Goal: Task Accomplishment & Management: Use online tool/utility

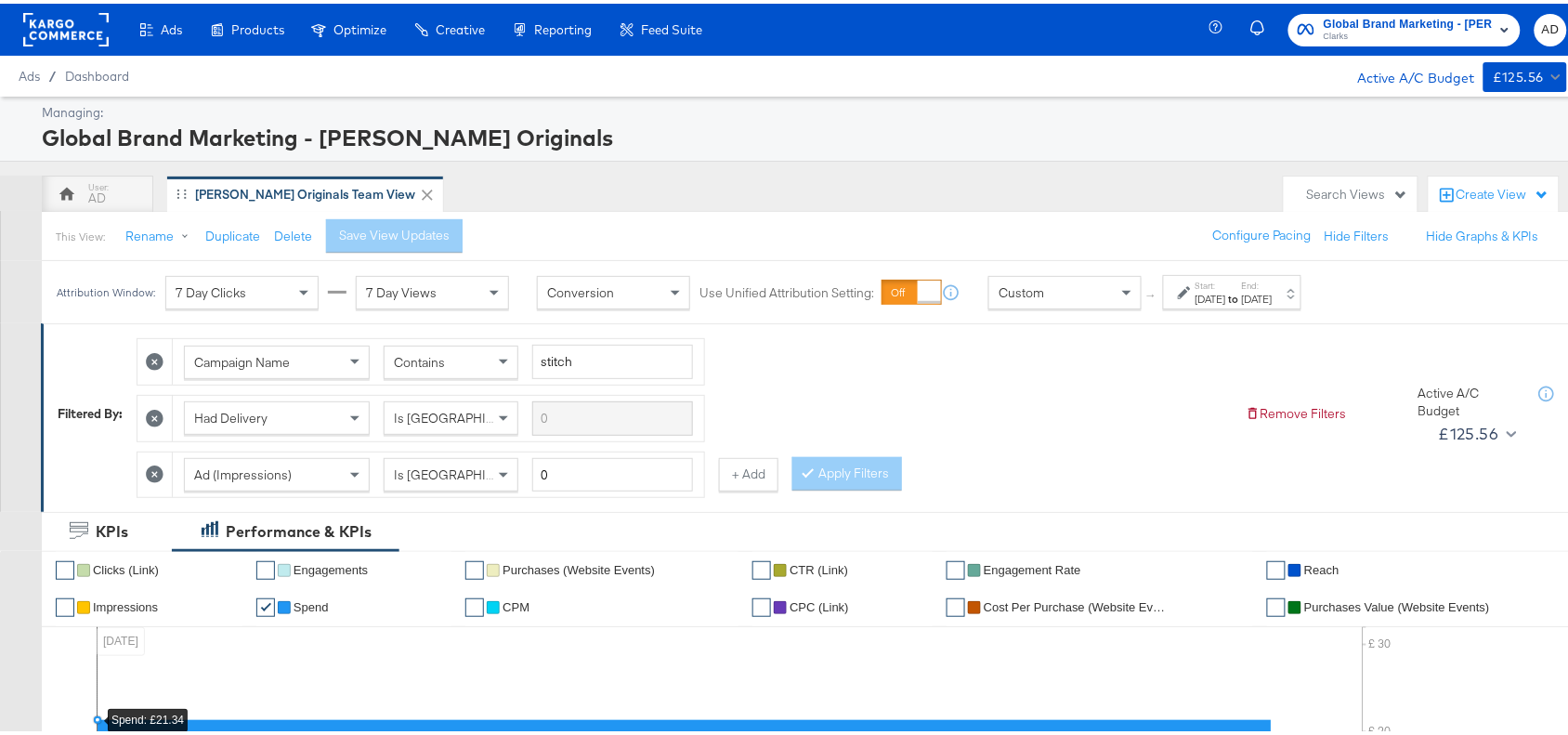
click at [1226, 298] on div "Oct 1st 2025" at bounding box center [1211, 295] width 31 height 14
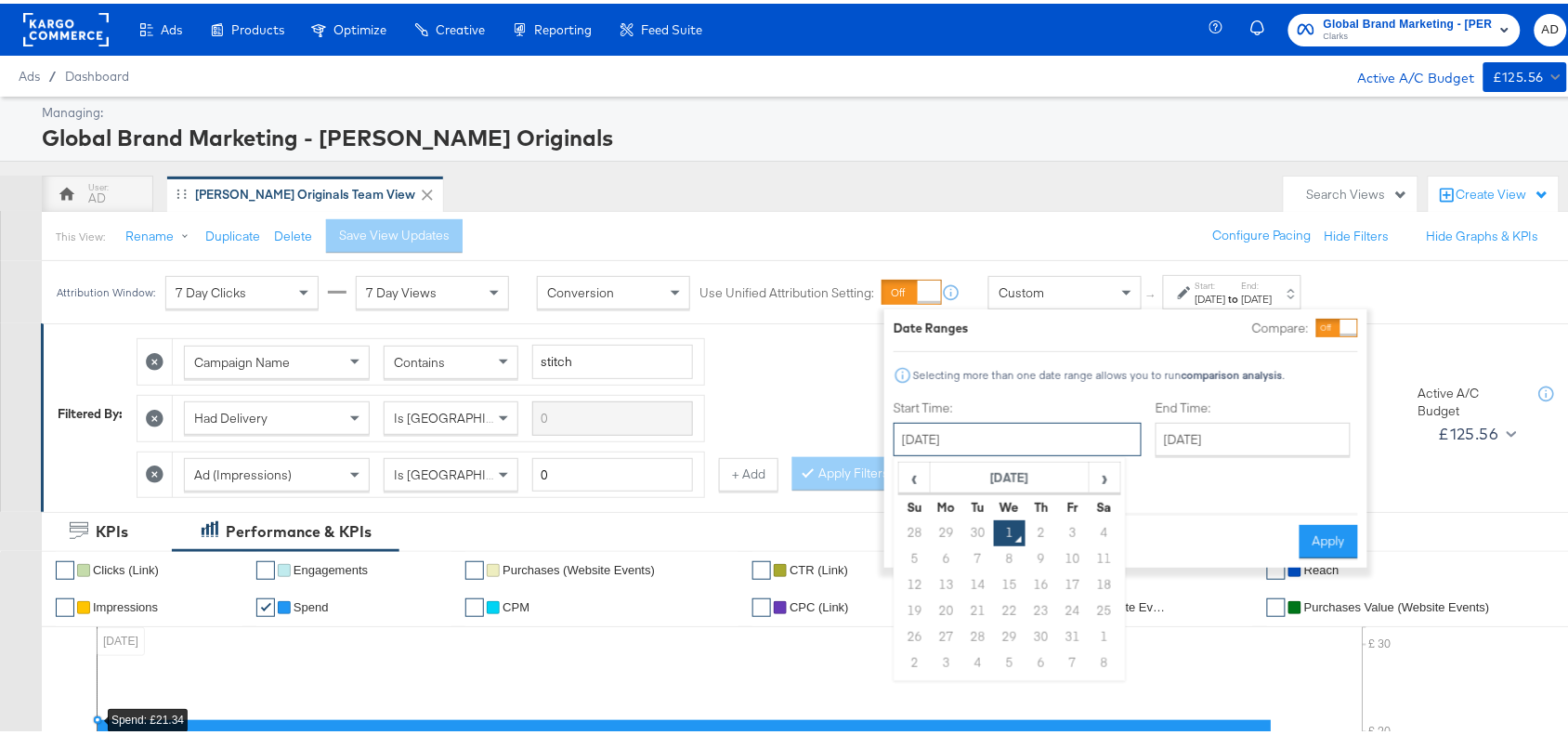
click at [991, 435] on input "October 1st 2025" at bounding box center [1017, 436] width 248 height 34
click at [920, 478] on span "‹" at bounding box center [914, 473] width 29 height 28
click at [943, 534] on td "1" at bounding box center [946, 529] width 32 height 26
type input "[DATE]"
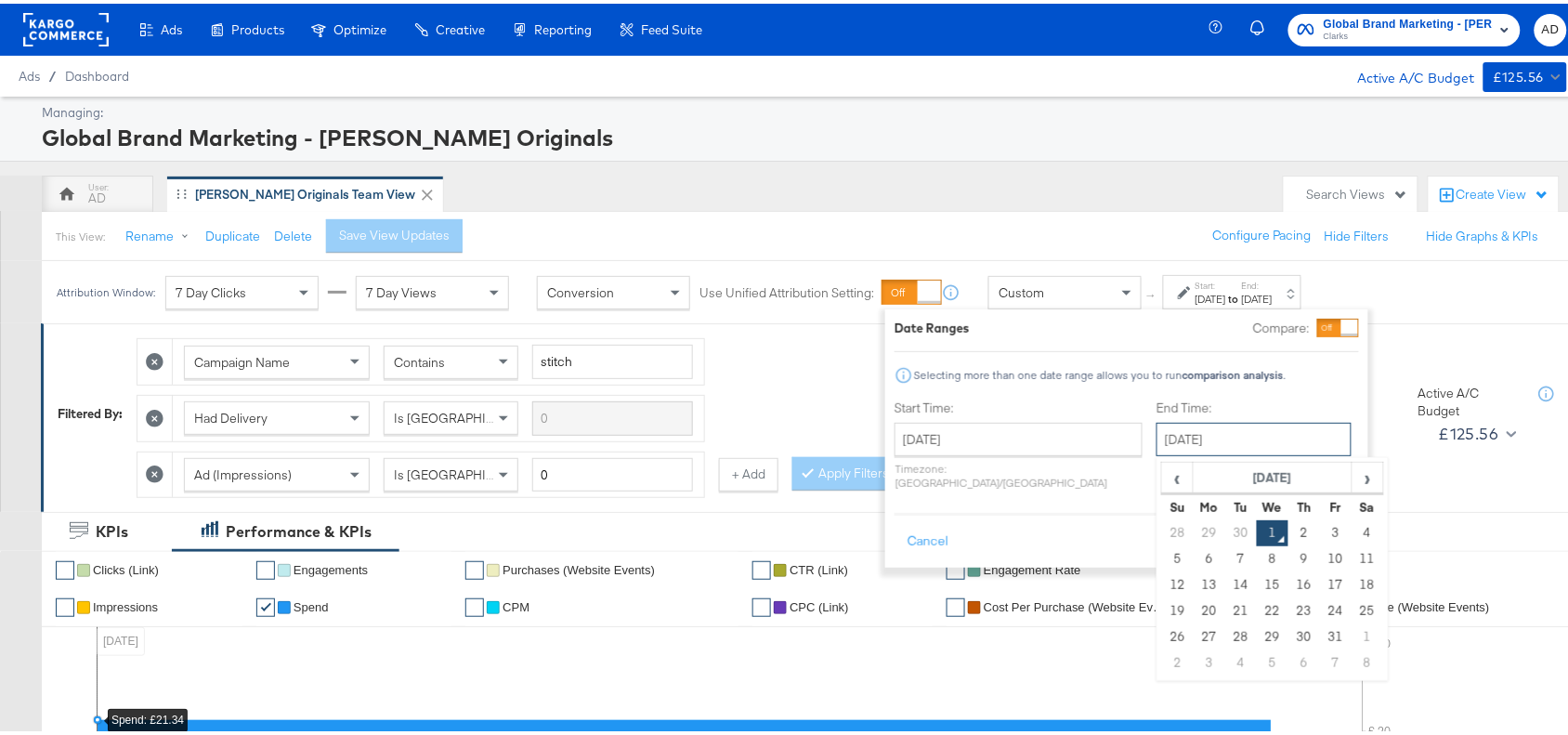
click at [1199, 438] on input "October 1st 2025" at bounding box center [1254, 436] width 195 height 34
click at [1162, 475] on span "‹" at bounding box center [1177, 473] width 29 height 28
click at [1225, 625] on td "30" at bounding box center [1241, 634] width 32 height 26
type input "[DATE]"
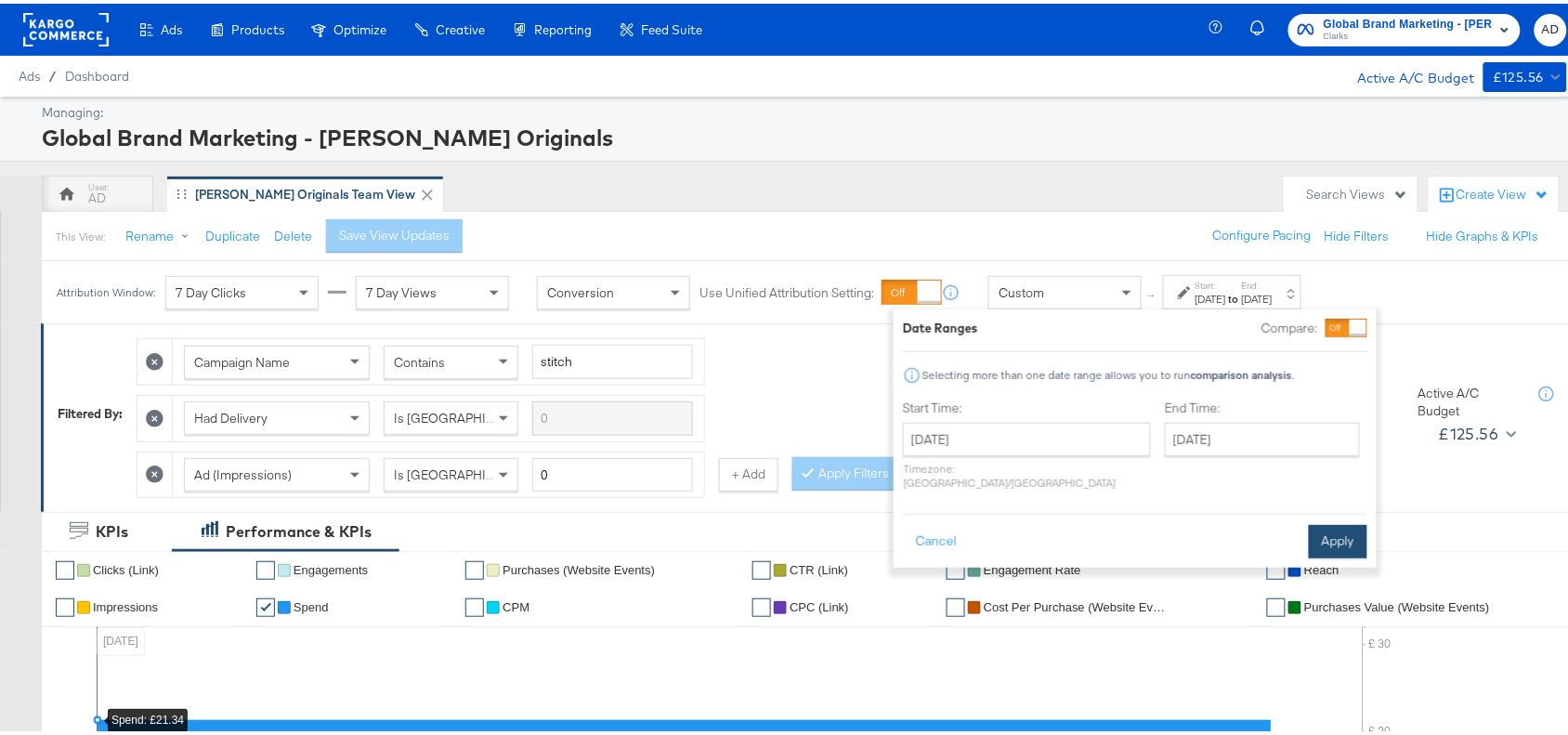
click at [1335, 523] on button "Apply" at bounding box center [1337, 538] width 59 height 34
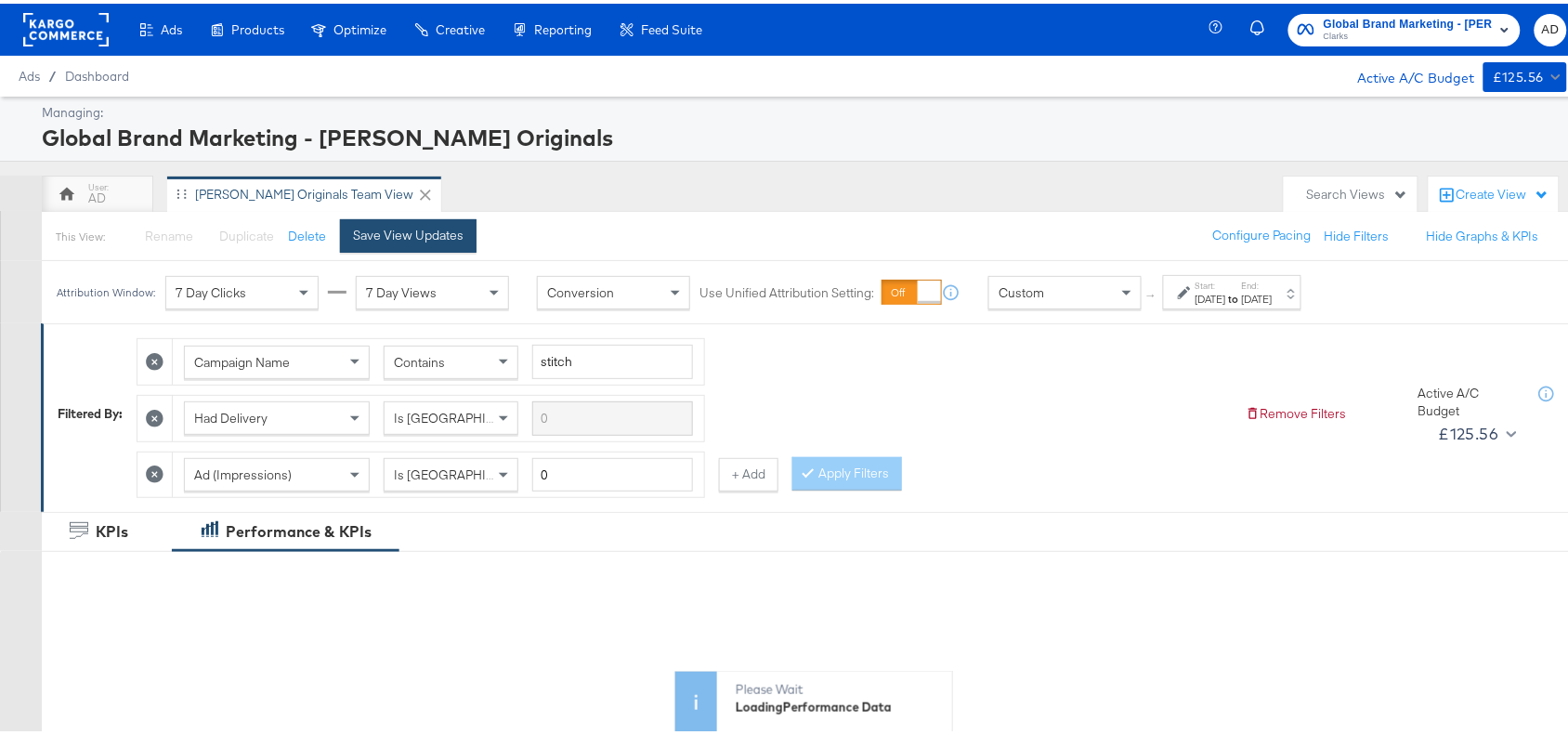
click at [432, 234] on div "Save View Updates" at bounding box center [408, 232] width 110 height 17
click at [903, 202] on div "AD Clarks Originals Team View" at bounding box center [658, 190] width 1232 height 37
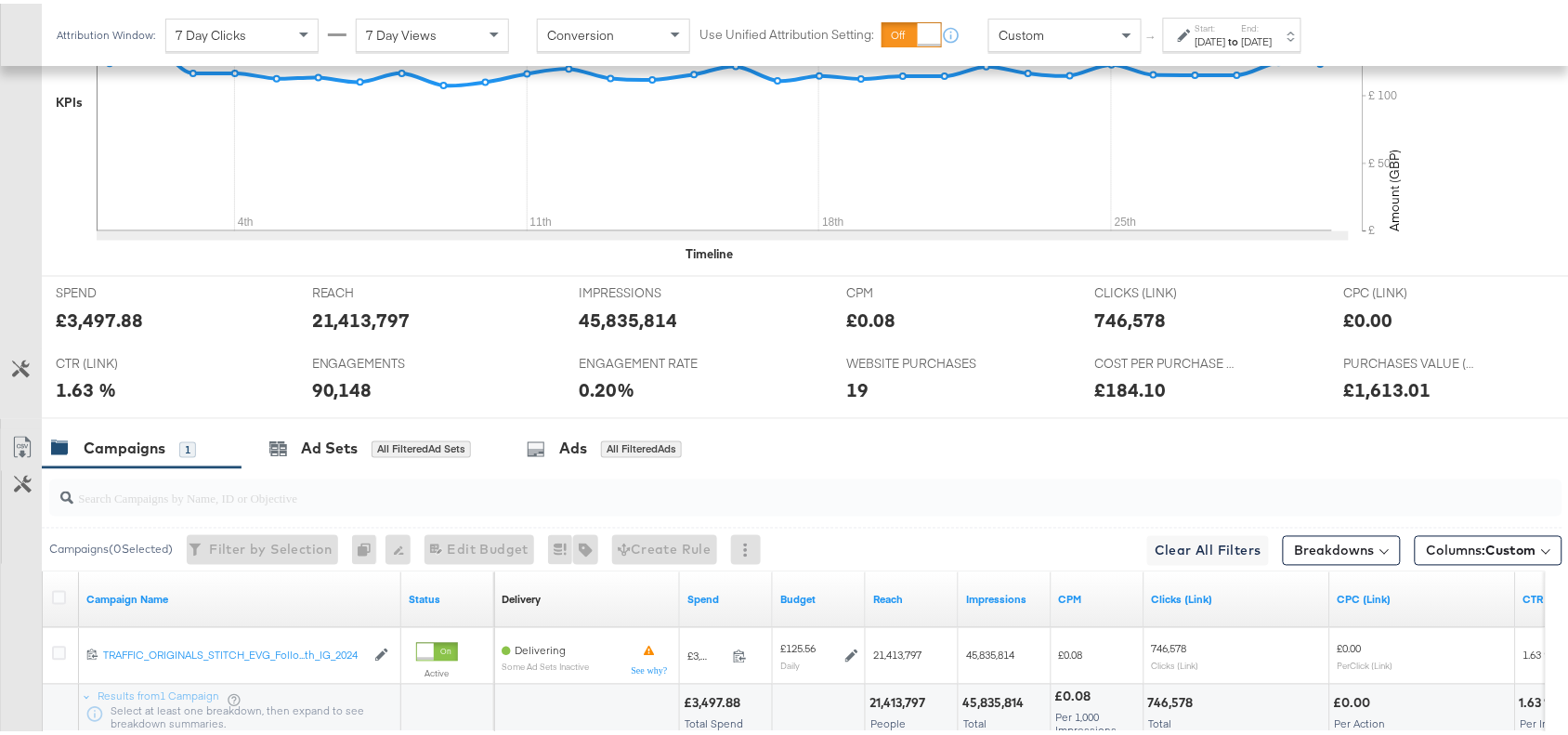
scroll to position [817, 0]
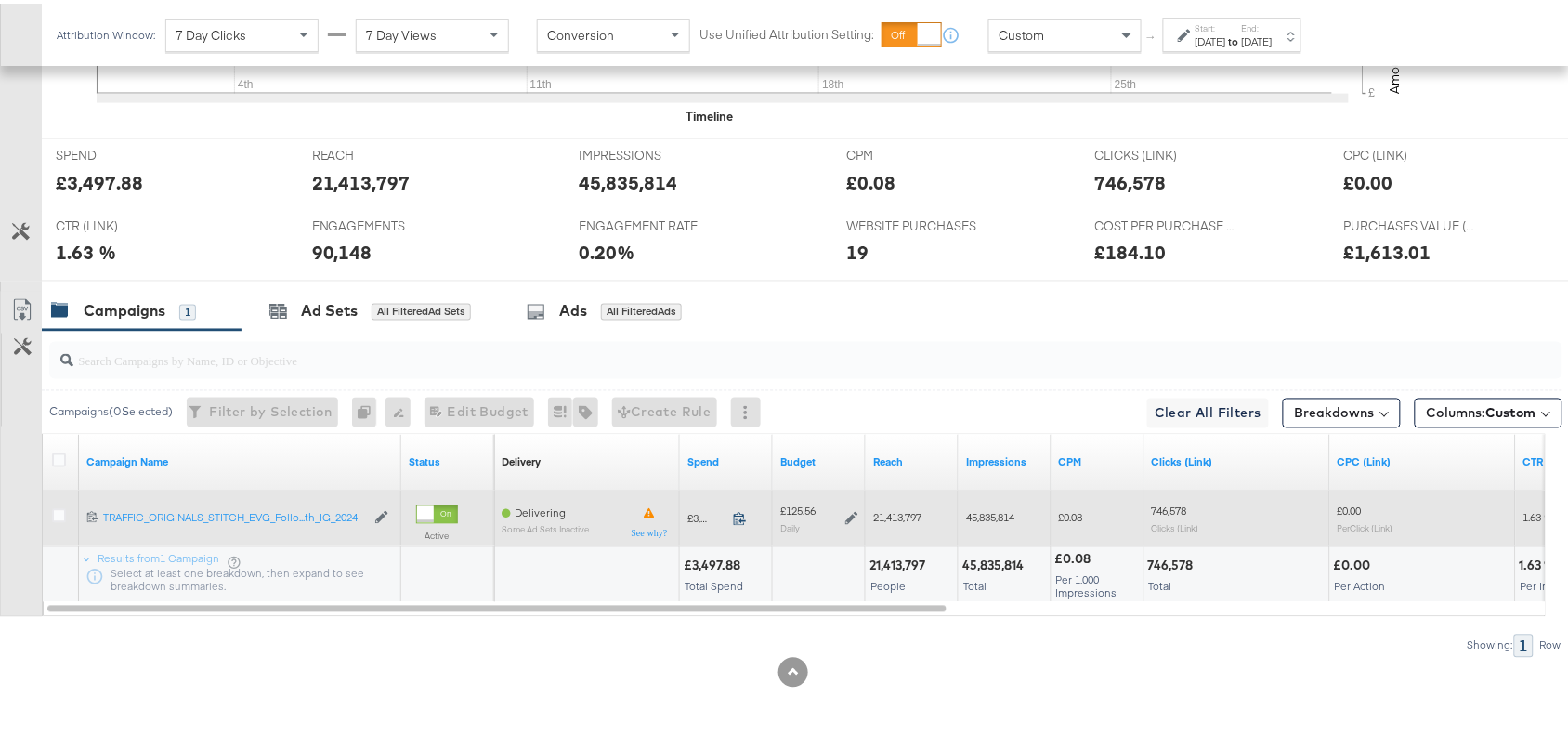
click at [739, 521] on icon at bounding box center [740, 515] width 14 height 14
click at [848, 511] on icon at bounding box center [851, 514] width 13 height 13
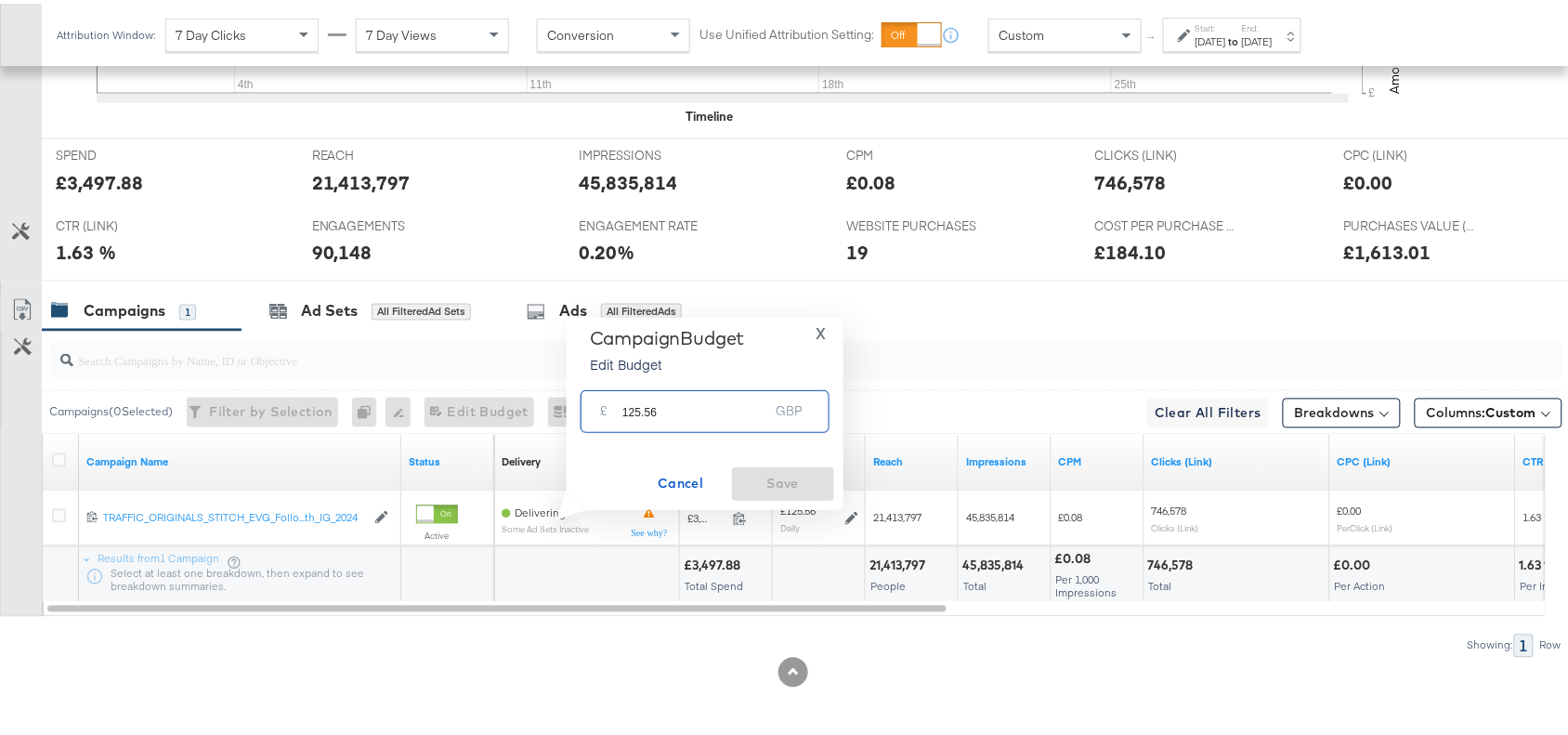
click at [696, 410] on input "125.56" at bounding box center [695, 399] width 147 height 40
paste input "£"
click at [696, 410] on div "£ 125.56 GBP" at bounding box center [705, 407] width 249 height 42
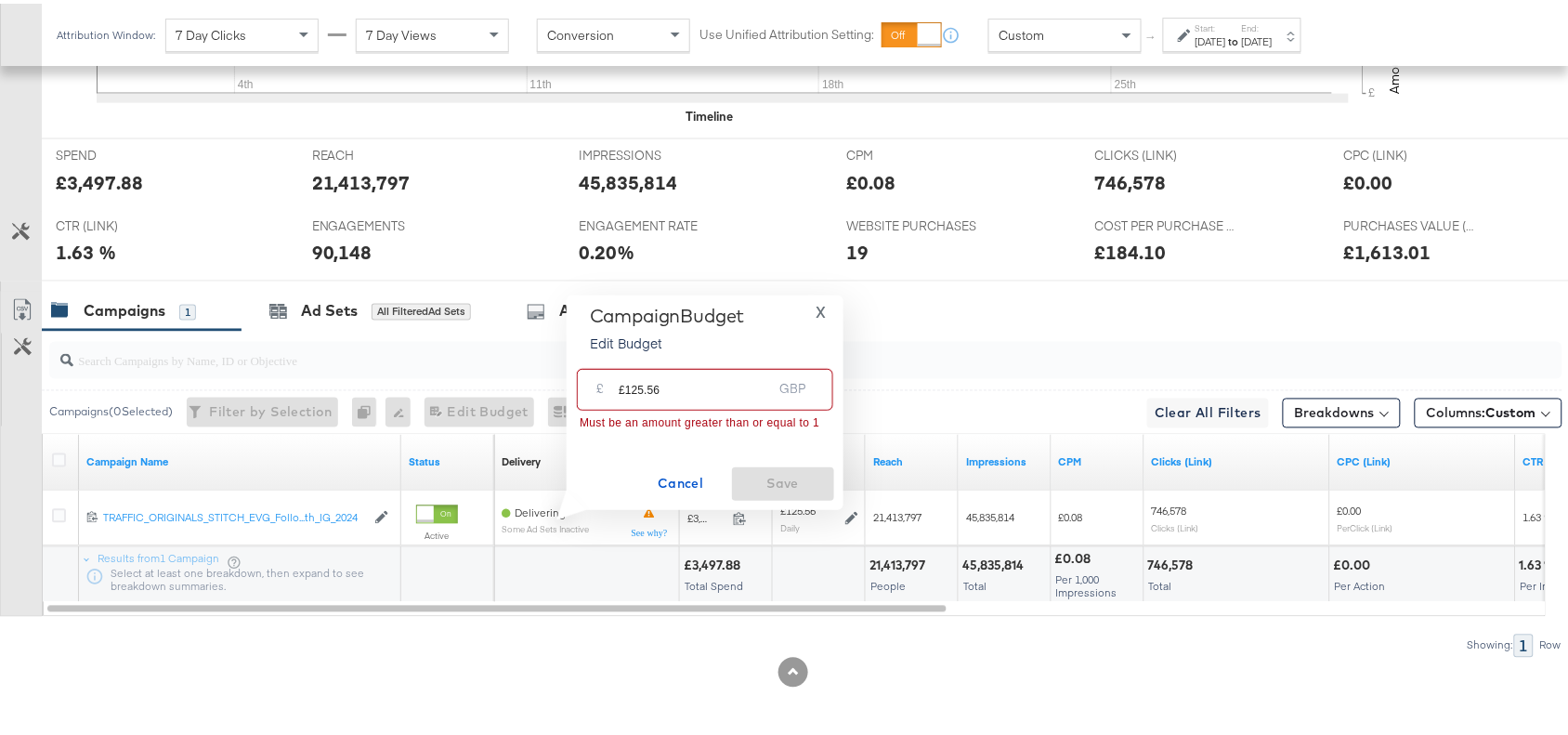
click at [623, 381] on input "£125.56" at bounding box center [695, 378] width 154 height 40
type input "125.56"
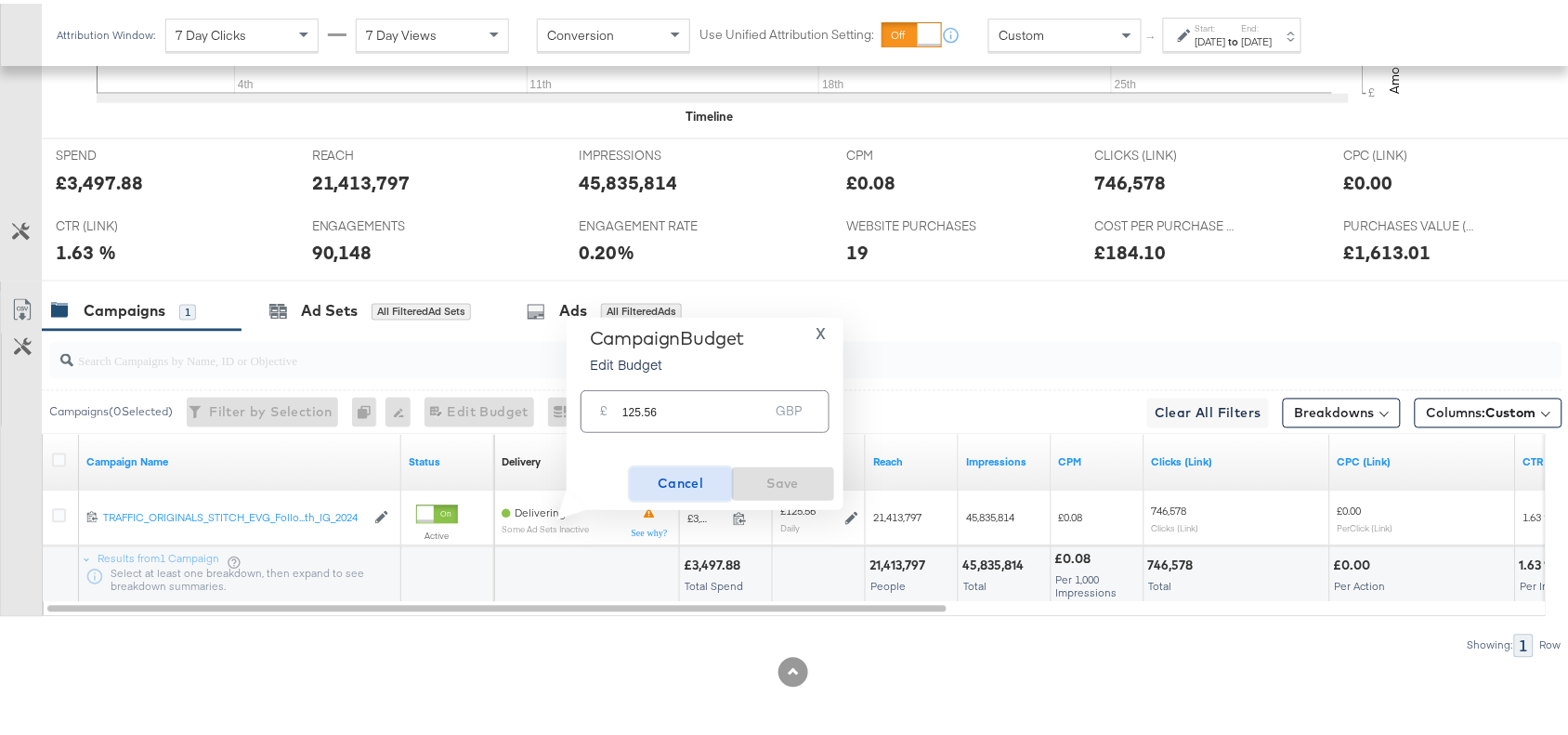
click at [676, 494] on button "Cancel" at bounding box center [681, 480] width 102 height 34
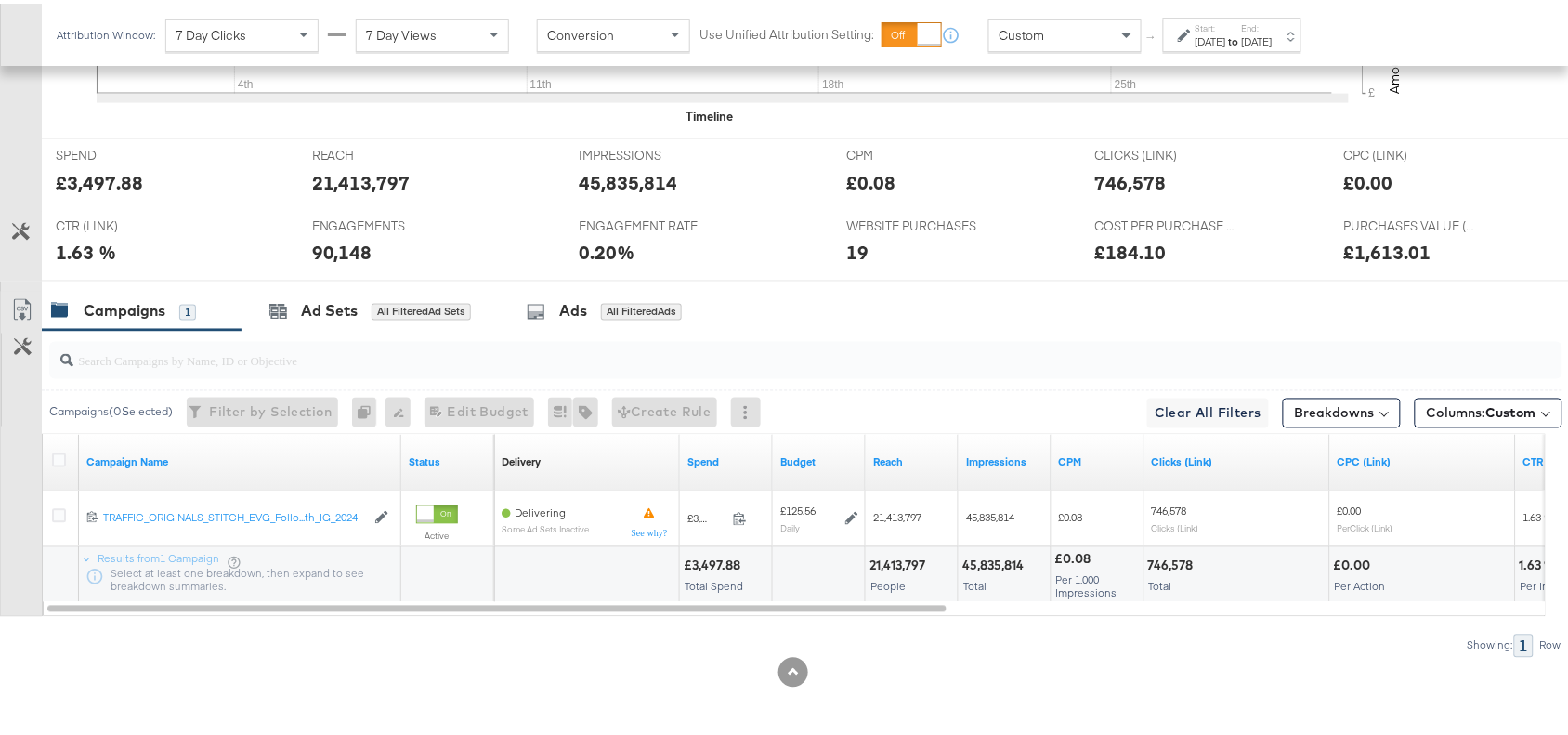
click at [1017, 337] on input "search" at bounding box center [749, 350] width 1352 height 37
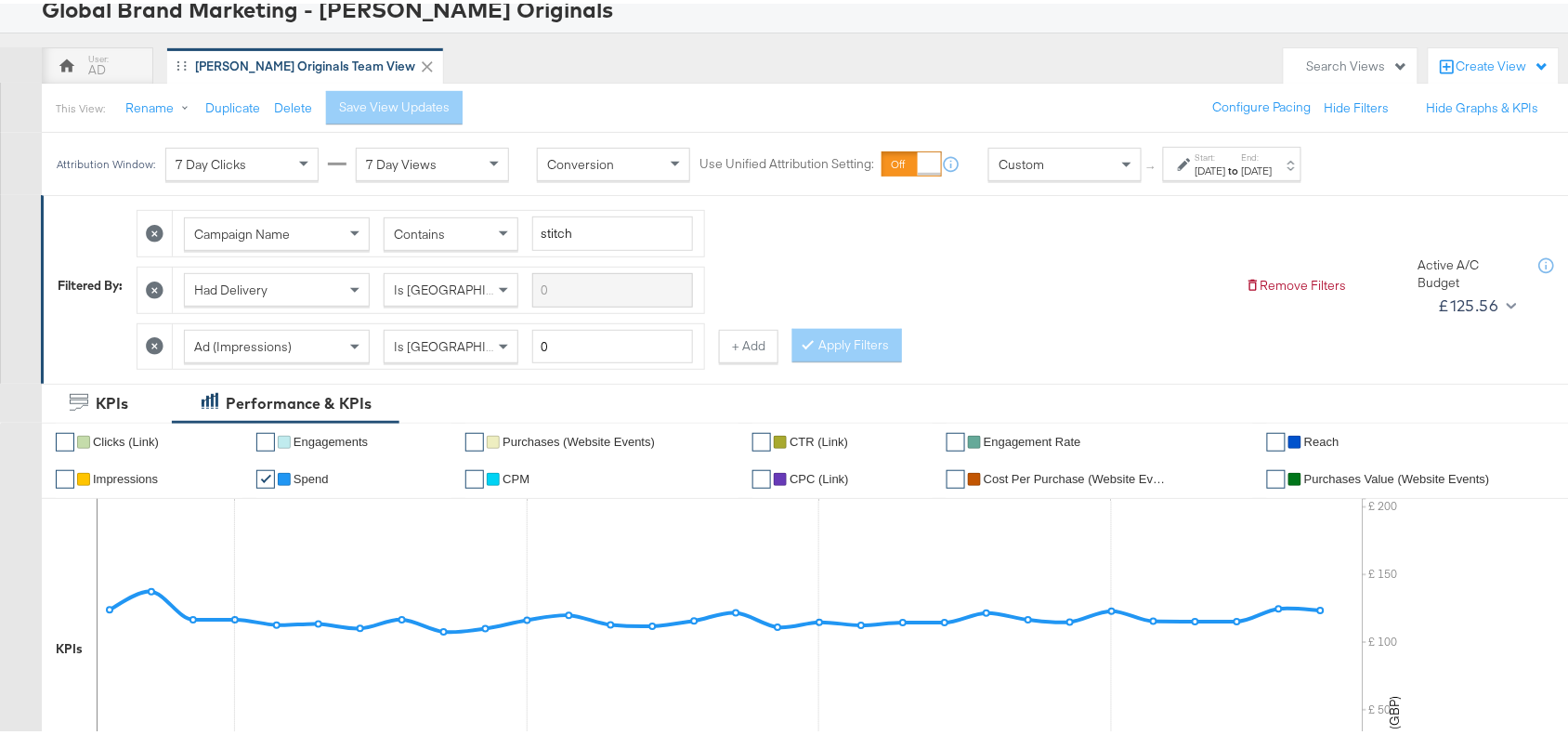
scroll to position [0, 0]
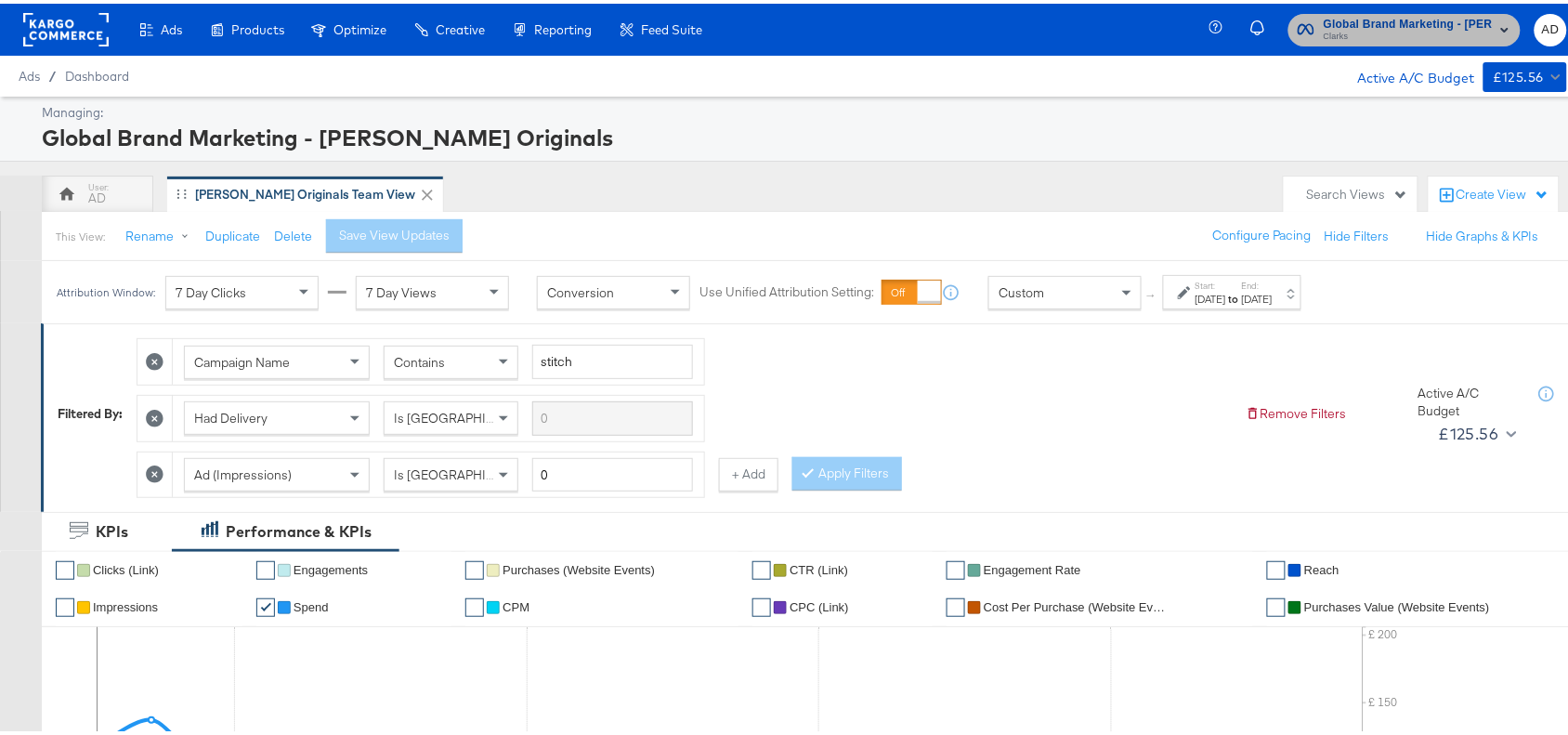
click at [1394, 30] on span "Clarks" at bounding box center [1408, 33] width 169 height 14
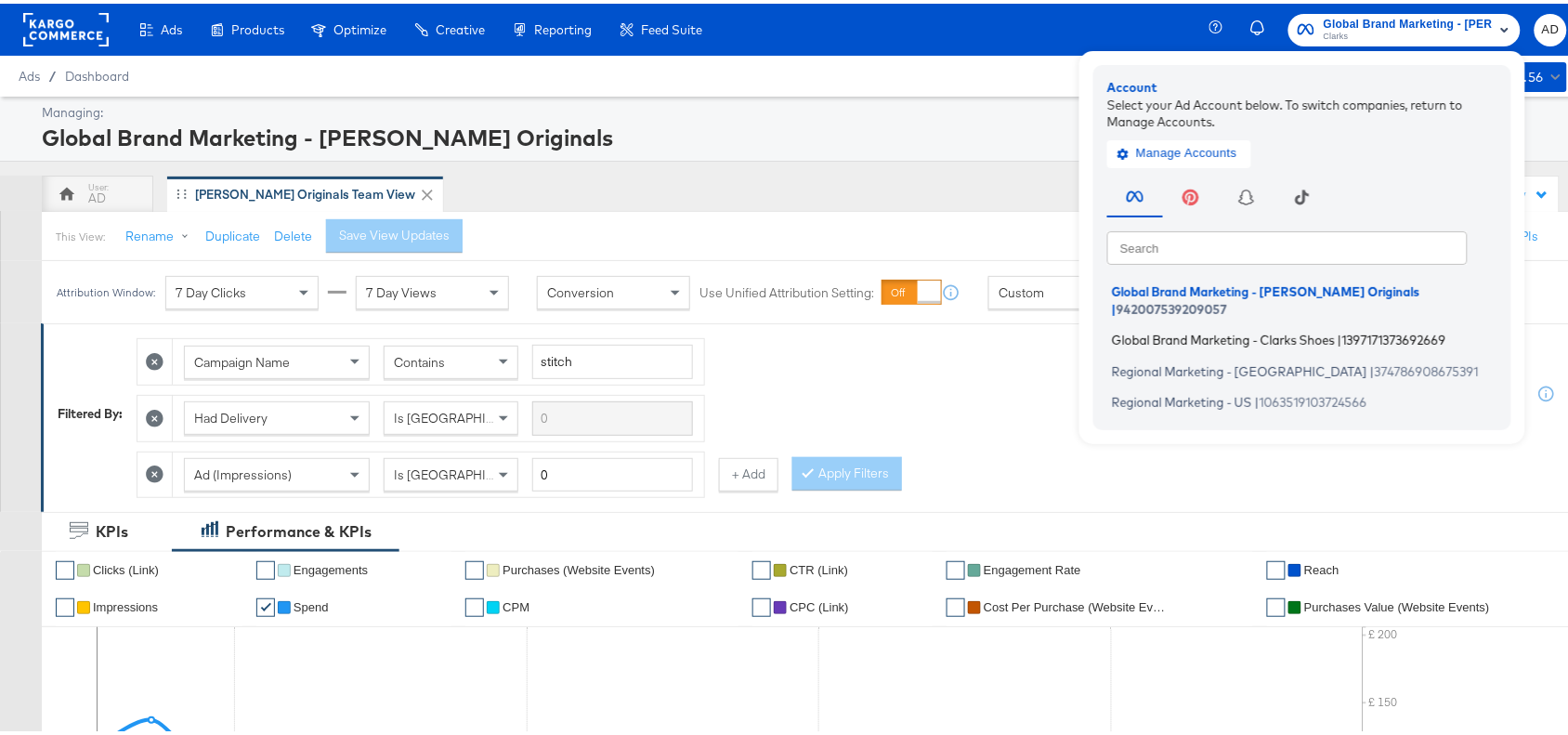
click at [1166, 329] on span "Global Brand Marketing - Clarks Shoes" at bounding box center [1222, 336] width 223 height 14
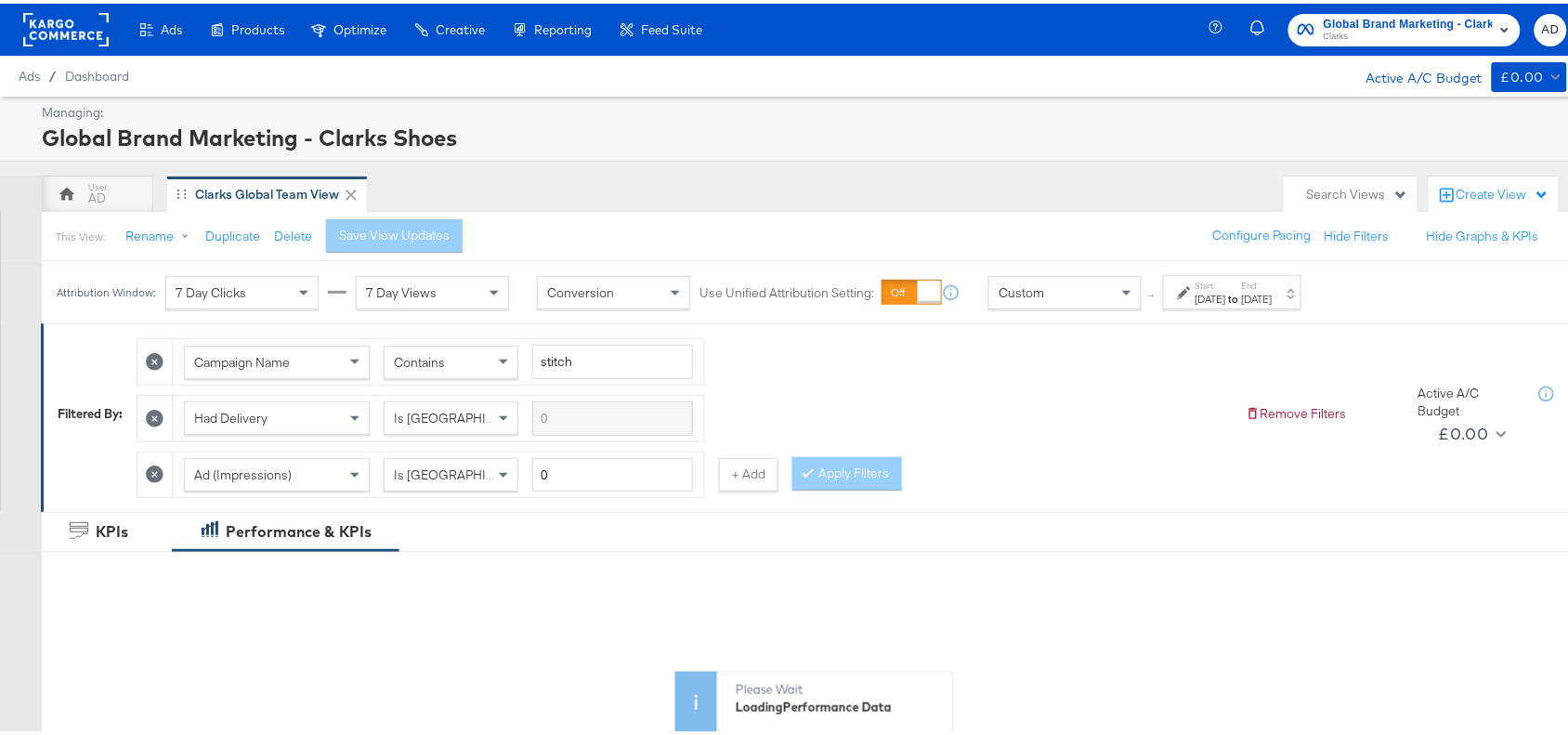
click at [1226, 297] on div "Sep 1st 2025" at bounding box center [1211, 295] width 31 height 14
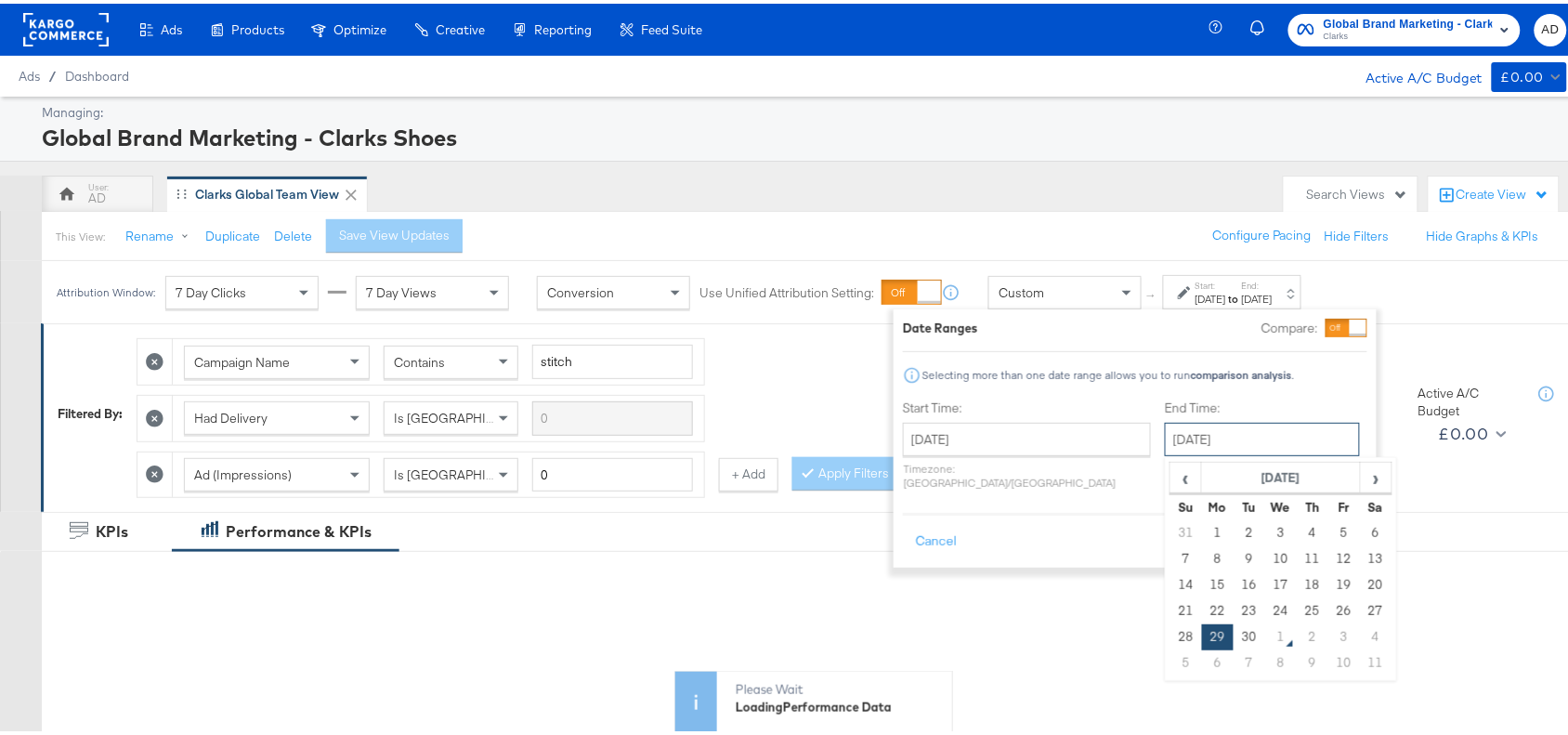
click at [1205, 447] on input "September 29th 2025" at bounding box center [1262, 436] width 195 height 34
click at [1233, 635] on td "30" at bounding box center [1248, 634] width 32 height 26
type input "September 30th 2025"
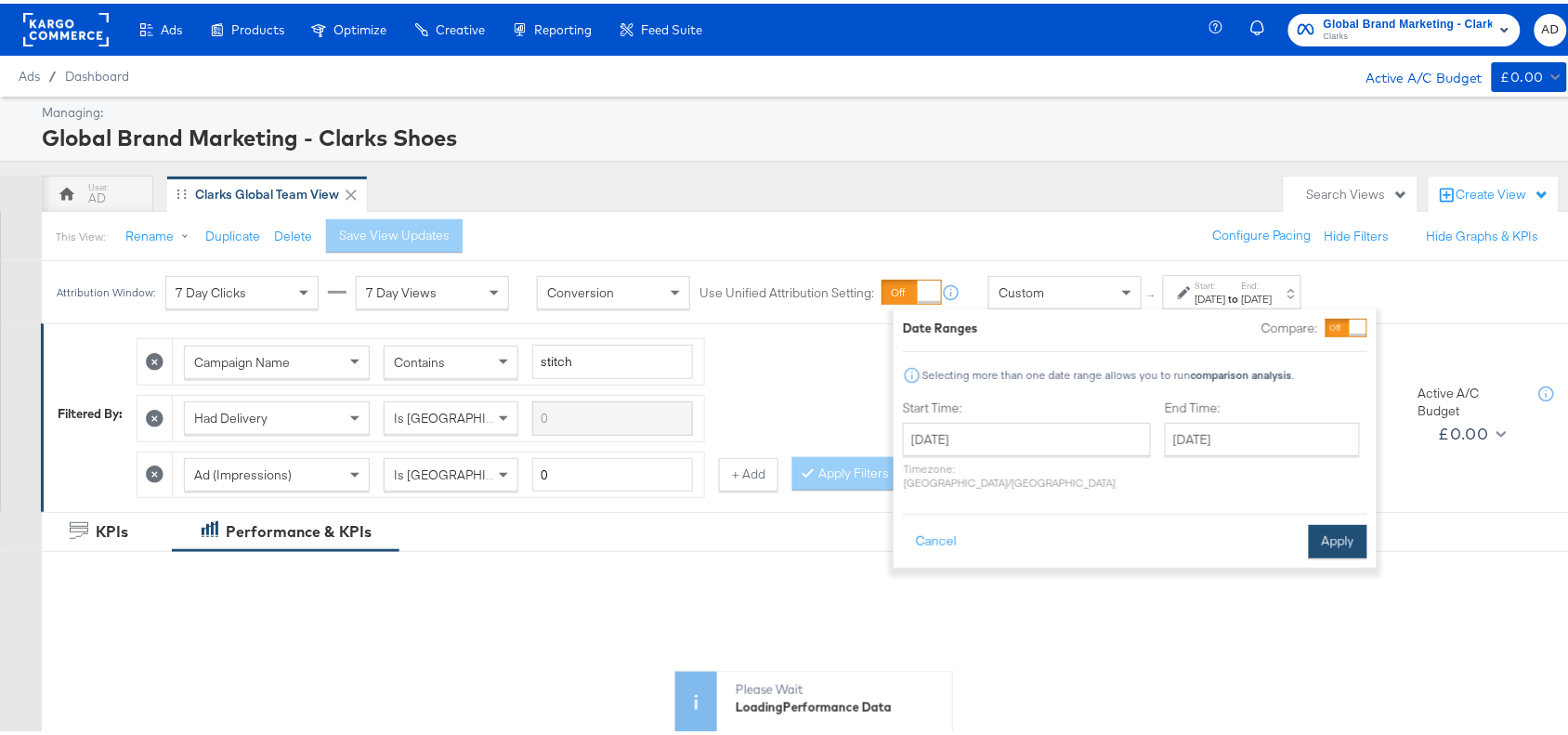
click at [1342, 530] on button "Apply" at bounding box center [1337, 538] width 59 height 34
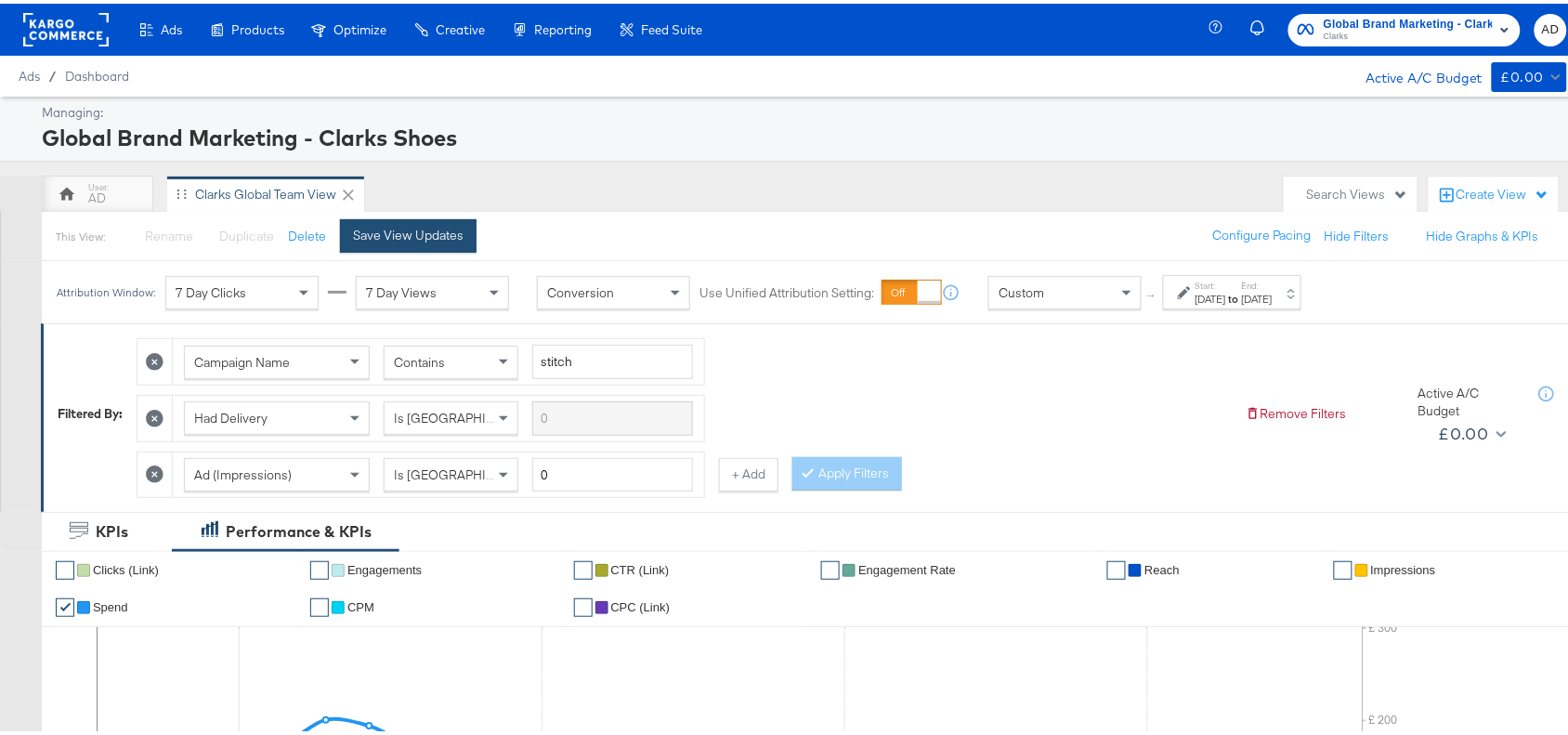
click at [426, 228] on div "Save View Updates" at bounding box center [408, 232] width 110 height 17
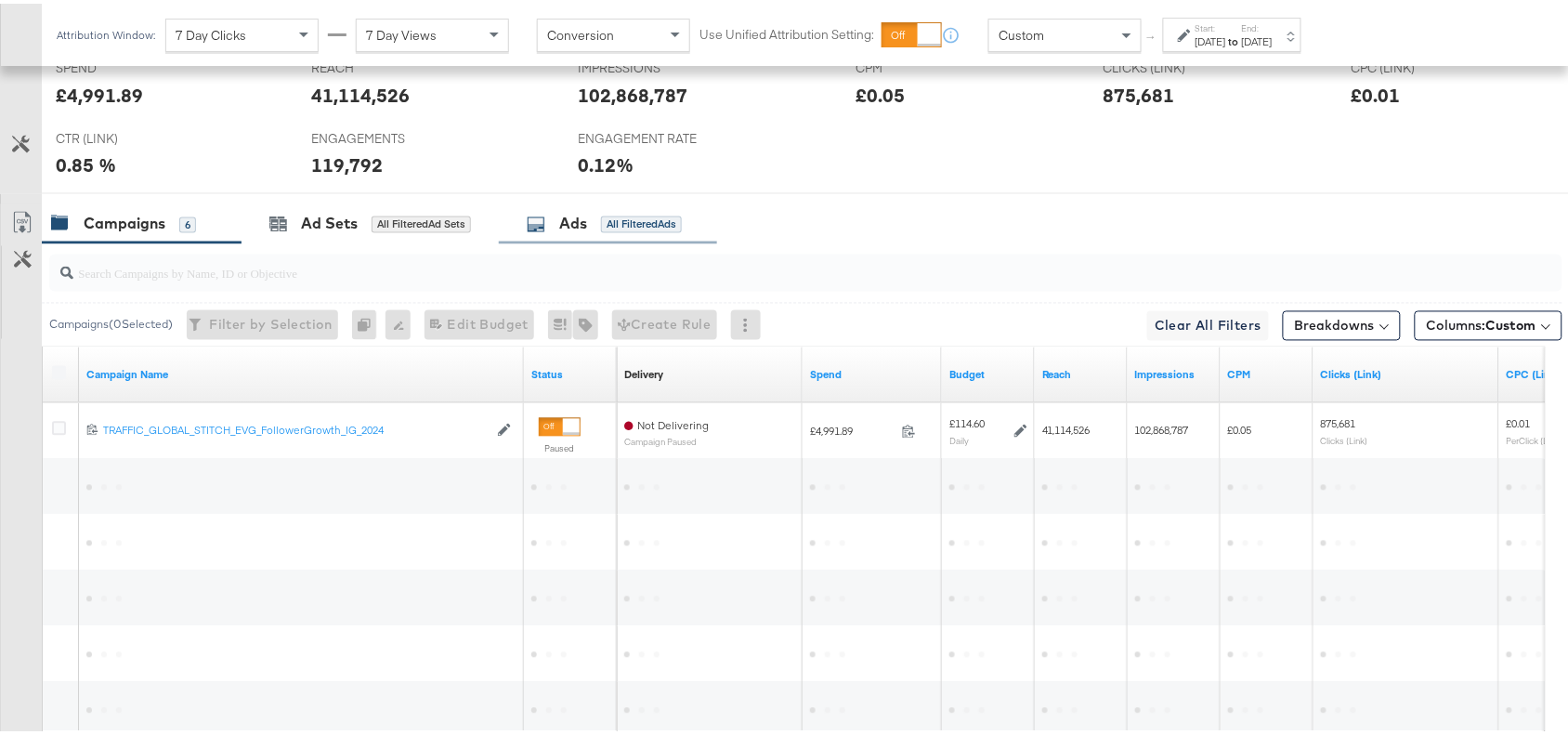
scroll to position [901, 0]
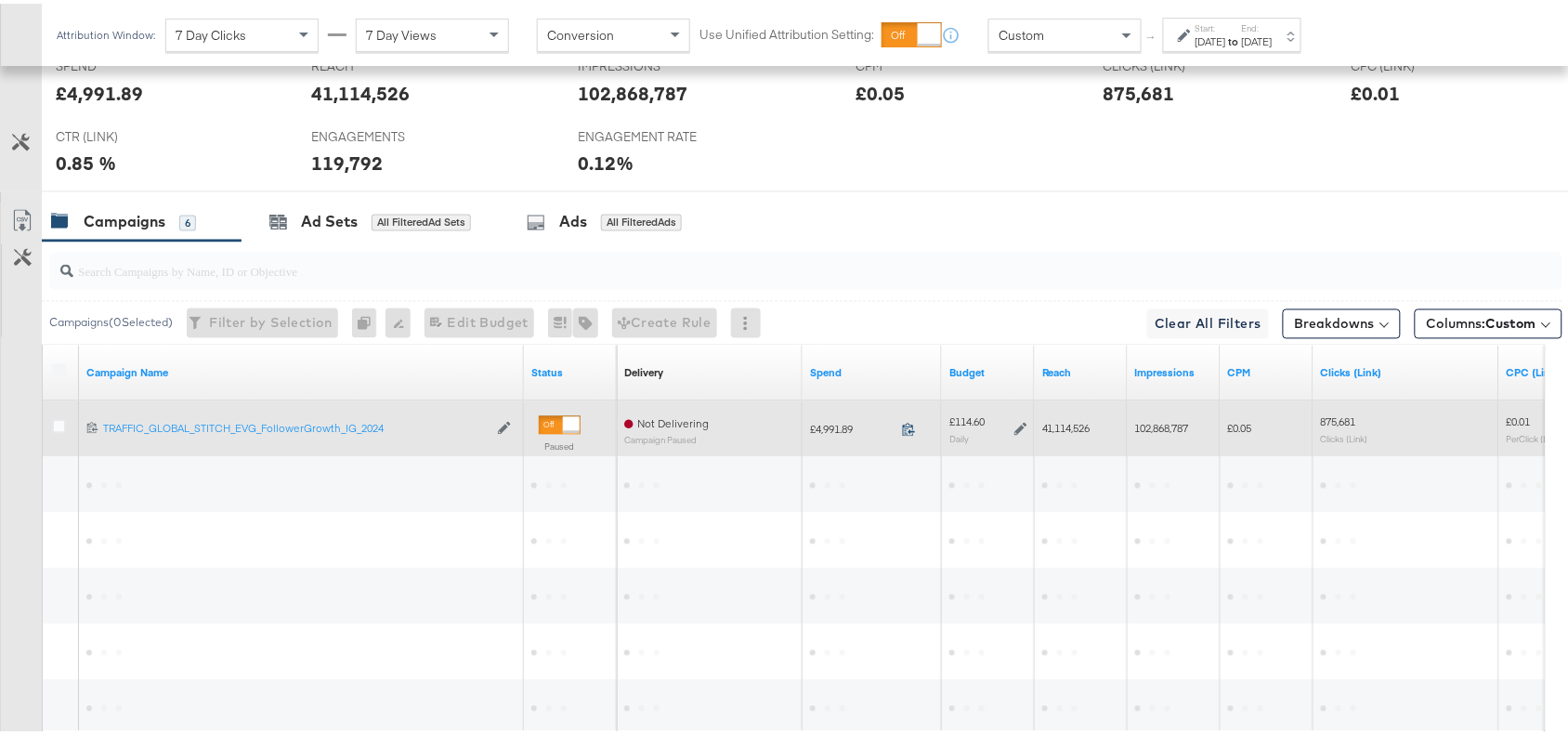
click at [910, 433] on icon at bounding box center [909, 426] width 13 height 13
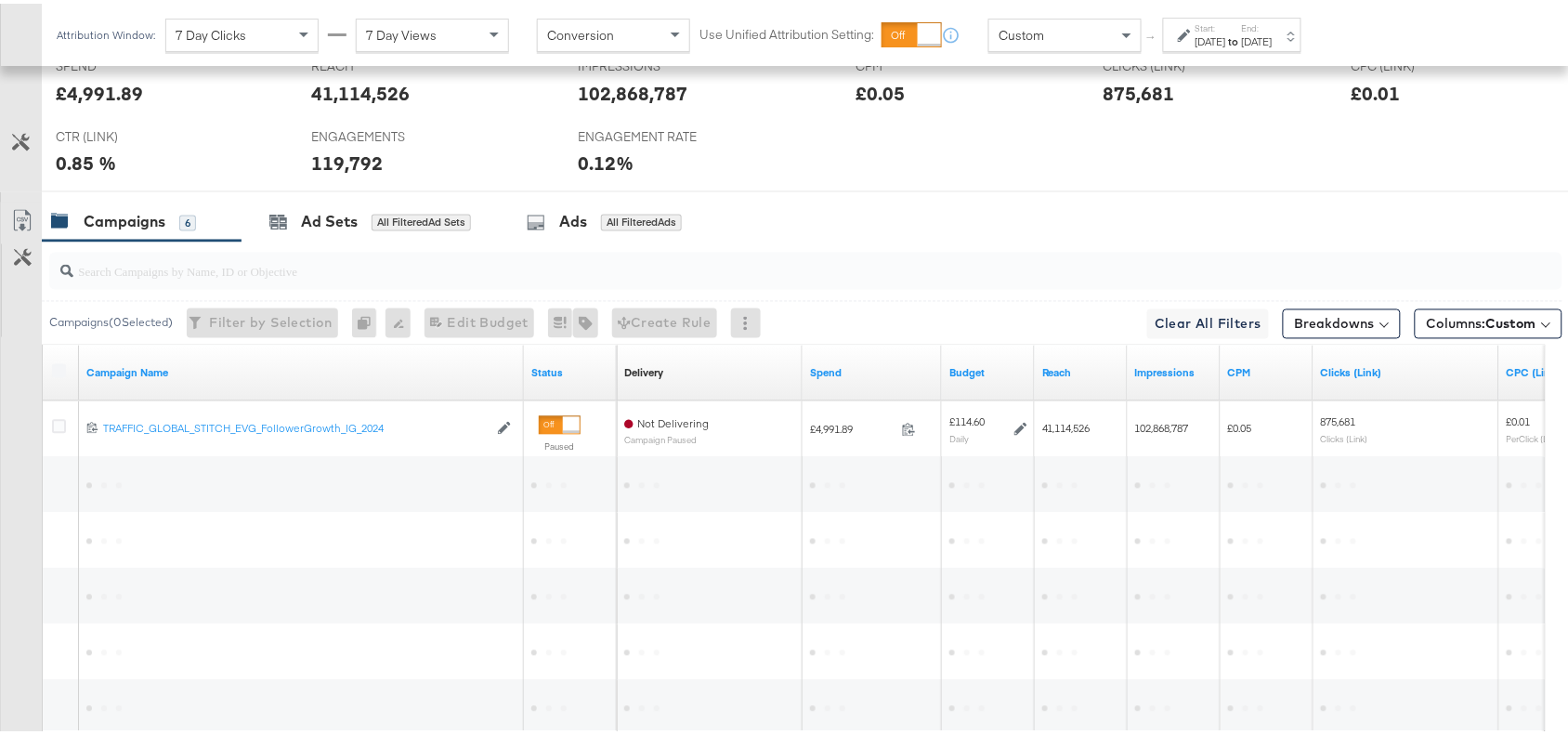
scroll to position [0, 0]
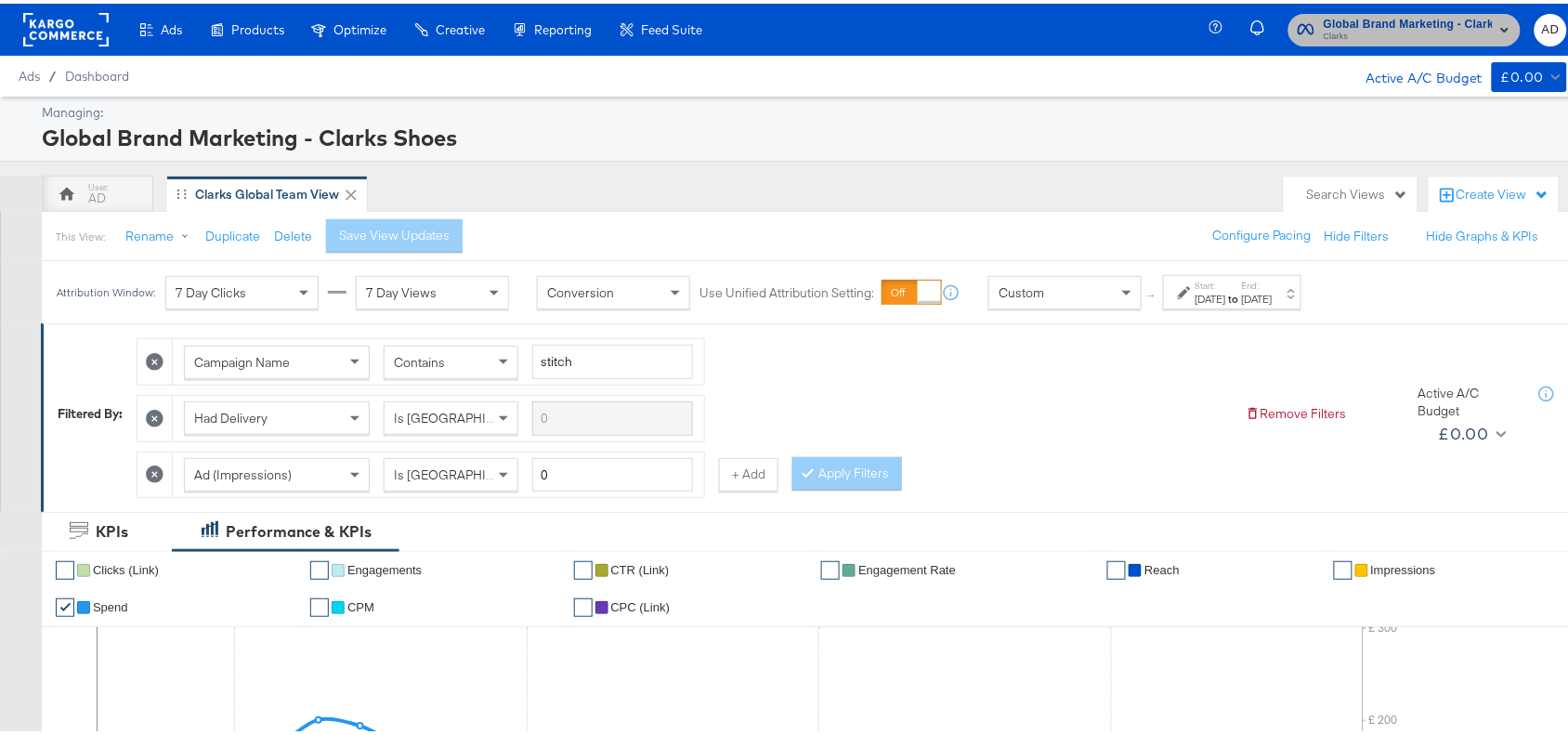
click at [1388, 31] on span "Clarks" at bounding box center [1408, 33] width 169 height 14
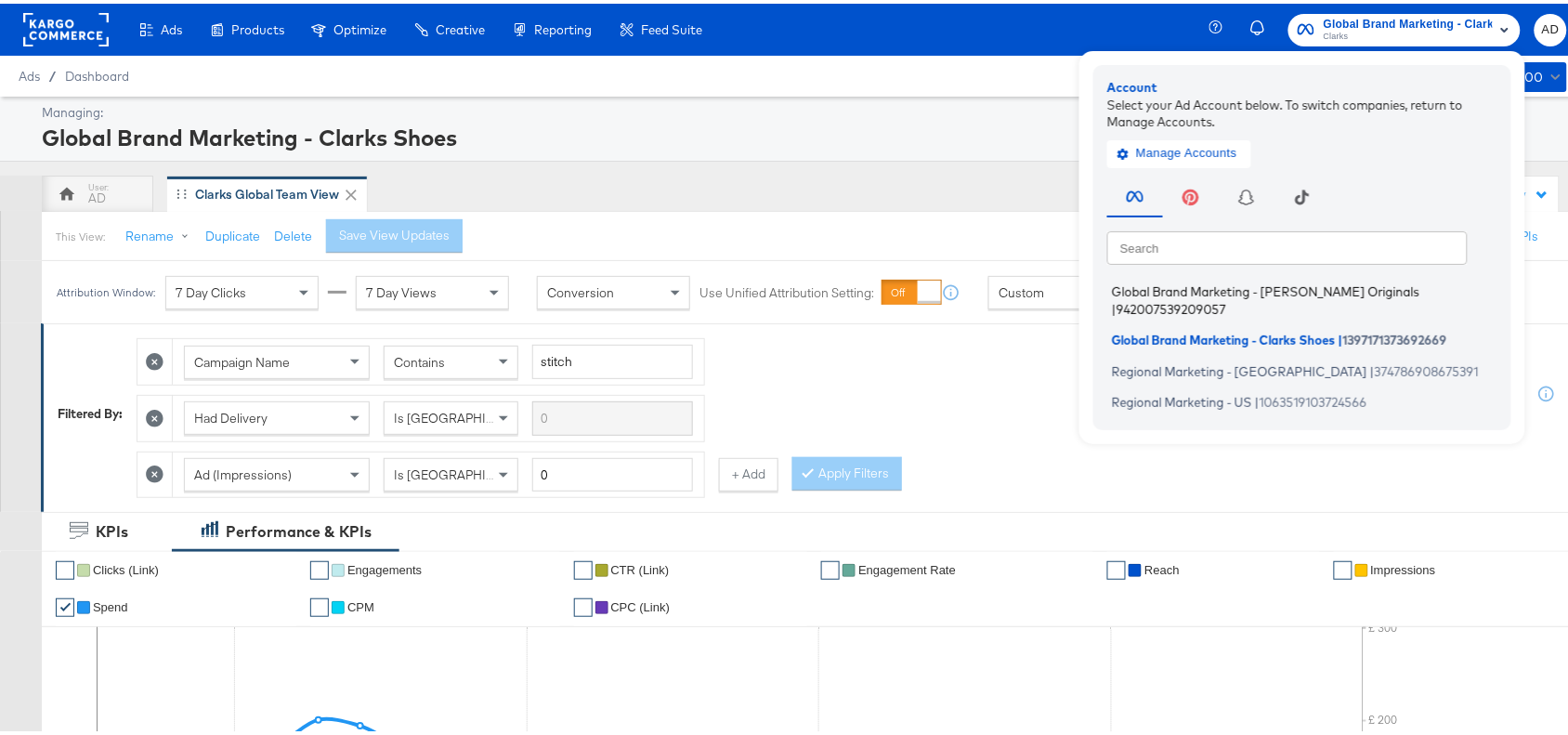
click at [1181, 286] on span "Global Brand Marketing - Clarks Originals" at bounding box center [1265, 287] width 307 height 14
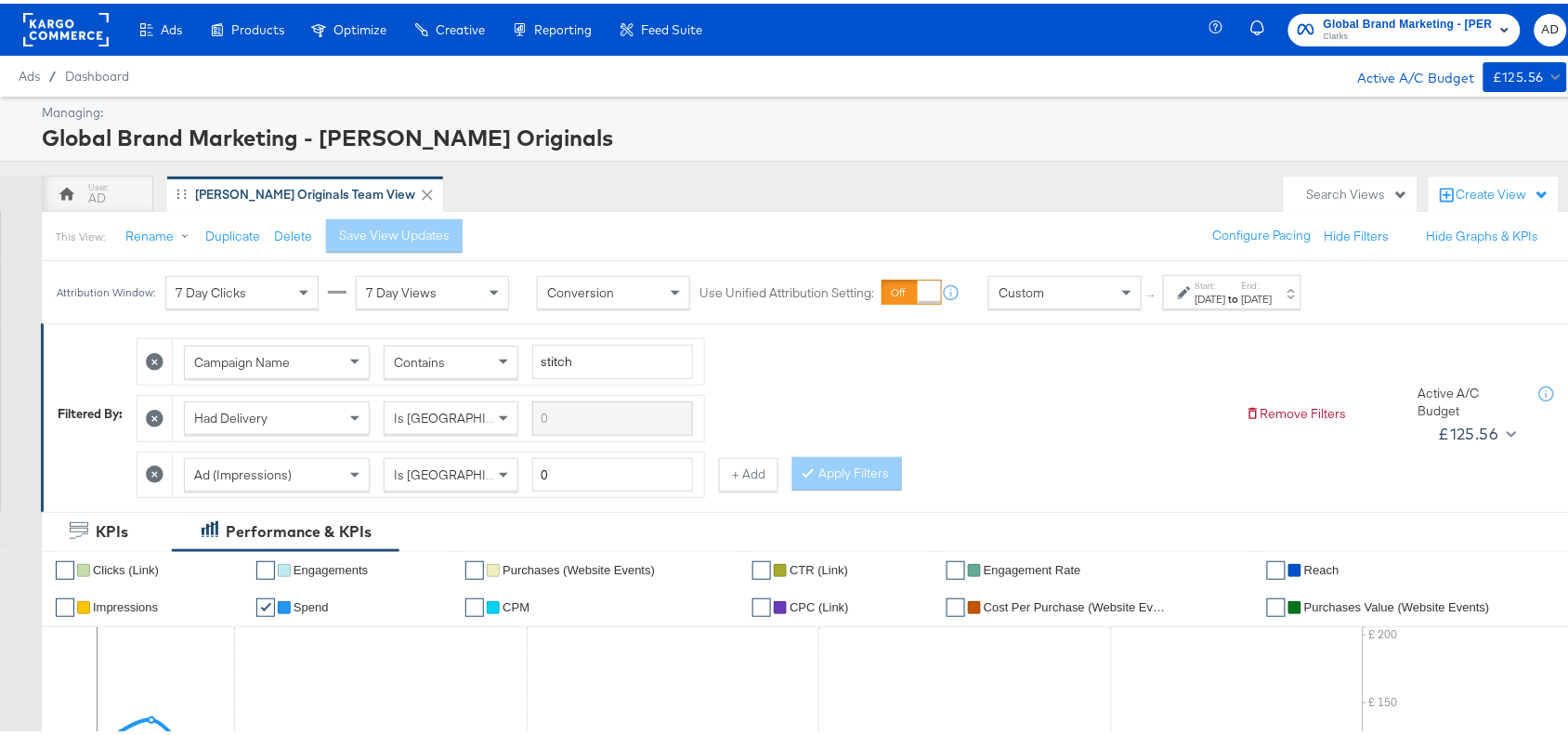
click at [1226, 290] on div "[DATE]" at bounding box center [1211, 295] width 31 height 14
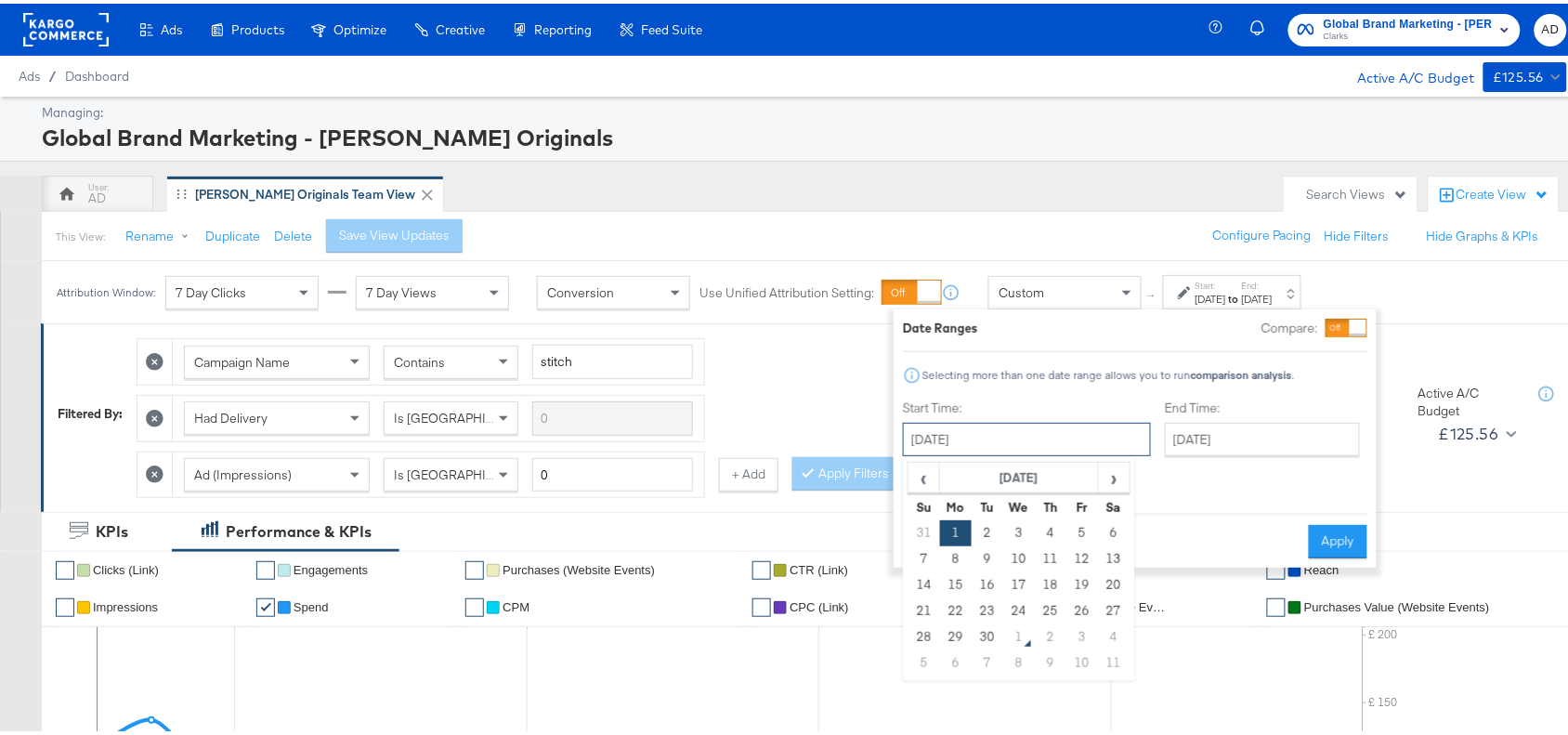
click at [1047, 441] on input "[DATE]" at bounding box center [1026, 436] width 248 height 34
click at [948, 633] on td "29" at bounding box center [955, 634] width 32 height 26
type input "[DATE]"
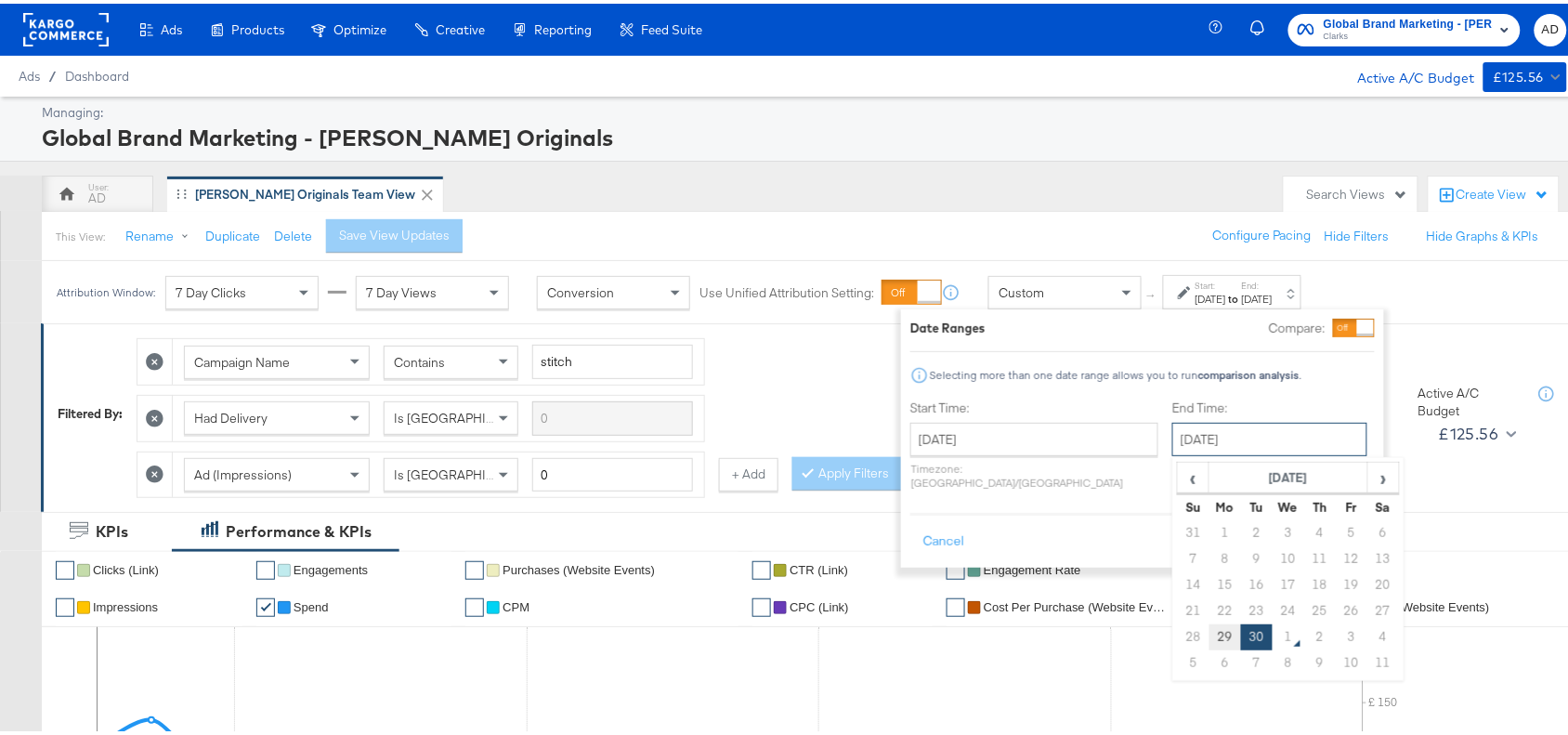
drag, startPoint x: 1230, startPoint y: 432, endPoint x: 1178, endPoint y: 636, distance: 210.5
click at [1178, 452] on div "September 30th 2025 ‹ September 2025 › Su Mo Tu We Th Fr Sa 31 1 2 3 4 5 6 7 8 …" at bounding box center [1270, 436] width 195 height 34
click at [1209, 636] on td "29" at bounding box center [1224, 634] width 32 height 26
type input "[DATE]"
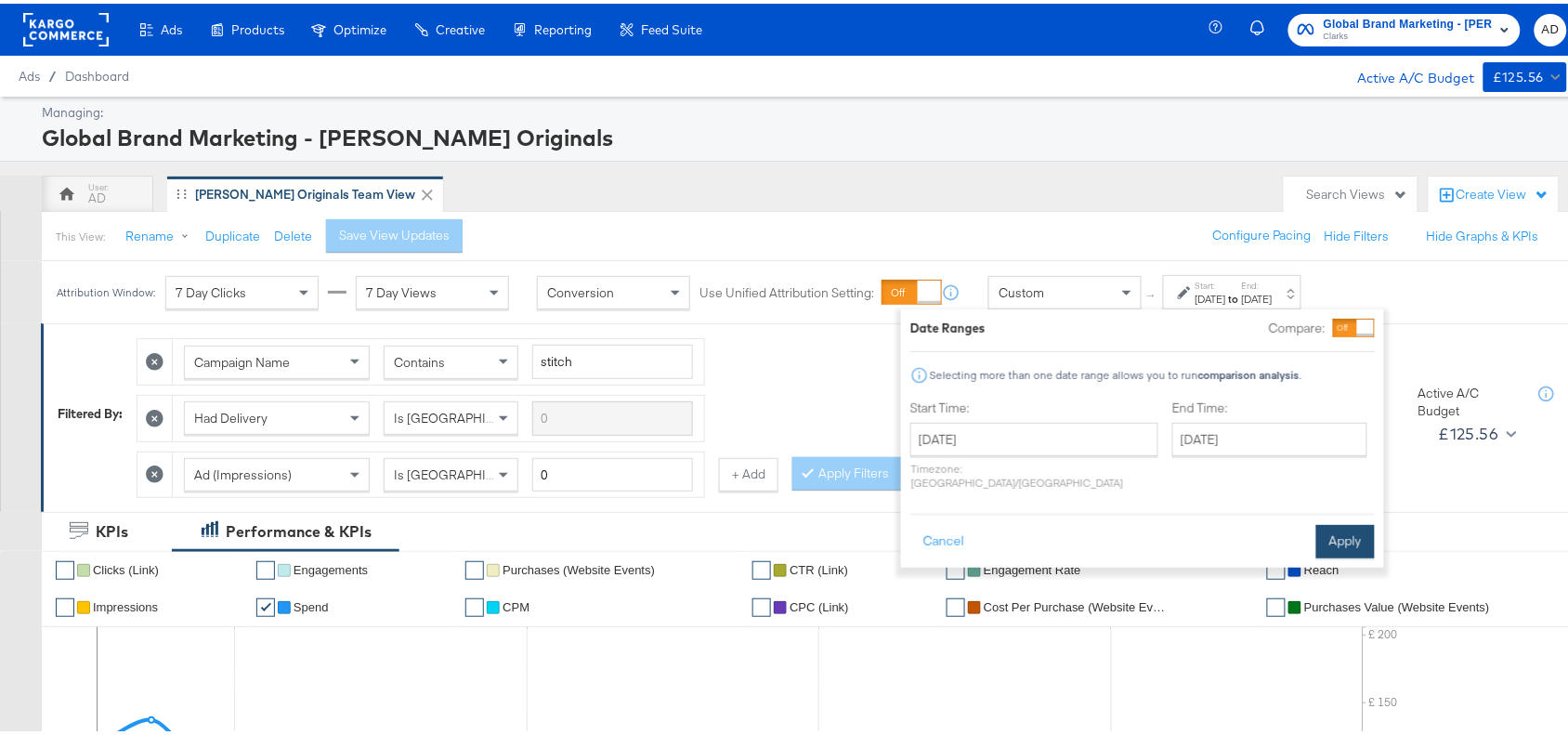
click at [1340, 522] on button "Apply" at bounding box center [1345, 538] width 59 height 34
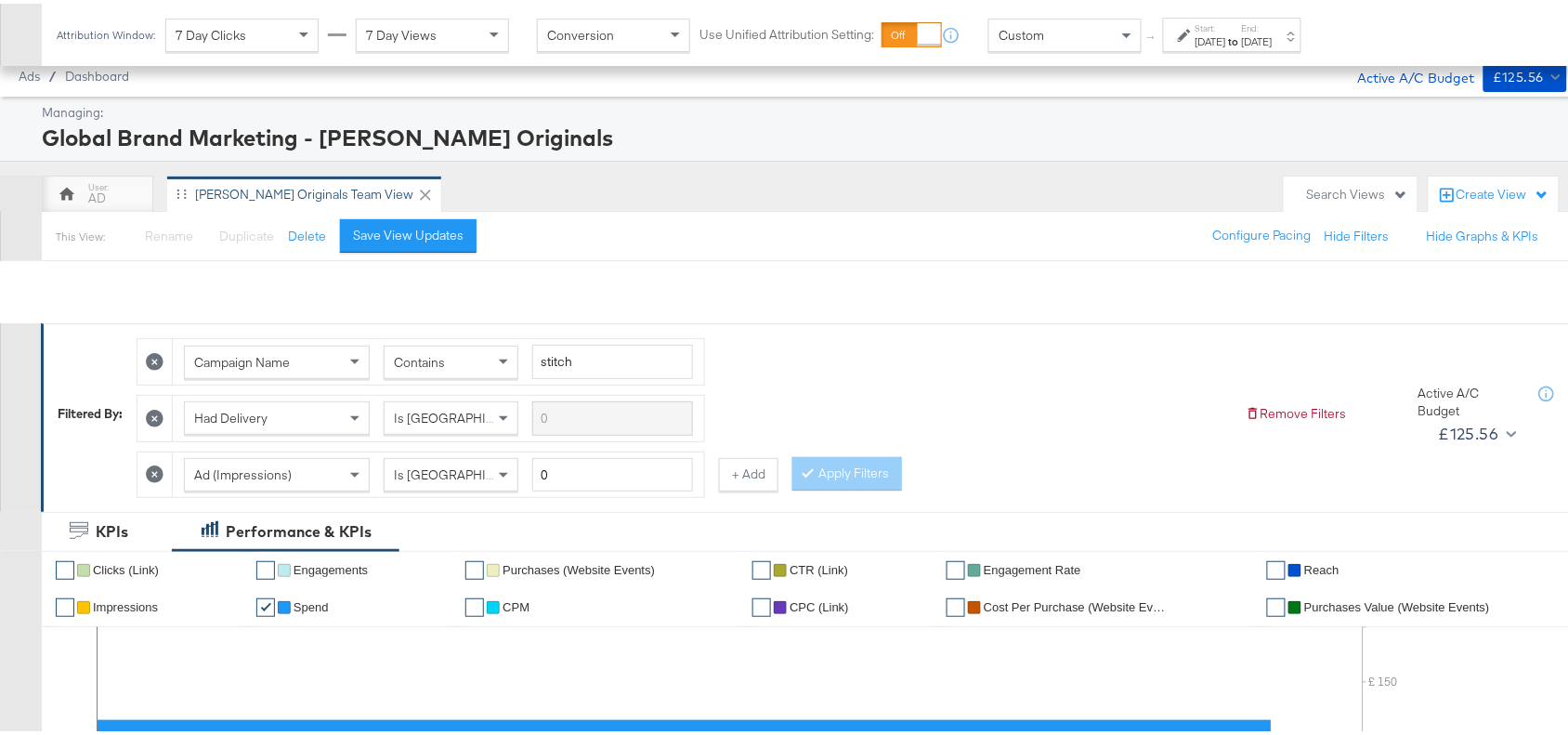
scroll to position [817, 0]
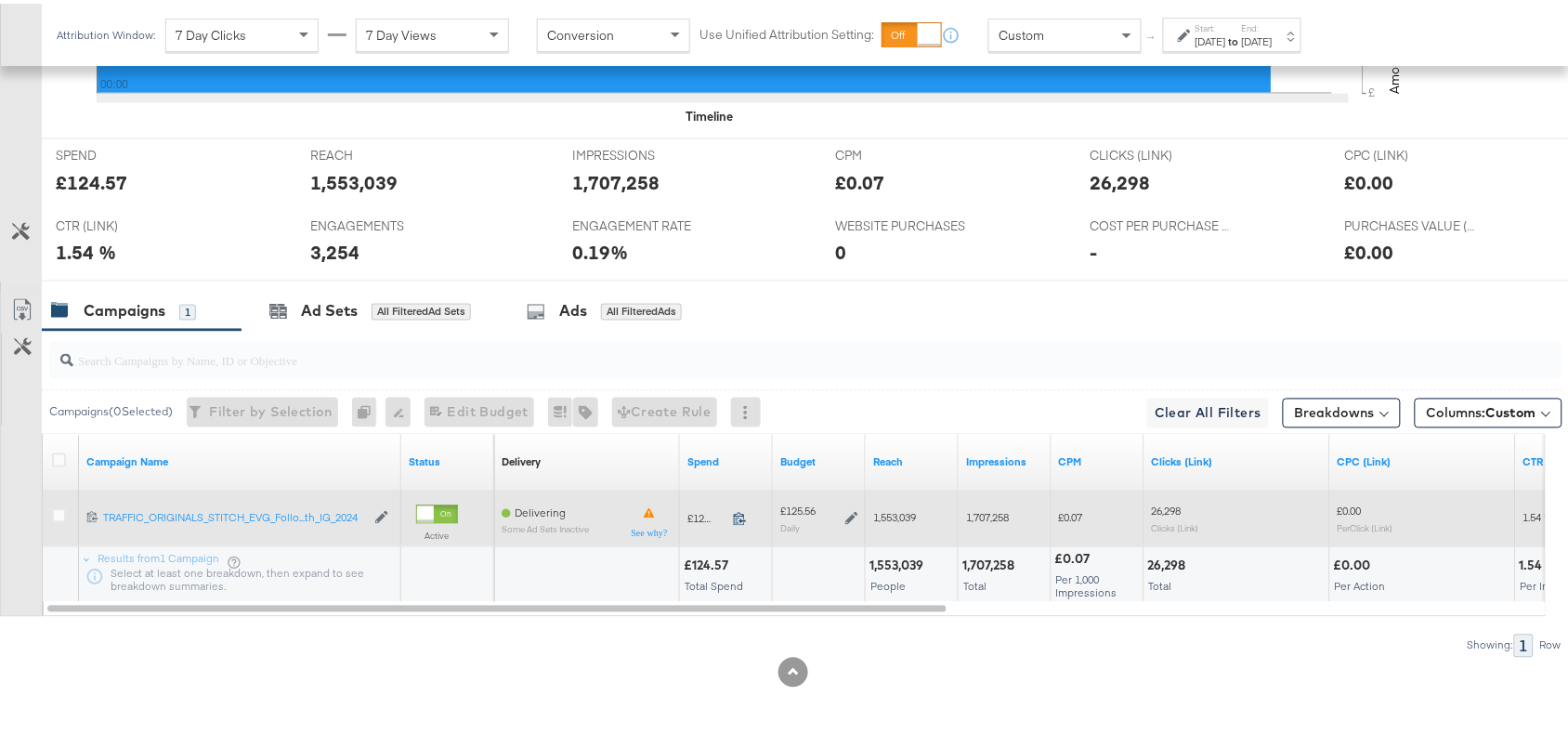
click at [743, 512] on icon at bounding box center [740, 515] width 14 height 14
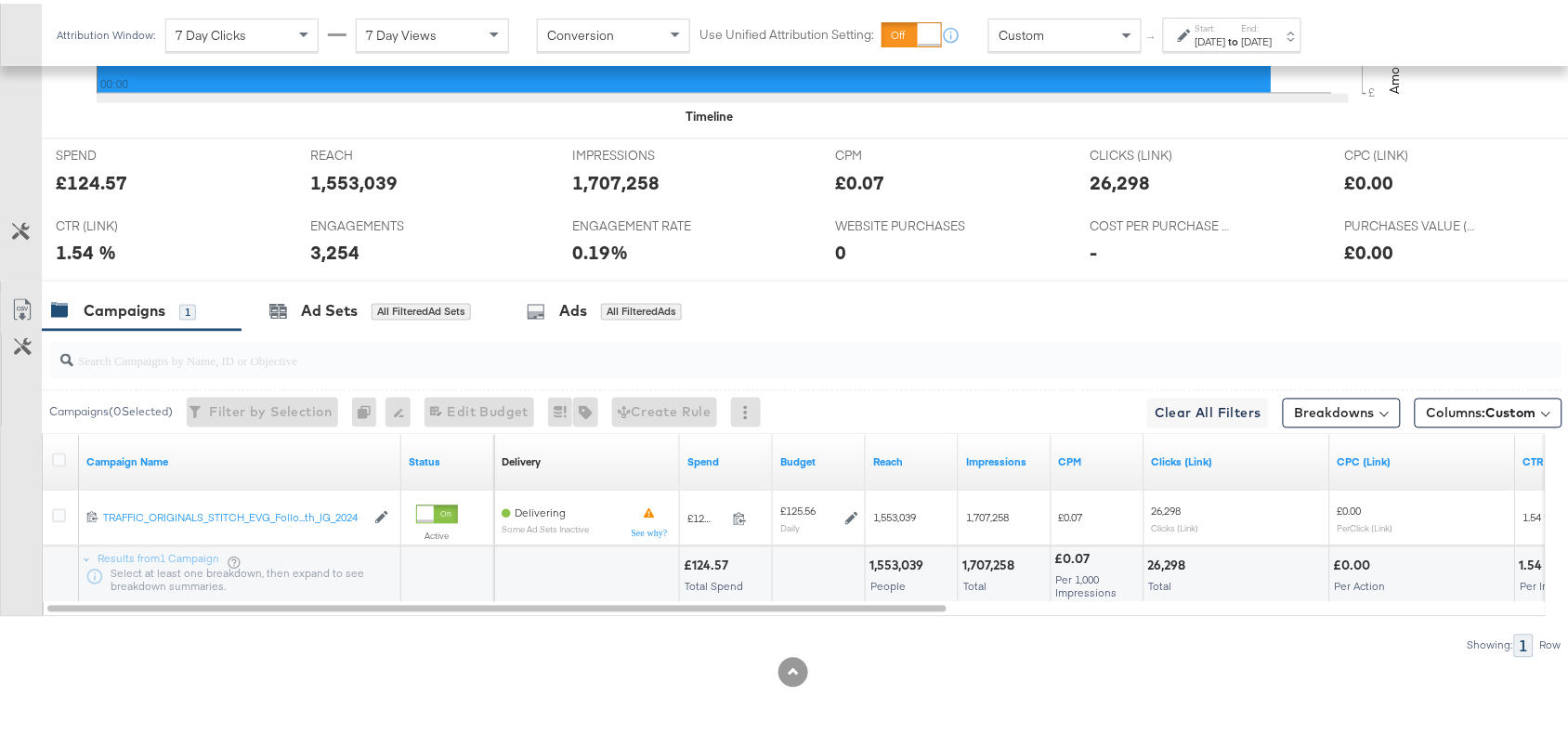
click at [922, 558] on div "1,553,039" at bounding box center [899, 562] width 60 height 17
copy div
click at [922, 558] on div "1,553,039" at bounding box center [899, 562] width 60 height 17
click at [885, 558] on div "1,553,039" at bounding box center [899, 562] width 60 height 17
copy div "1,553,039"
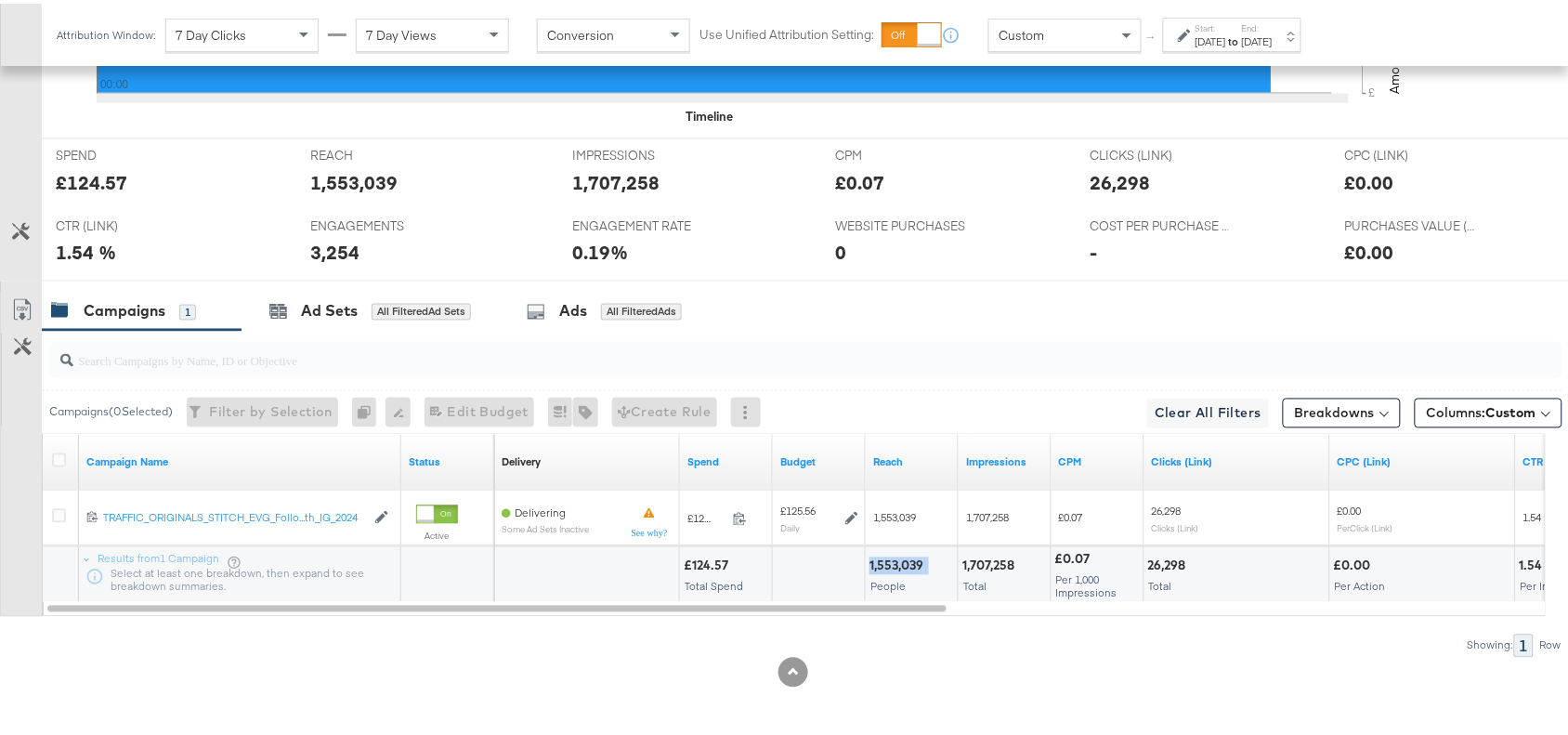
click at [885, 558] on div "1,553,039" at bounding box center [899, 562] width 60 height 17
click at [994, 568] on div "1,707,258" at bounding box center [992, 562] width 58 height 17
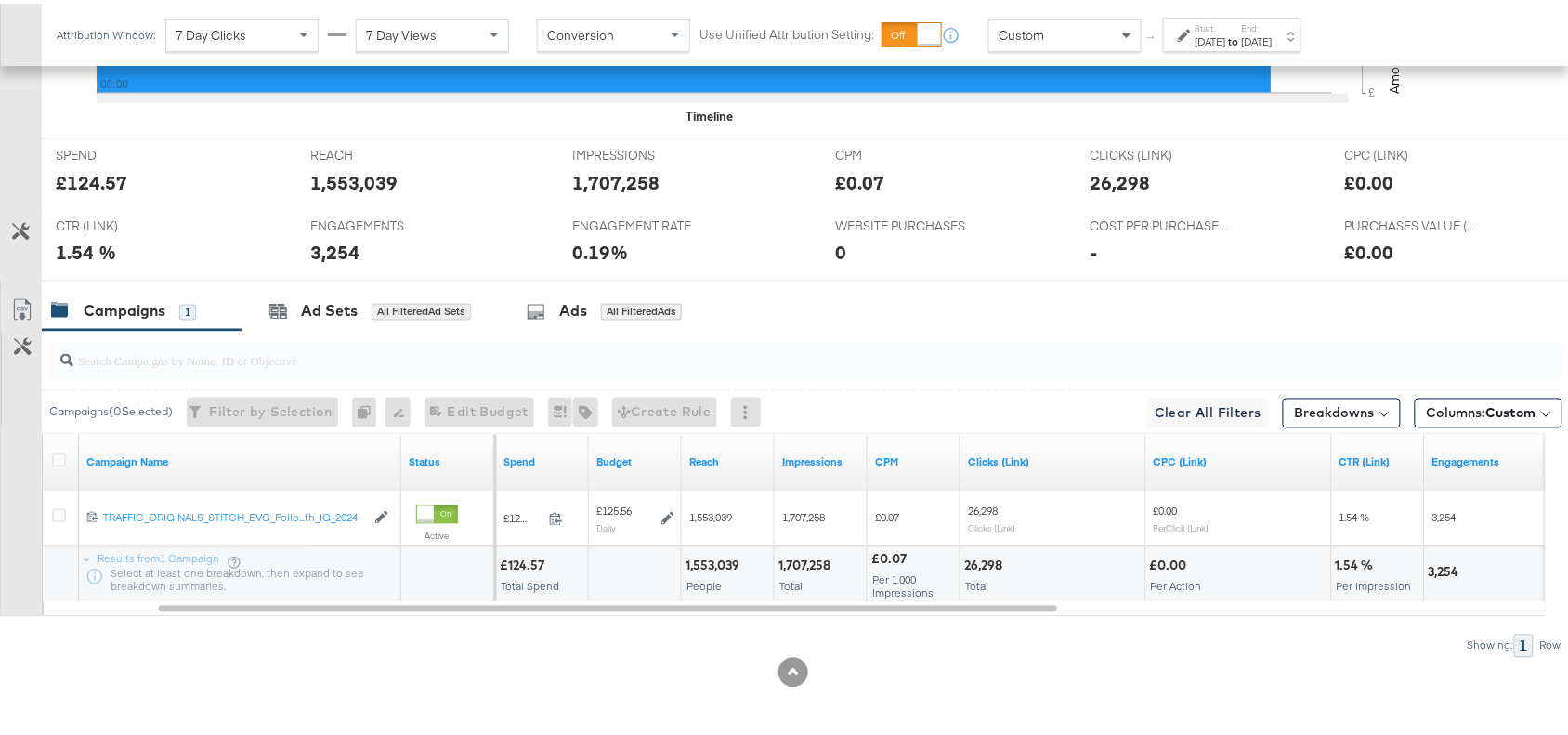
click at [981, 565] on div "26,298" at bounding box center [985, 562] width 43 height 17
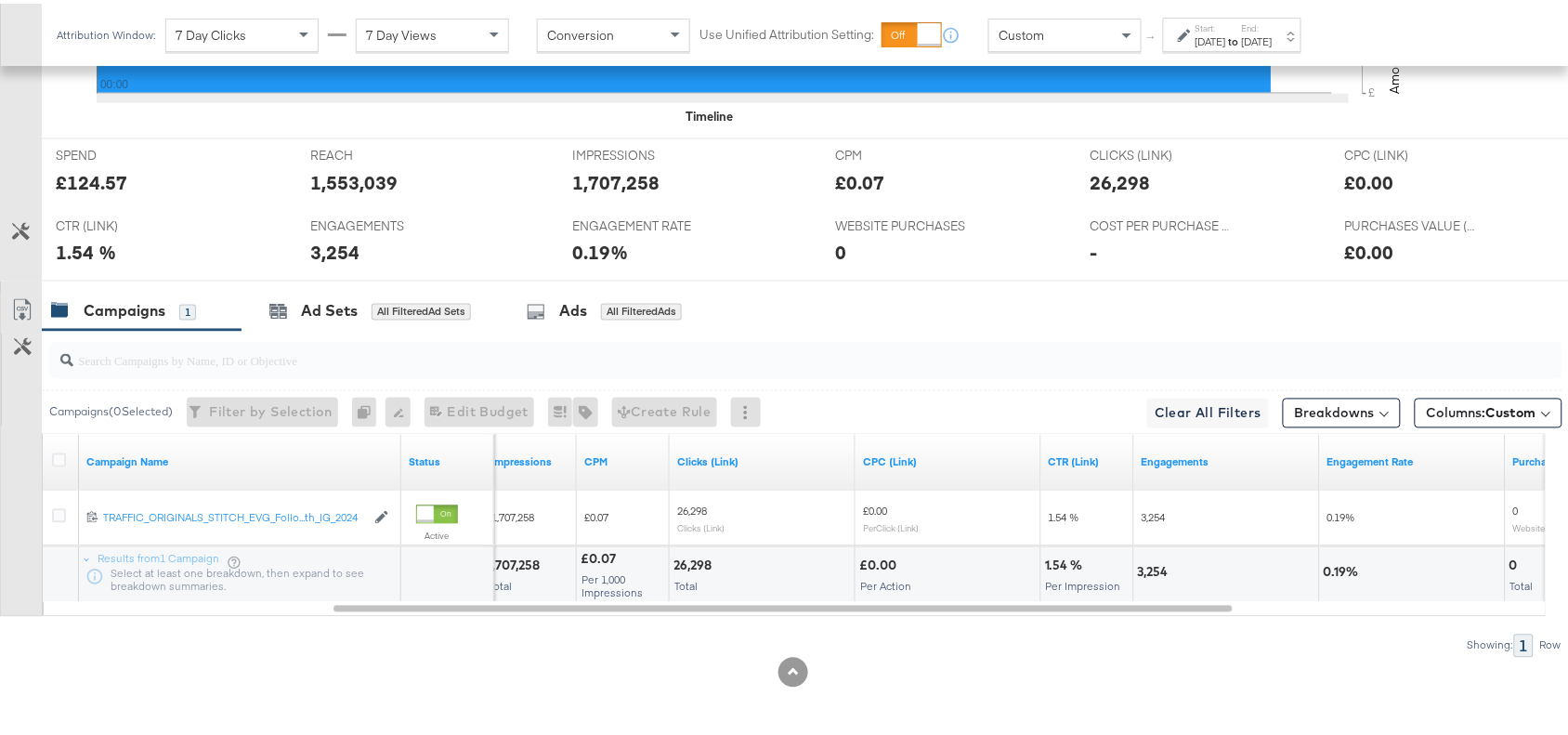
click at [1142, 564] on div "3,254" at bounding box center [1156, 569] width 37 height 17
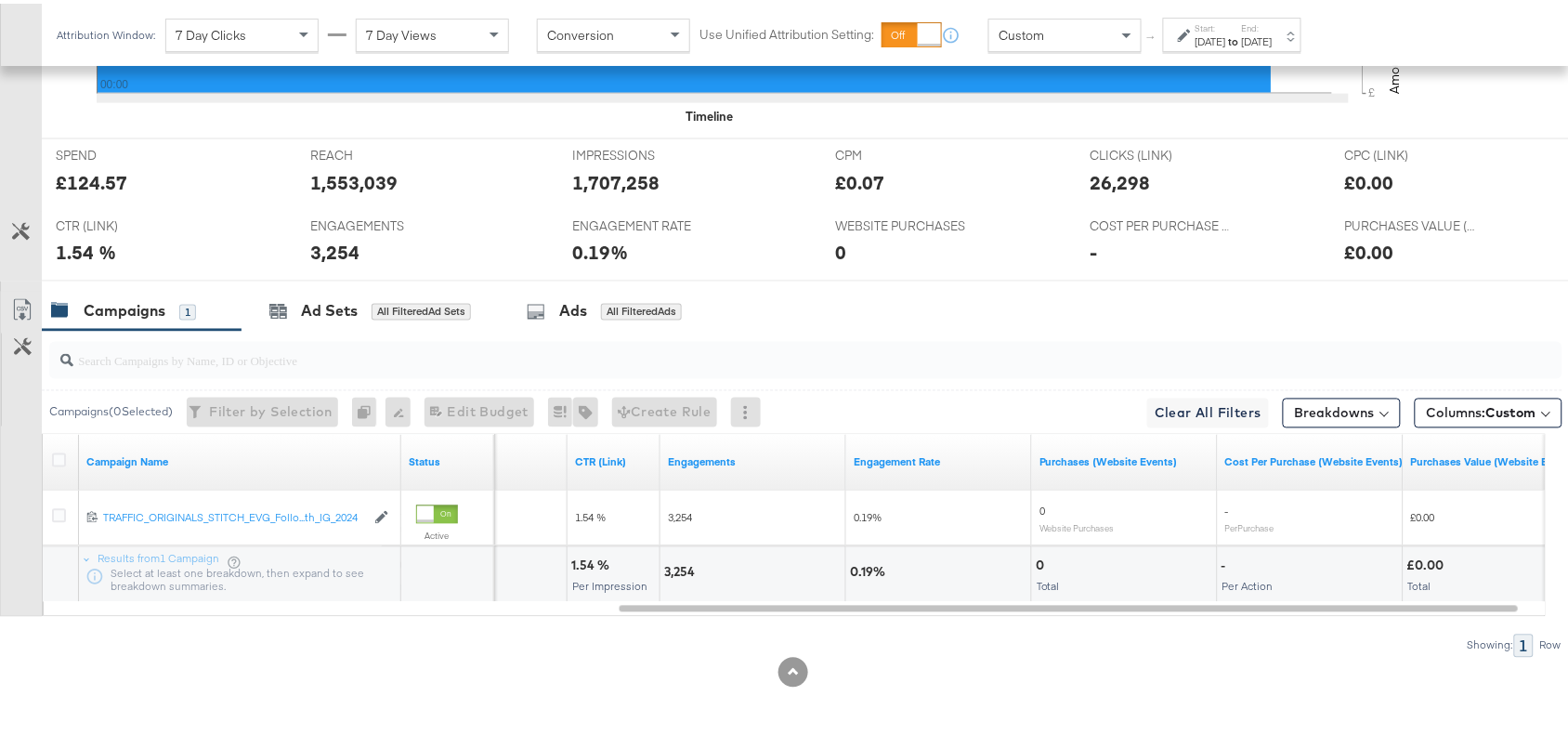
click at [1273, 25] on label "End:" at bounding box center [1257, 24] width 31 height 13
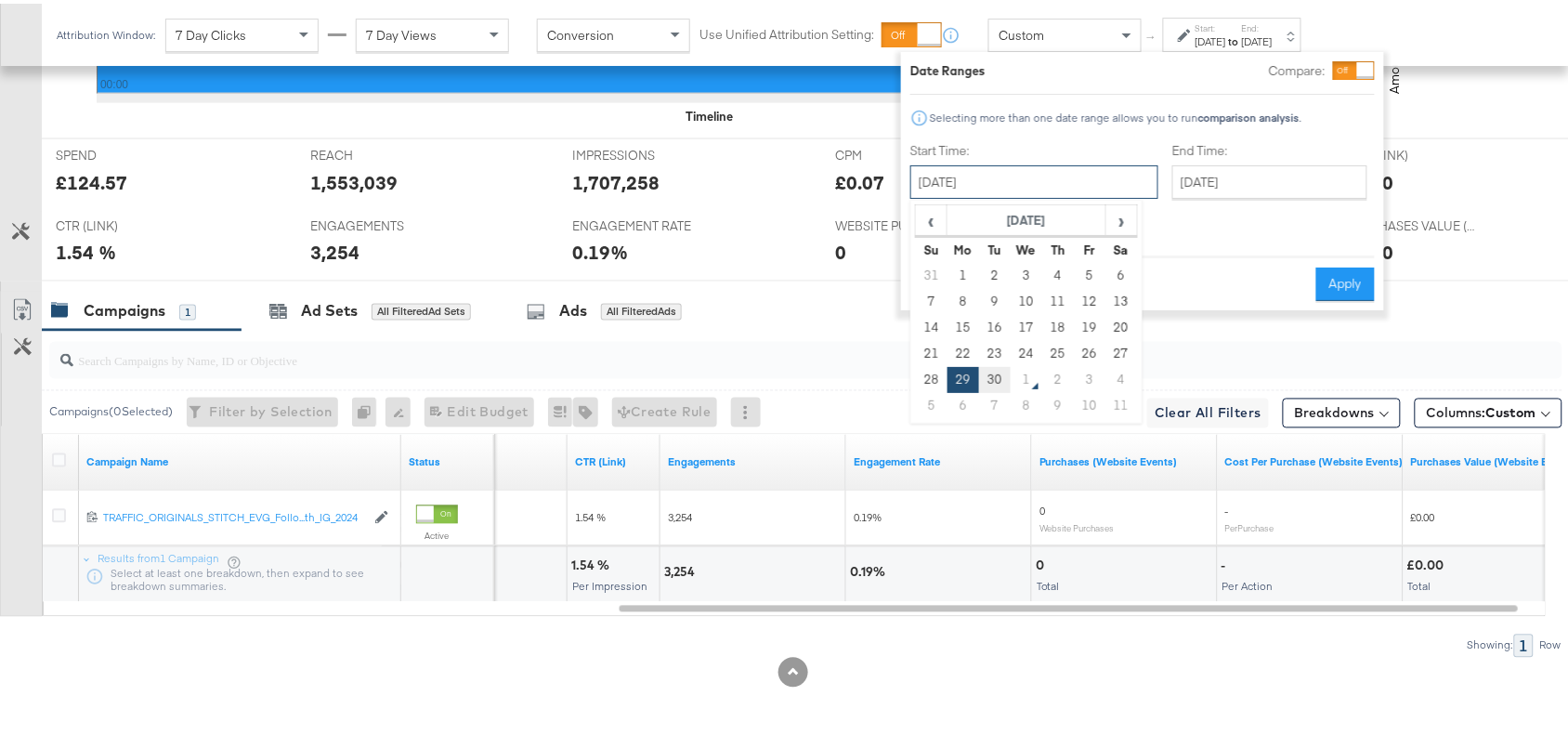
drag, startPoint x: 1059, startPoint y: 188, endPoint x: 994, endPoint y: 378, distance: 200.8
click at [994, 195] on div "September 29th 2025 ‹ September 2025 › Su Mo Tu We Th Fr Sa 31 1 2 3 4 5 6 7 8 …" at bounding box center [1034, 178] width 248 height 34
click at [994, 378] on td "30" at bounding box center [994, 376] width 32 height 26
type input "[DATE]"
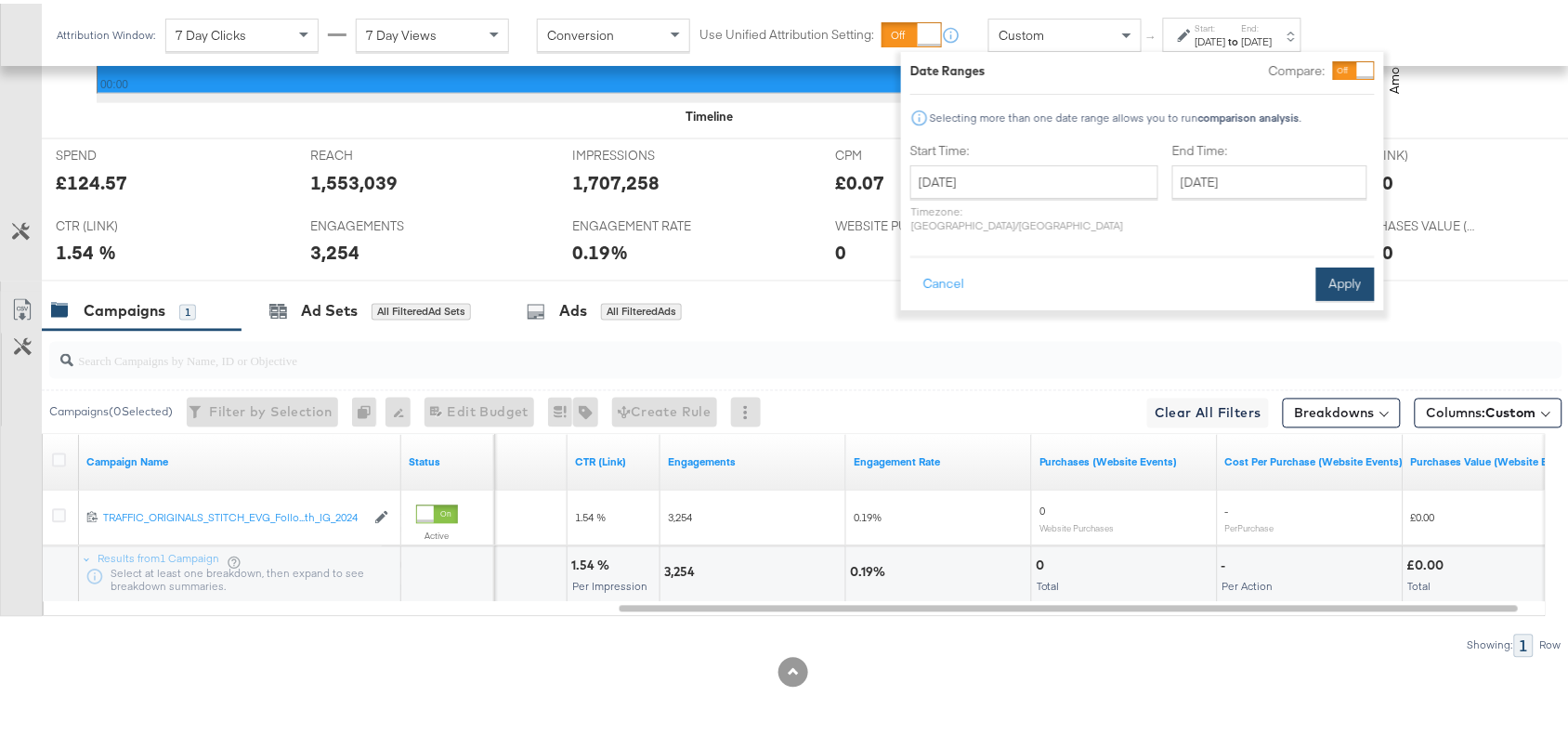
click at [1326, 265] on button "Apply" at bounding box center [1345, 280] width 59 height 34
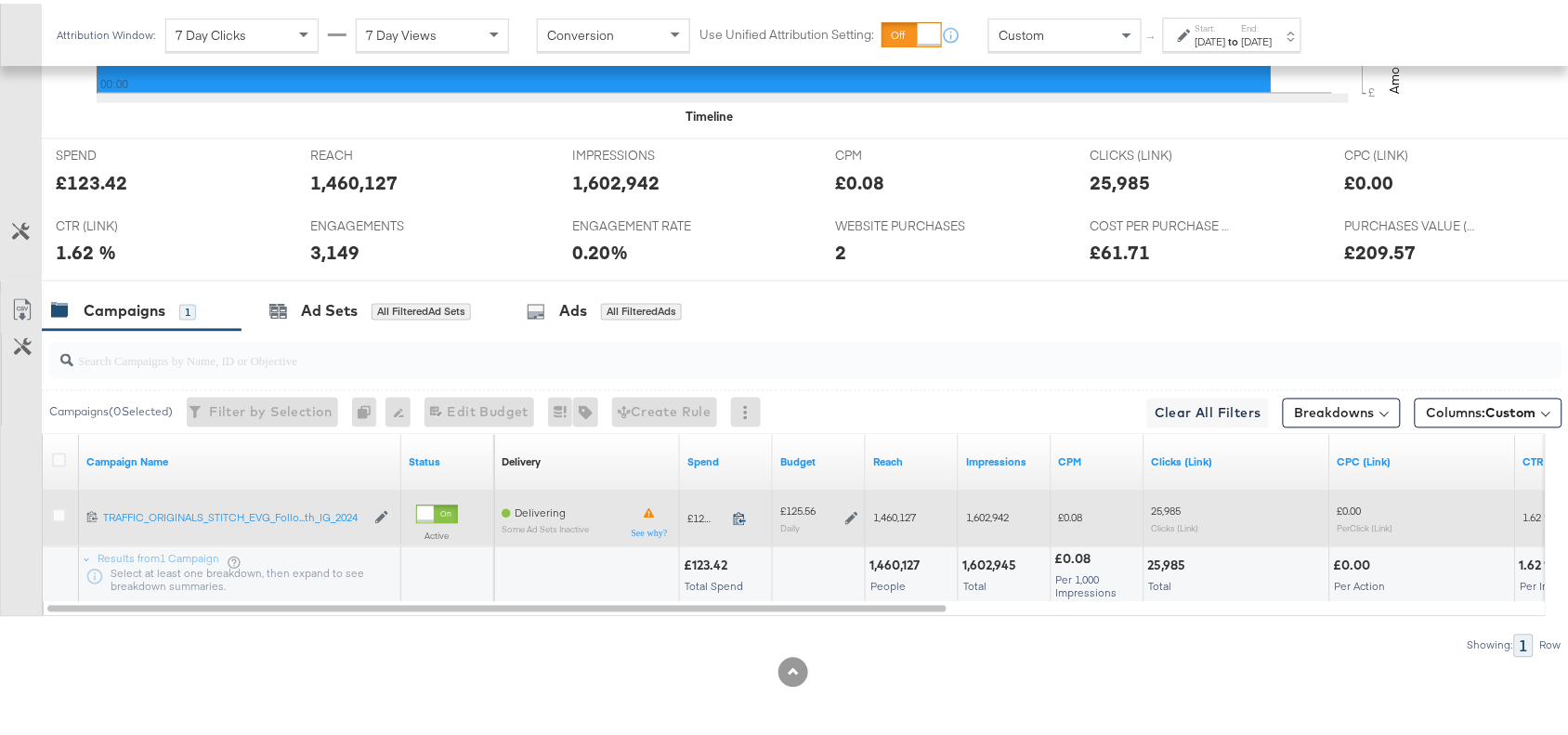
click at [742, 511] on icon at bounding box center [740, 515] width 14 height 14
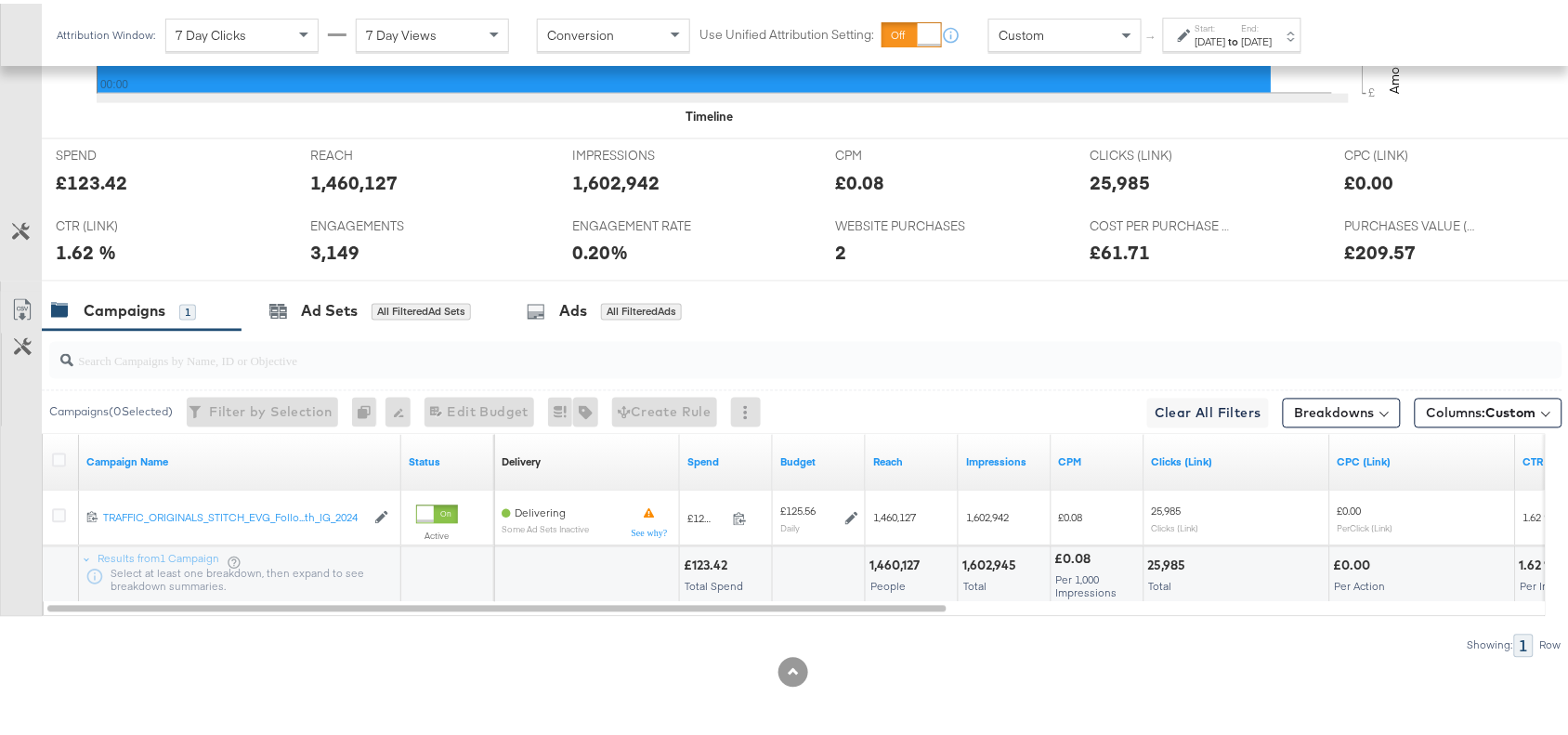
click at [880, 568] on div "1,460,127" at bounding box center [897, 562] width 56 height 17
copy div "1,460,127"
click at [880, 568] on div "1,460,127" at bounding box center [897, 562] width 56 height 17
click at [987, 560] on div "1,602,945" at bounding box center [993, 562] width 60 height 17
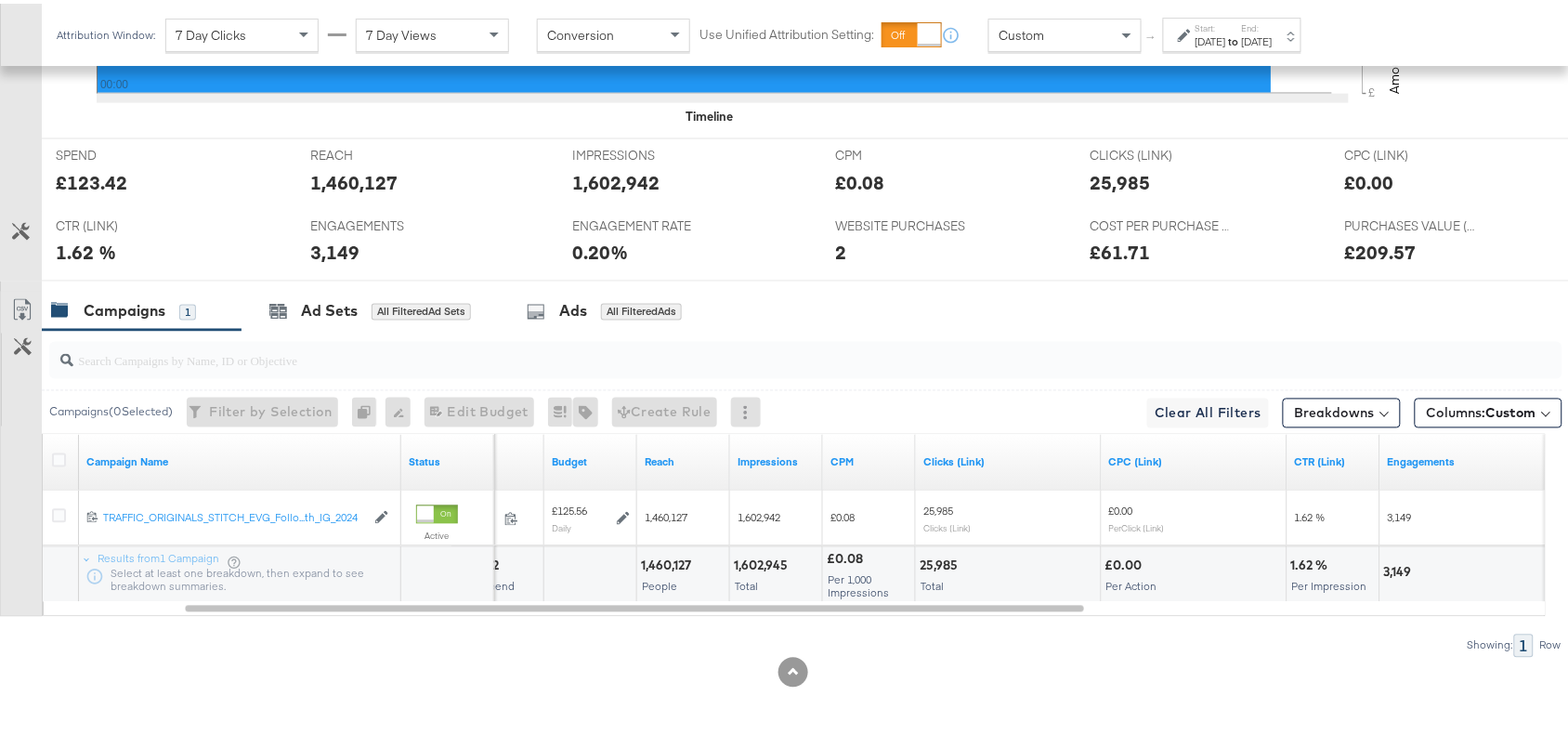
click at [938, 564] on div "25,985" at bounding box center [940, 562] width 43 height 17
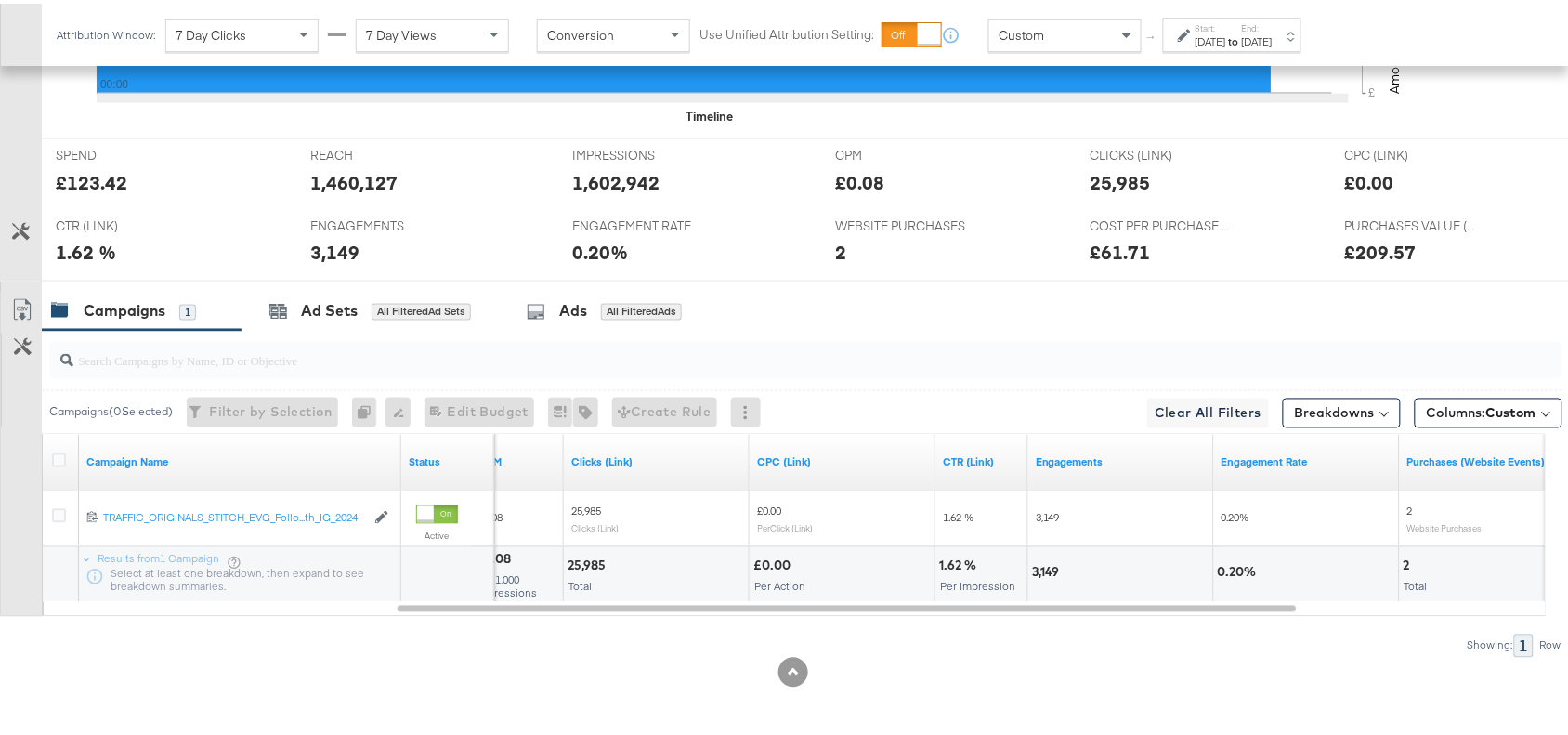
click at [1050, 565] on div "3,149" at bounding box center [1049, 569] width 34 height 17
copy div "3,149"
click at [1050, 565] on div "3,149" at bounding box center [1049, 569] width 34 height 17
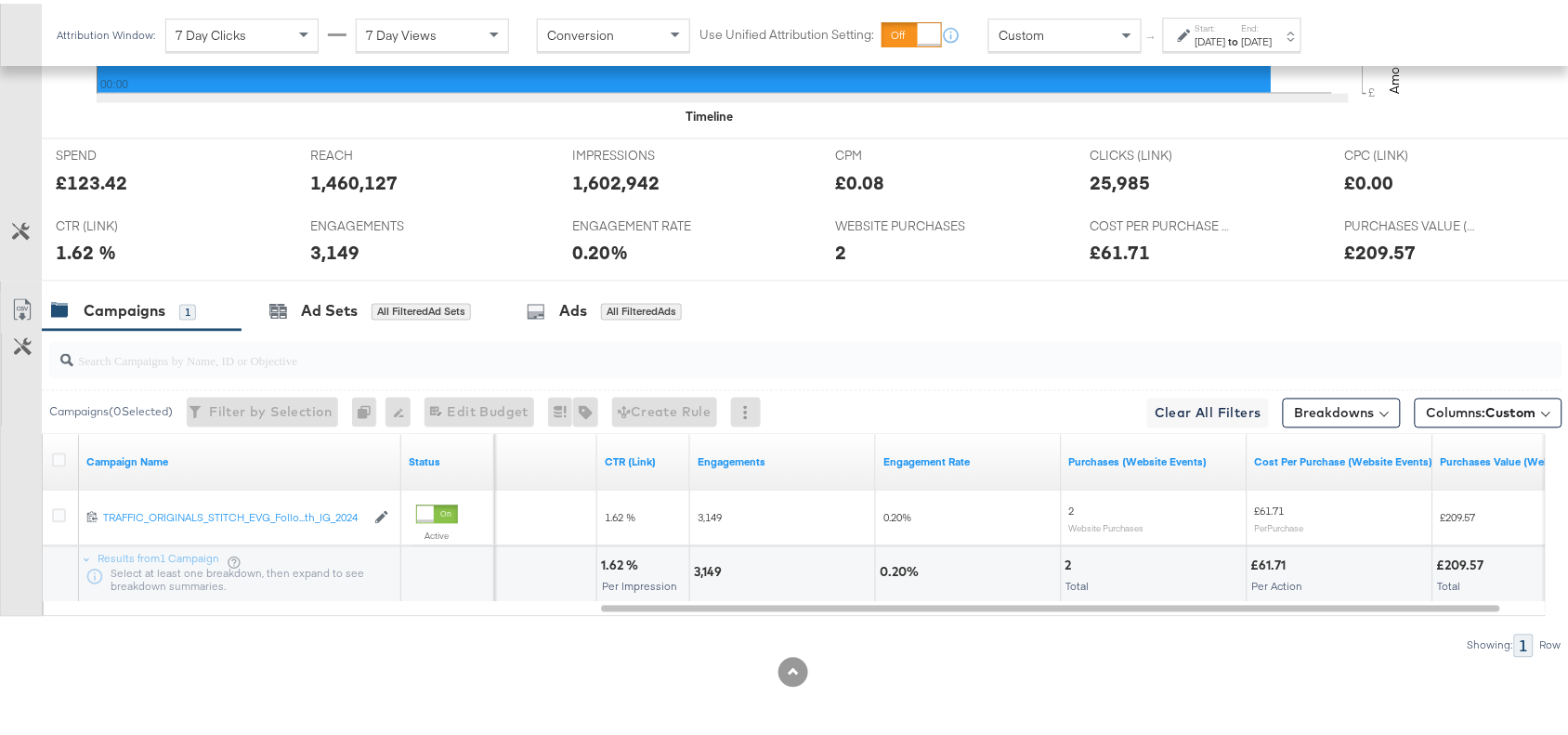
click at [1063, 560] on div "2 Total" at bounding box center [1153, 572] width 184 height 56
copy div "2"
click at [1063, 560] on div "2 Total" at bounding box center [1153, 572] width 184 height 56
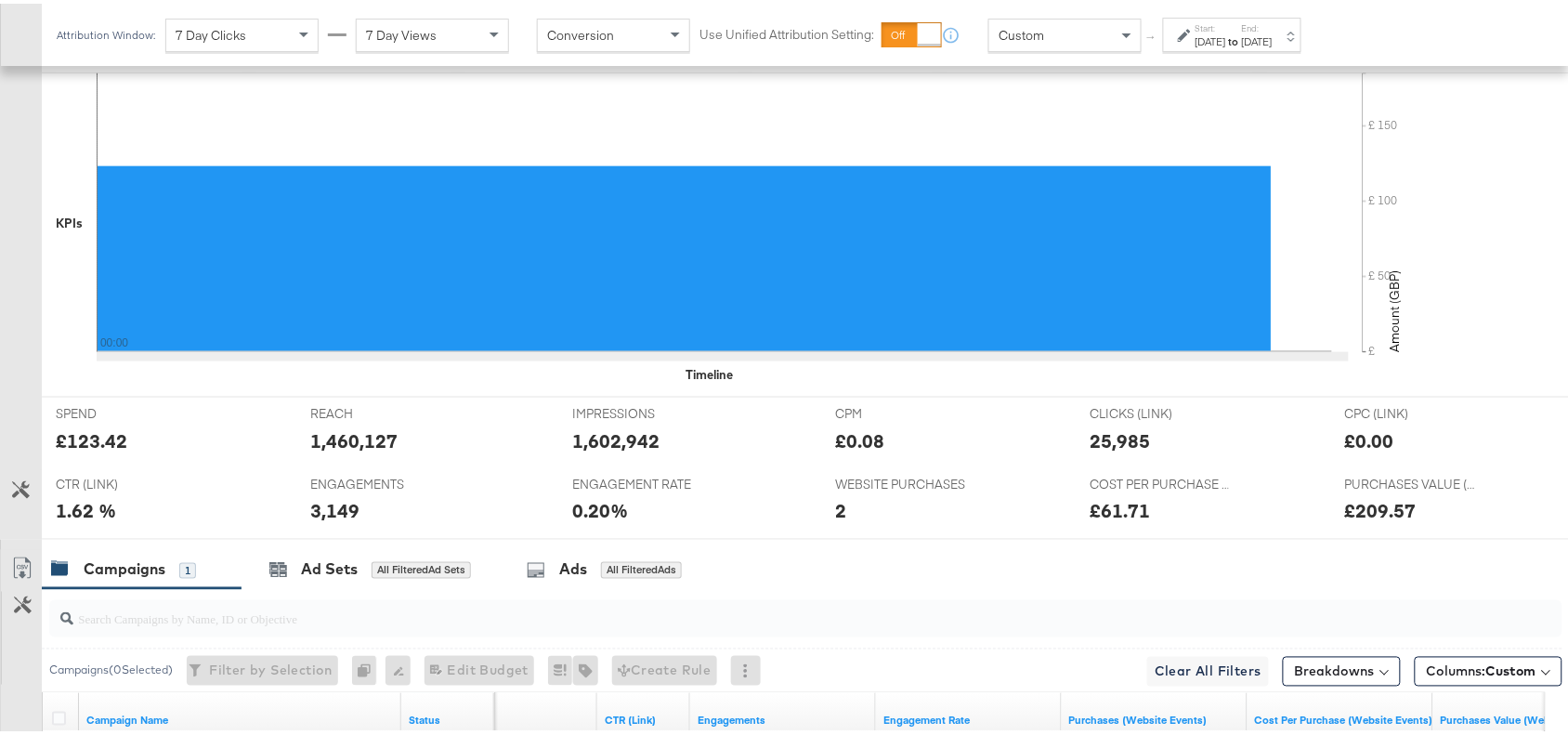
scroll to position [0, 0]
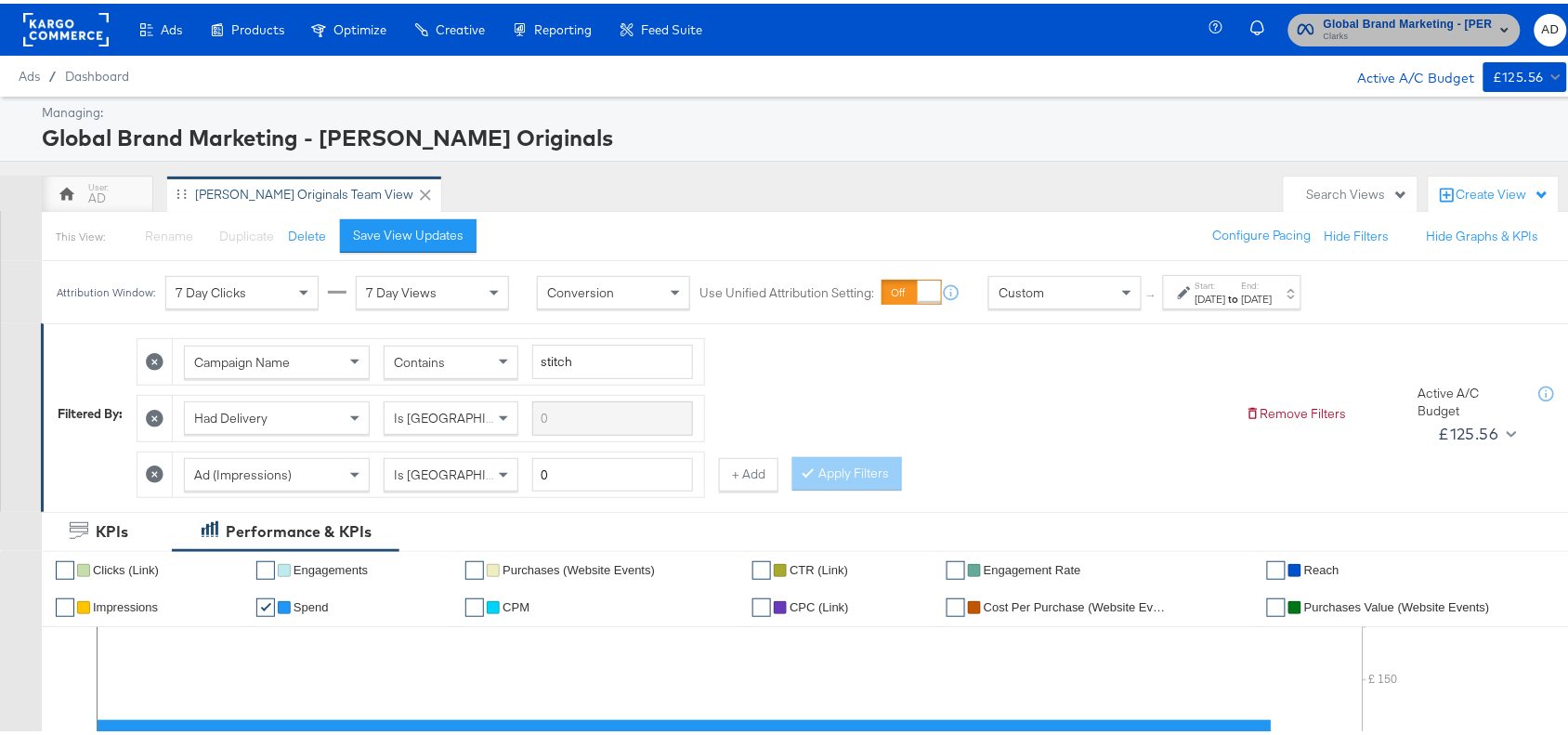
click at [1324, 28] on span "Clarks" at bounding box center [1408, 33] width 169 height 14
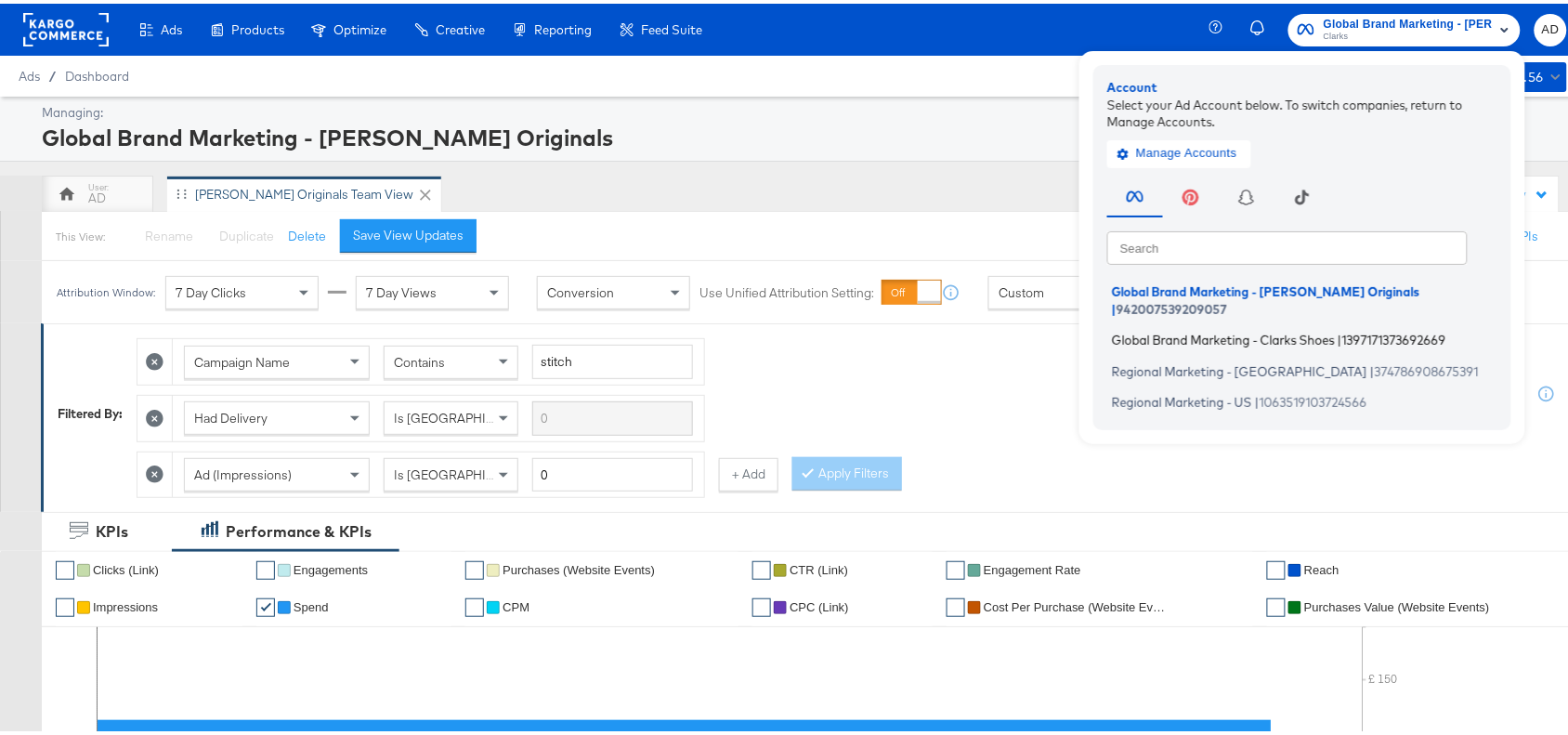
click at [1162, 329] on span "Global Brand Marketing - Clarks Shoes" at bounding box center [1222, 336] width 223 height 14
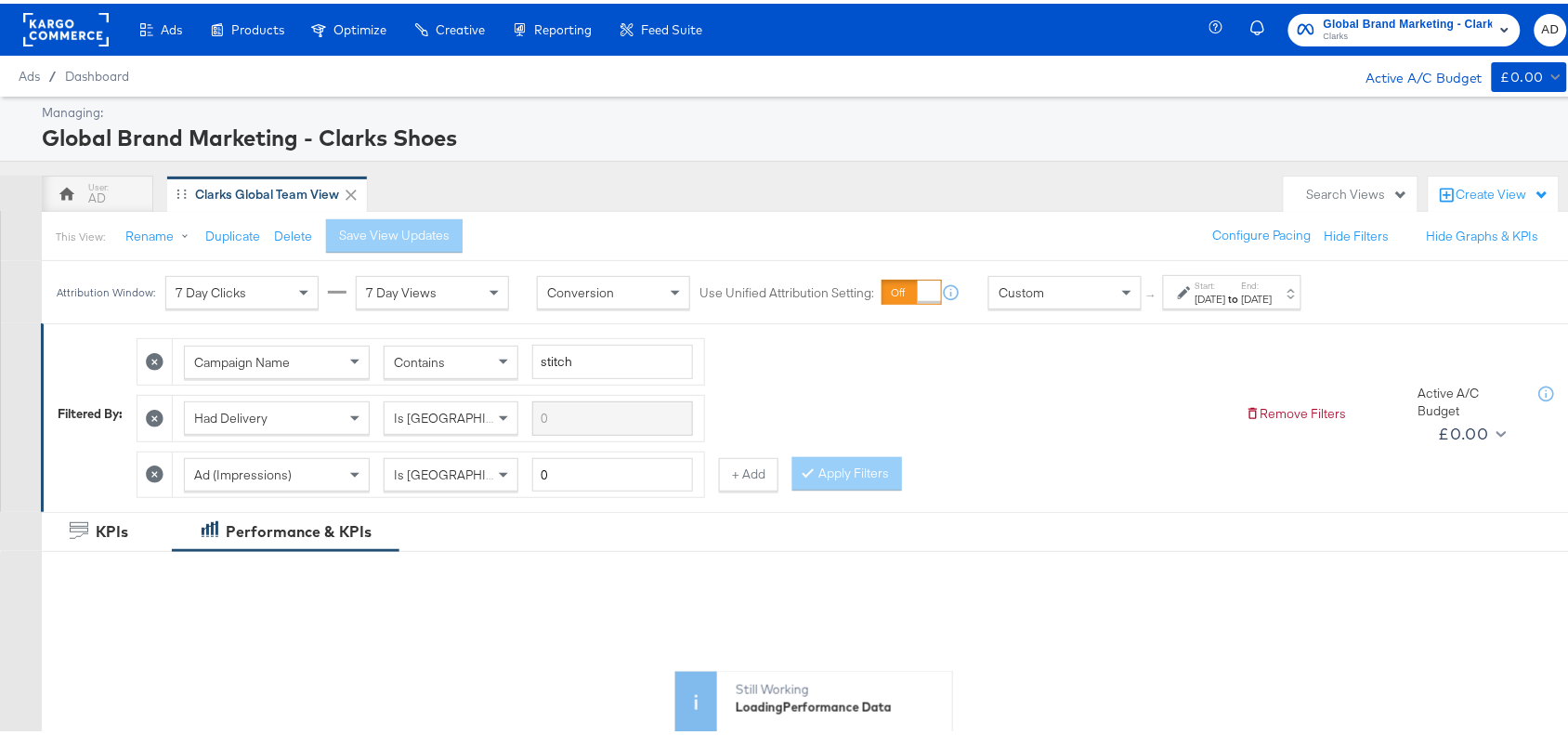
click at [1226, 297] on div "[DATE]" at bounding box center [1211, 295] width 31 height 14
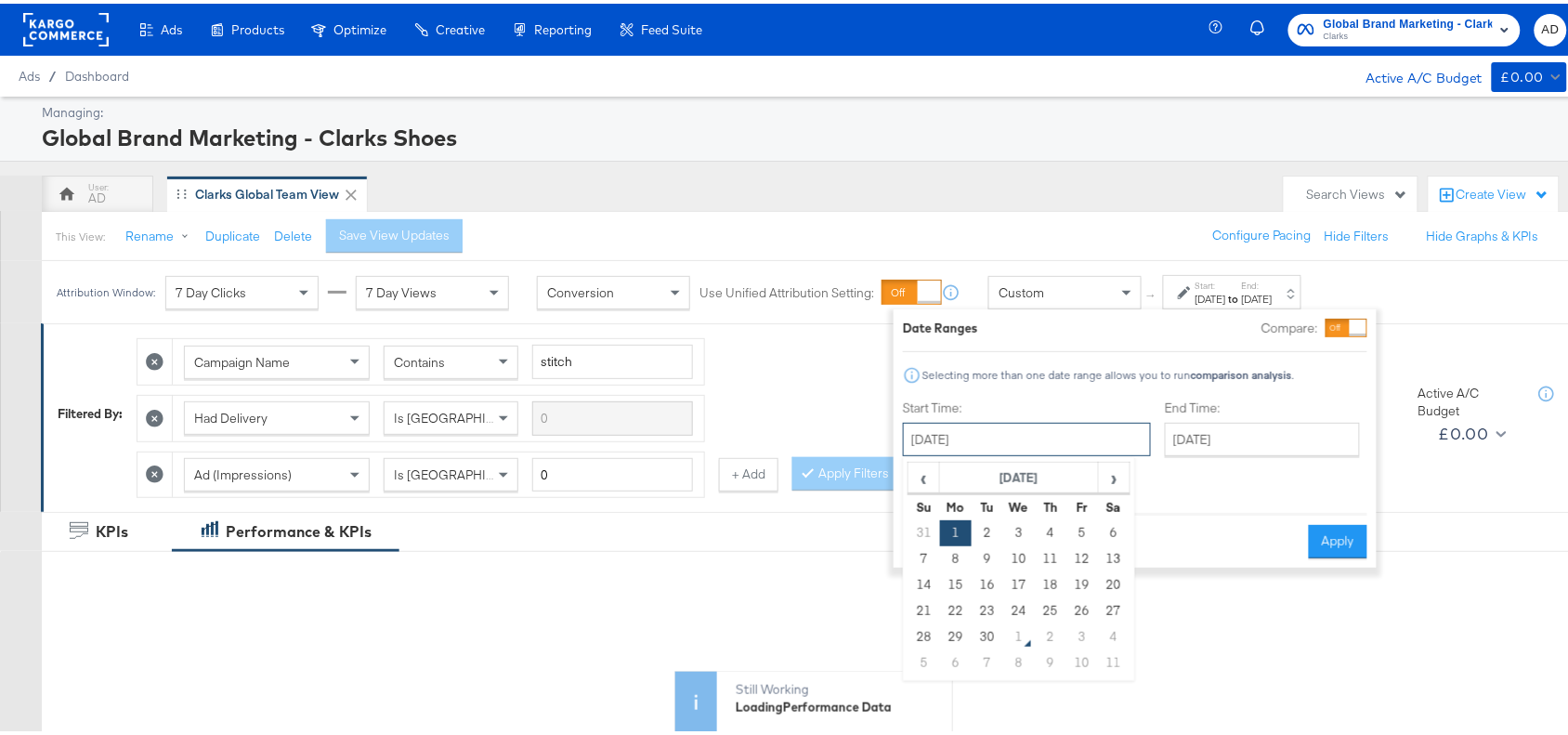
click at [1065, 444] on input "[DATE]" at bounding box center [1026, 436] width 248 height 34
click at [957, 639] on td "29" at bounding box center [955, 634] width 32 height 26
type input "[DATE]"
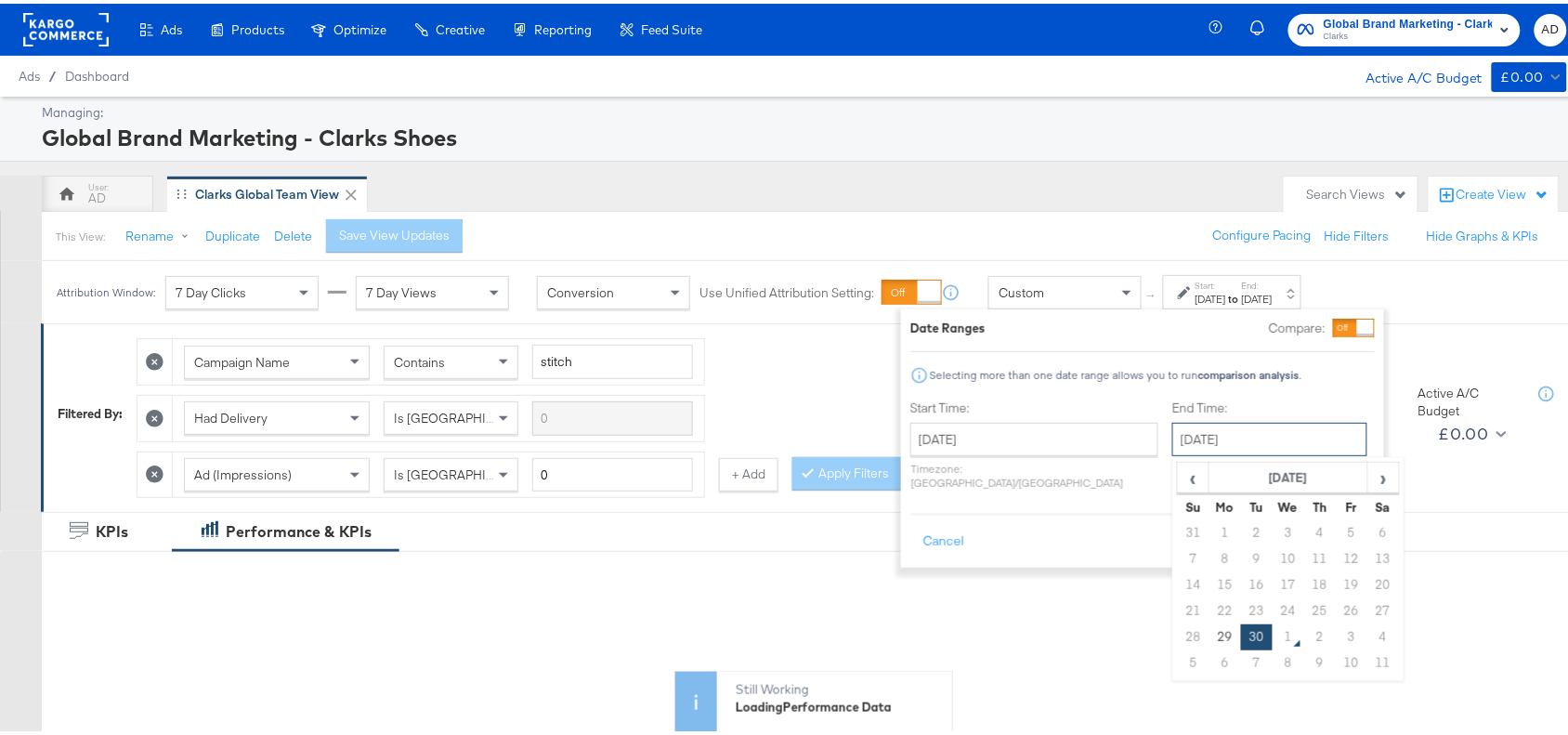
click at [1205, 435] on input "[DATE]" at bounding box center [1270, 436] width 195 height 34
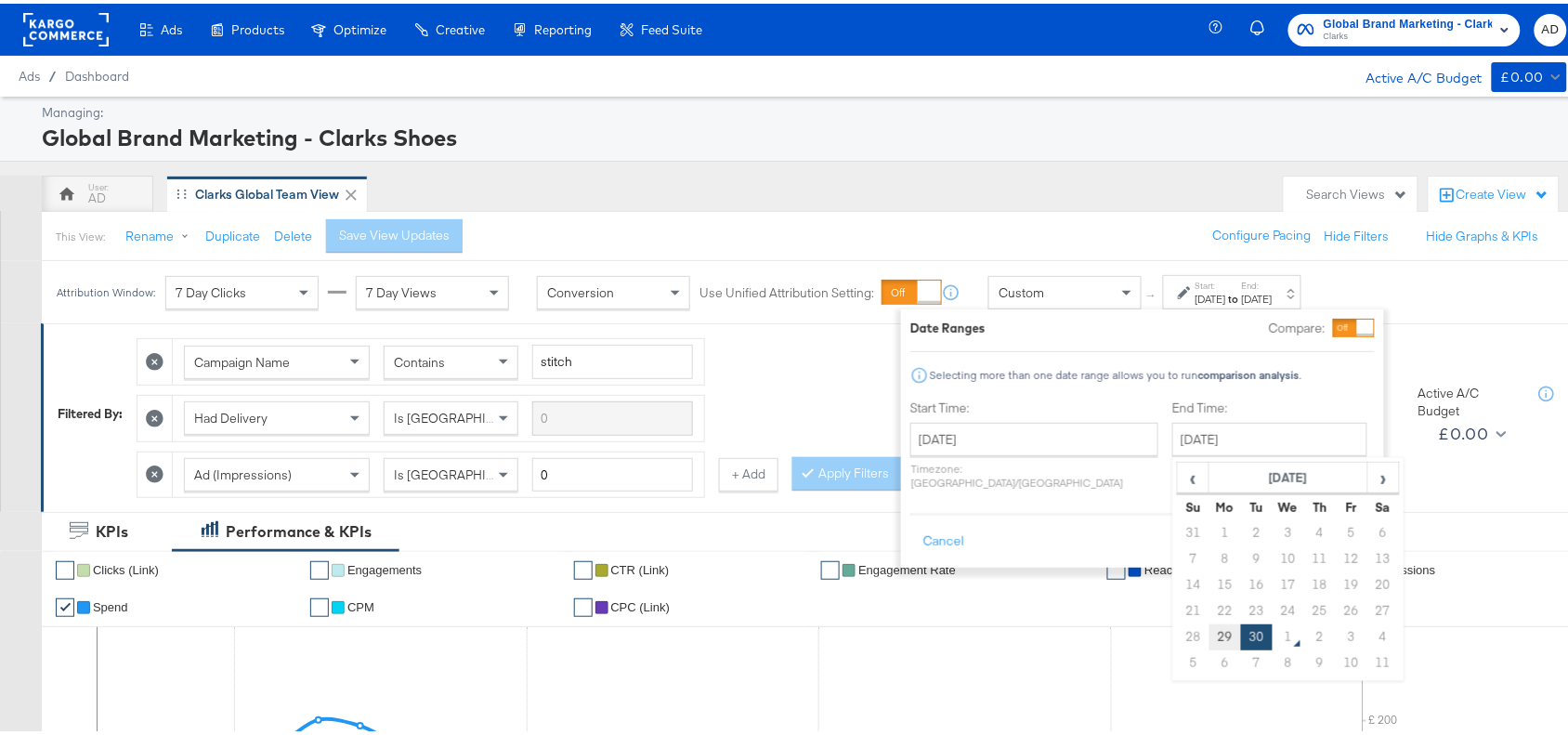
click at [1209, 632] on td "29" at bounding box center [1224, 634] width 32 height 26
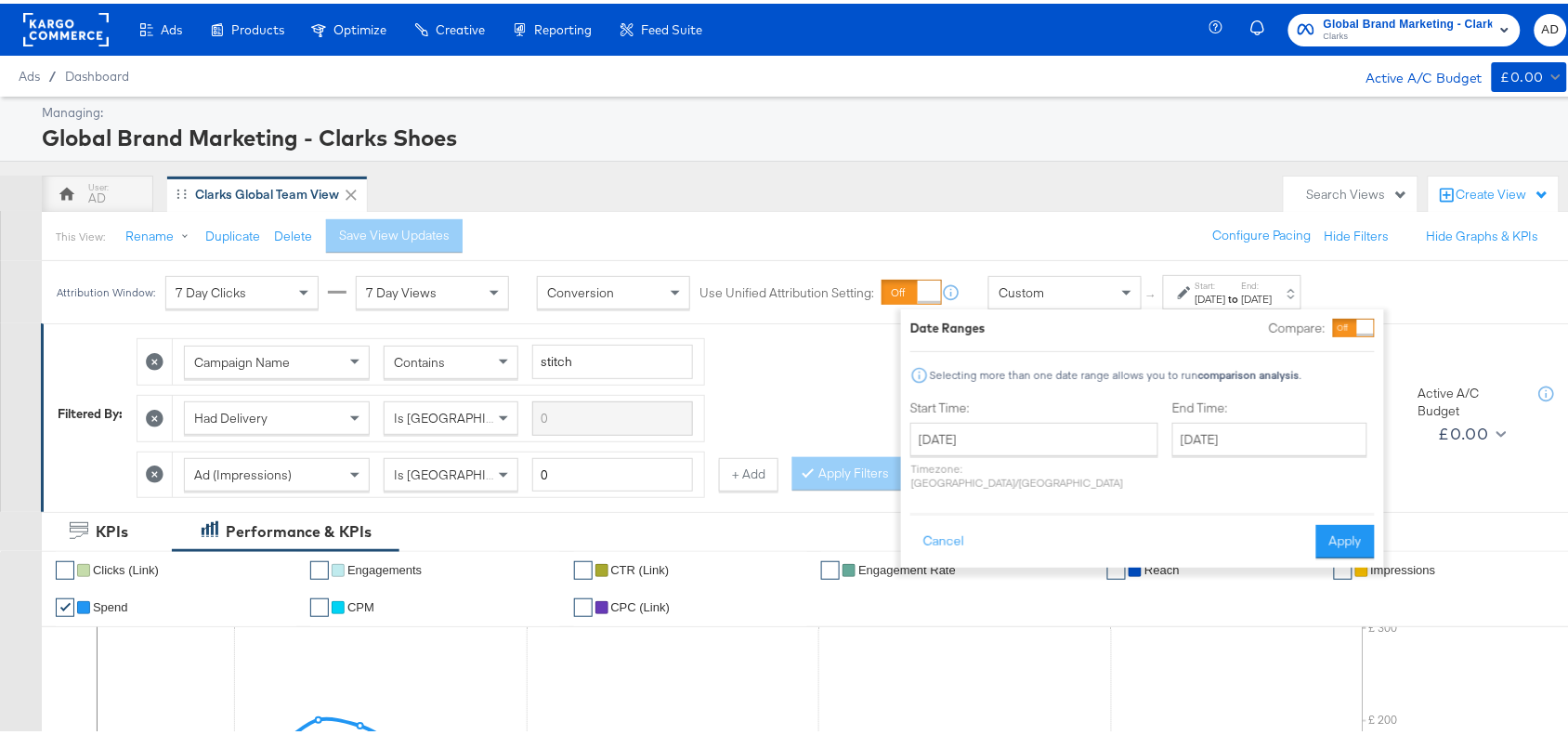
type input "[DATE]"
click at [1330, 522] on button "Apply" at bounding box center [1345, 538] width 59 height 34
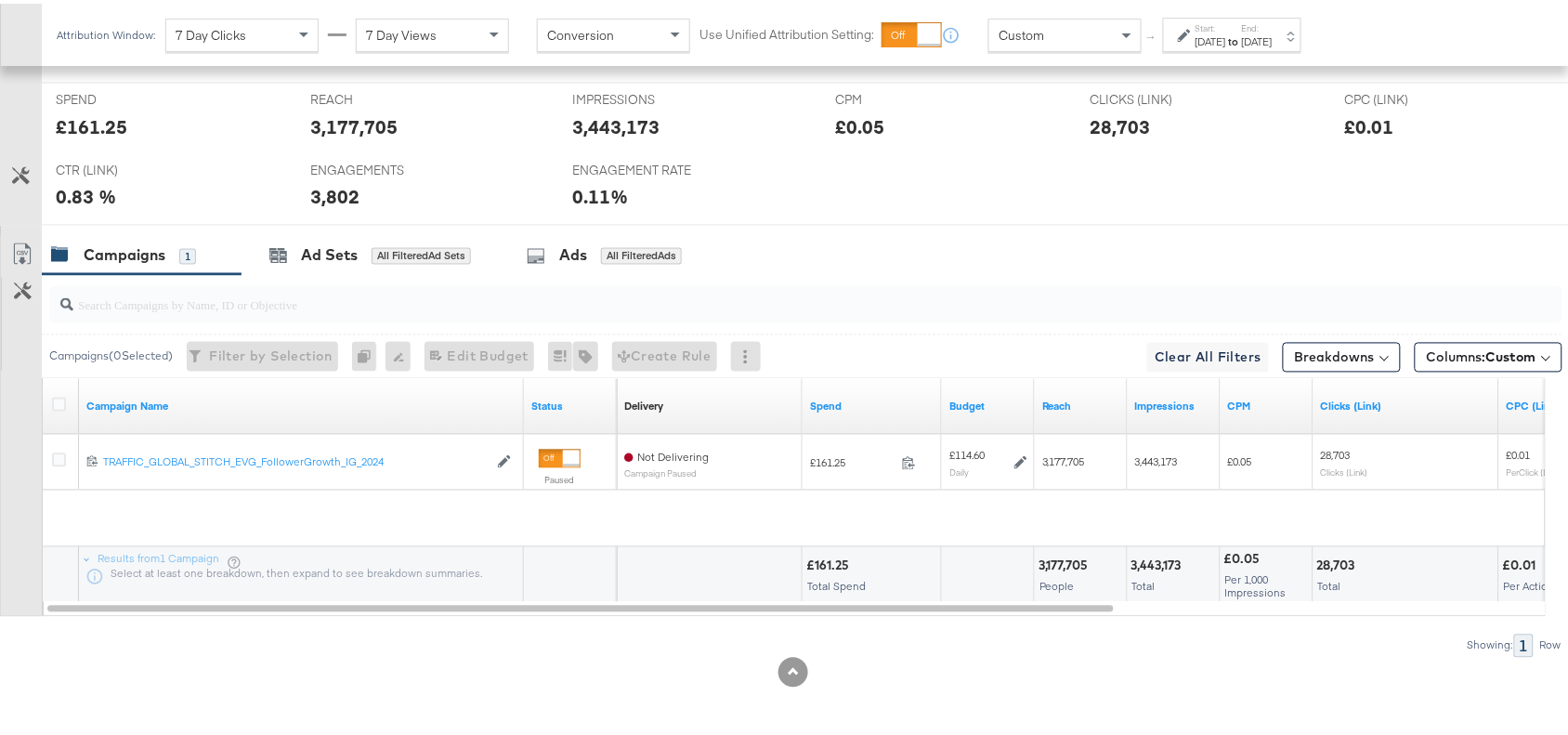
scroll to position [817, 0]
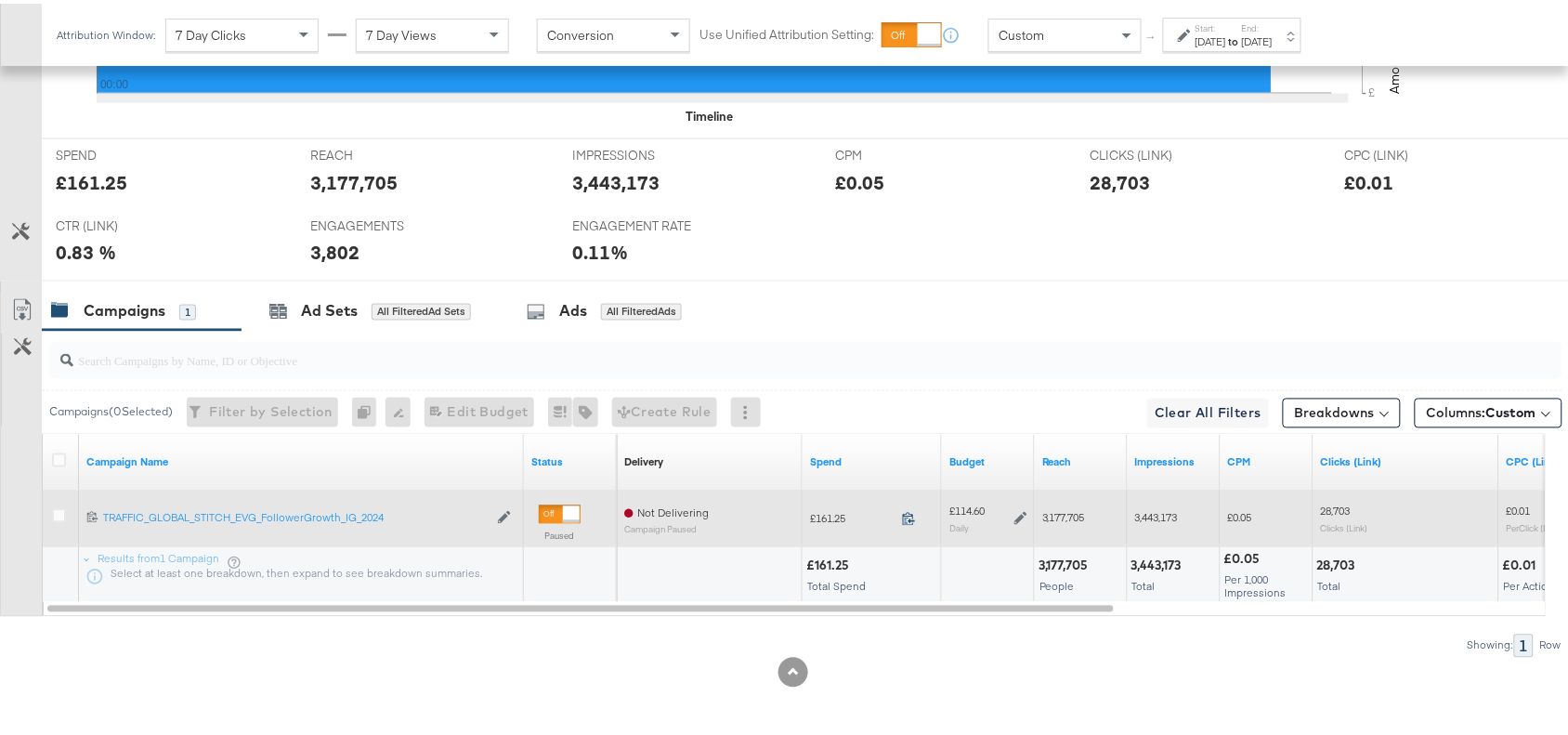
click at [909, 517] on icon at bounding box center [909, 515] width 14 height 14
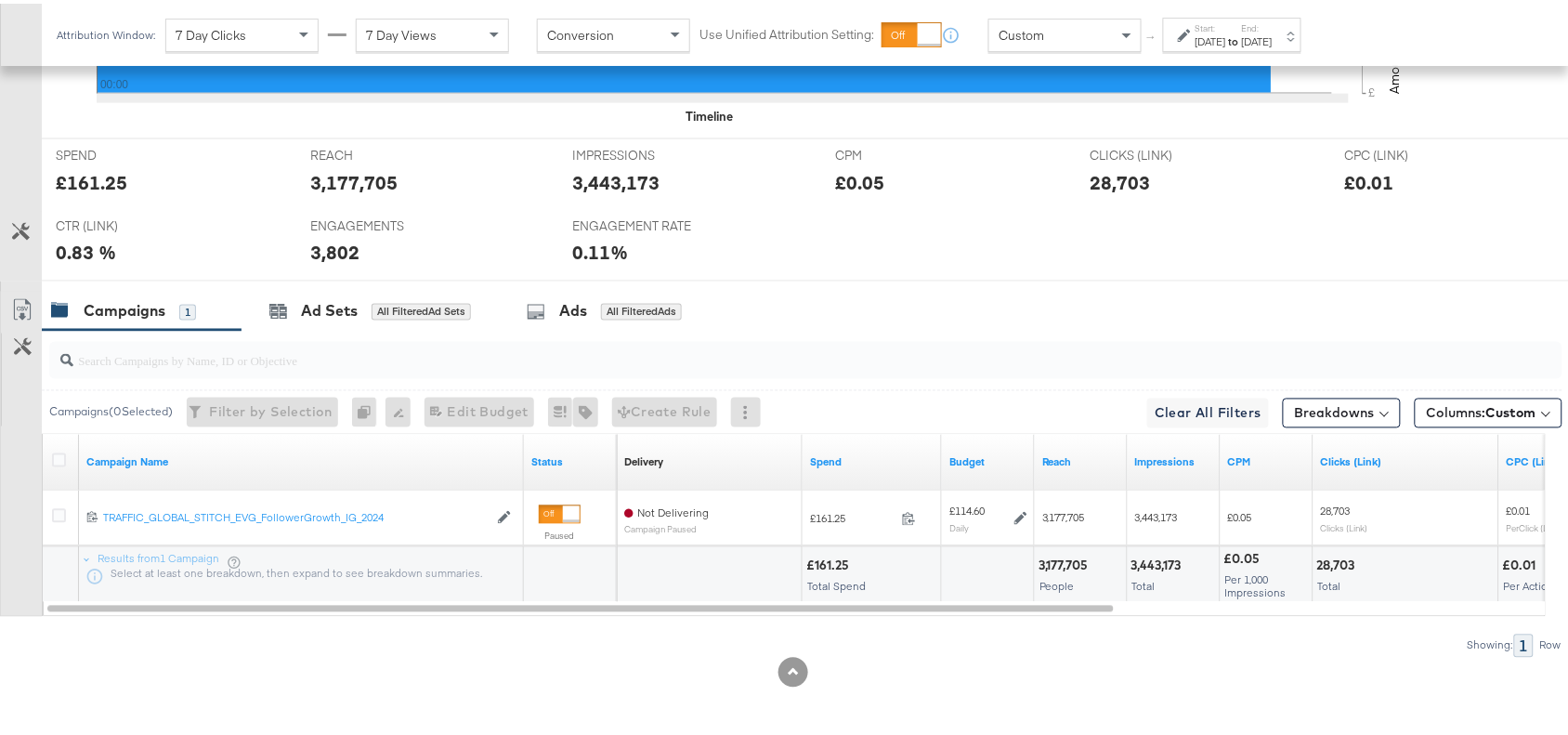
click at [1075, 567] on div "3,177,705" at bounding box center [1066, 562] width 56 height 17
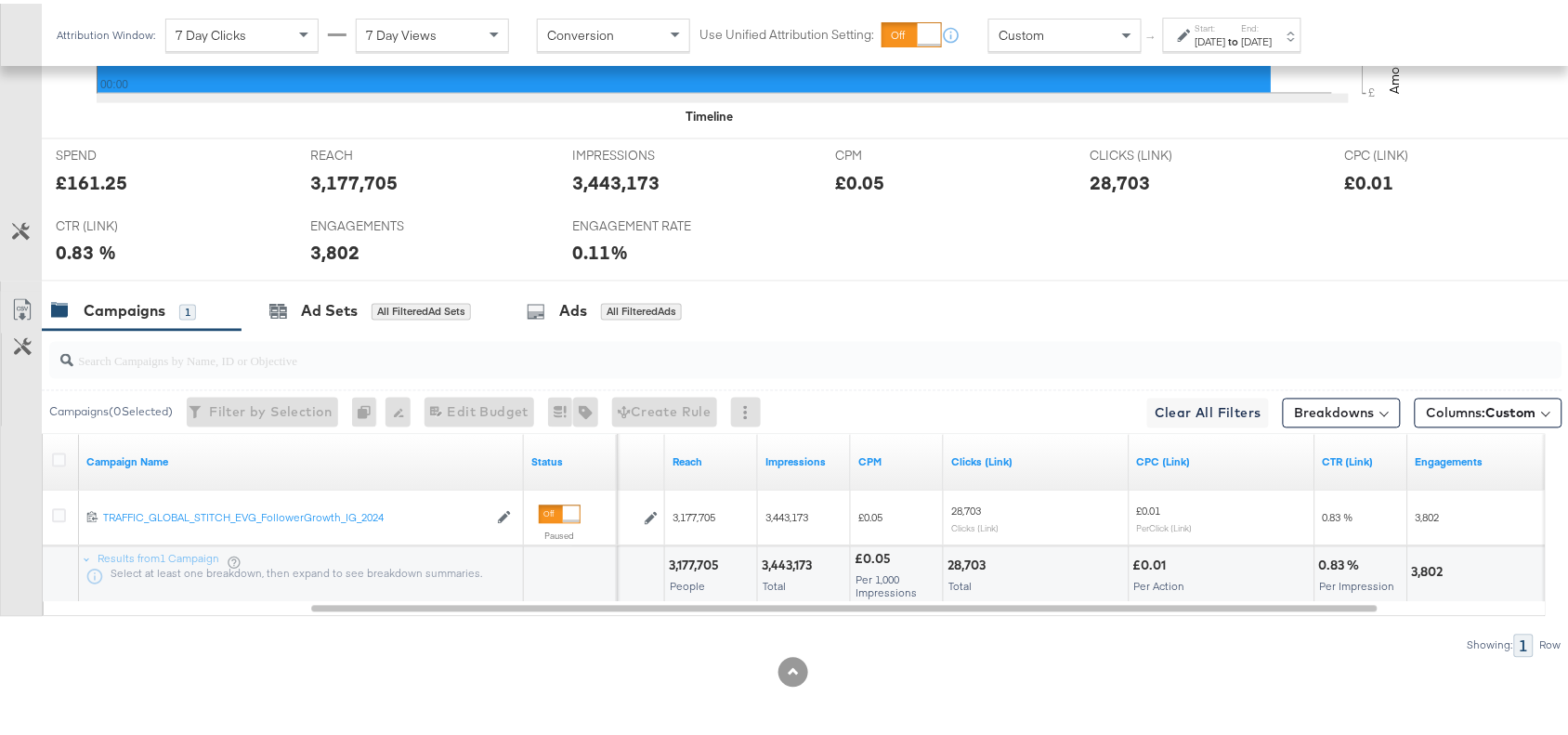
click at [792, 562] on div "3,443,173" at bounding box center [790, 562] width 56 height 17
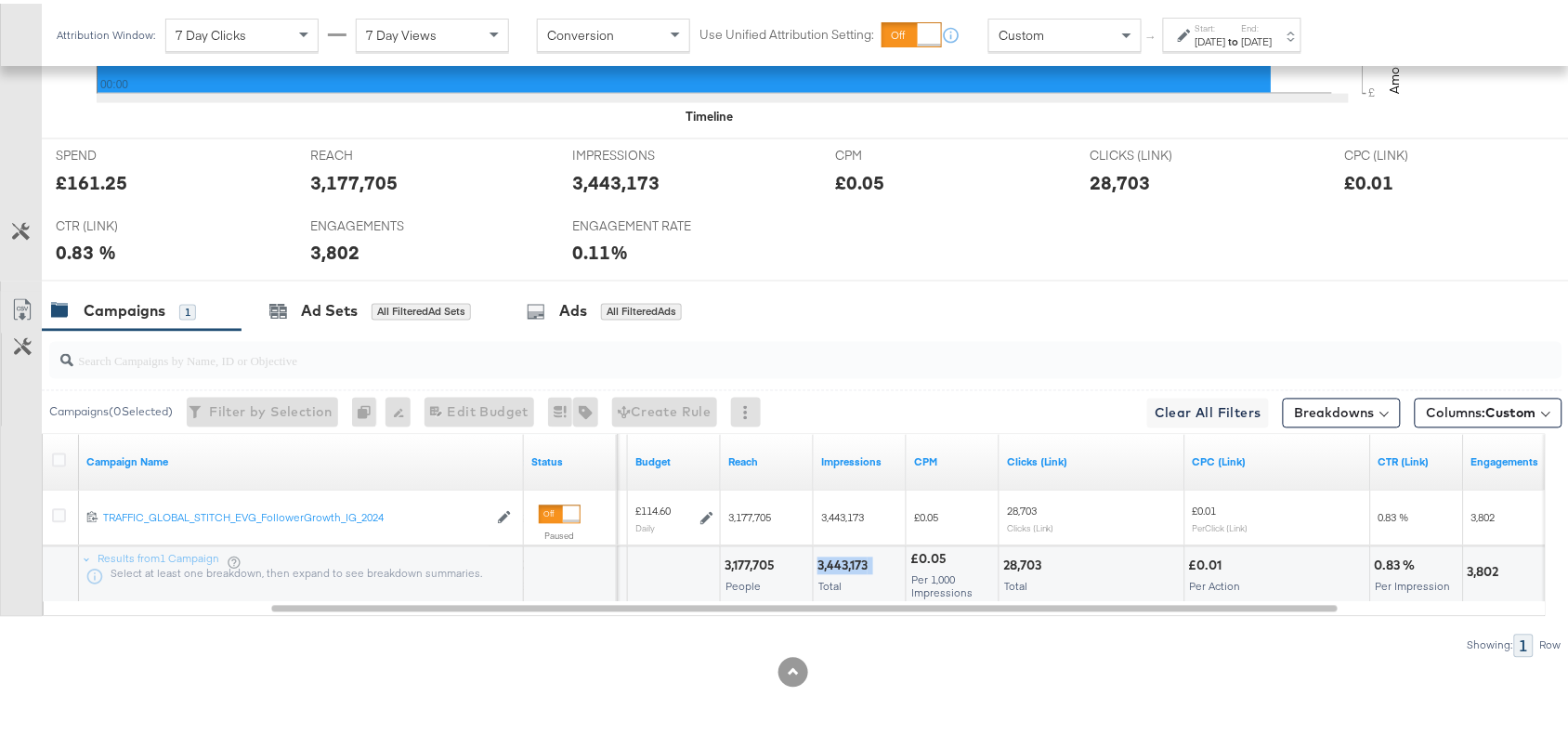
copy div "3,443,173"
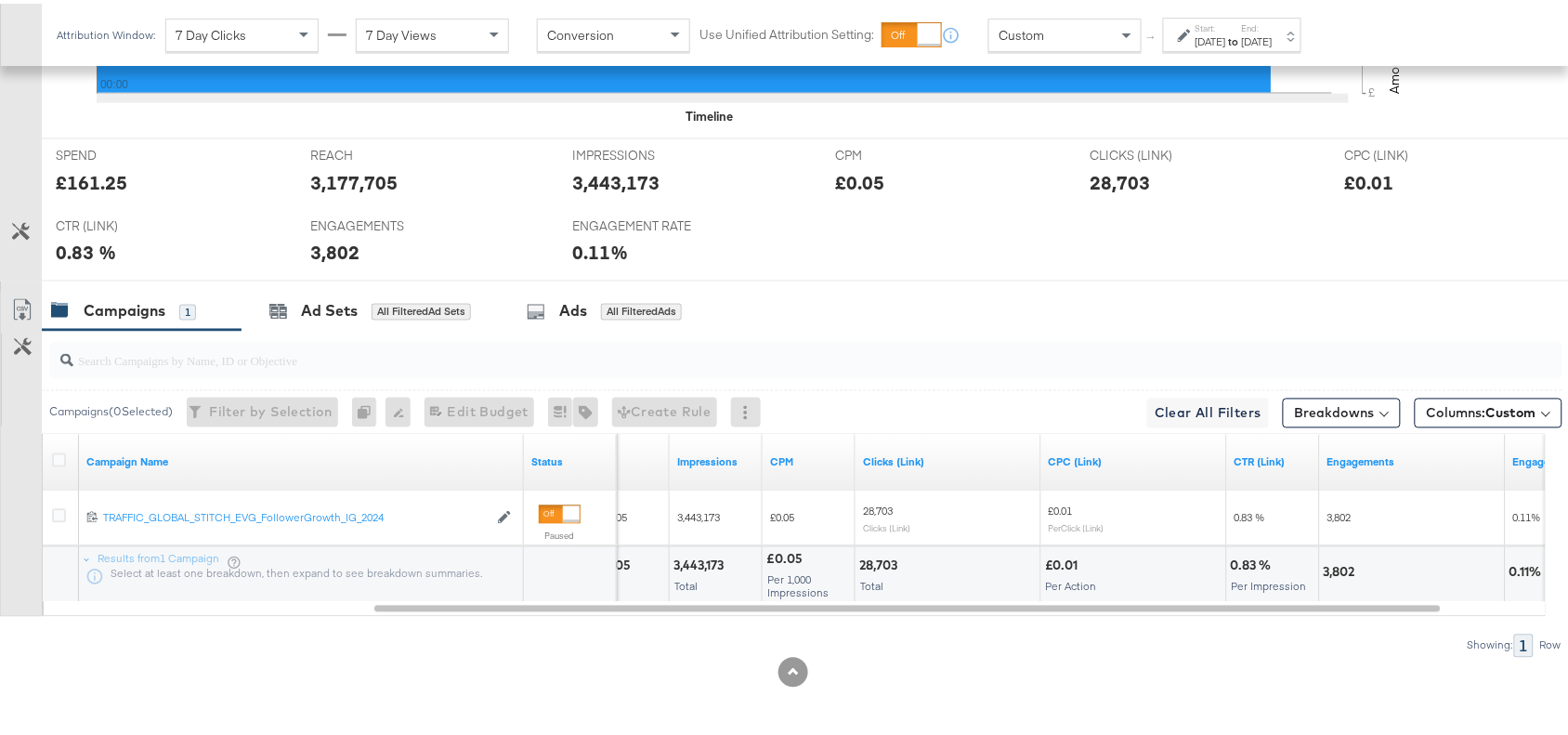
click at [891, 560] on div "28,703" at bounding box center [881, 562] width 43 height 17
copy div "28,703"
click at [891, 560] on div "28,703" at bounding box center [881, 562] width 43 height 17
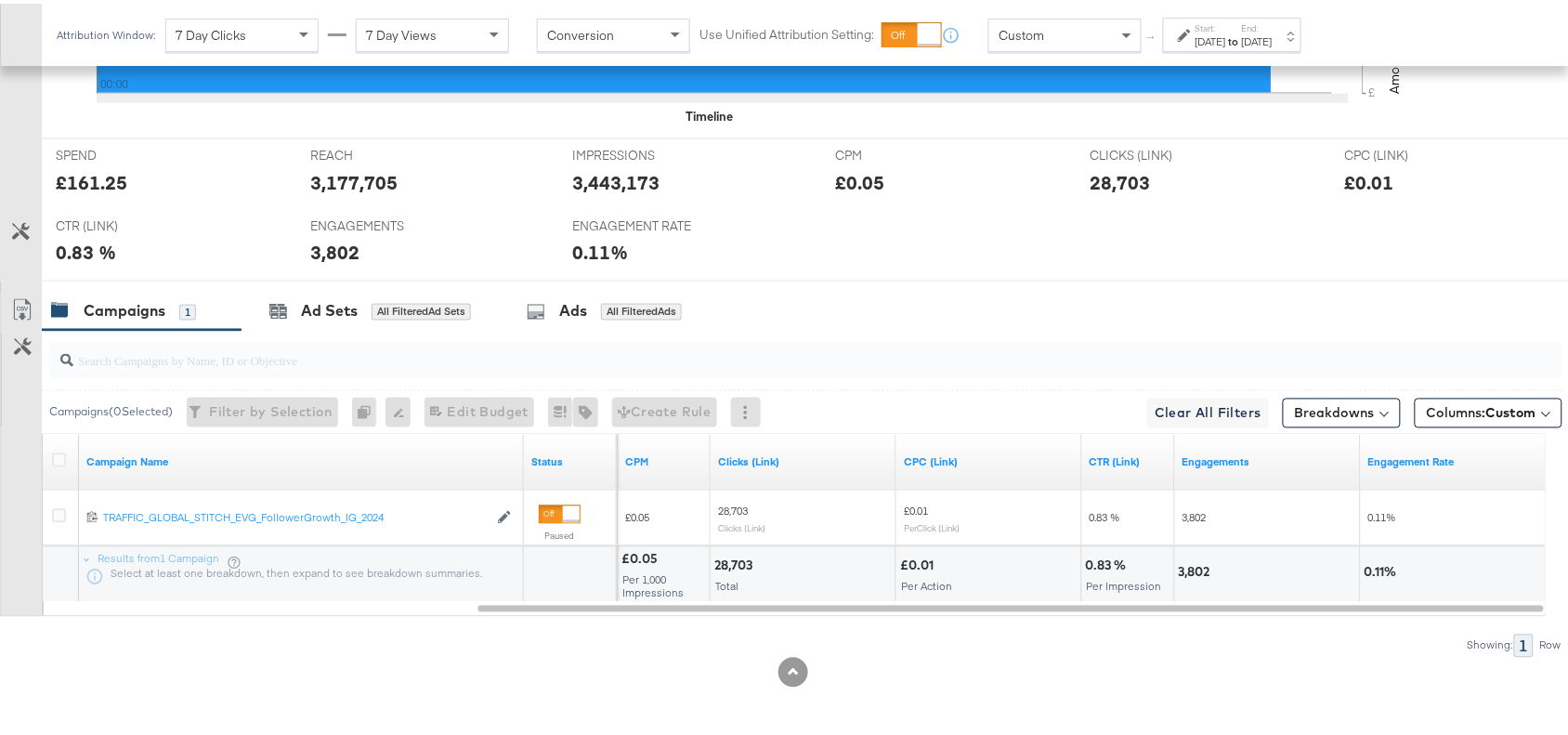
click at [1194, 569] on div "3,802" at bounding box center [1197, 569] width 37 height 17
copy div "3,802"
click at [1194, 569] on div "3,802" at bounding box center [1197, 569] width 37 height 17
click at [1226, 24] on label "Start:" at bounding box center [1211, 24] width 31 height 13
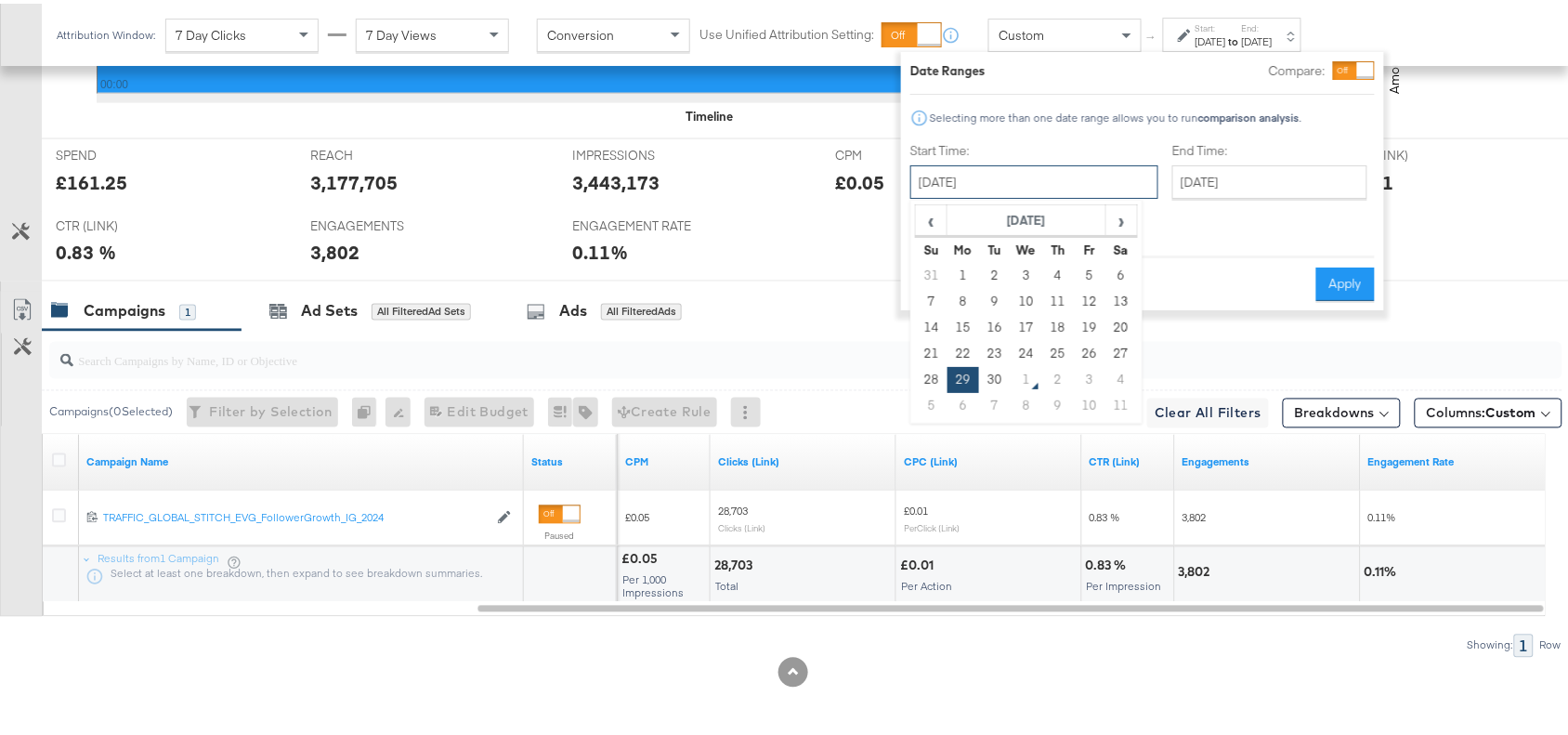
click at [1024, 188] on input "[DATE]" at bounding box center [1034, 178] width 248 height 34
click at [983, 373] on td "30" at bounding box center [994, 376] width 32 height 26
type input "[DATE]"
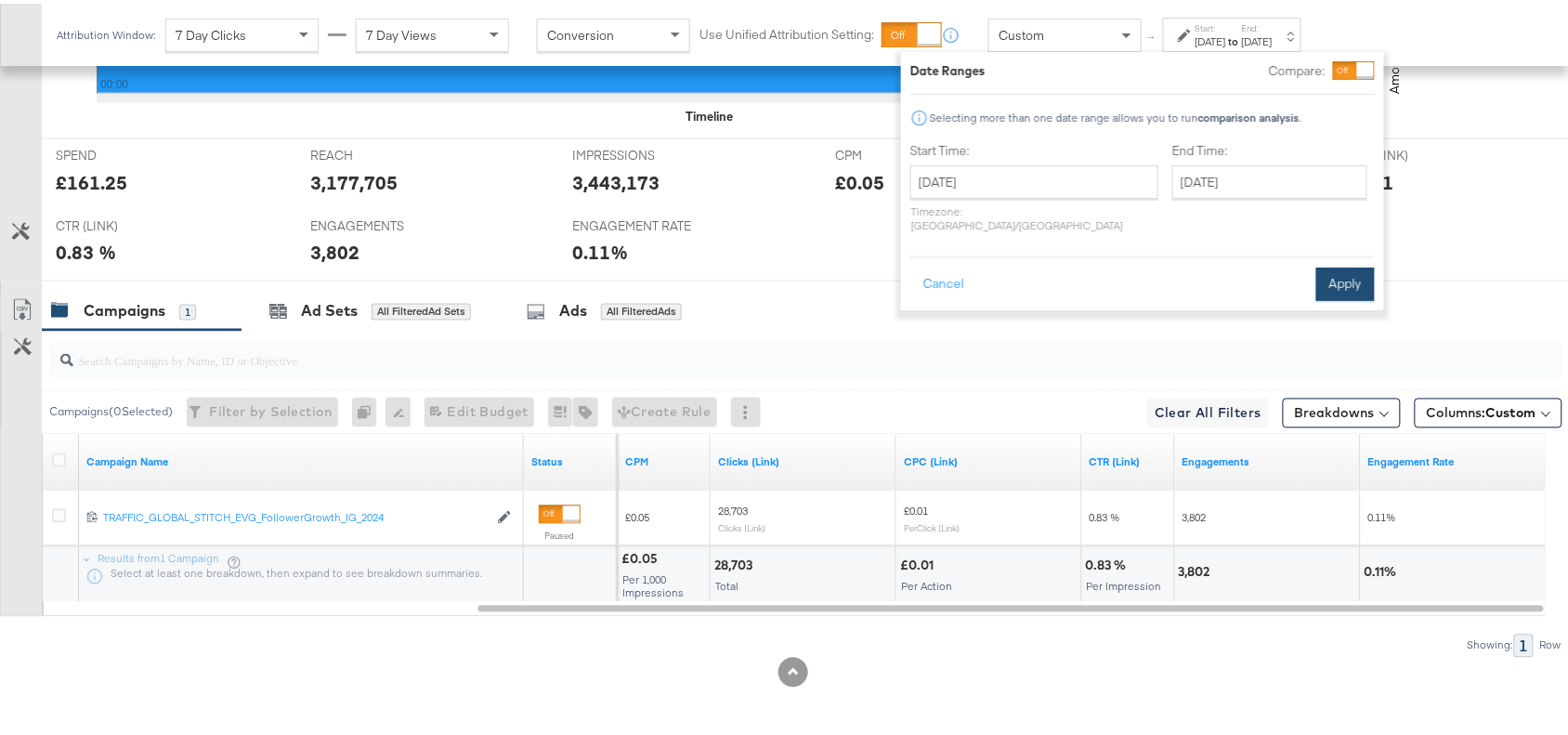
click at [1327, 267] on button "Apply" at bounding box center [1345, 280] width 59 height 34
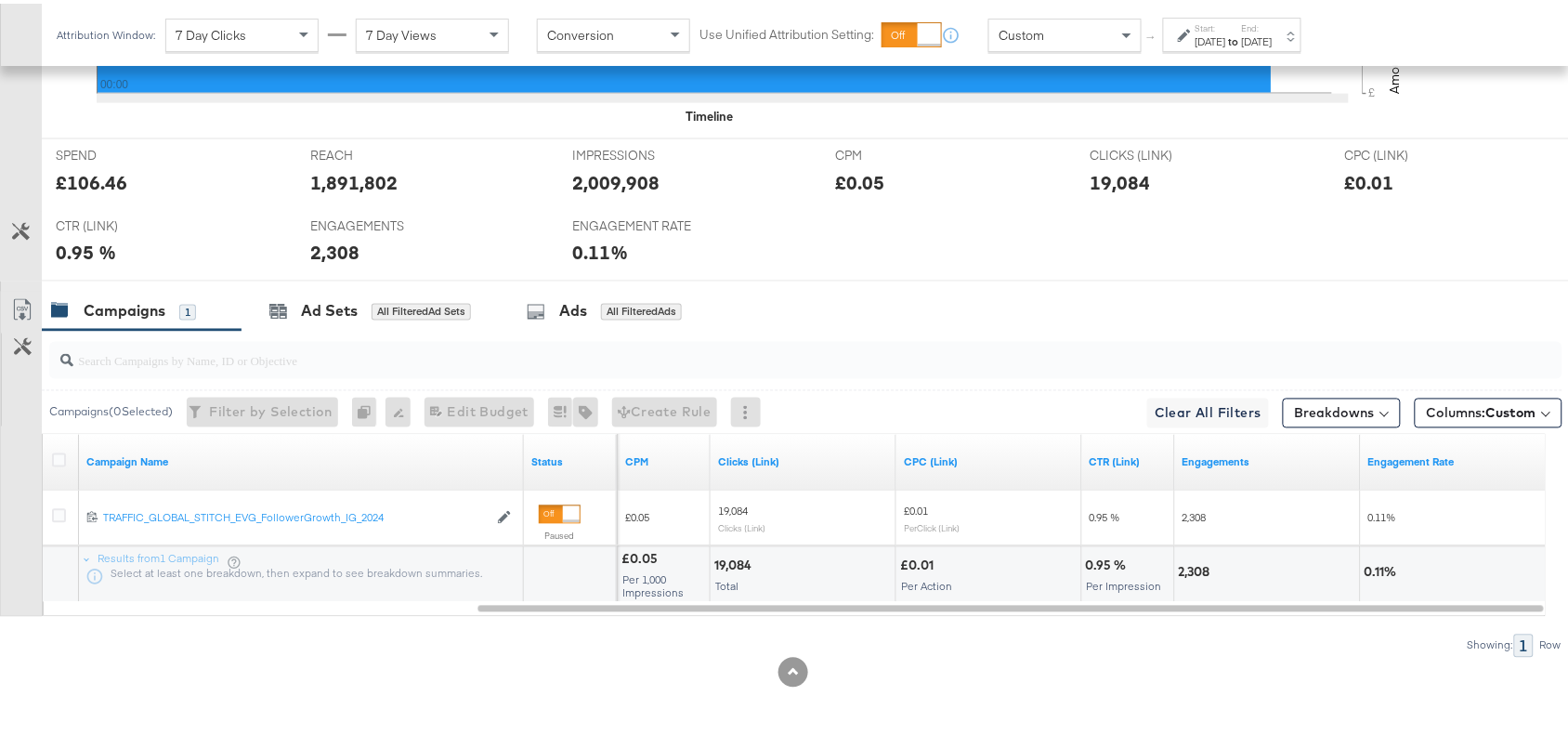
click at [1195, 560] on div "2,308" at bounding box center [1197, 569] width 37 height 17
copy div "2,308"
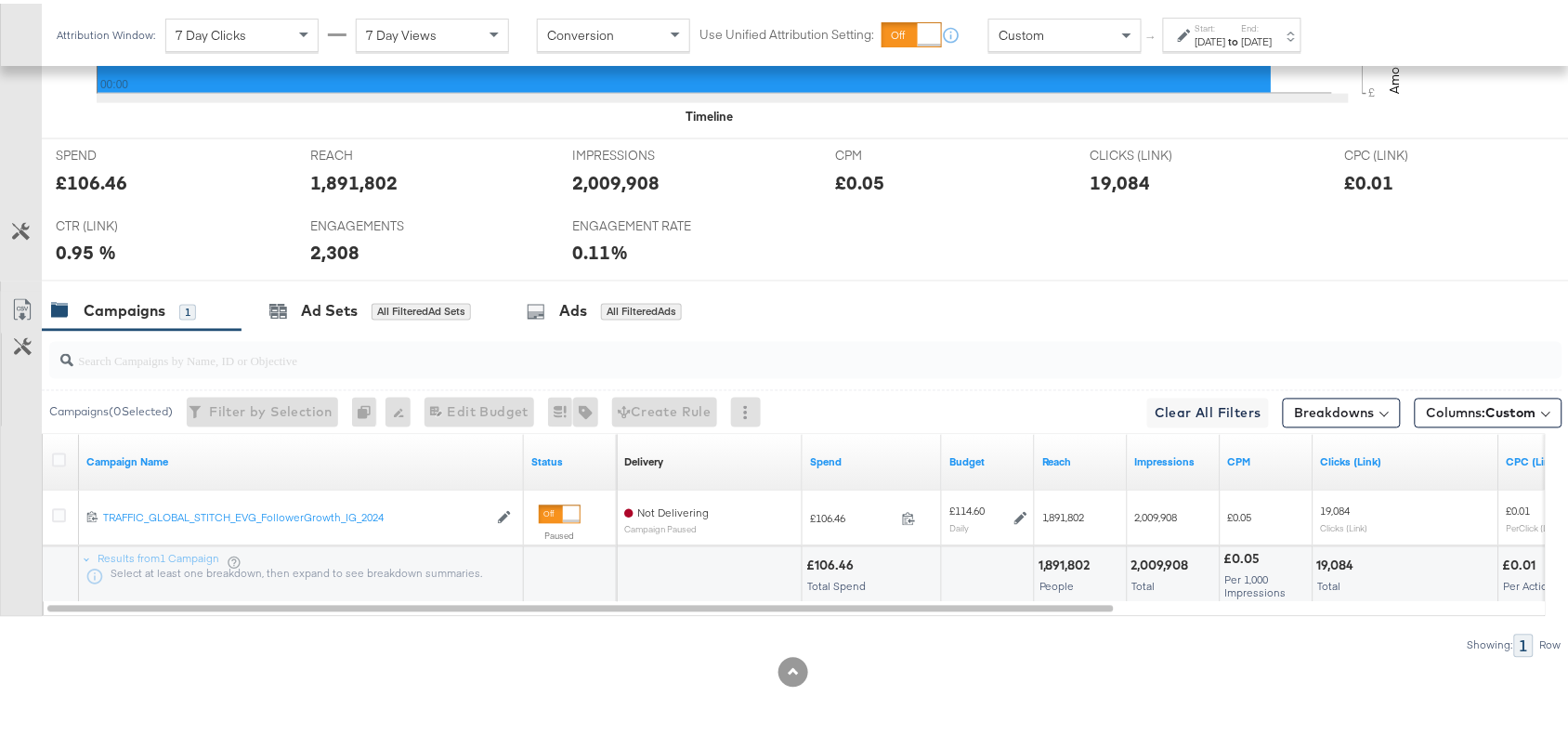
click at [1332, 565] on div "19,084" at bounding box center [1338, 562] width 42 height 17
click at [1161, 570] on div "2,009,908" at bounding box center [1162, 562] width 63 height 17
copy div "2,009,908"
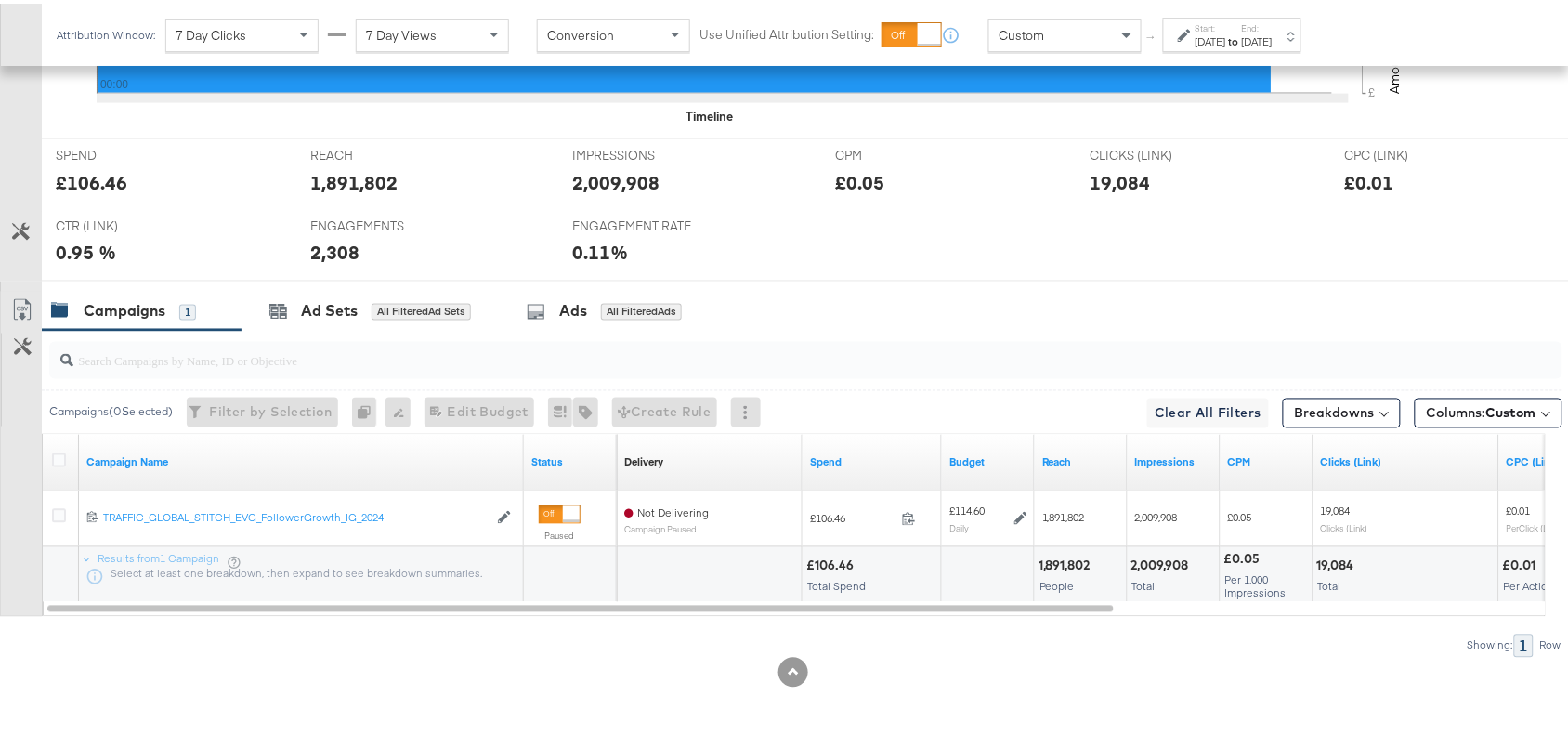
click at [1050, 558] on div "1,891,802" at bounding box center [1067, 562] width 58 height 17
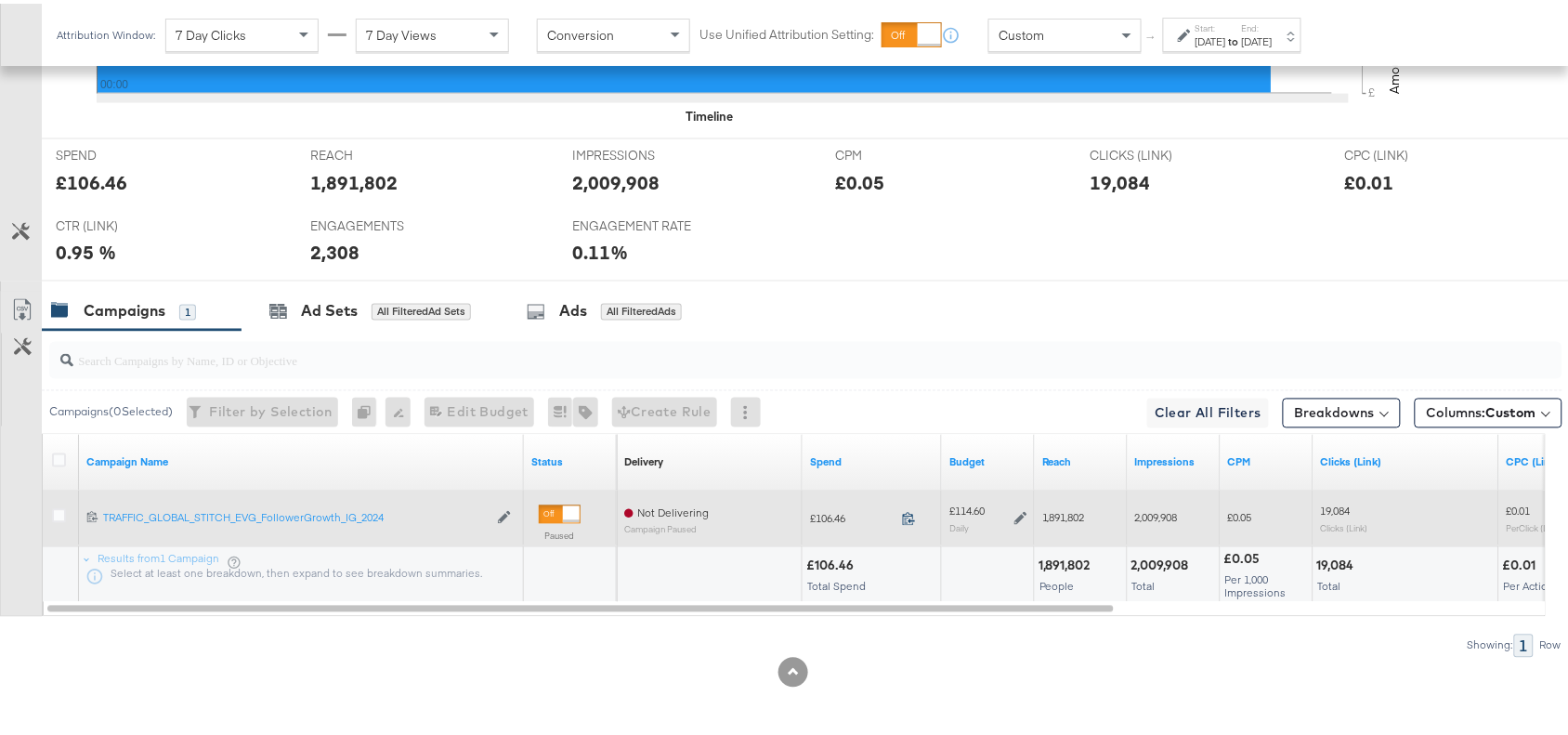
click at [910, 517] on icon at bounding box center [909, 515] width 14 height 14
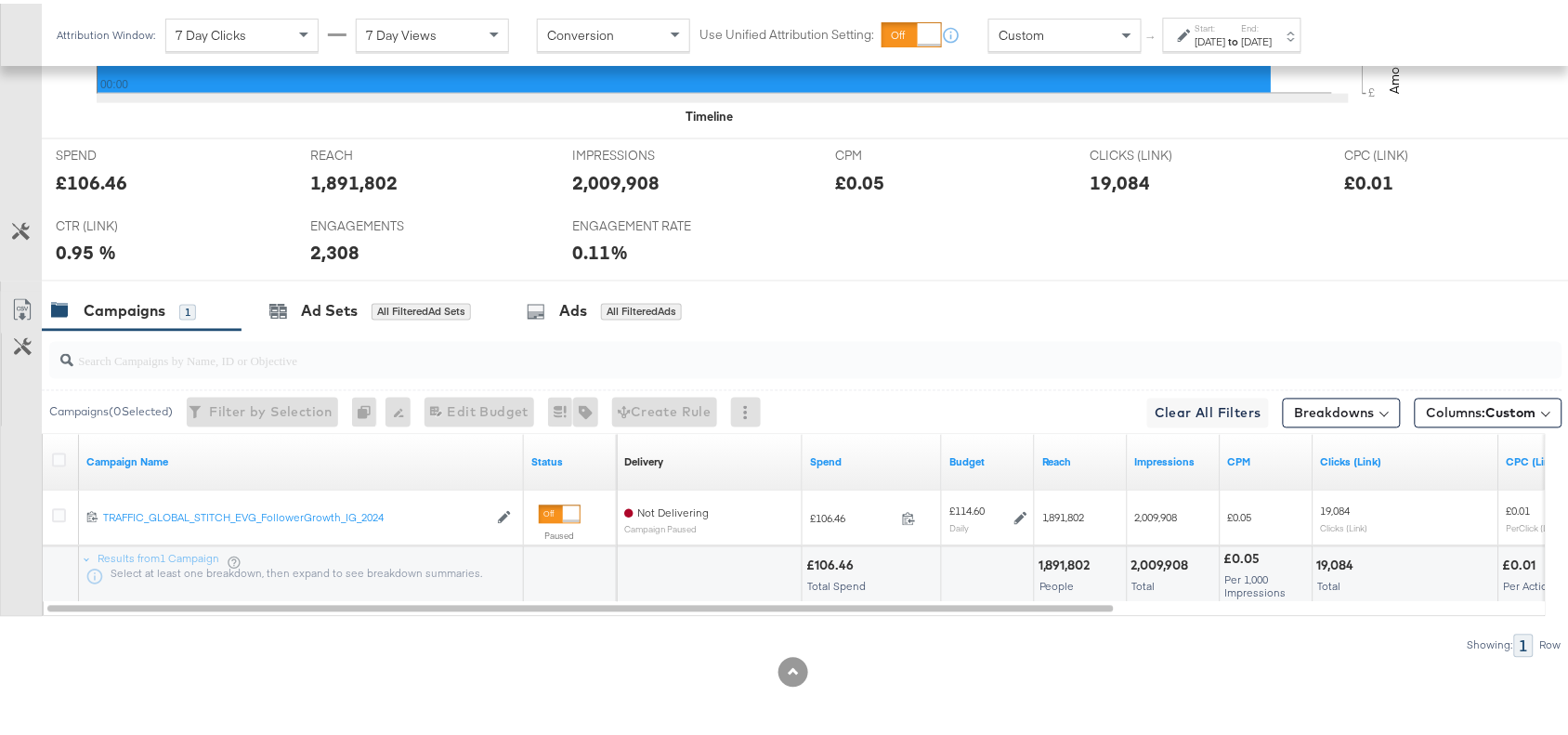
scroll to position [0, 0]
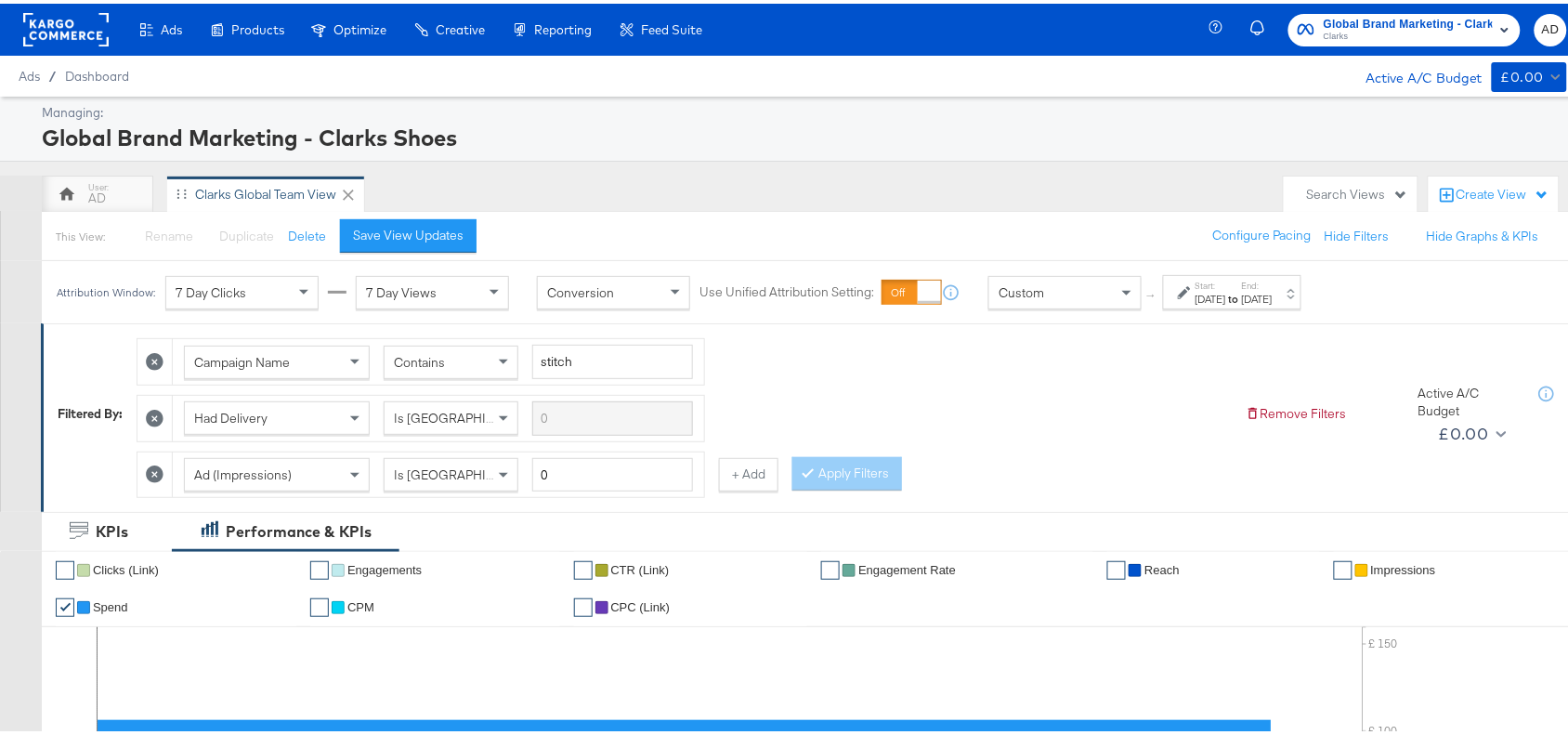
click at [1408, 26] on span "Clarks" at bounding box center [1408, 33] width 169 height 14
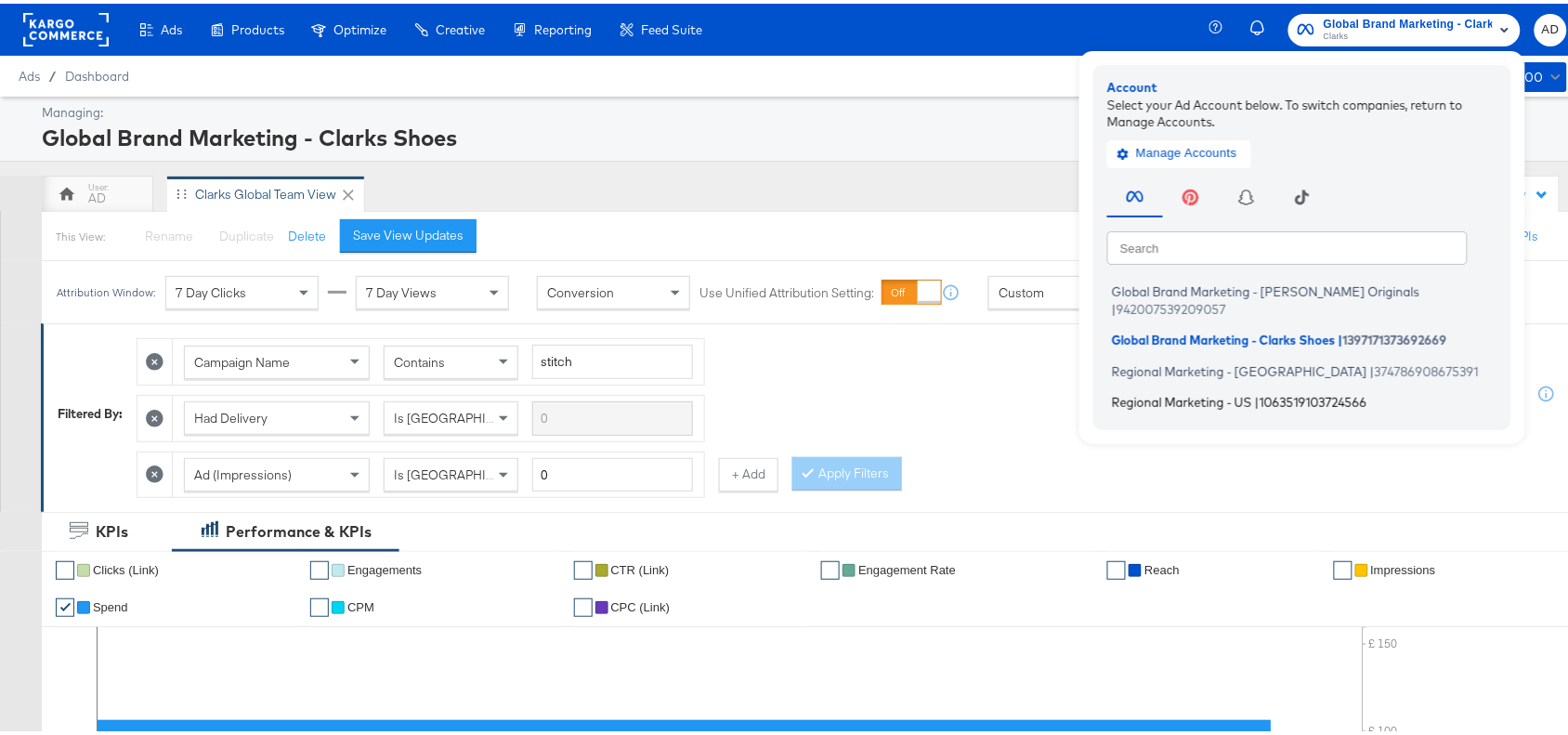
click at [1138, 391] on span "Regional Marketing - US" at bounding box center [1181, 398] width 140 height 14
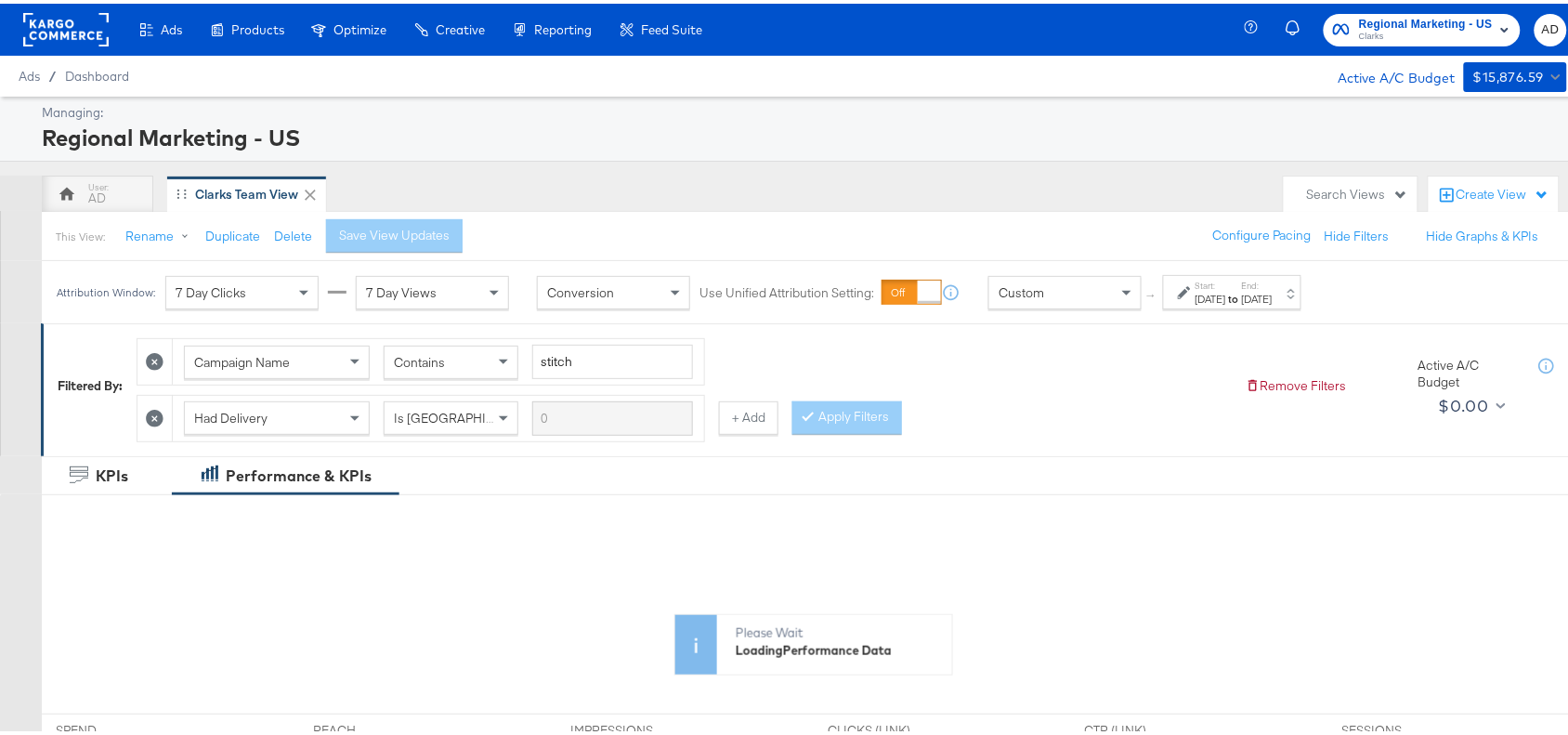
click at [1242, 289] on strong "to" at bounding box center [1234, 295] width 15 height 14
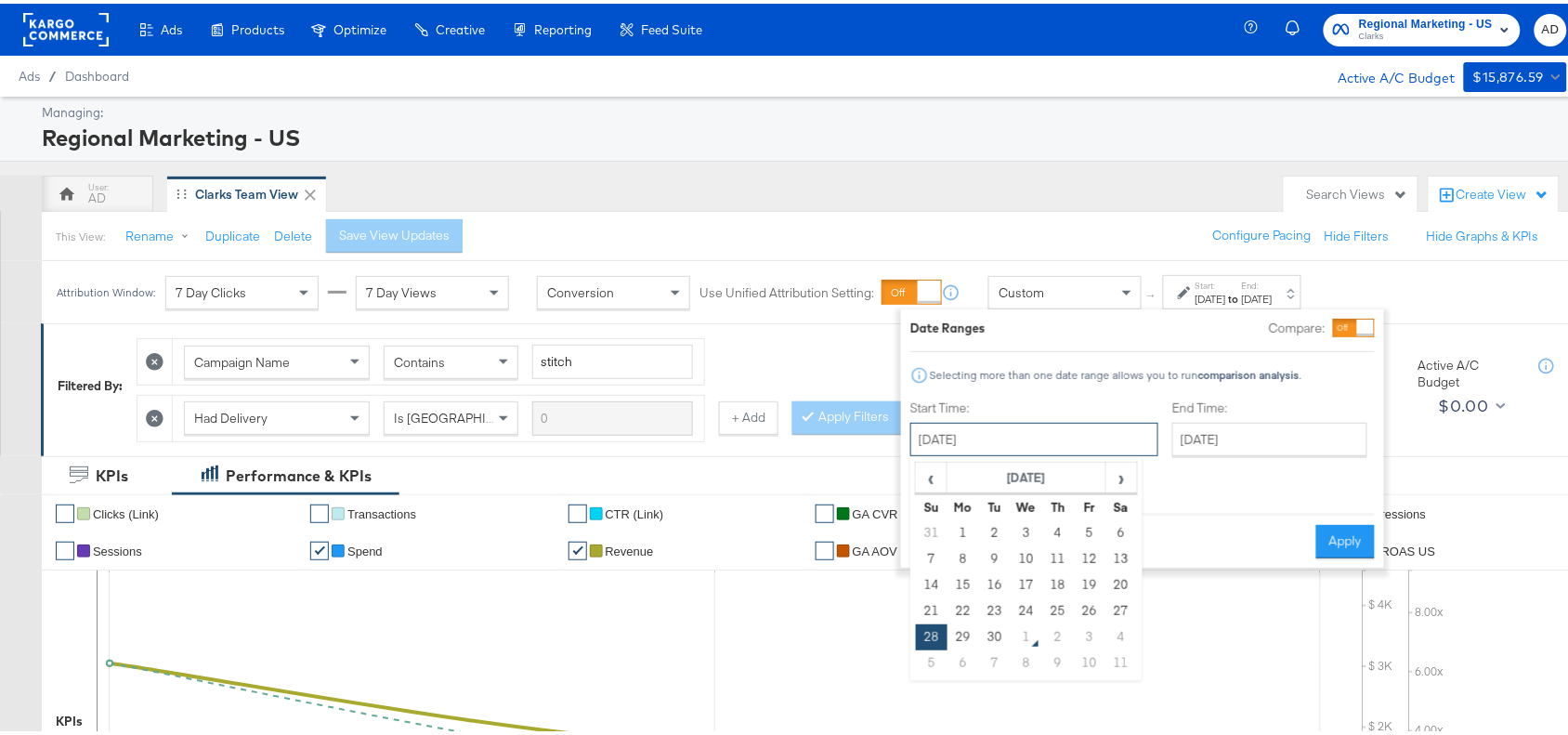
click at [1051, 448] on input "[DATE]" at bounding box center [1034, 436] width 248 height 34
click at [963, 637] on td "29" at bounding box center [963, 634] width 32 height 26
type input "September 29th 2025"
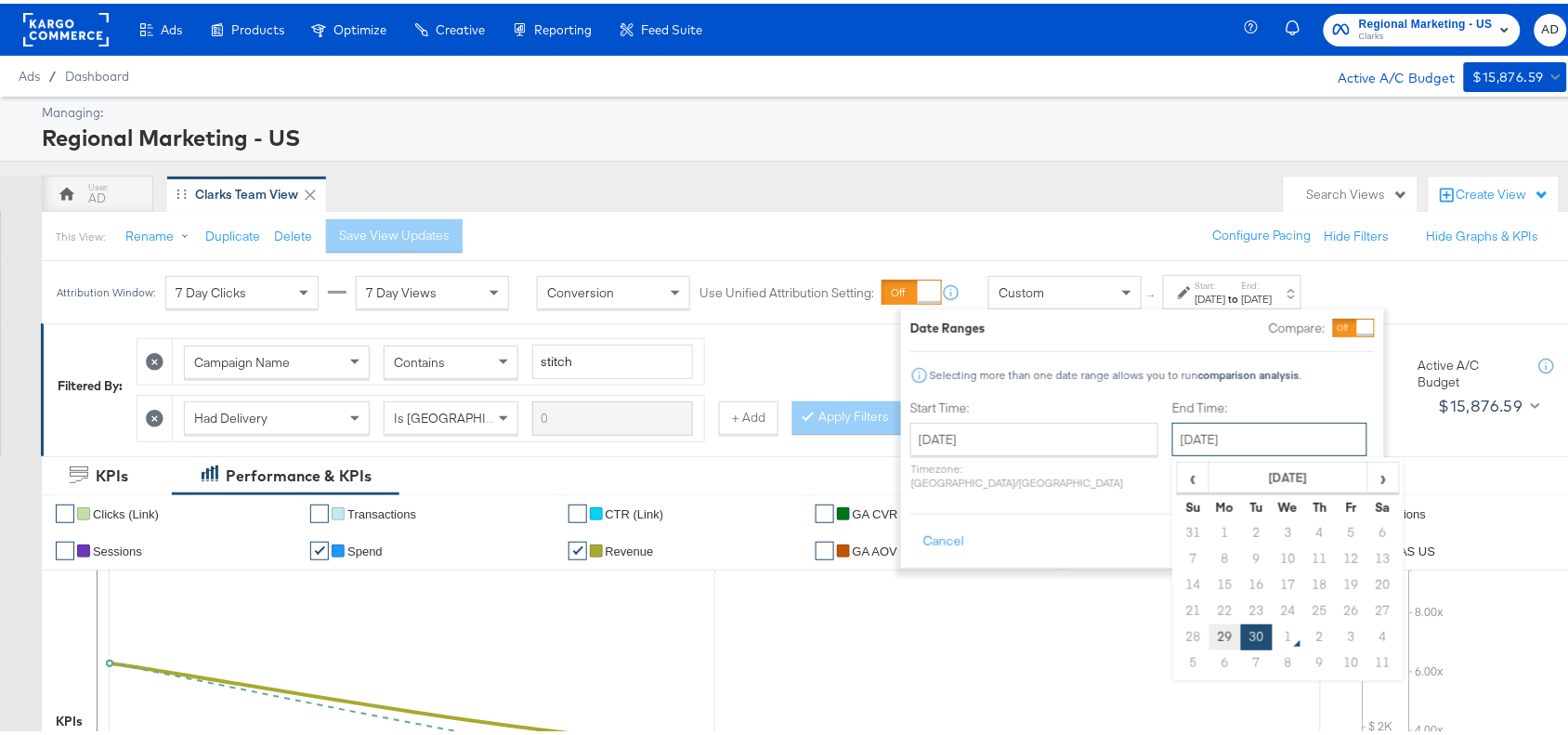
drag, startPoint x: 1254, startPoint y: 442, endPoint x: 1162, endPoint y: 633, distance: 212.0
click at [1172, 452] on div "September 30th 2025 ‹ September 2025 › Su Mo Tu We Th Fr Sa 31 1 2 3 4 5 6 7 8 …" at bounding box center [1270, 436] width 195 height 34
click at [1209, 633] on td "29" at bounding box center [1224, 634] width 32 height 26
type input "September 29th 2025"
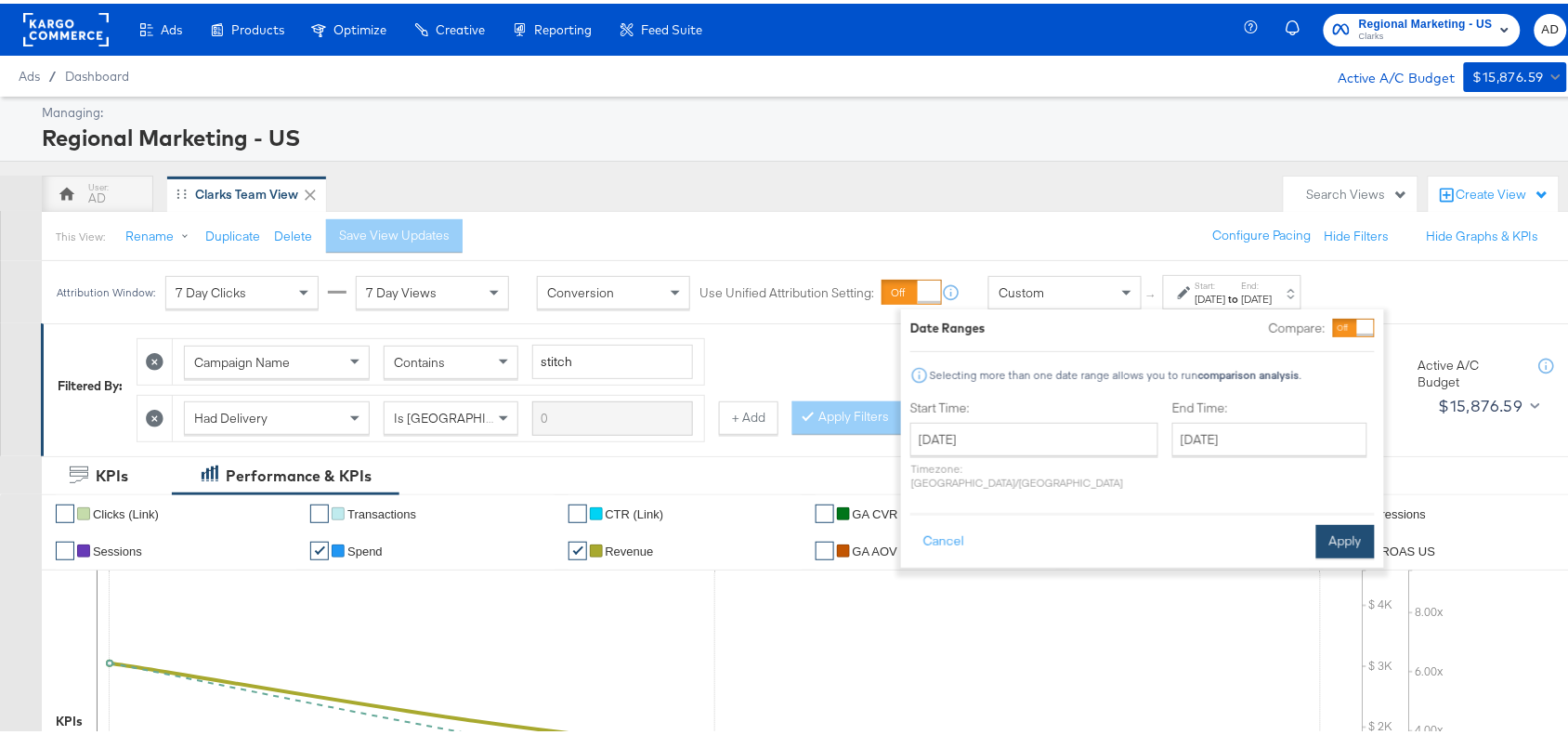
click at [1348, 525] on button "Apply" at bounding box center [1345, 538] width 59 height 34
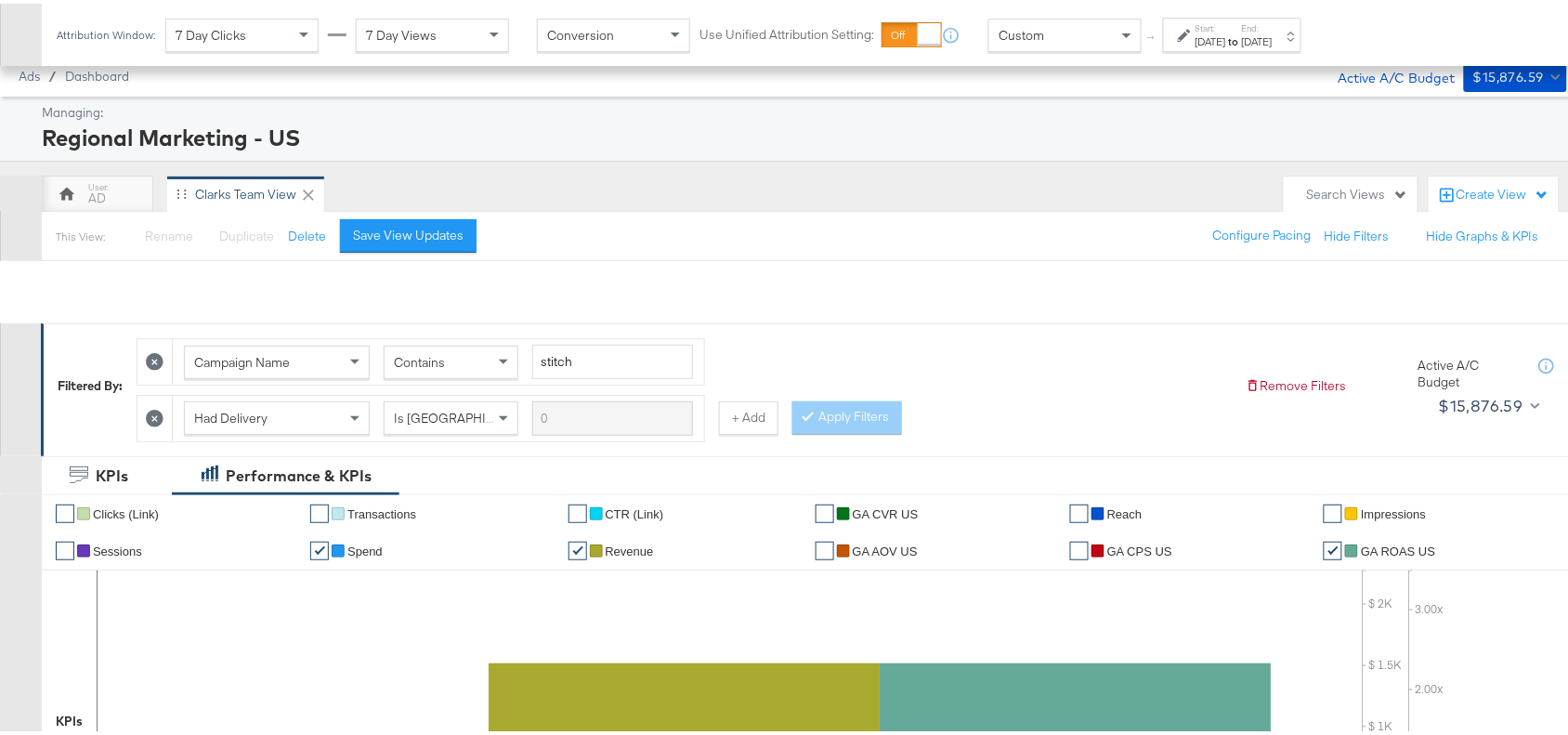
scroll to position [816, 0]
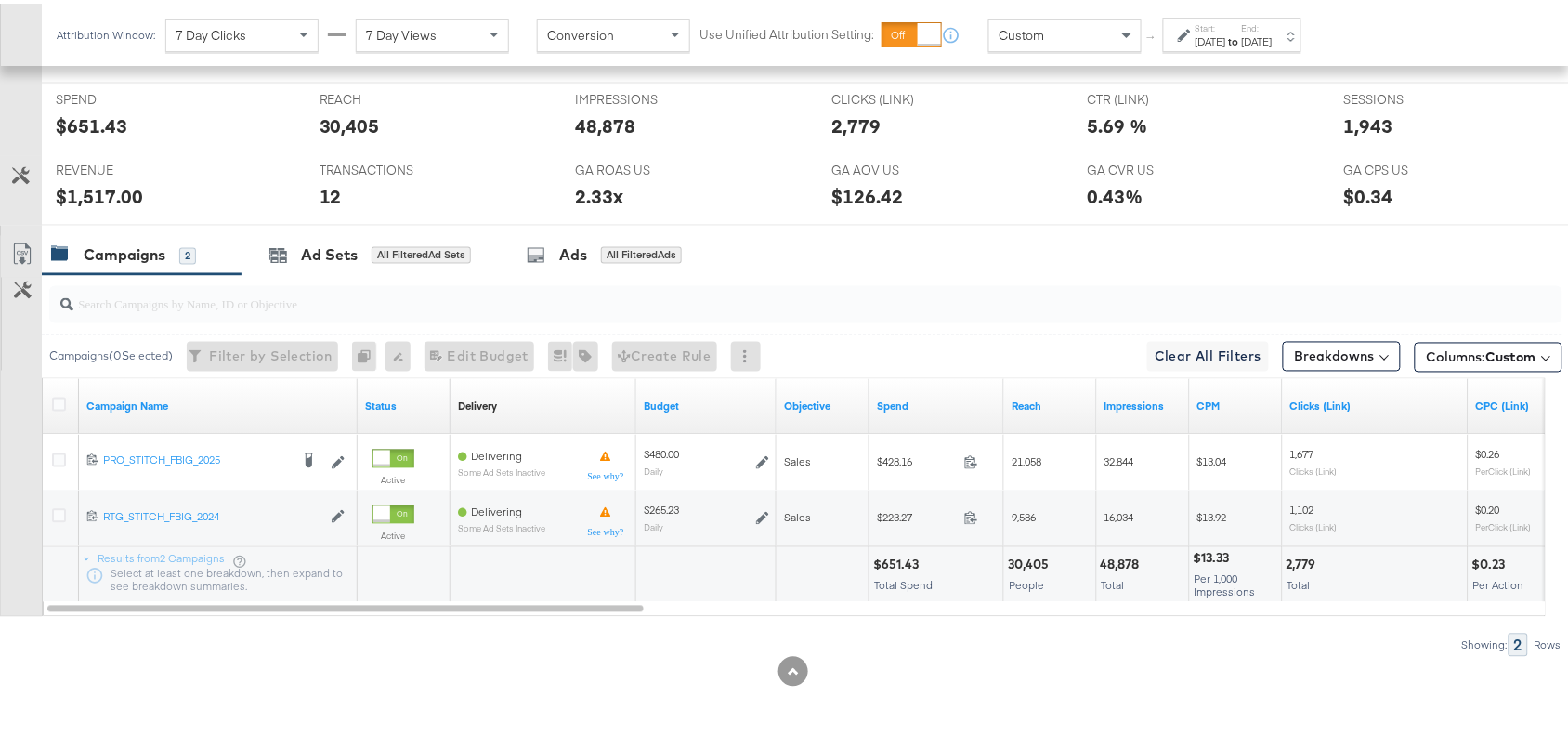
click at [881, 557] on div "$651.43" at bounding box center [898, 561] width 51 height 17
copy div "651.43"
click at [881, 557] on div "$651.43" at bounding box center [898, 561] width 51 height 17
click at [1097, 557] on div "48,878 Total" at bounding box center [1142, 572] width 92 height 56
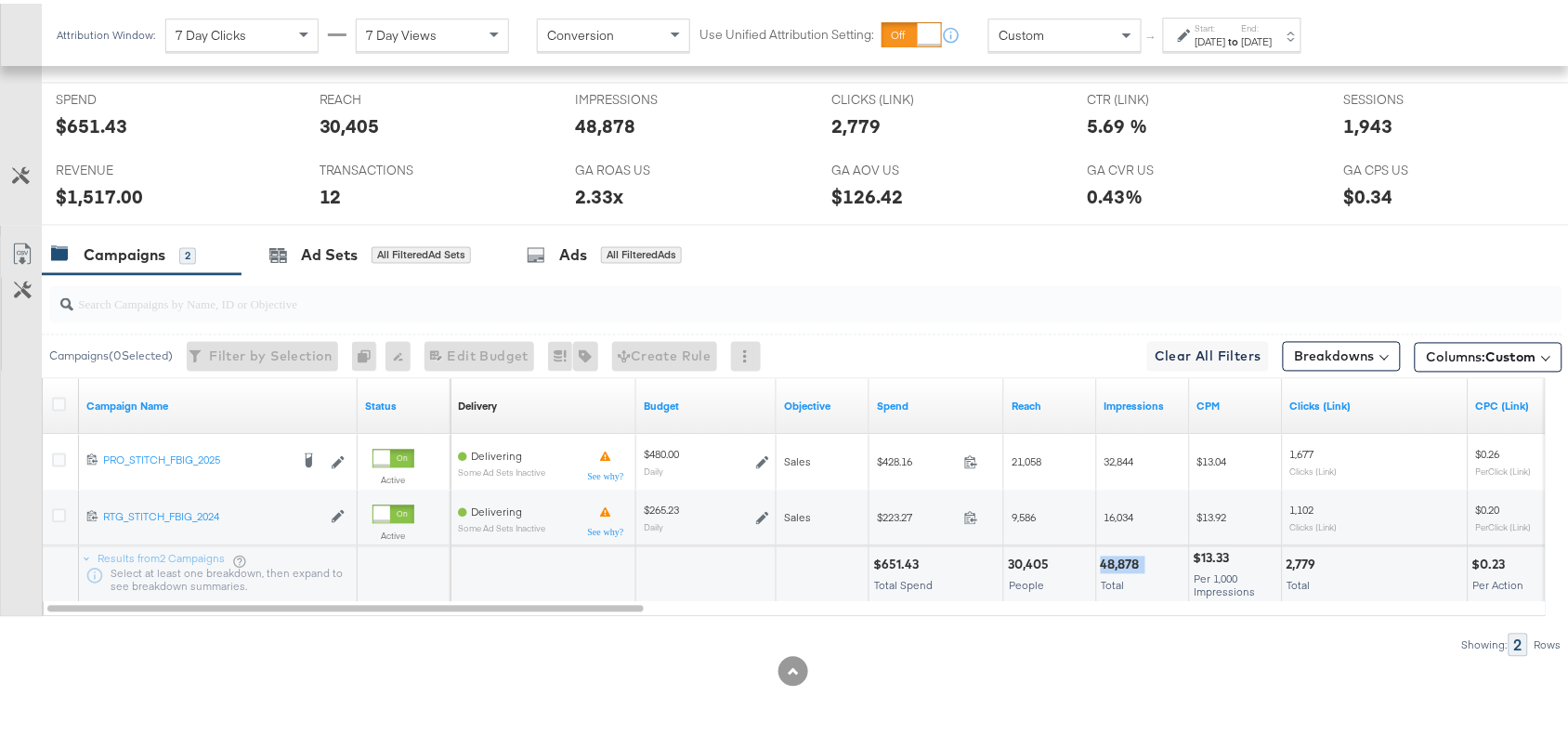
copy div "48,878"
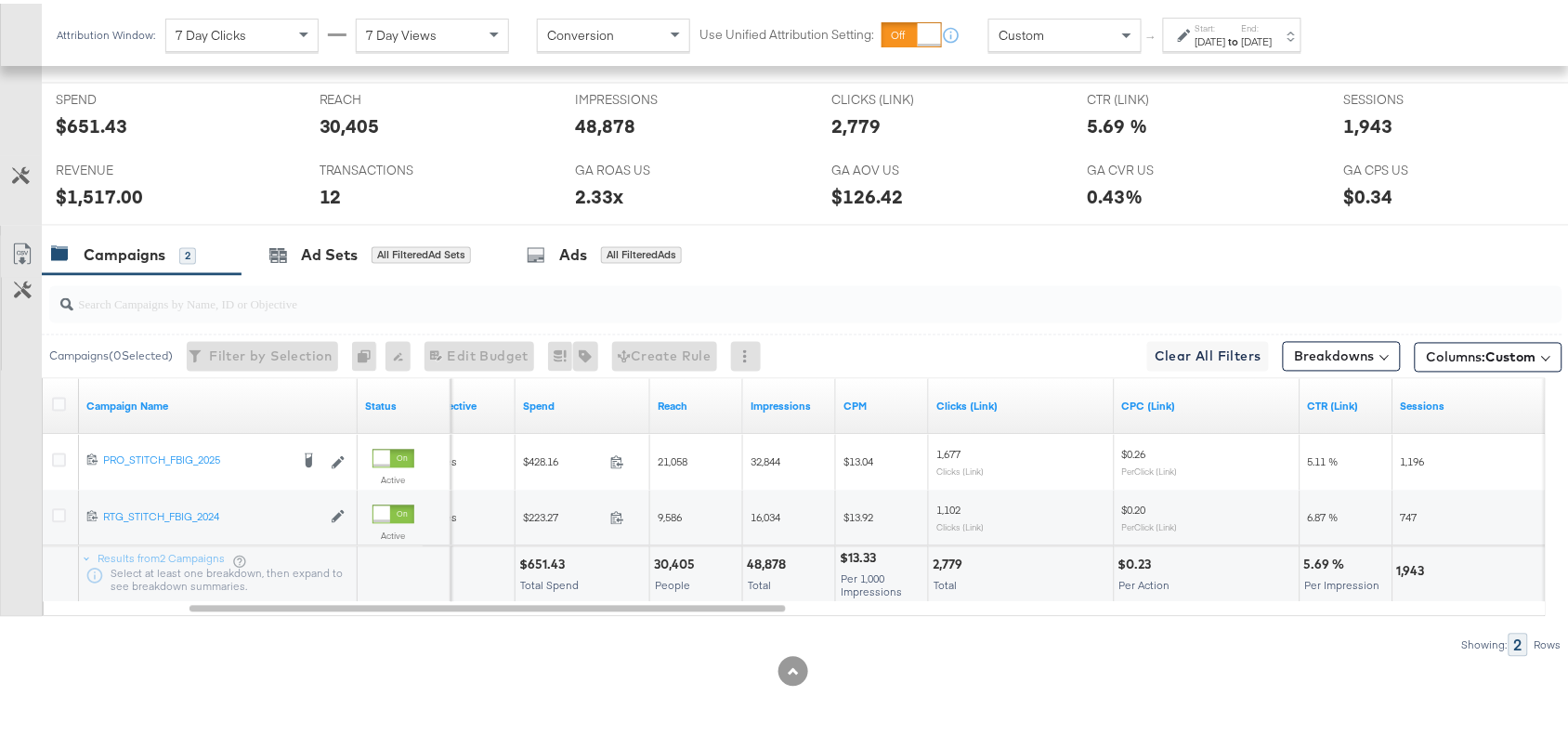
click at [944, 558] on div "2,779" at bounding box center [950, 561] width 36 height 17
copy div "2,779"
click at [944, 558] on div "2,779" at bounding box center [950, 561] width 36 height 17
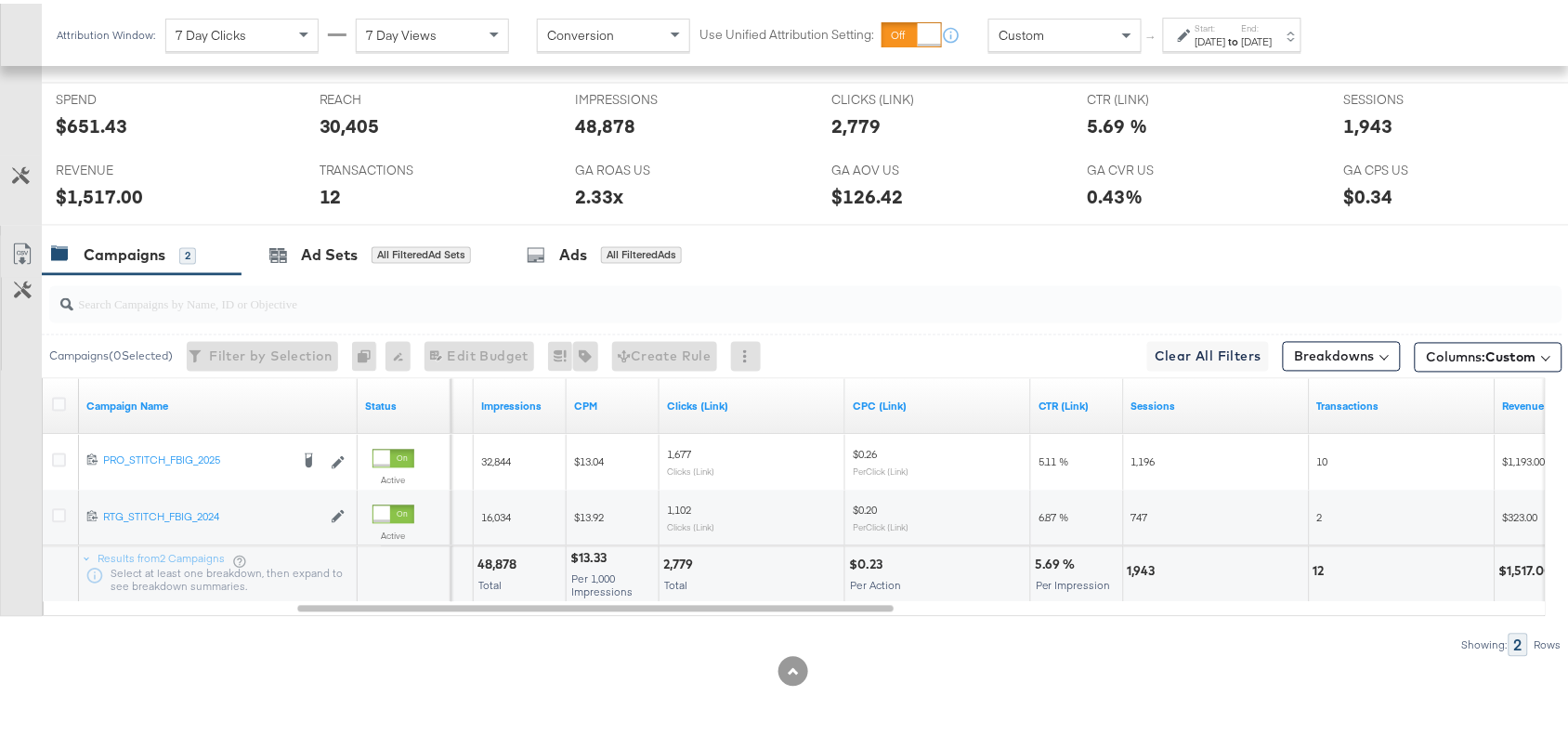
click at [1150, 568] on div "1,943" at bounding box center [1144, 568] width 34 height 17
copy div "1,943"
click at [1150, 568] on div "1,943" at bounding box center [1144, 568] width 34 height 17
click at [1320, 565] on div "12" at bounding box center [1321, 568] width 16 height 17
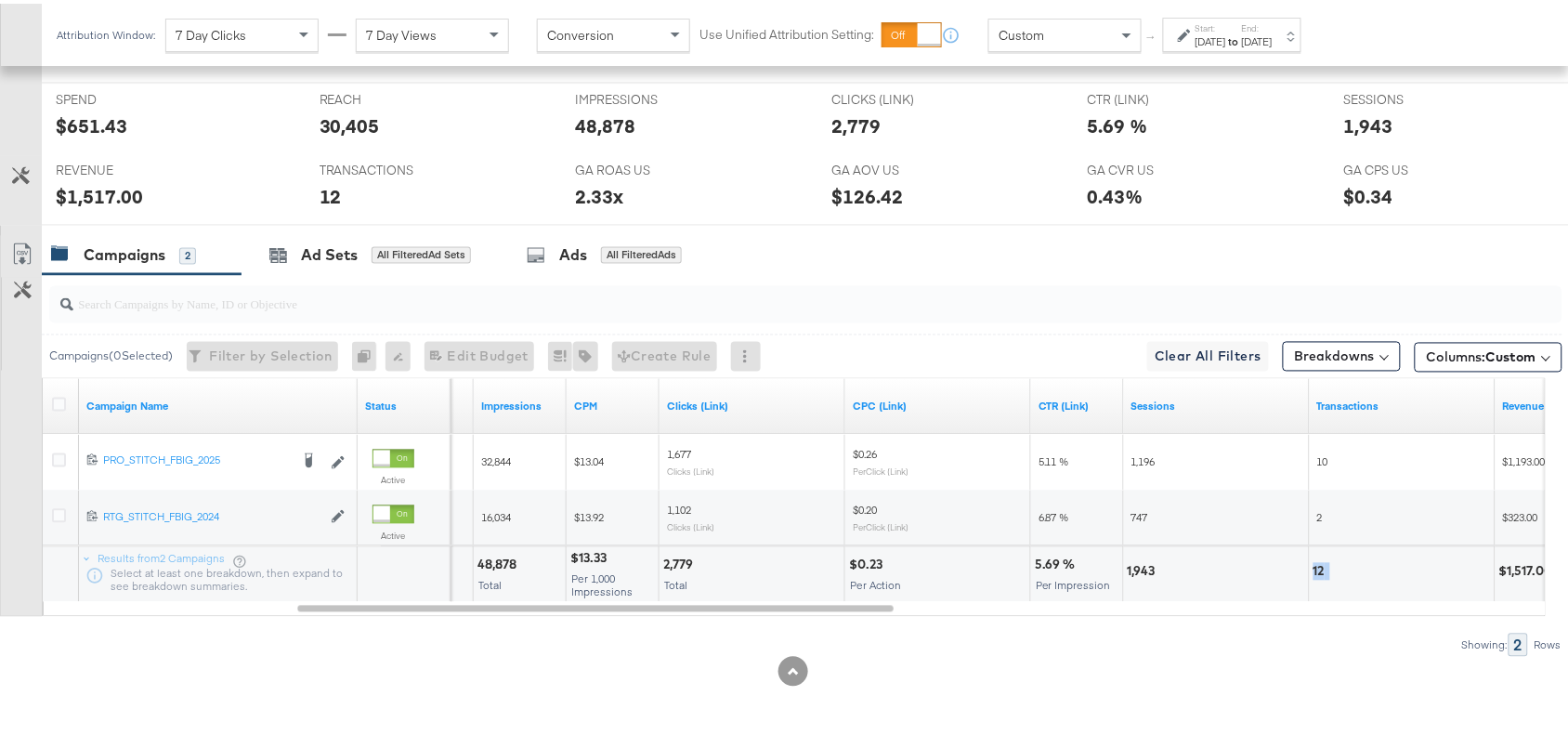
copy div "12"
click at [1320, 565] on div "12" at bounding box center [1321, 568] width 16 height 17
click at [1534, 567] on div "$1,517.00" at bounding box center [1528, 568] width 60 height 17
copy div "1,517.00"
click at [1534, 567] on div "$1,517.00" at bounding box center [1528, 568] width 60 height 17
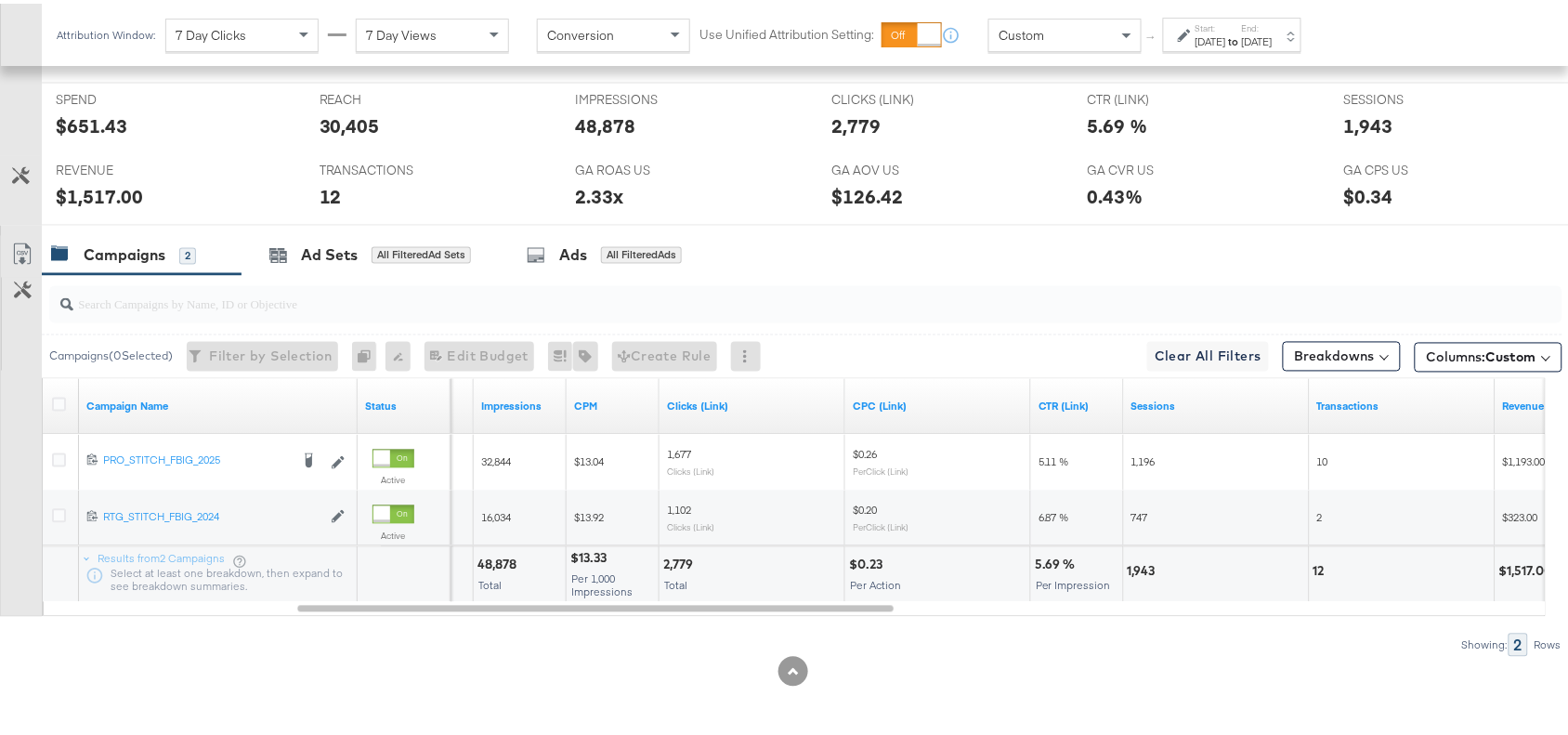
click at [1226, 42] on div "Sep 29th 2025" at bounding box center [1211, 38] width 31 height 14
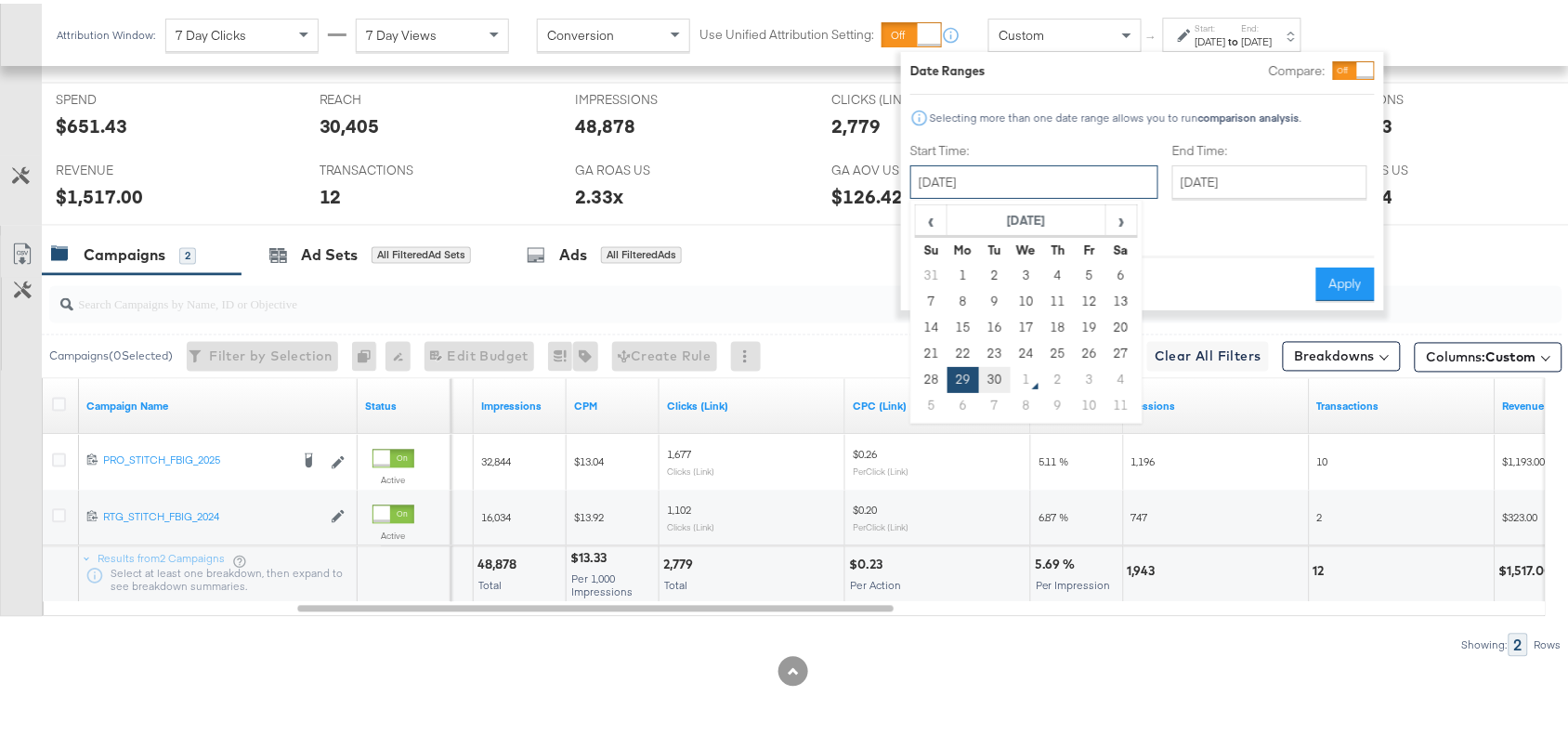
drag, startPoint x: 1082, startPoint y: 173, endPoint x: 990, endPoint y: 365, distance: 212.9
click at [990, 195] on div "September 29th 2025 ‹ September 2025 › Su Mo Tu We Th Fr Sa 31 1 2 3 4 5 6 7 8 …" at bounding box center [1034, 178] width 248 height 34
click at [990, 365] on td "30" at bounding box center [994, 376] width 32 height 26
type input "[DATE]"
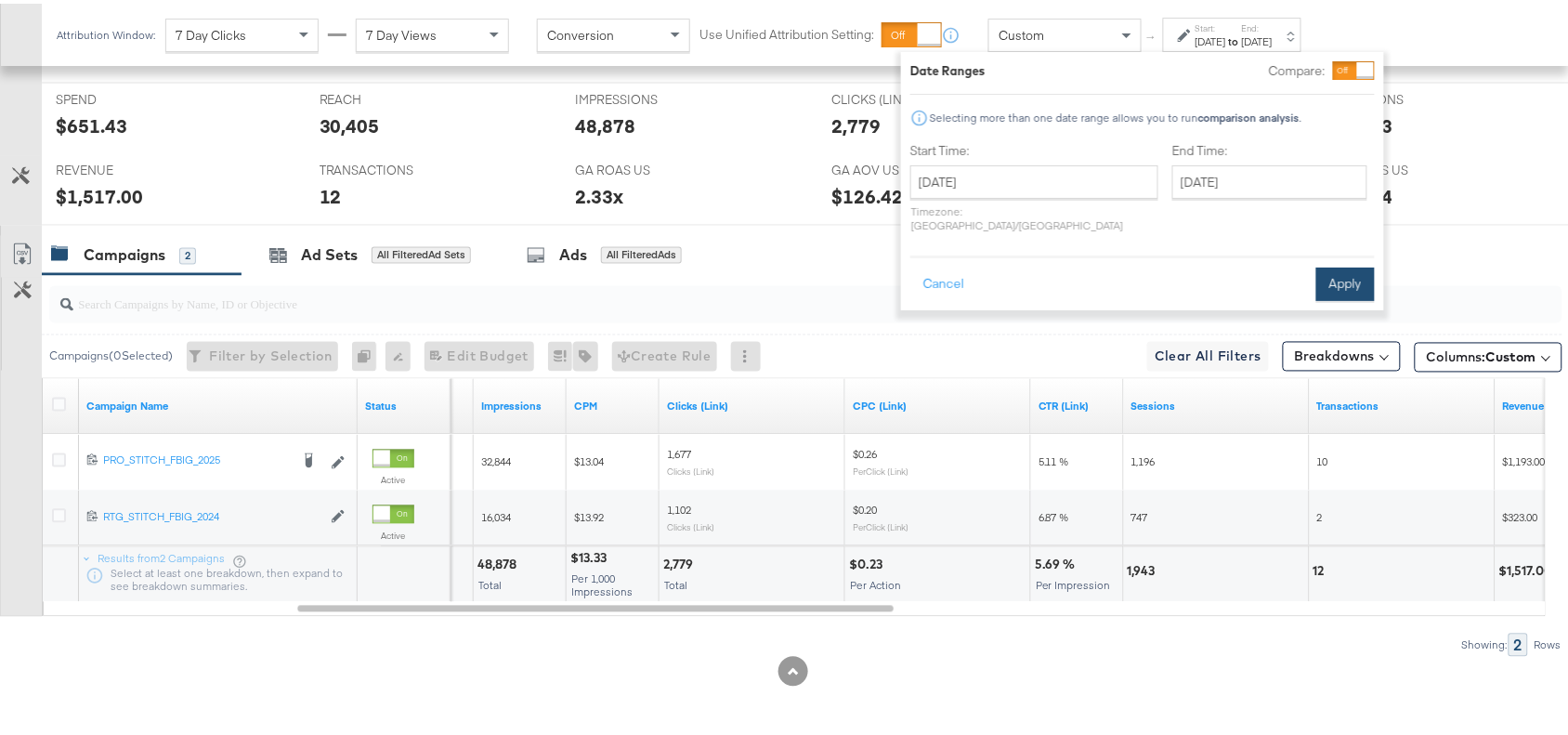
click at [1335, 264] on button "Apply" at bounding box center [1345, 280] width 59 height 34
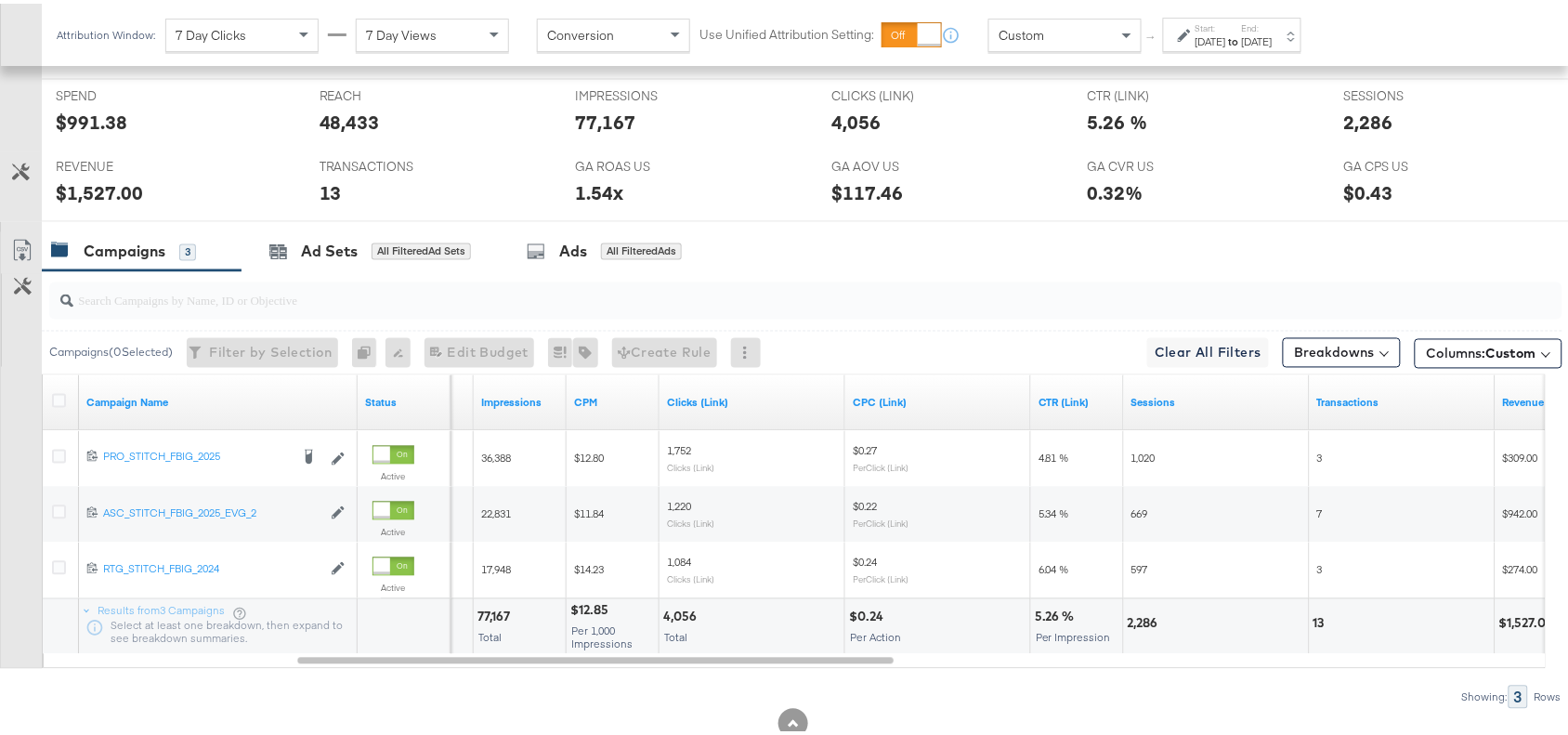
scroll to position [871, 0]
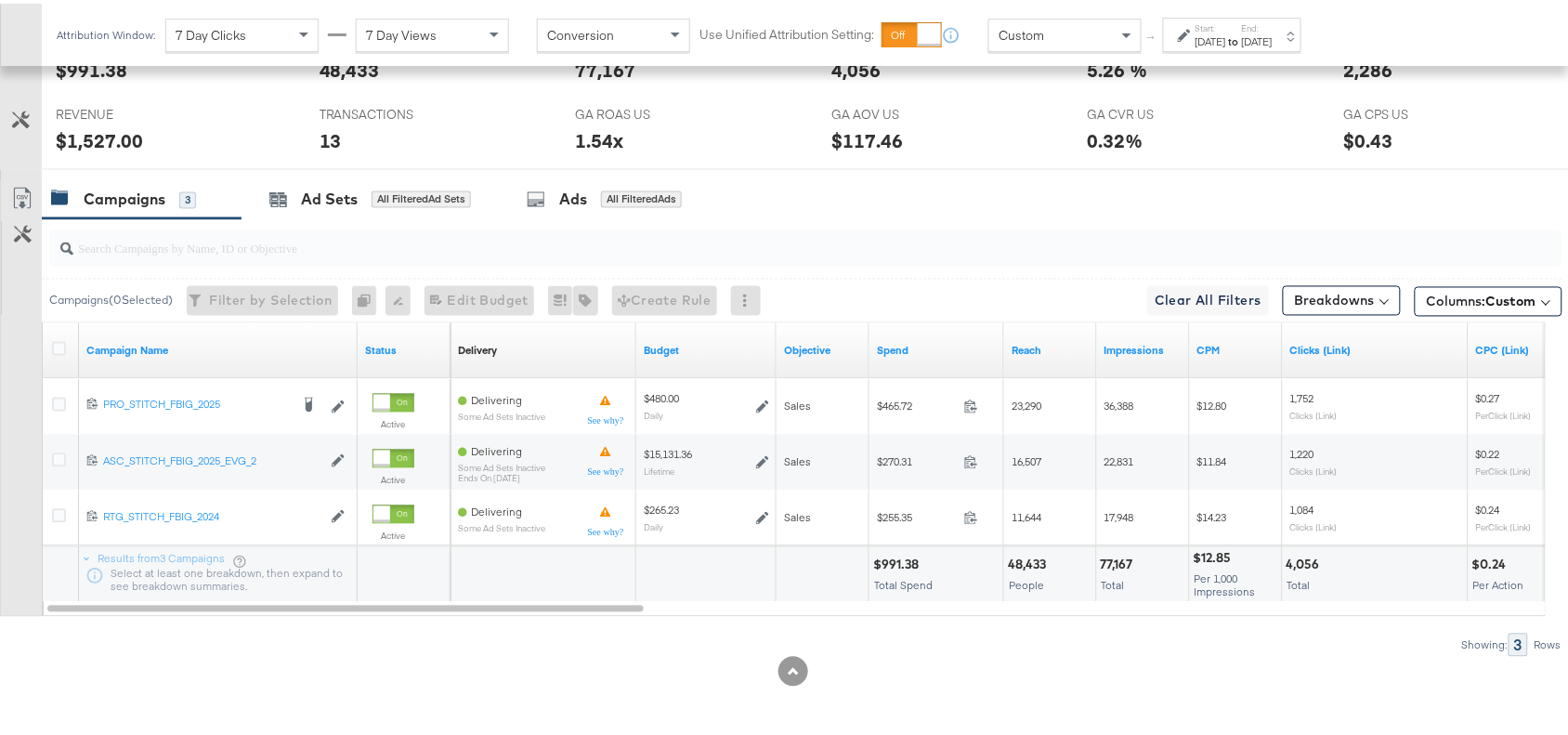
click at [906, 568] on div "$991.38" at bounding box center [898, 561] width 51 height 17
copy div "991.38"
click at [906, 568] on div "$991.38" at bounding box center [898, 561] width 51 height 17
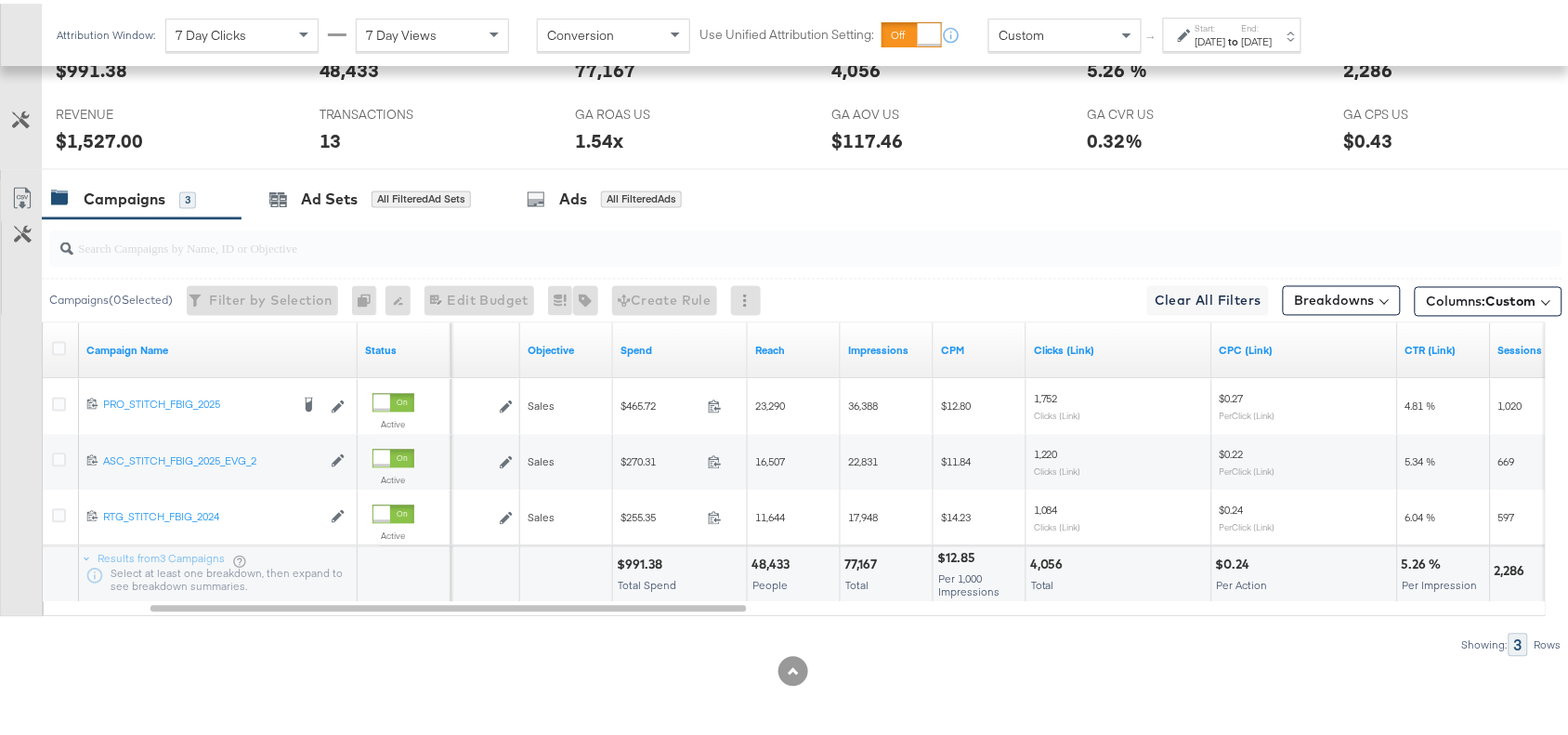
click at [855, 558] on div "77,167" at bounding box center [862, 561] width 38 height 17
copy div "77,167"
click at [855, 558] on div "77,167" at bounding box center [862, 561] width 38 height 17
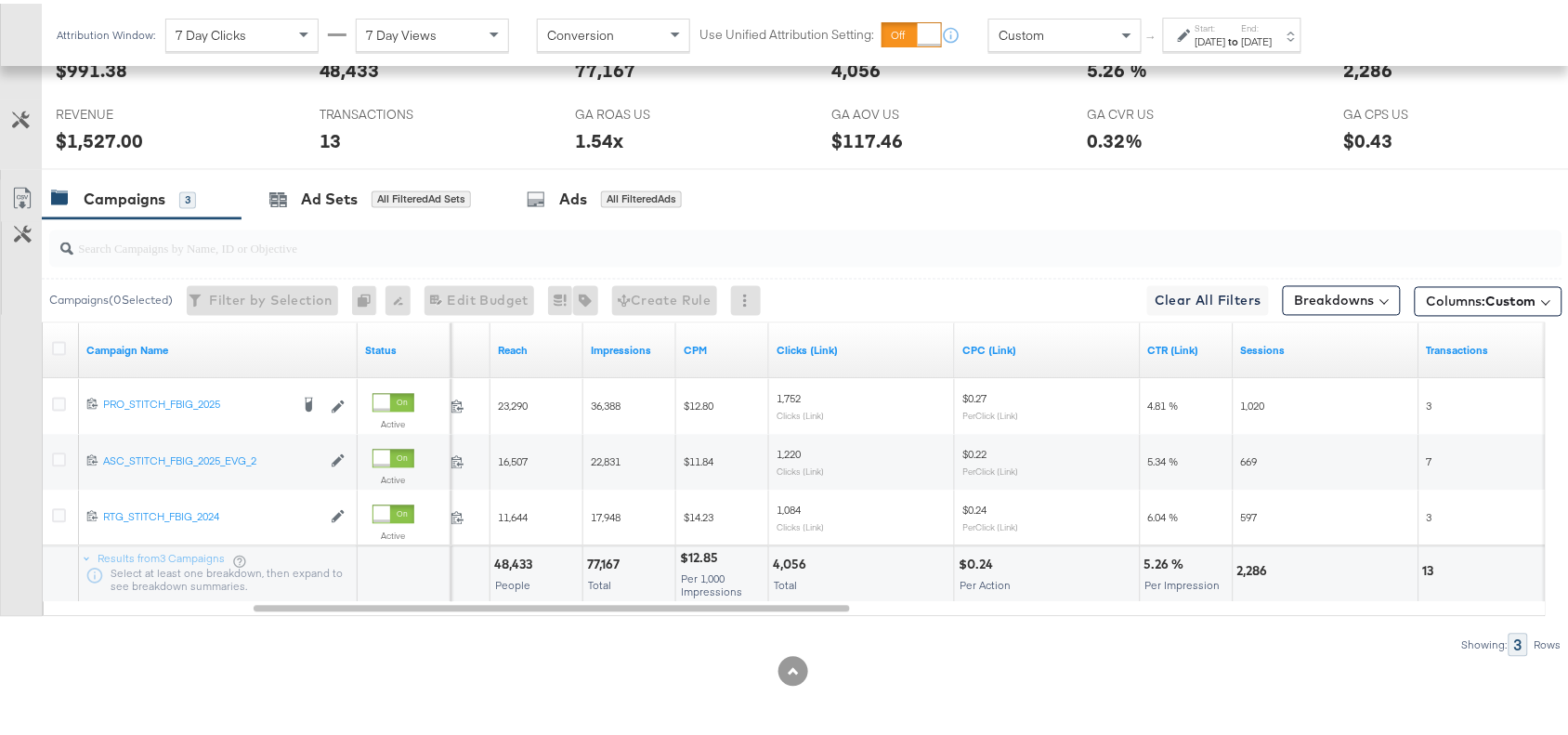
click at [799, 559] on div "4,056" at bounding box center [792, 561] width 39 height 17
copy div "4,056"
click at [799, 559] on div "4,056" at bounding box center [792, 561] width 39 height 17
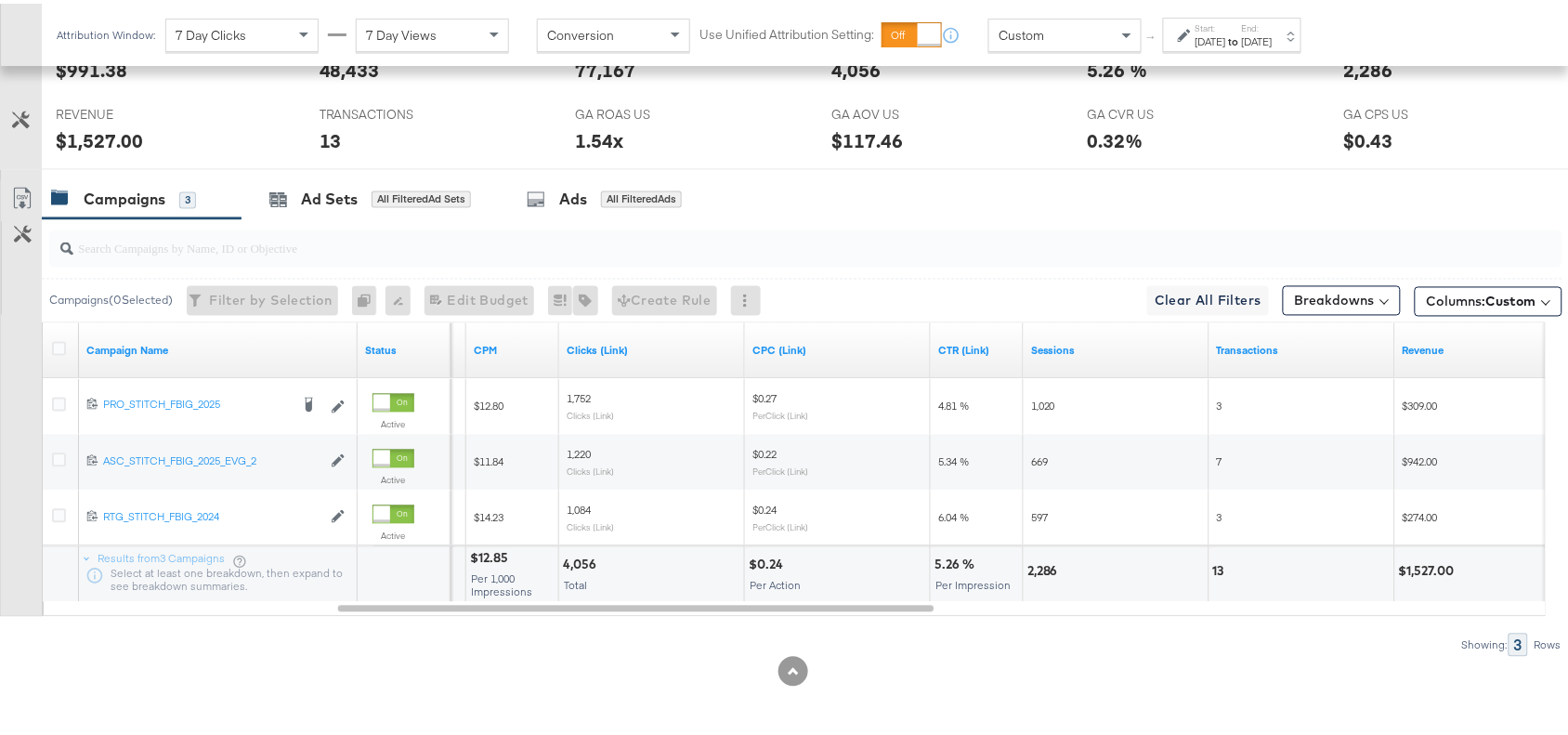
click at [1040, 567] on div "2,286" at bounding box center [1046, 568] width 37 height 17
copy div "2,286"
click at [1040, 567] on div "2,286" at bounding box center [1046, 568] width 37 height 17
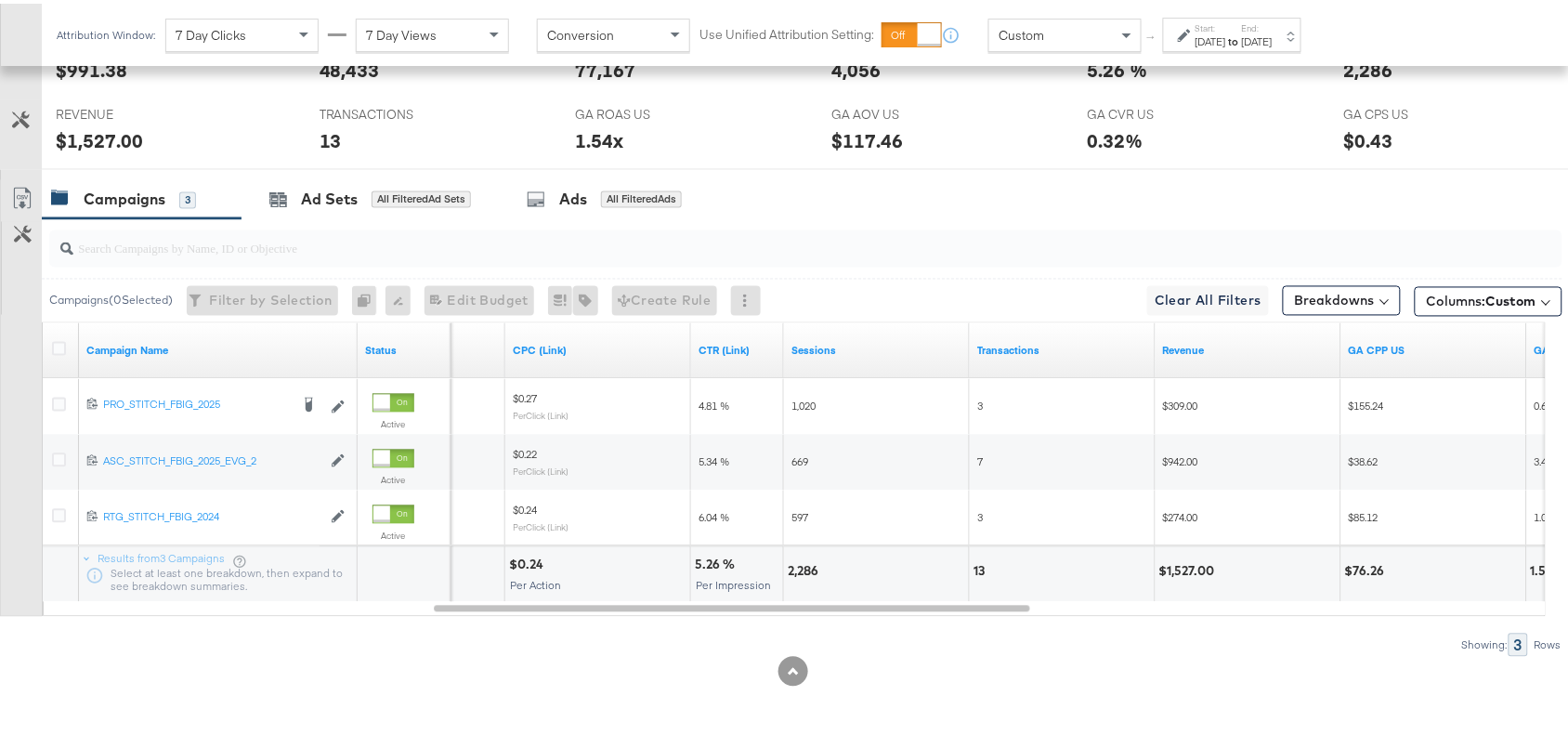
click at [977, 567] on div "13" at bounding box center [981, 568] width 16 height 17
click at [1182, 574] on div "$1,527.00" at bounding box center [1189, 568] width 61 height 17
click at [1277, 201] on div "Campaigns 3 Ad Sets All Filtered Ad Sets Ads All Filtered Ads" at bounding box center [813, 196] width 1544 height 40
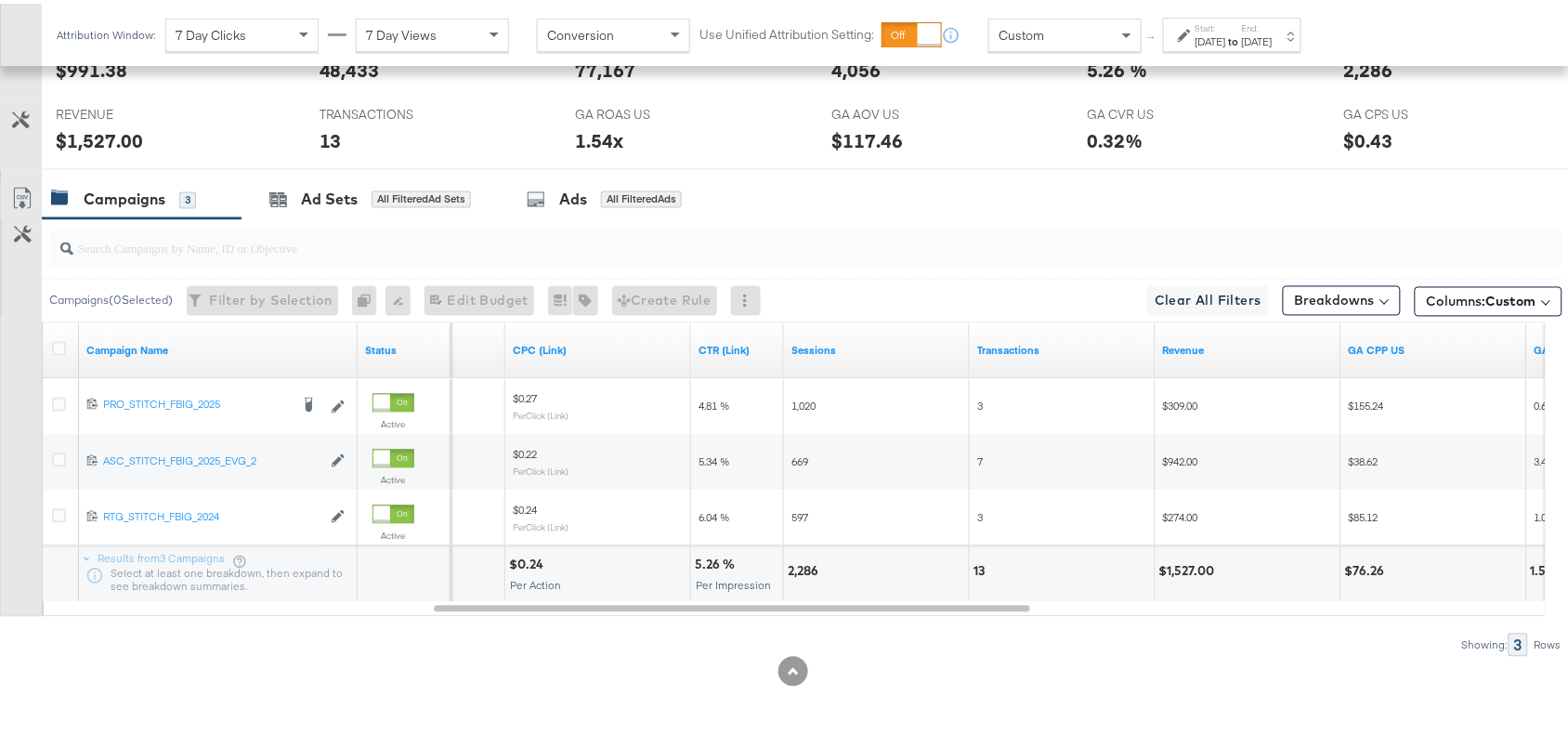
click at [1226, 24] on label "Start:" at bounding box center [1211, 24] width 31 height 13
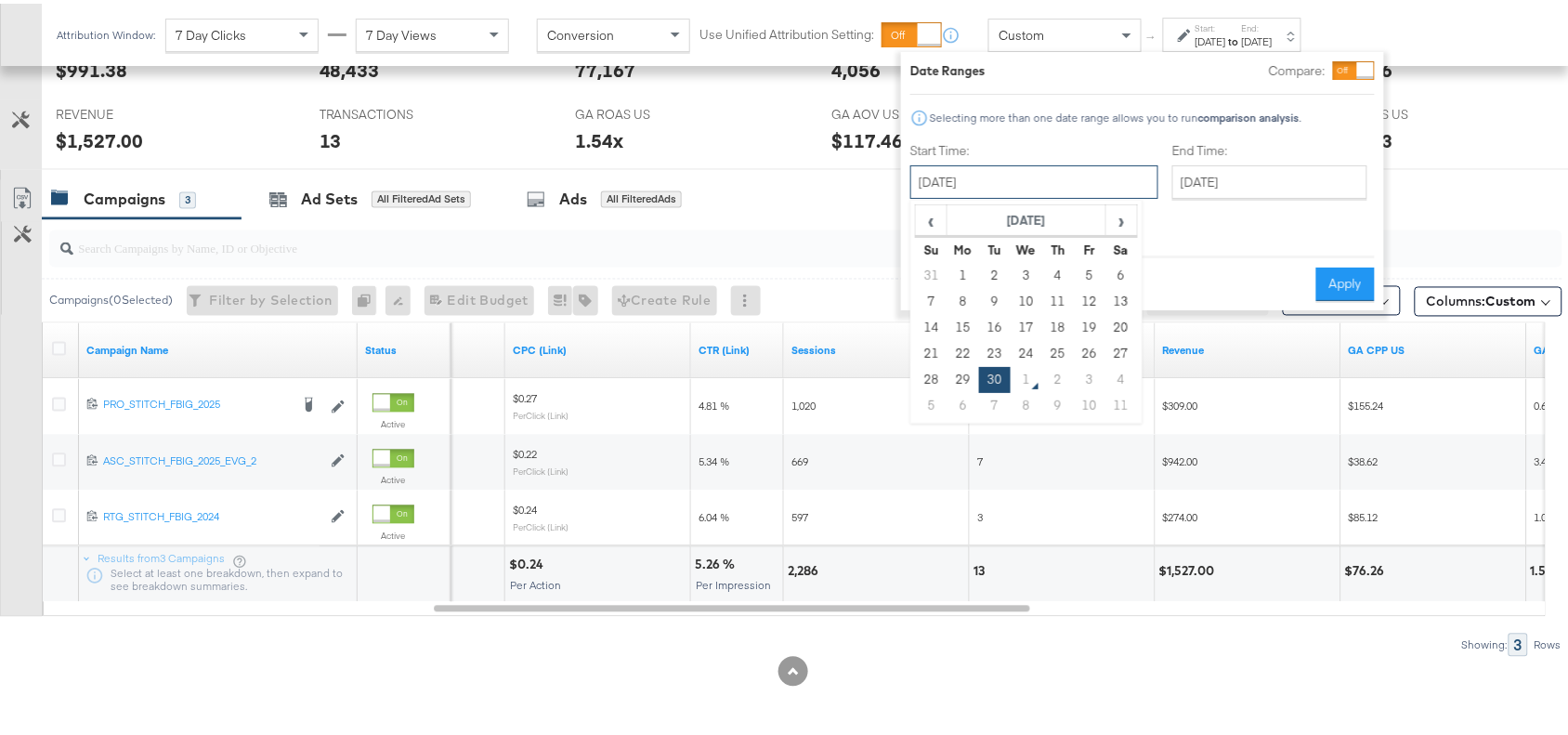
click at [1005, 172] on input "September 30th 2025" at bounding box center [1034, 178] width 248 height 34
click at [924, 372] on td "28" at bounding box center [931, 376] width 32 height 26
type input "September 28th 2025"
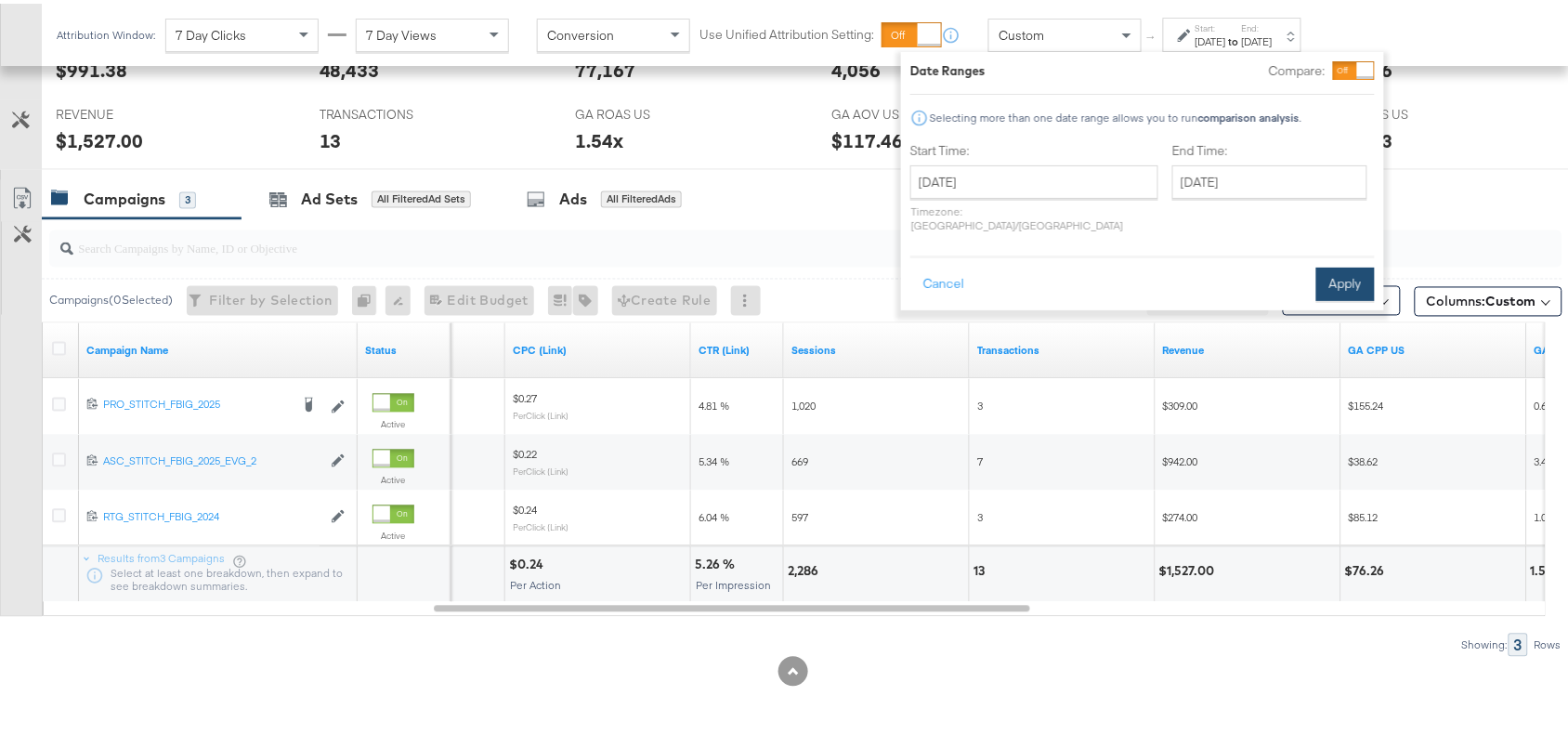
click at [1333, 264] on button "Apply" at bounding box center [1345, 280] width 59 height 34
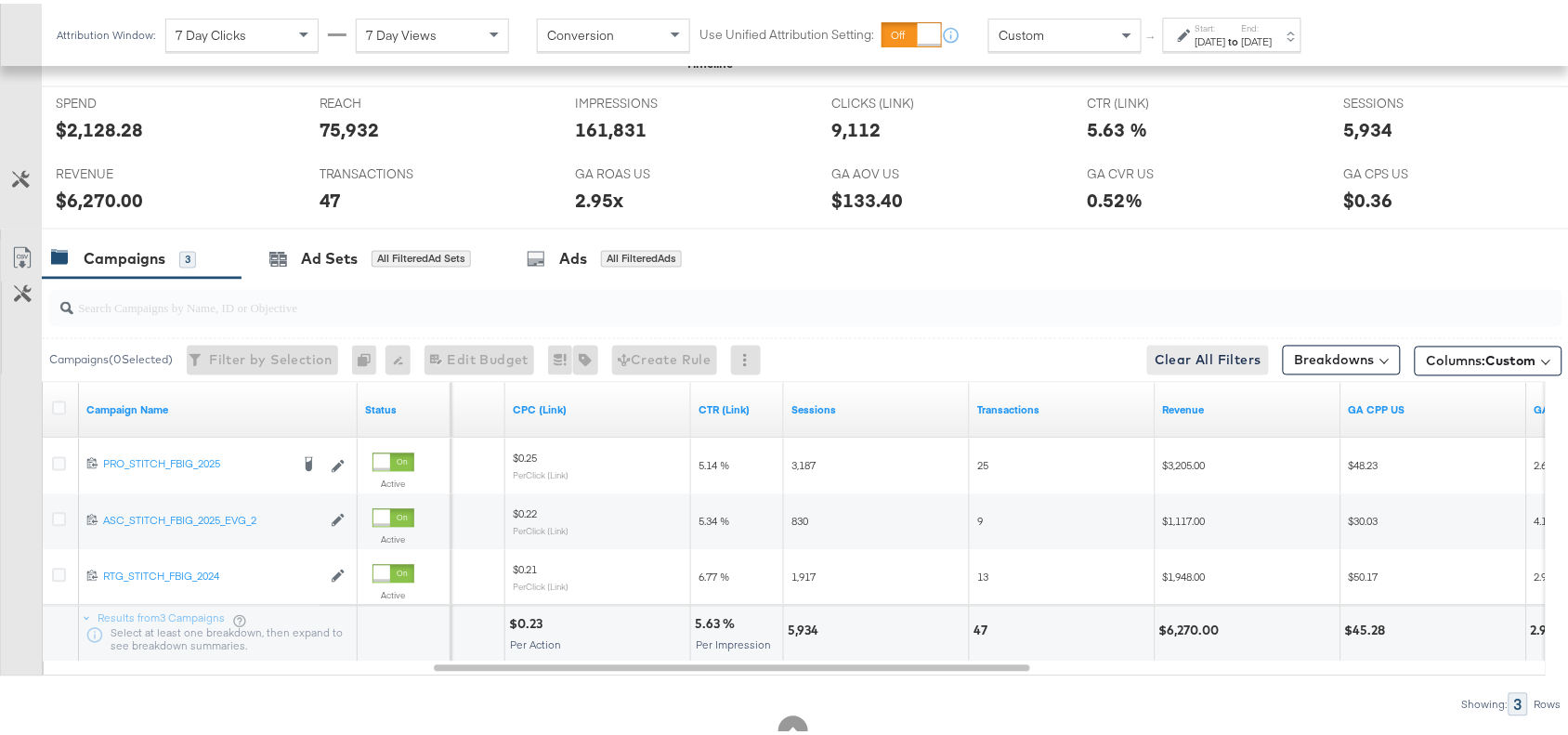
scroll to position [806, 0]
click at [1226, 43] on div "Sep 28th 2025" at bounding box center [1211, 38] width 31 height 14
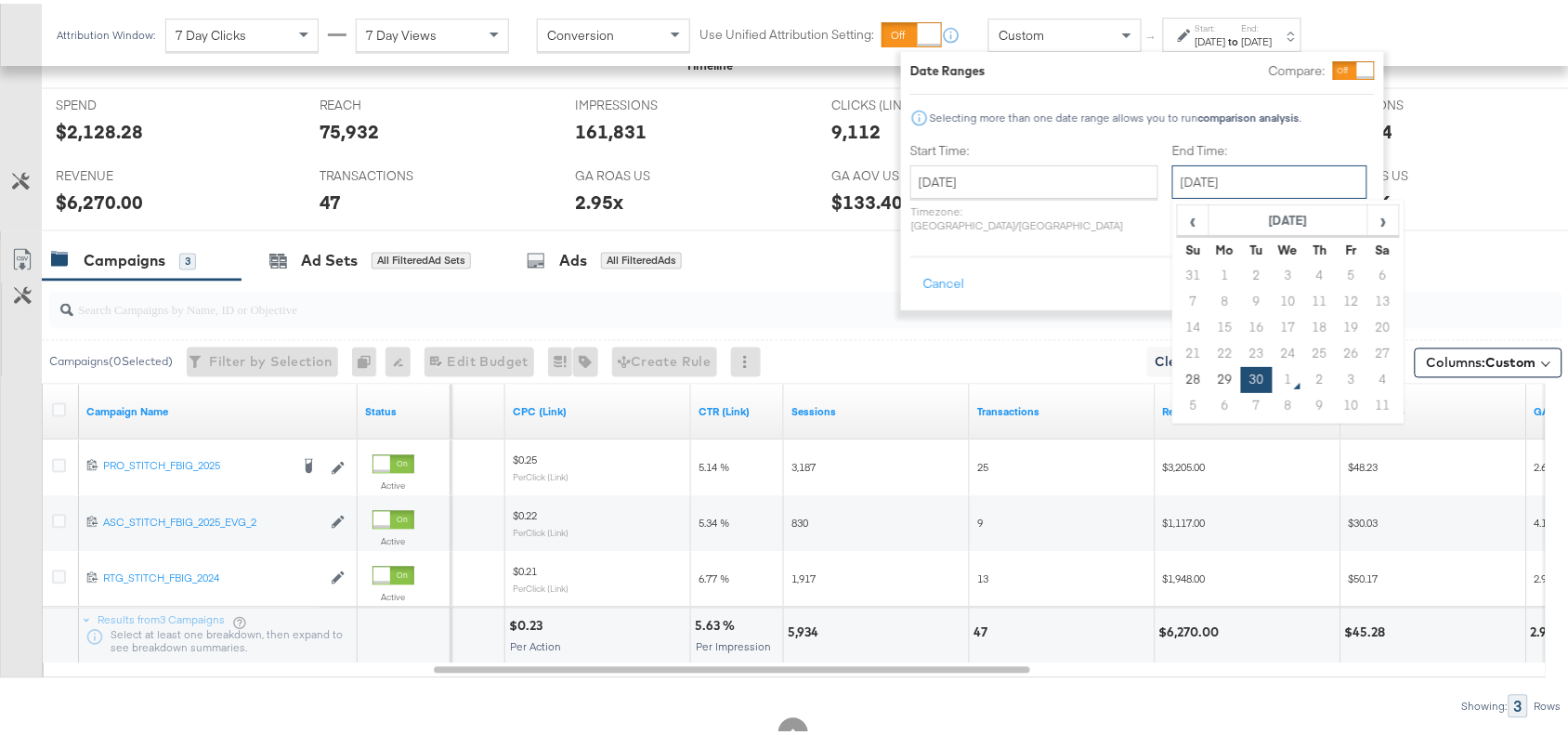
click at [1177, 188] on input "September 30th 2025" at bounding box center [1270, 178] width 195 height 34
click at [1178, 377] on td "28" at bounding box center [1193, 376] width 32 height 26
type input "September 28th 2025"
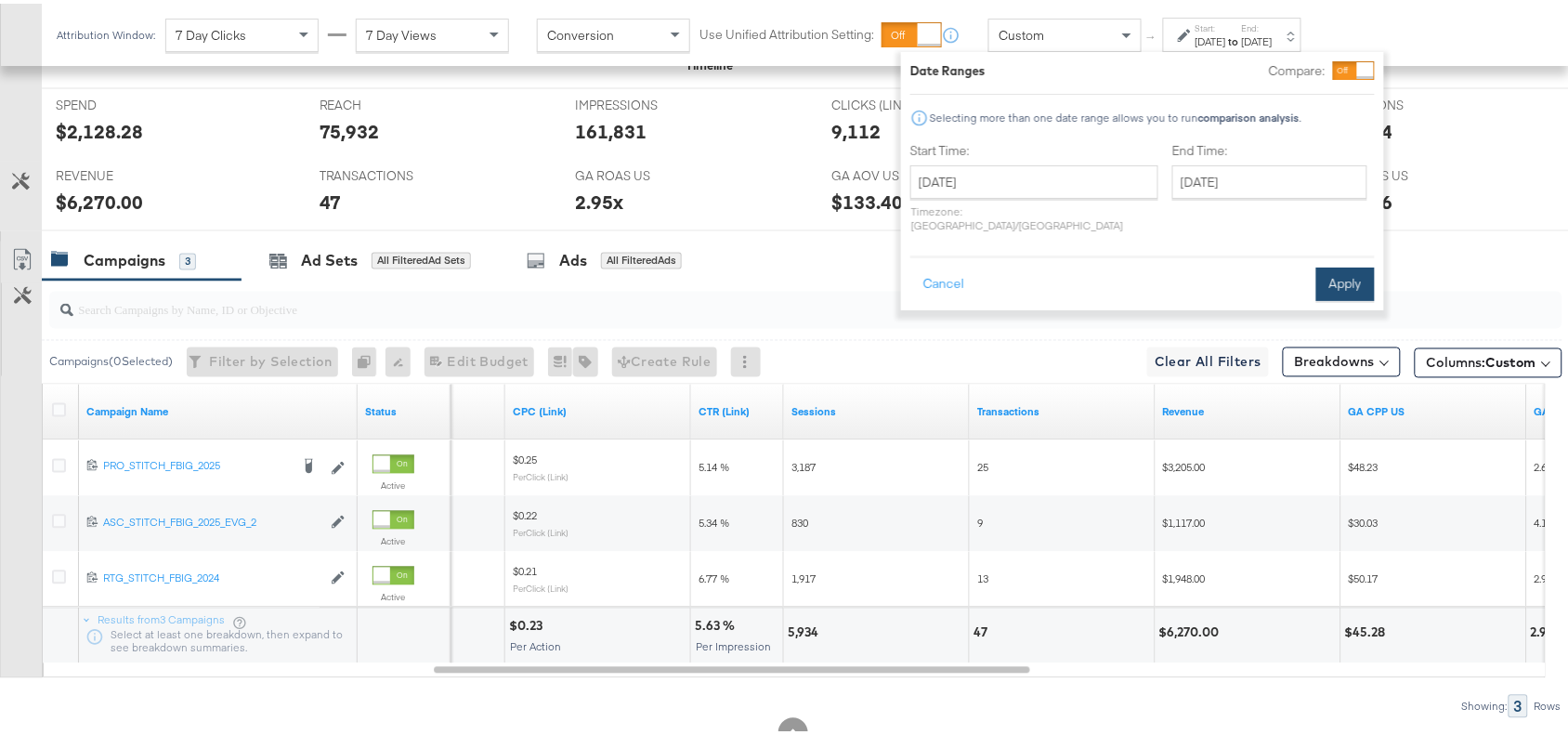
click at [1337, 264] on button "Apply" at bounding box center [1345, 280] width 59 height 34
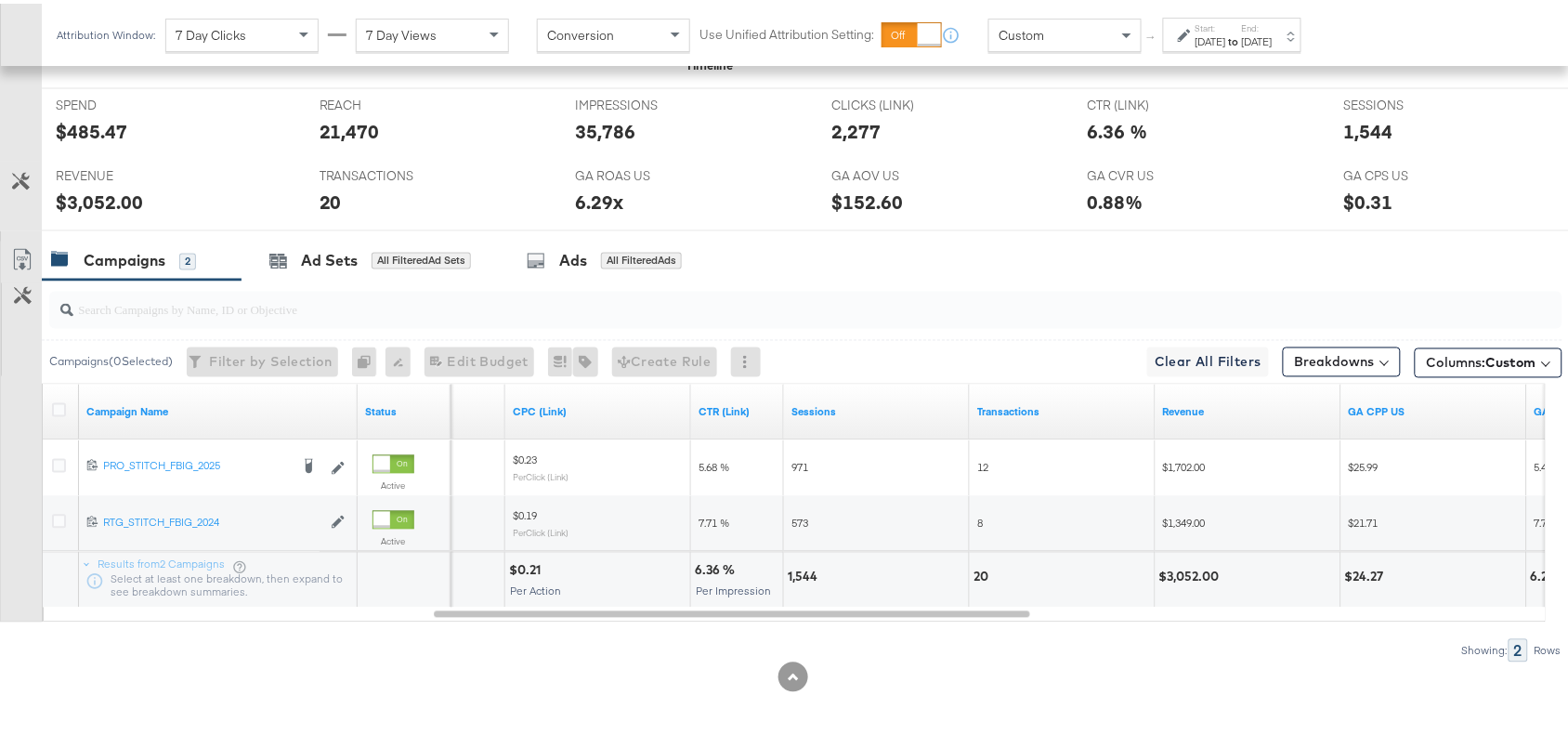
click at [804, 578] on div "1,544" at bounding box center [805, 574] width 36 height 17
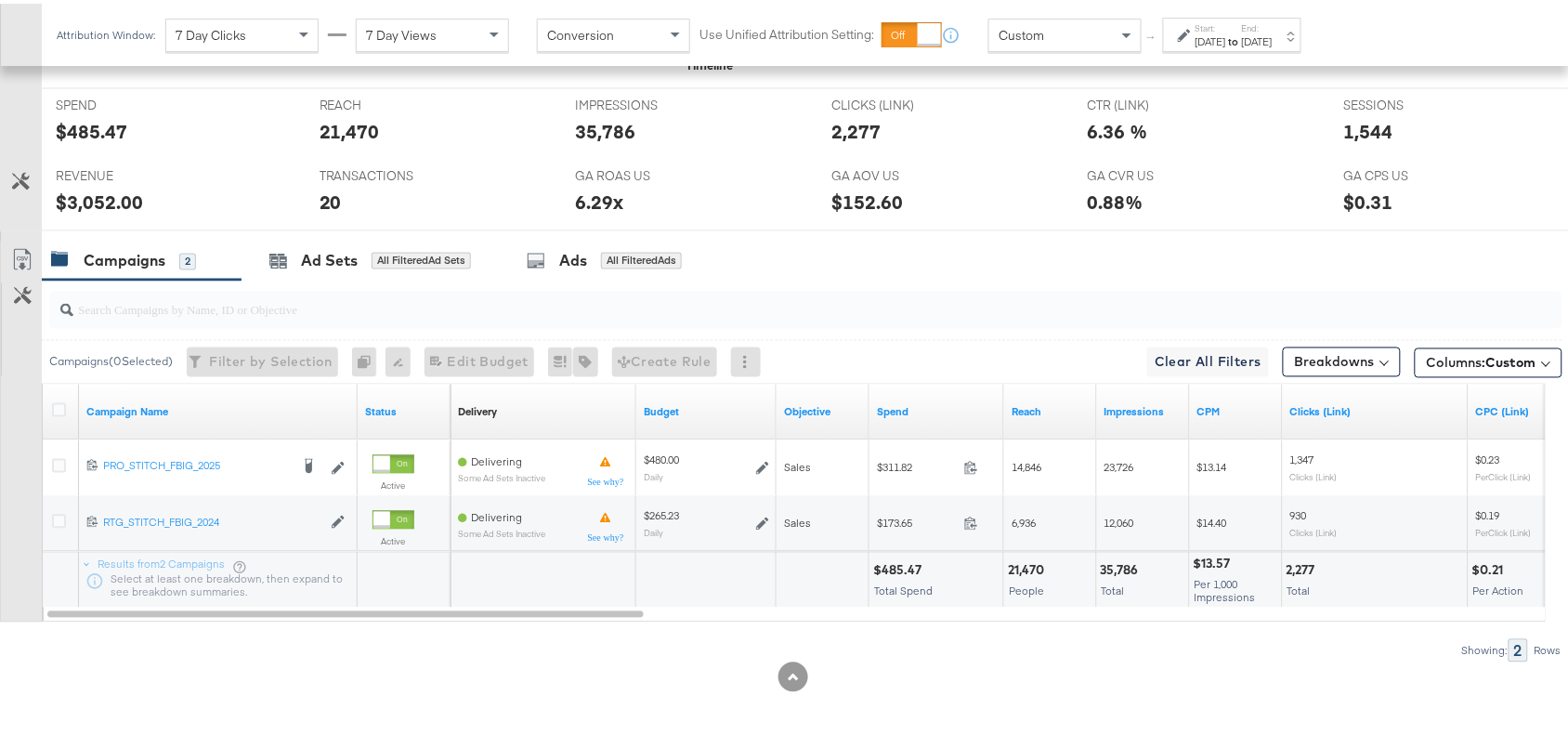
click at [896, 576] on div "$485.47" at bounding box center [900, 567] width 54 height 17
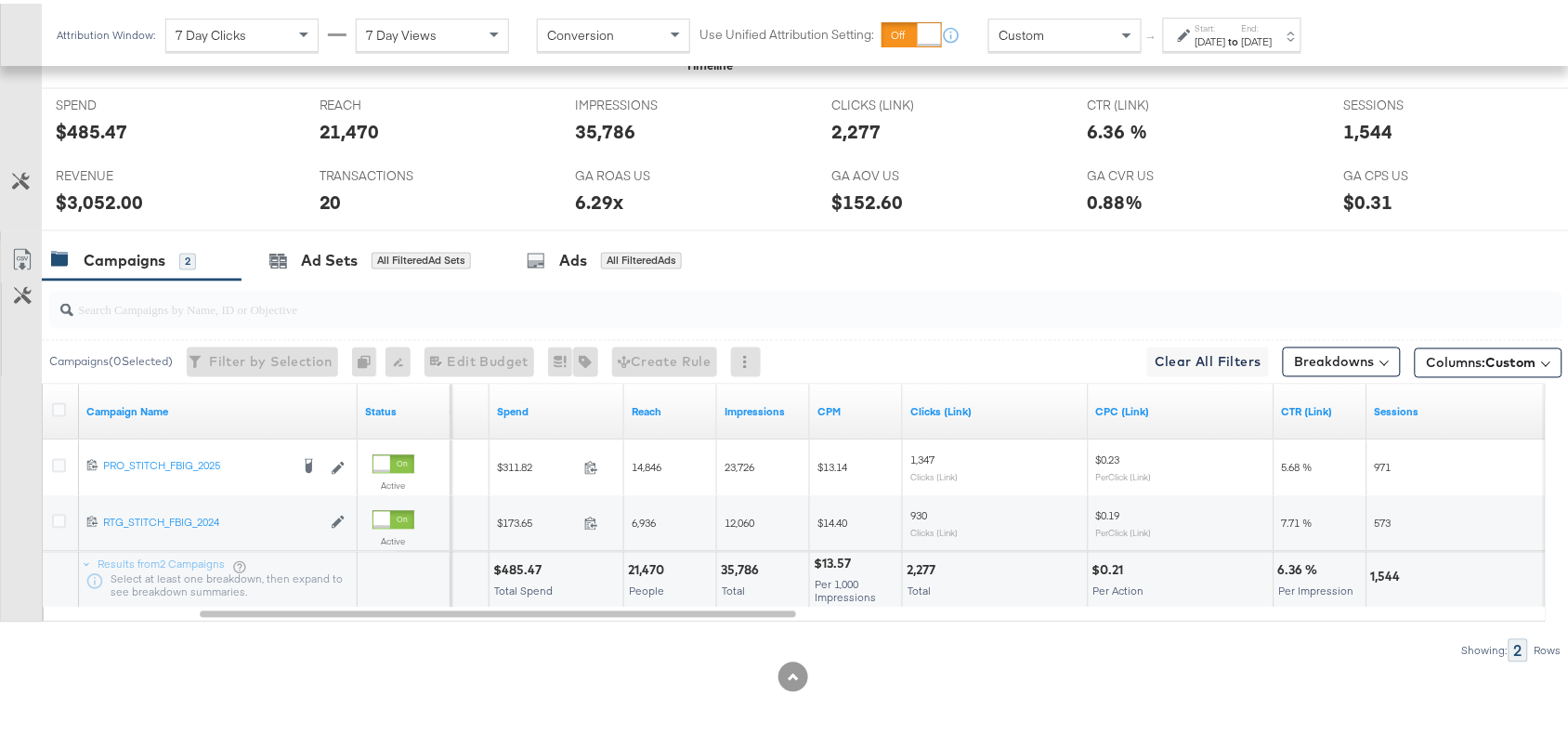
click at [721, 565] on div "35,786" at bounding box center [742, 567] width 43 height 17
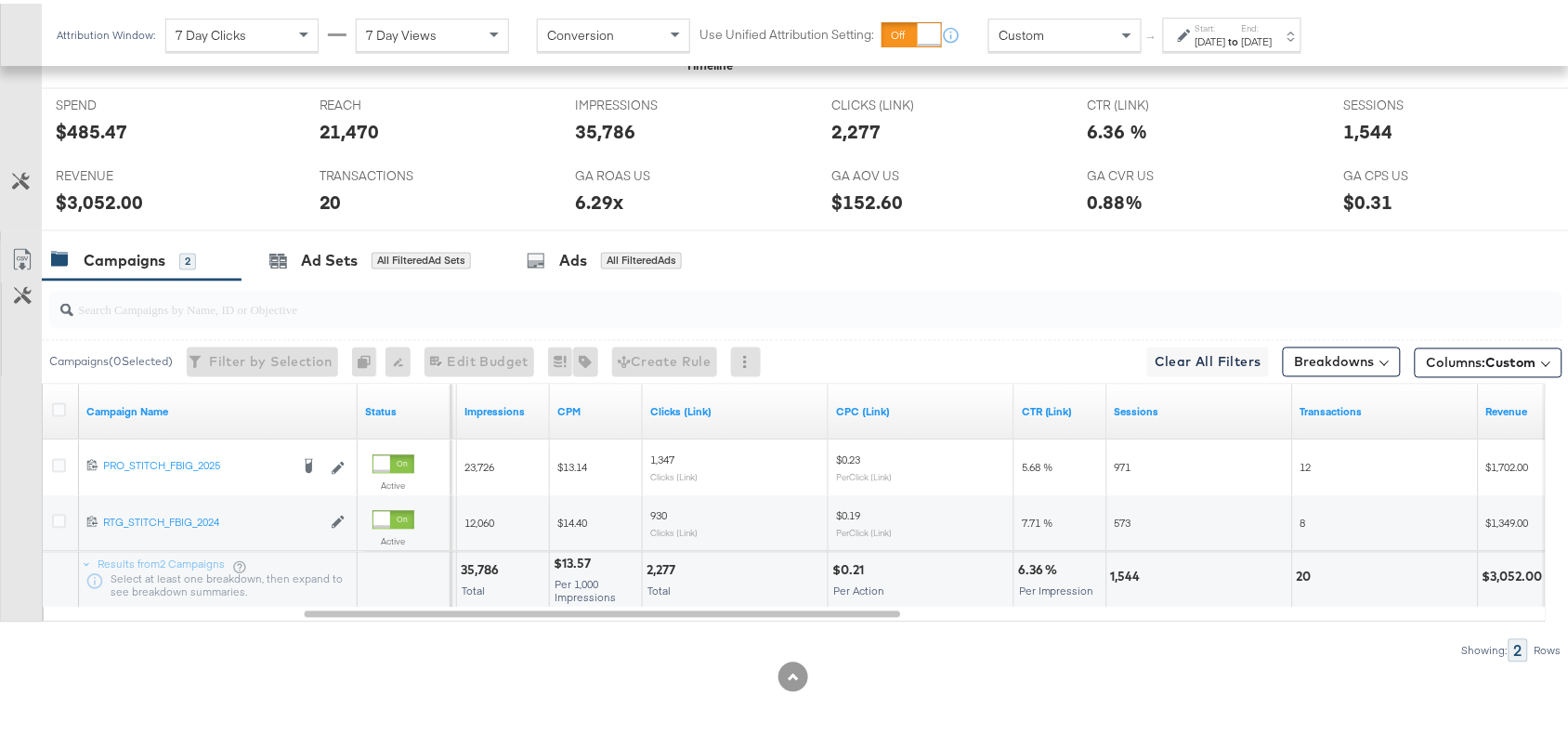
click at [662, 573] on div "2,277" at bounding box center [663, 567] width 35 height 17
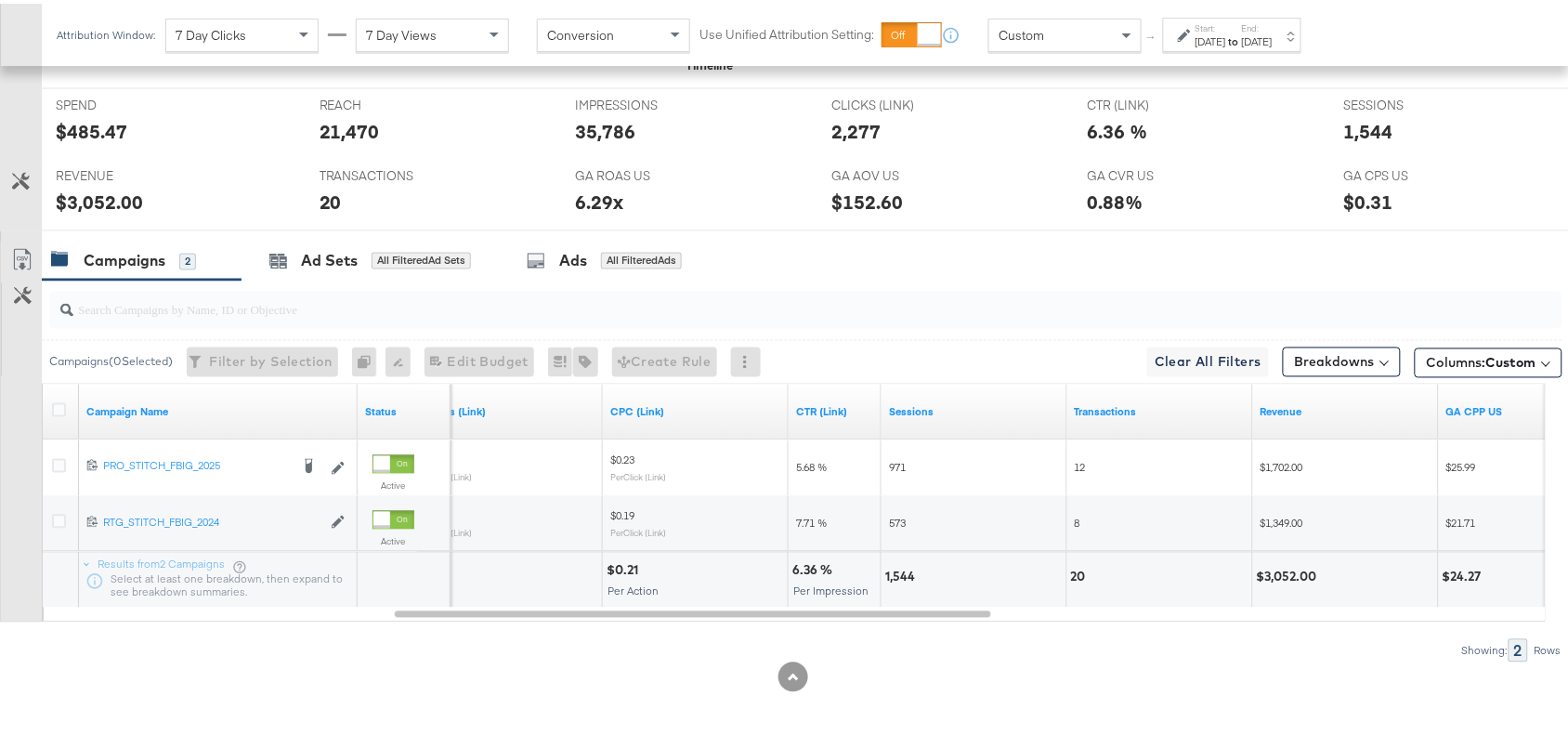
click at [662, 573] on div at bounding box center [714, 567] width 140 height 17
click at [1069, 579] on div "20" at bounding box center [1159, 577] width 184 height 56
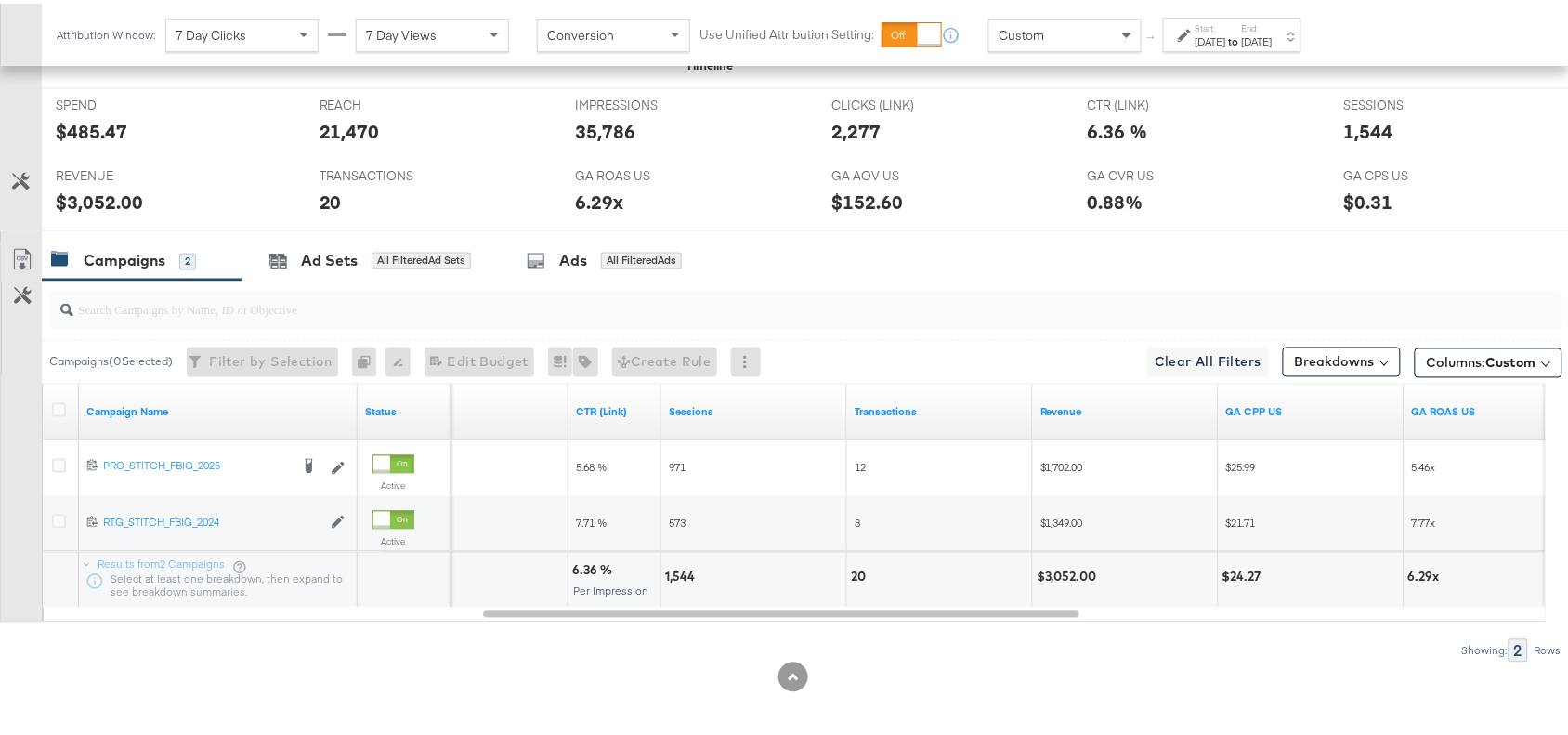
click at [1065, 577] on div "$3,052.00" at bounding box center [1069, 574] width 66 height 17
click at [1242, 35] on strong "to" at bounding box center [1234, 38] width 15 height 14
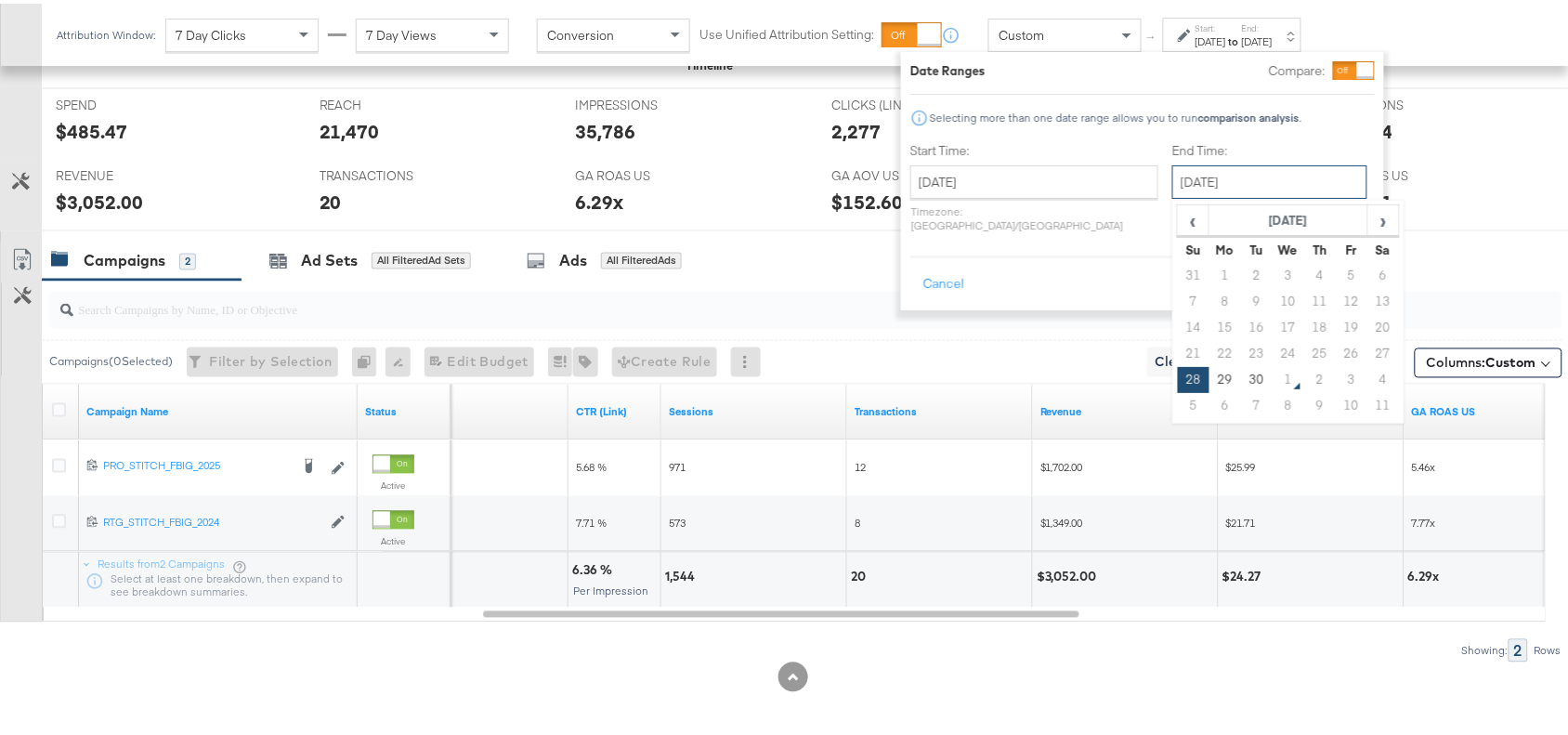
click at [1201, 168] on input "September 28th 2025" at bounding box center [1270, 178] width 195 height 34
click at [1241, 373] on td "30" at bounding box center [1256, 376] width 32 height 26
type input "September 30th 2025"
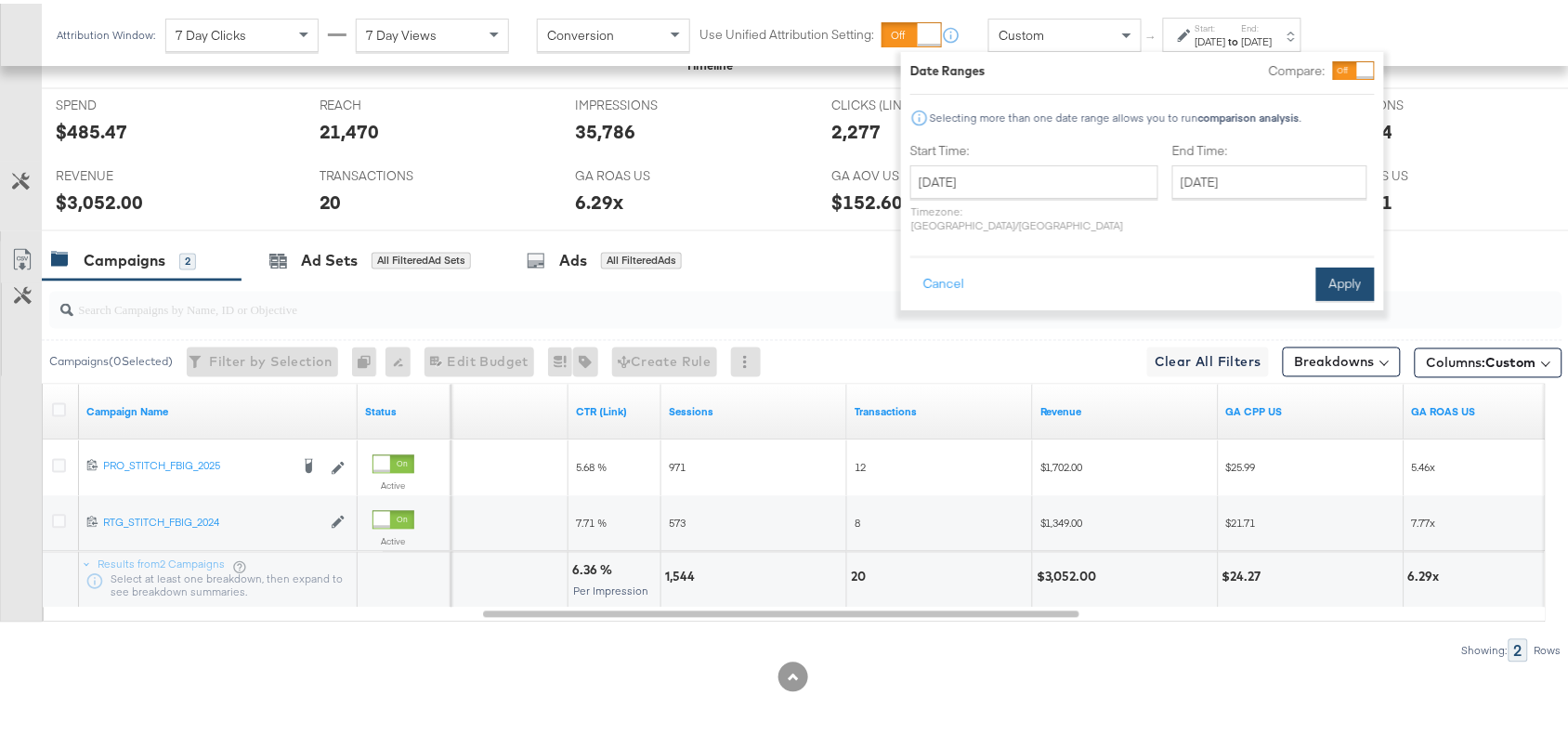
click at [1348, 264] on button "Apply" at bounding box center [1345, 280] width 59 height 34
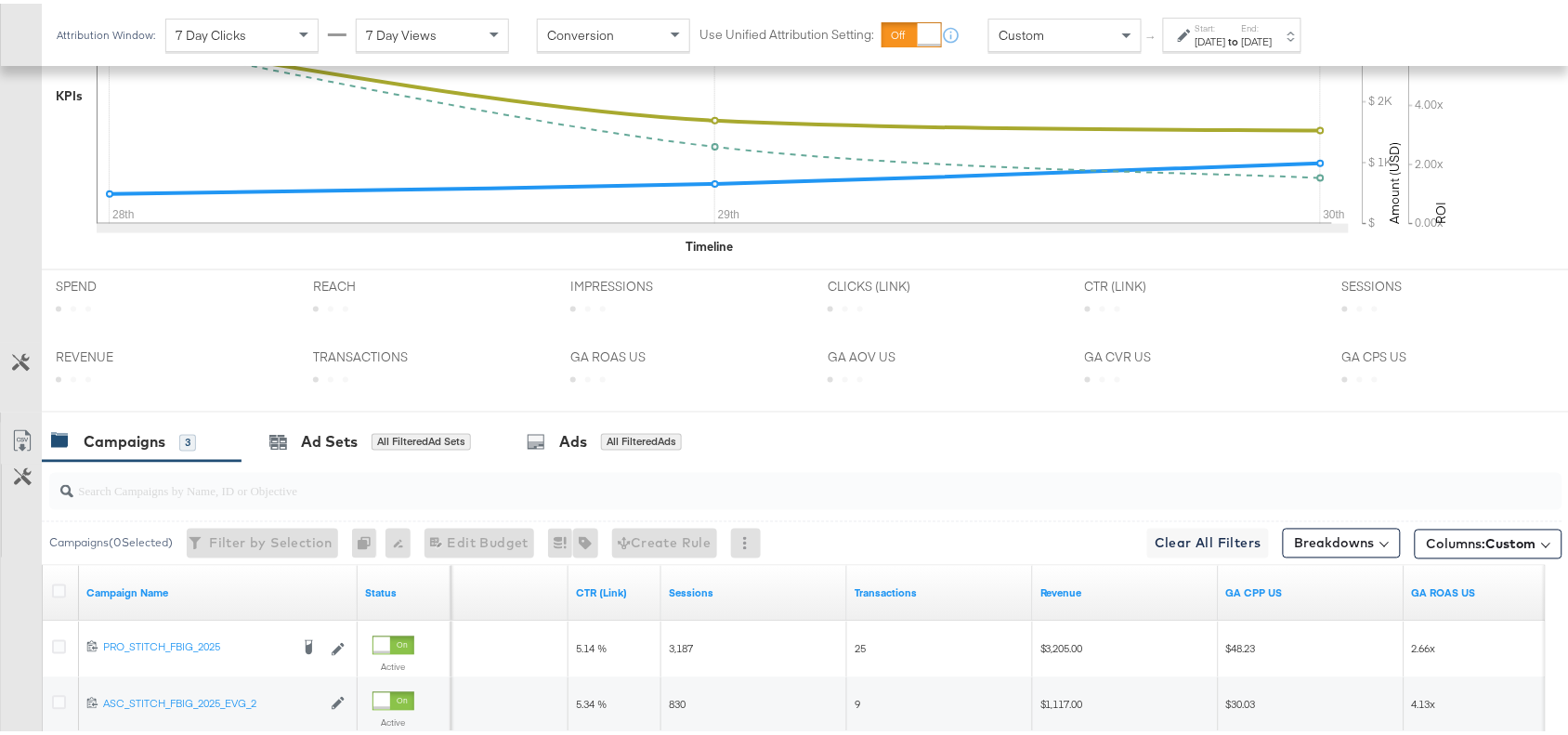
scroll to position [871, 0]
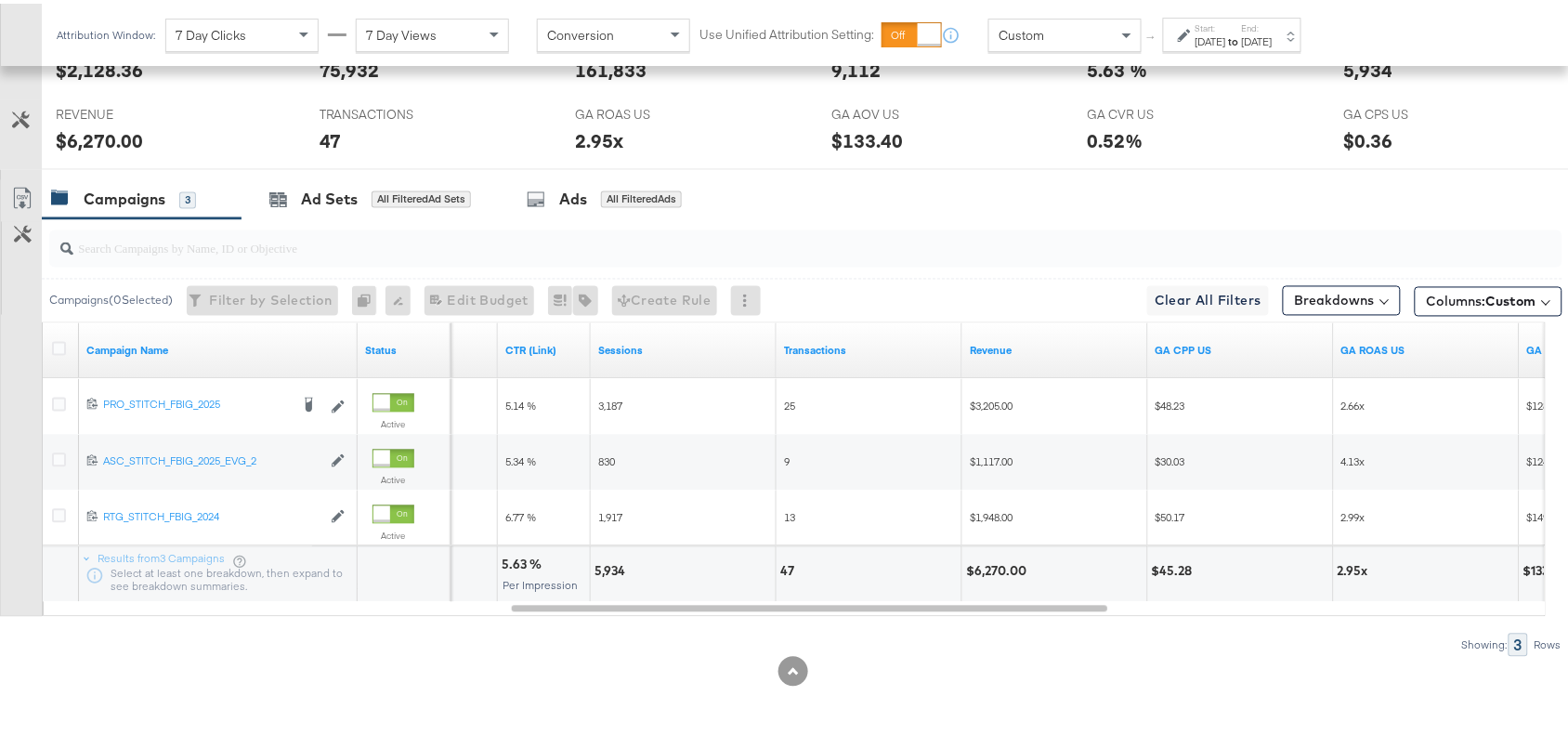
click at [1273, 36] on div "Sep 30th 2025" at bounding box center [1257, 38] width 31 height 14
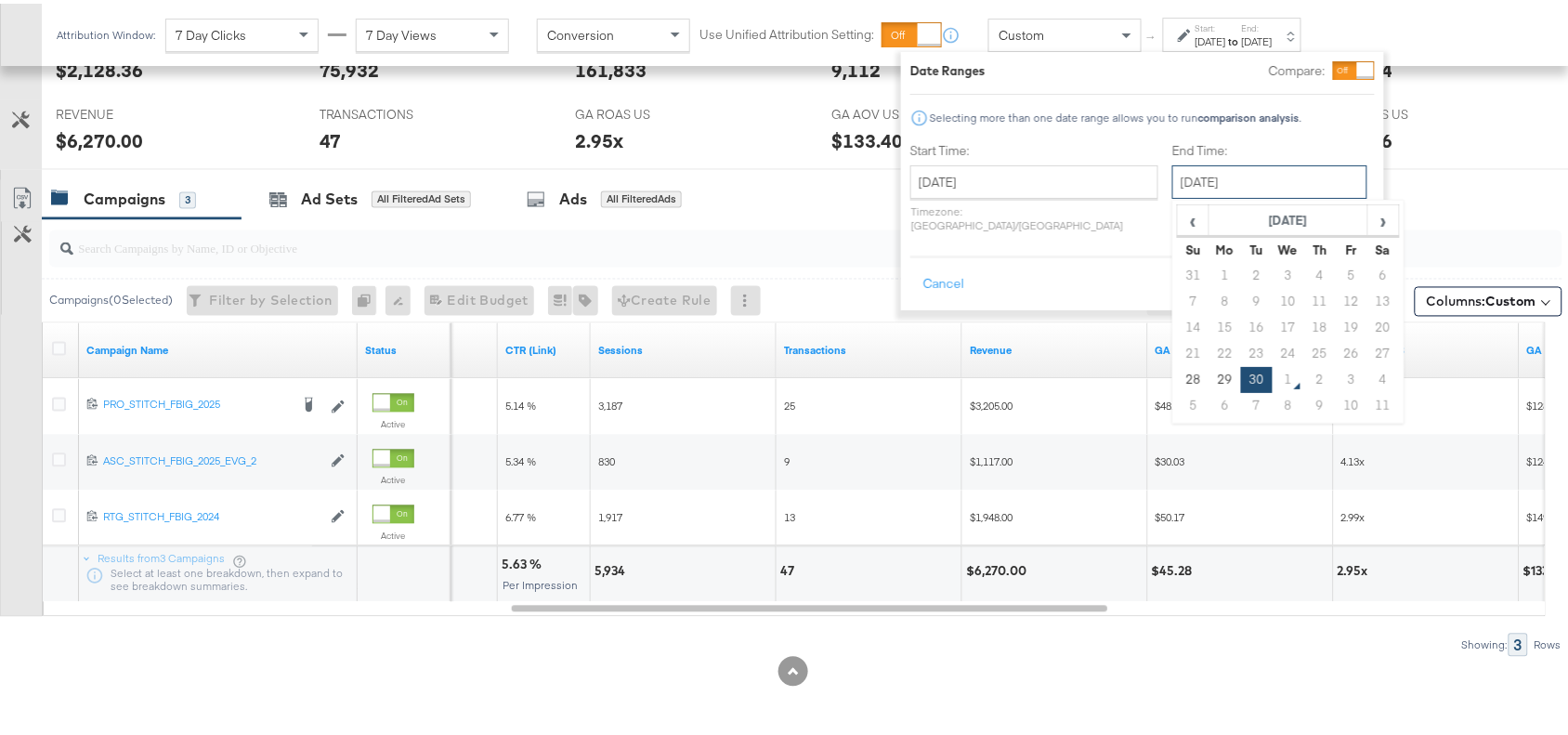
click at [1194, 169] on input "September 30th 2025" at bounding box center [1270, 178] width 195 height 34
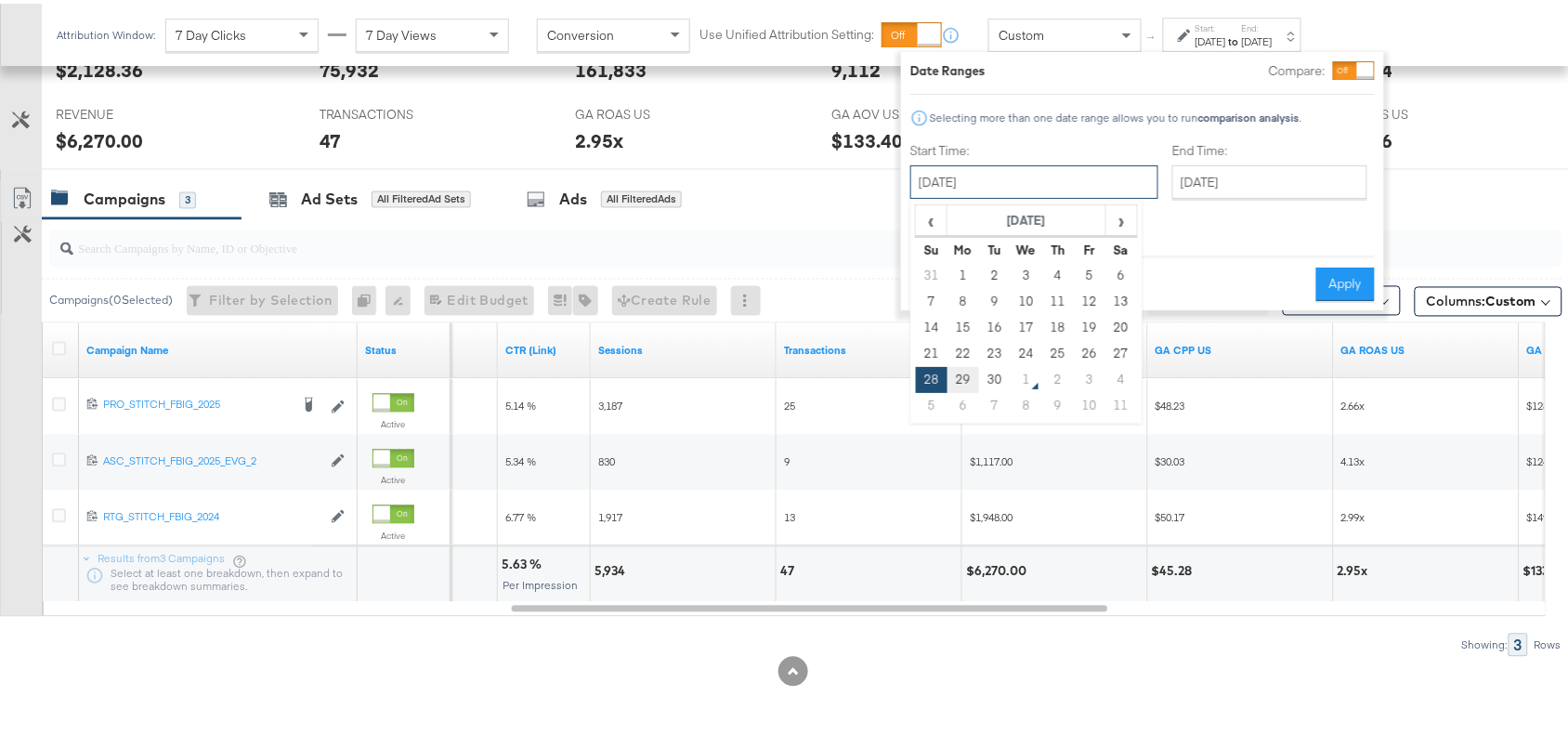
drag, startPoint x: 1046, startPoint y: 186, endPoint x: 963, endPoint y: 382, distance: 212.8
click at [963, 195] on div "September 28th 2025 ‹ September 2025 › Su Mo Tu We Th Fr Sa 31 1 2 3 4 5 6 7 8 …" at bounding box center [1034, 178] width 248 height 34
click at [963, 382] on td "29" at bounding box center [963, 376] width 32 height 26
type input "September 29th 2025"
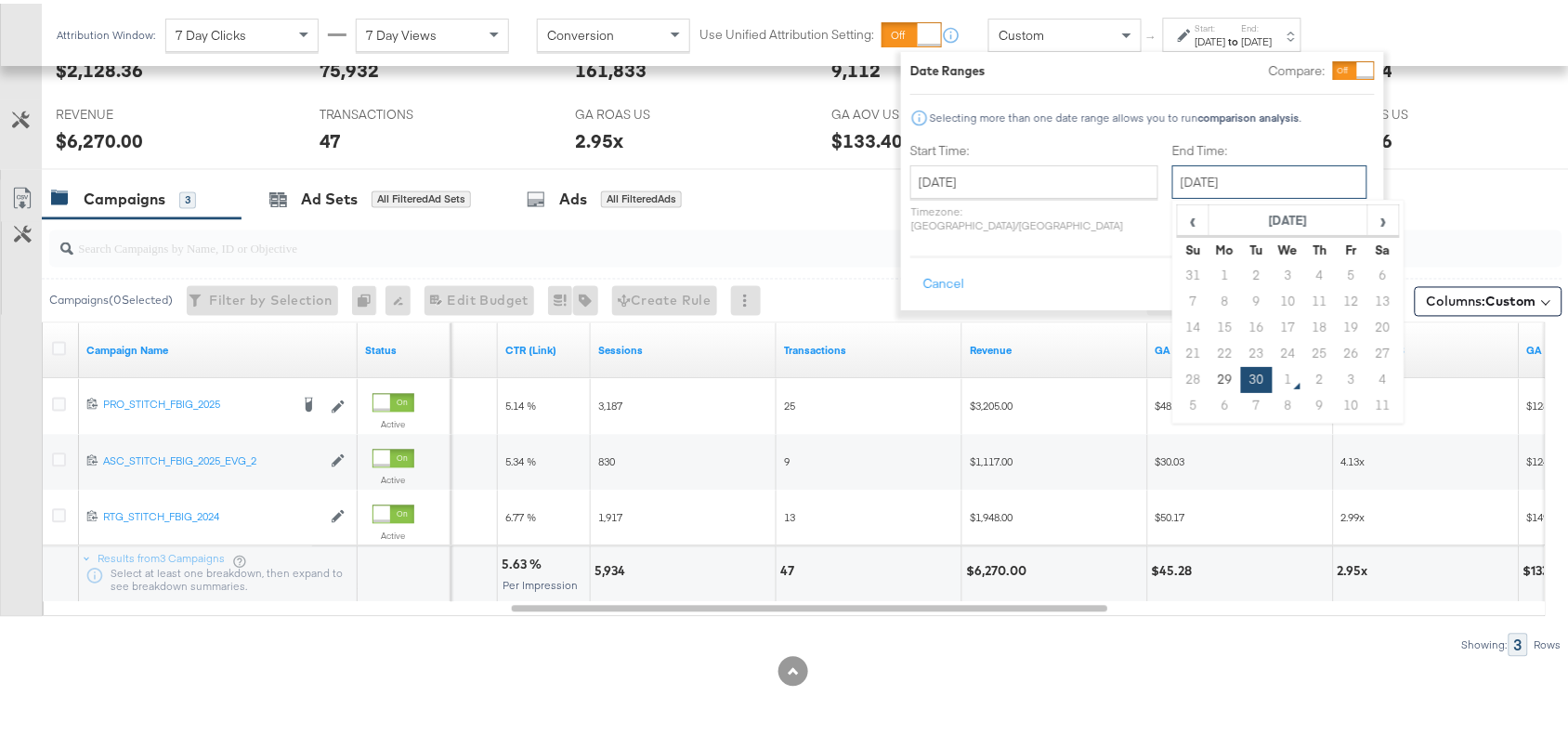
click at [1238, 169] on input "September 30th 2025" at bounding box center [1270, 178] width 195 height 34
click at [1209, 364] on td "29" at bounding box center [1224, 376] width 32 height 26
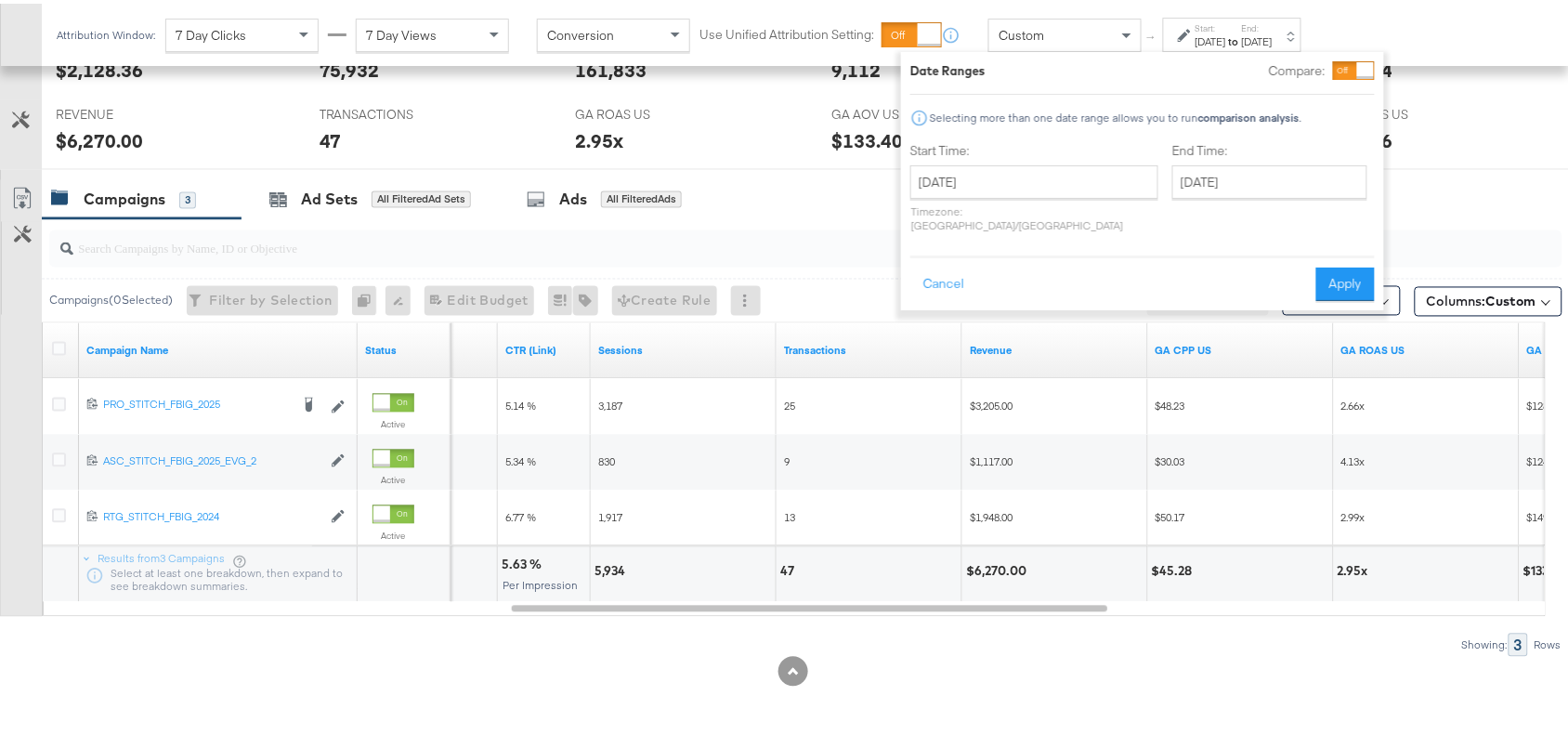
type input "September 29th 2025"
click at [1332, 252] on div "Cancel Apply" at bounding box center [1142, 274] width 464 height 45
click at [1352, 266] on button "Apply" at bounding box center [1345, 280] width 59 height 34
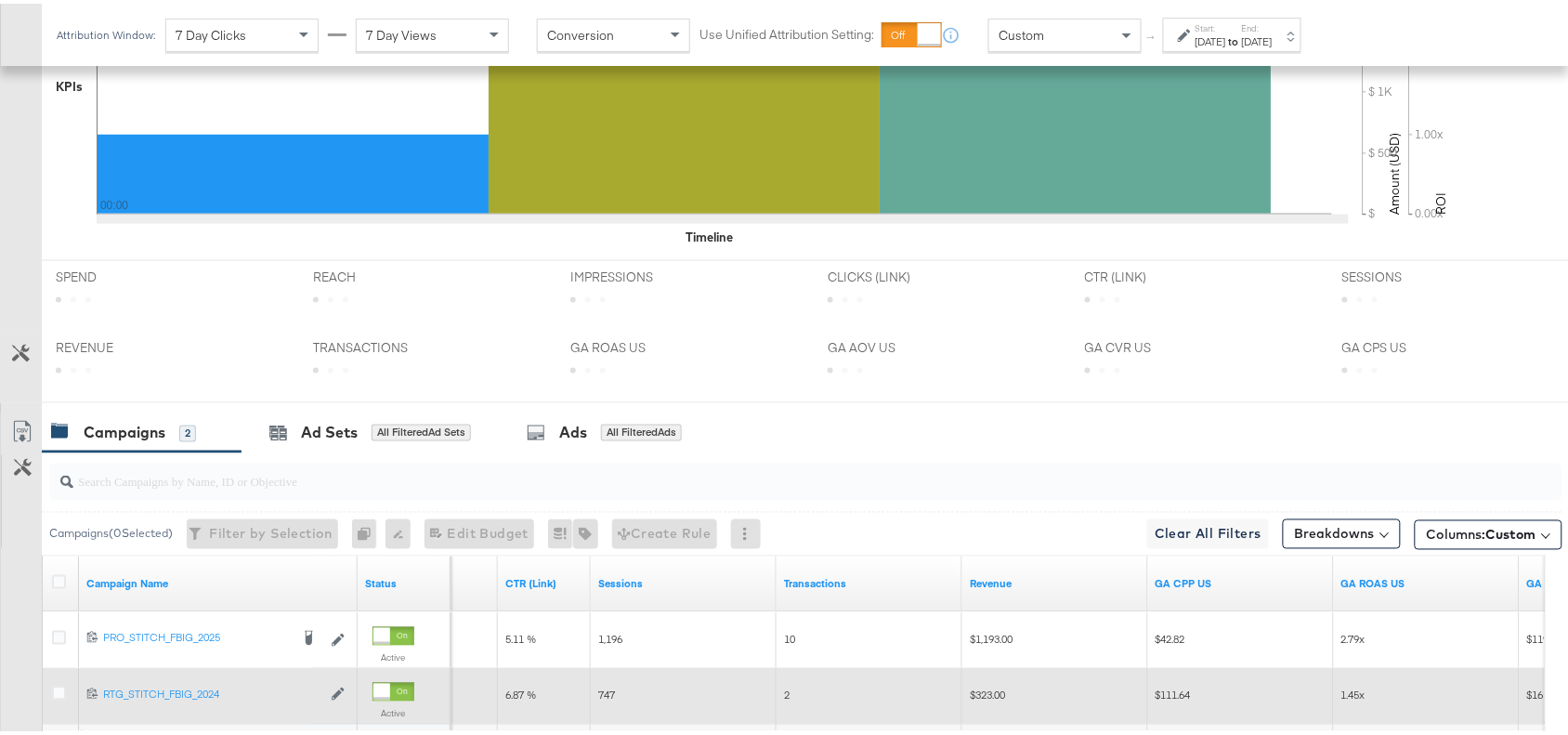
scroll to position [816, 0]
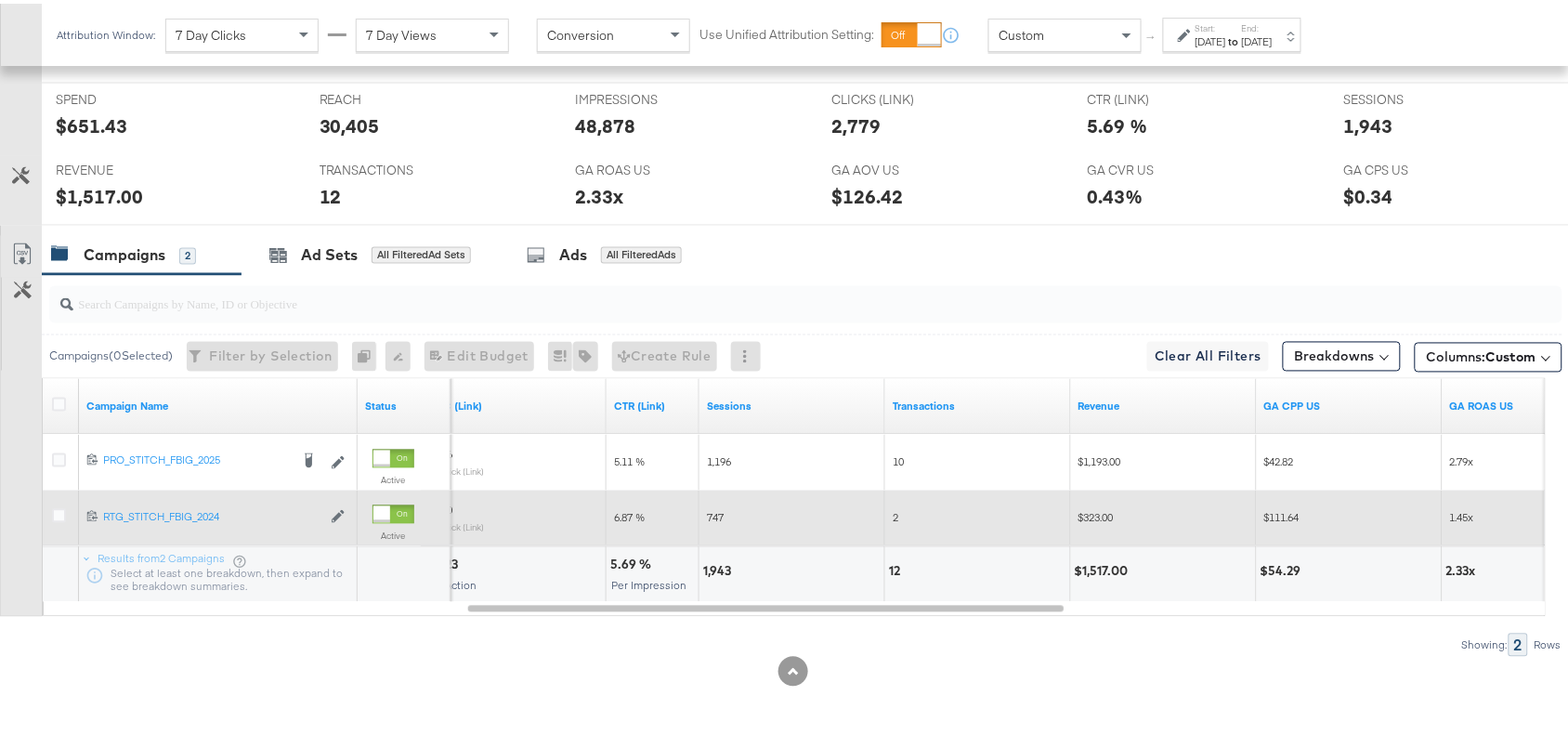
click at [1226, 42] on div "Sep 29th 2025" at bounding box center [1211, 38] width 31 height 14
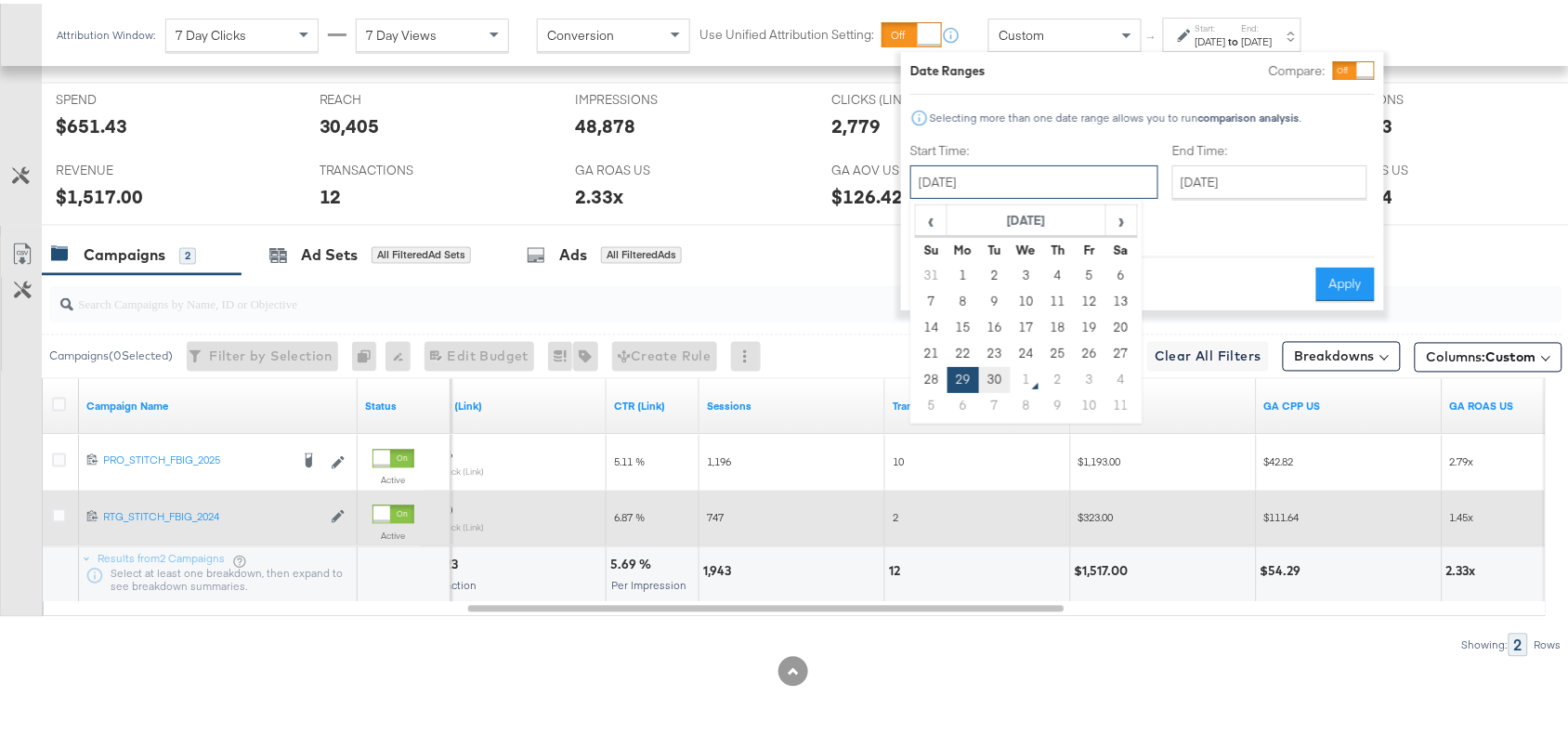
drag, startPoint x: 1045, startPoint y: 180, endPoint x: 991, endPoint y: 370, distance: 197.5
click at [991, 195] on div "September 29th 2025 ‹ September 2025 › Su Mo Tu We Th Fr Sa 31 1 2 3 4 5 6 7 8 …" at bounding box center [1034, 178] width 248 height 34
click at [991, 370] on td "30" at bounding box center [994, 376] width 32 height 26
type input "September 30th 2025"
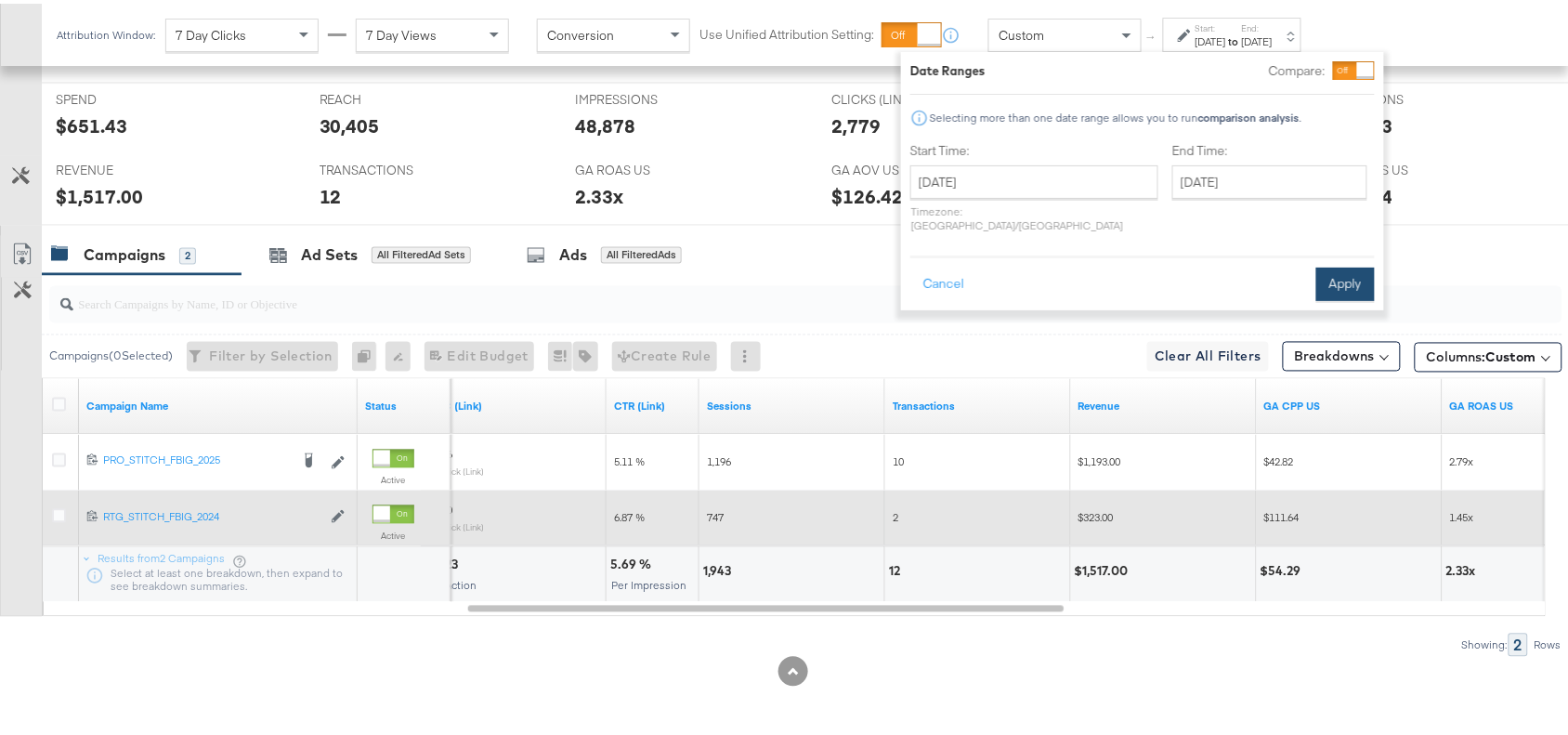
click at [1329, 266] on button "Apply" at bounding box center [1345, 280] width 59 height 34
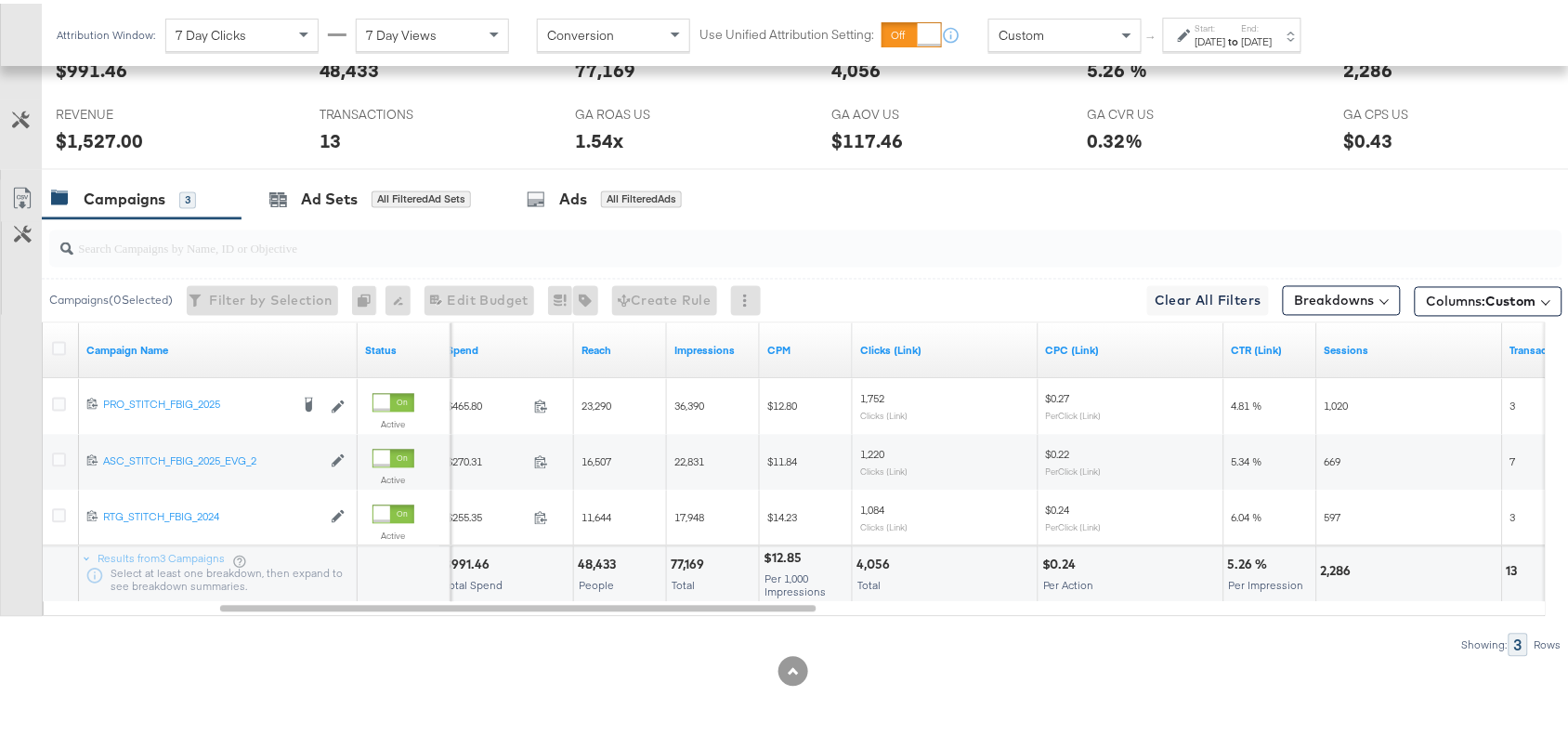
scroll to position [0, 0]
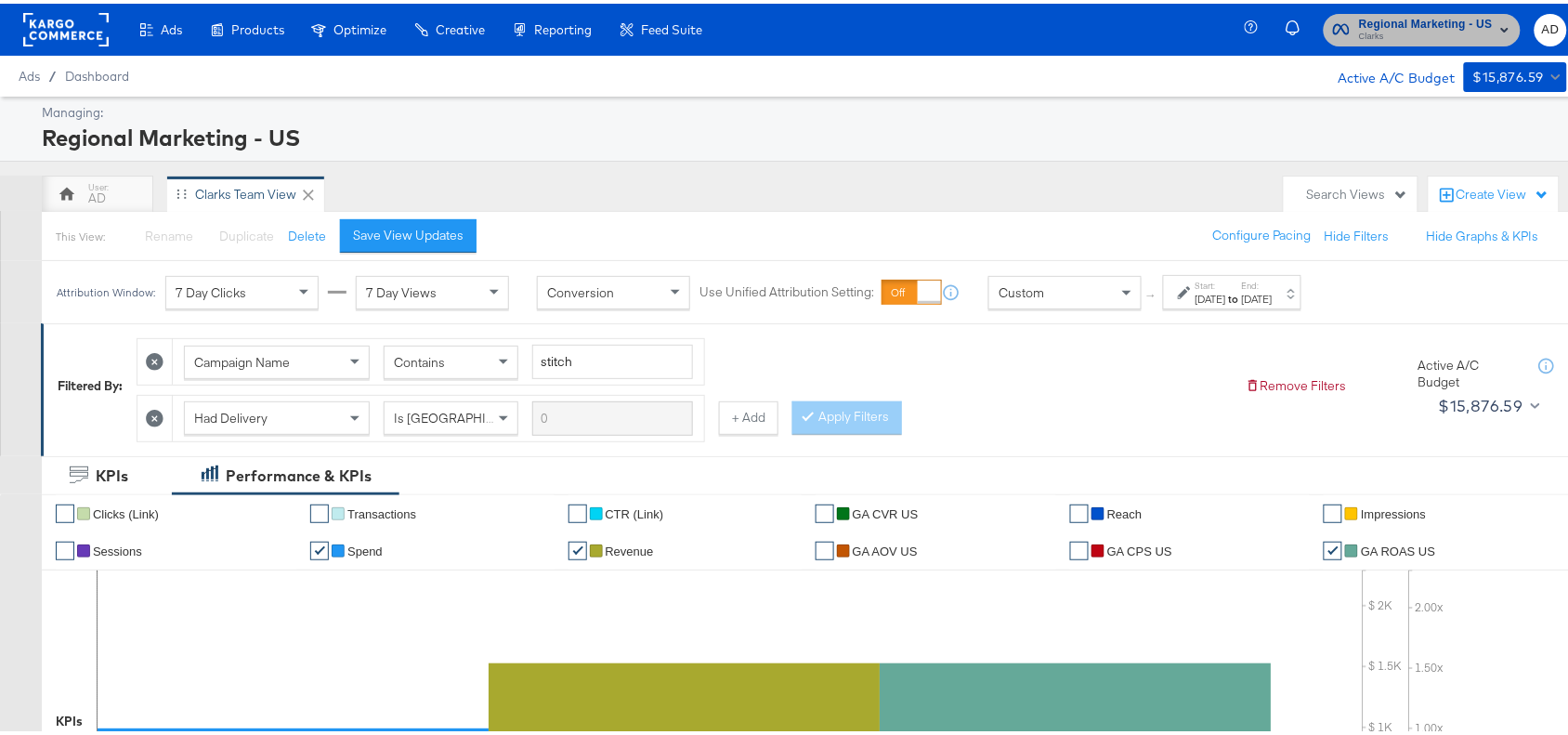
click at [1412, 16] on span "Regional Marketing - US" at bounding box center [1425, 21] width 134 height 19
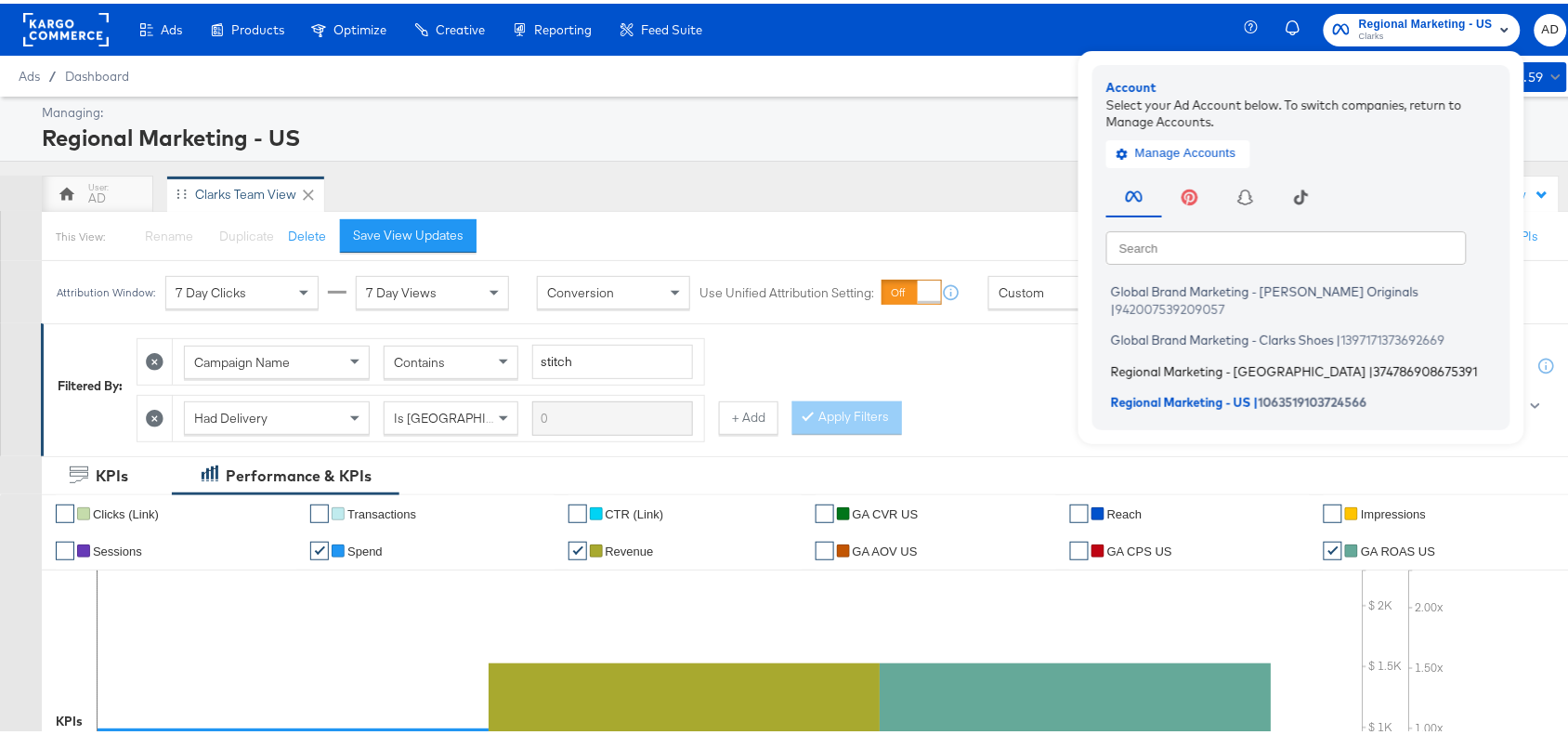
click at [1145, 359] on span "Regional Marketing - CA" at bounding box center [1238, 366] width 256 height 14
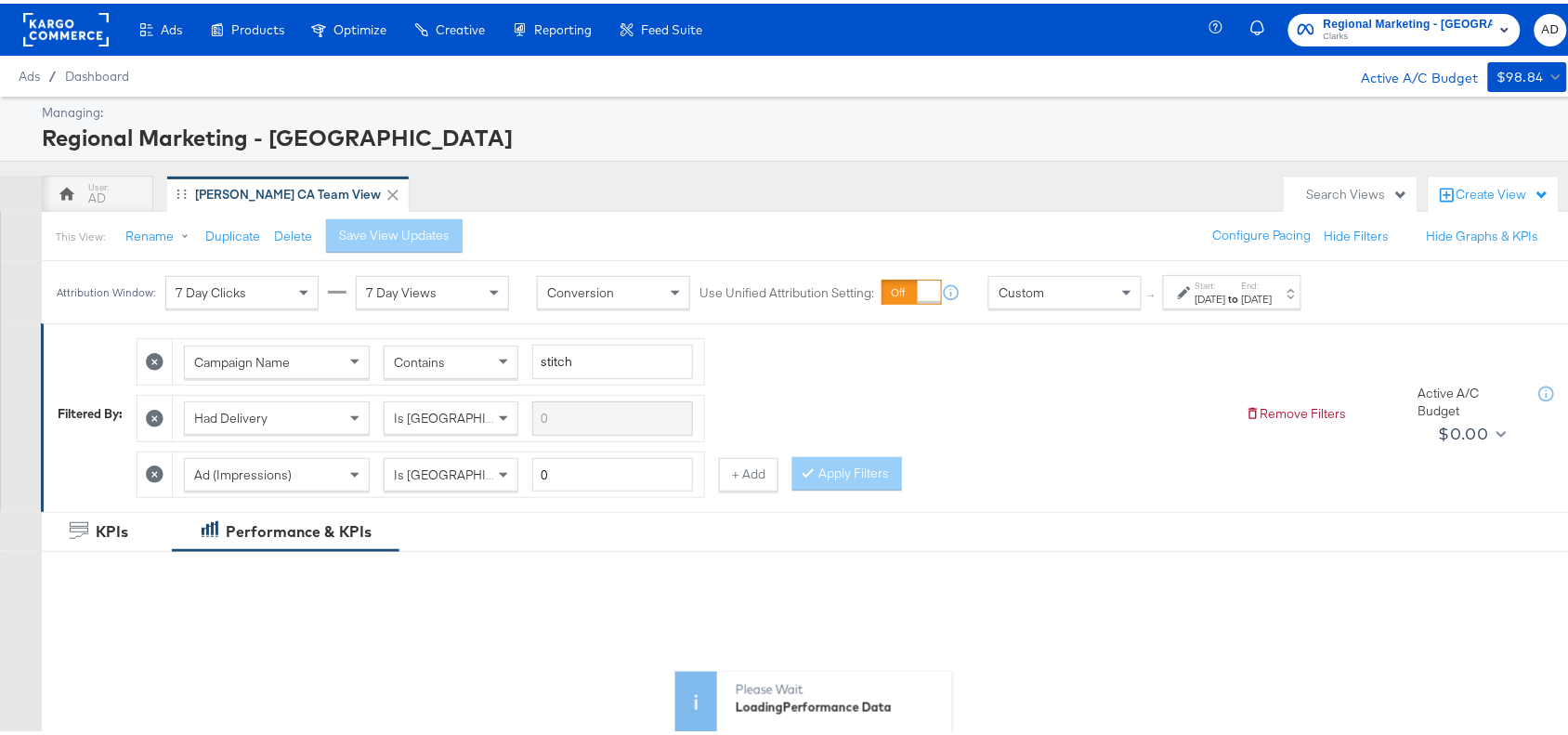
click at [1226, 290] on div "[DATE]" at bounding box center [1211, 295] width 31 height 14
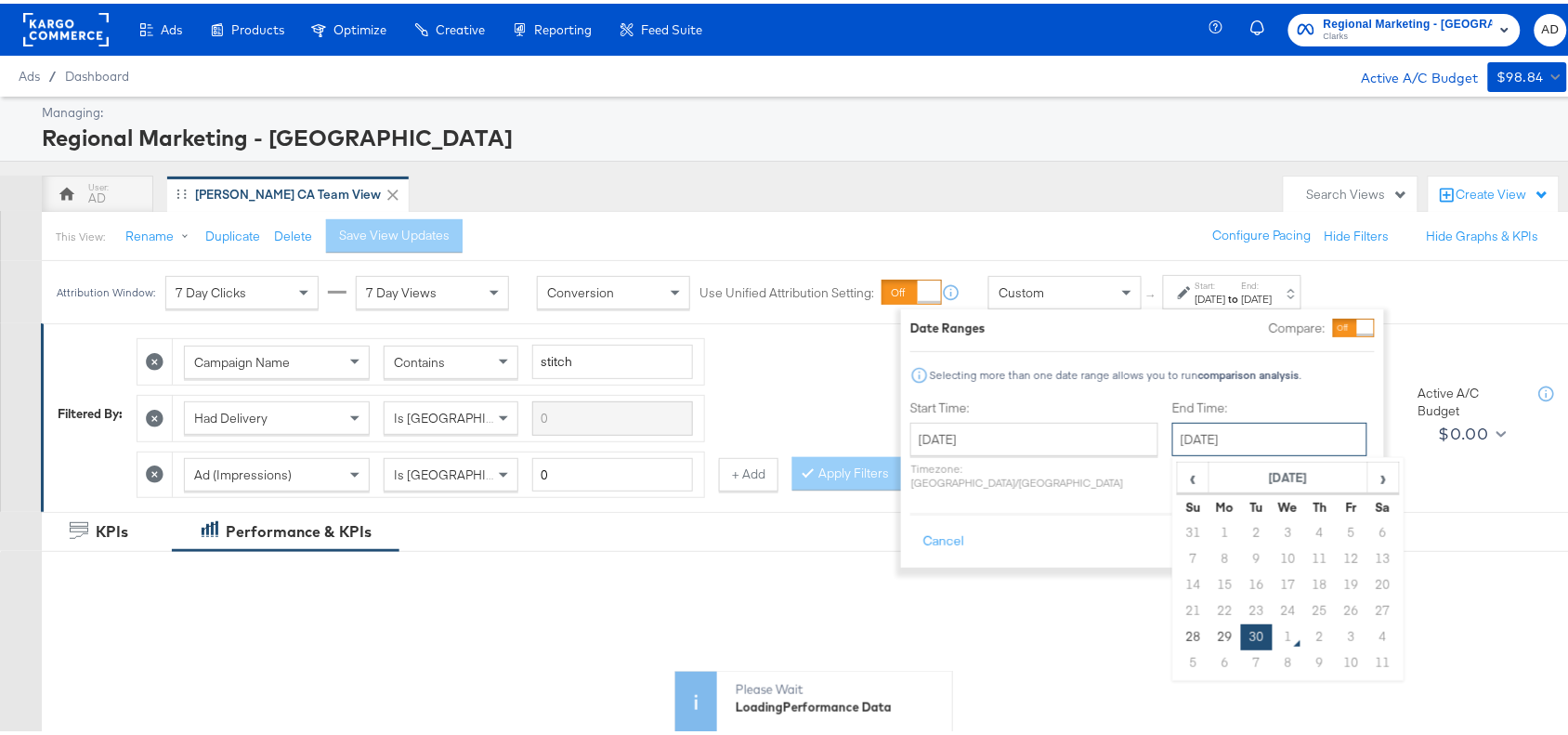
click at [1196, 447] on input "[DATE]" at bounding box center [1270, 436] width 195 height 34
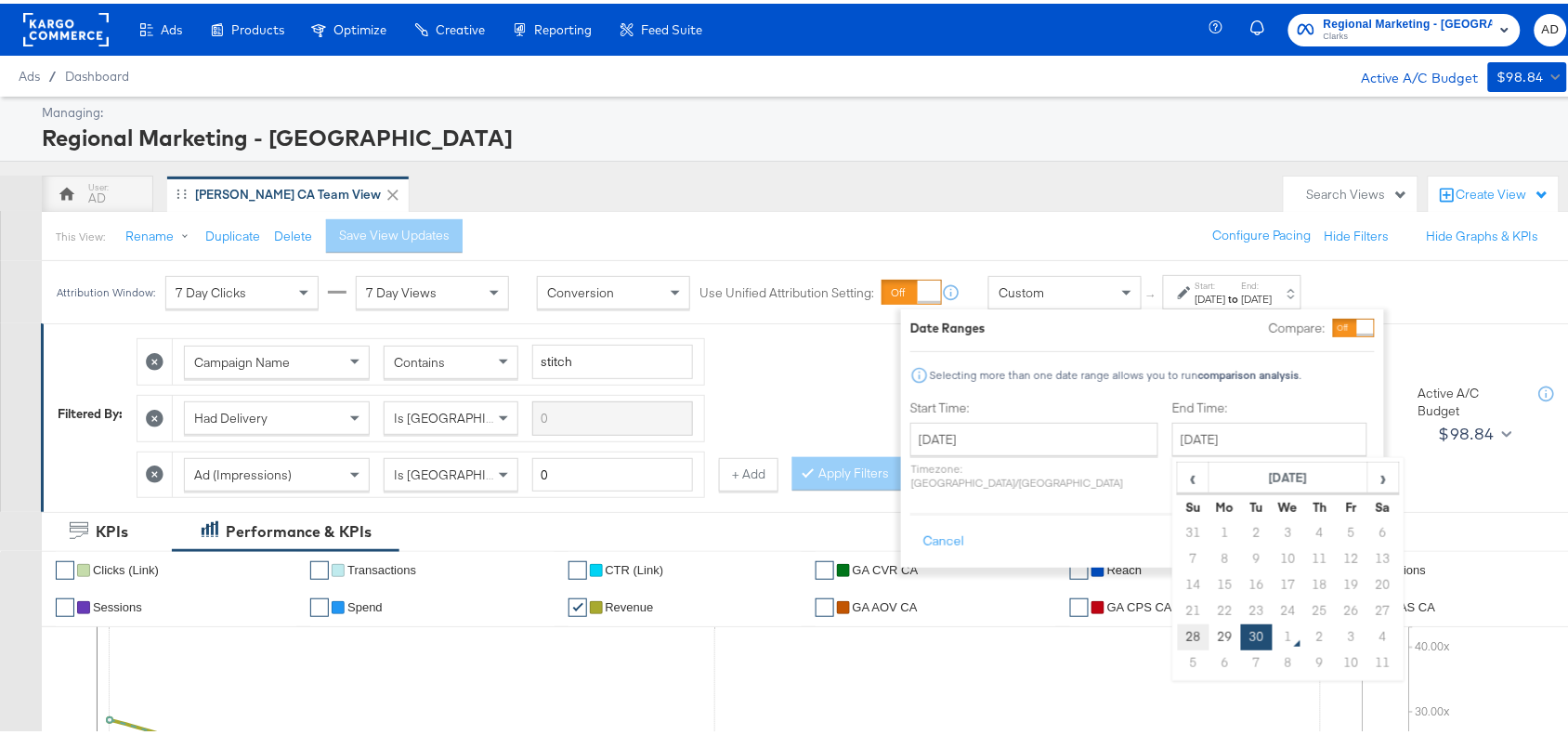
click at [1178, 642] on td "28" at bounding box center [1193, 634] width 32 height 26
type input "[DATE]"
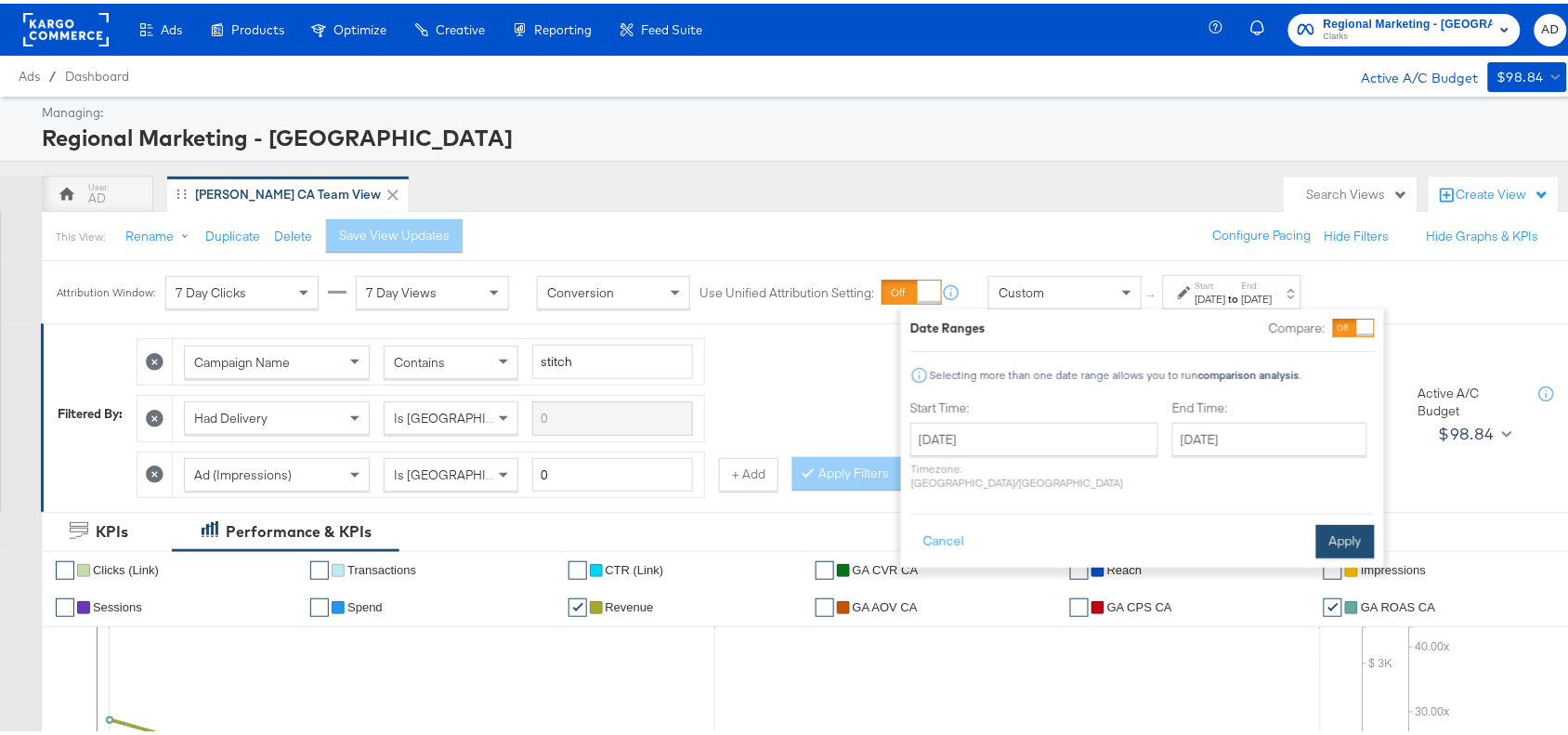
click at [1338, 522] on button "Apply" at bounding box center [1345, 538] width 59 height 34
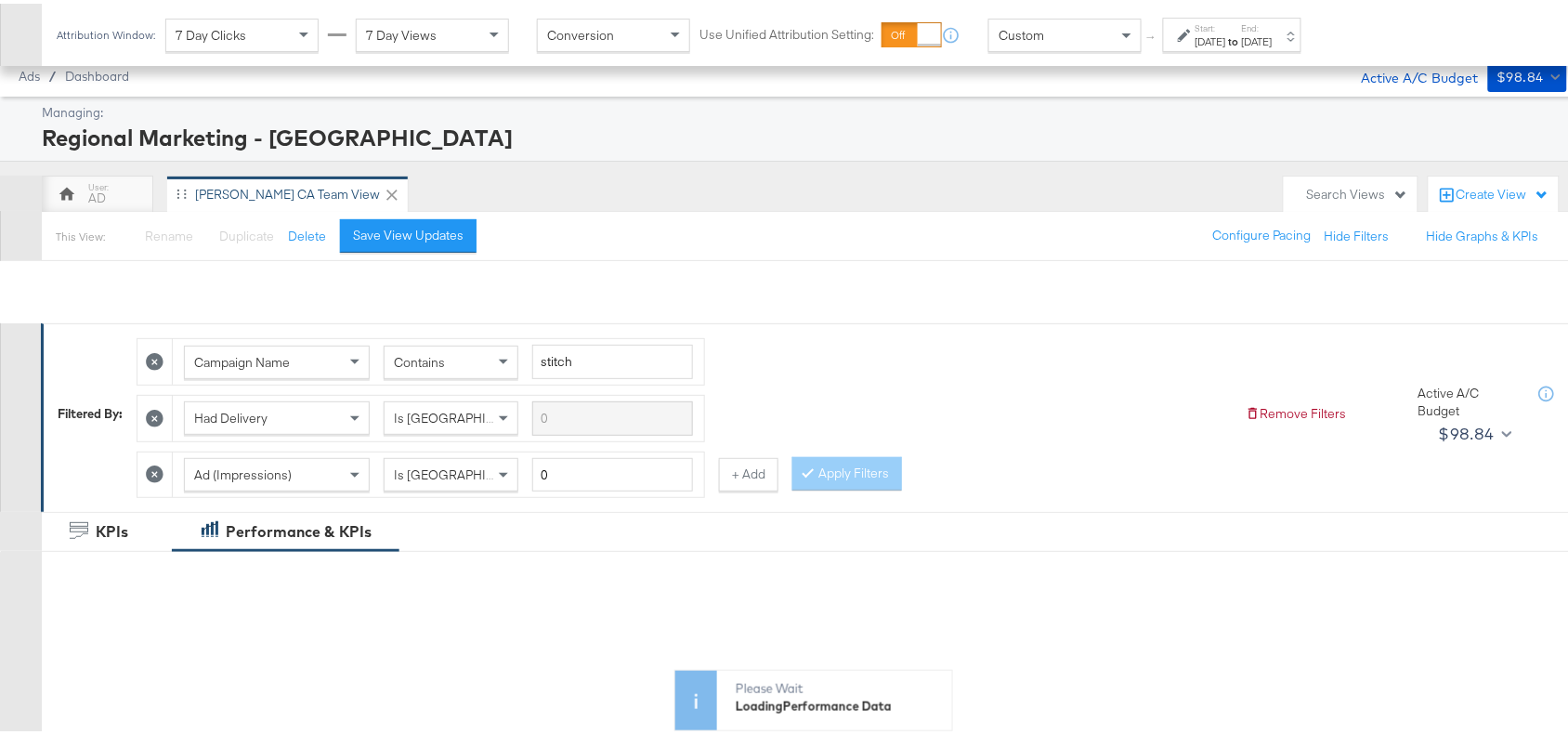
scroll to position [693, 0]
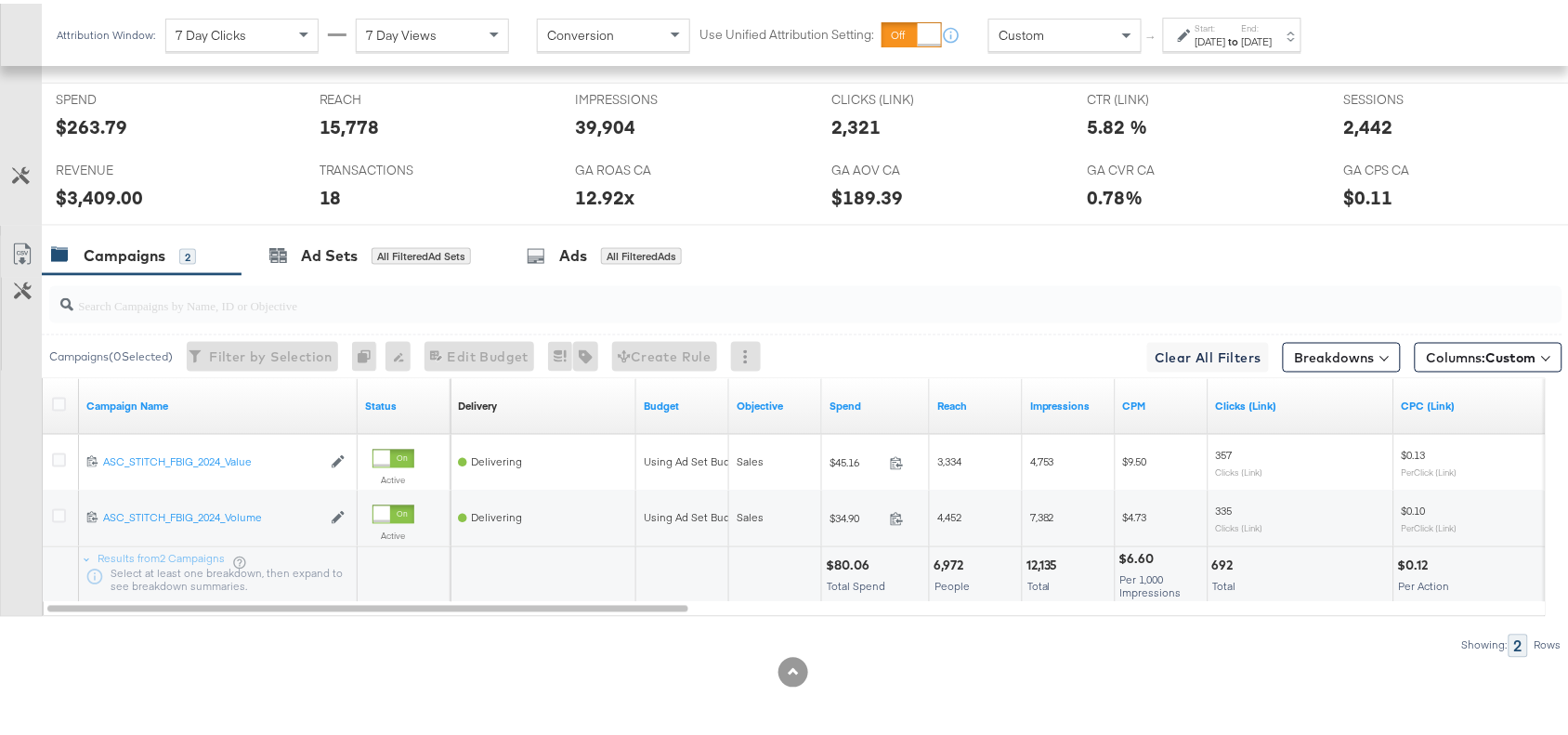
click at [846, 567] on div "$80.06" at bounding box center [850, 562] width 49 height 17
copy div "80.06"
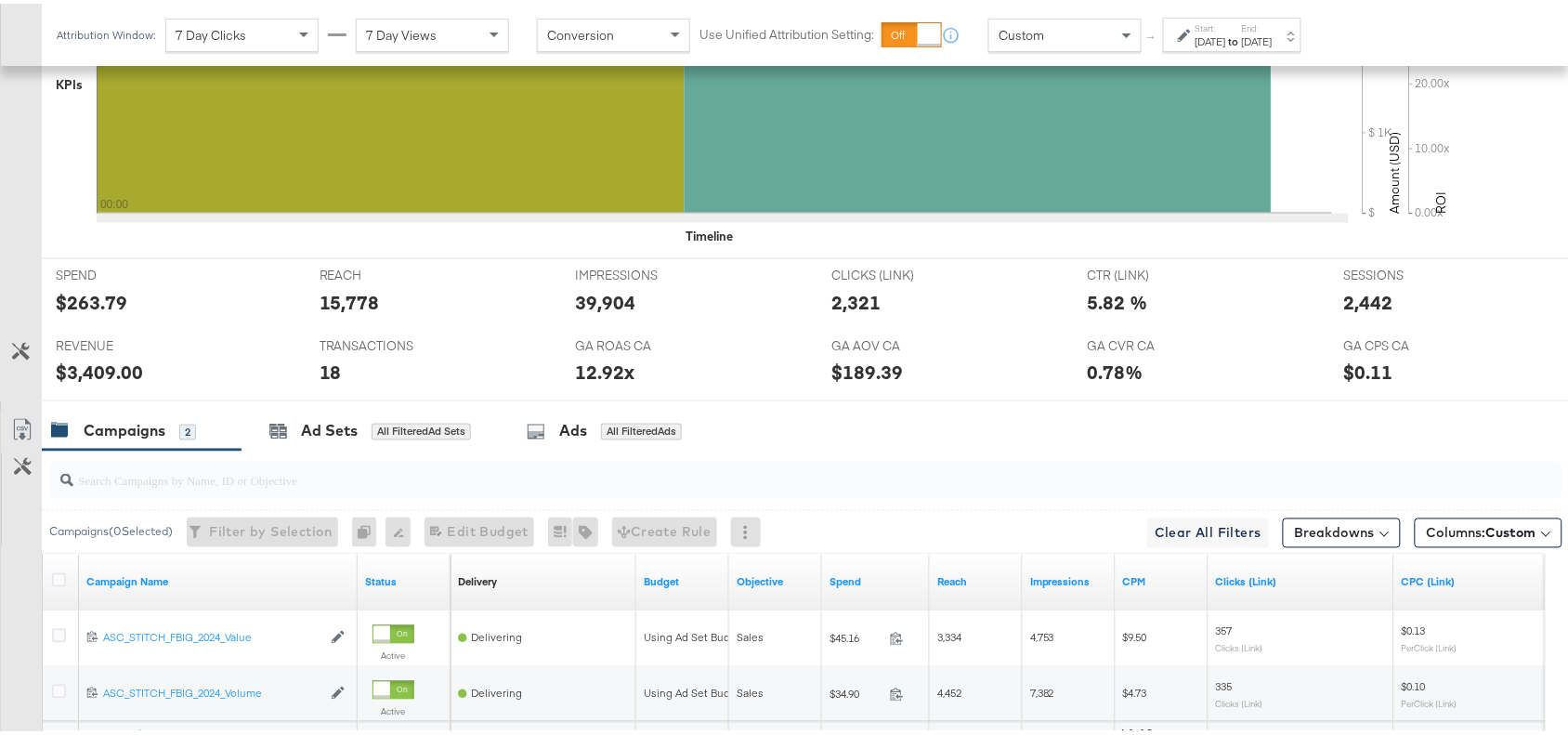
scroll to position [873, 0]
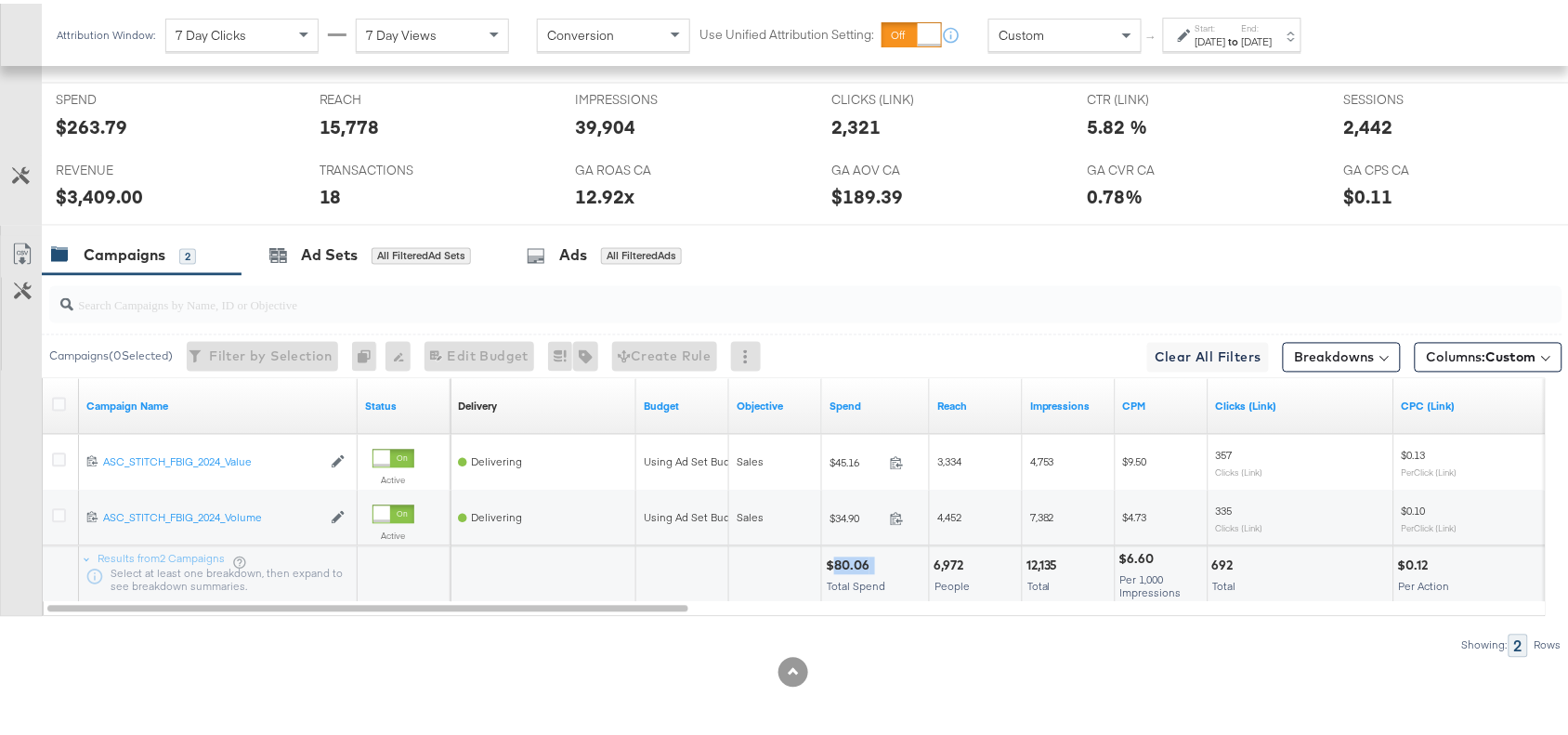
click at [846, 567] on div "$80.06" at bounding box center [850, 562] width 49 height 17
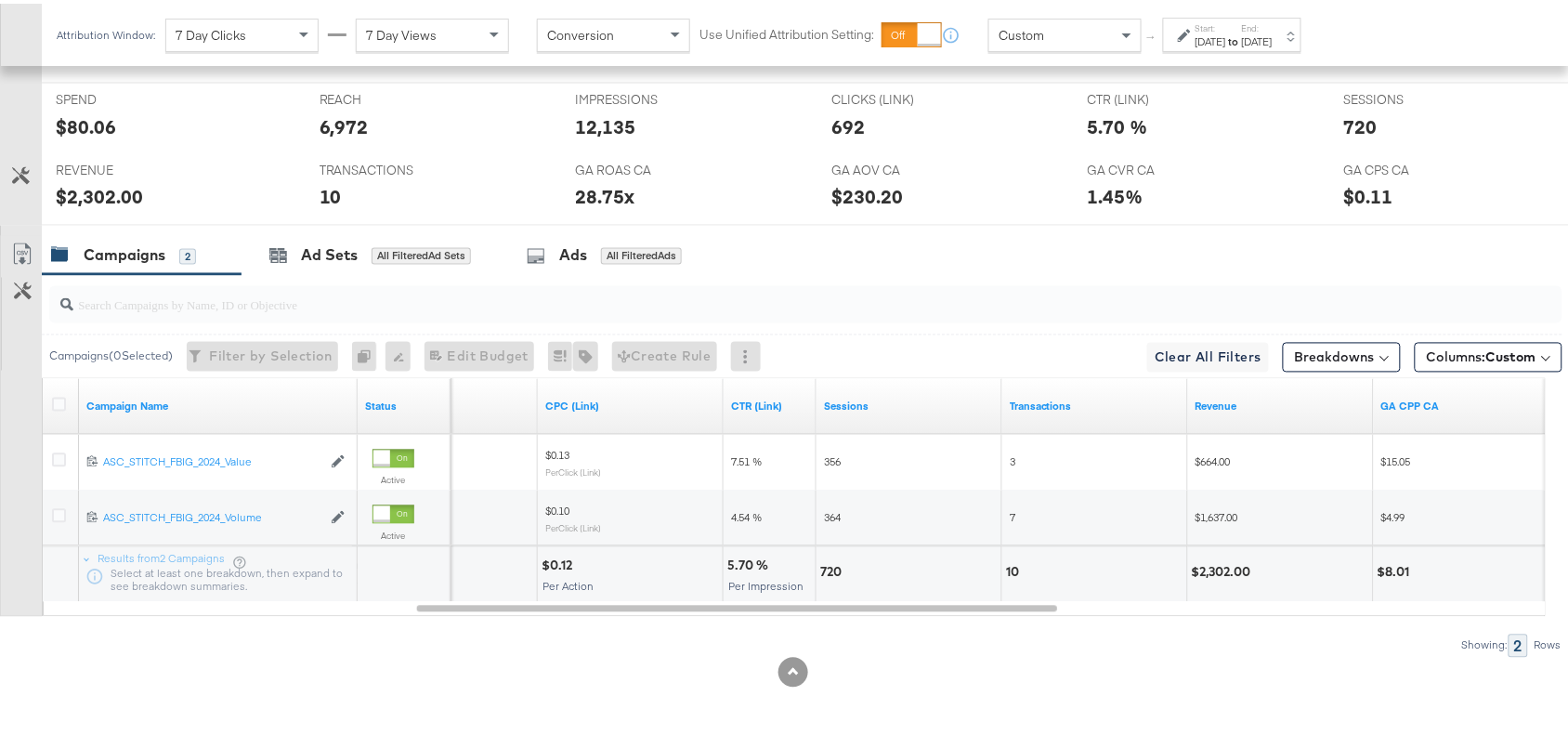
click at [1289, 57] on div "Attribution Window: 7 Day Clicks 7 Day Views Conversion Use Unified Attribution…" at bounding box center [683, 31] width 1282 height 62
click at [1273, 24] on label "End:" at bounding box center [1257, 24] width 31 height 13
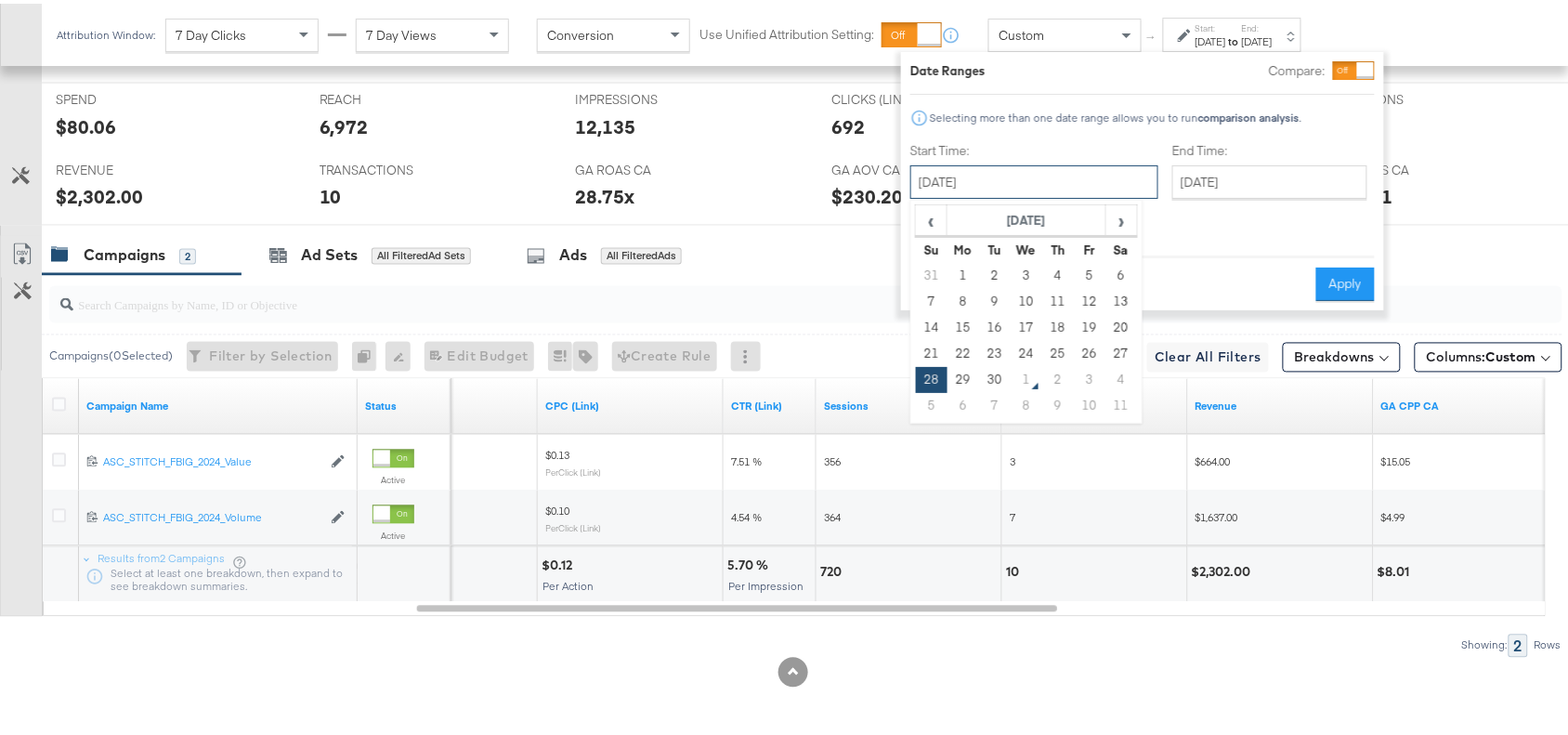
click at [1050, 177] on input "[DATE]" at bounding box center [1034, 178] width 248 height 34
click at [950, 372] on td "29" at bounding box center [963, 376] width 32 height 26
type input "September 29th 2025"
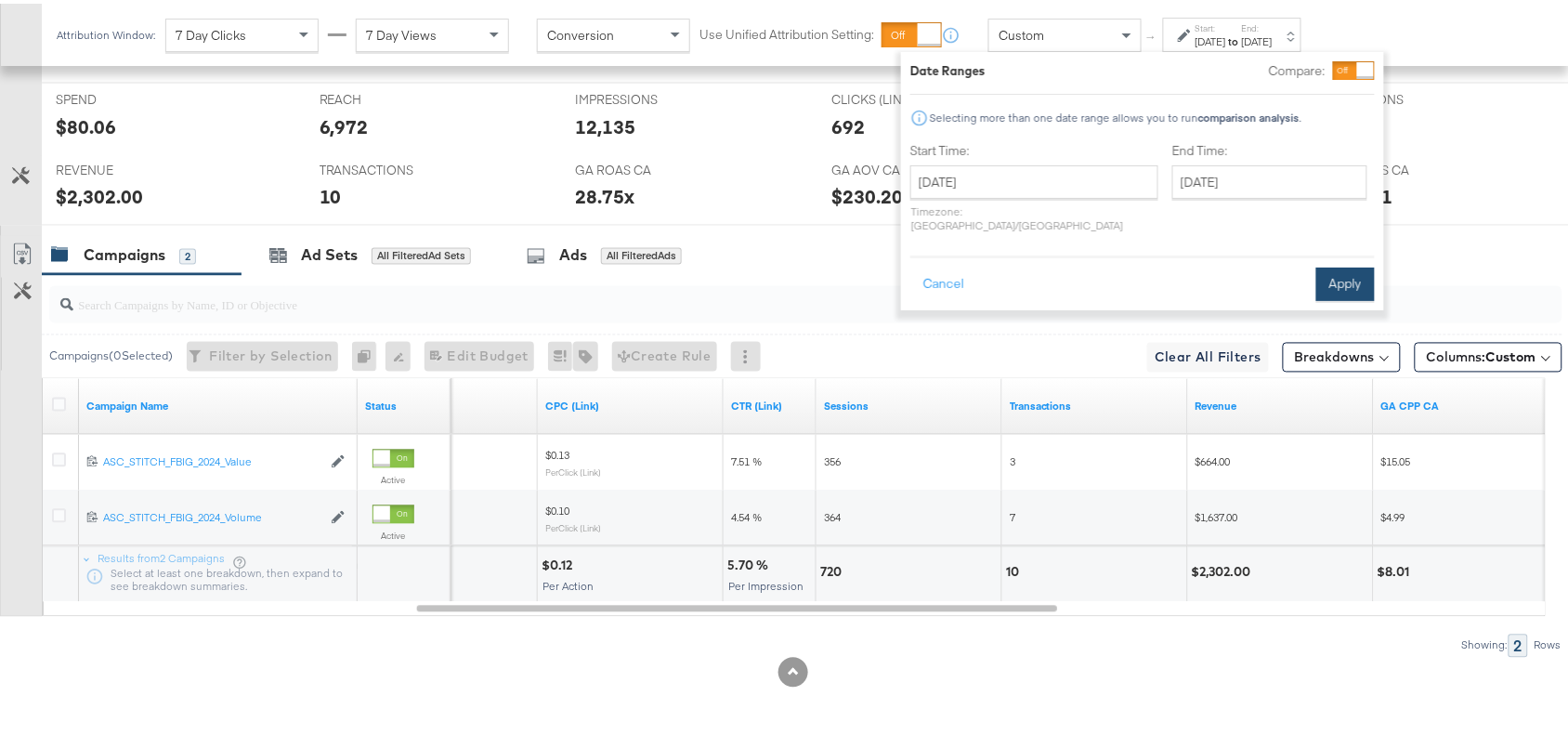
click at [1354, 264] on button "Apply" at bounding box center [1345, 280] width 59 height 34
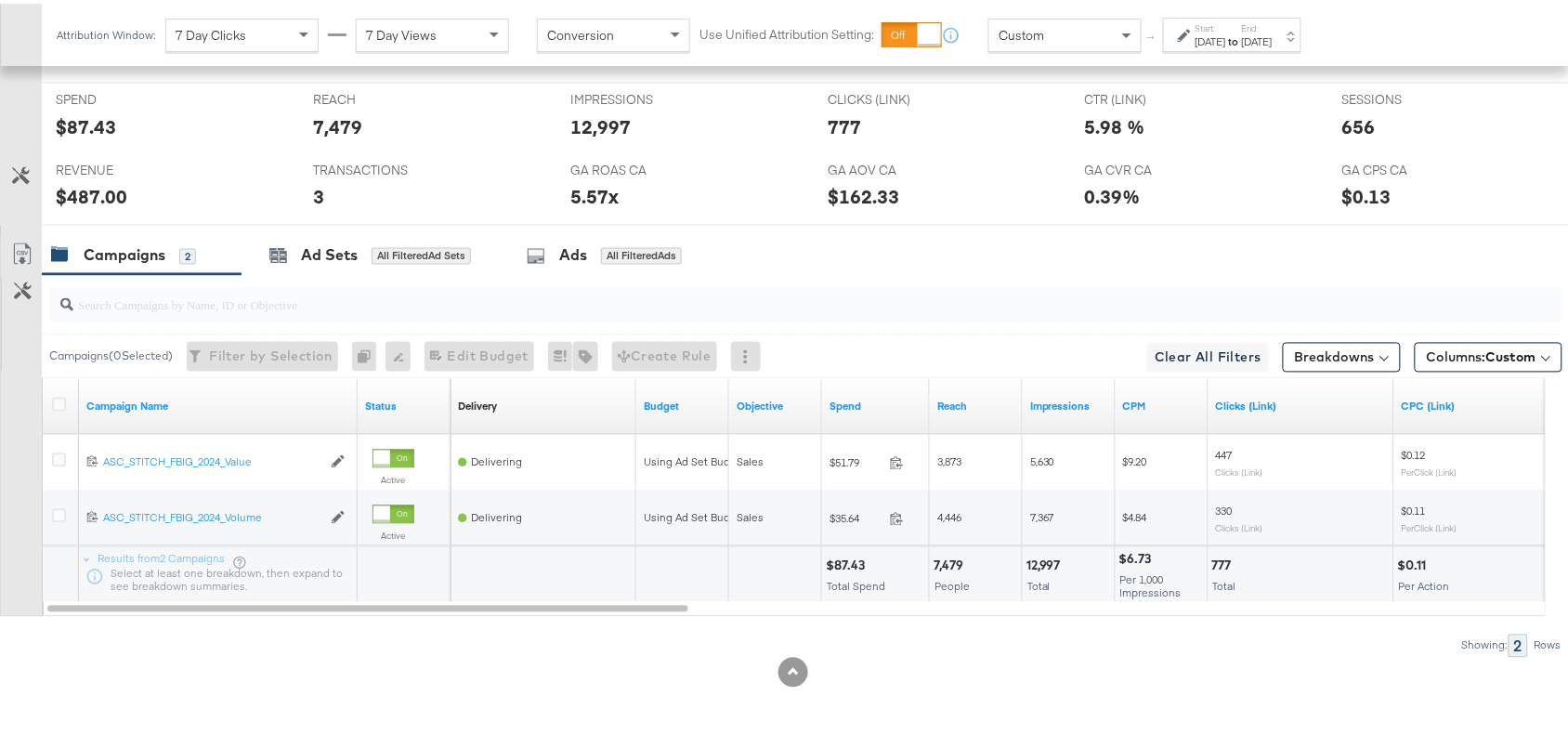
click at [845, 568] on div "$87.43" at bounding box center [848, 562] width 44 height 17
copy div "87.43"
click at [845, 568] on div "$87.43" at bounding box center [848, 562] width 44 height 17
click at [1042, 567] on div "12,997" at bounding box center [1046, 562] width 40 height 17
copy div "12,997"
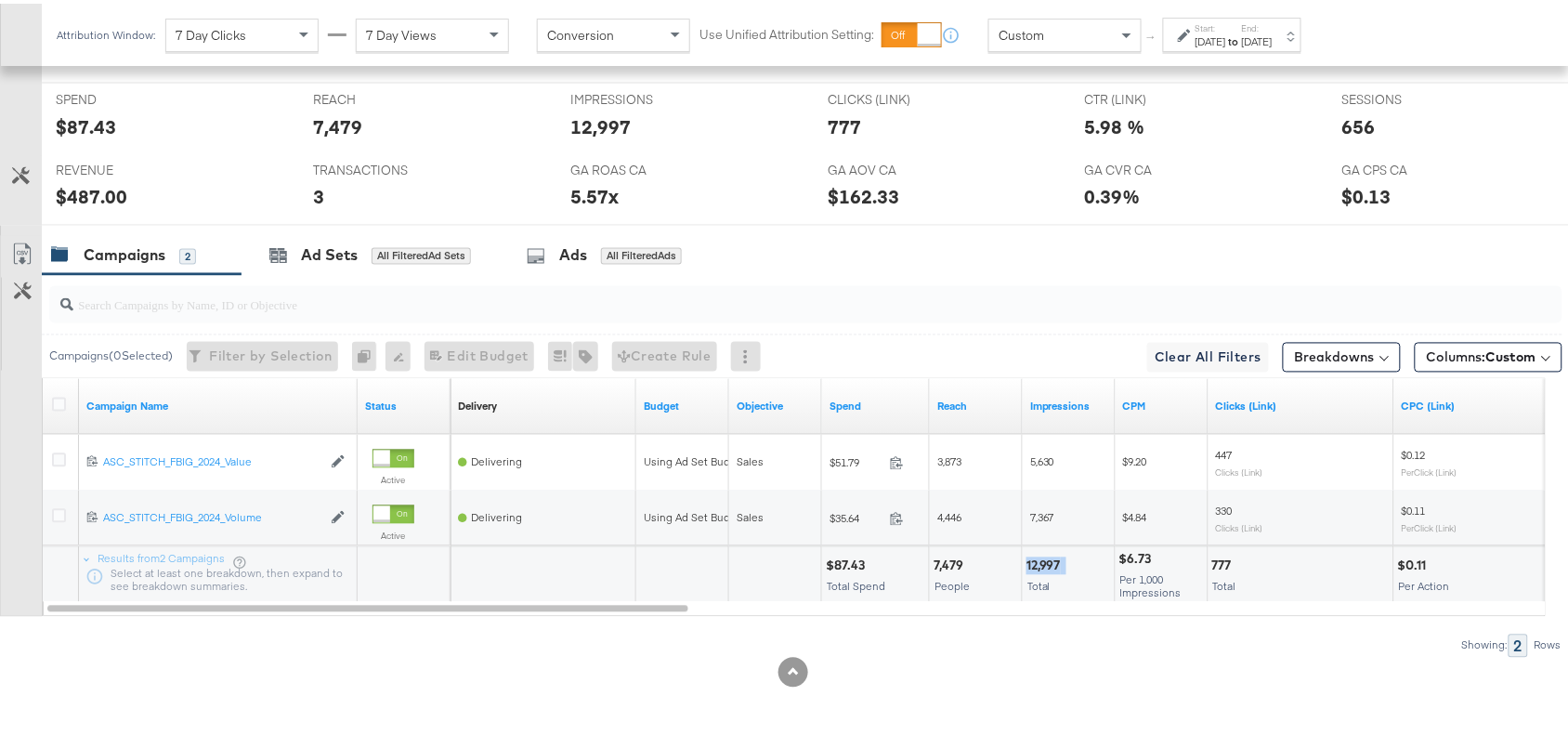
click at [1042, 567] on div "12,997" at bounding box center [1046, 562] width 40 height 17
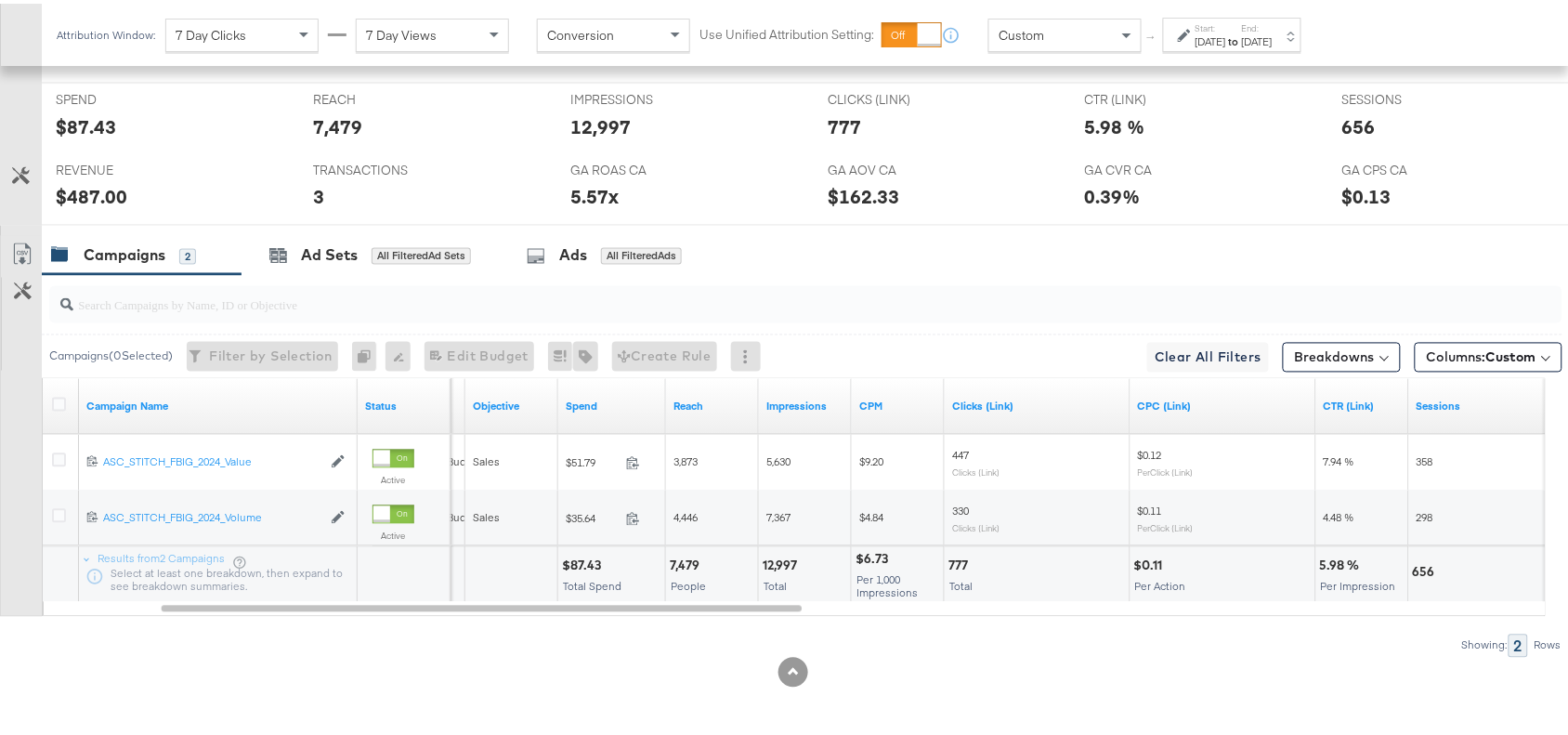
click at [957, 562] on div "777" at bounding box center [961, 562] width 25 height 17
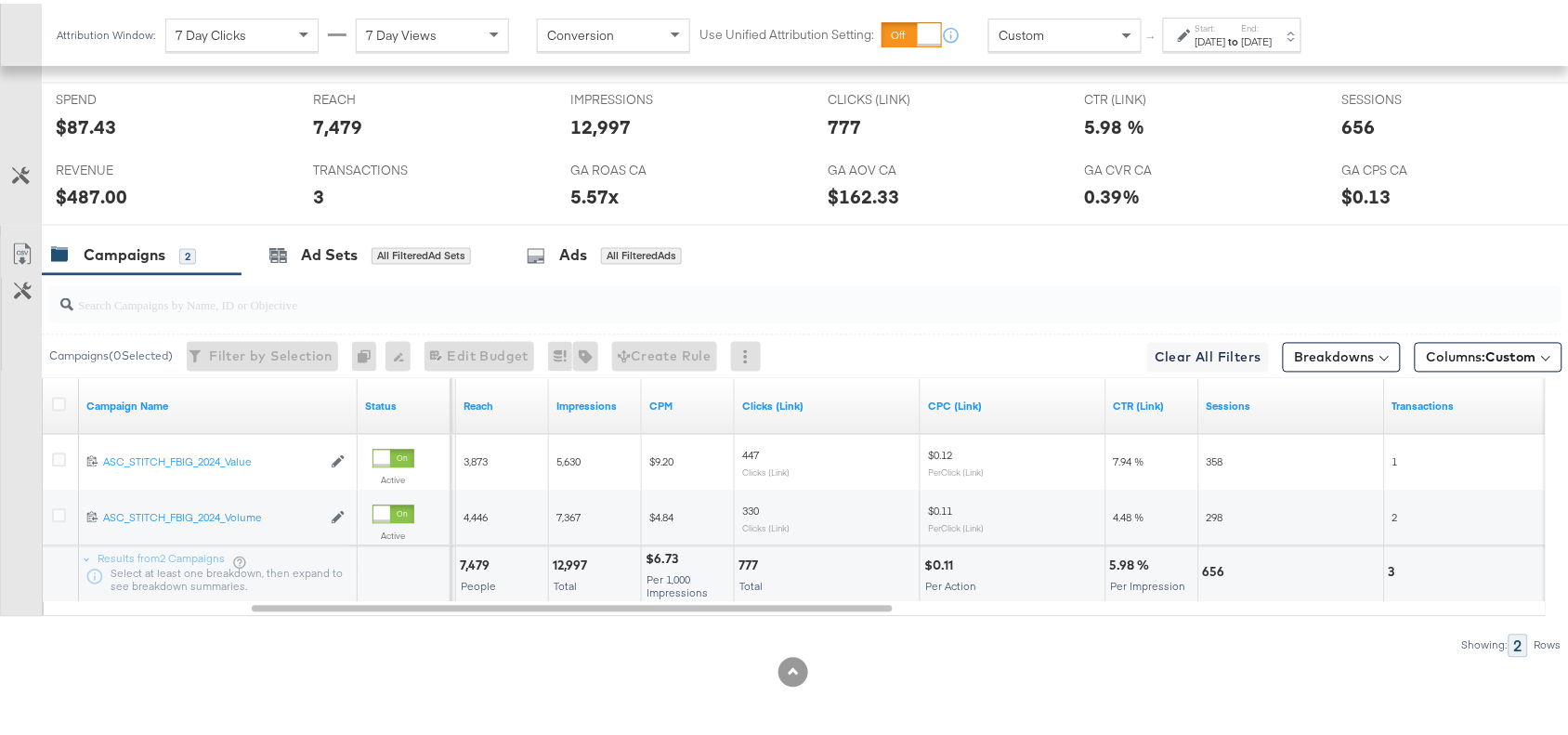
click at [1212, 569] on div "656" at bounding box center [1217, 569] width 28 height 17
copy div "656"
click at [1212, 569] on div "656" at bounding box center [1217, 569] width 28 height 17
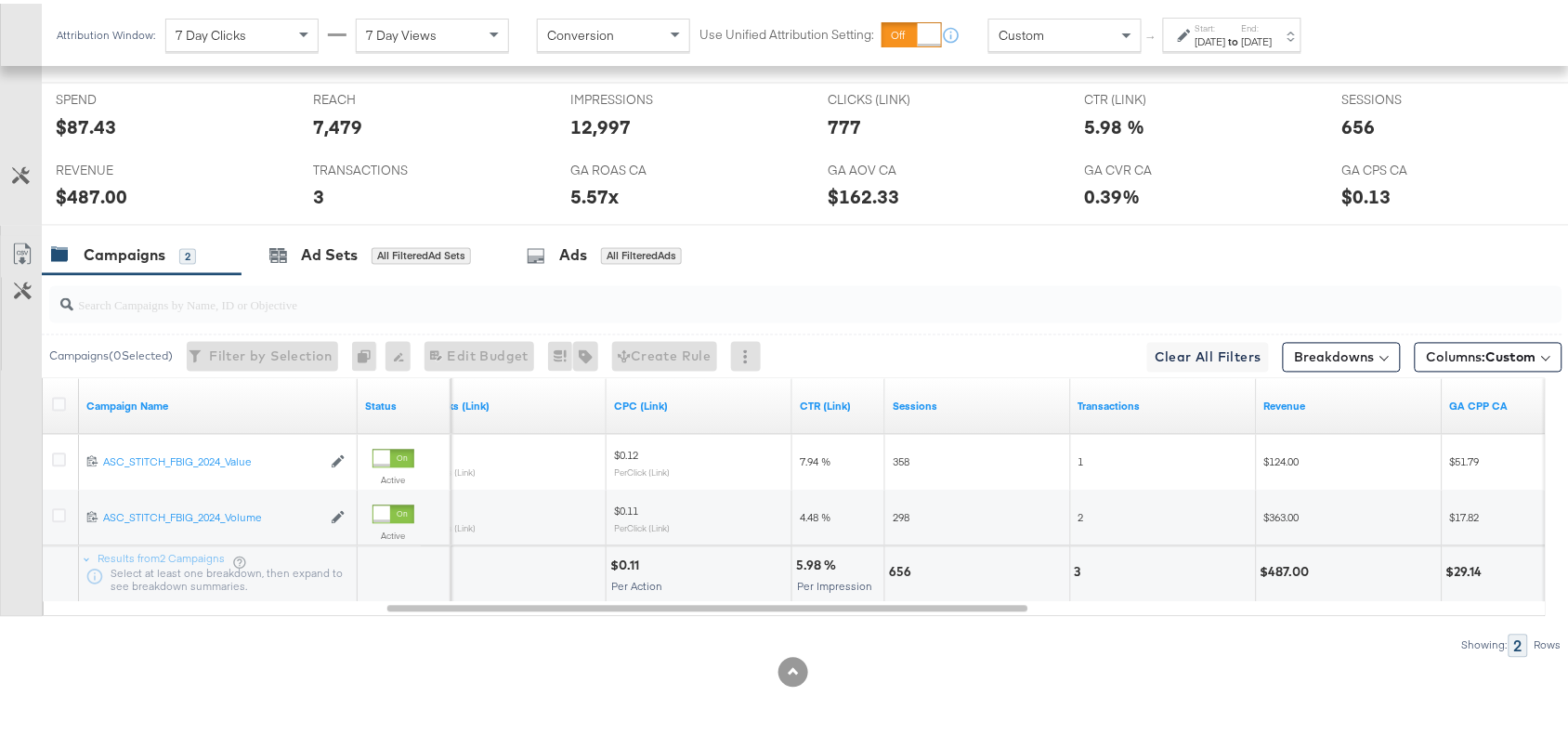
click at [1071, 567] on div "3" at bounding box center [1162, 572] width 184 height 56
copy div "3"
click at [1071, 567] on div "3" at bounding box center [1162, 572] width 184 height 56
click at [1284, 557] on div "$487.00" at bounding box center [1348, 572] width 184 height 56
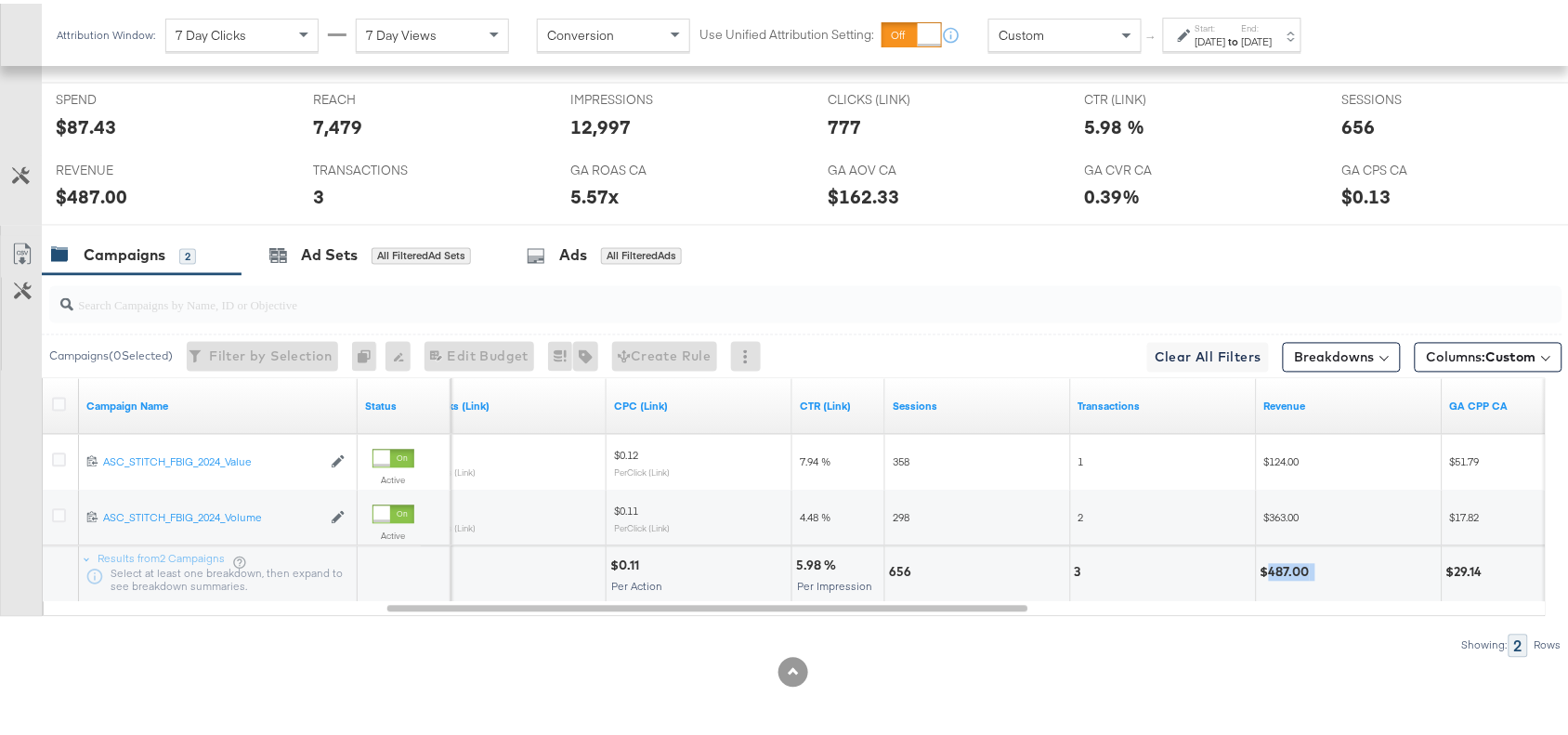
copy div "487.00"
click at [1284, 557] on div "$487.00" at bounding box center [1348, 572] width 184 height 56
click at [1226, 42] on div "Sep 29th 2025" at bounding box center [1211, 38] width 31 height 14
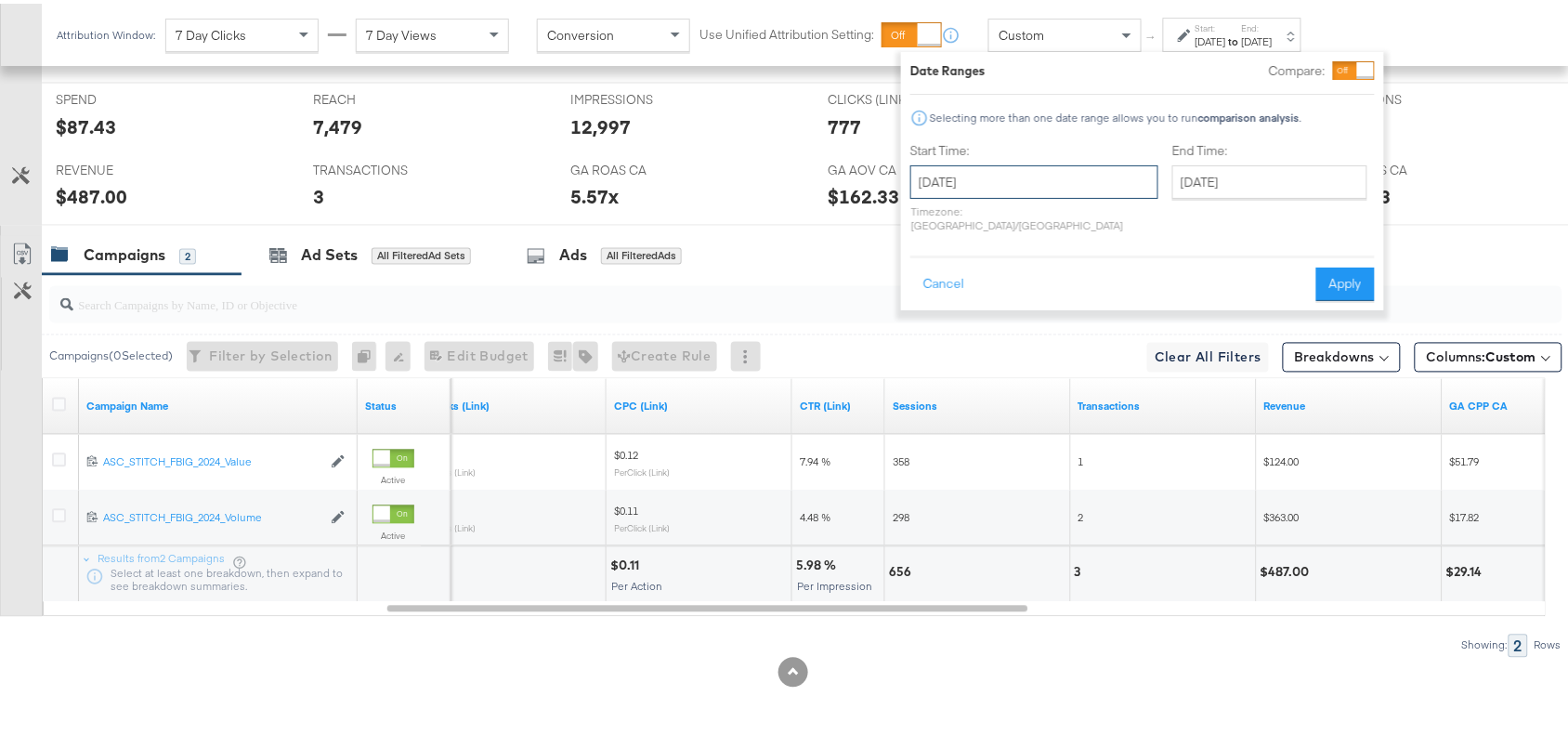
click at [1048, 179] on input "September 29th 2025" at bounding box center [1034, 178] width 248 height 34
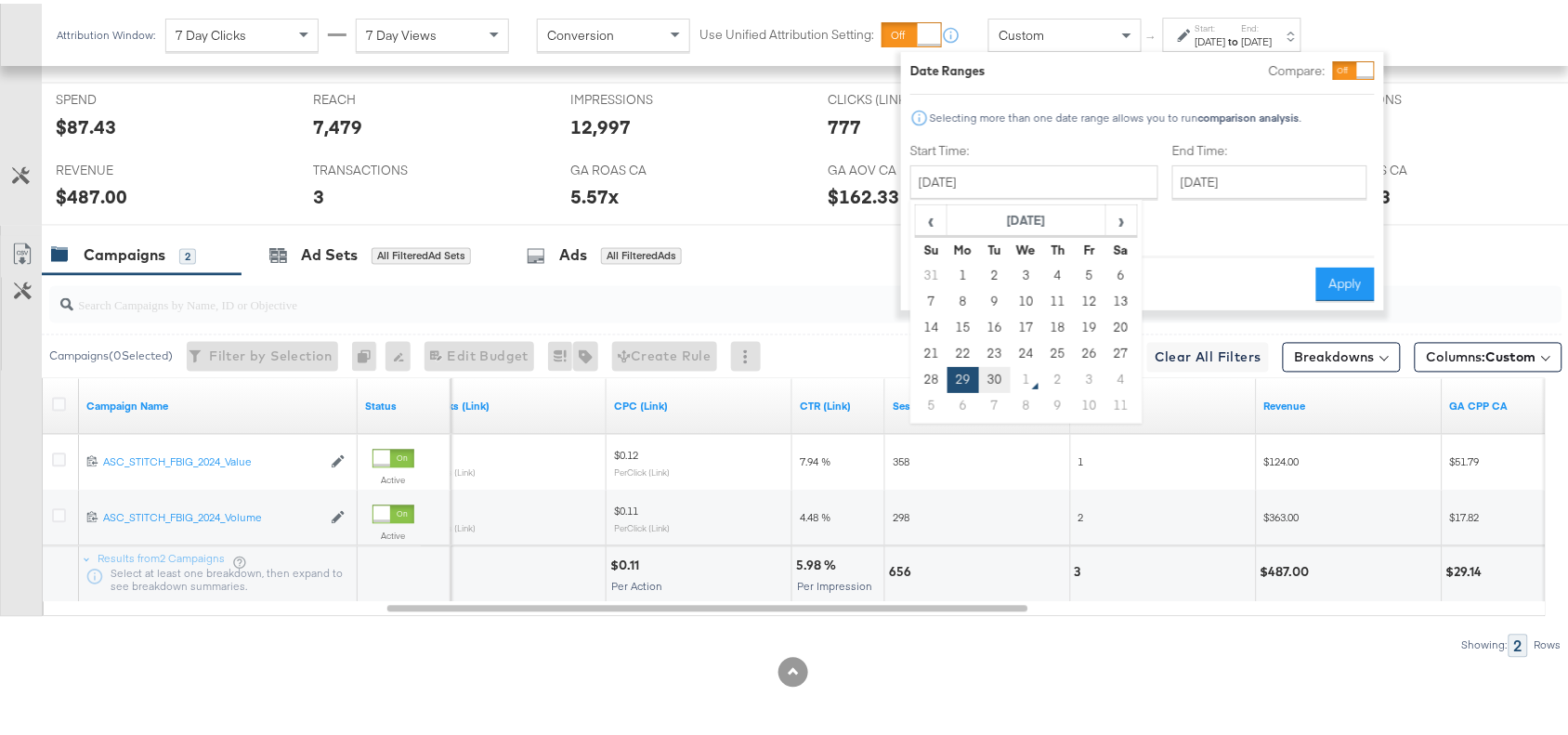
click at [987, 377] on td "30" at bounding box center [994, 376] width 32 height 26
type input "[DATE]"
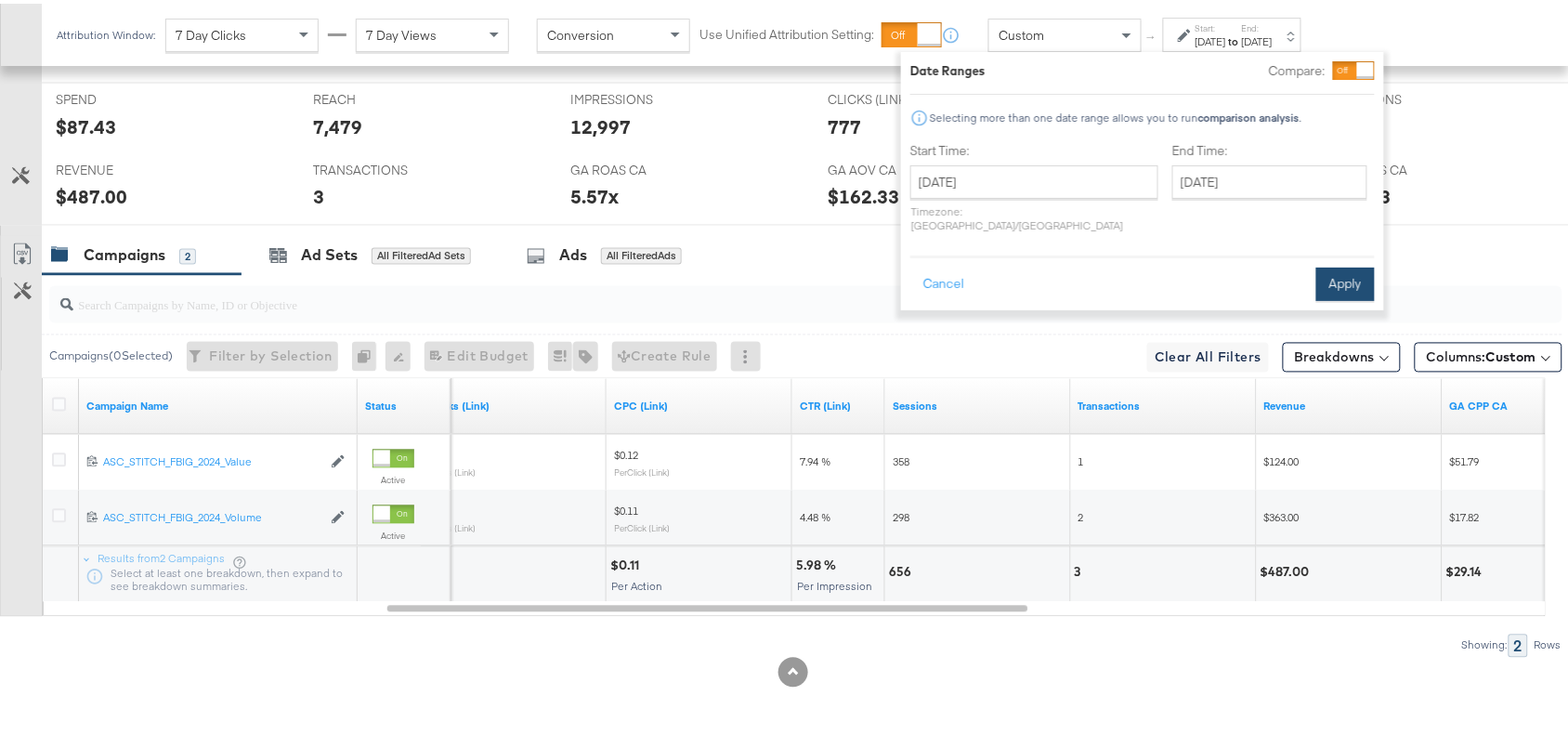
click at [1338, 269] on button "Apply" at bounding box center [1345, 280] width 59 height 34
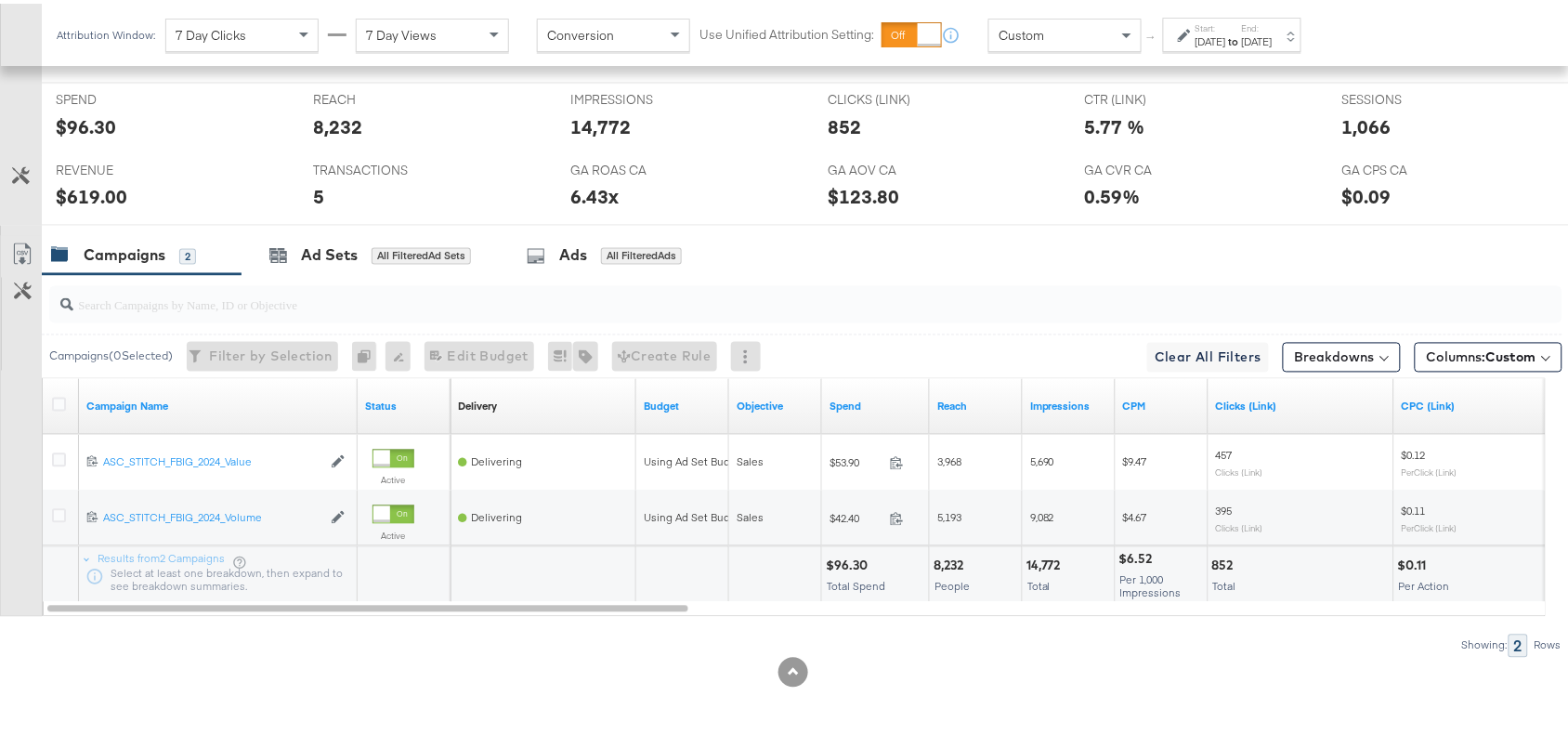
click at [842, 559] on div "$96.30" at bounding box center [849, 562] width 47 height 17
click at [1037, 562] on div "14,772" at bounding box center [1046, 562] width 40 height 17
copy div "14,772"
click at [1037, 562] on div "14,772" at bounding box center [1046, 562] width 40 height 17
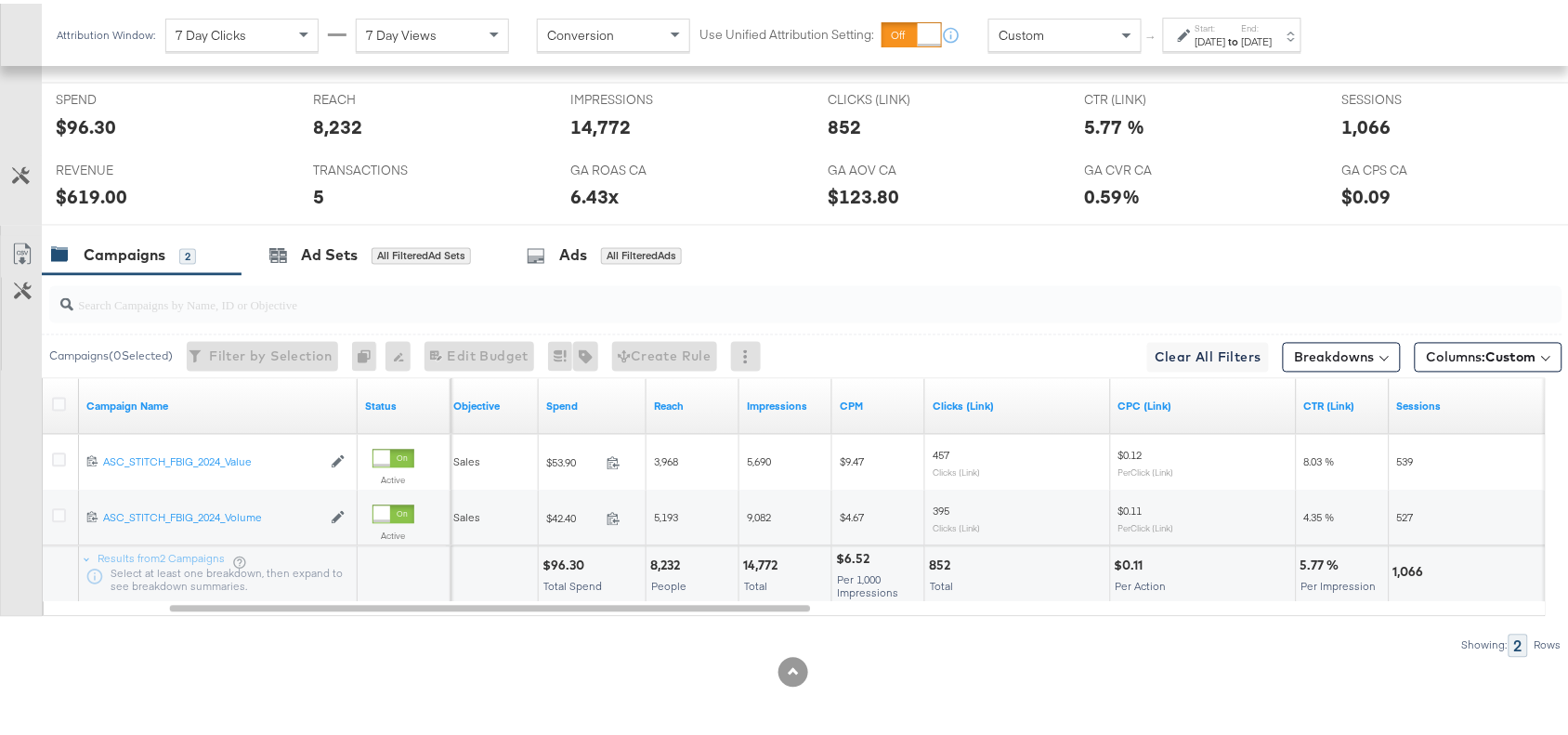
click at [934, 564] on div "852" at bounding box center [942, 562] width 27 height 17
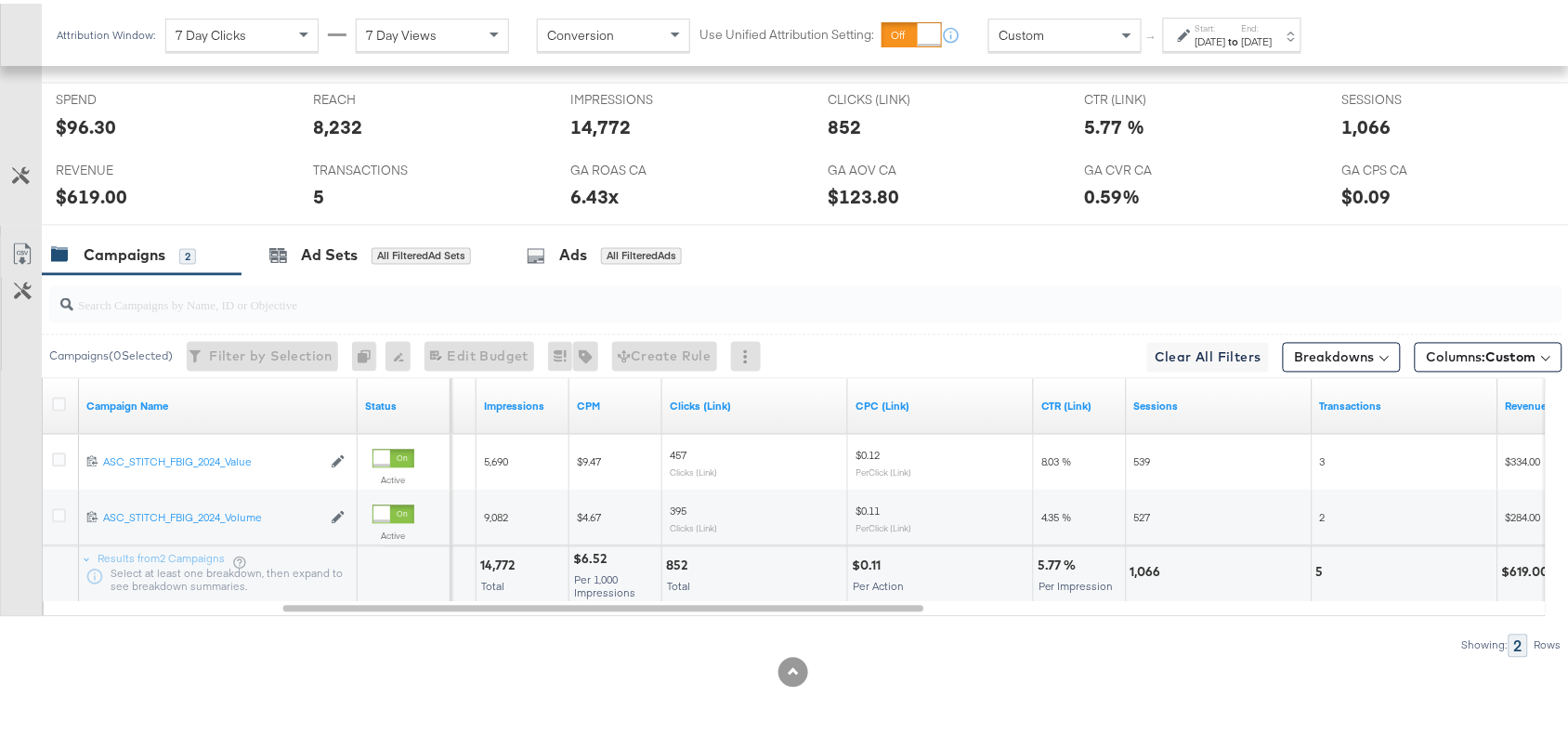
click at [1134, 578] on div "1,066" at bounding box center [1218, 572] width 184 height 56
copy div "1,066"
click at [1134, 578] on div "1,066" at bounding box center [1218, 572] width 184 height 56
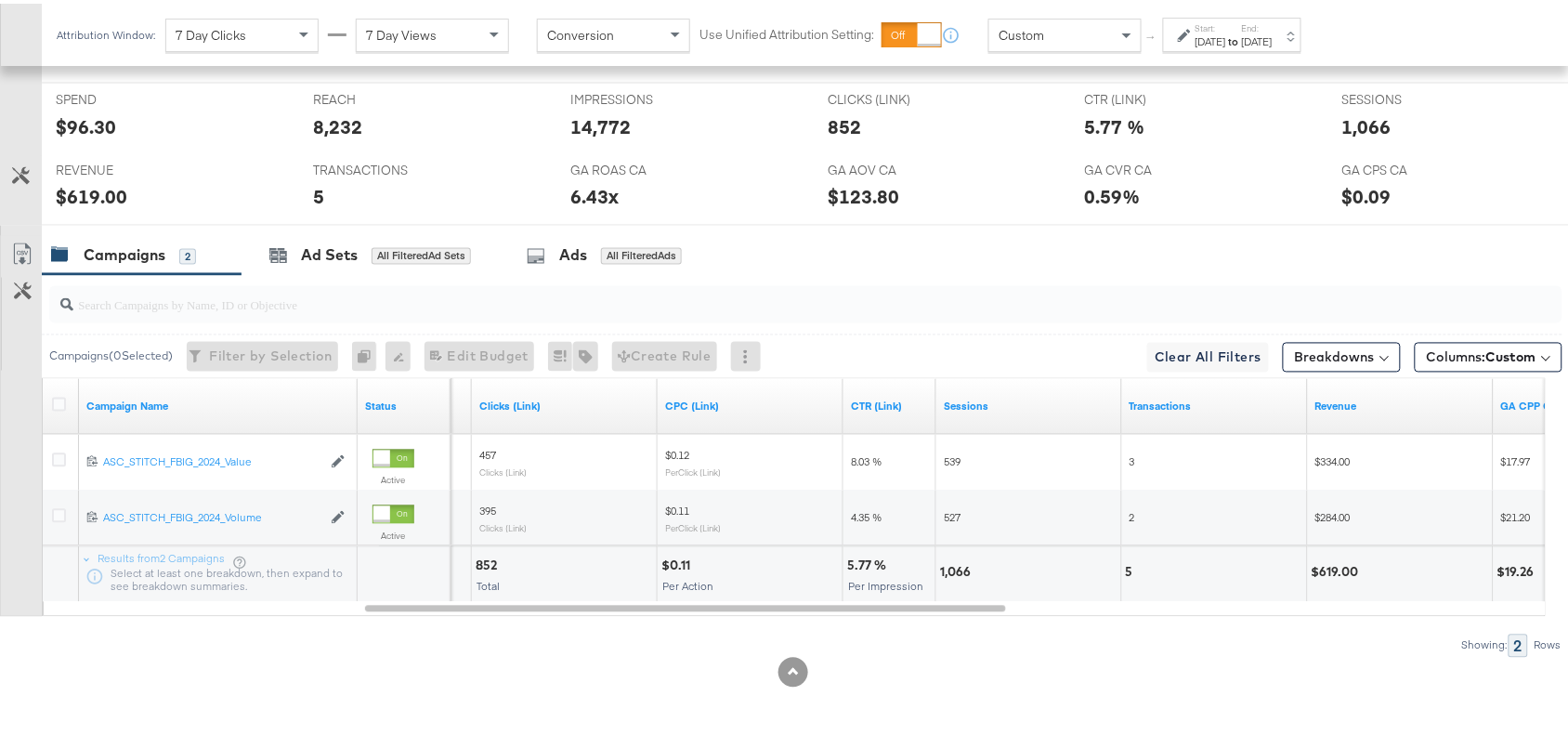
click at [1130, 564] on div "5" at bounding box center [1132, 569] width 13 height 17
click at [1354, 569] on div "$619.00" at bounding box center [1337, 569] width 53 height 17
copy div
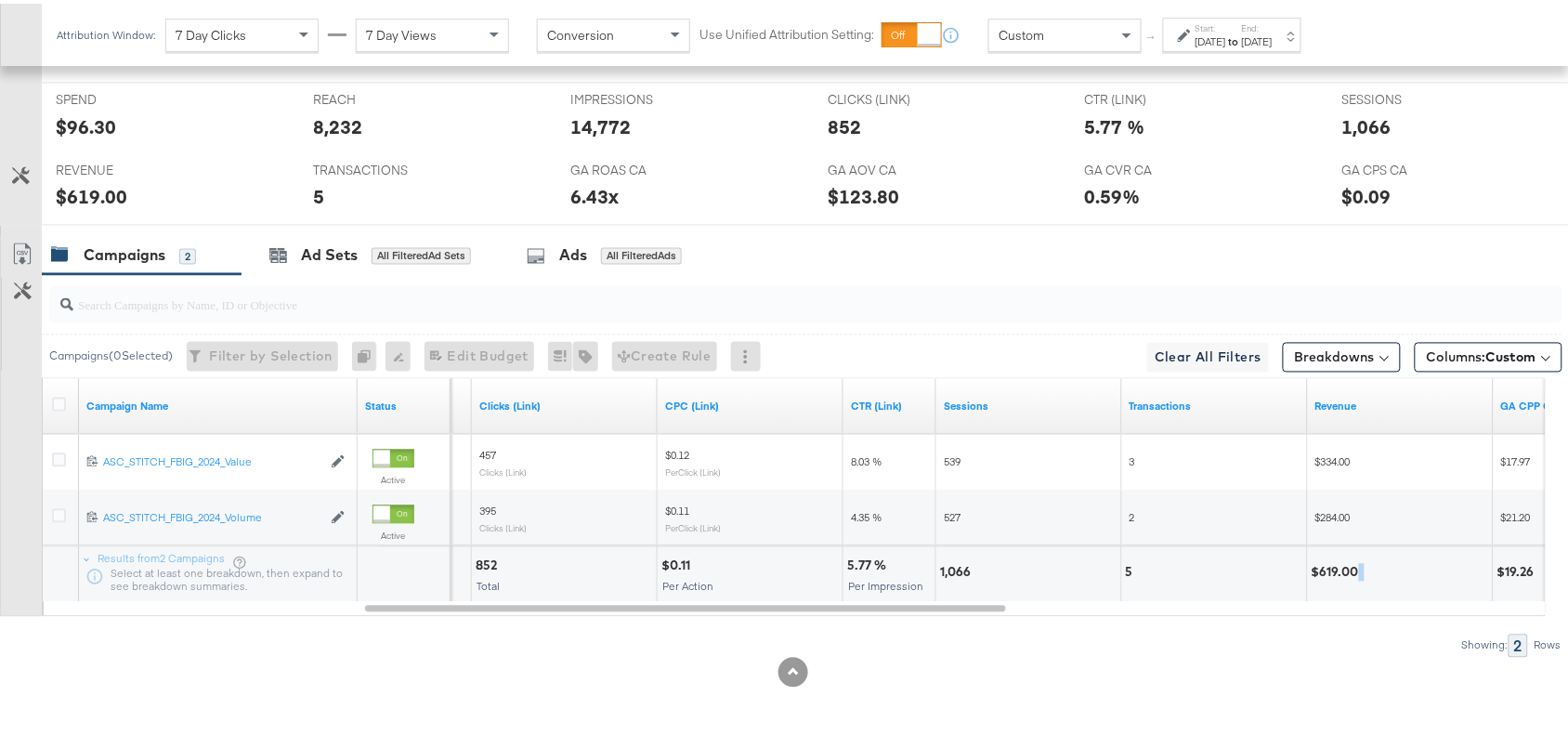
click at [1354, 569] on div "$619.00" at bounding box center [1337, 569] width 53 height 17
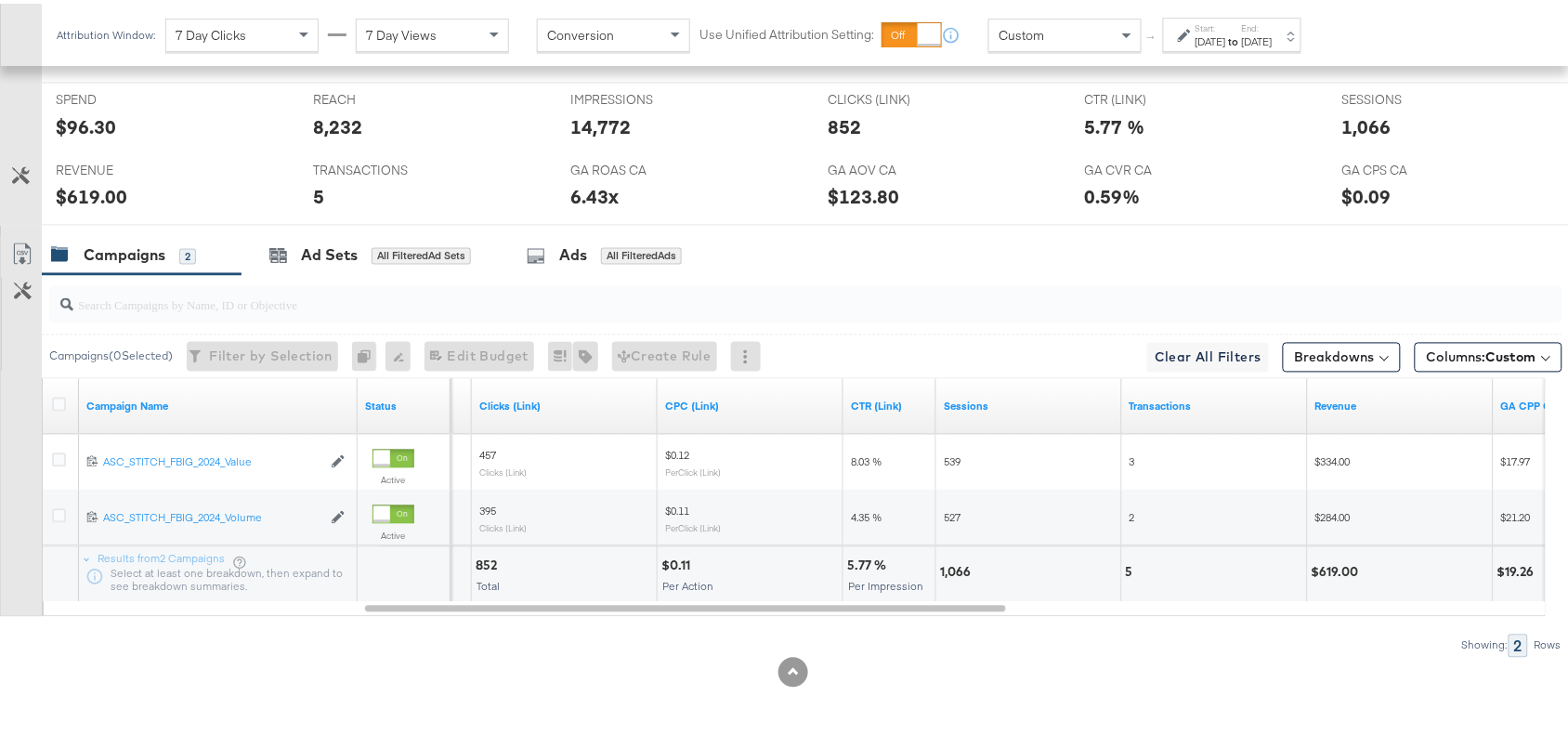
click at [1335, 568] on div "$619.00" at bounding box center [1337, 569] width 53 height 17
copy div "619.00"
click at [1335, 568] on div "$619.00" at bounding box center [1337, 569] width 53 height 17
click at [1242, 31] on strong "to" at bounding box center [1234, 38] width 15 height 14
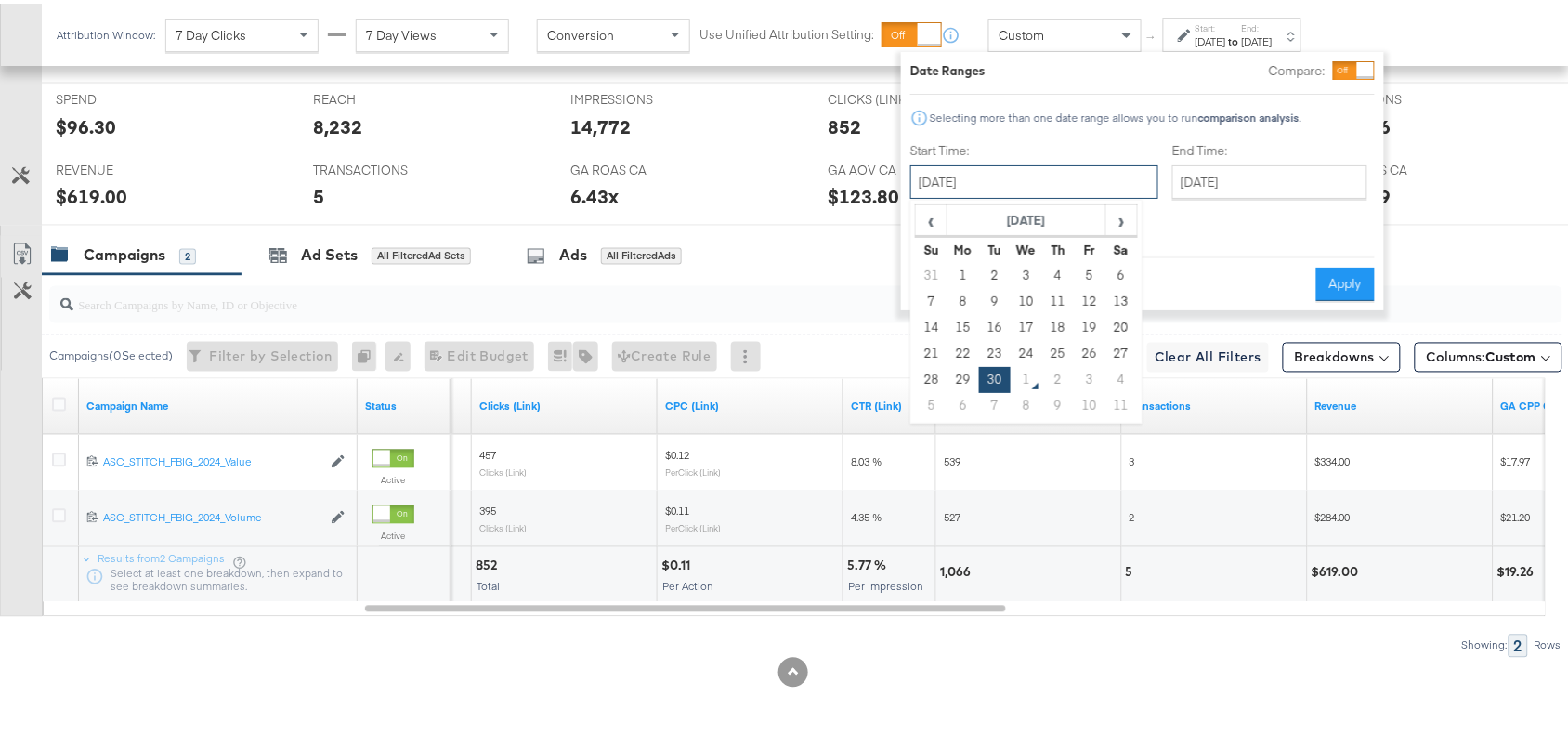
click at [1033, 175] on input "[DATE]" at bounding box center [1034, 178] width 248 height 34
click at [927, 373] on td "28" at bounding box center [931, 376] width 32 height 26
type input "September 28th 2025"
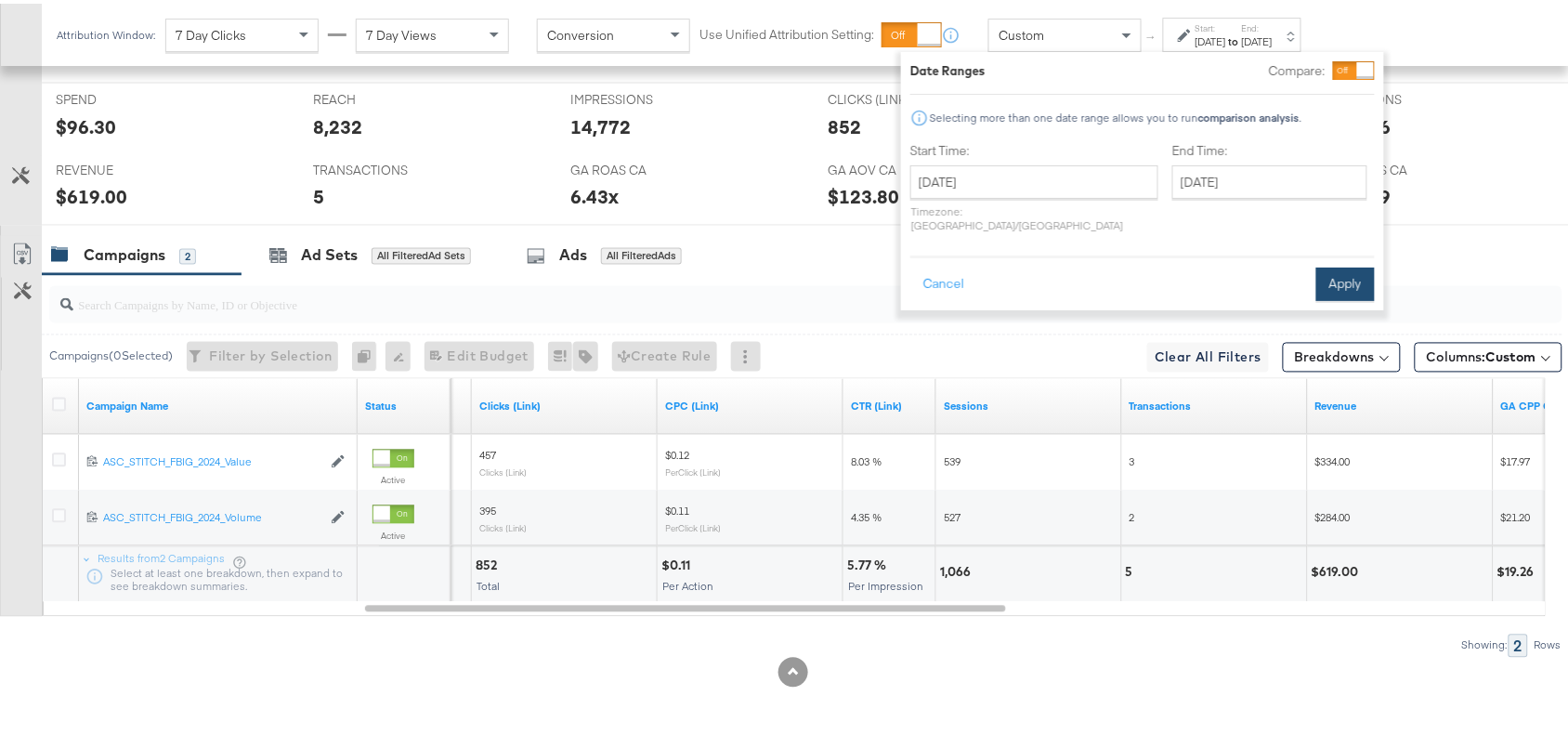
click at [1329, 265] on button "Apply" at bounding box center [1345, 280] width 59 height 34
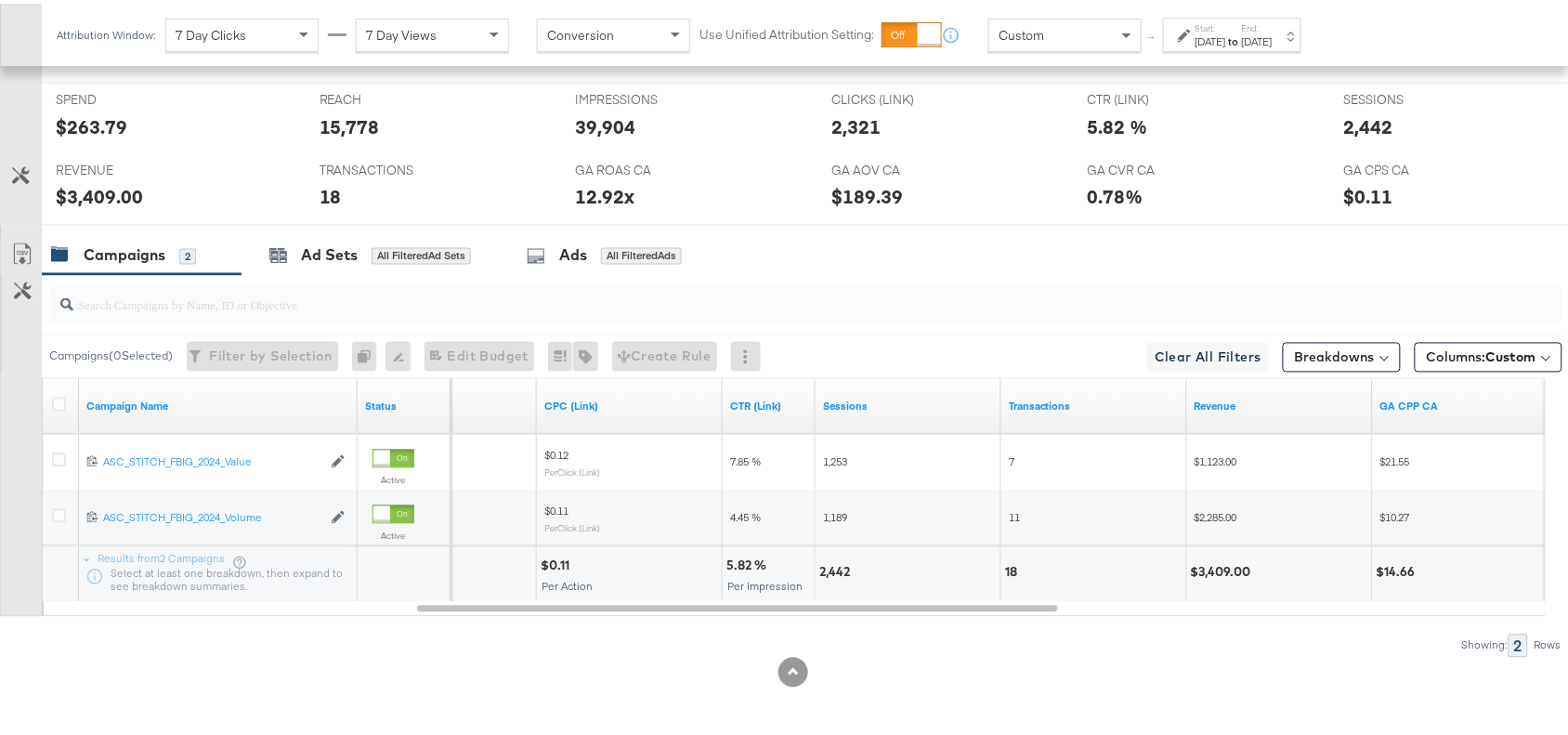
click at [1190, 268] on div "Campaigns 2 Ad Sets All Filtered Ad Sets Ads All Filtered Ads" at bounding box center [813, 251] width 1544 height 40
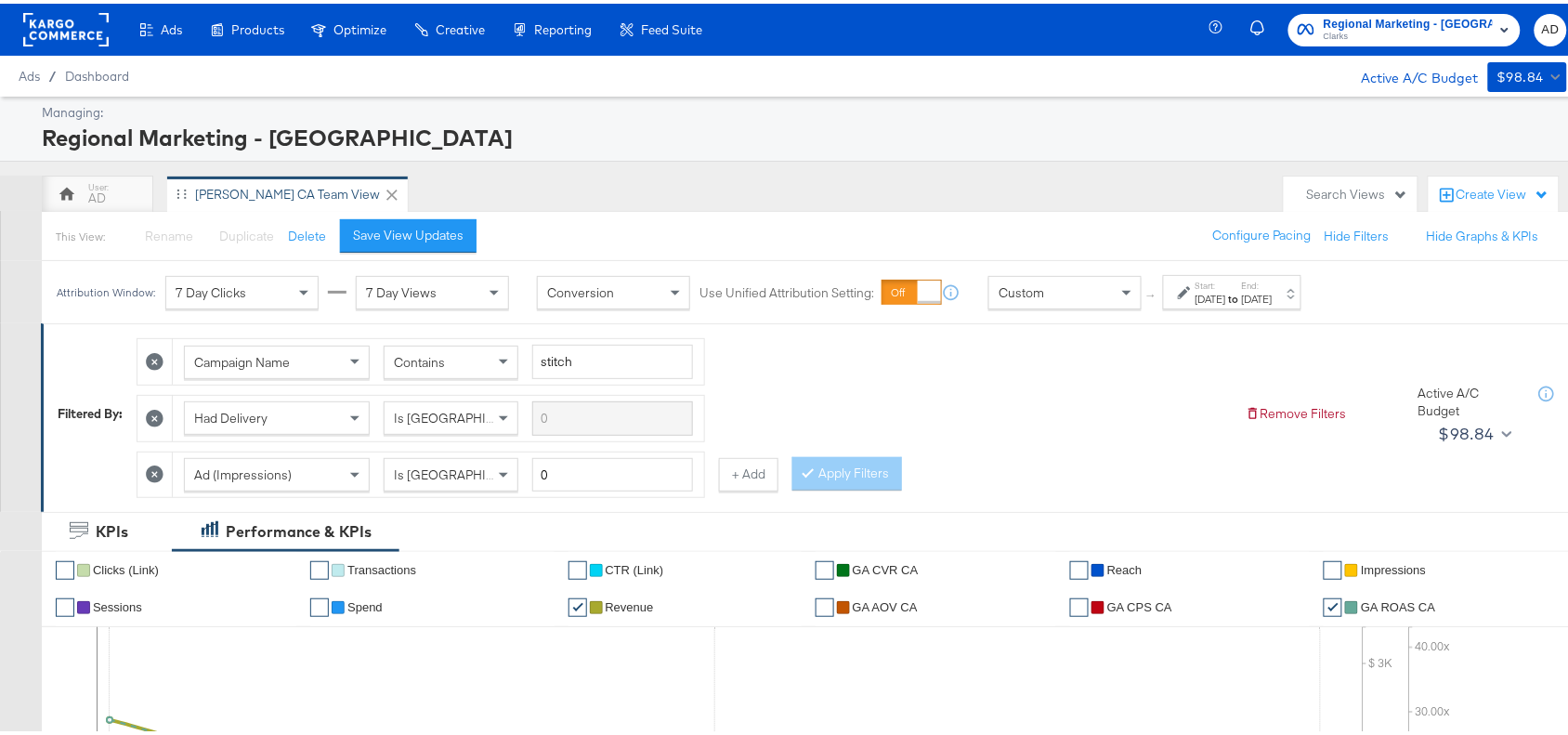
click at [1242, 294] on strong "to" at bounding box center [1234, 295] width 15 height 14
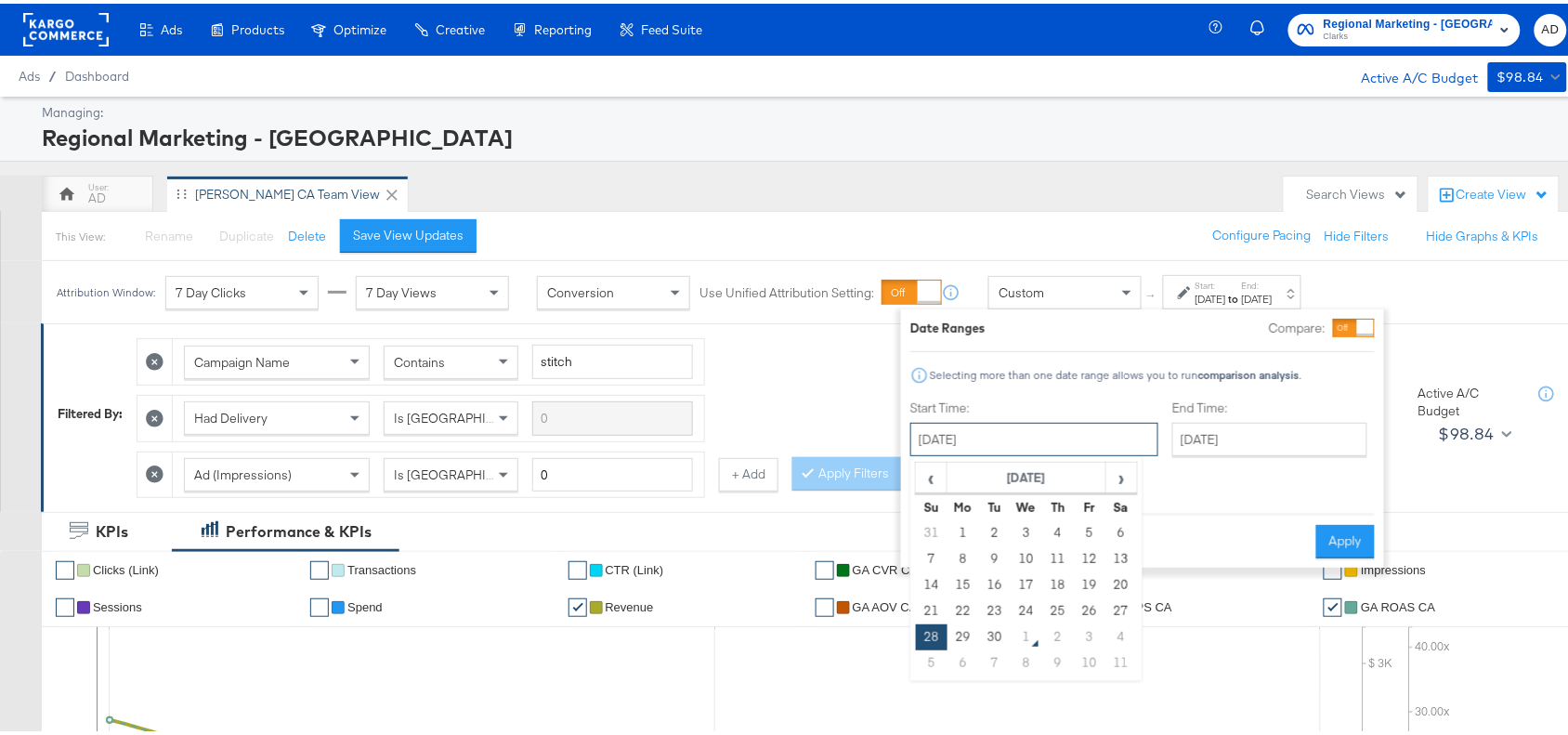
click at [1038, 427] on input "September 28th 2025" at bounding box center [1034, 436] width 248 height 34
click at [991, 641] on td "30" at bounding box center [994, 634] width 32 height 26
type input "September 30th 2025"
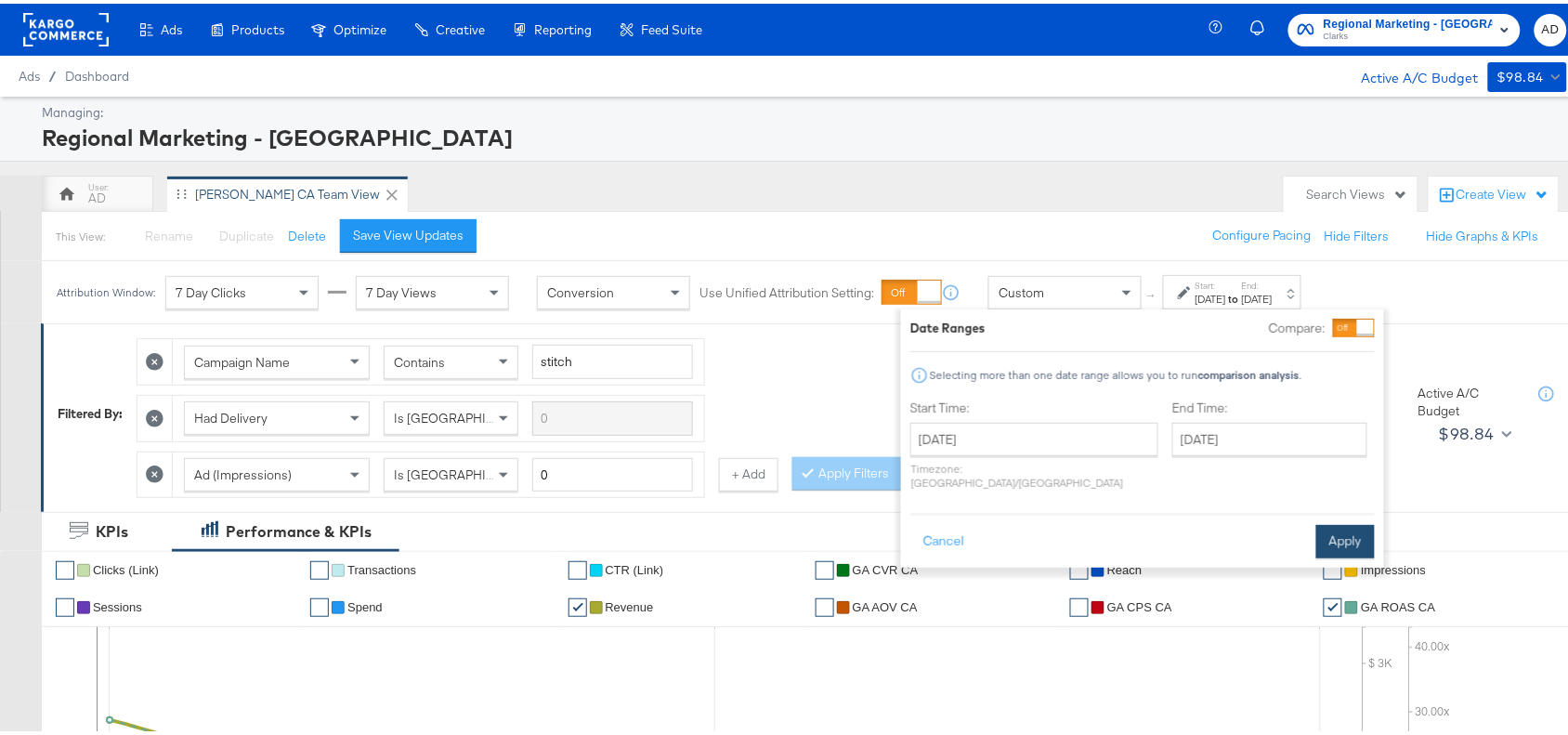
click at [1330, 523] on button "Apply" at bounding box center [1345, 538] width 59 height 34
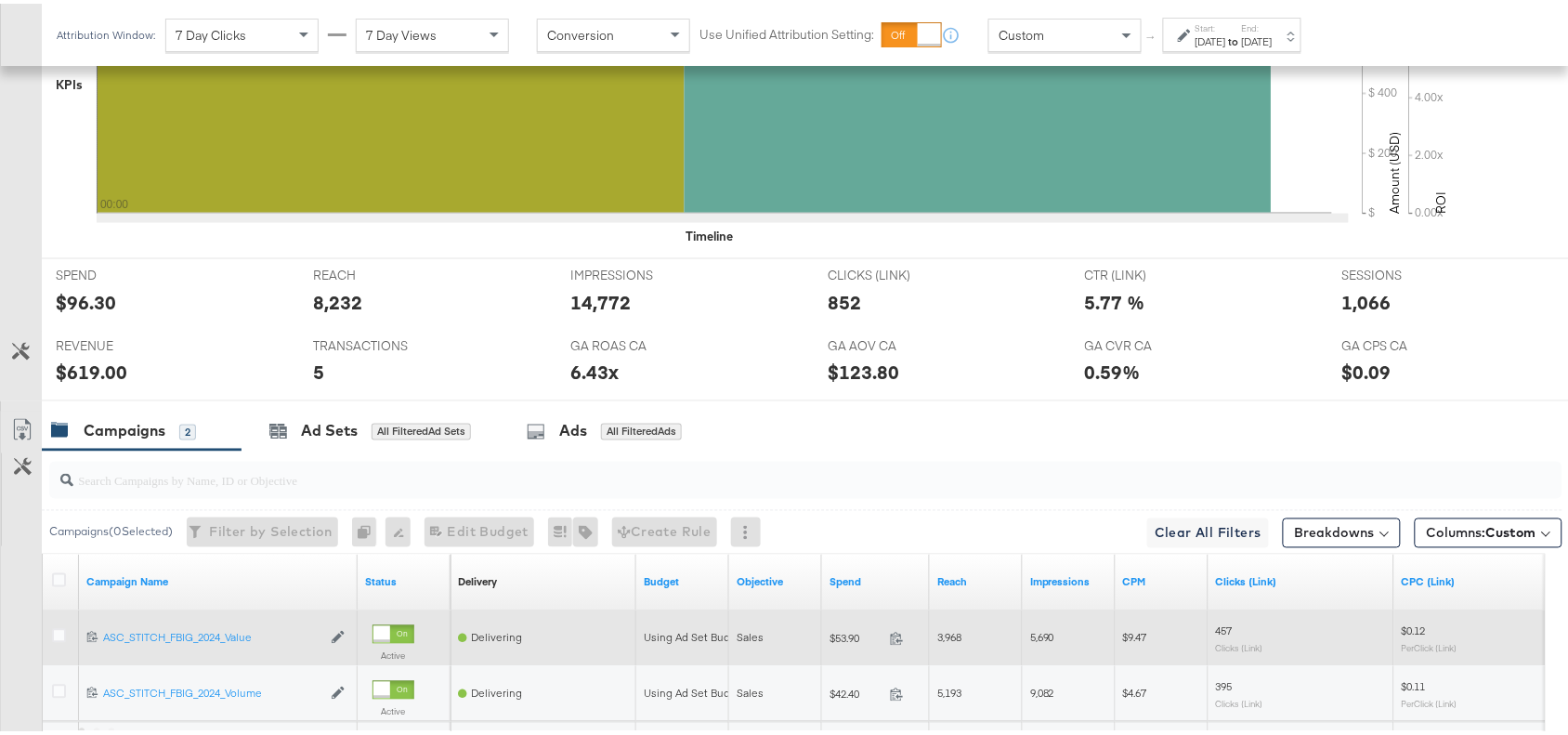
scroll to position [873, 0]
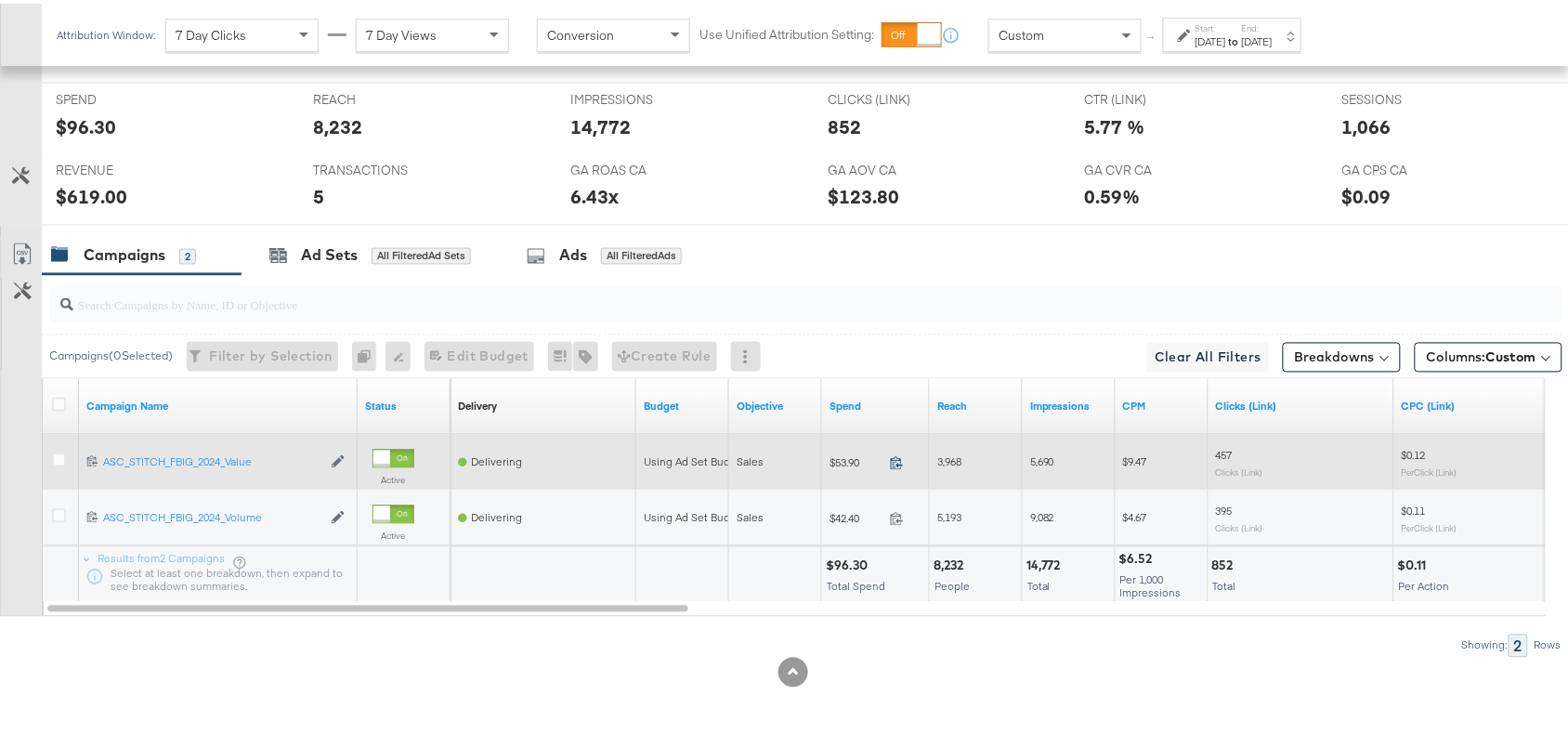
click at [893, 463] on icon at bounding box center [896, 459] width 14 height 14
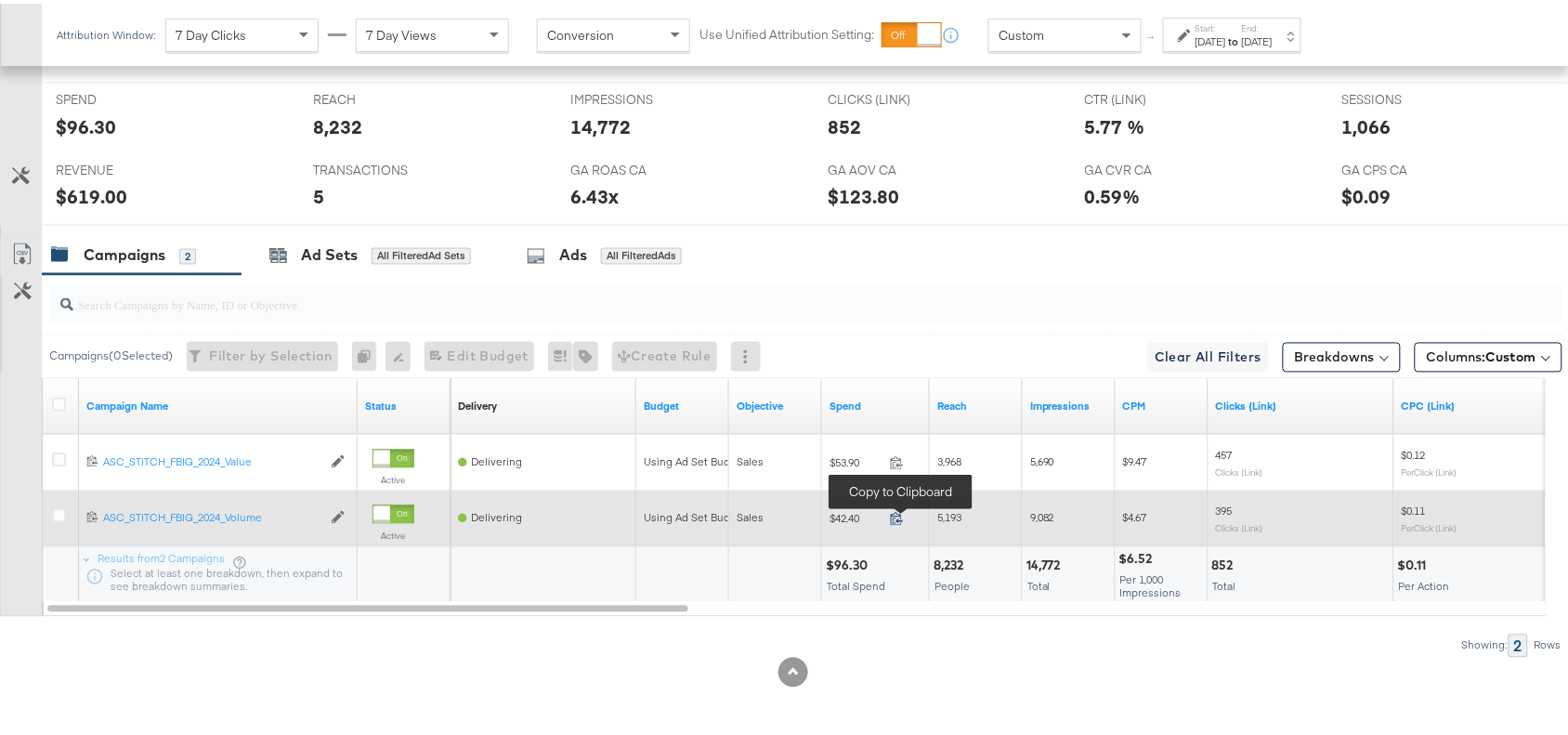
click at [889, 518] on icon at bounding box center [896, 515] width 14 height 14
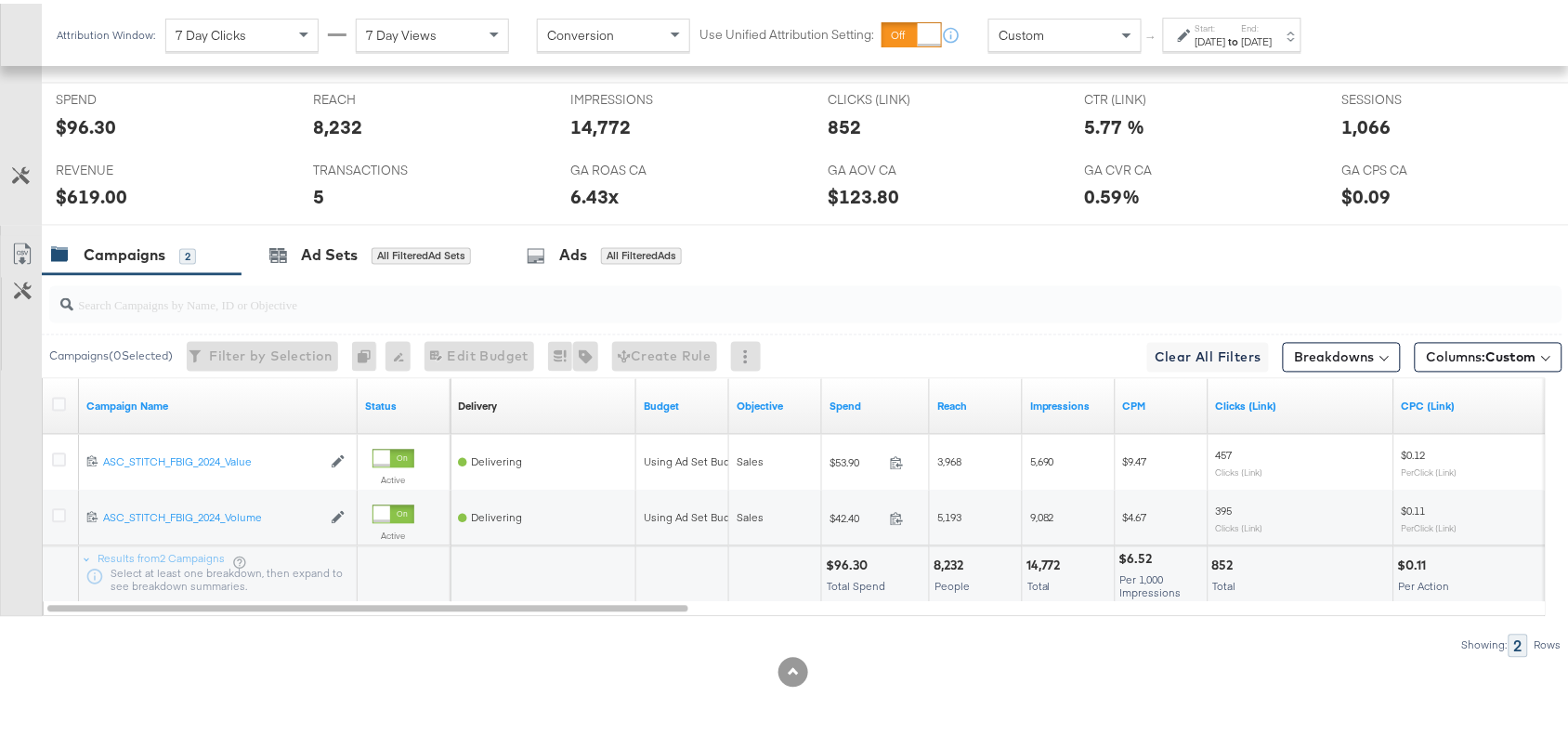
click at [1273, 23] on div "Start: Sep 30th 2025 to End: Sep 30th 2025" at bounding box center [1234, 32] width 77 height 27
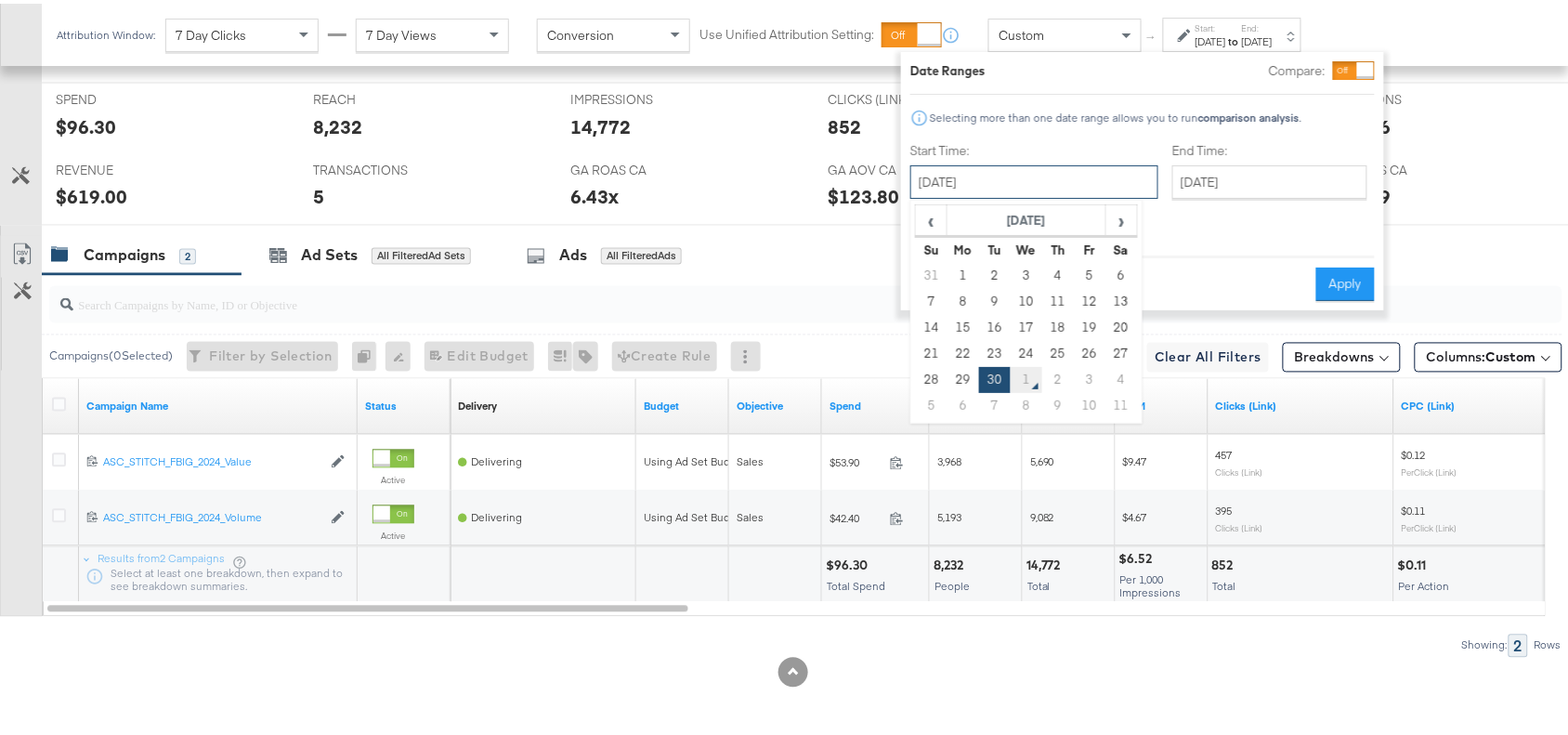
drag, startPoint x: 1008, startPoint y: 182, endPoint x: 1019, endPoint y: 385, distance: 203.3
click at [1019, 195] on div "[DATE] ‹ [DATE] › Su Mo Tu We Th Fr Sa 31 1 2 3 4 5 6 7 8 9 10 11 12 13 14 15 1…" at bounding box center [1034, 178] width 248 height 34
click at [1019, 385] on td "1" at bounding box center [1026, 376] width 32 height 26
type input "[DATE]"
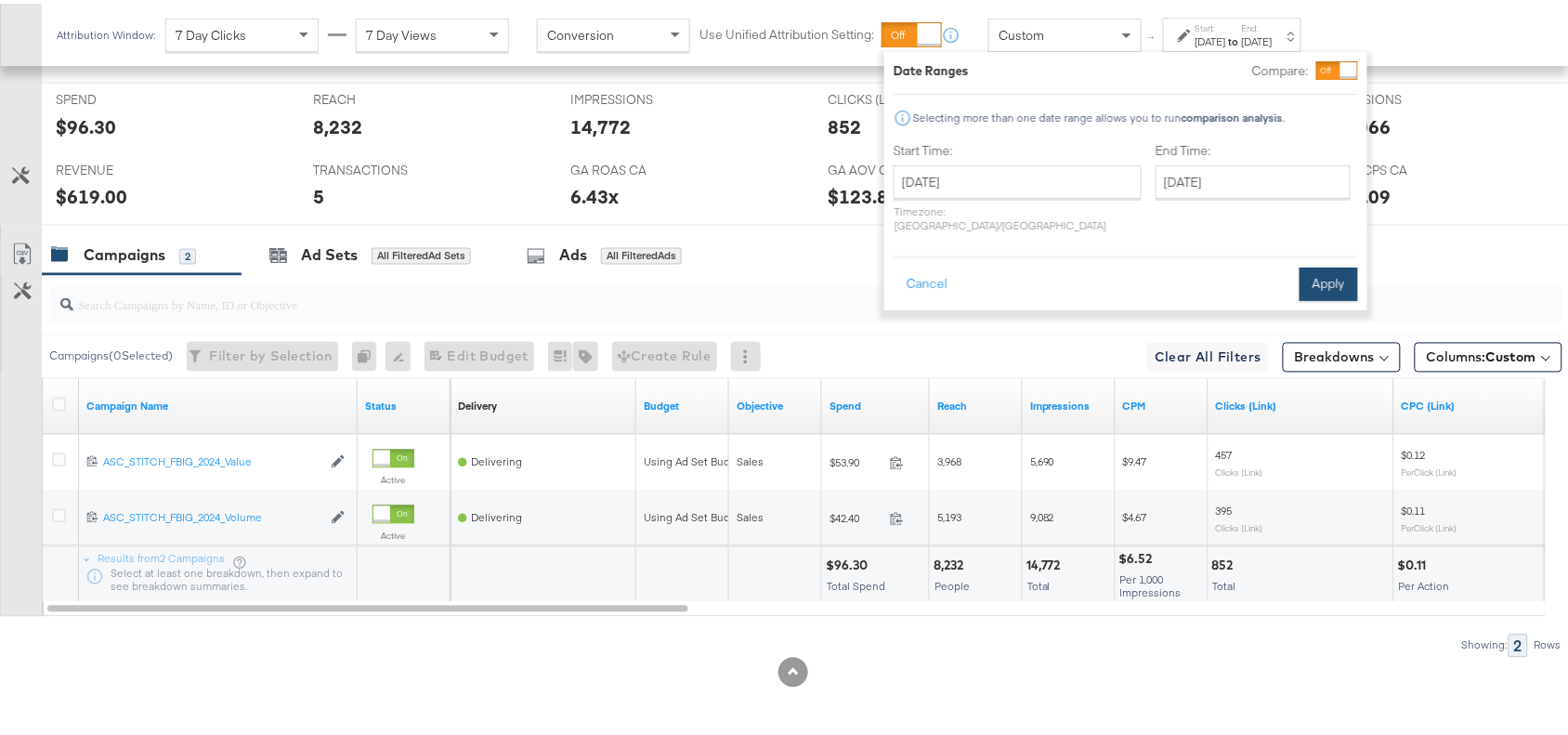
click at [1324, 264] on button "Apply" at bounding box center [1329, 280] width 59 height 34
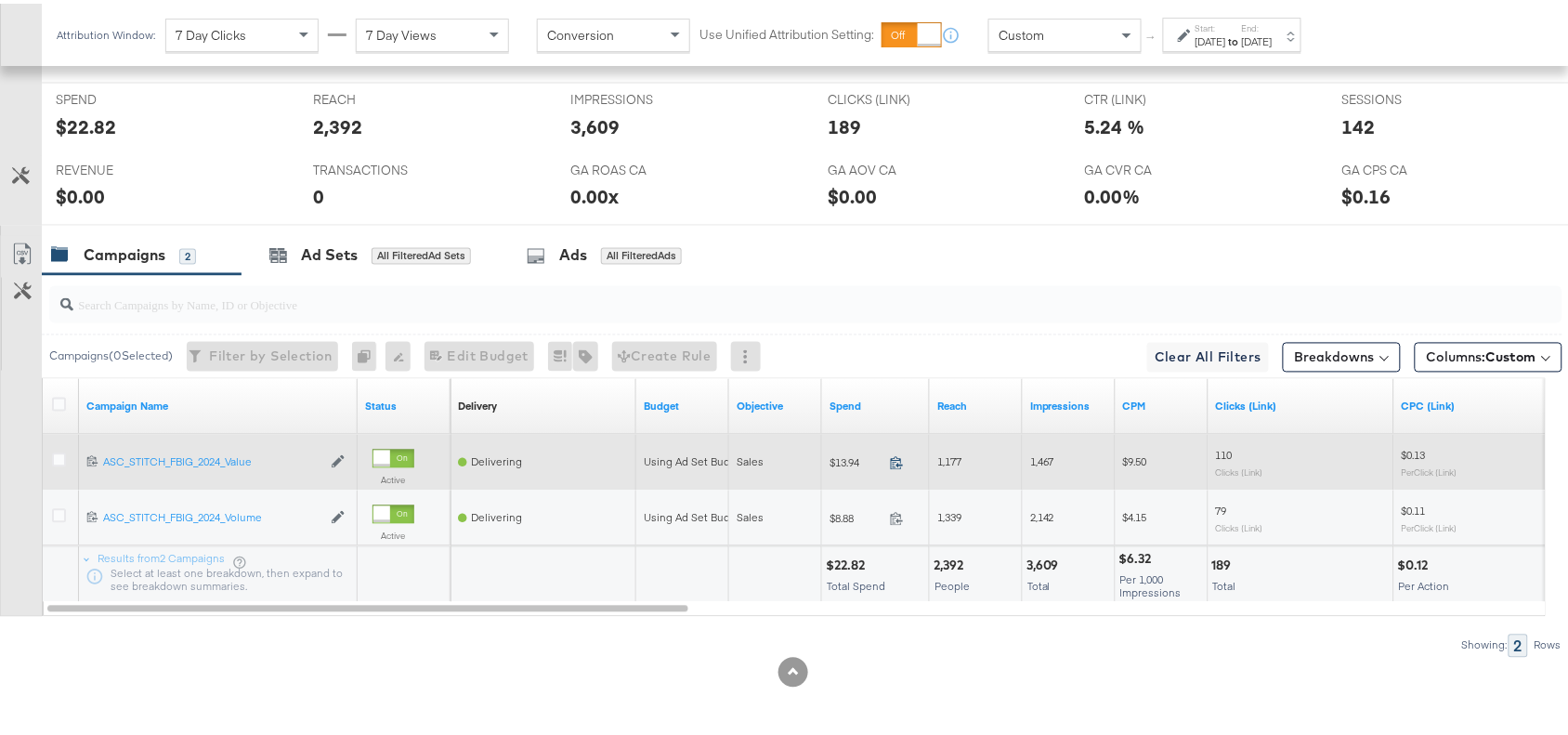
click at [897, 455] on icon at bounding box center [896, 459] width 14 height 14
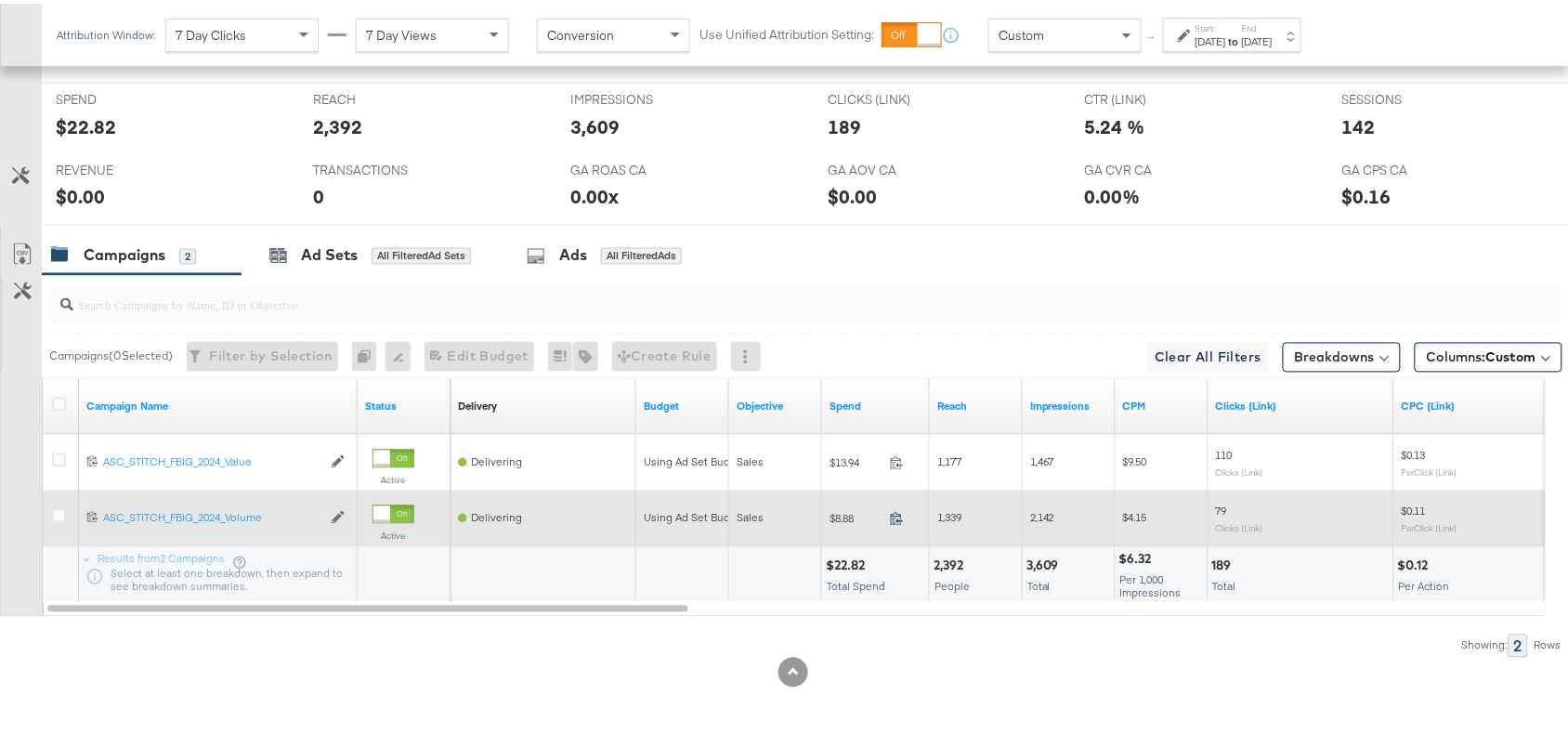
click at [894, 509] on icon at bounding box center [896, 515] width 14 height 14
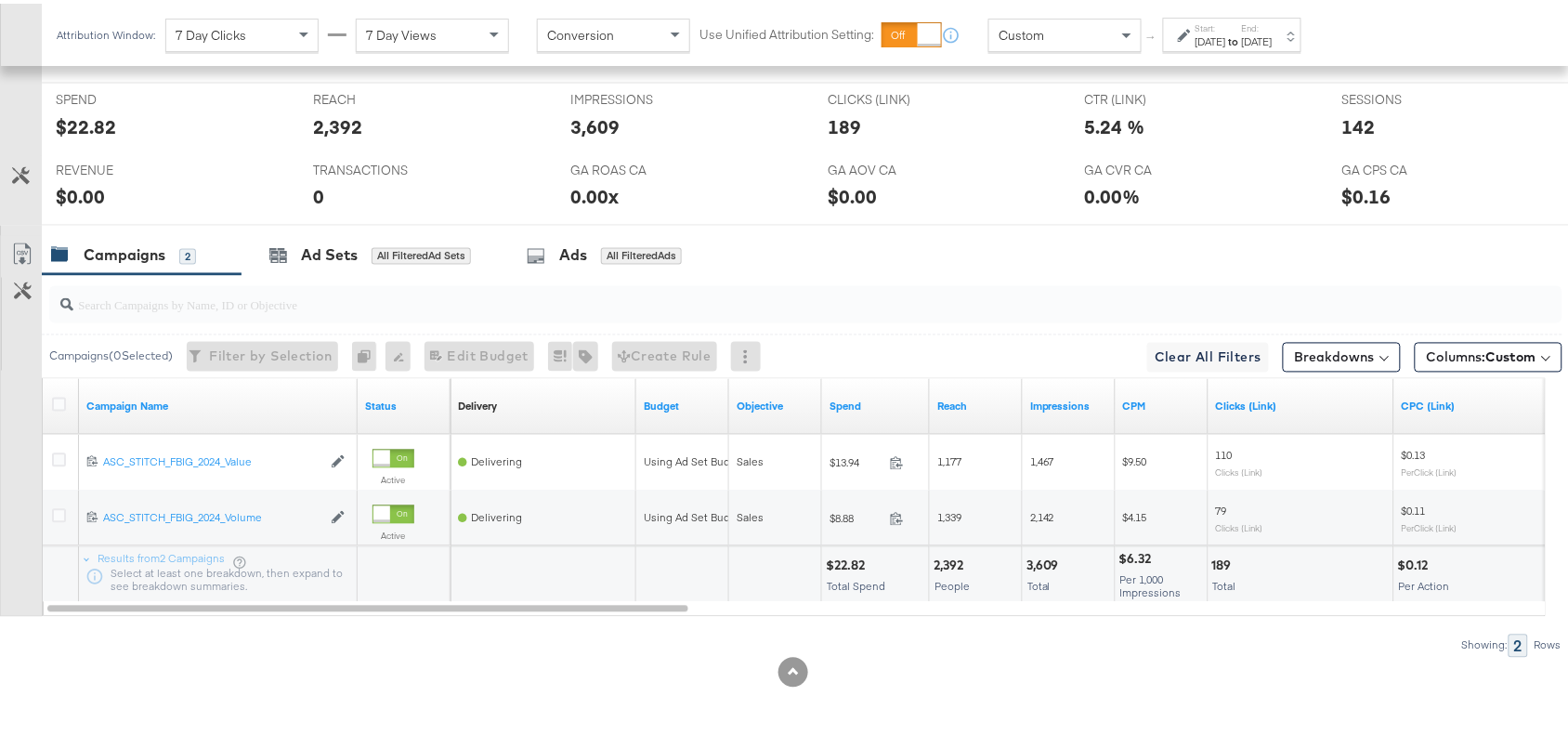
scroll to position [0, 0]
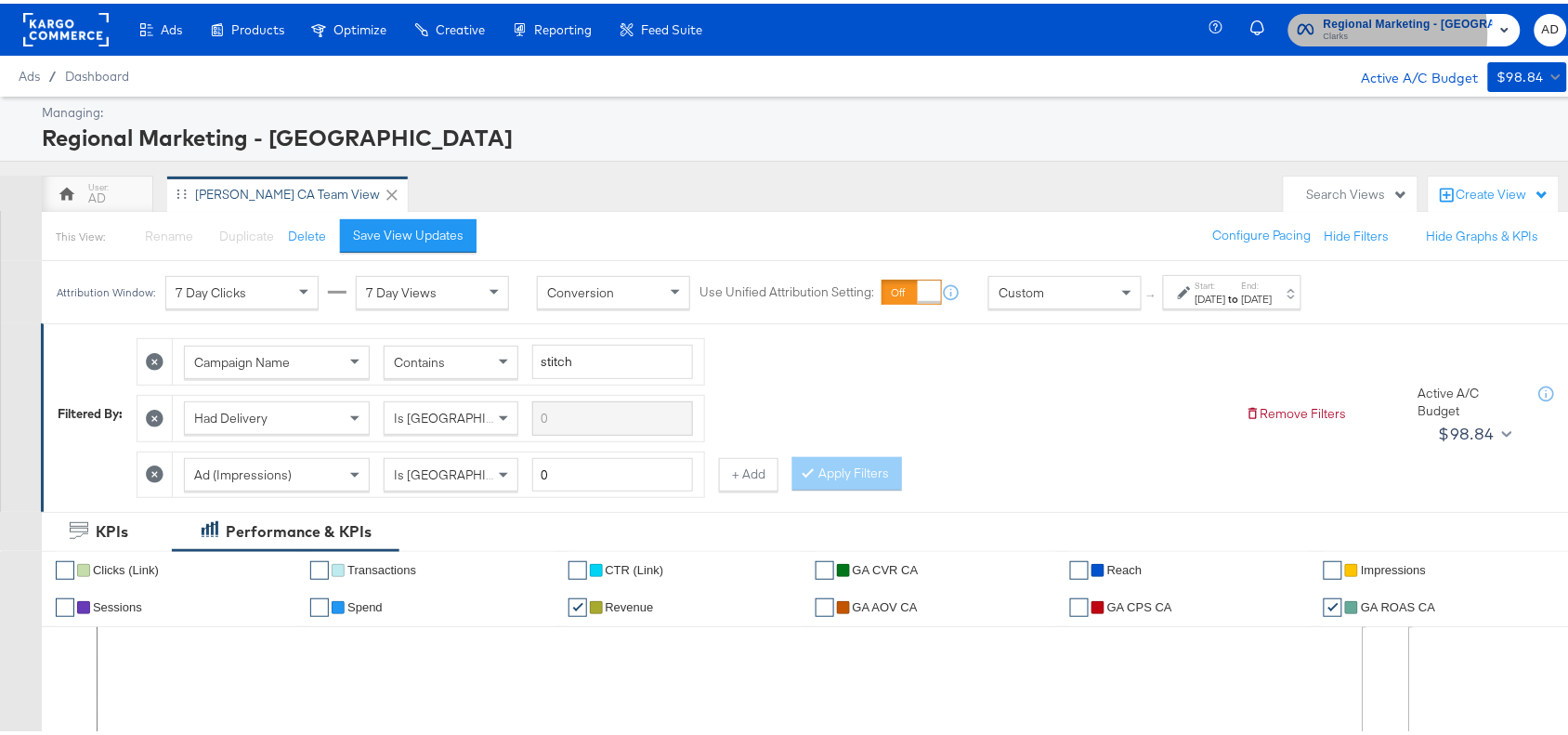
click at [1375, 29] on span "Clarks" at bounding box center [1408, 33] width 169 height 14
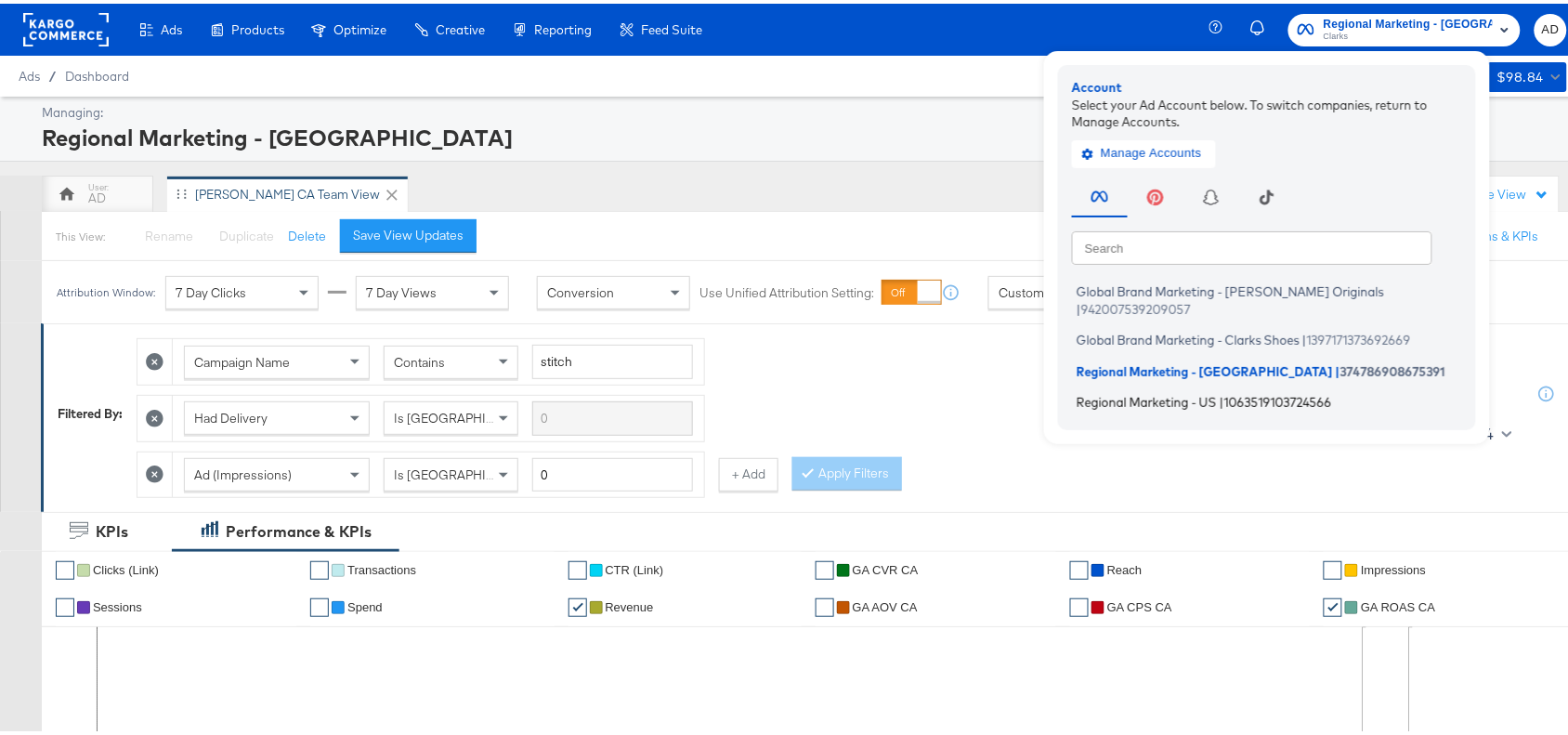
click at [1154, 391] on span "Regional Marketing - US" at bounding box center [1146, 398] width 140 height 14
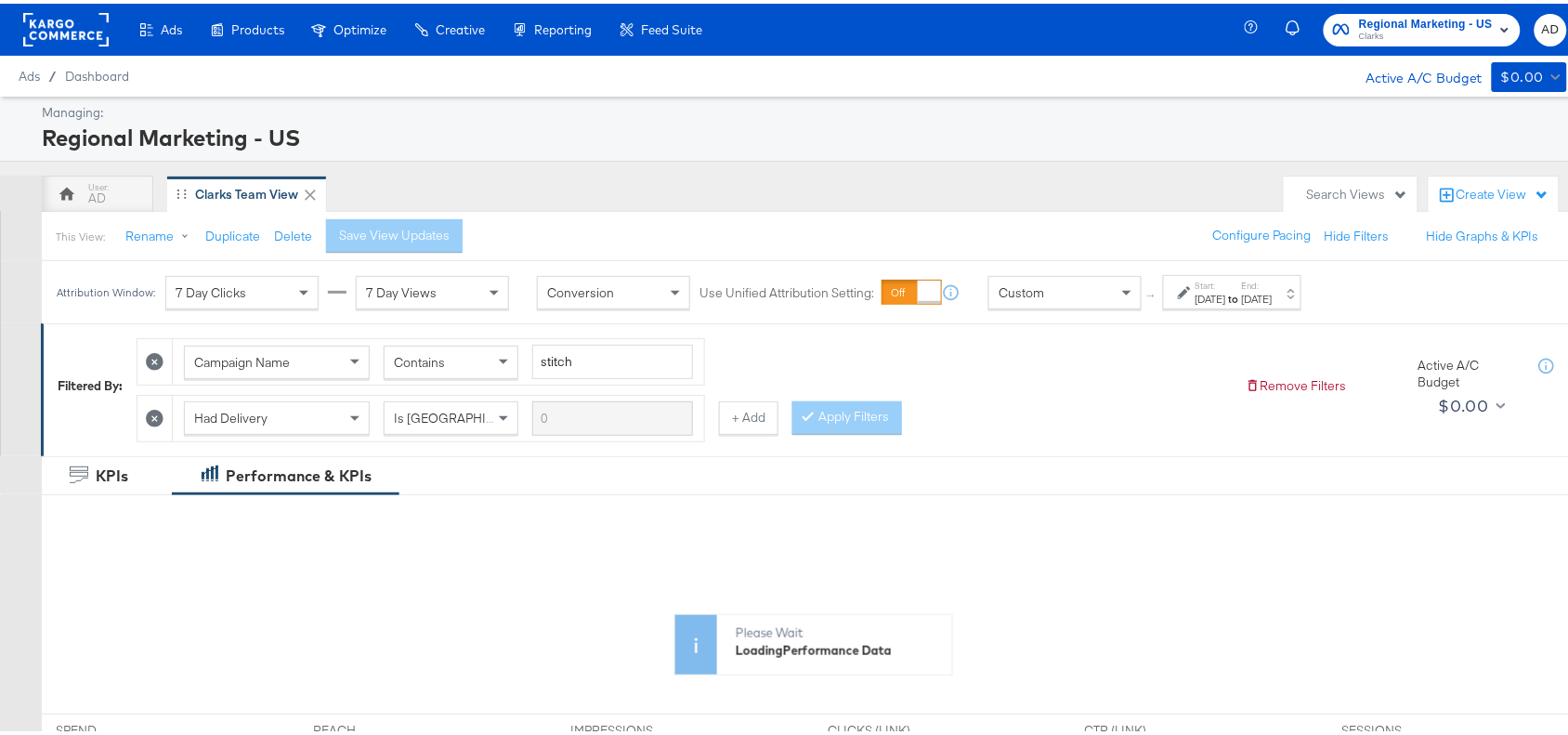
click at [1226, 300] on div "[DATE]" at bounding box center [1211, 295] width 31 height 14
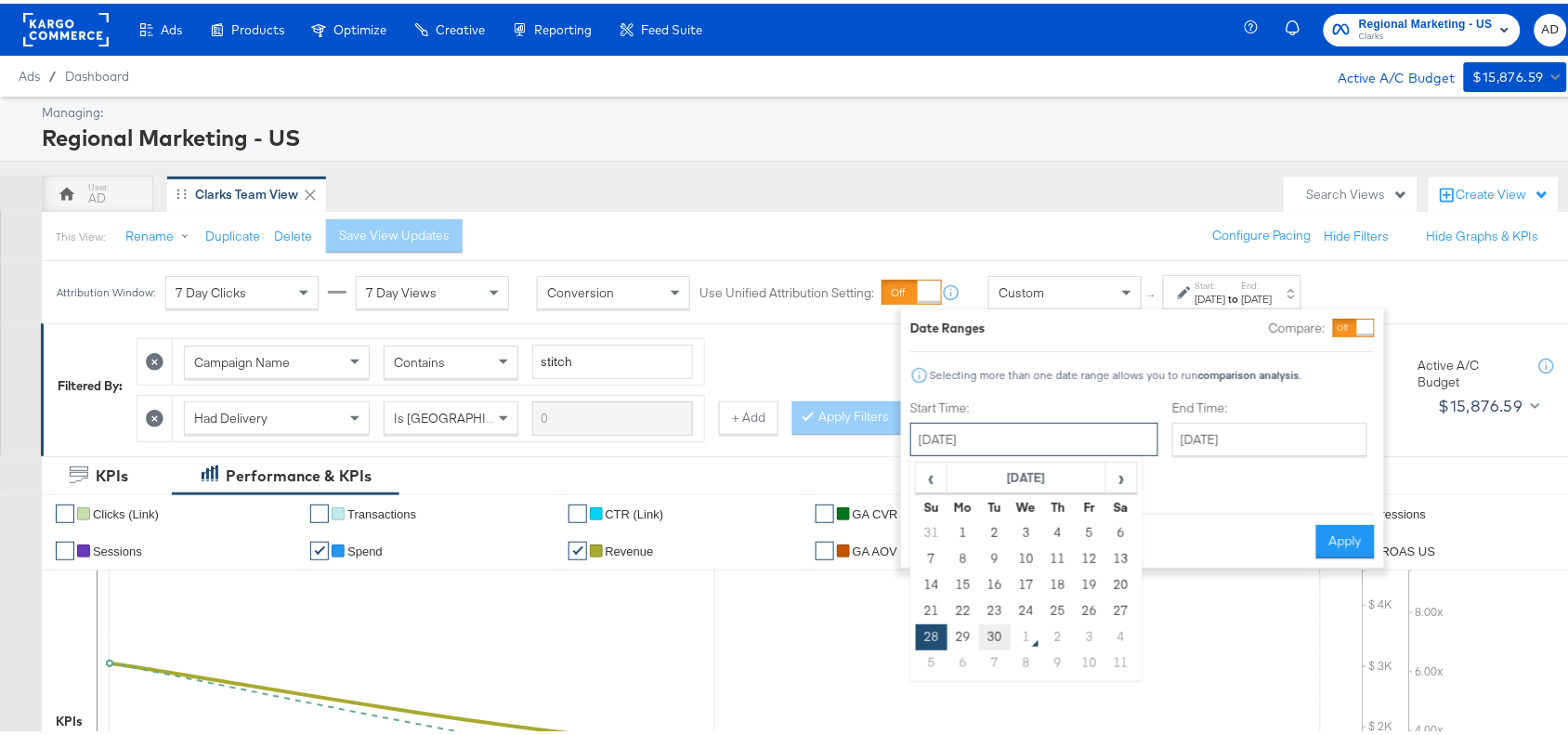
drag, startPoint x: 1031, startPoint y: 449, endPoint x: 992, endPoint y: 641, distance: 195.9
click at [992, 452] on div "[DATE] ‹ [DATE] › Su Mo Tu We Th Fr Sa 31 1 2 3 4 5 6 7 8 9 10 11 12 13 14 15 1…" at bounding box center [1034, 436] width 248 height 34
click at [992, 641] on td "30" at bounding box center [994, 634] width 32 height 26
type input "[DATE]"
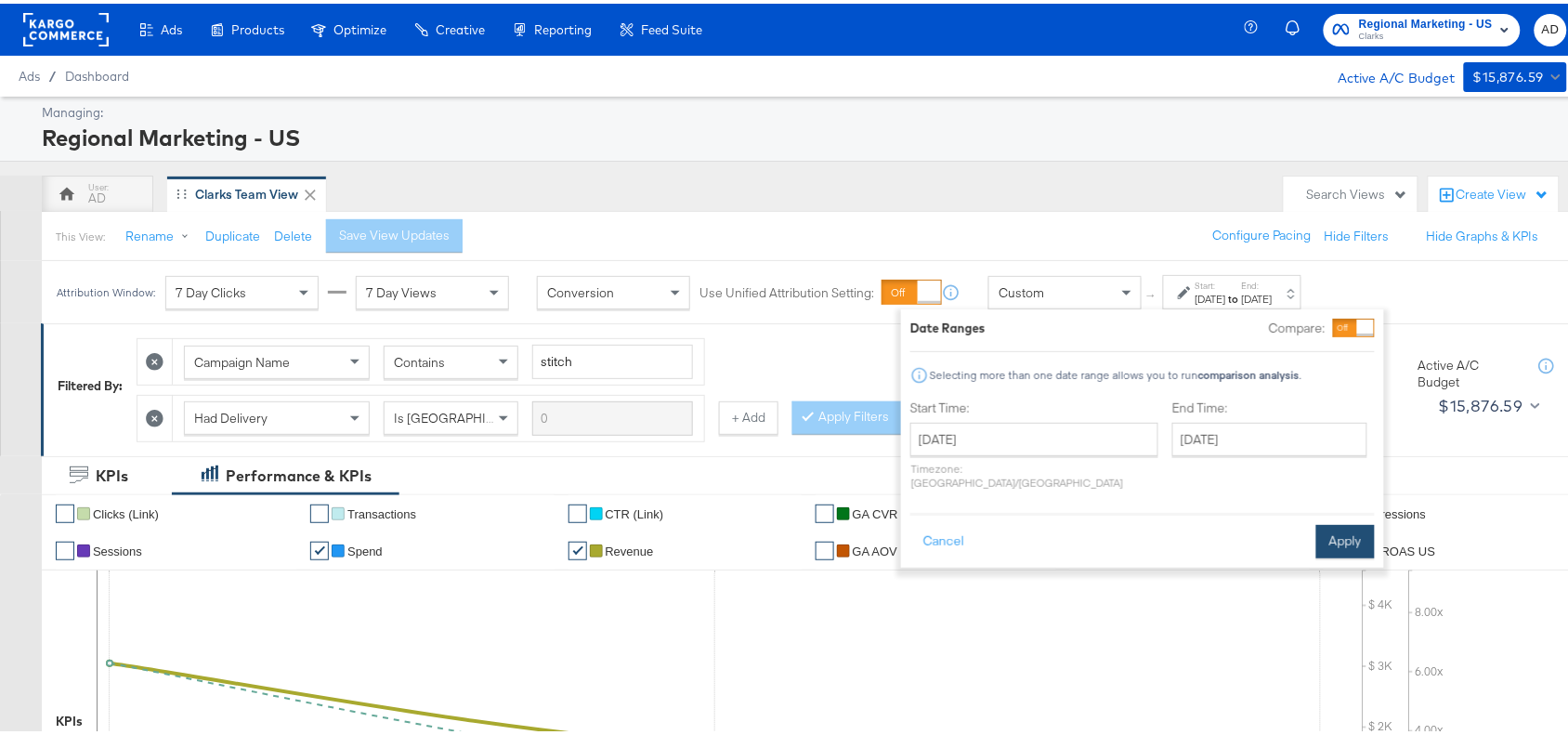
click at [1339, 523] on button "Apply" at bounding box center [1345, 538] width 59 height 34
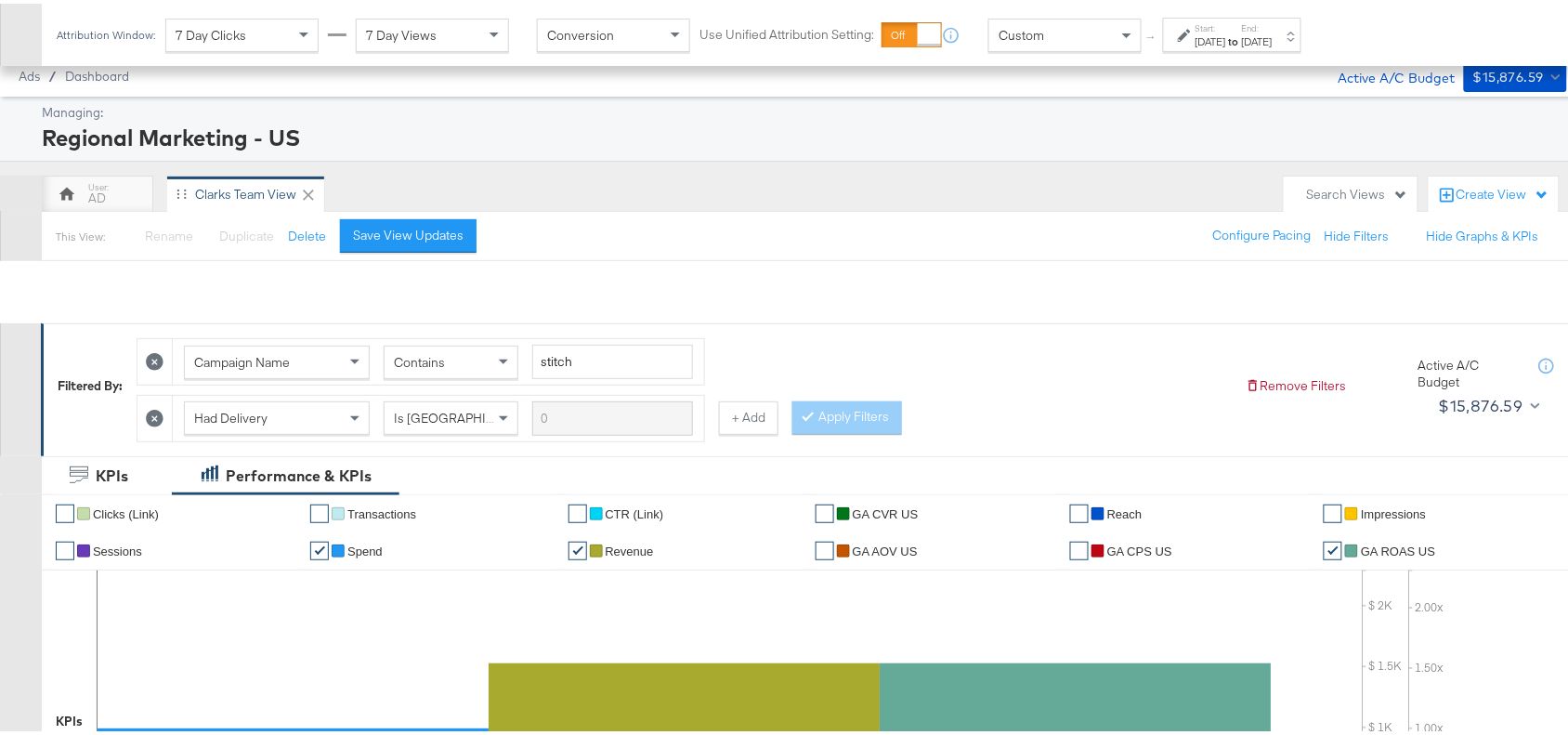
scroll to position [871, 0]
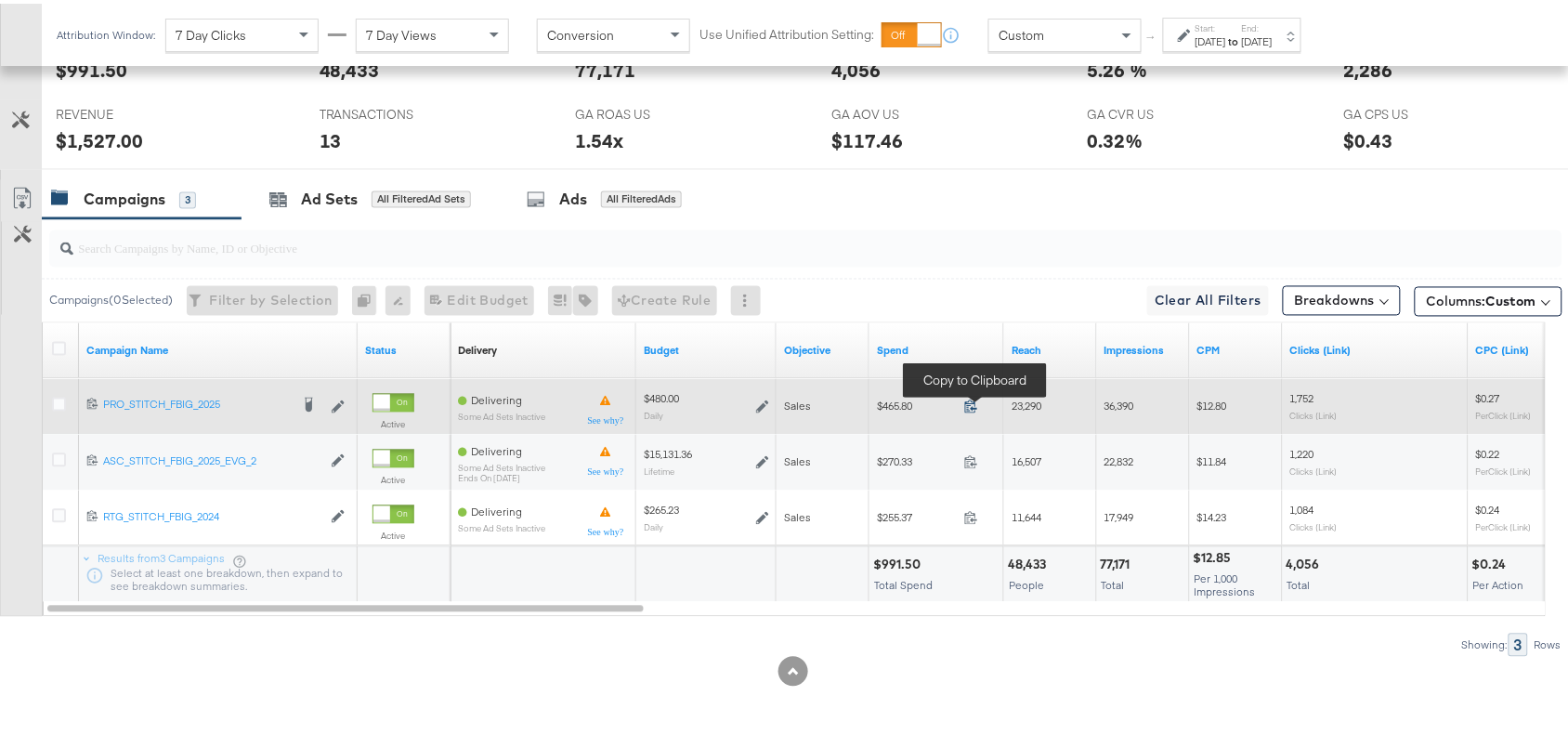
click at [964, 402] on icon at bounding box center [970, 403] width 14 height 14
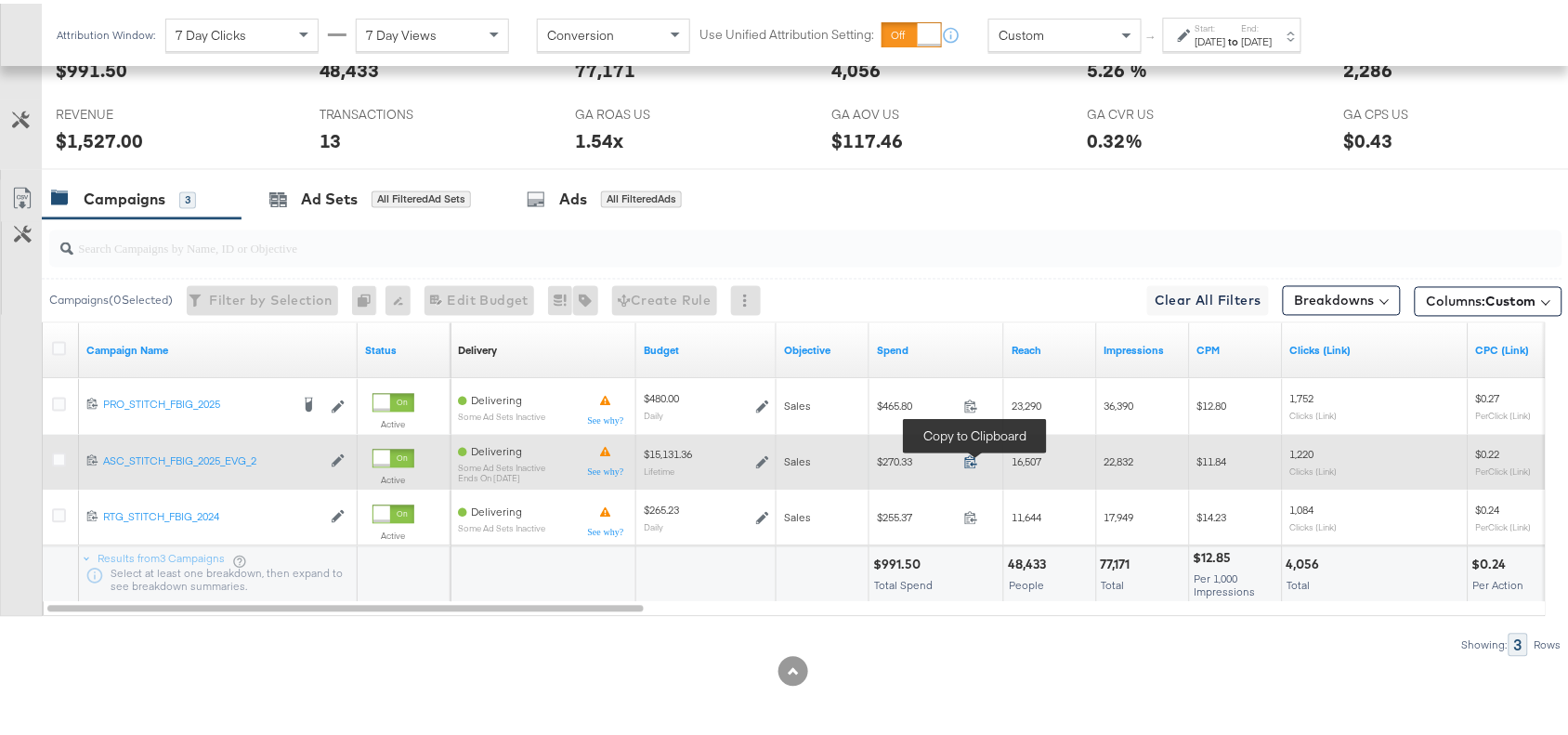
click at [967, 462] on icon at bounding box center [970, 458] width 14 height 14
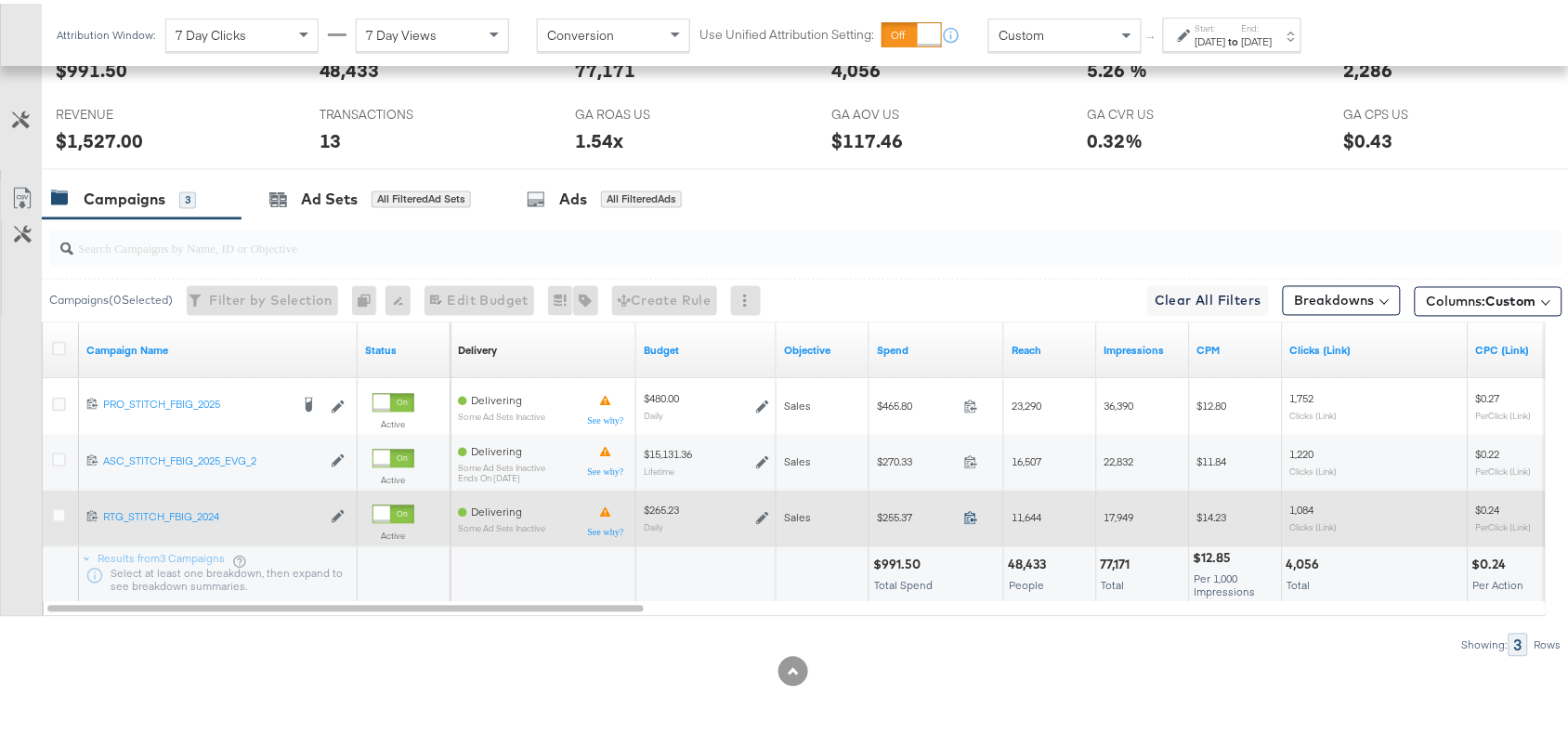
click at [968, 509] on icon at bounding box center [970, 514] width 14 height 14
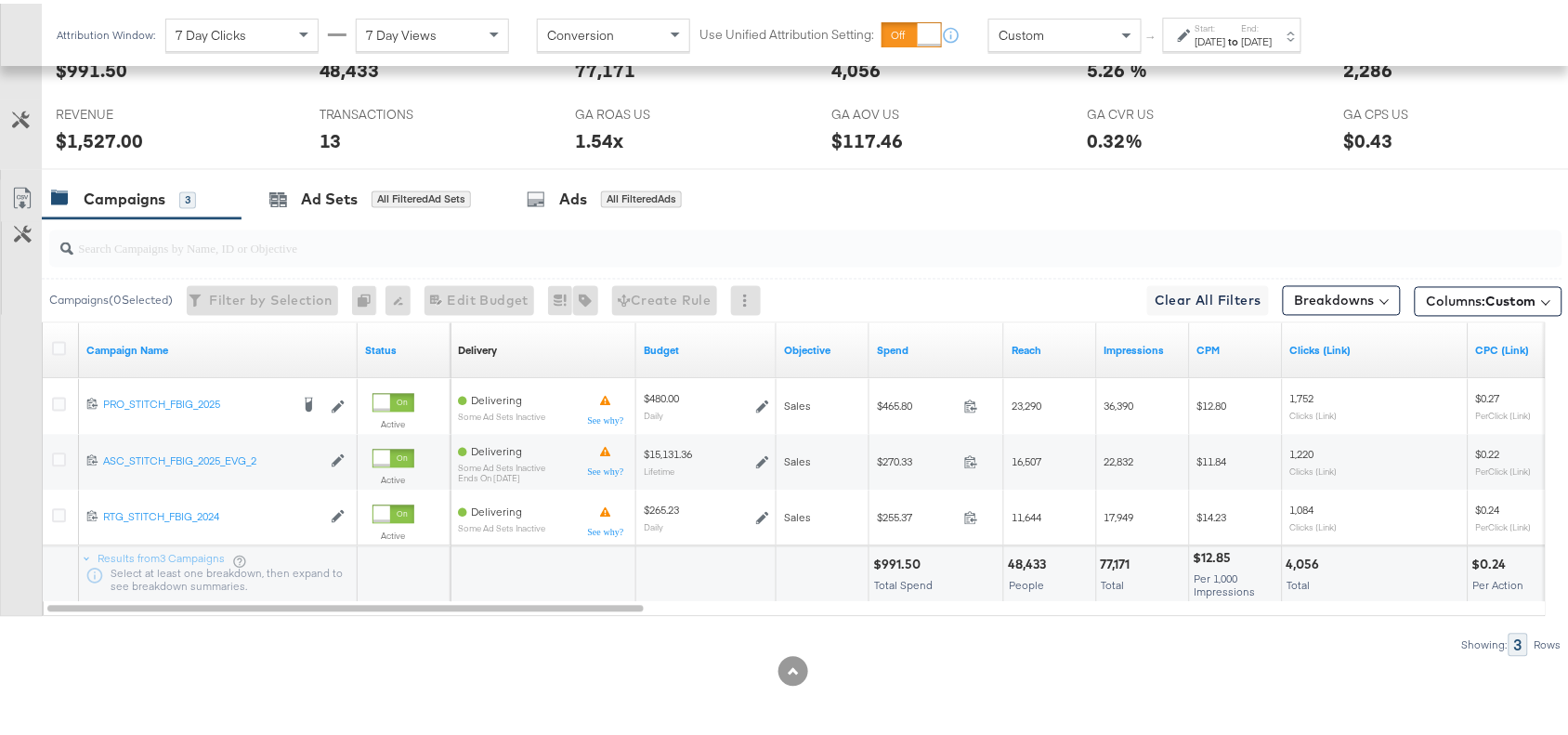
click at [1229, 51] on div "Attribution Window: 7 Day Clicks 7 Day Views Conversion Use Unified Attribution…" at bounding box center [683, 31] width 1282 height 62
click at [1273, 43] on div "[DATE]" at bounding box center [1257, 38] width 31 height 14
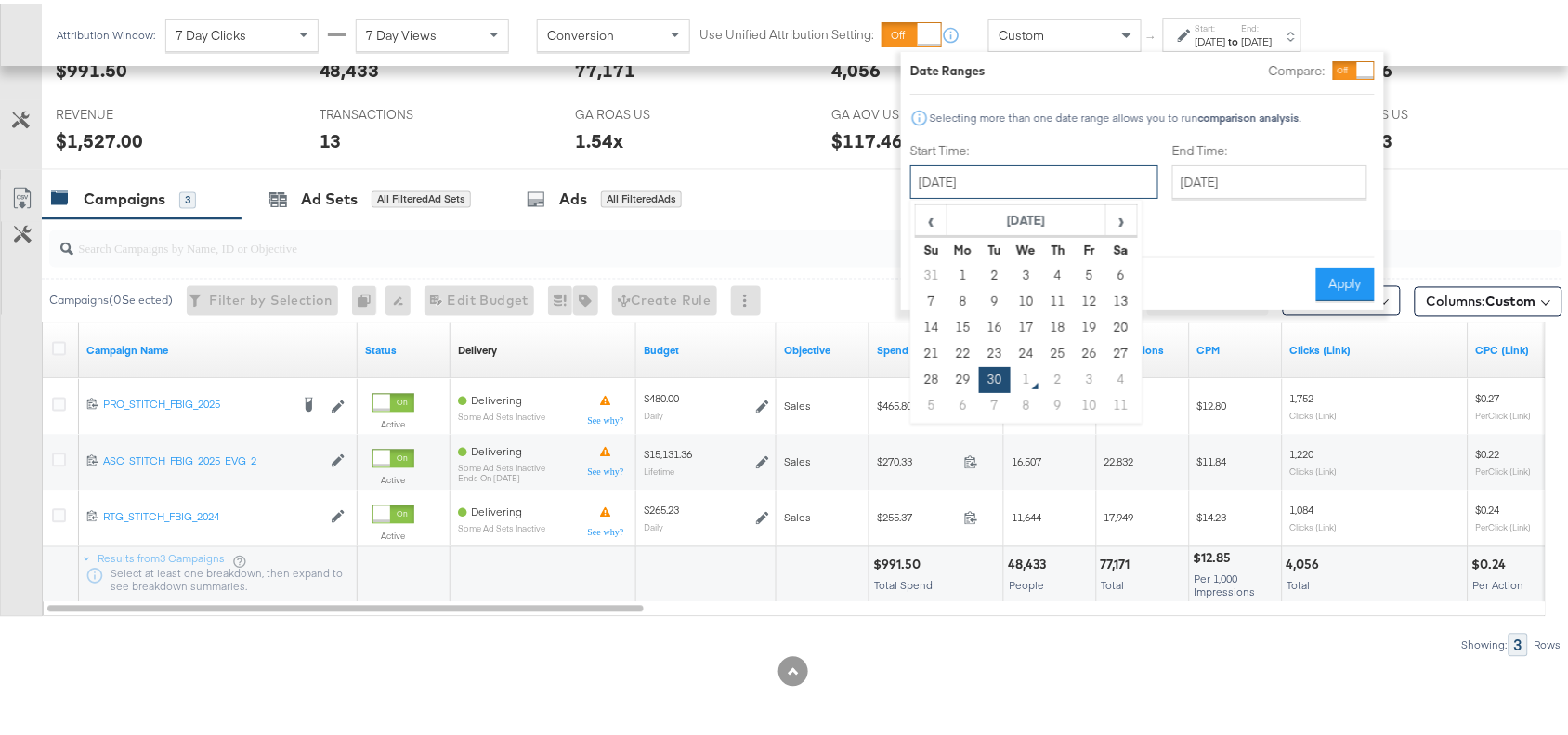
click at [1063, 182] on input "[DATE]" at bounding box center [1034, 178] width 248 height 34
click at [1022, 375] on td "1" at bounding box center [1026, 376] width 32 height 26
type input "[DATE]"
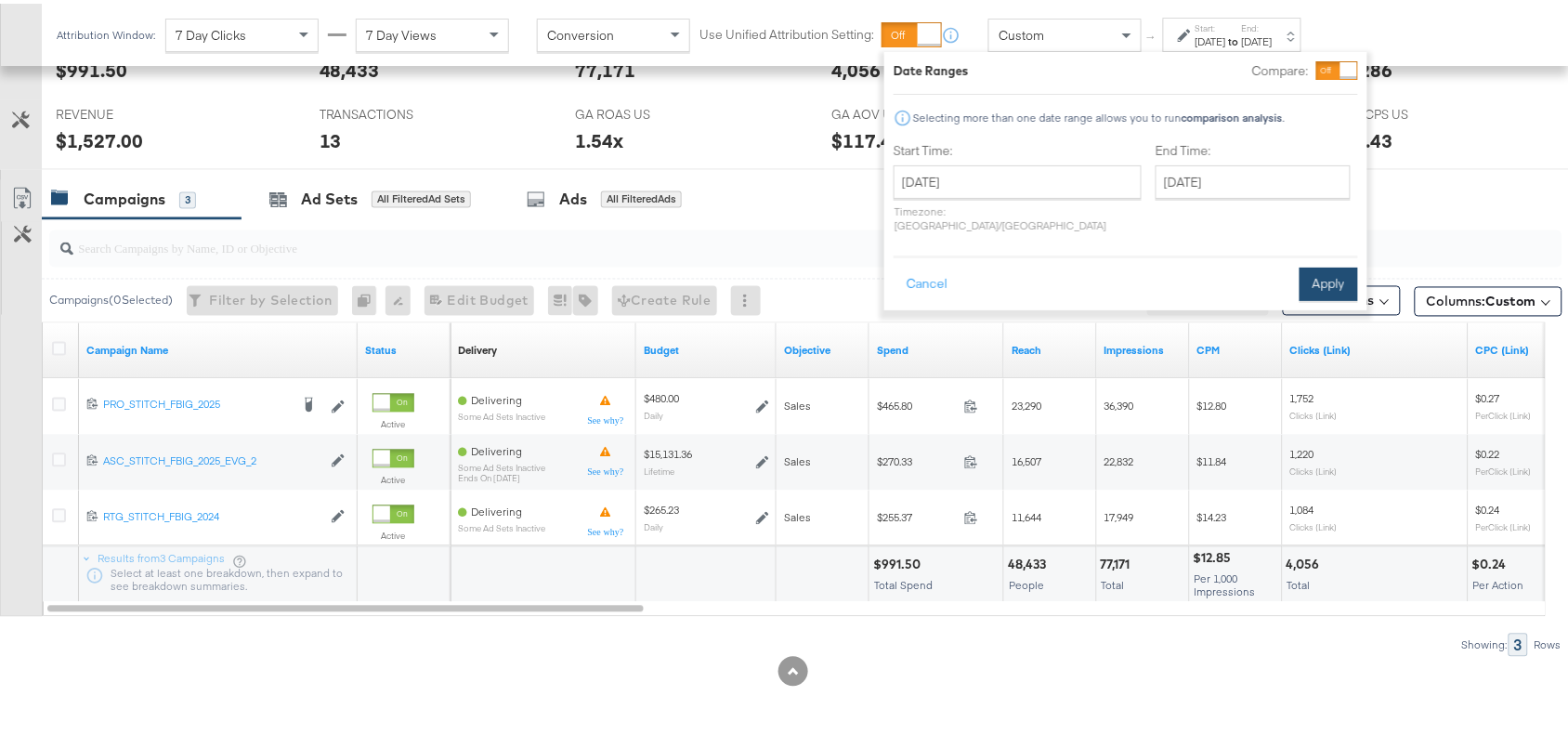
click at [1324, 264] on button "Apply" at bounding box center [1329, 280] width 59 height 34
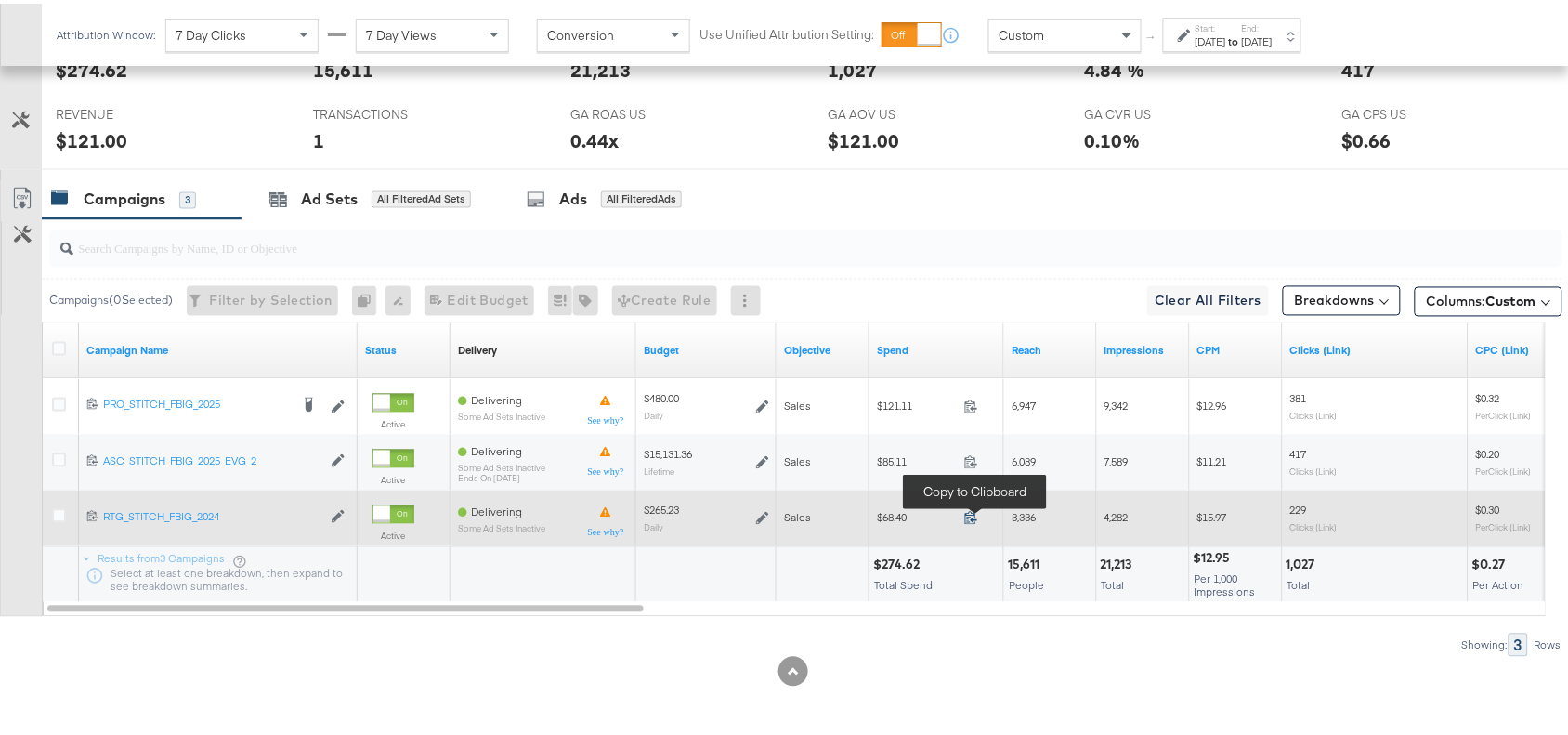
click at [971, 513] on icon at bounding box center [970, 514] width 14 height 14
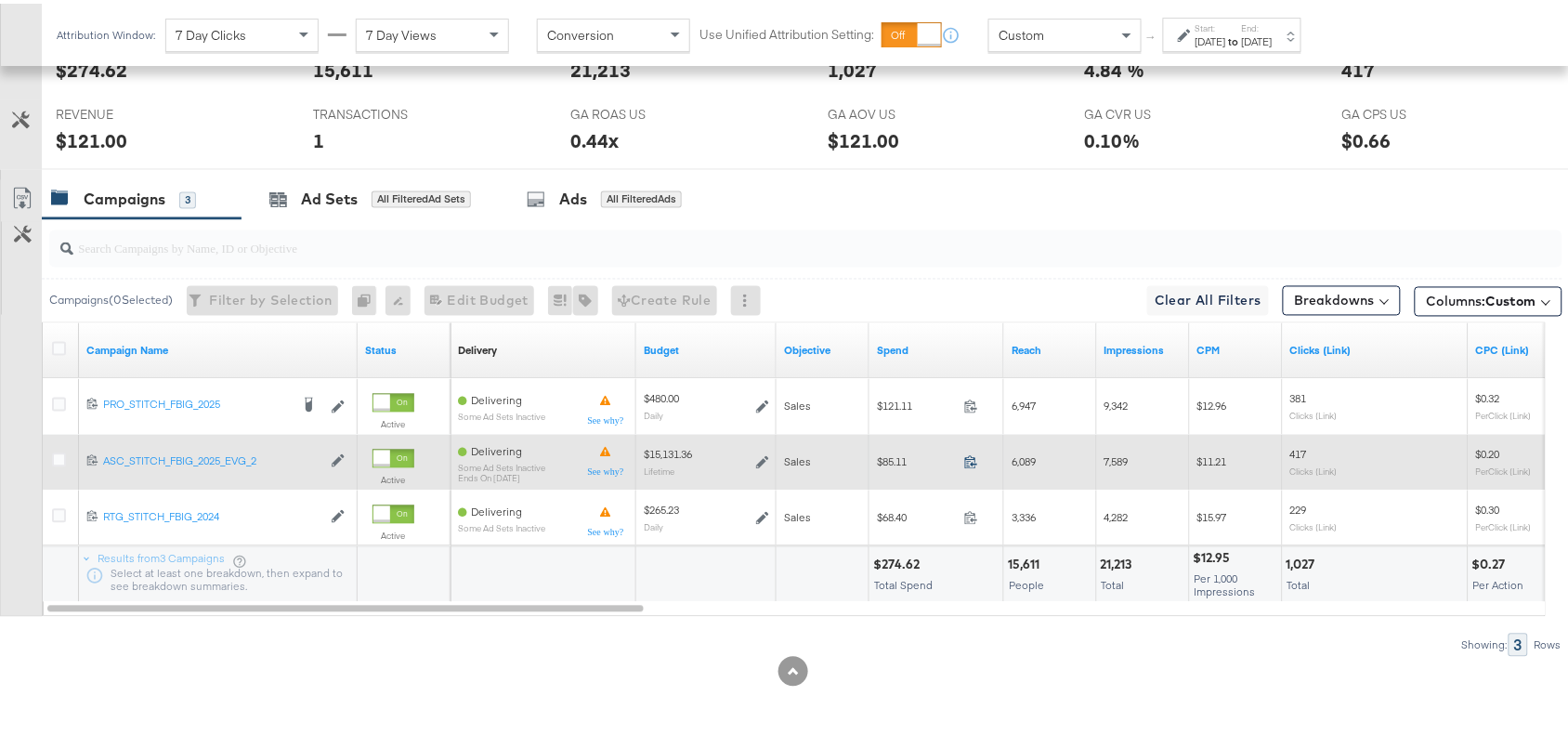
click at [970, 457] on icon at bounding box center [970, 458] width 14 height 14
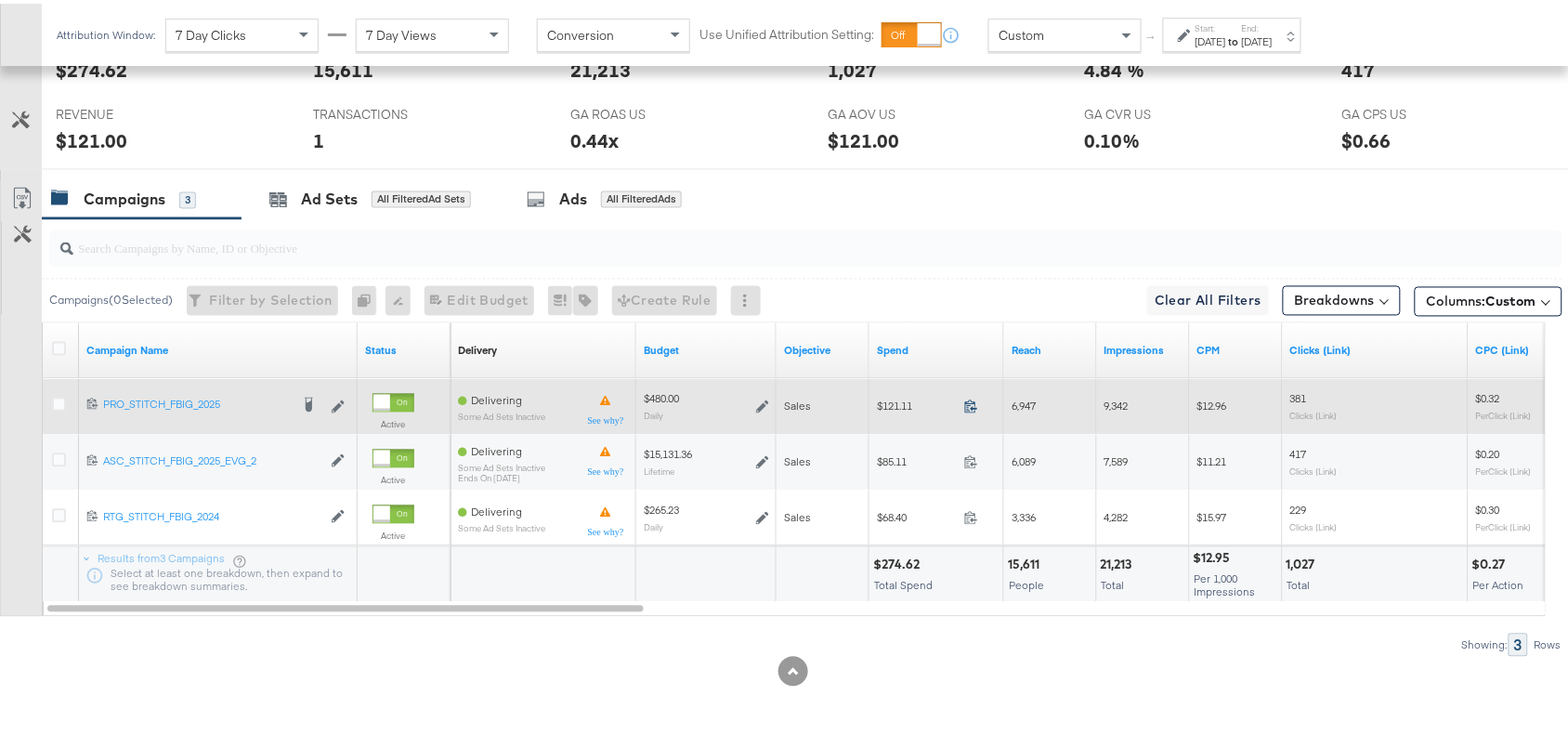
click at [972, 402] on icon at bounding box center [970, 403] width 14 height 14
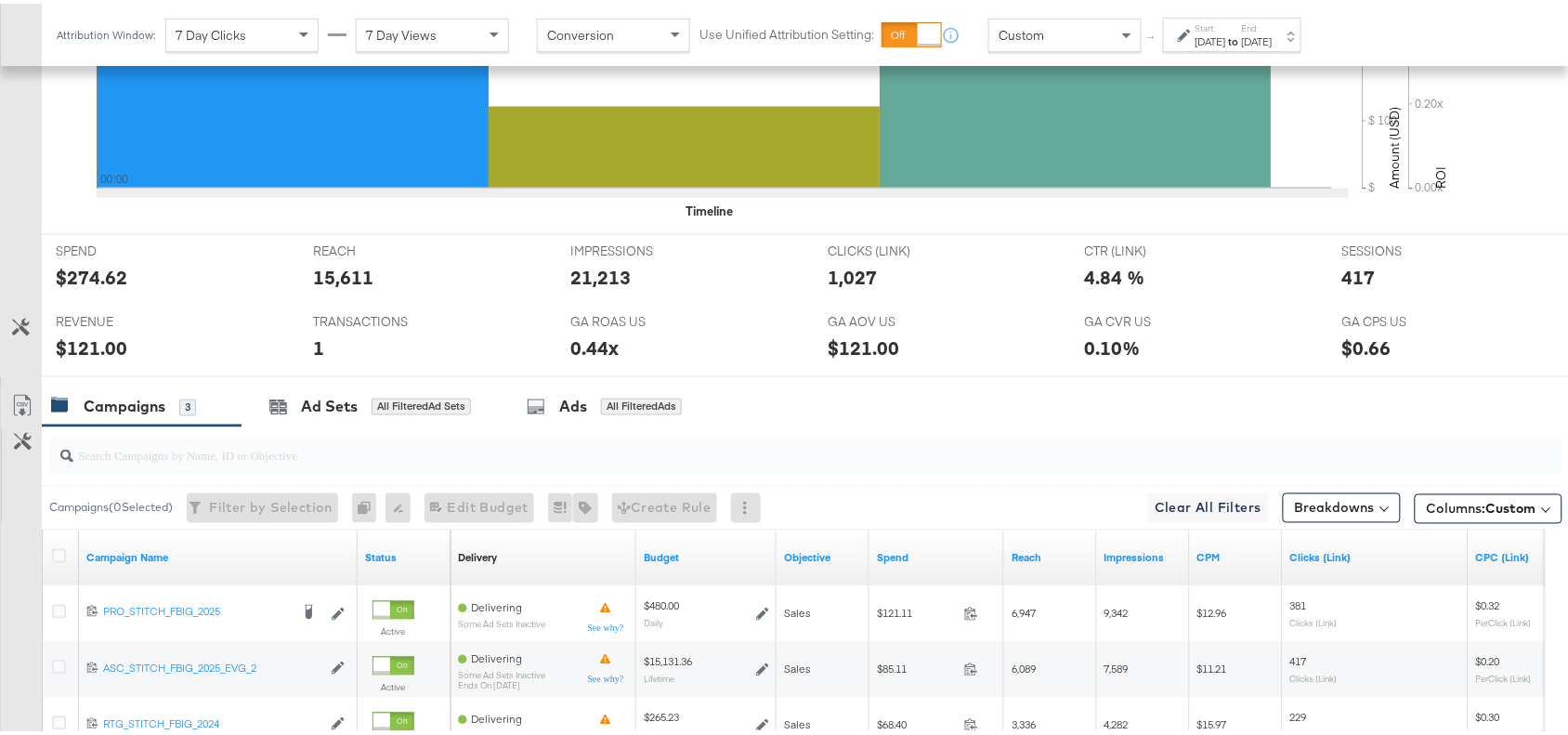
scroll to position [0, 0]
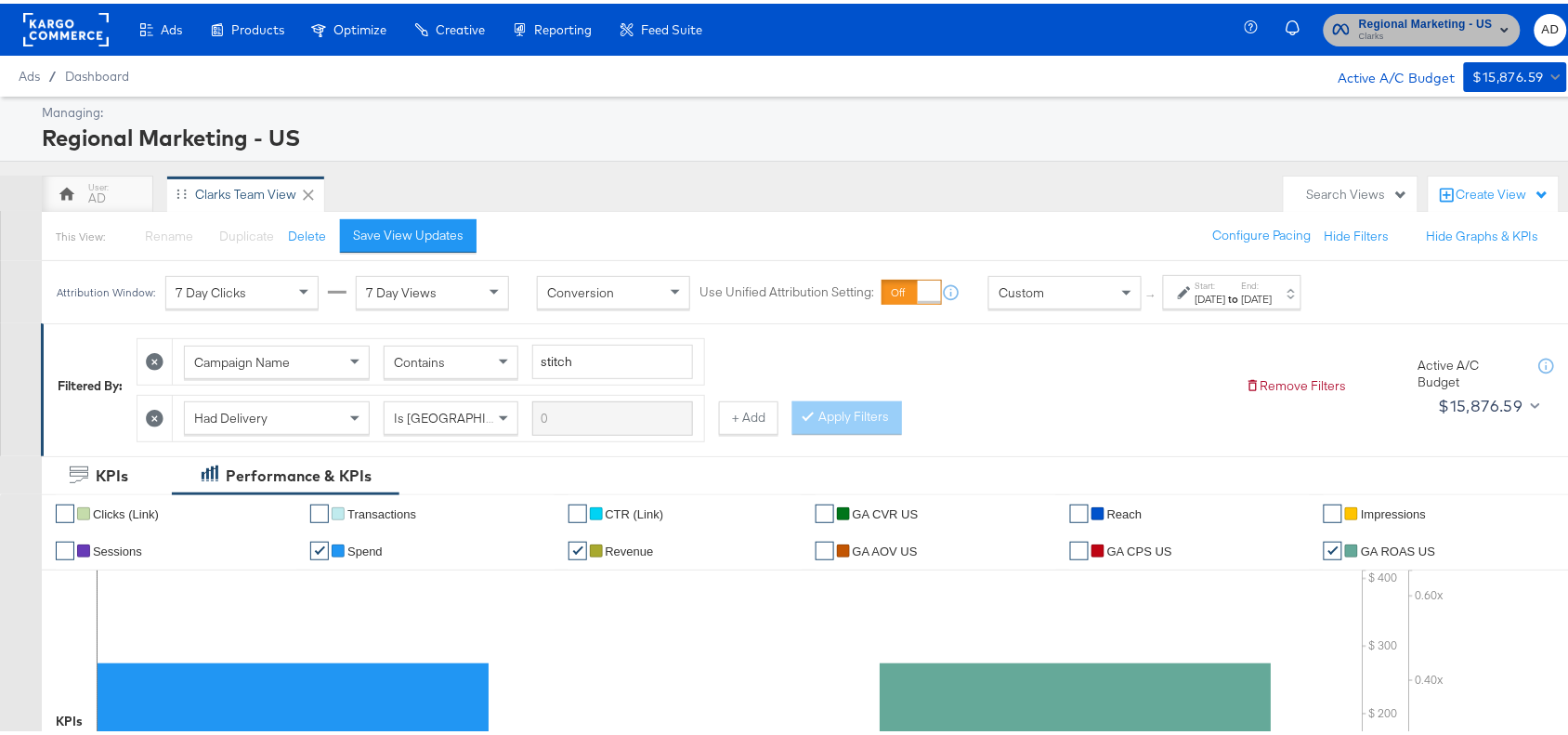
click at [1437, 36] on span "Clarks" at bounding box center [1425, 33] width 134 height 14
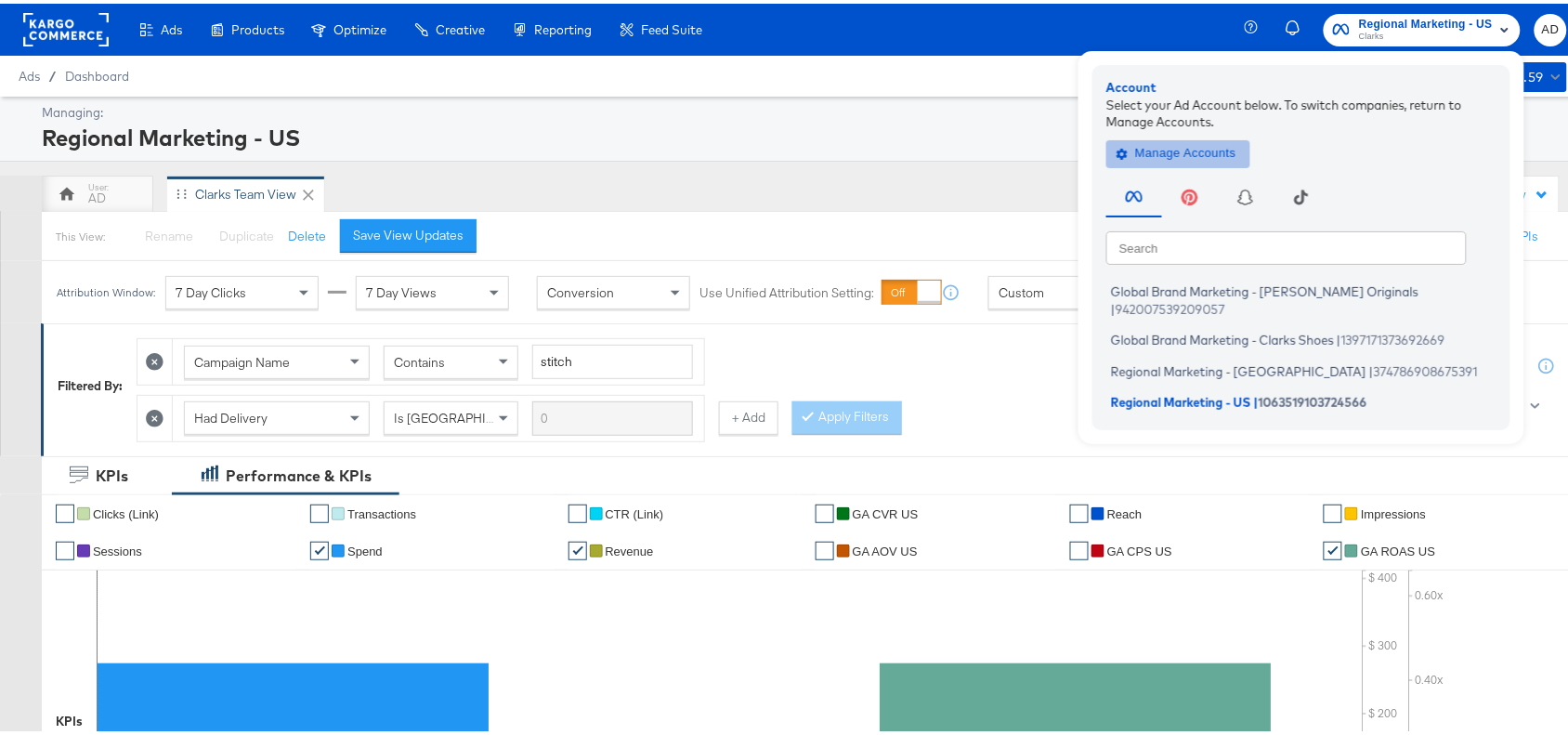
click at [1145, 154] on span "Manage Accounts" at bounding box center [1178, 150] width 116 height 21
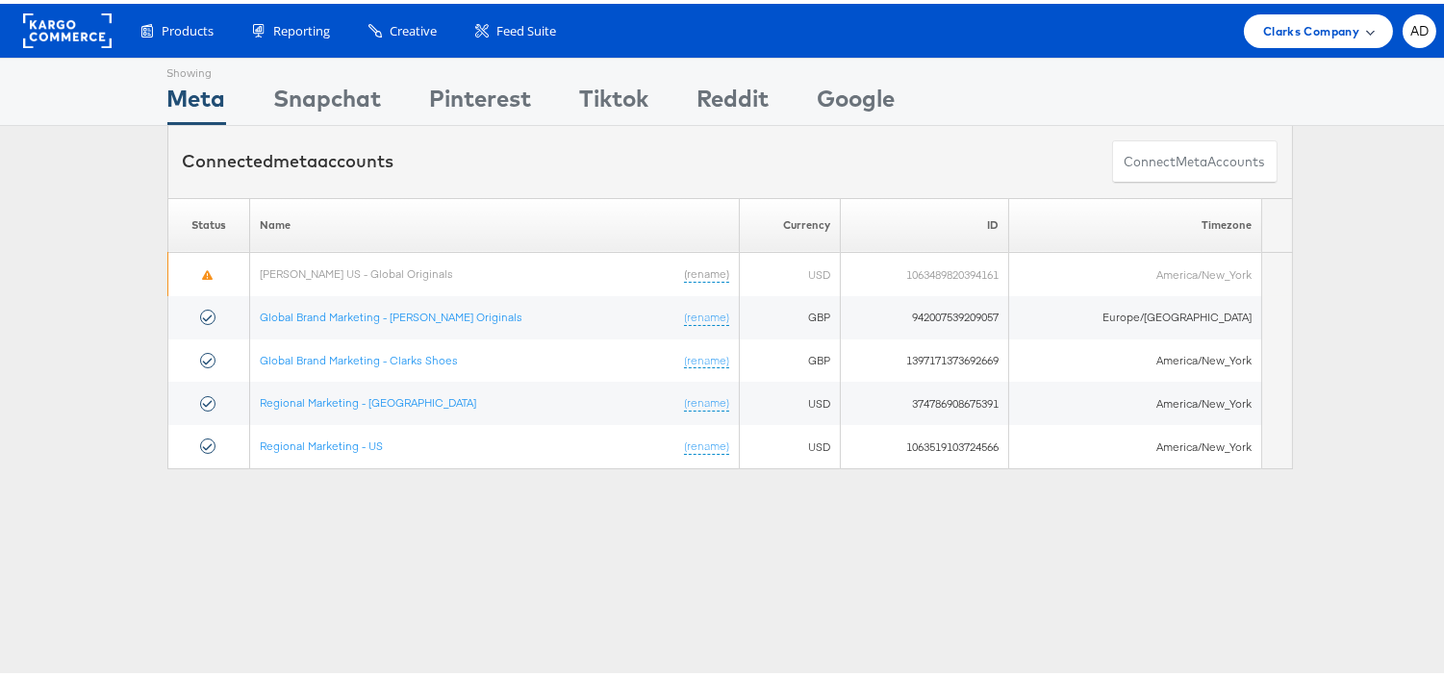
click at [1306, 30] on span "Clarks Company" at bounding box center [1311, 27] width 96 height 20
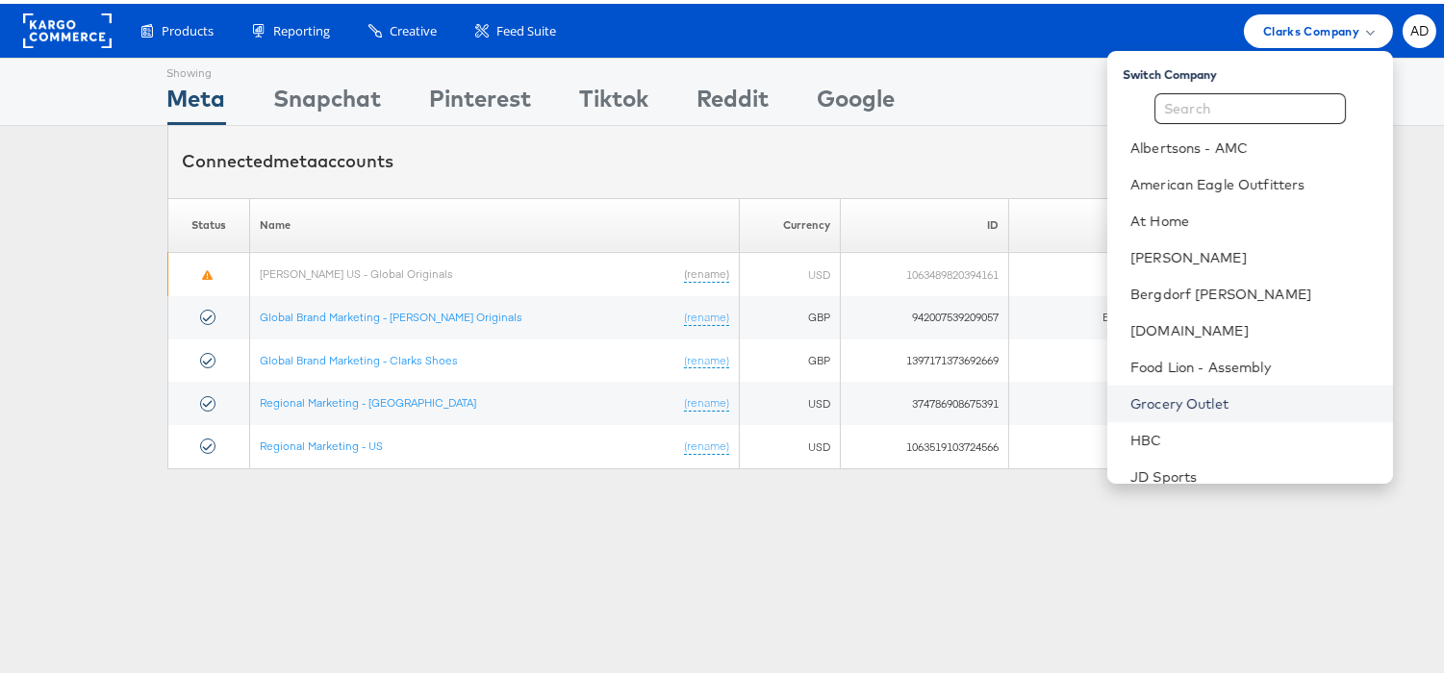
click at [1130, 402] on link "Grocery Outlet" at bounding box center [1253, 400] width 247 height 19
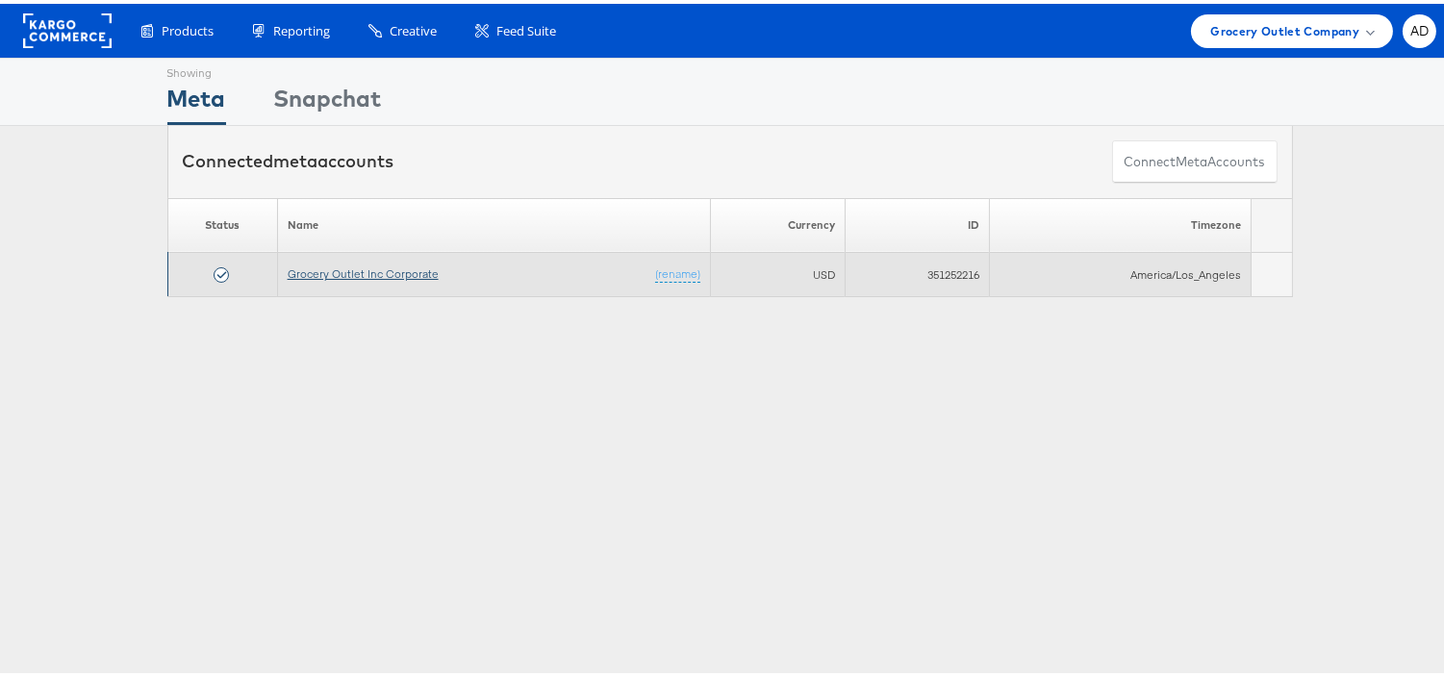
click at [361, 269] on link "Grocery Outlet Inc Corporate" at bounding box center [363, 270] width 151 height 14
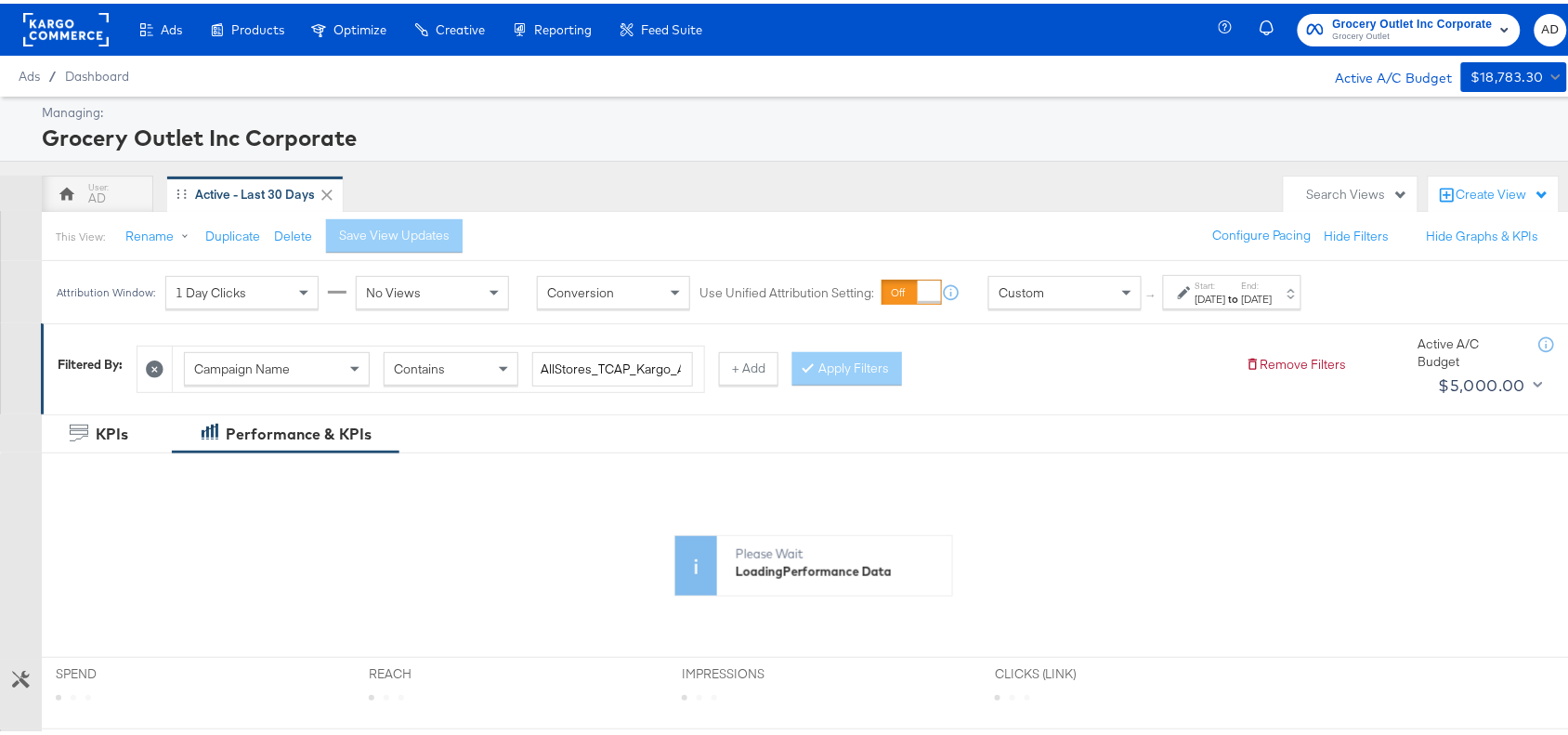
click at [1226, 298] on div "[DATE]" at bounding box center [1211, 295] width 31 height 14
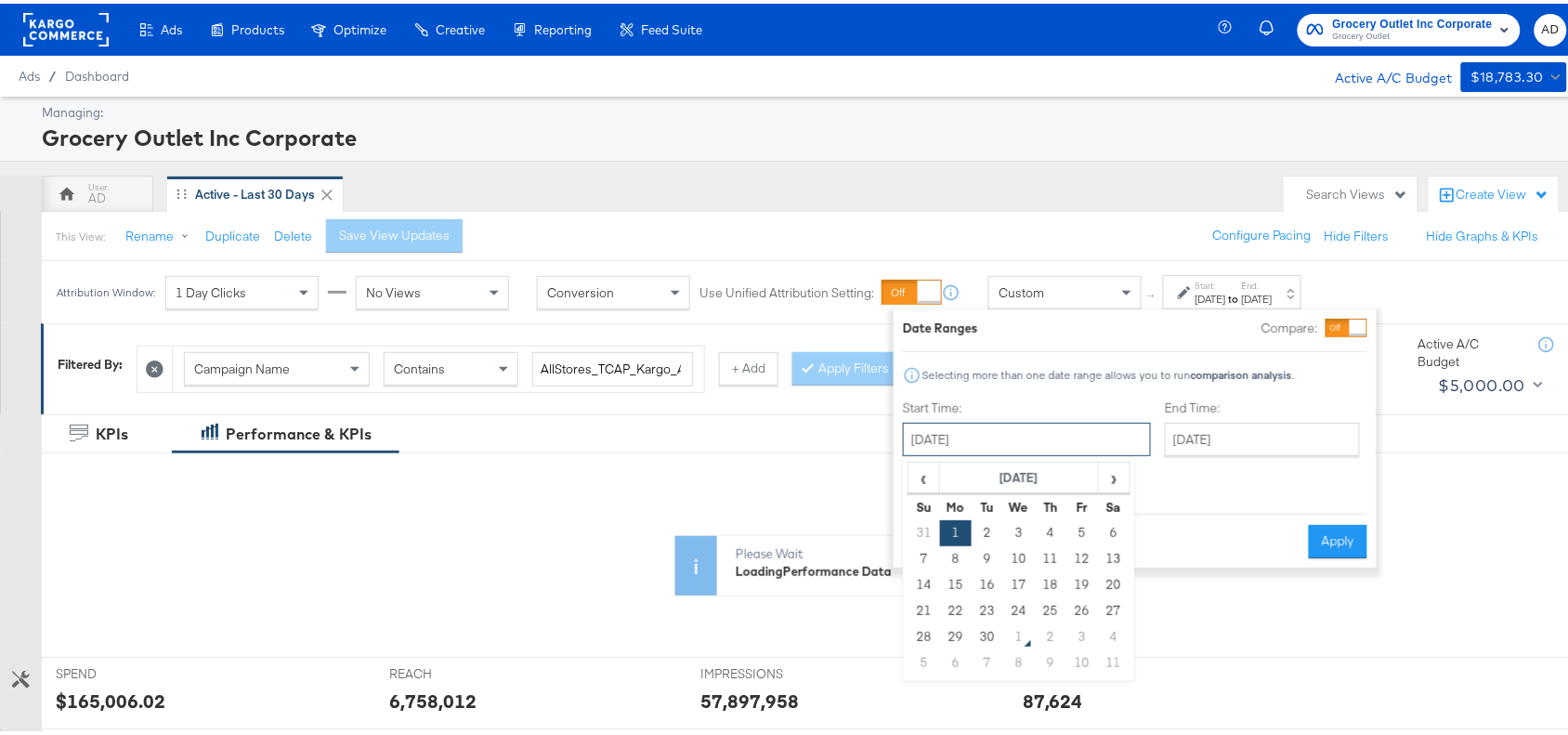
click at [1069, 448] on input "[DATE]" at bounding box center [1026, 436] width 248 height 34
click at [975, 635] on td "30" at bounding box center [987, 634] width 32 height 26
type input "[DATE]"
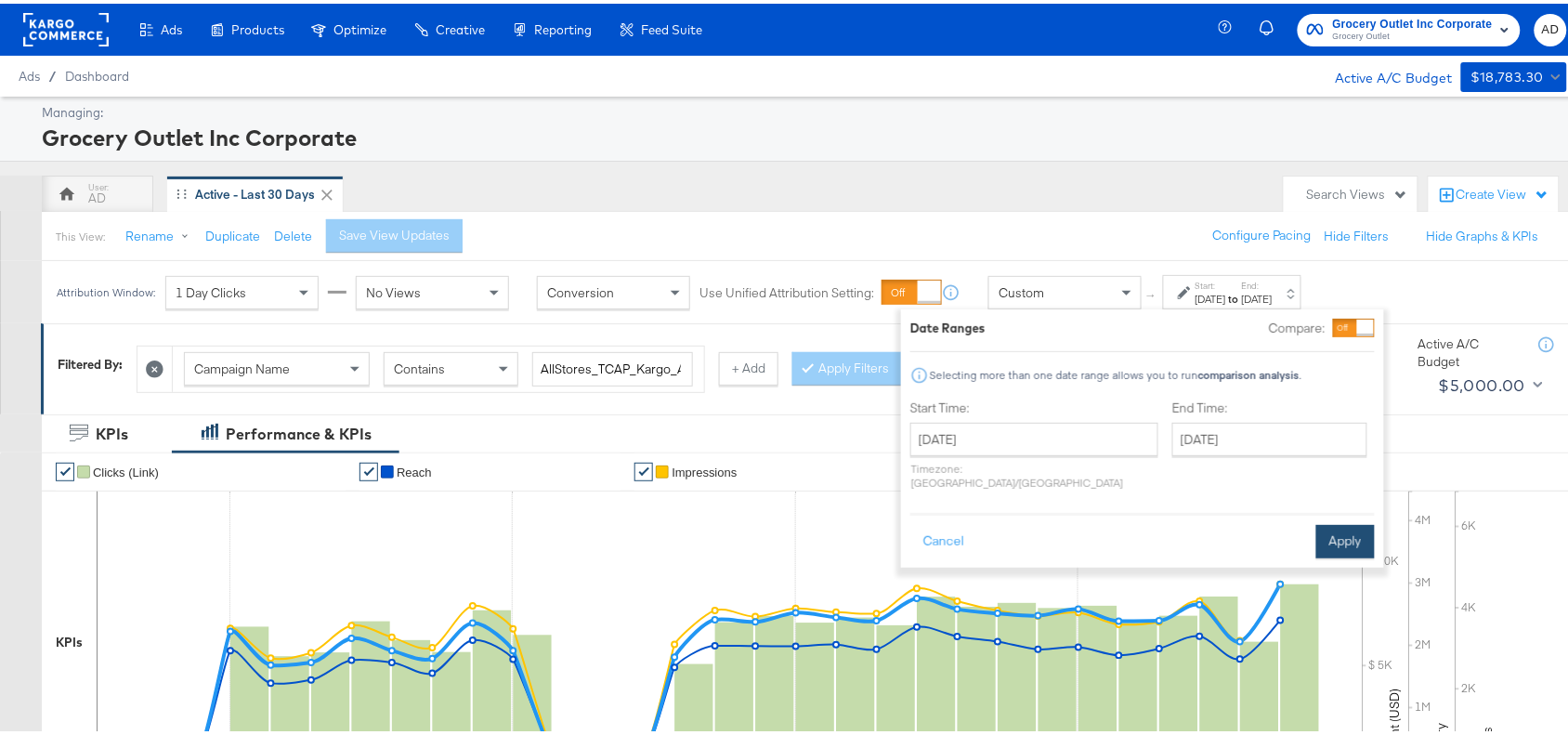
click at [1349, 522] on button "Apply" at bounding box center [1345, 538] width 59 height 34
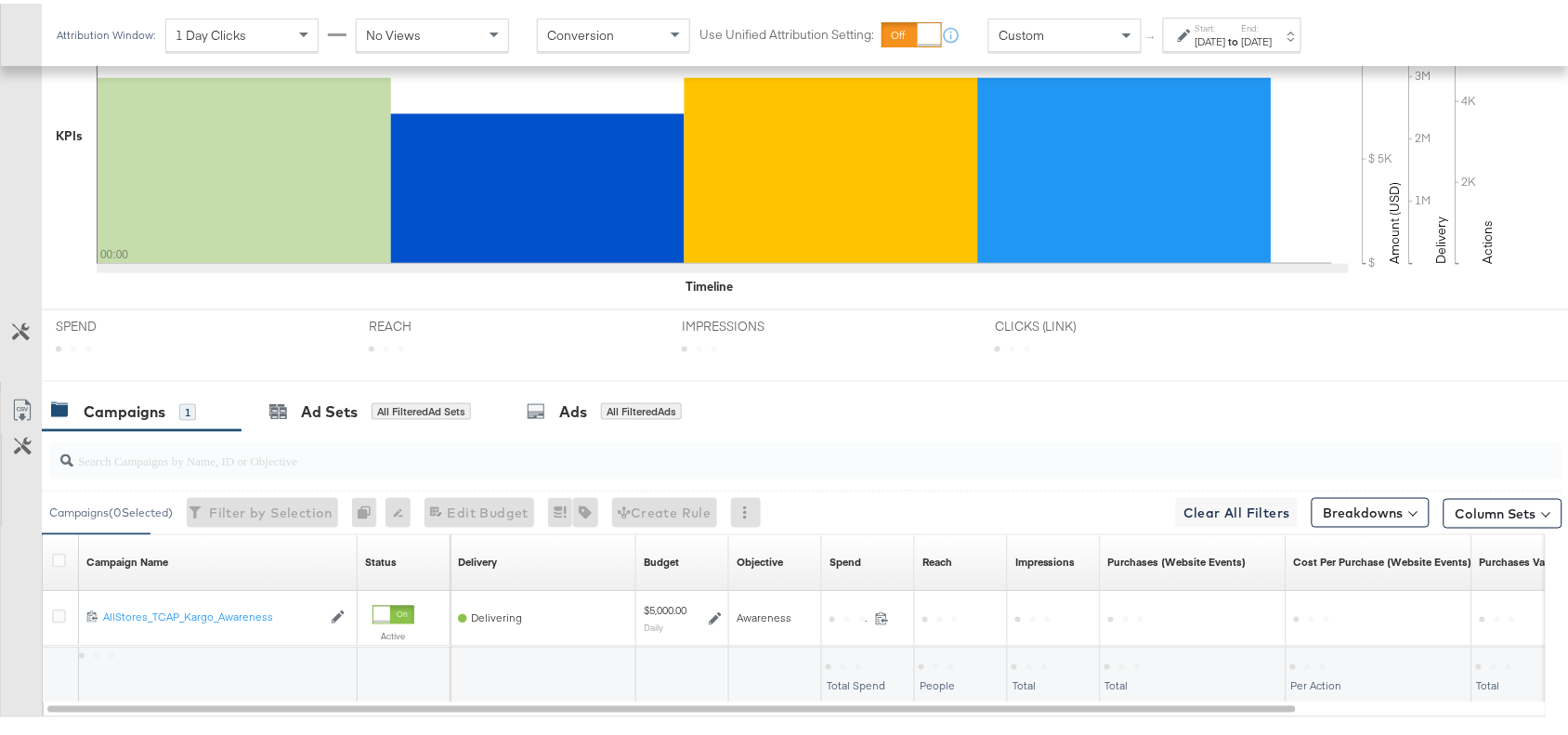
scroll to position [608, 0]
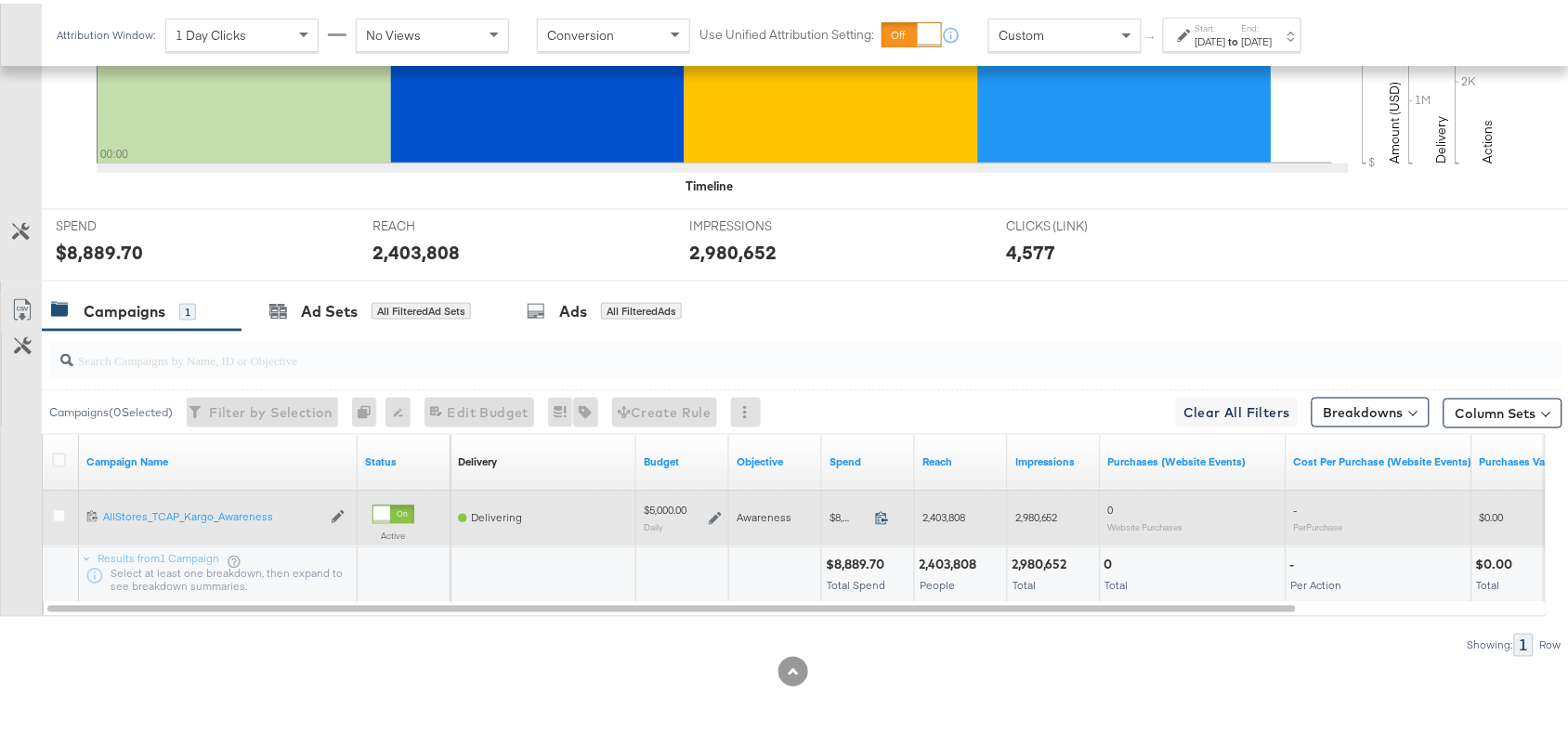
click at [879, 522] on icon at bounding box center [882, 514] width 14 height 14
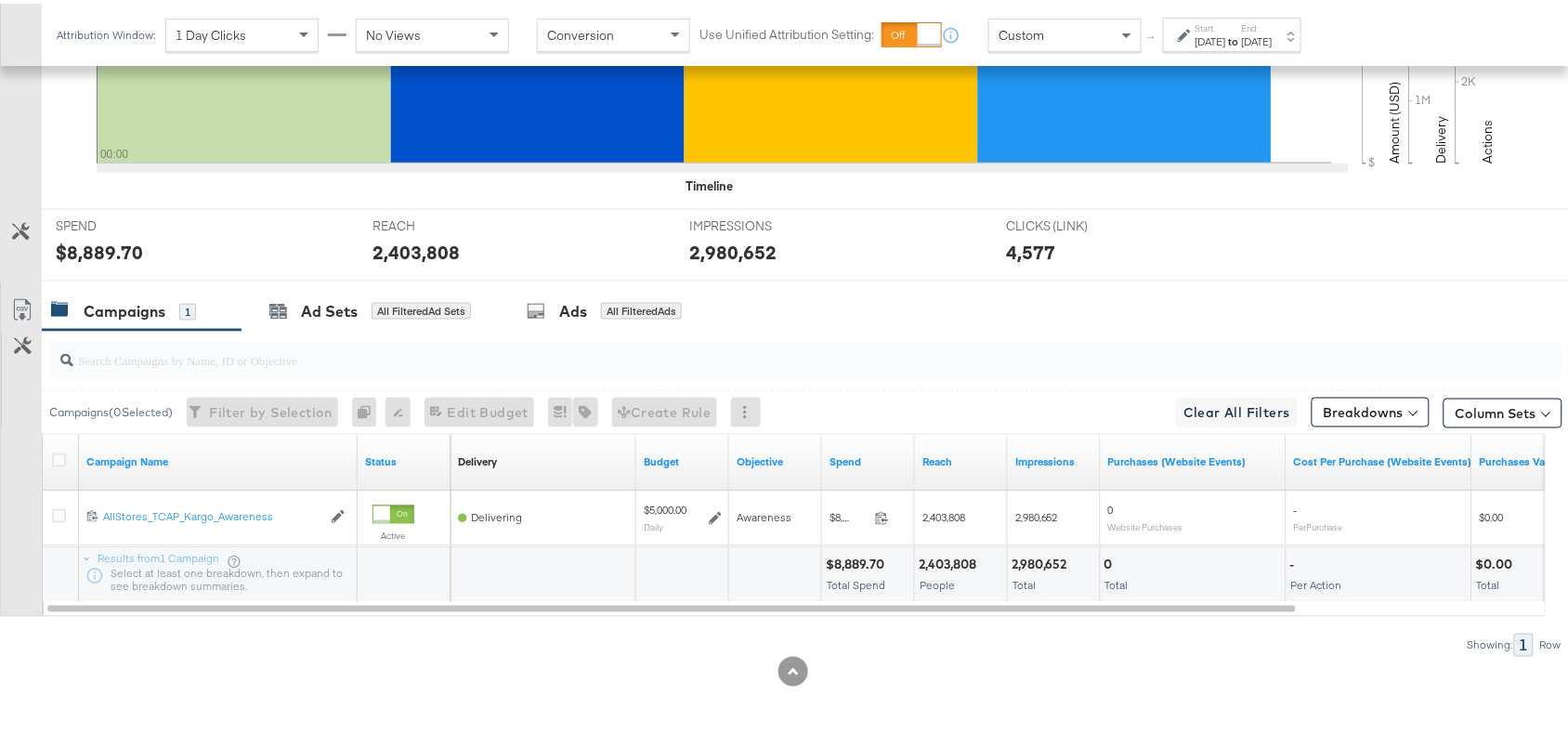
click at [1226, 38] on div "[DATE]" at bounding box center [1211, 38] width 31 height 14
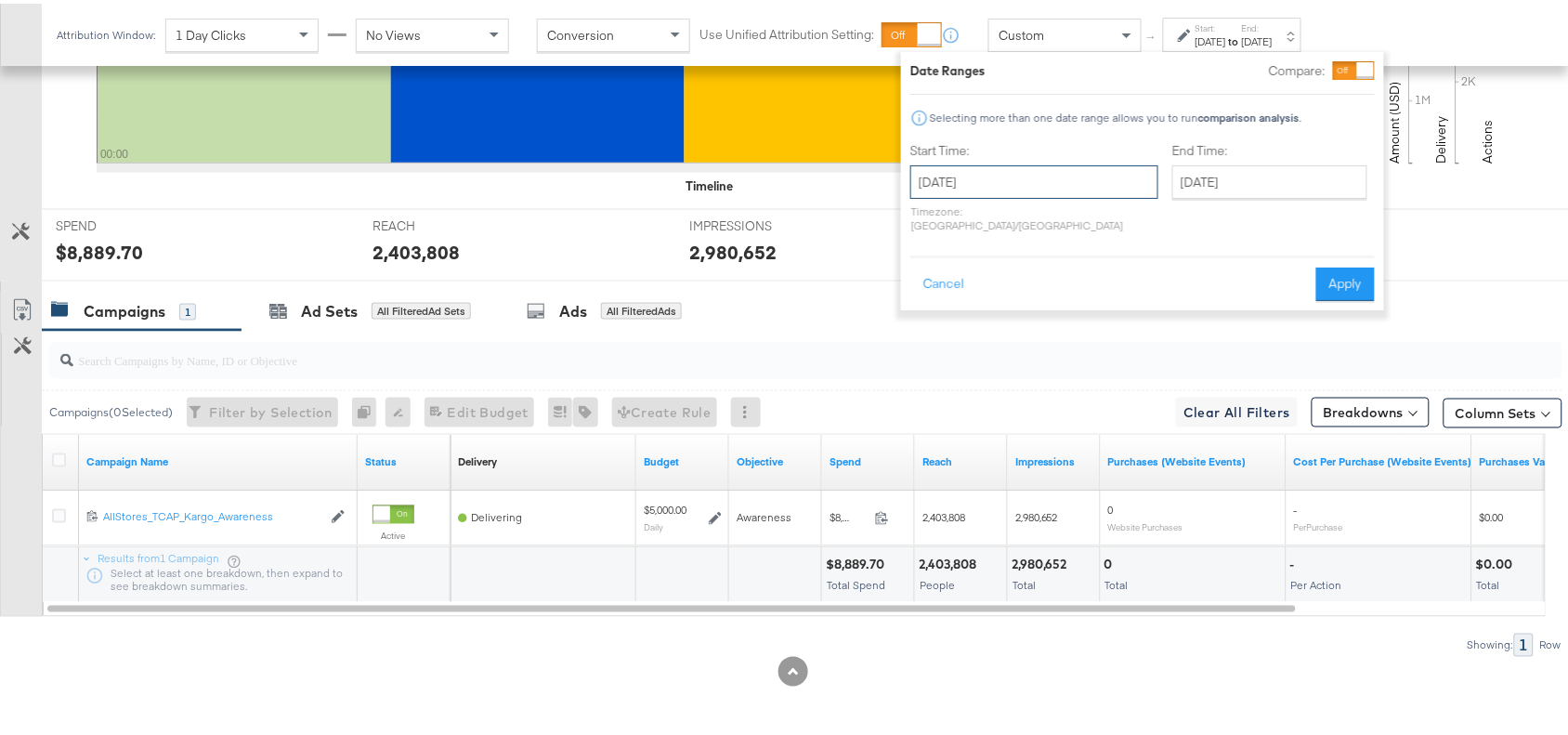
click at [1070, 168] on input "[DATE]" at bounding box center [1034, 178] width 248 height 34
click at [1026, 382] on td "1" at bounding box center [1026, 376] width 32 height 26
type input "[DATE]"
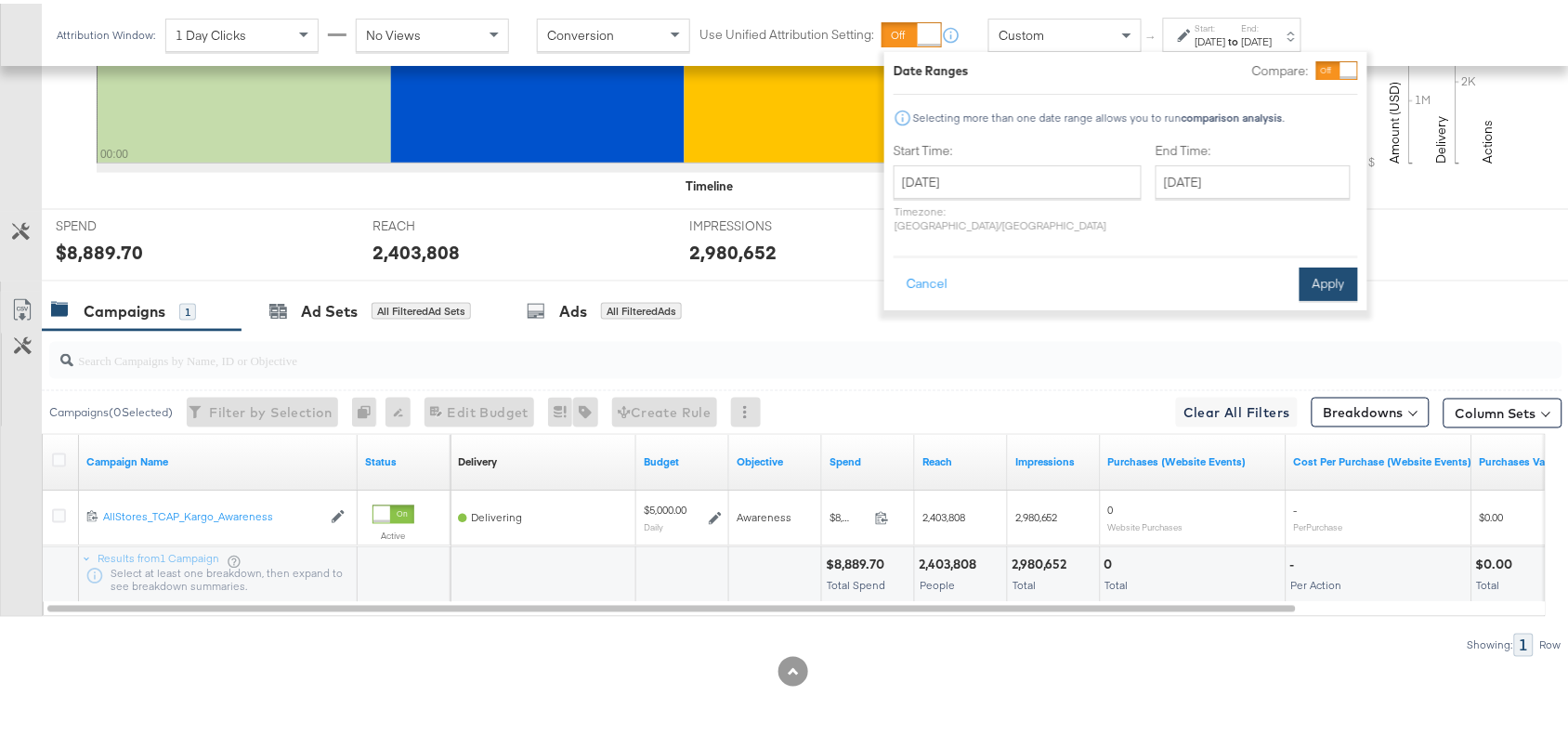
click at [1328, 264] on button "Apply" at bounding box center [1329, 280] width 59 height 34
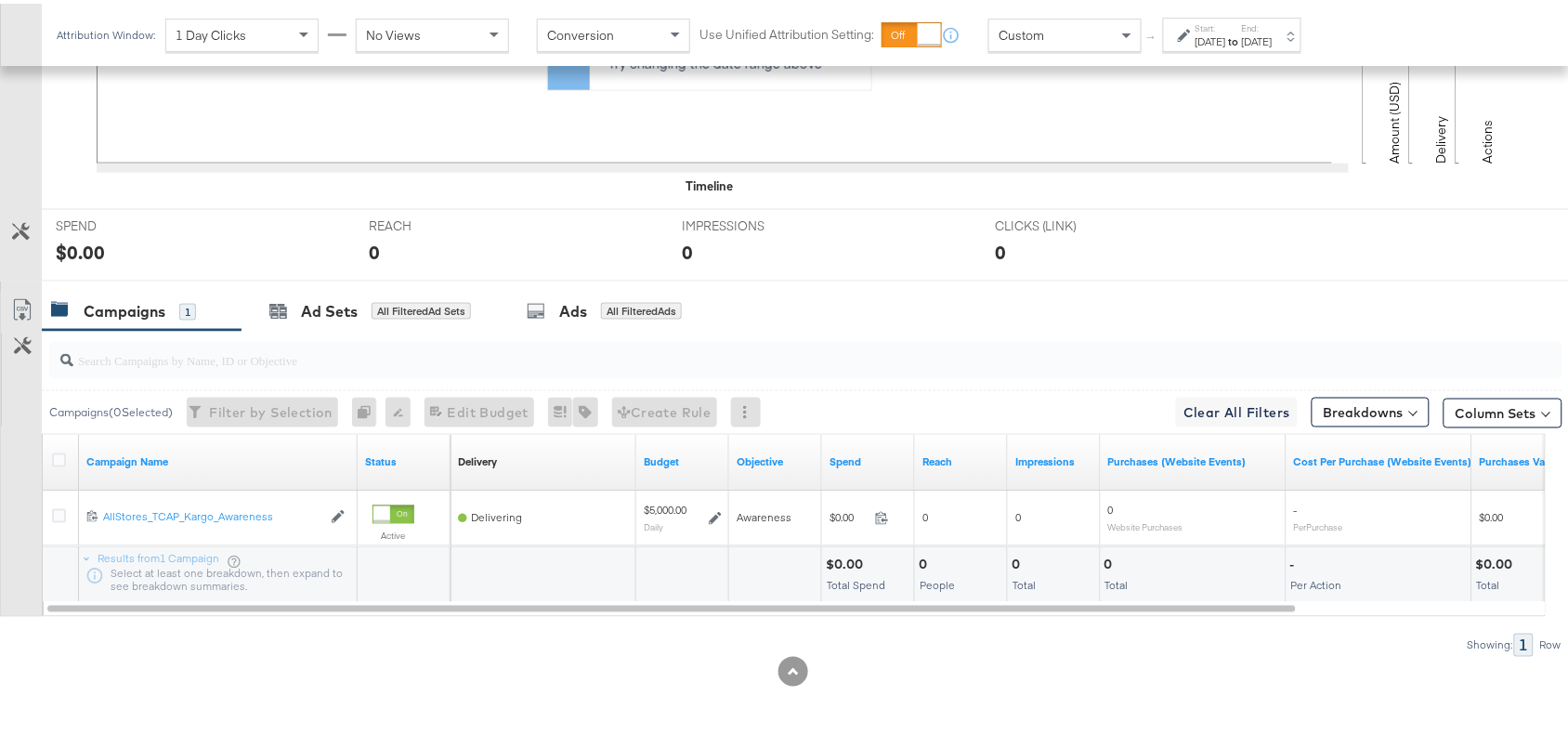
click at [1135, 318] on div "Campaigns 1 Ad Sets All Filtered Ad Sets Ads All Filtered Ads" at bounding box center [813, 307] width 1544 height 40
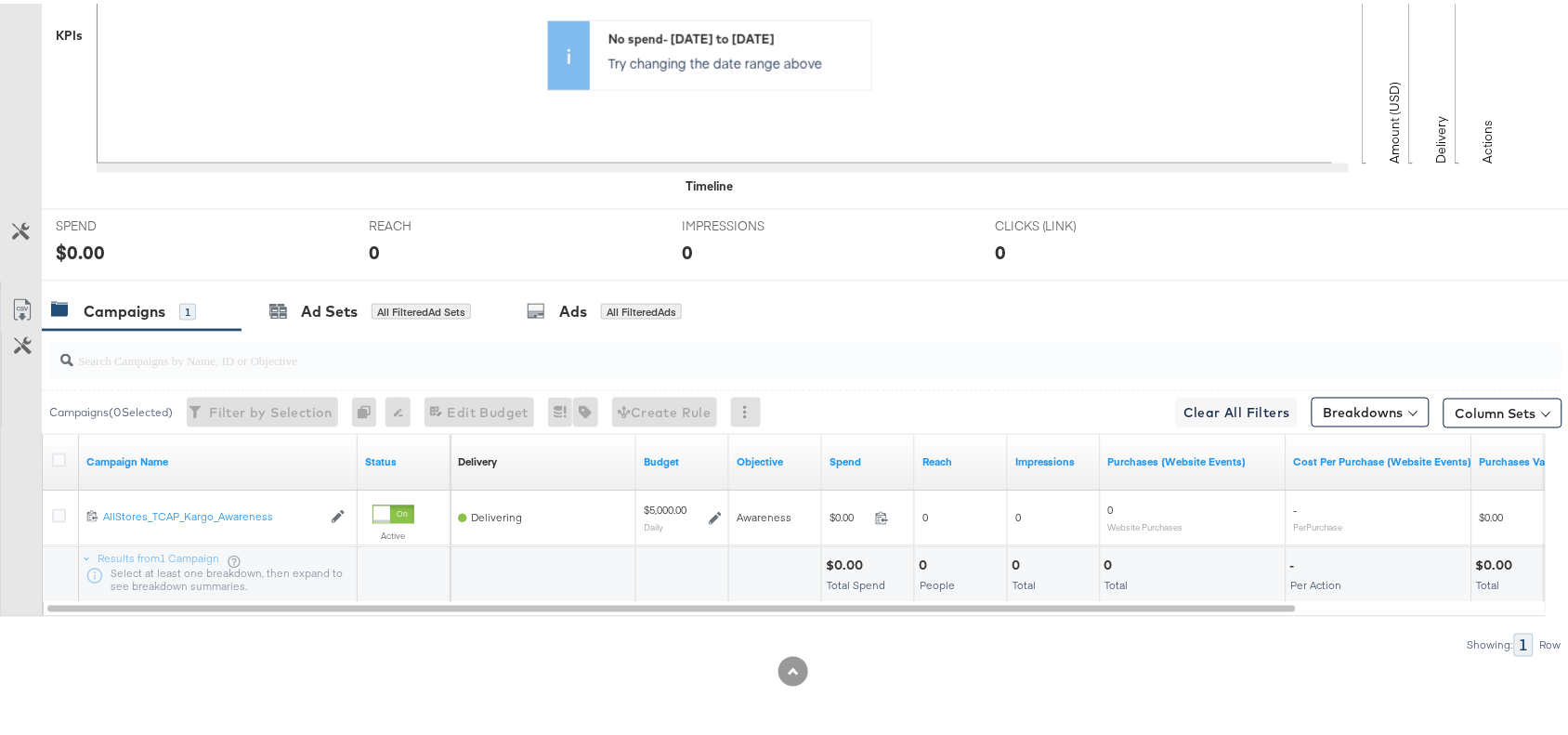
scroll to position [0, 0]
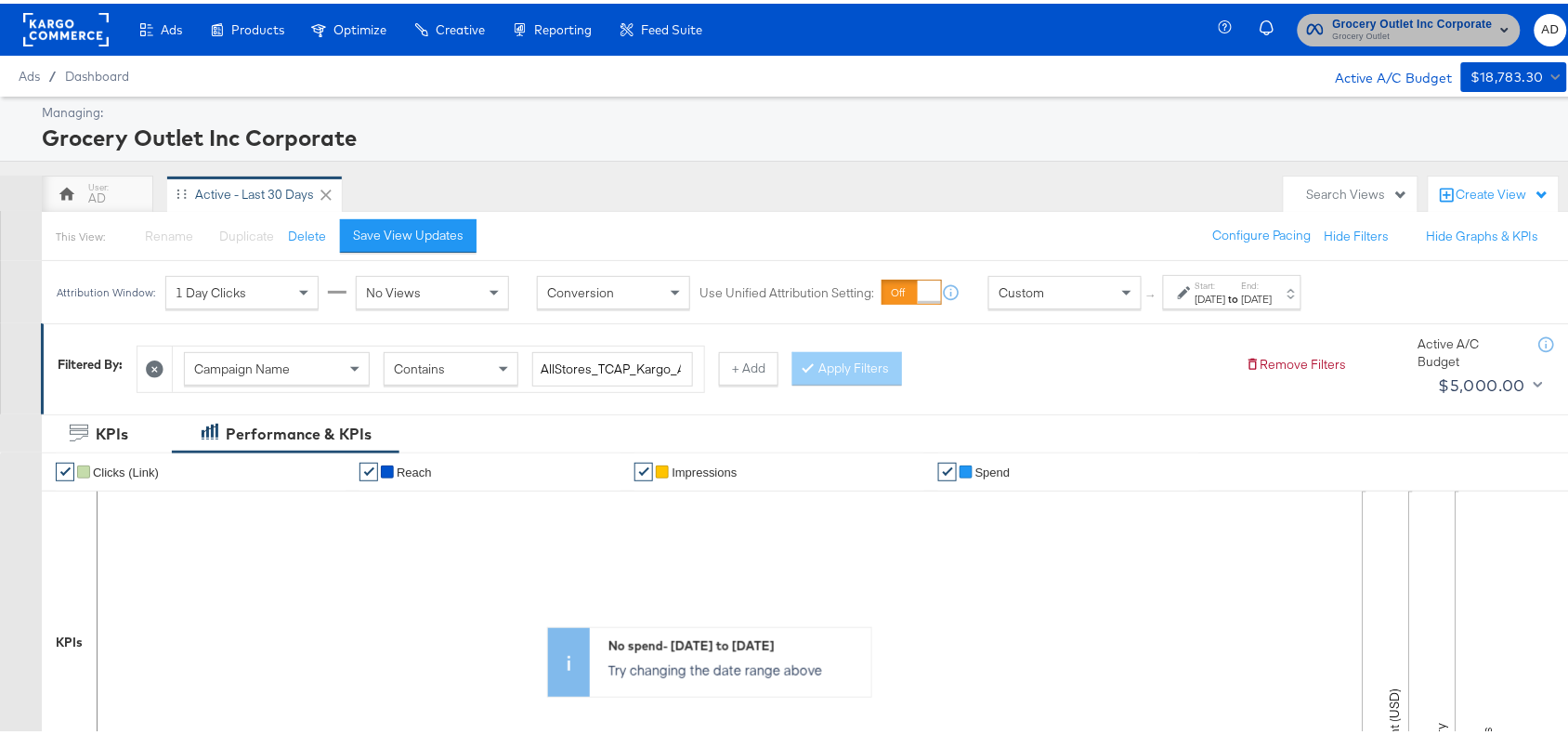
click at [1358, 19] on span "Grocery Outlet Inc Corporate" at bounding box center [1412, 21] width 159 height 19
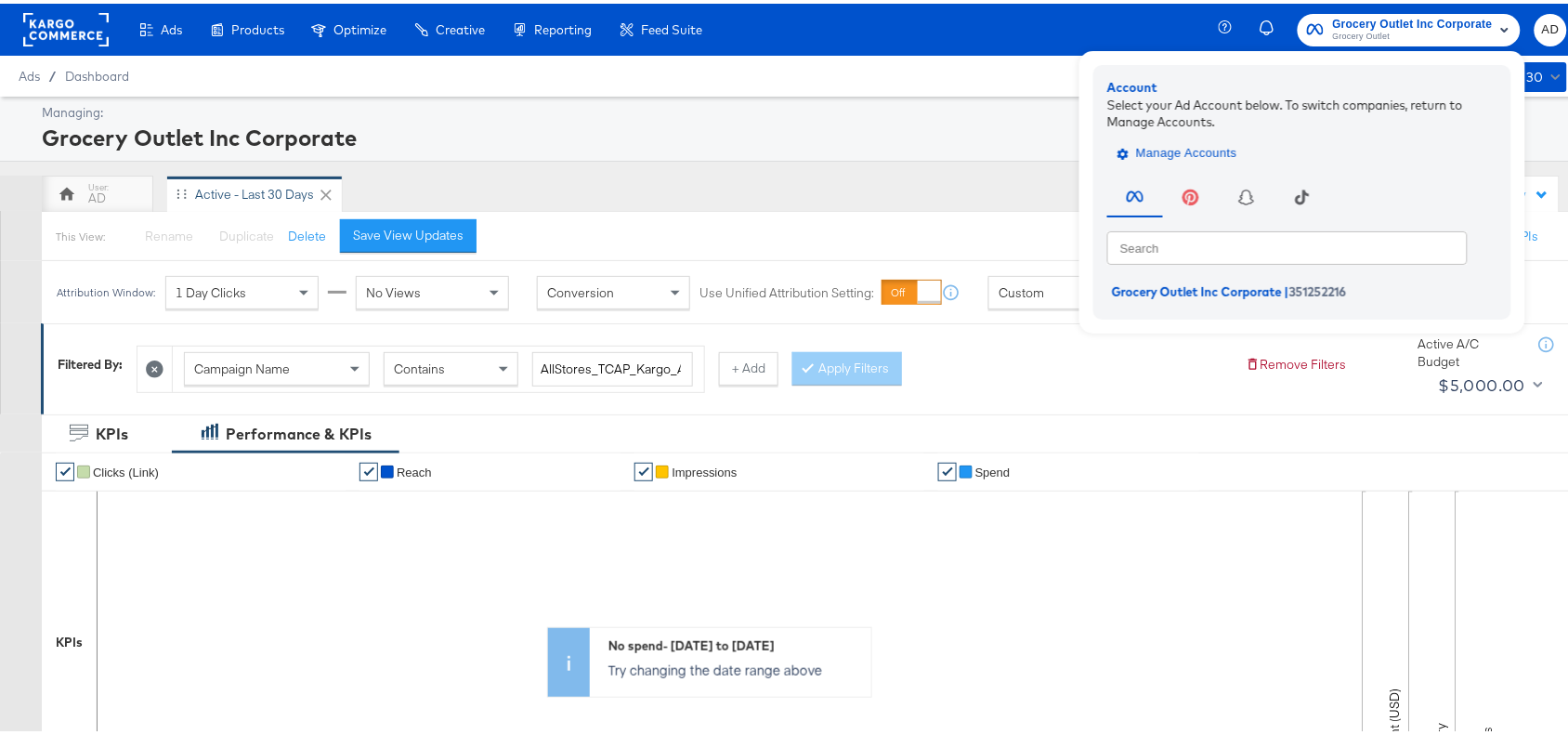
click at [1191, 145] on span "Manage Accounts" at bounding box center [1179, 150] width 116 height 21
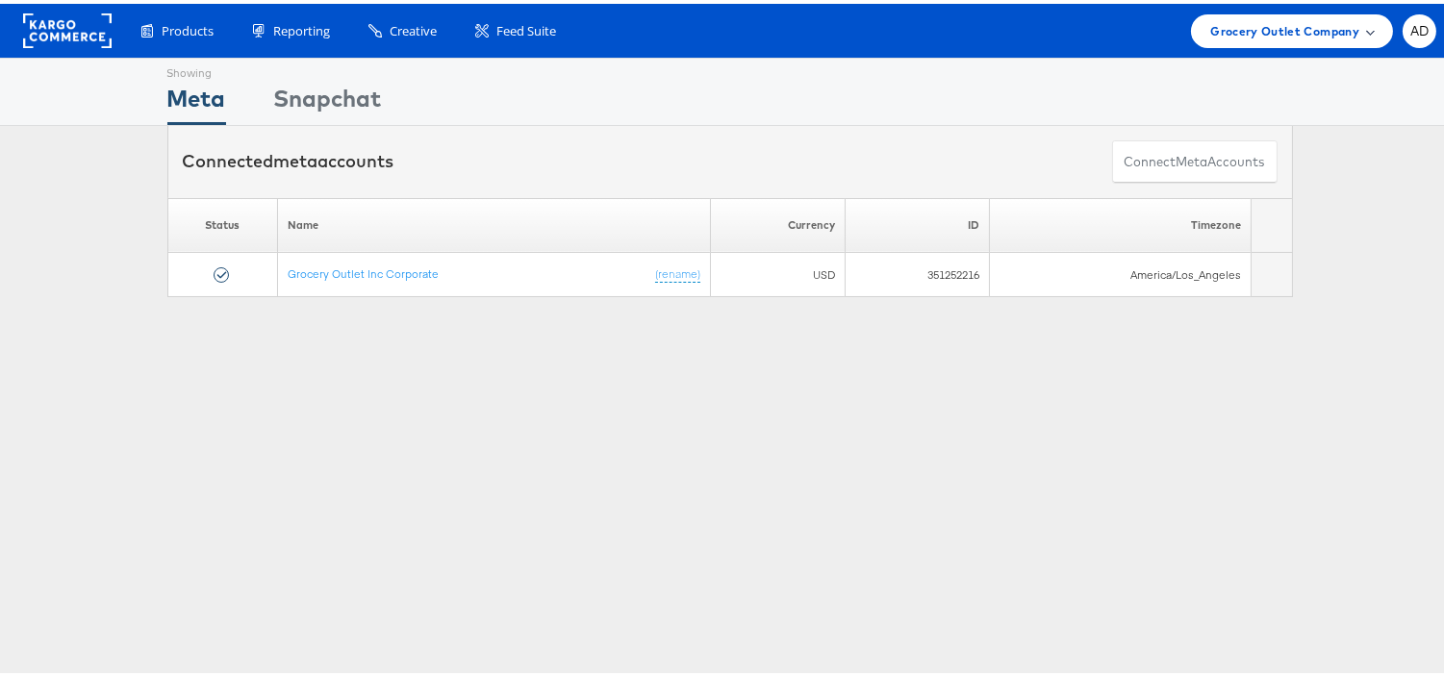
click at [1210, 25] on span "Grocery Outlet Company" at bounding box center [1284, 27] width 149 height 20
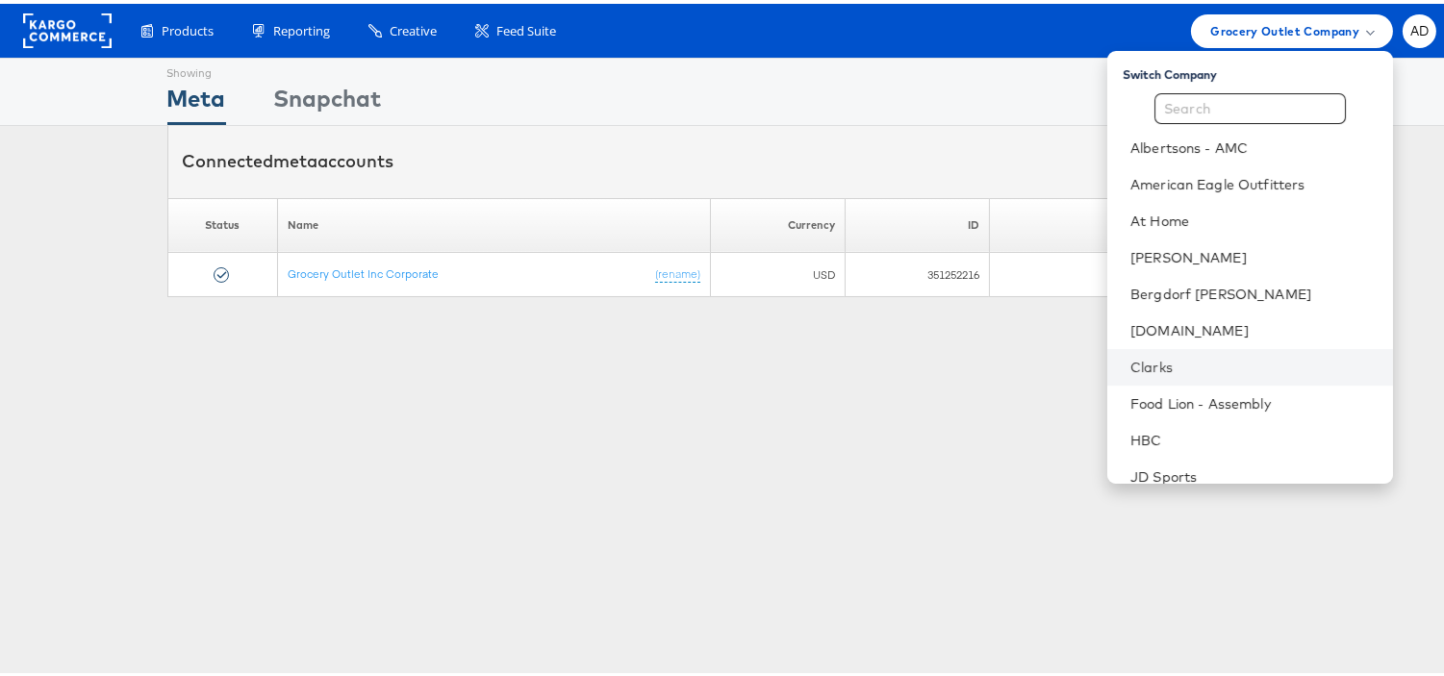
click at [1107, 350] on li "Clarks" at bounding box center [1250, 363] width 286 height 37
click at [1148, 360] on link "Clarks" at bounding box center [1253, 363] width 247 height 19
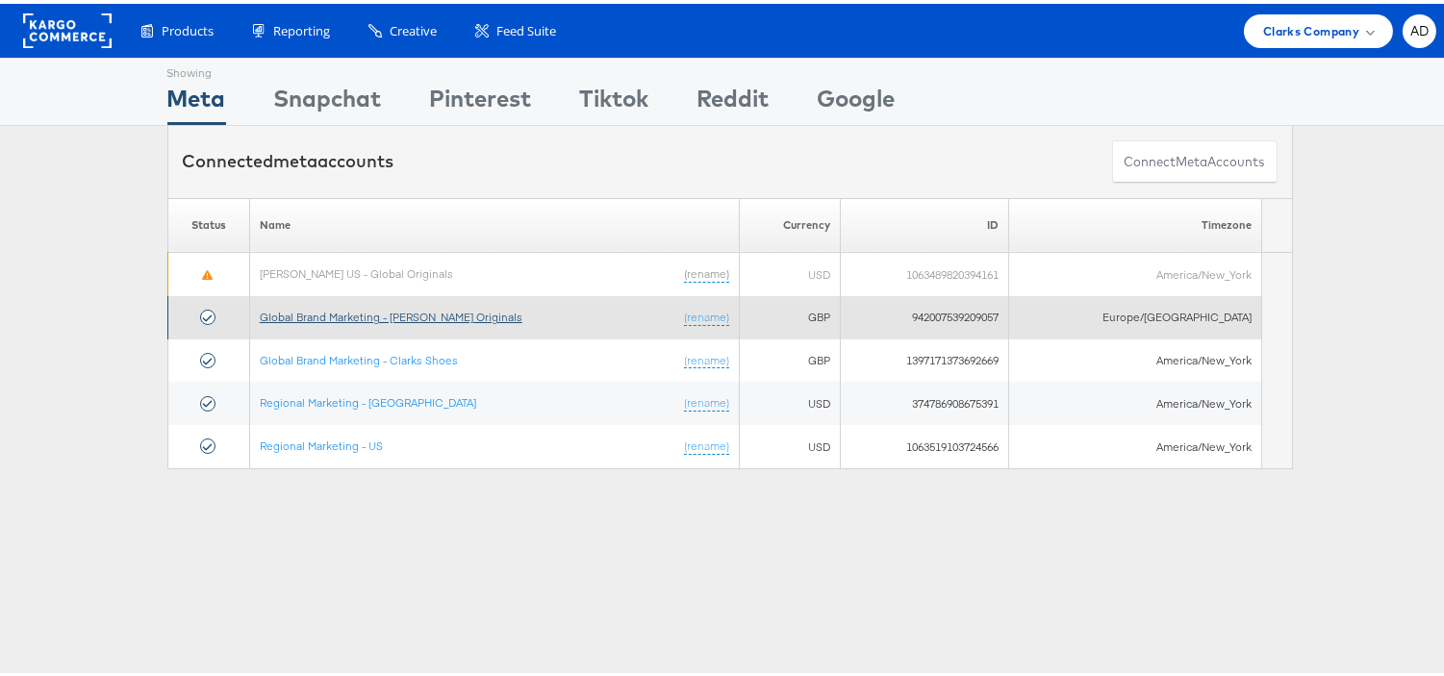
click at [431, 314] on link "Global Brand Marketing - [PERSON_NAME] Originals" at bounding box center [391, 313] width 263 height 14
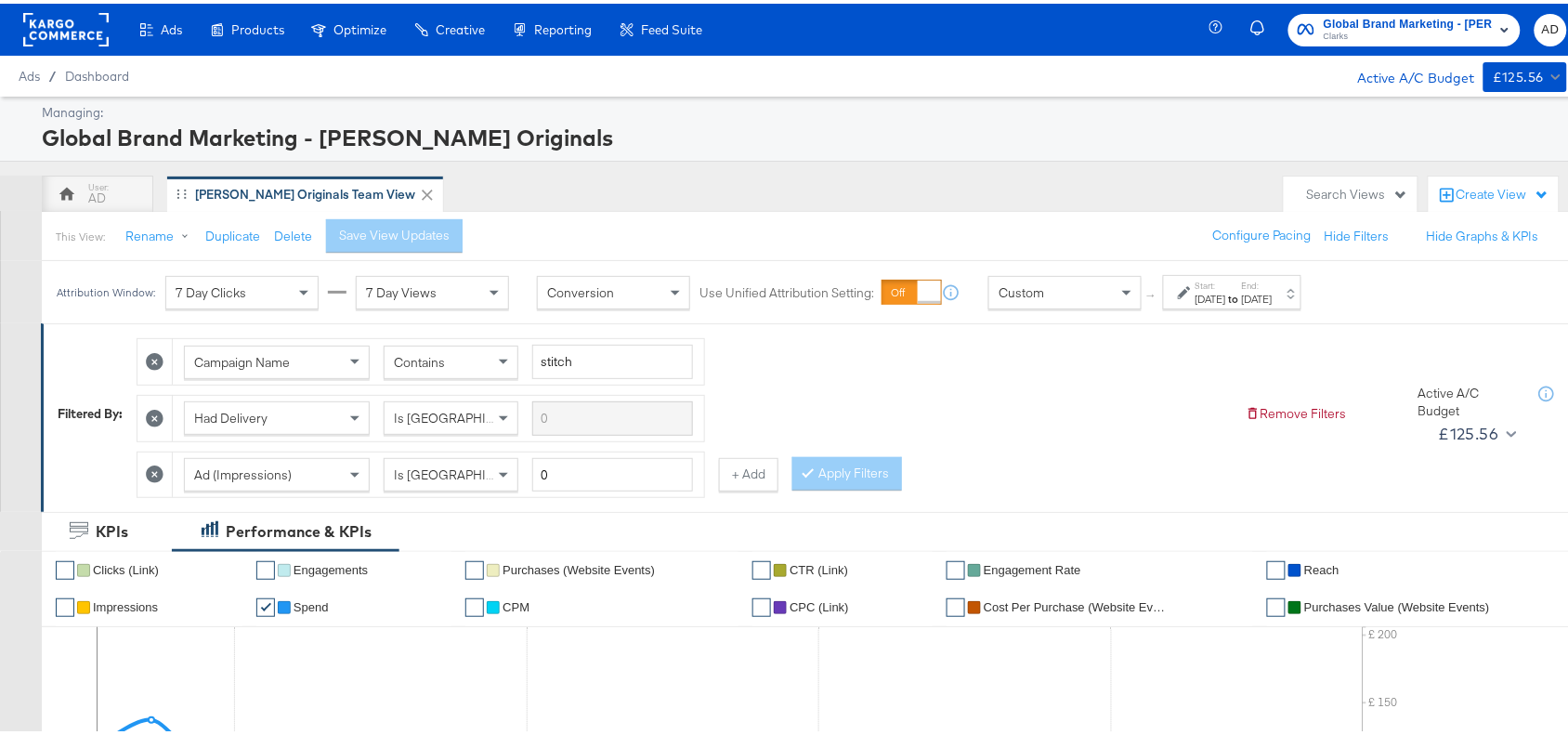
click at [1226, 286] on label "Start:" at bounding box center [1211, 282] width 31 height 13
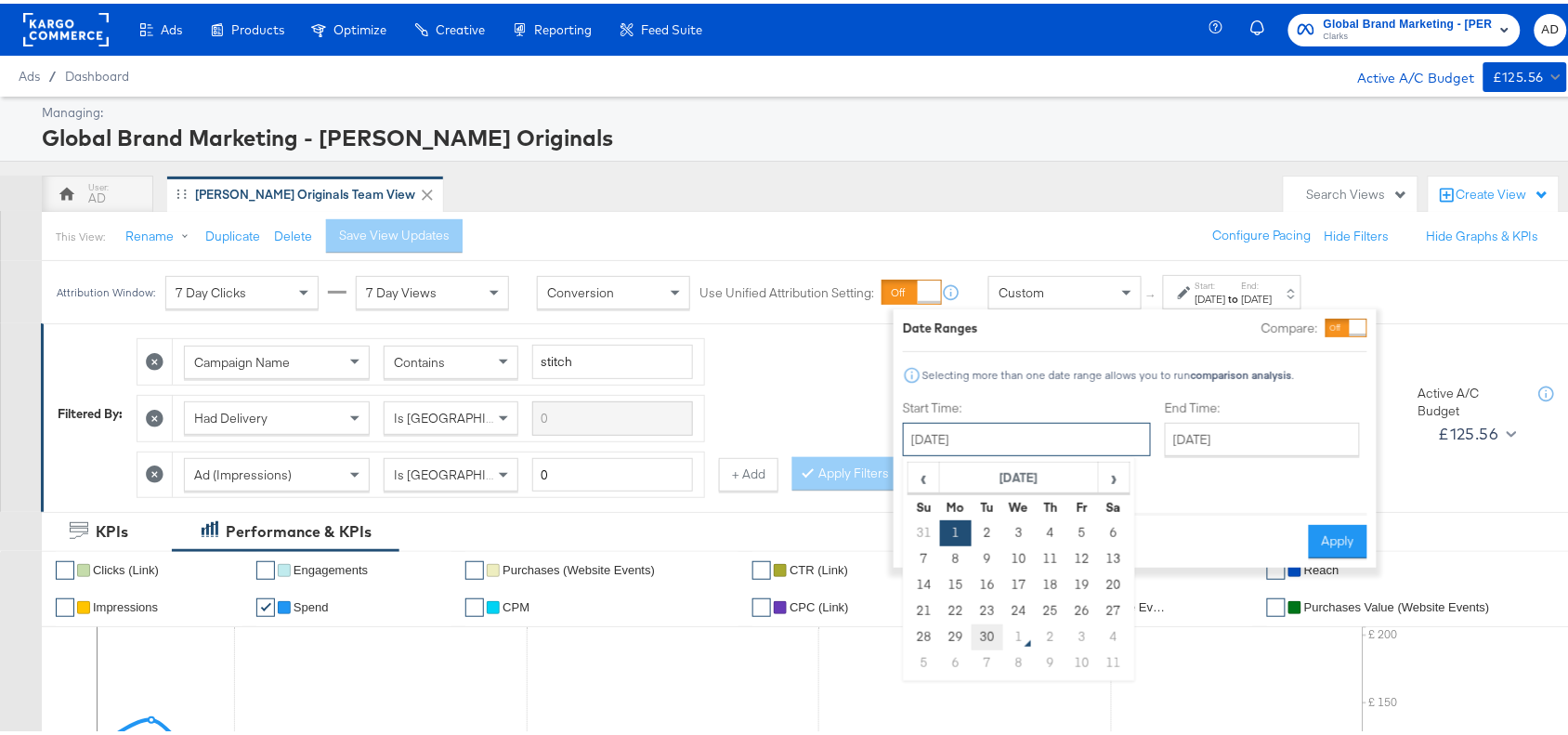
drag, startPoint x: 1055, startPoint y: 446, endPoint x: 986, endPoint y: 639, distance: 205.0
click at [986, 452] on div "[DATE] ‹ [DATE] › Su Mo Tu We Th Fr Sa 31 1 2 3 4 5 6 7 8 9 10 11 12 13 14 15 1…" at bounding box center [1026, 436] width 248 height 34
click at [986, 639] on td "30" at bounding box center [987, 634] width 32 height 26
type input "[DATE]"
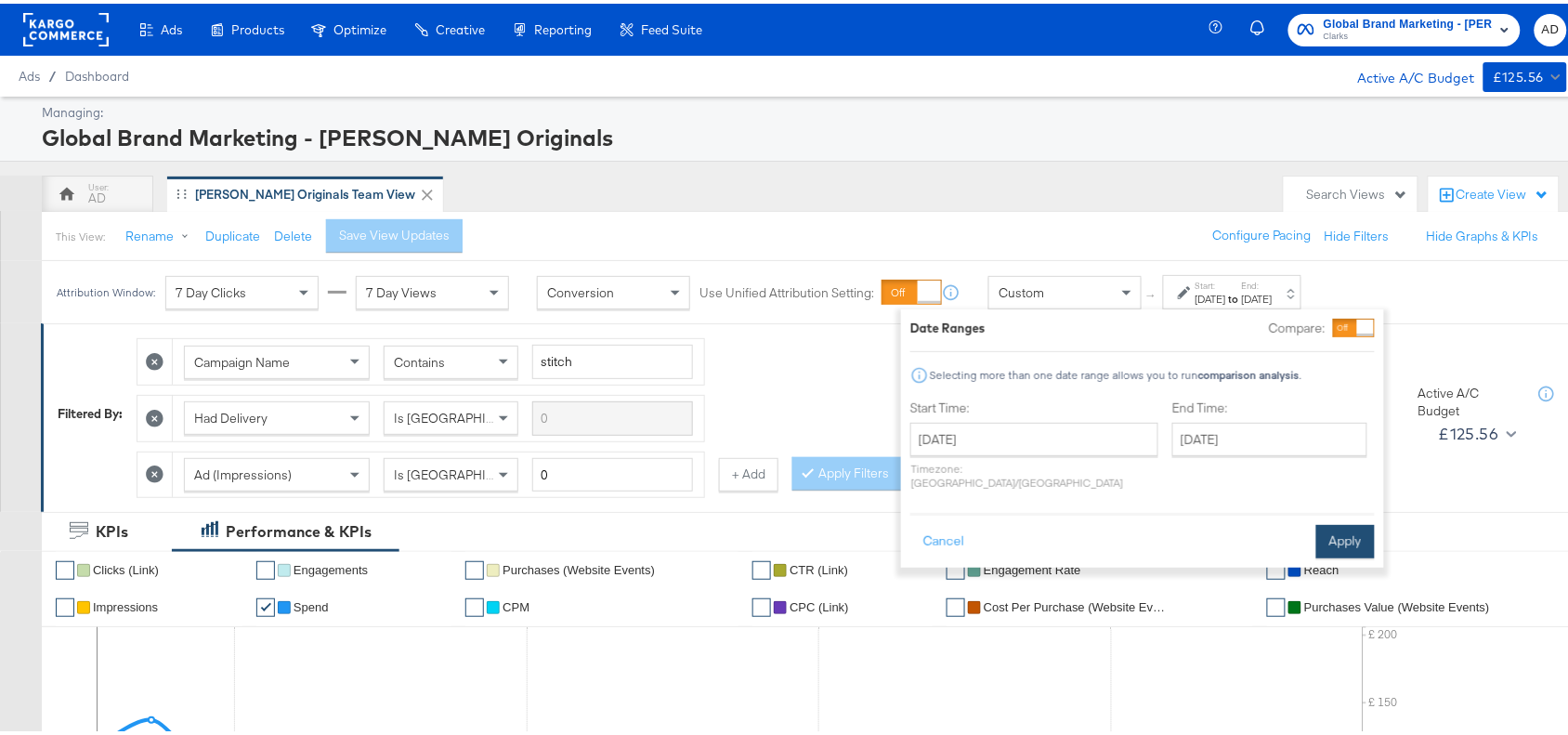
click at [1342, 522] on button "Apply" at bounding box center [1345, 538] width 59 height 34
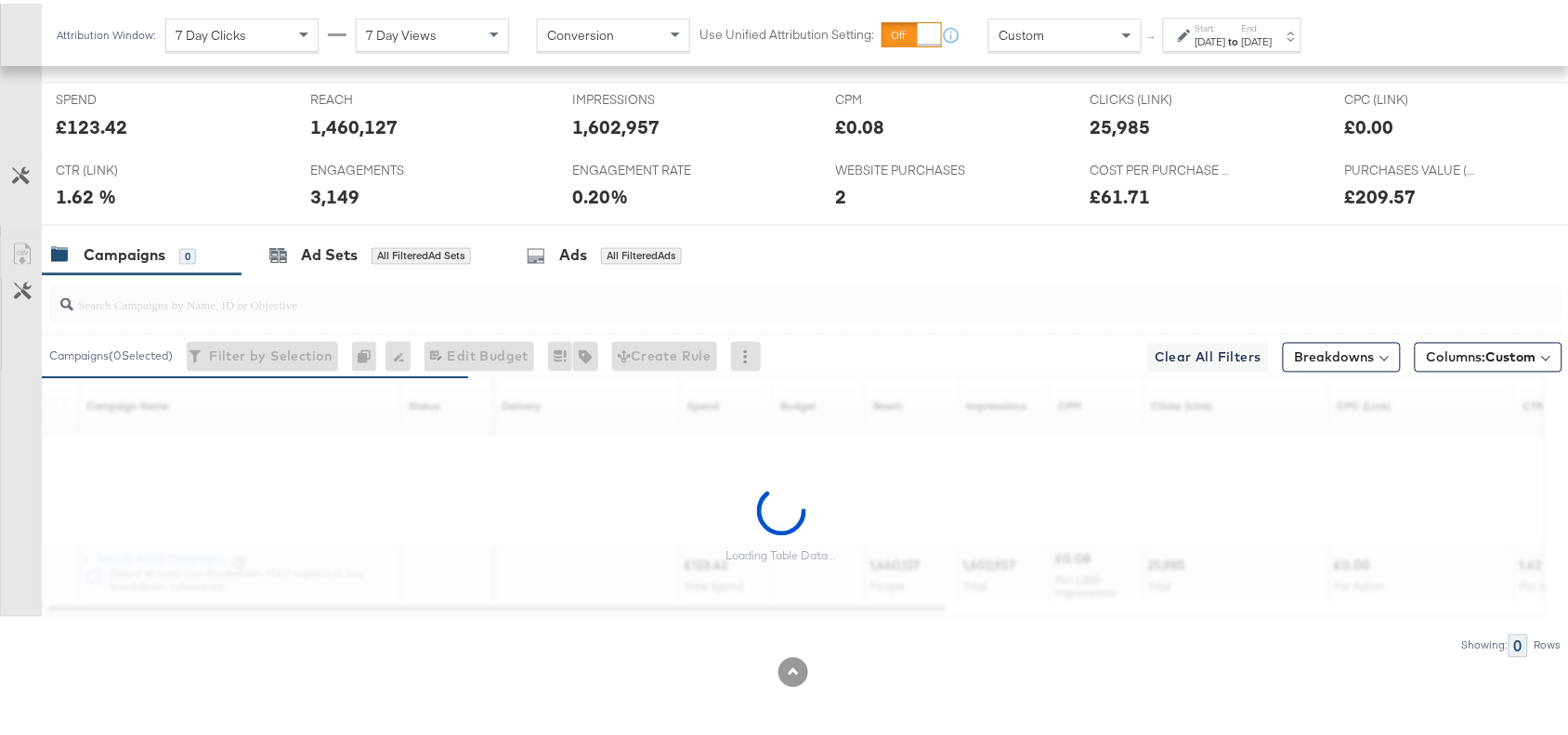
scroll to position [817, 0]
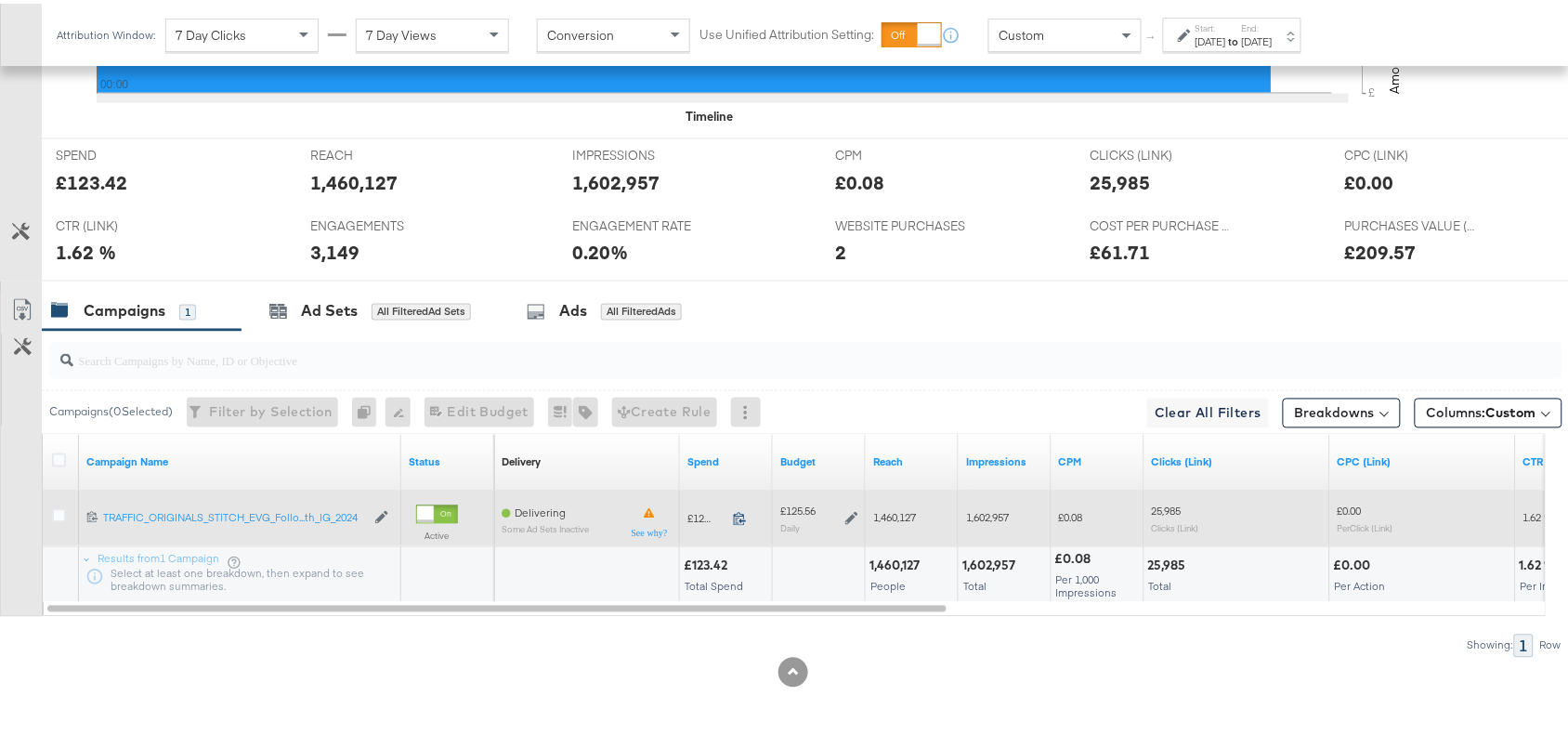
click at [743, 516] on icon at bounding box center [740, 515] width 14 height 14
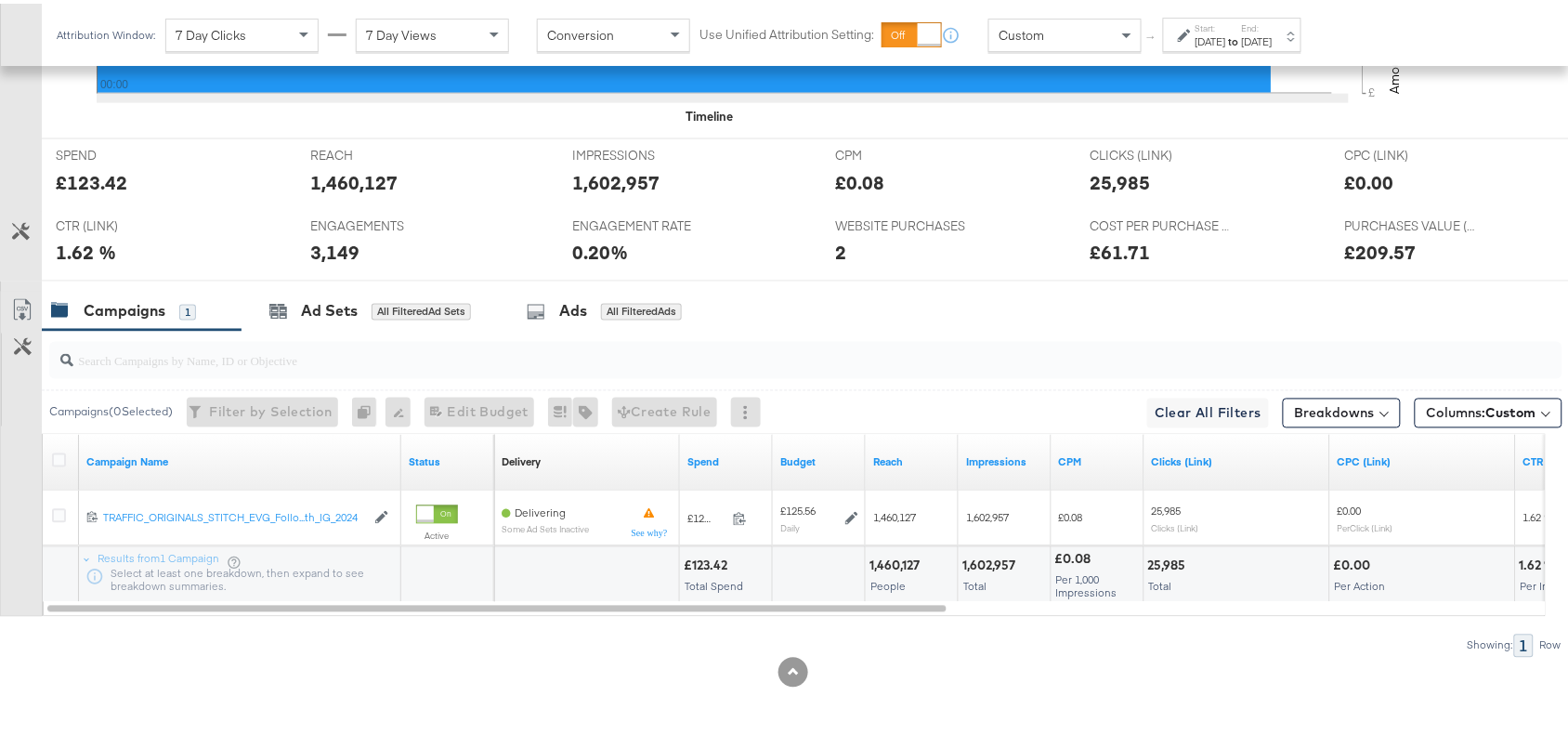
click at [1242, 38] on strong "to" at bounding box center [1234, 38] width 15 height 14
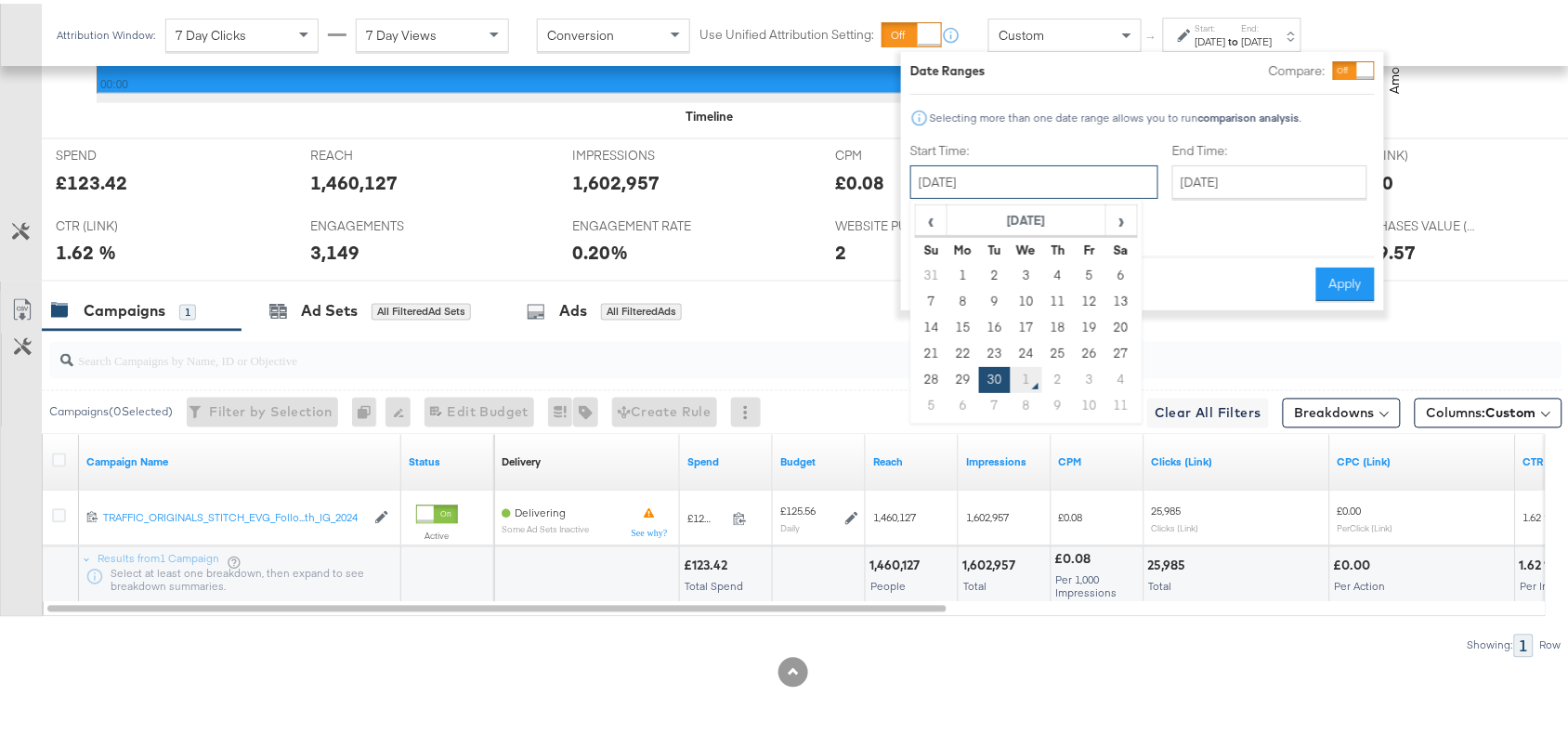
drag, startPoint x: 1063, startPoint y: 163, endPoint x: 1033, endPoint y: 373, distance: 212.1
click at [1033, 195] on div "September 30th 2025 ‹ September 2025 › Su Mo Tu We Th Fr Sa 31 1 2 3 4 5 6 7 8 …" at bounding box center [1034, 178] width 248 height 34
click at [1033, 373] on td "1" at bounding box center [1026, 376] width 32 height 26
type input "[DATE]"
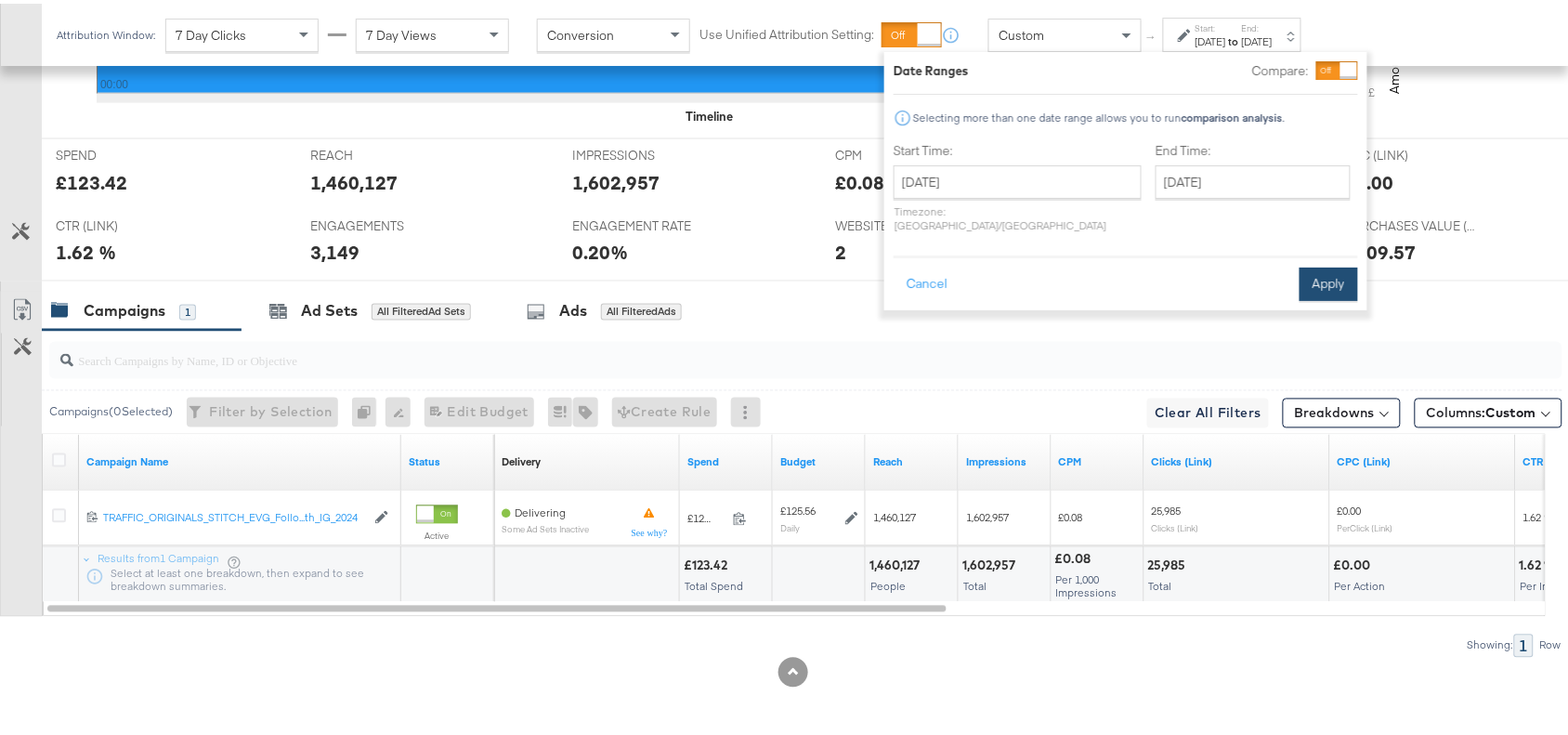
click at [1330, 269] on button "Apply" at bounding box center [1329, 280] width 59 height 34
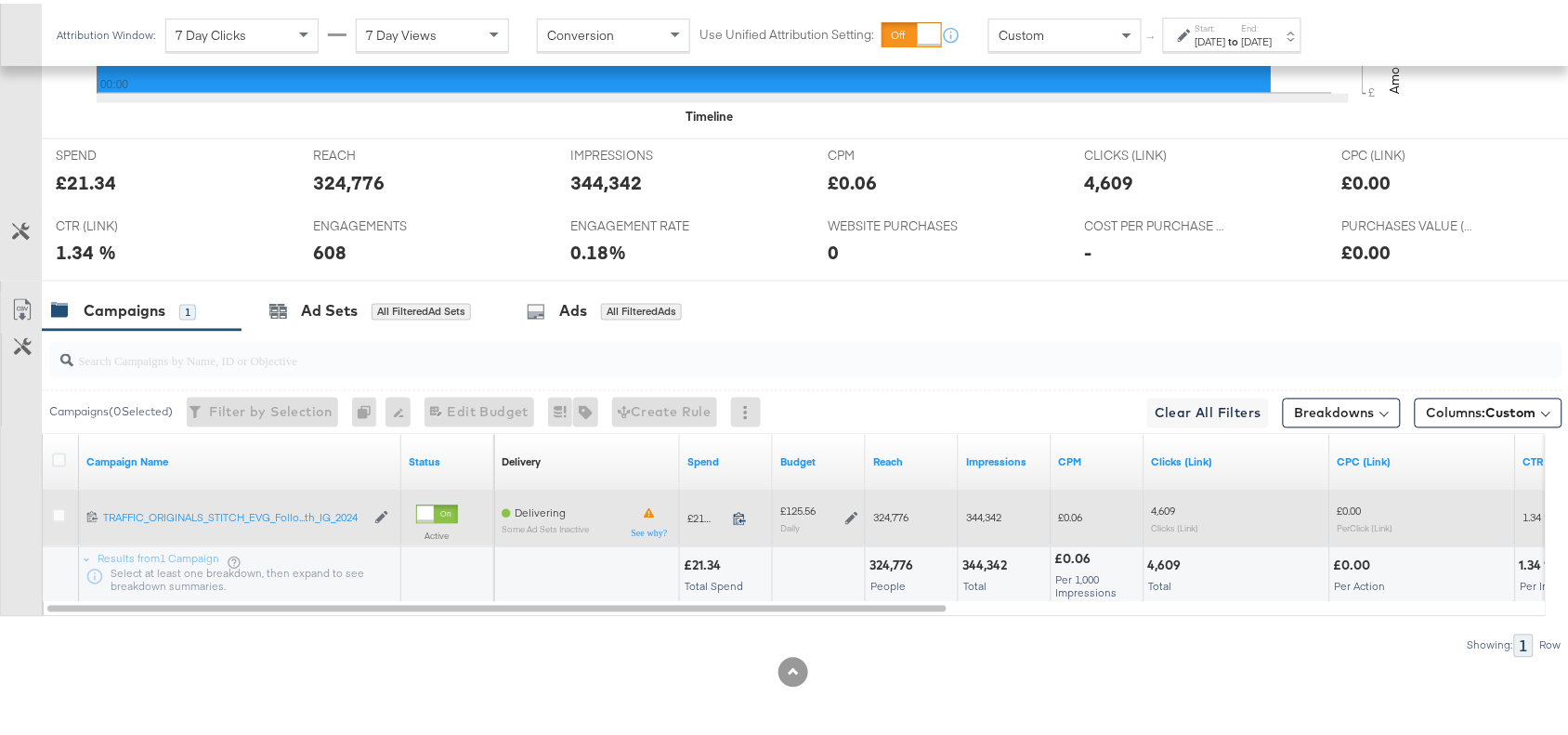
click at [737, 511] on icon at bounding box center [740, 515] width 14 height 14
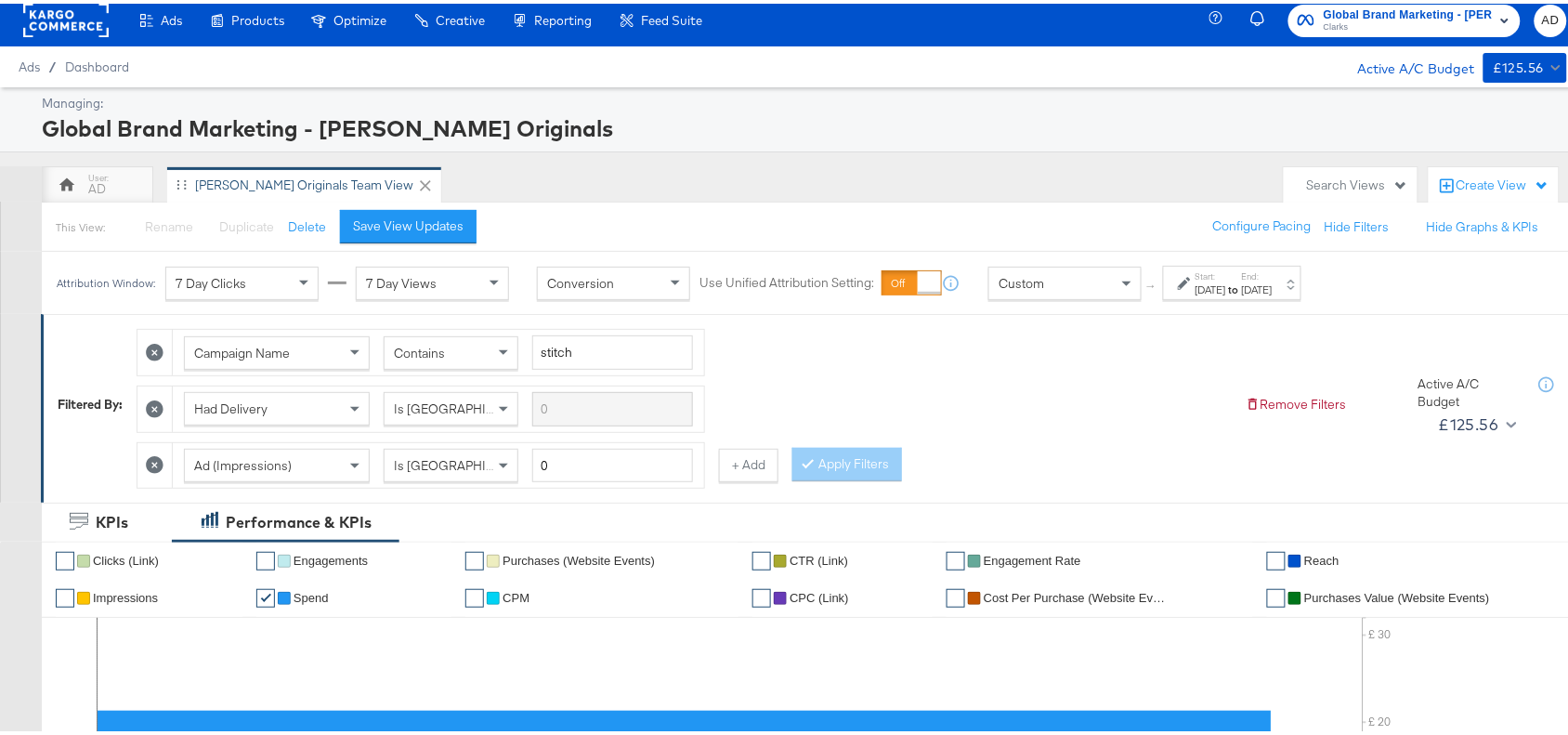
scroll to position [0, 0]
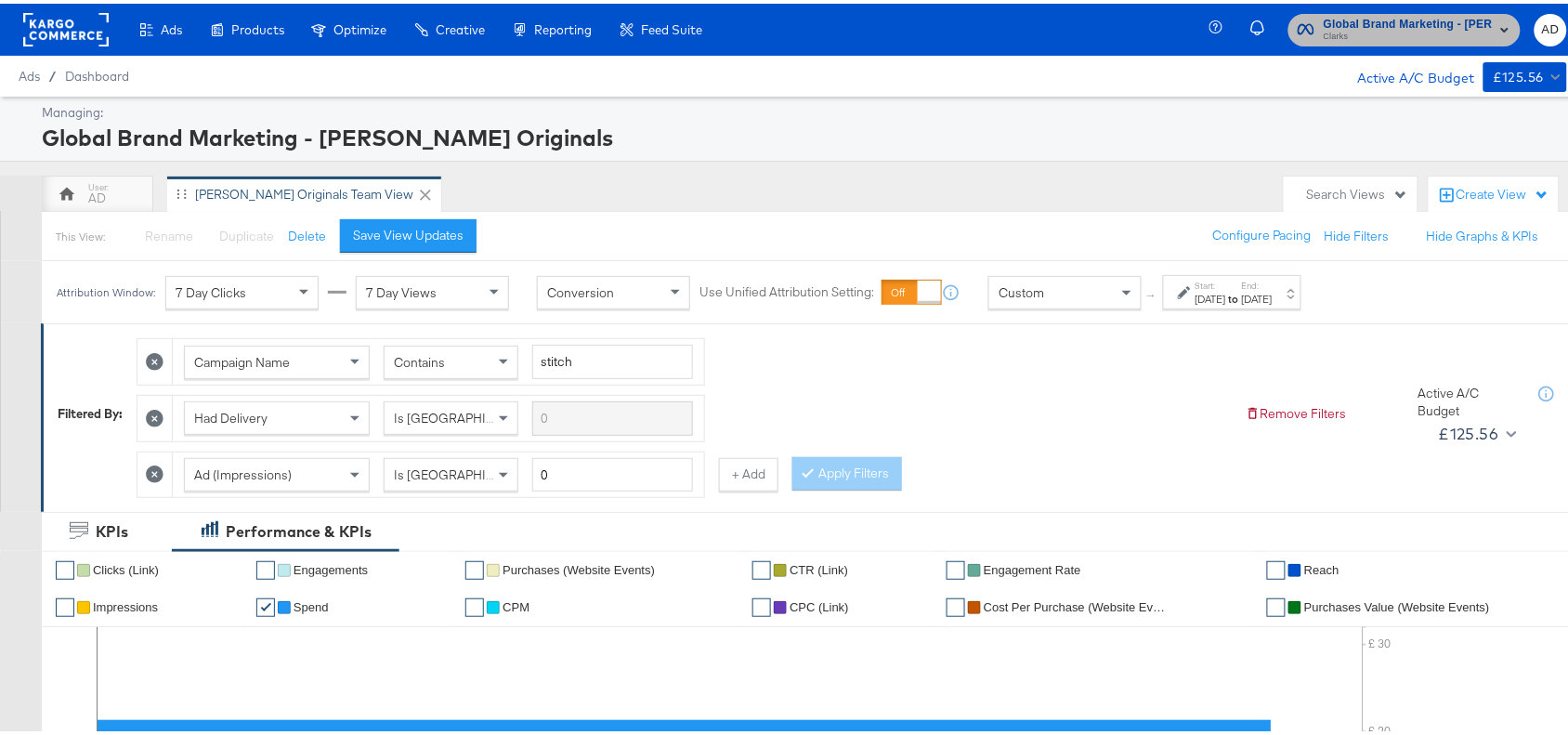
click at [1371, 37] on span "Clarks" at bounding box center [1408, 33] width 169 height 14
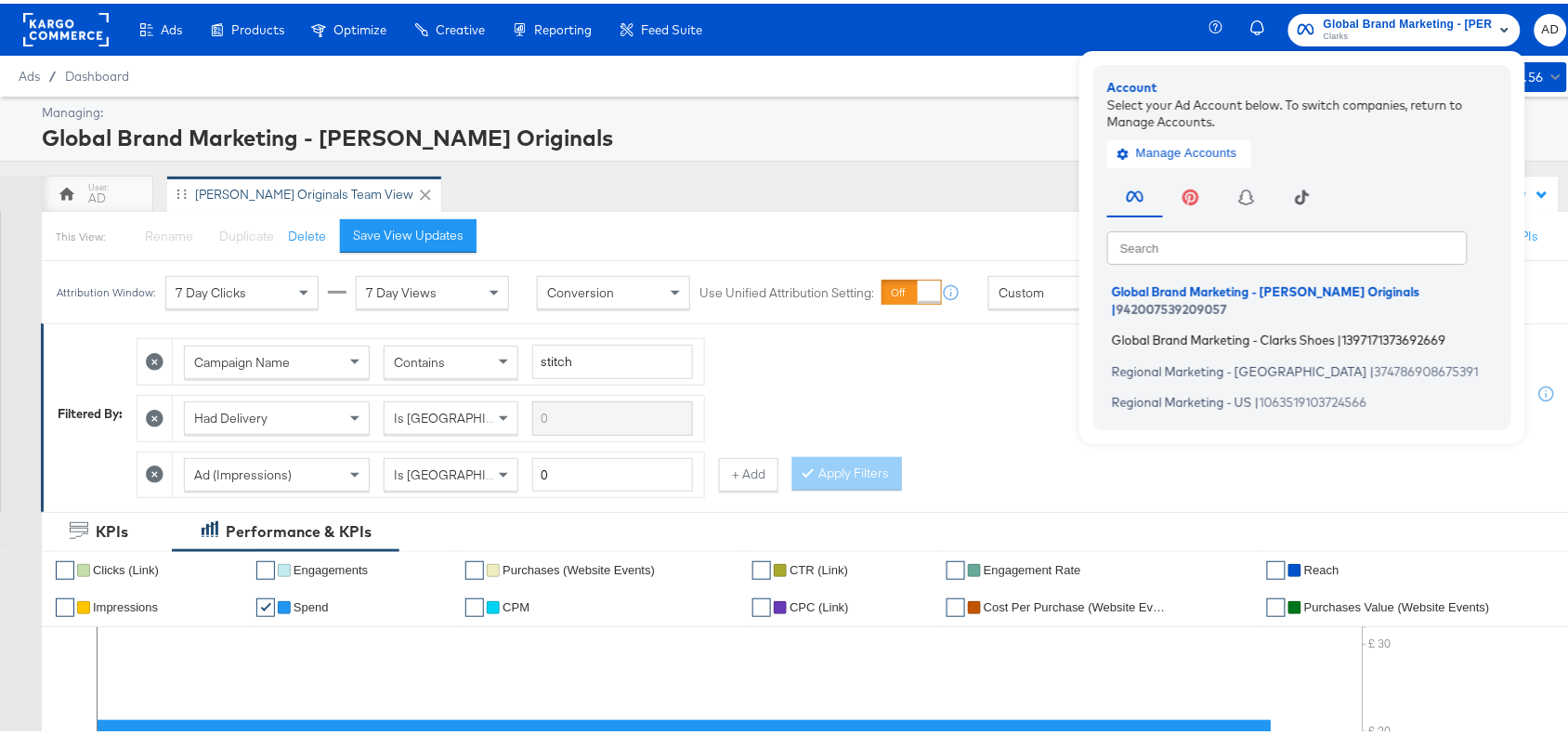
click at [1172, 329] on span "Global Brand Marketing - Clarks Shoes" at bounding box center [1222, 336] width 223 height 14
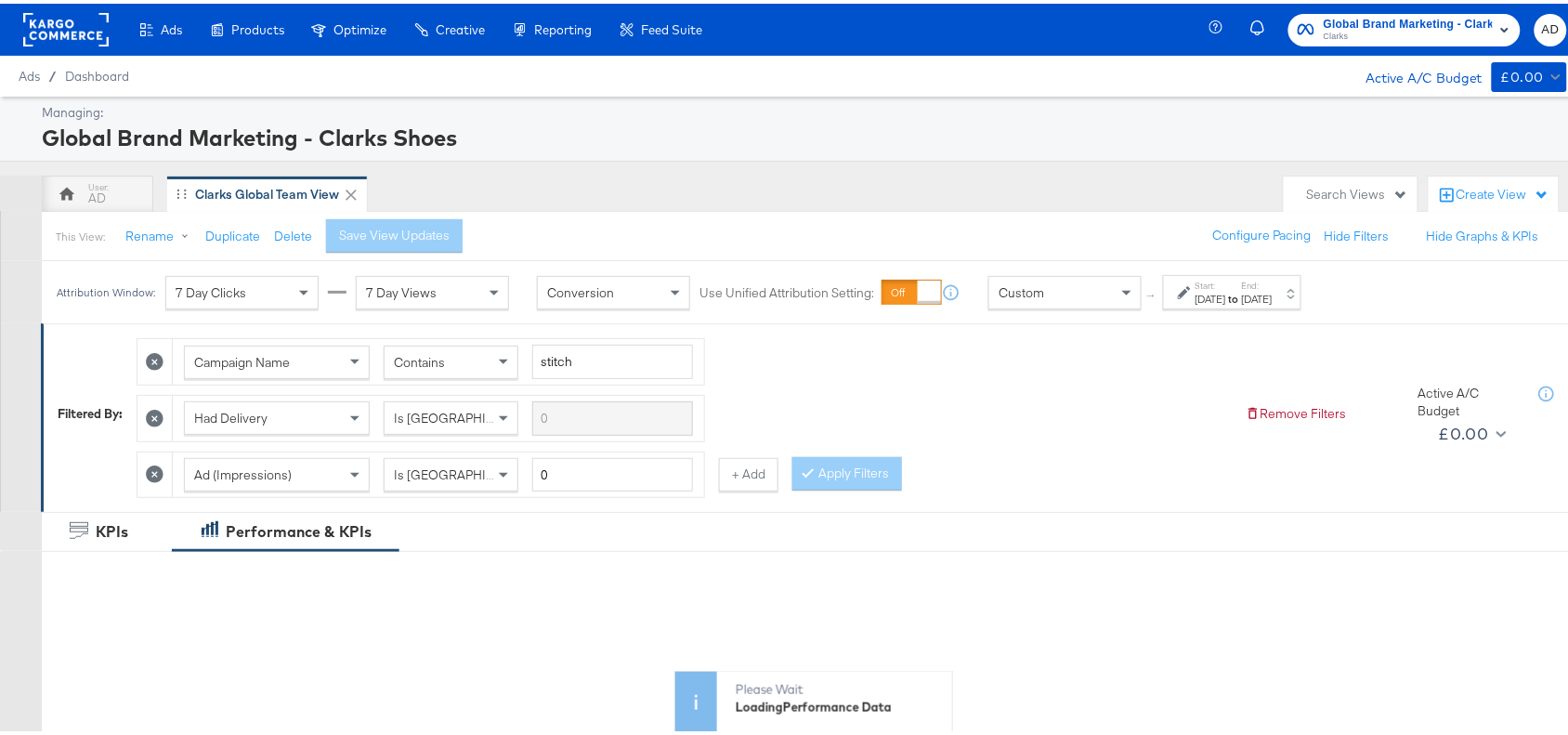
click at [1273, 288] on div "Start: [DATE] to End: [DATE]" at bounding box center [1234, 290] width 77 height 27
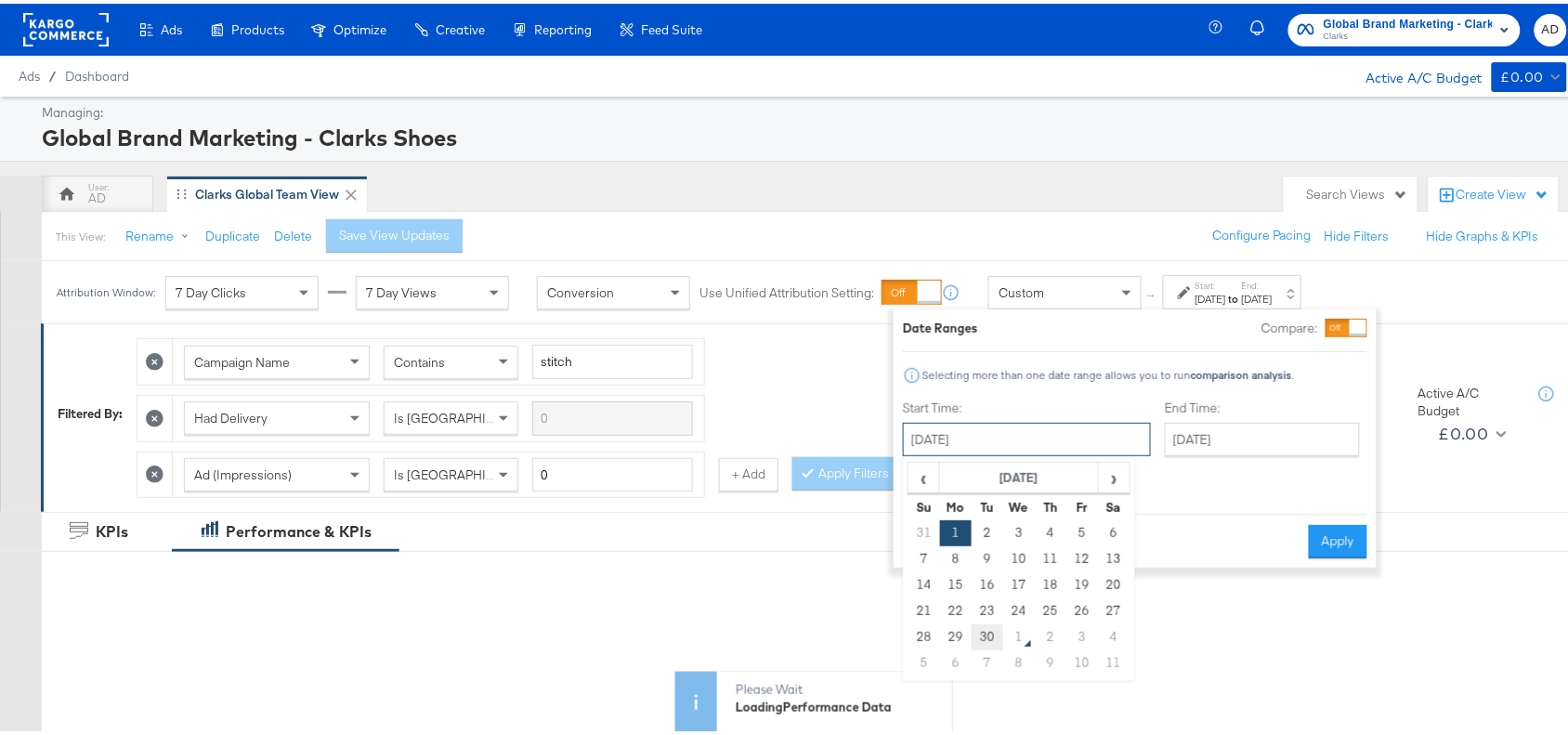
drag, startPoint x: 1048, startPoint y: 442, endPoint x: 982, endPoint y: 638, distance: 206.8
click at [982, 452] on div "[DATE] ‹ [DATE] › Su Mo Tu We Th Fr Sa 31 1 2 3 4 5 6 7 8 9 10 11 12 13 14 15 1…" at bounding box center [1026, 436] width 248 height 34
click at [982, 638] on td "30" at bounding box center [987, 634] width 32 height 26
type input "[DATE]"
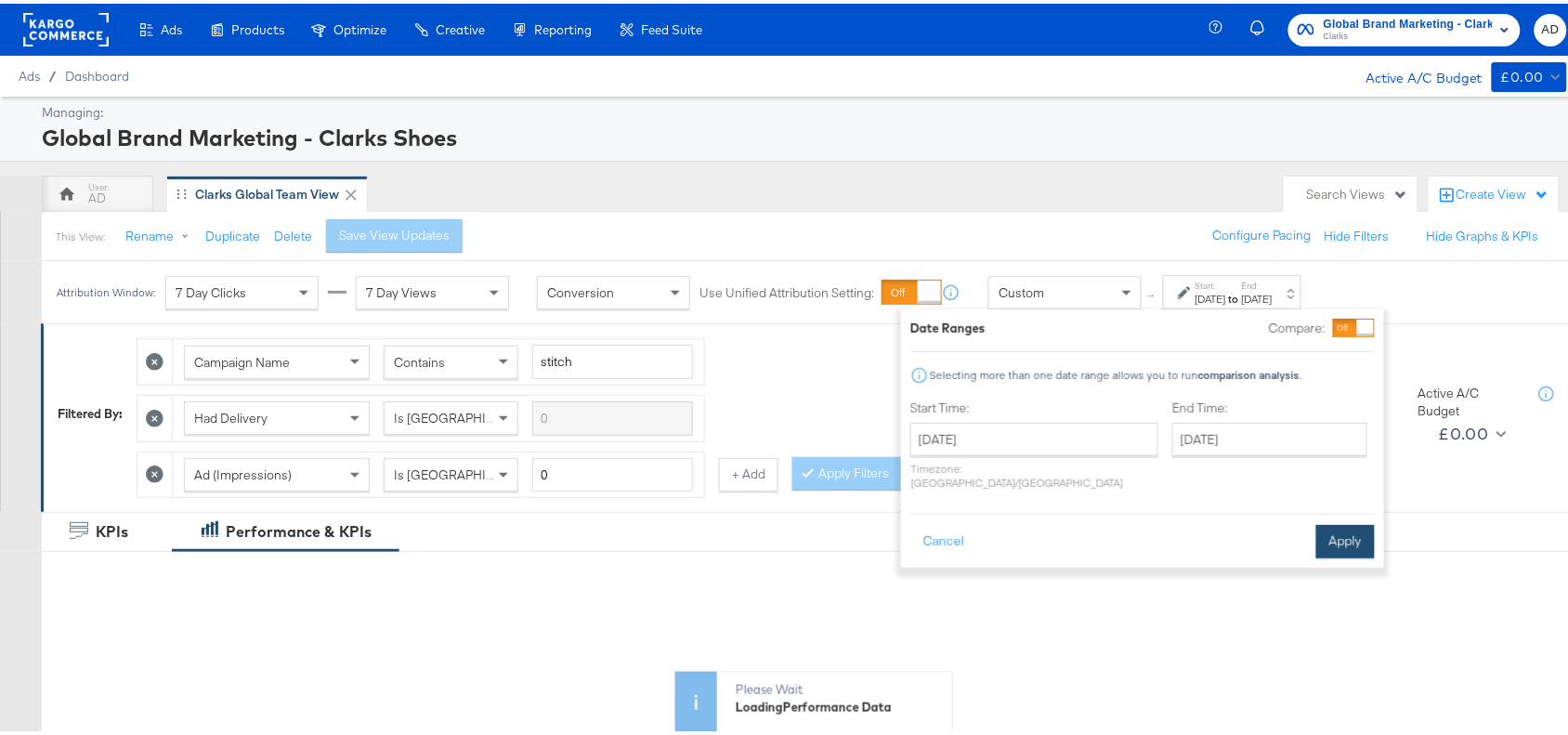
click at [1338, 525] on button "Apply" at bounding box center [1345, 538] width 59 height 34
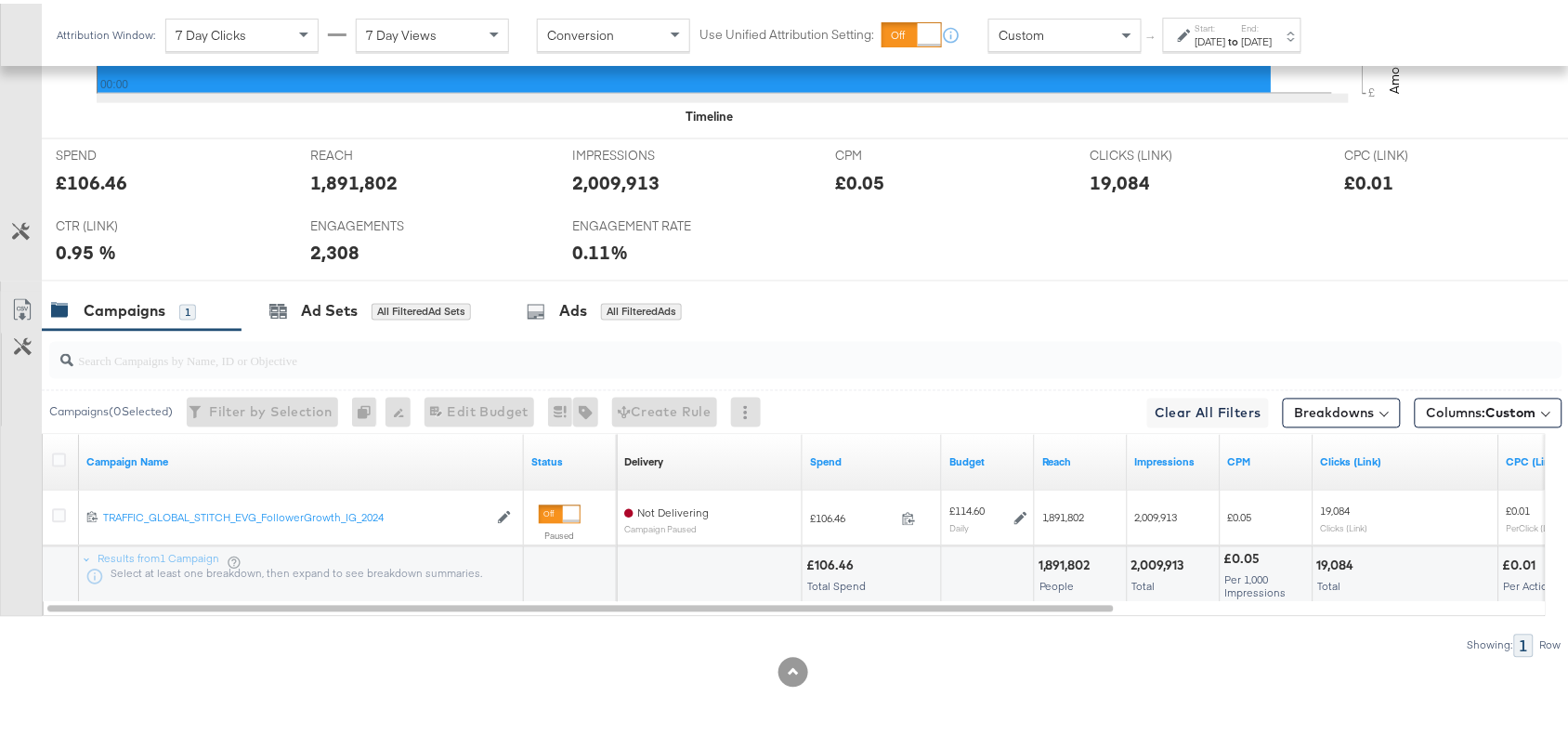
scroll to position [817, 0]
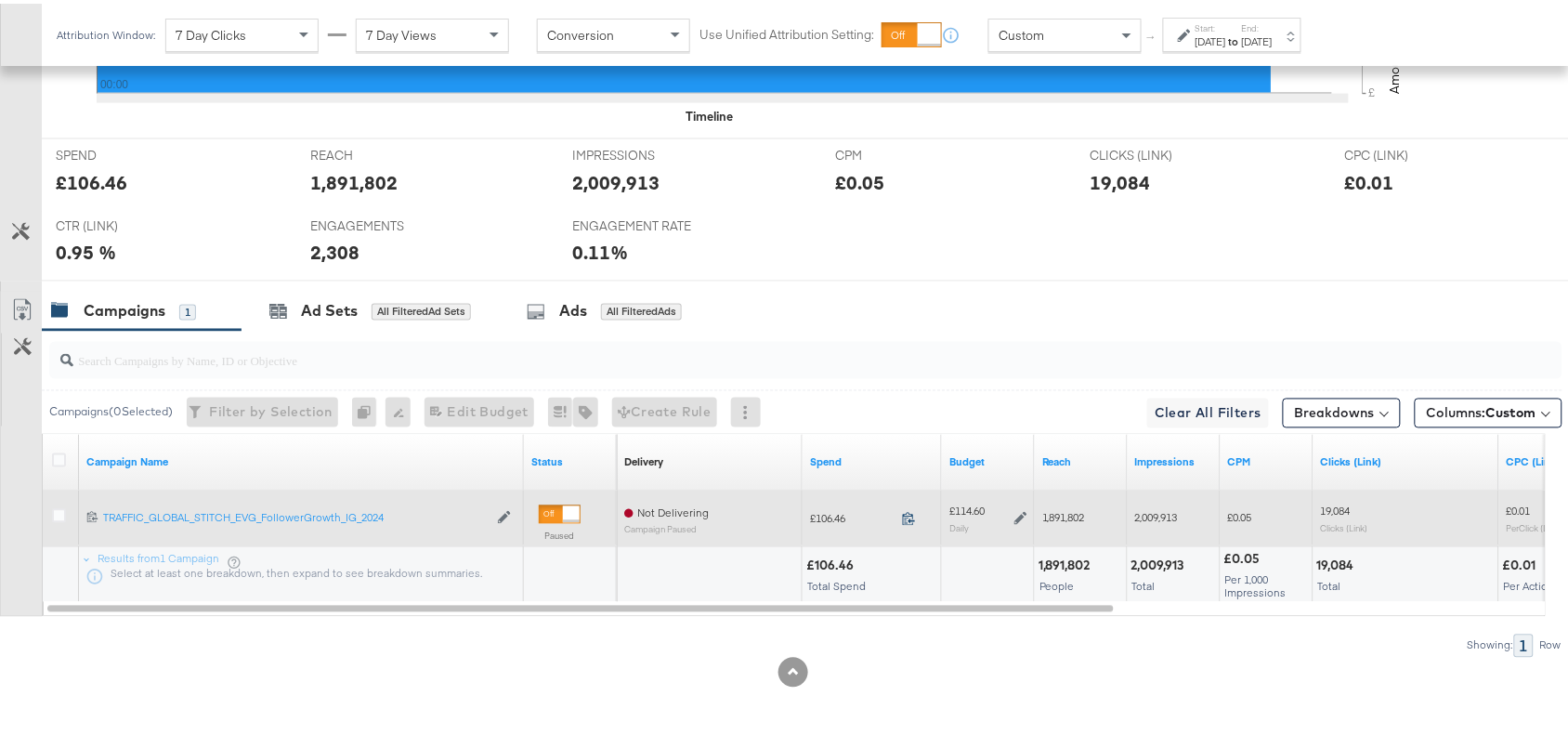
click at [904, 508] on icon at bounding box center [909, 515] width 14 height 14
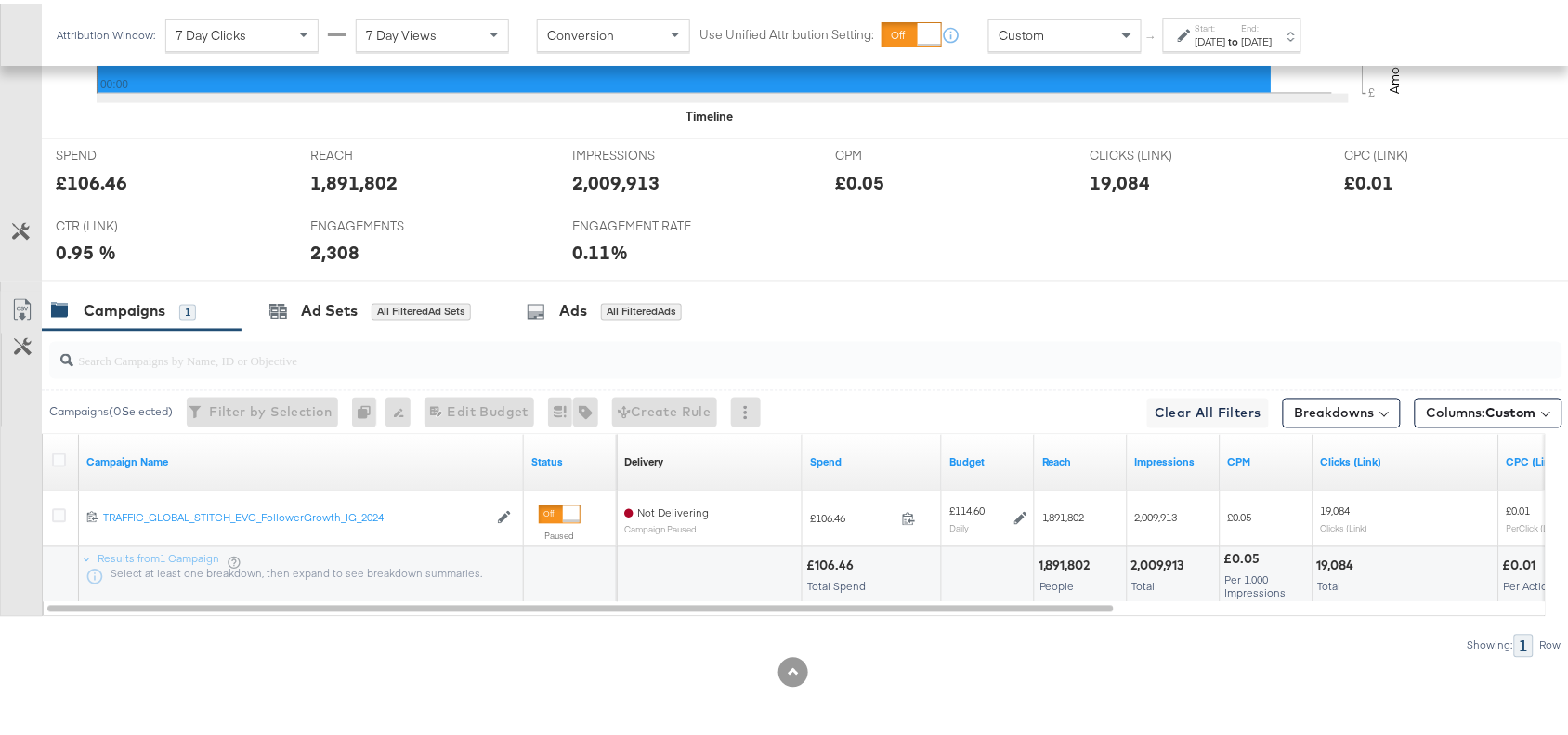
click at [1222, 36] on div "[DATE]" at bounding box center [1211, 38] width 31 height 14
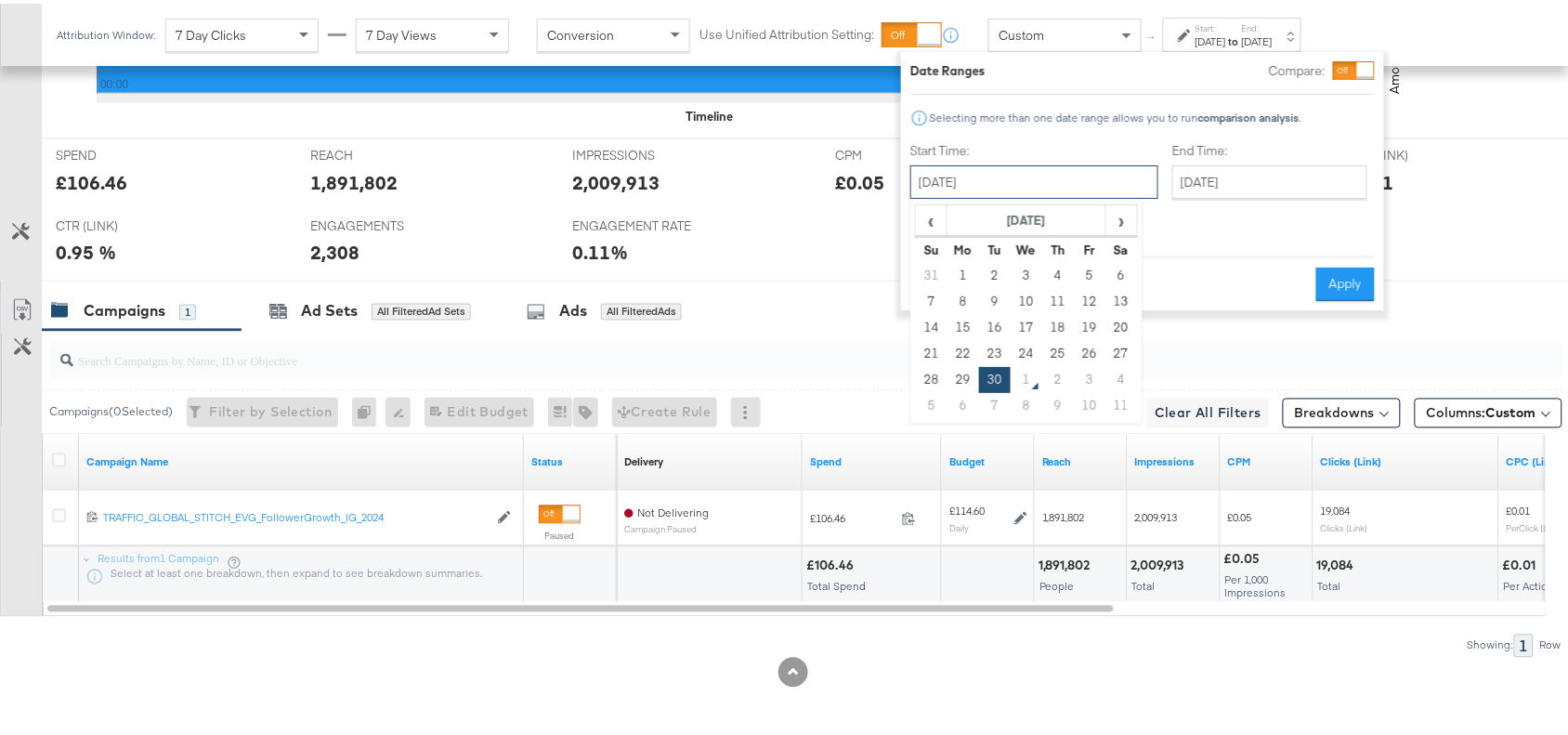
click at [1046, 173] on input "[DATE]" at bounding box center [1034, 178] width 248 height 34
click at [1019, 373] on td "1" at bounding box center [1026, 376] width 32 height 26
type input "October 1st 2025"
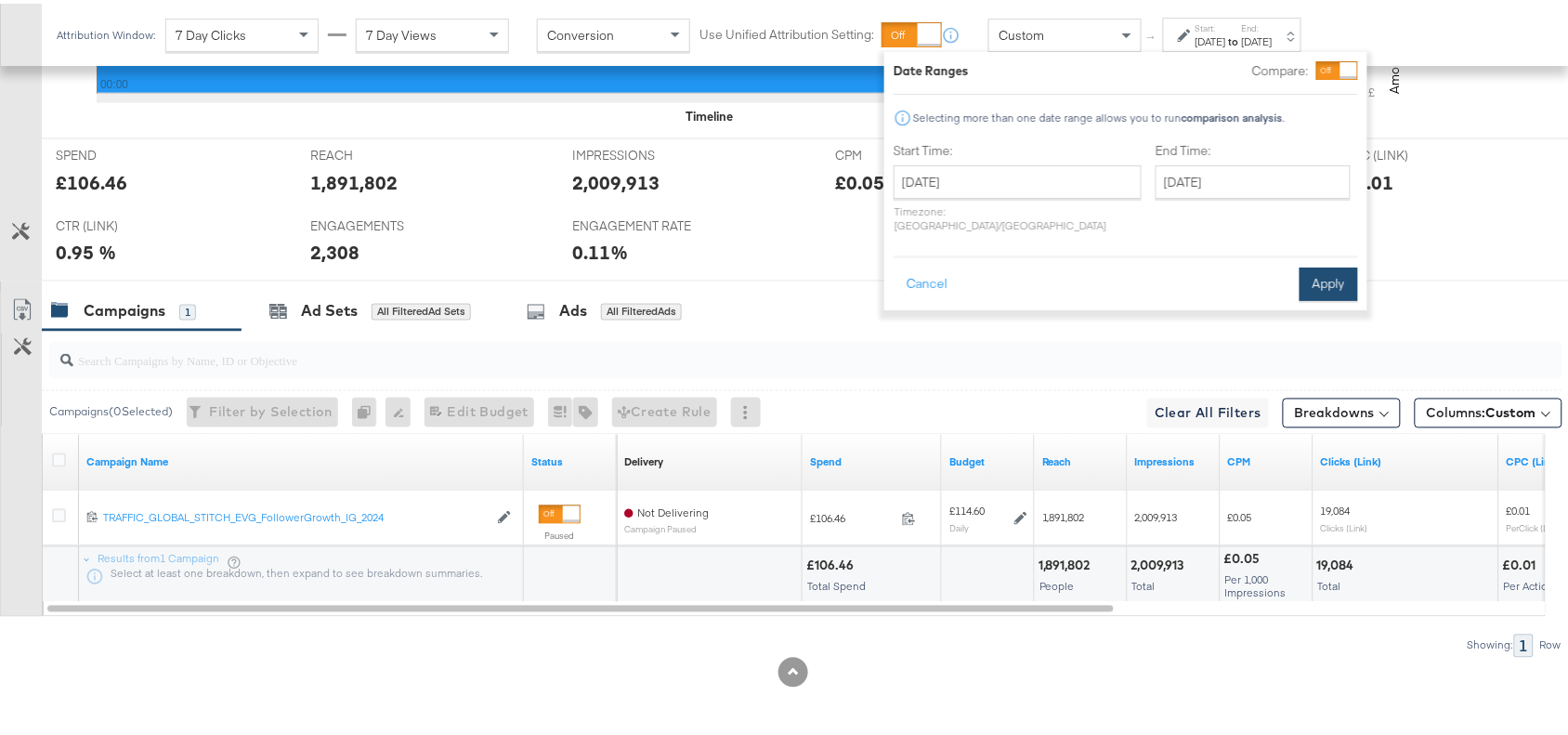
click at [1311, 270] on button "Apply" at bounding box center [1329, 280] width 59 height 34
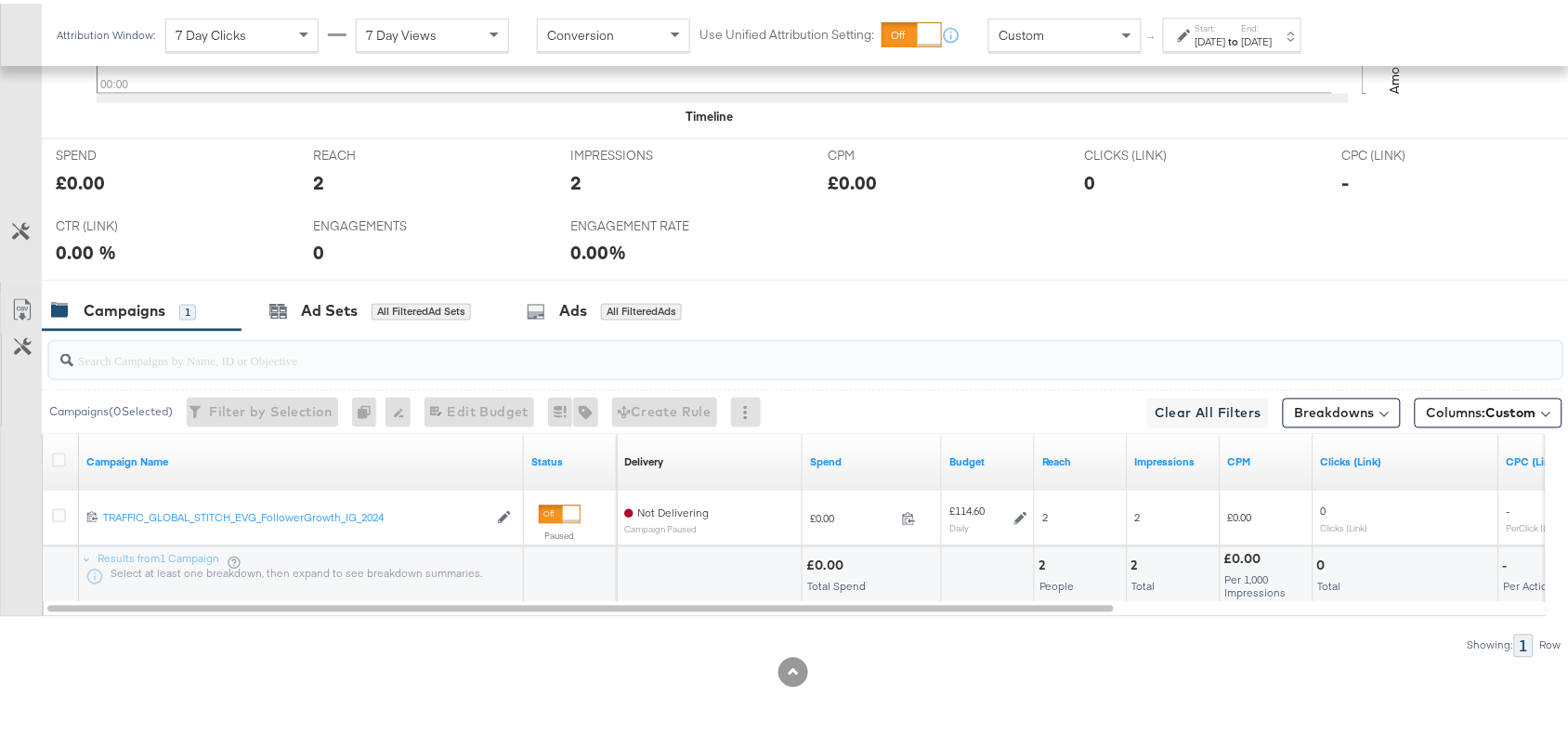
click at [999, 346] on input "search" at bounding box center [749, 350] width 1352 height 37
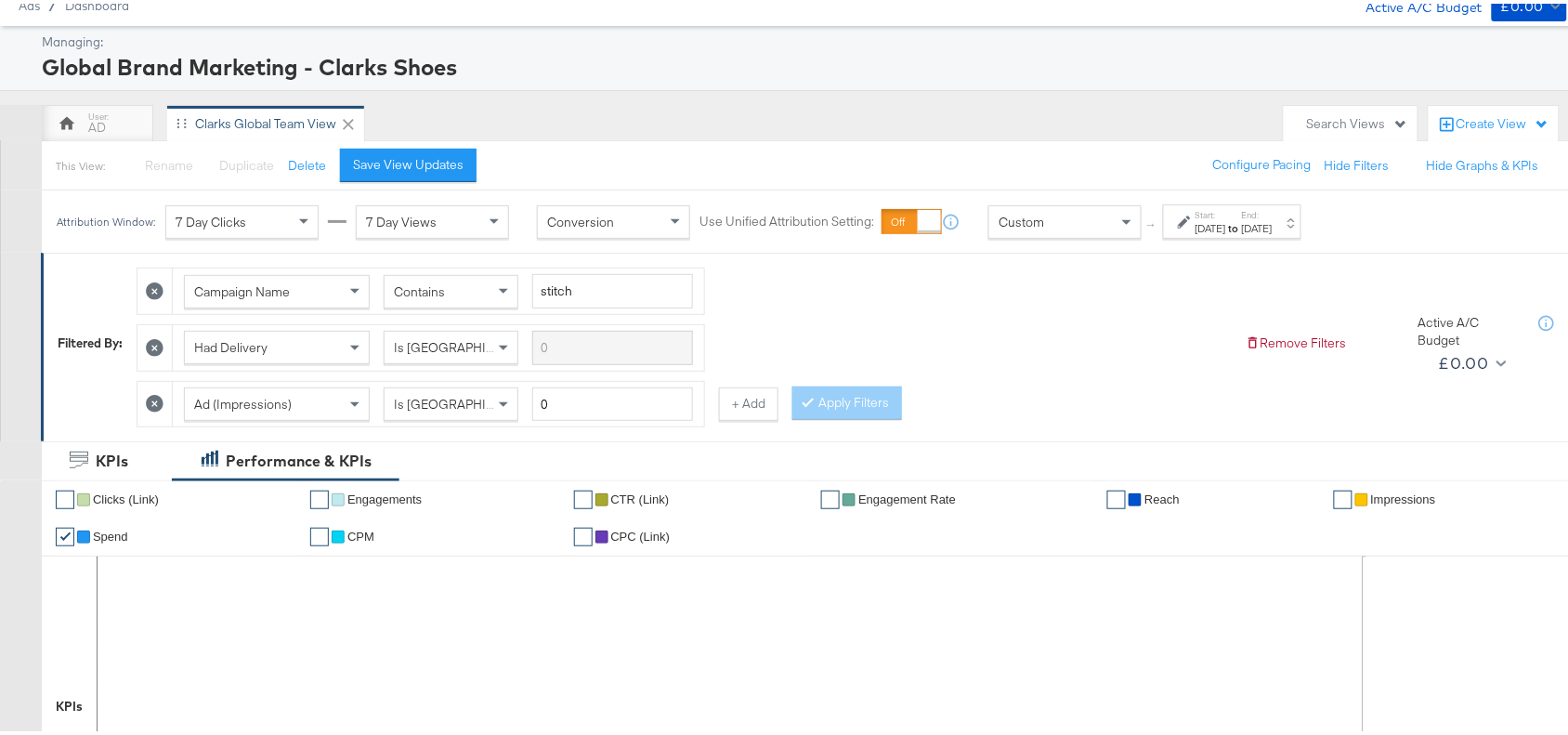
scroll to position [0, 0]
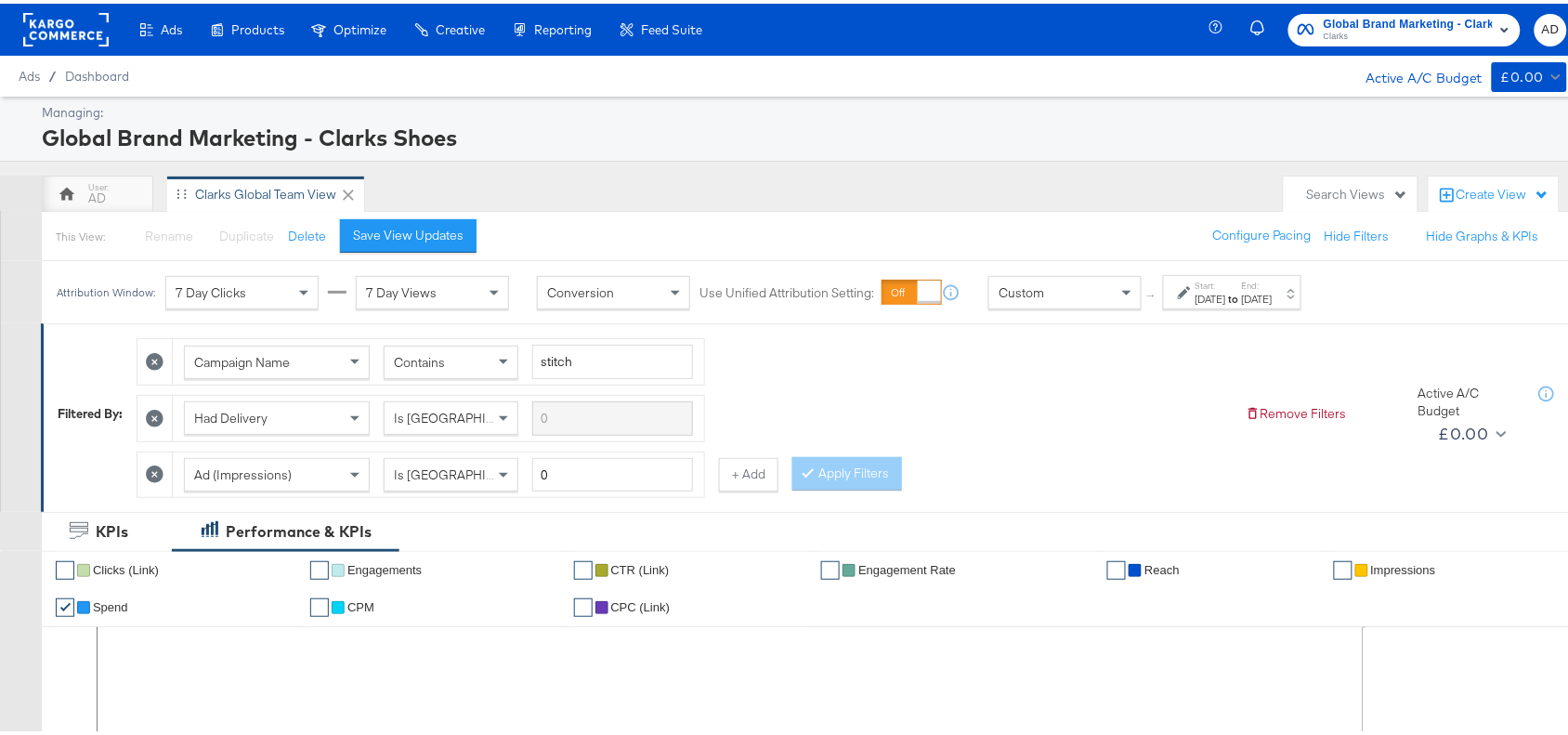
click at [1373, 18] on span "Global Brand Marketing - Clarks Shoes" at bounding box center [1408, 21] width 169 height 19
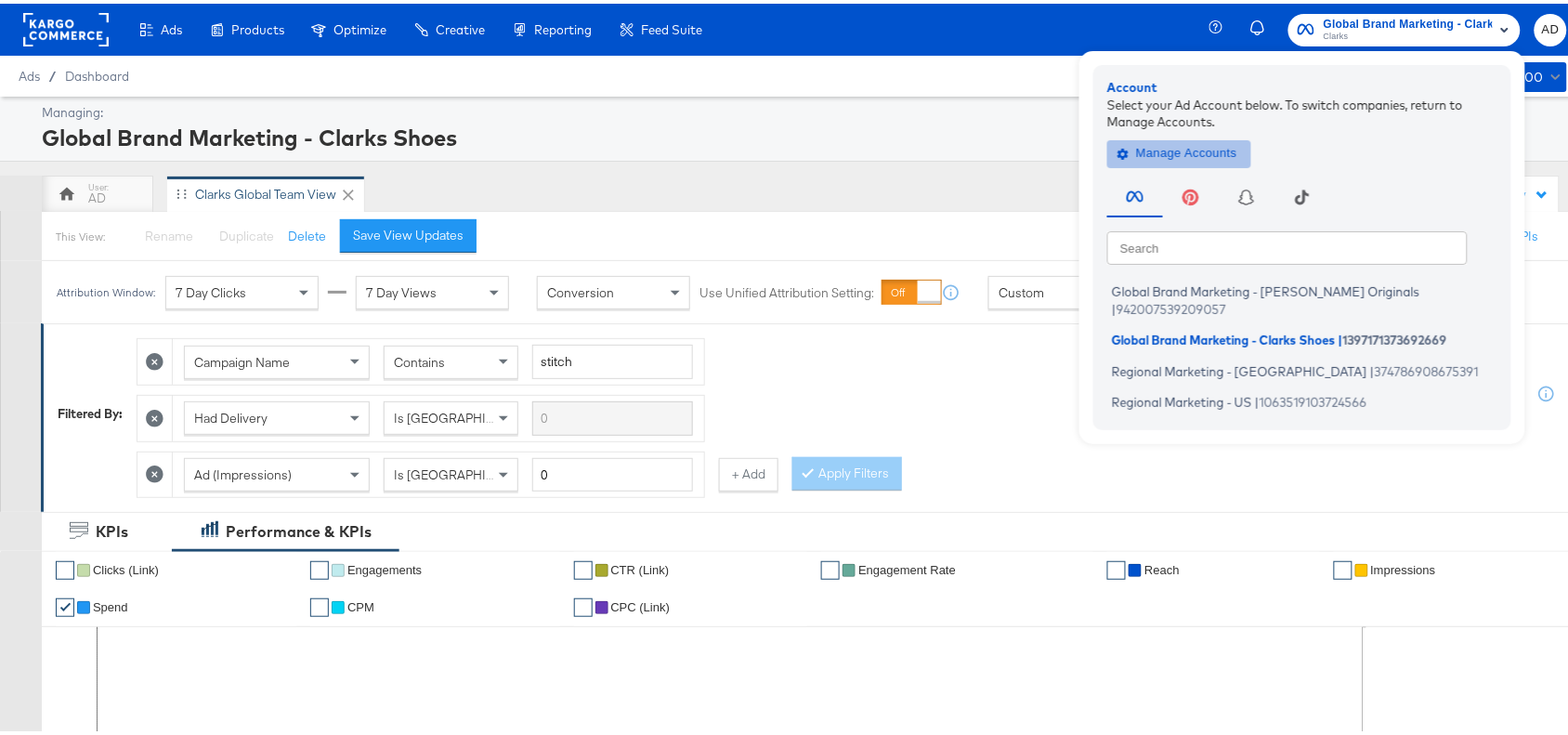
click at [1175, 158] on span "Manage Accounts" at bounding box center [1179, 150] width 116 height 21
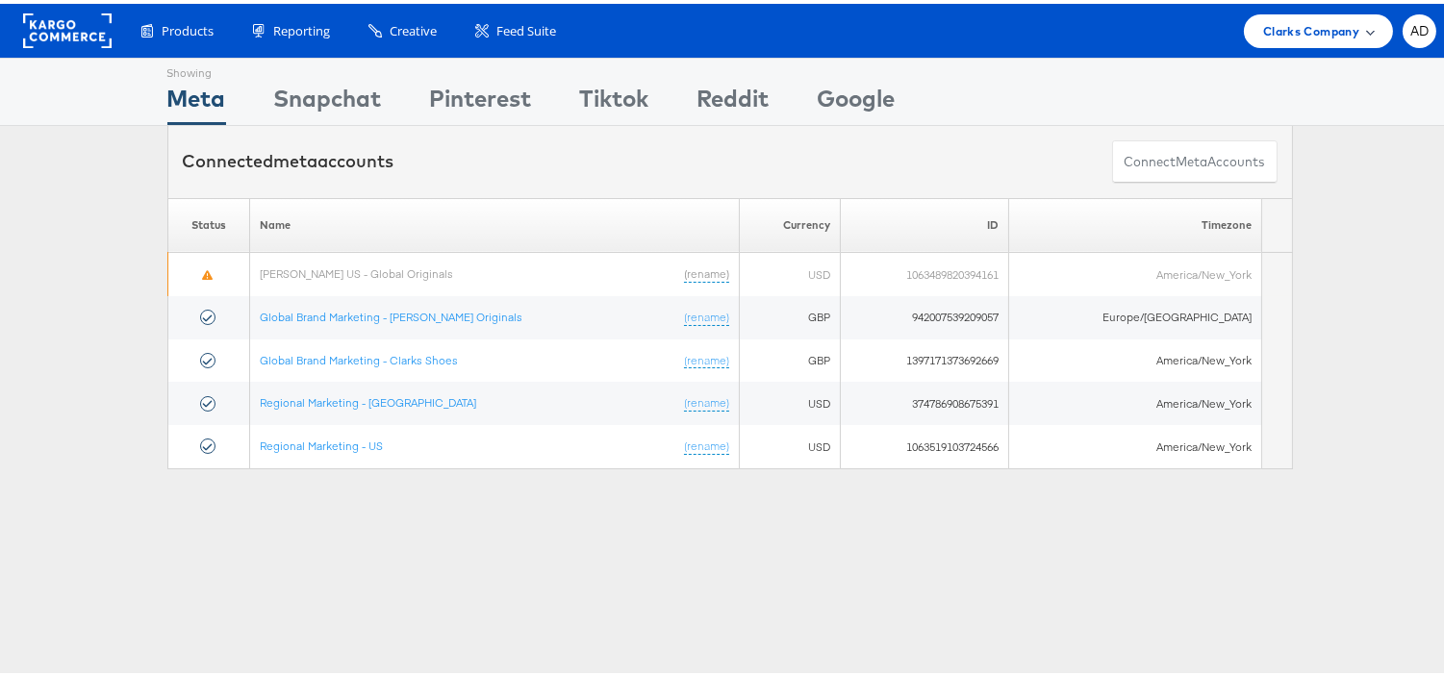
click at [1276, 38] on div "Clarks Company" at bounding box center [1318, 28] width 149 height 34
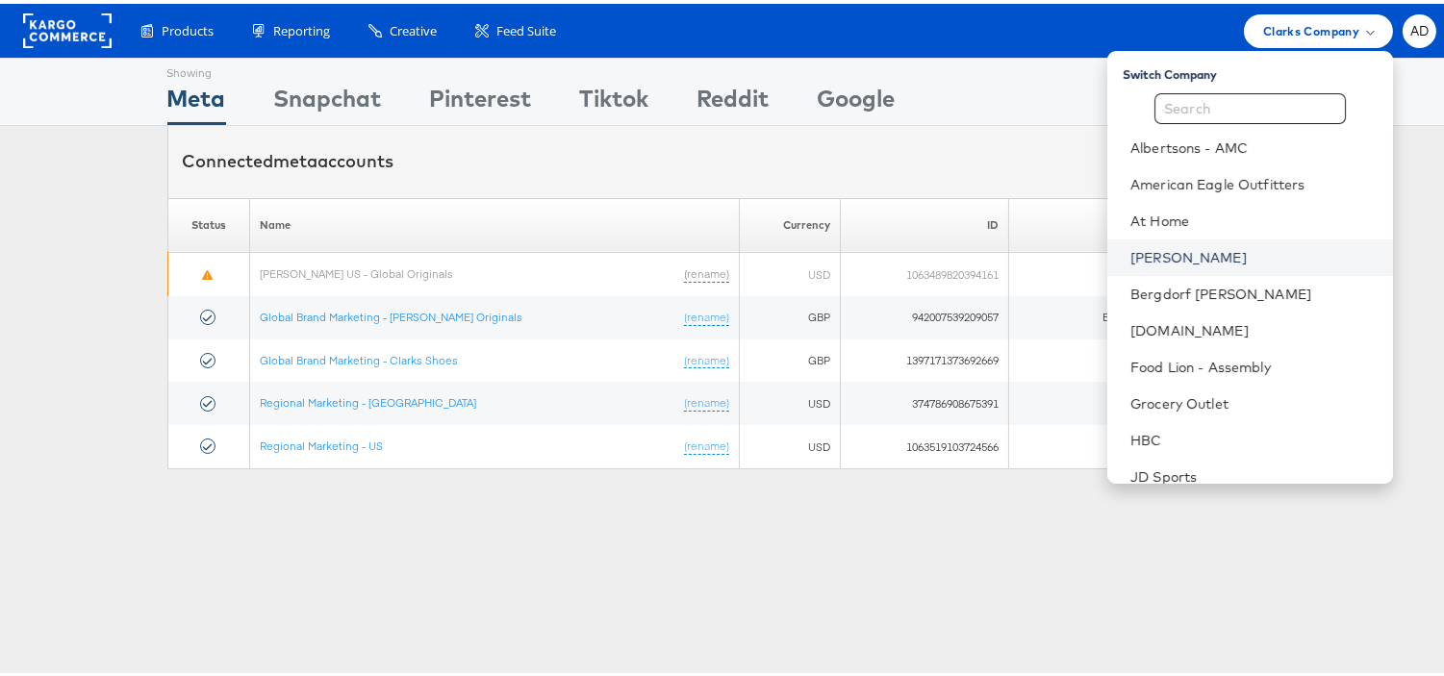
click at [1130, 254] on link "[PERSON_NAME]" at bounding box center [1253, 253] width 247 height 19
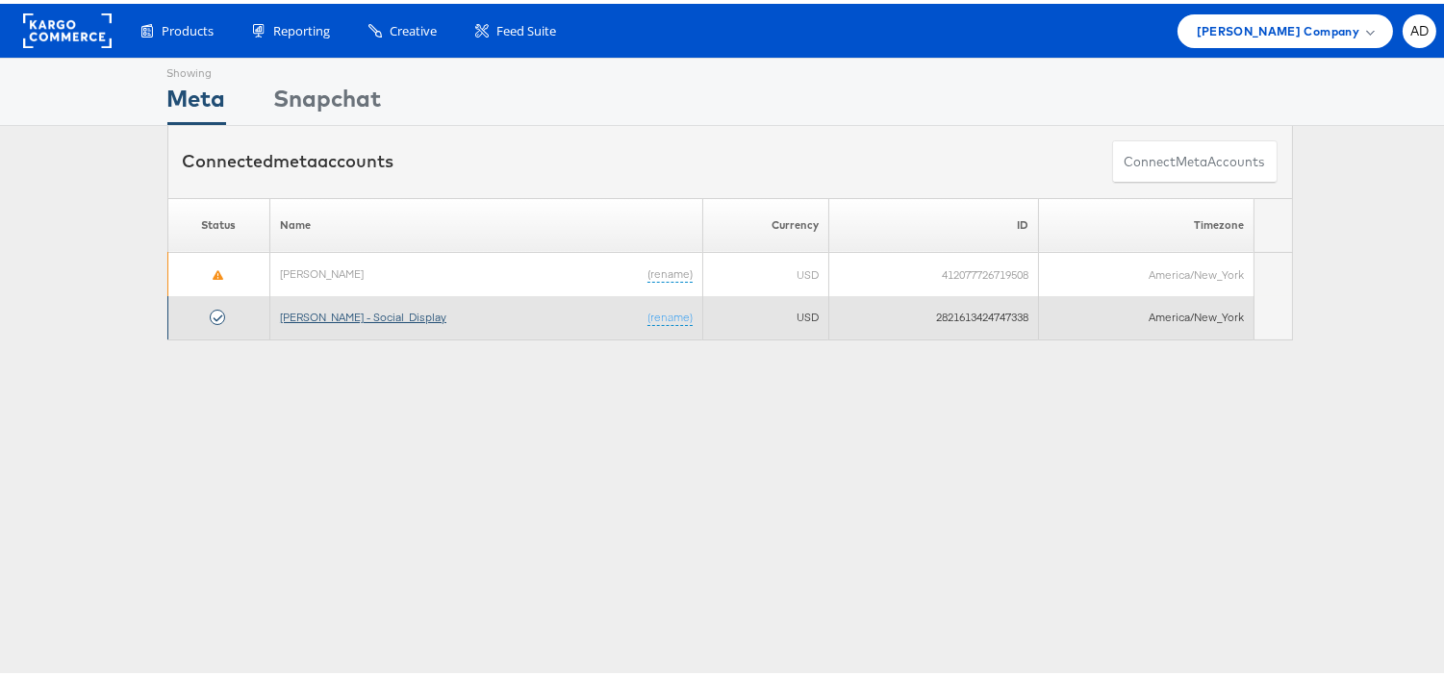
click at [372, 311] on link "[PERSON_NAME] - Social_Display" at bounding box center [363, 313] width 166 height 14
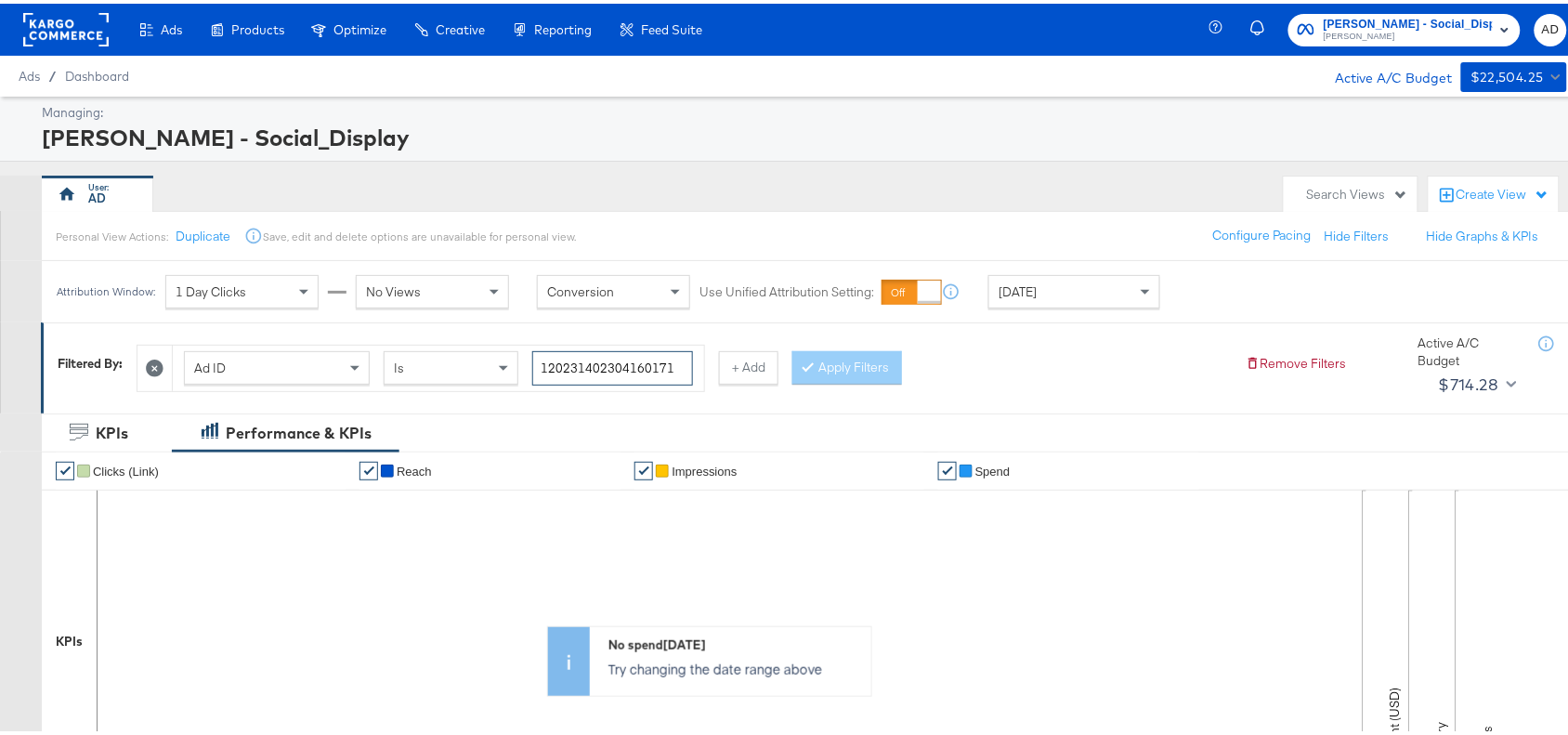
click at [679, 358] on input "120231402304160171" at bounding box center [612, 365] width 160 height 35
paste input "9"
type input "120231402304190171"
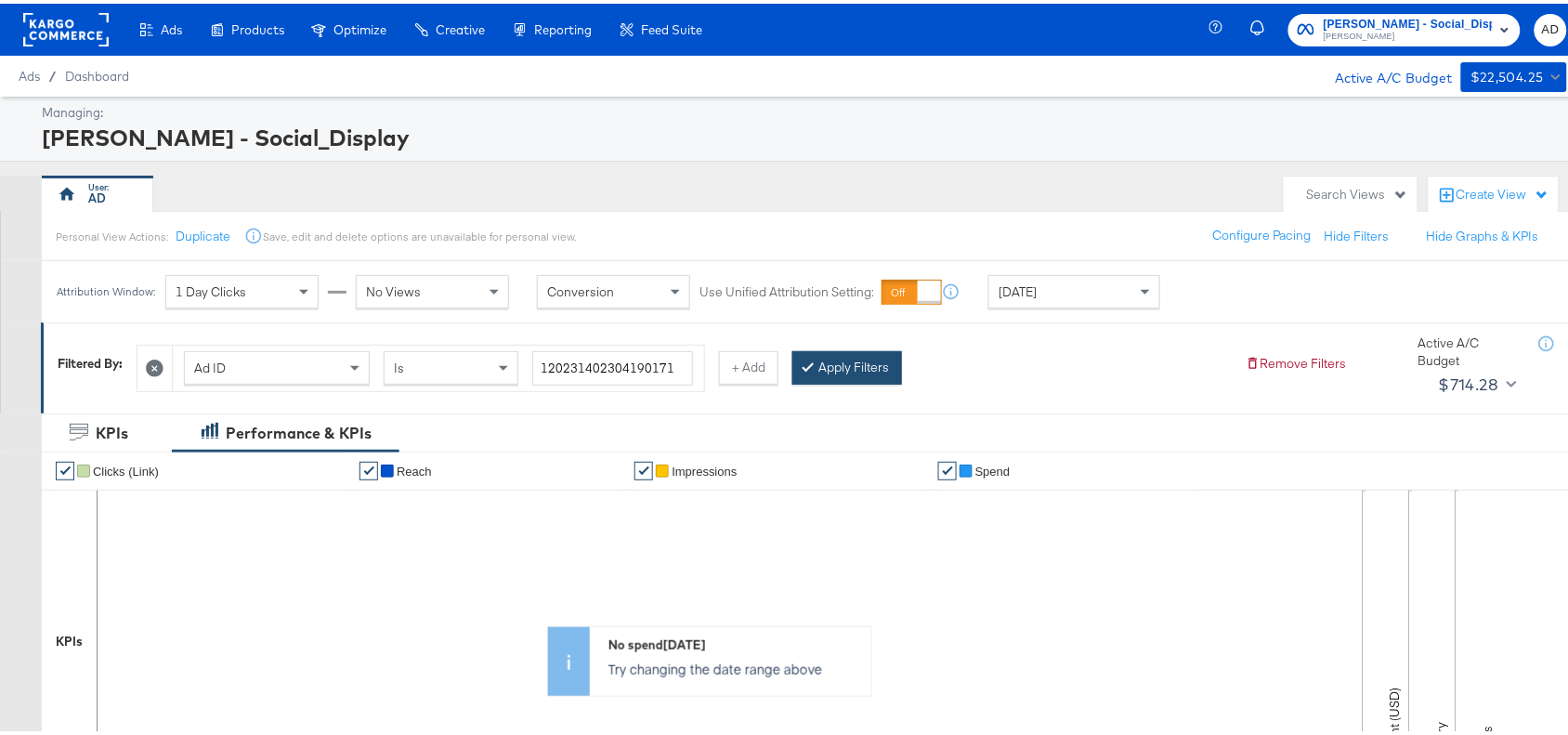
click at [843, 363] on button "Apply Filters" at bounding box center [847, 364] width 110 height 34
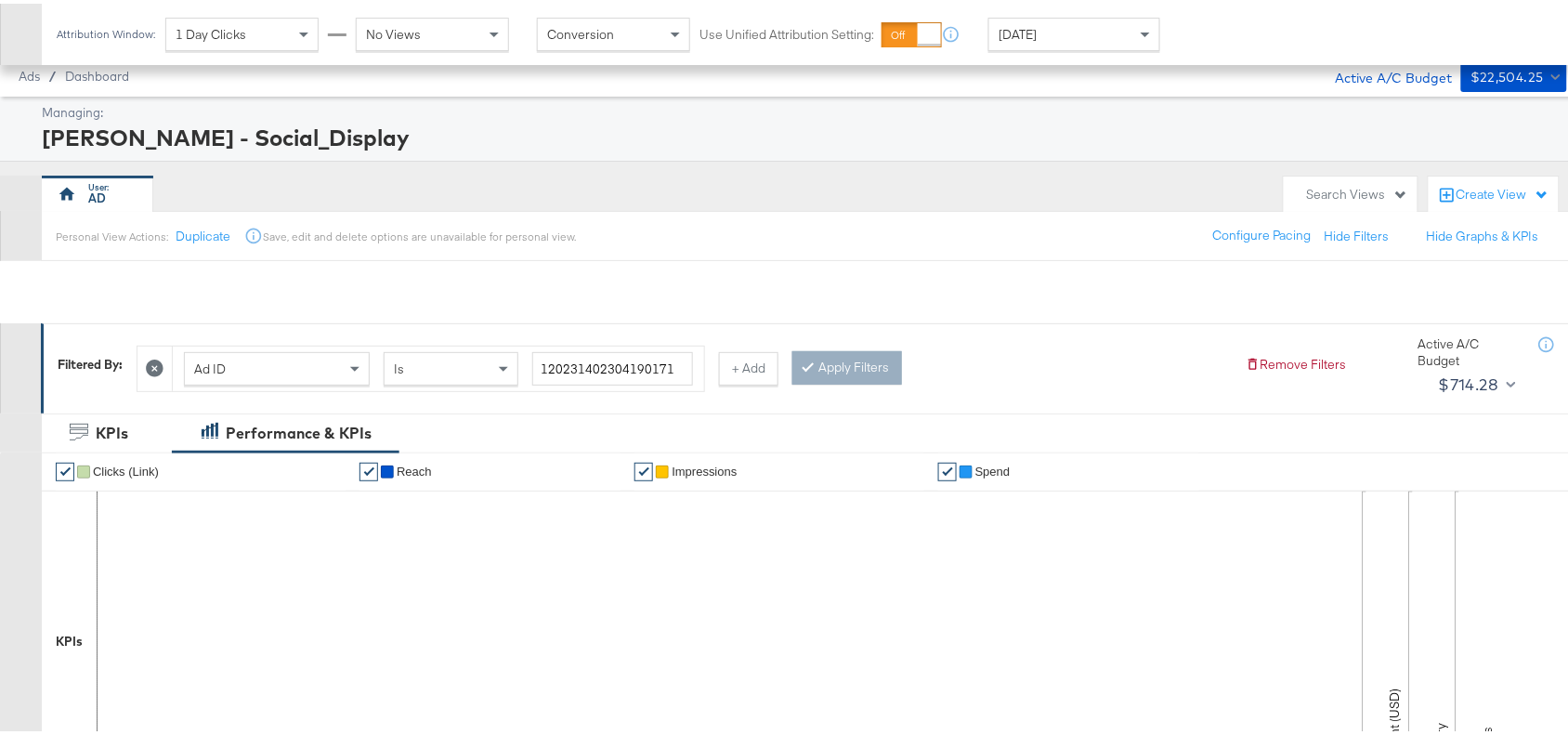
scroll to position [608, 0]
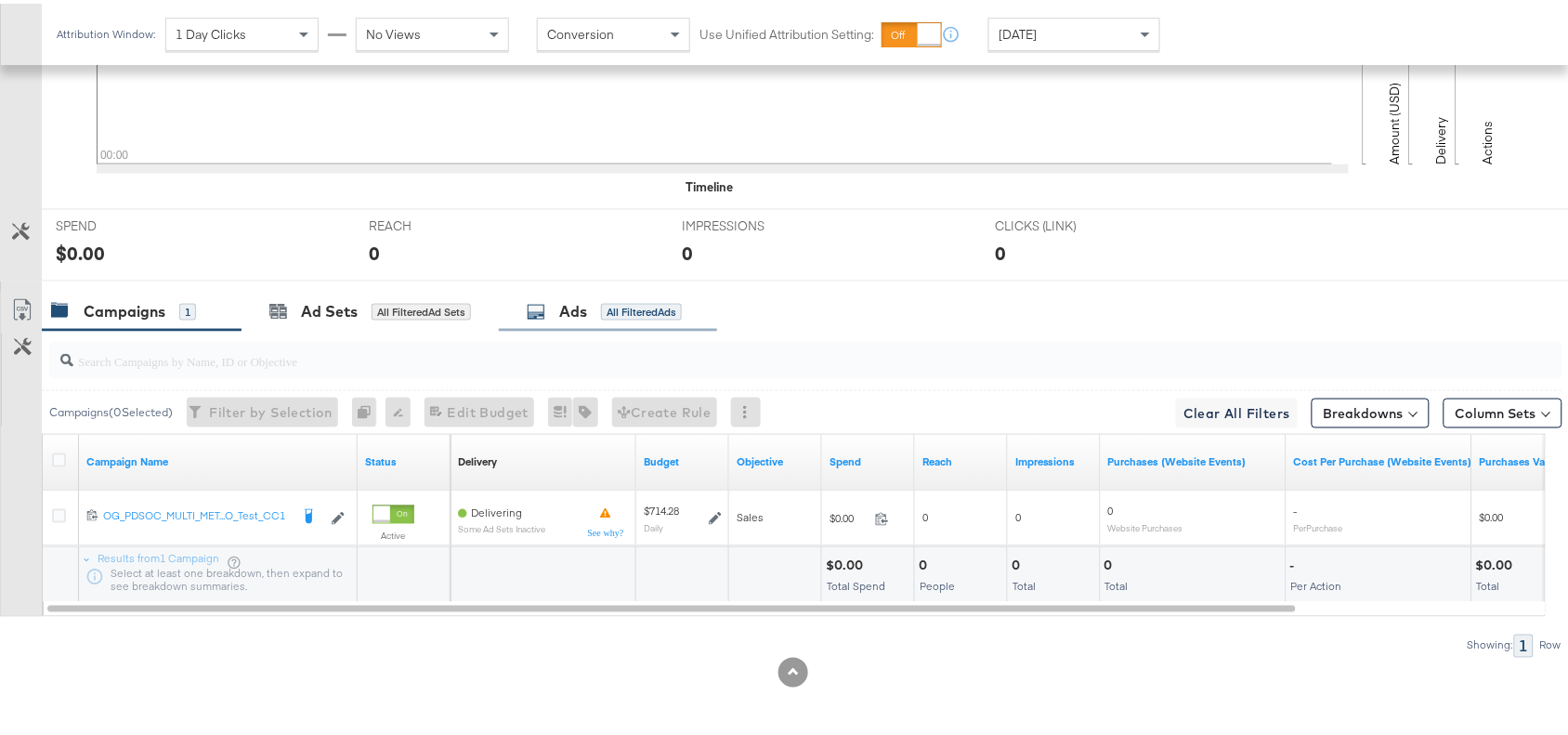
click at [557, 307] on div "Ads All Filtered Ads" at bounding box center [603, 308] width 155 height 21
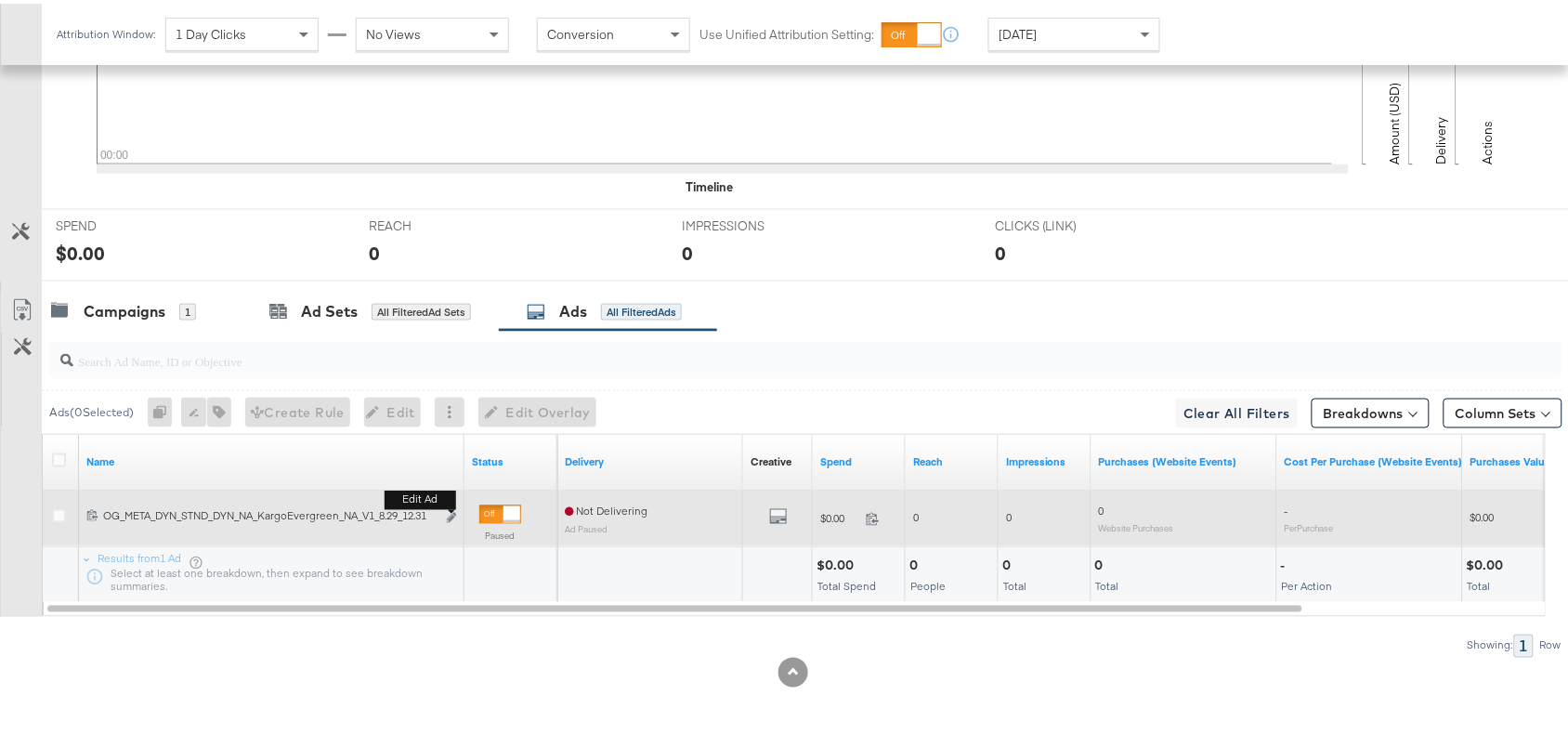
click at [444, 512] on div "Edit ad" at bounding box center [446, 515] width 21 height 19
click at [451, 514] on icon "link" at bounding box center [452, 514] width 10 height 11
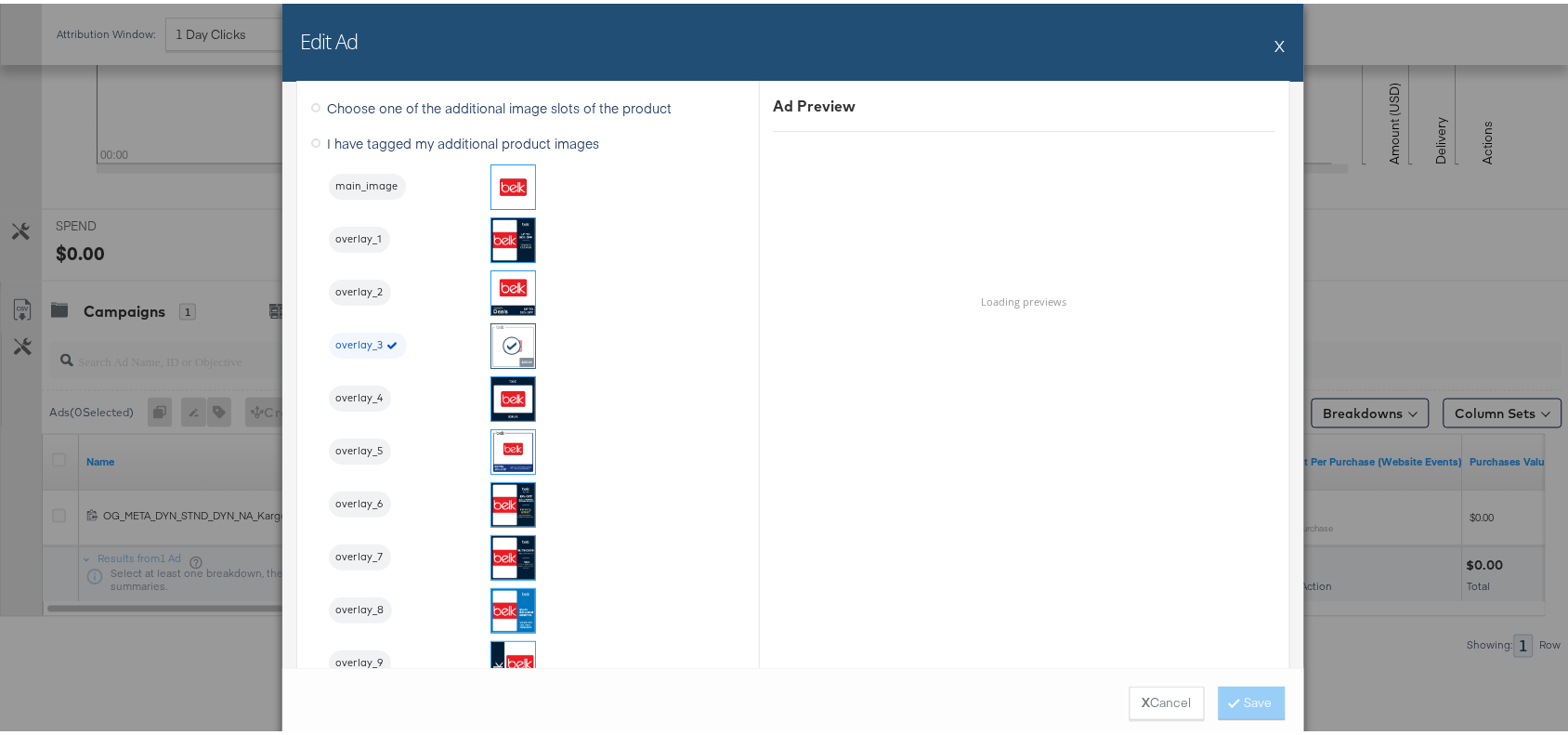
scroll to position [1962, 0]
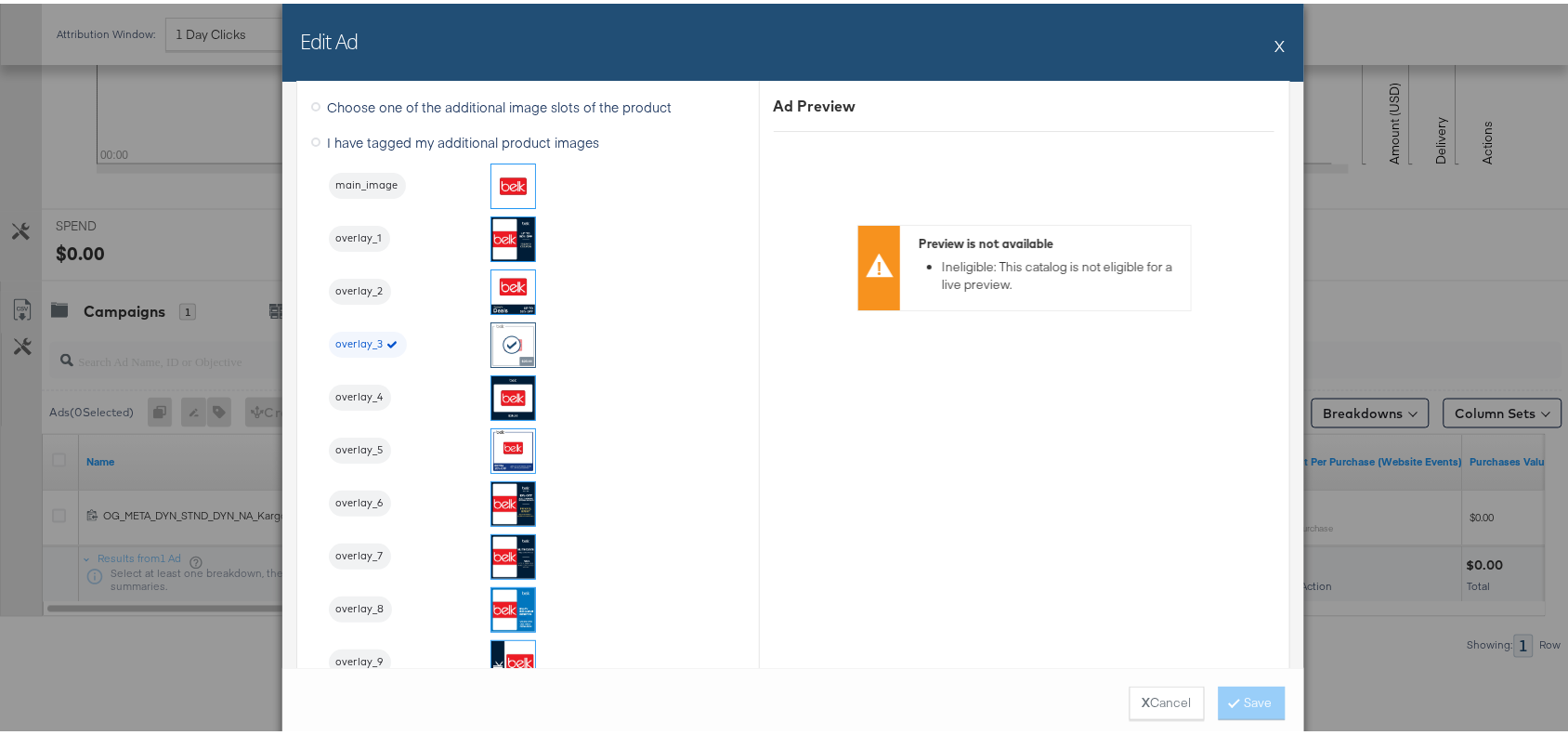
click at [1261, 31] on div "Edit Ad X" at bounding box center [793, 39] width 1022 height 78
click at [1275, 42] on button "X" at bounding box center [1280, 42] width 11 height 37
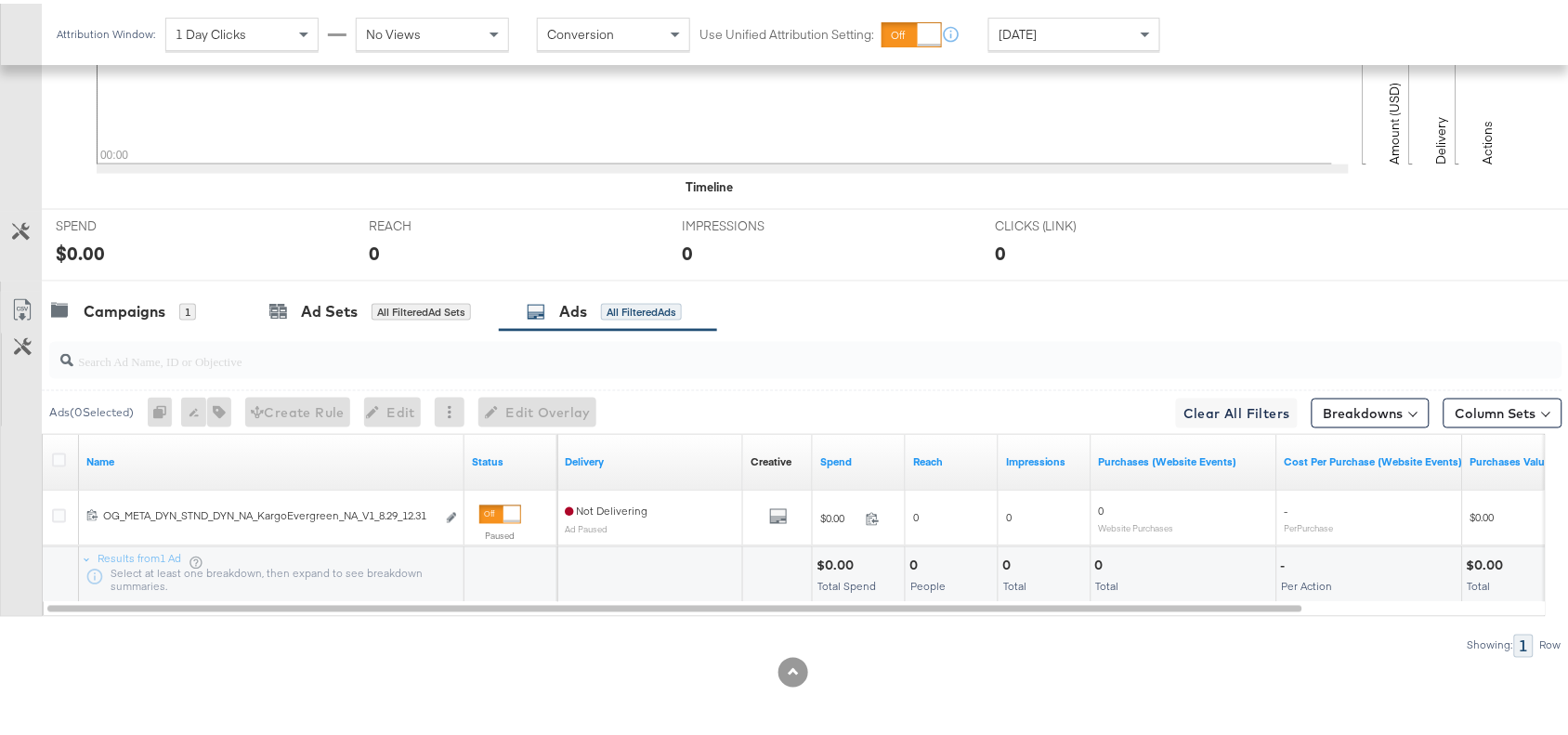
scroll to position [0, 0]
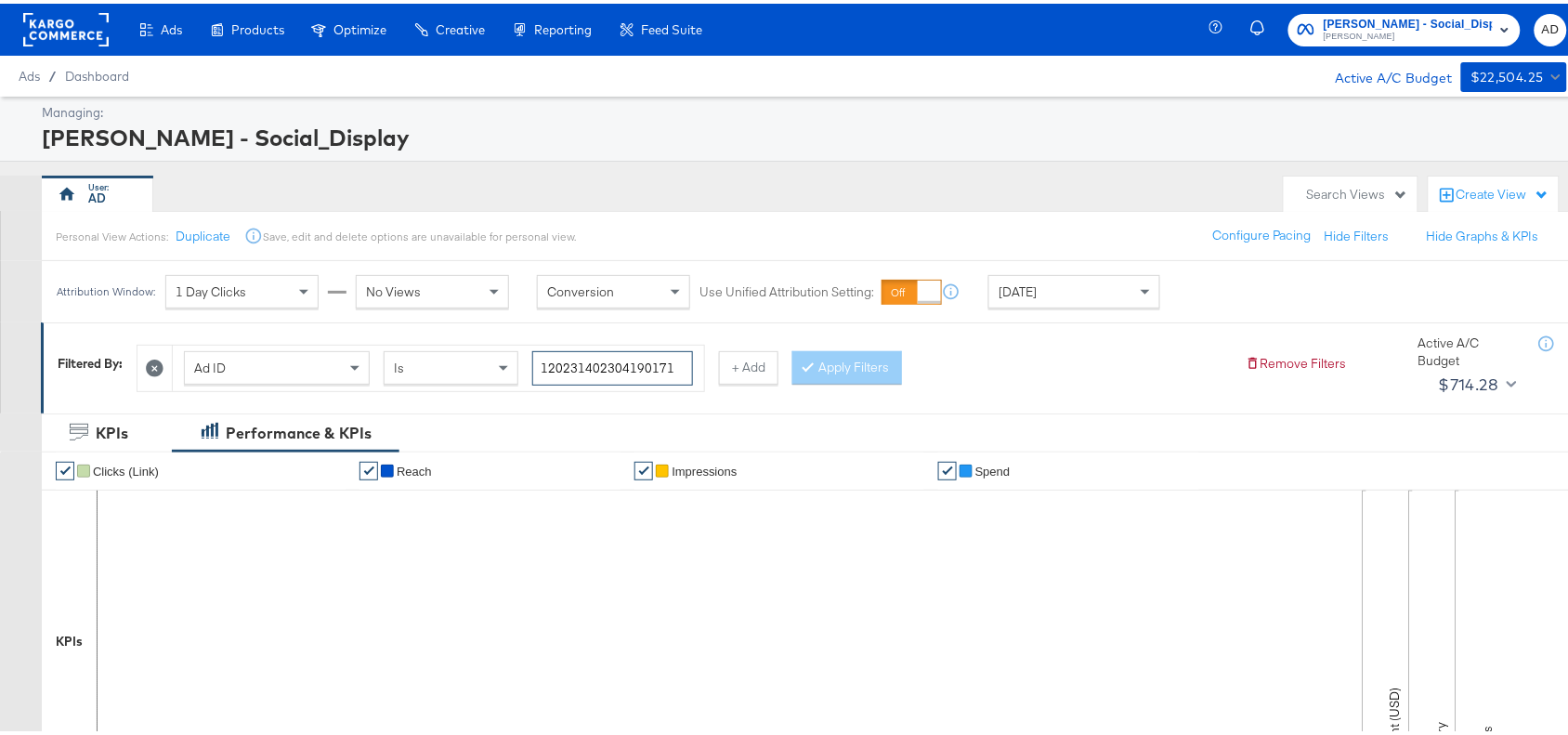
click at [675, 359] on input "120231402304190171" at bounding box center [612, 365] width 160 height 35
paste input "6"
click at [854, 375] on button "Apply Filters" at bounding box center [847, 364] width 110 height 34
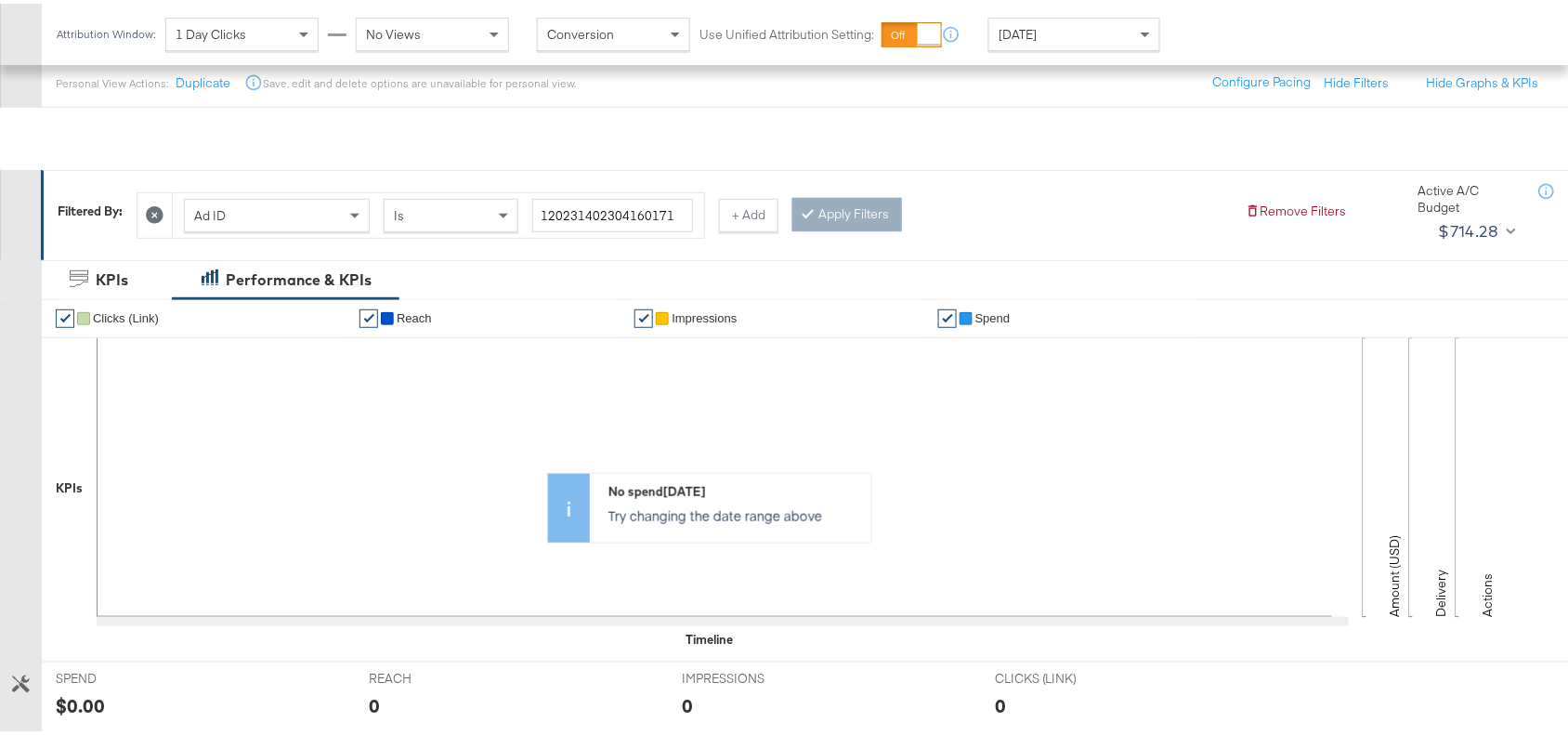
scroll to position [608, 0]
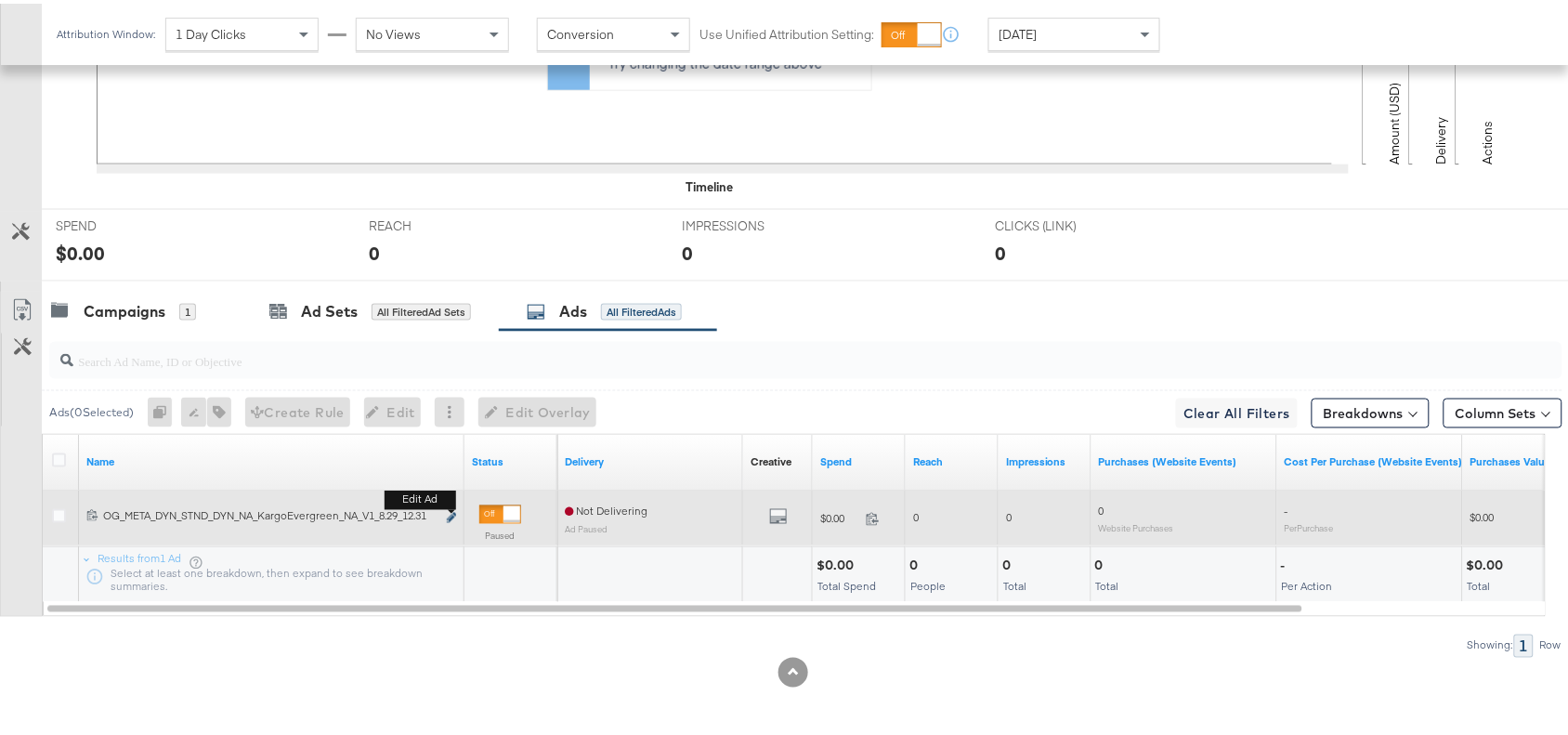
click at [449, 514] on icon "link" at bounding box center [452, 514] width 10 height 11
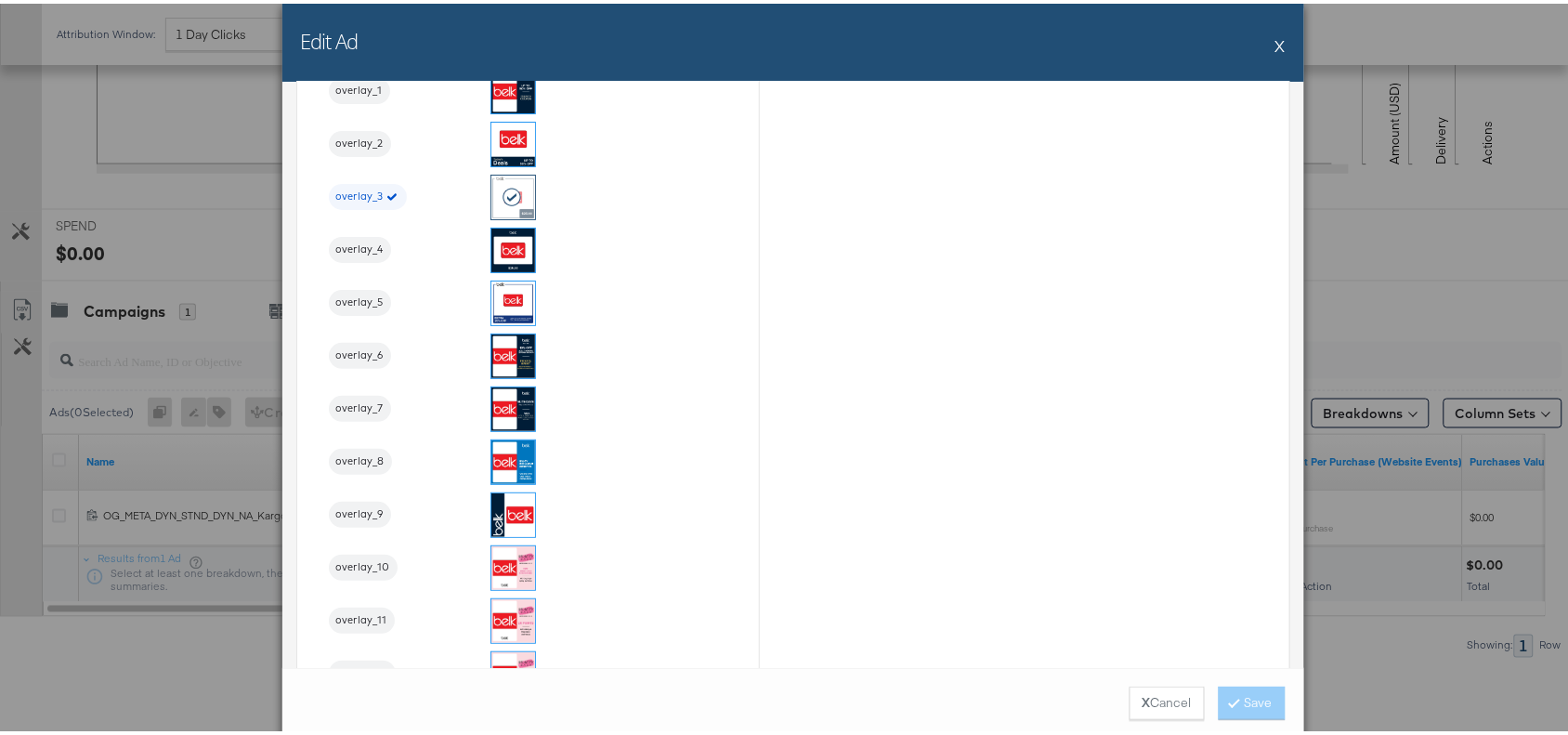
scroll to position [2113, 0]
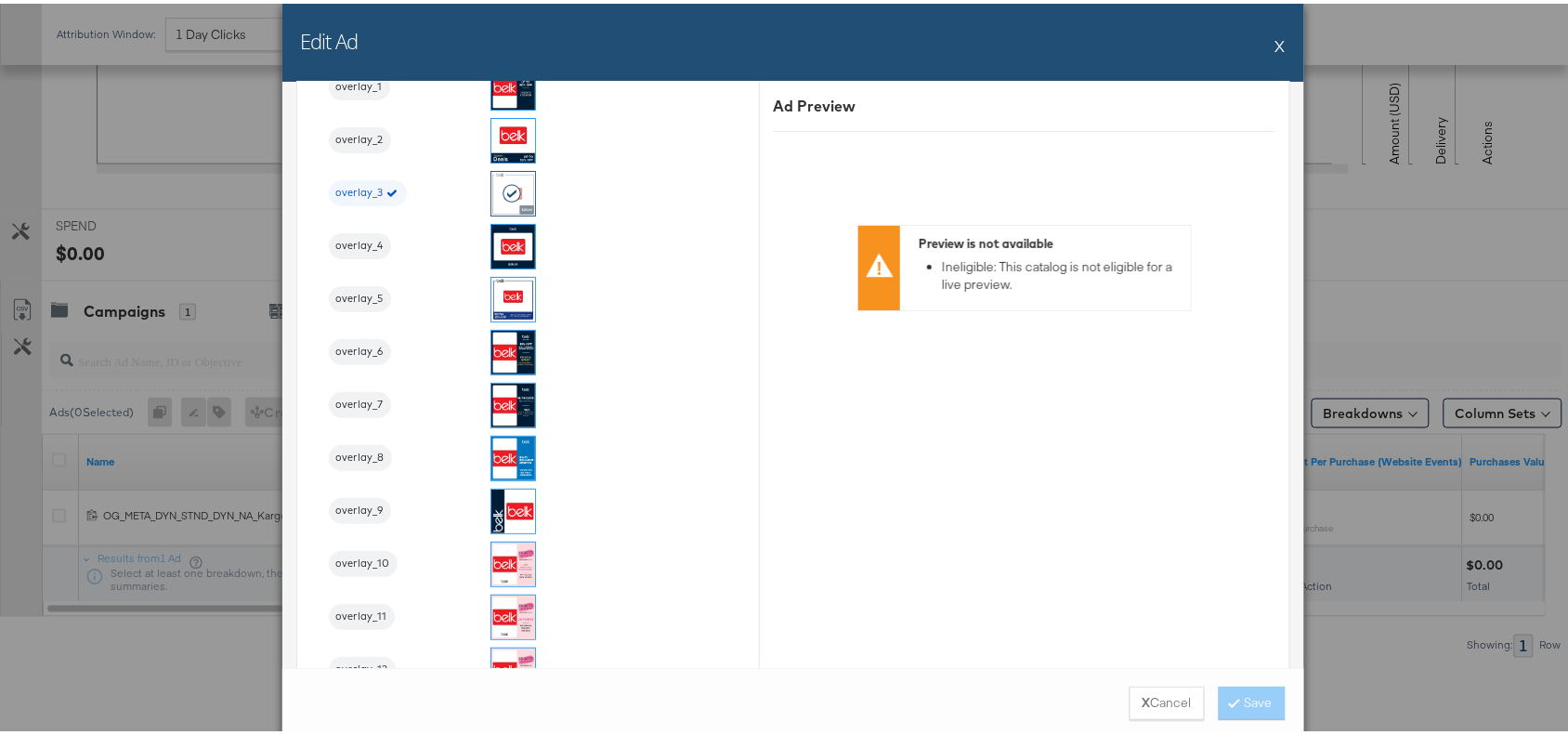
drag, startPoint x: 1258, startPoint y: 47, endPoint x: 1273, endPoint y: 40, distance: 16.6
click at [1273, 40] on div "Edit Ad X" at bounding box center [793, 39] width 1022 height 78
click at [1275, 40] on button "X" at bounding box center [1280, 42] width 11 height 37
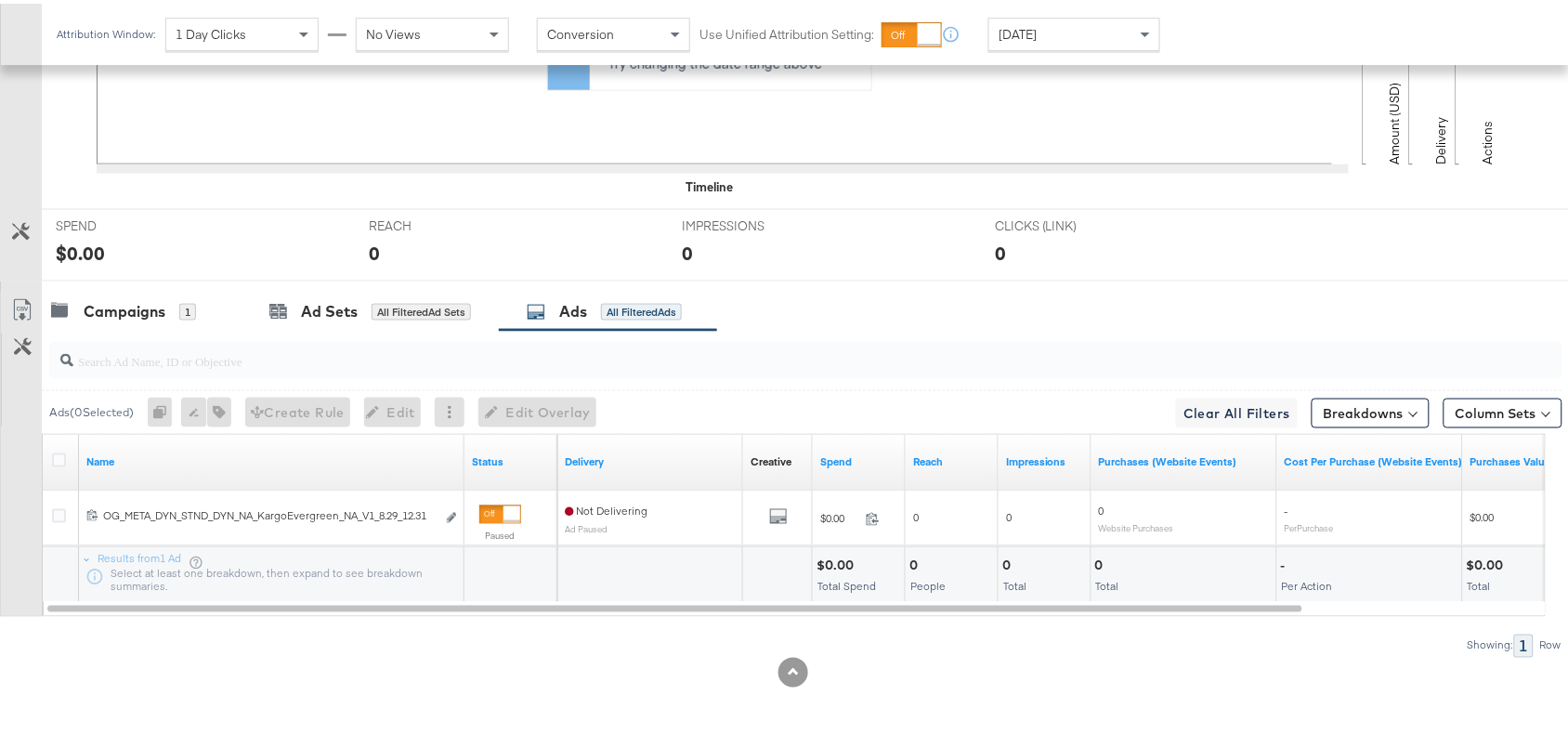
scroll to position [0, 0]
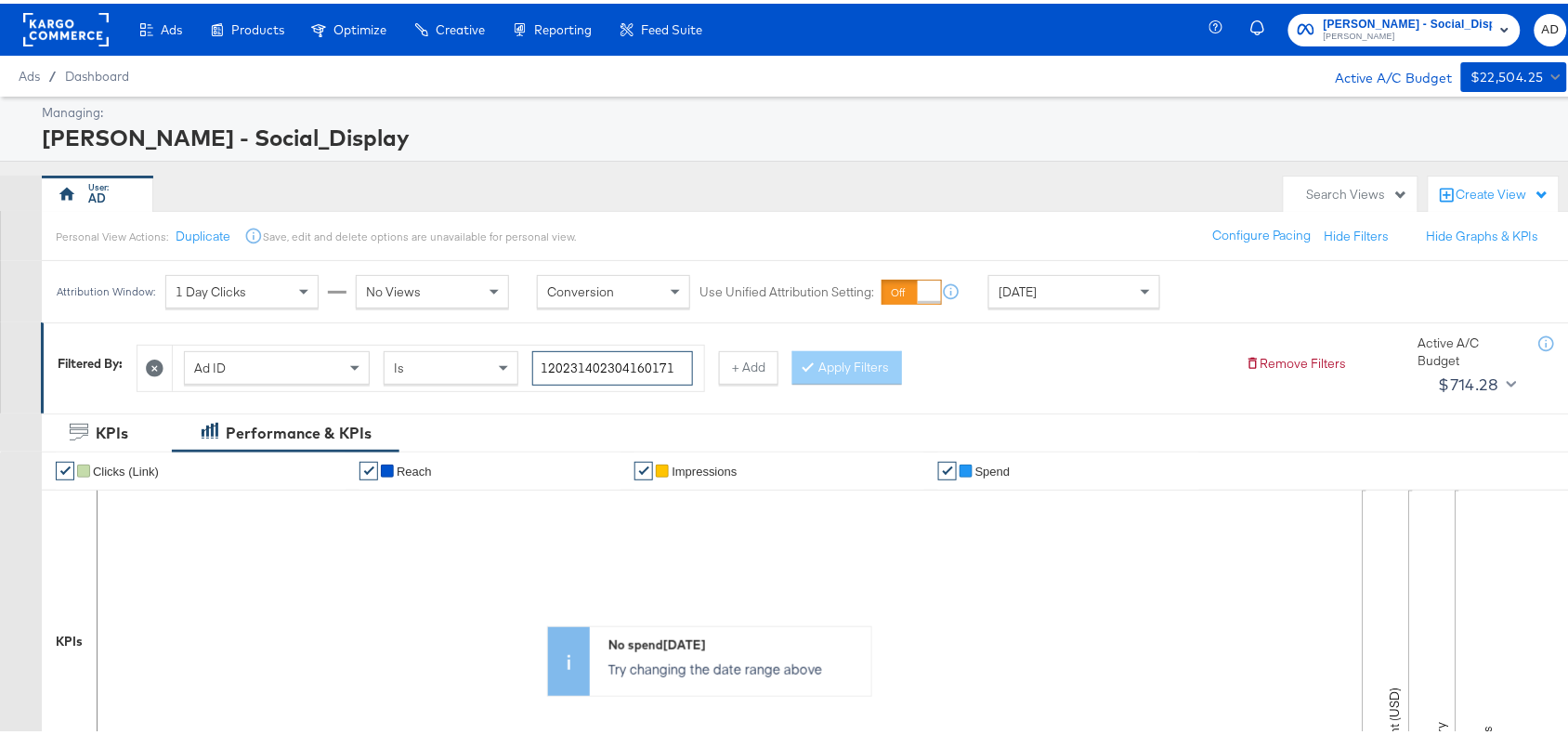
click at [679, 358] on input "120231402304160171" at bounding box center [612, 365] width 160 height 35
paste input "461622"
type input "120231404616220171"
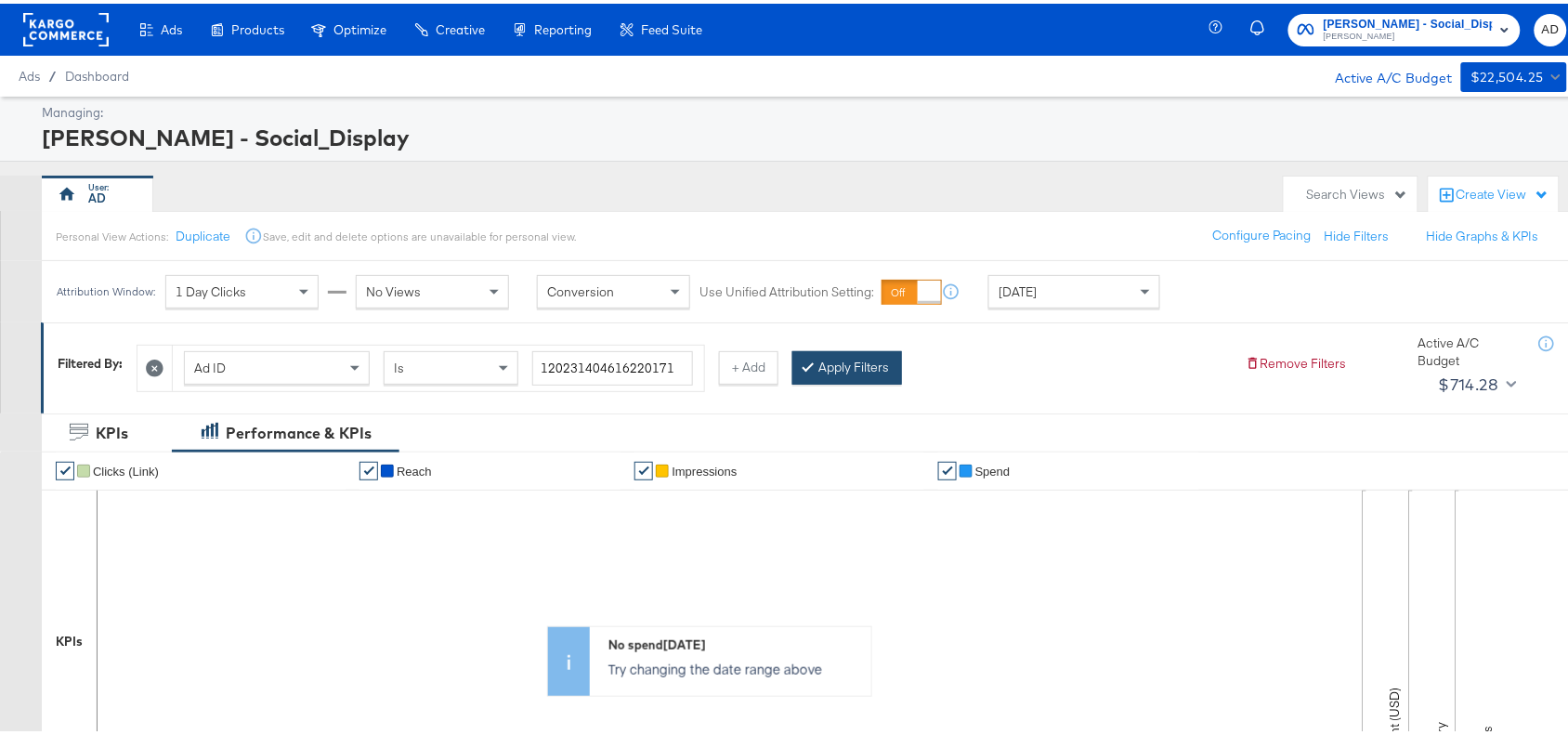
click at [850, 364] on button "Apply Filters" at bounding box center [847, 364] width 110 height 34
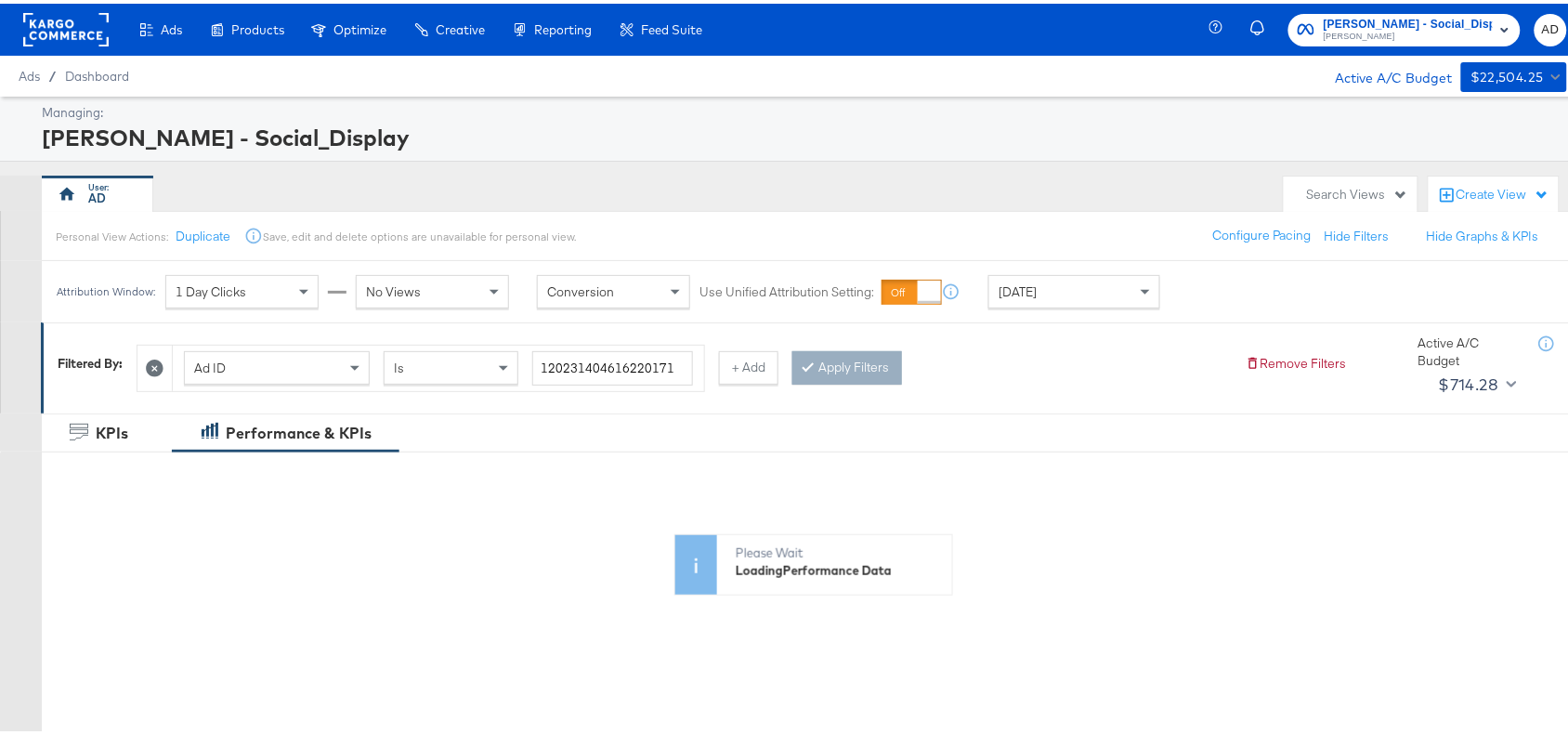
scroll to position [608, 0]
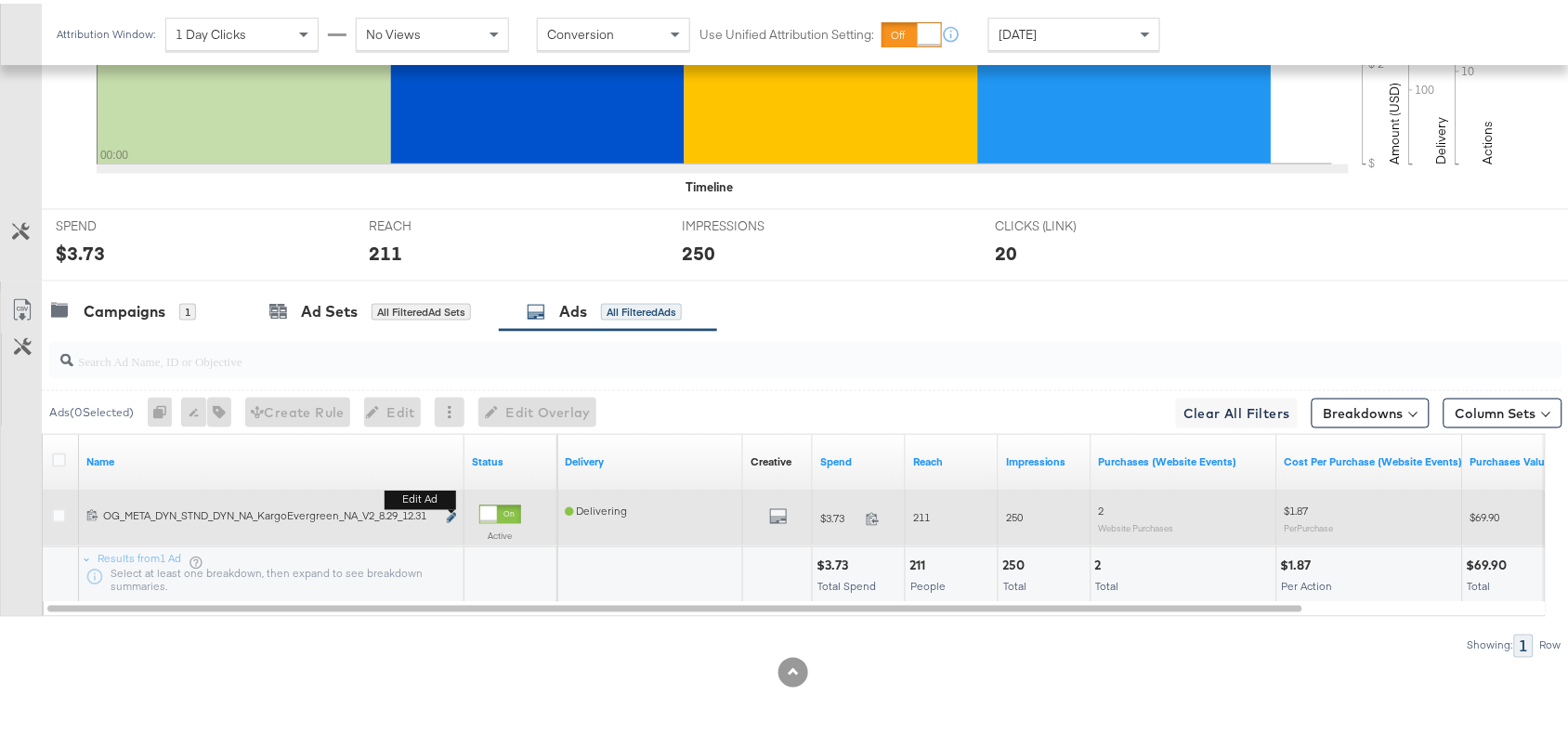
click at [449, 514] on icon "link" at bounding box center [452, 514] width 10 height 11
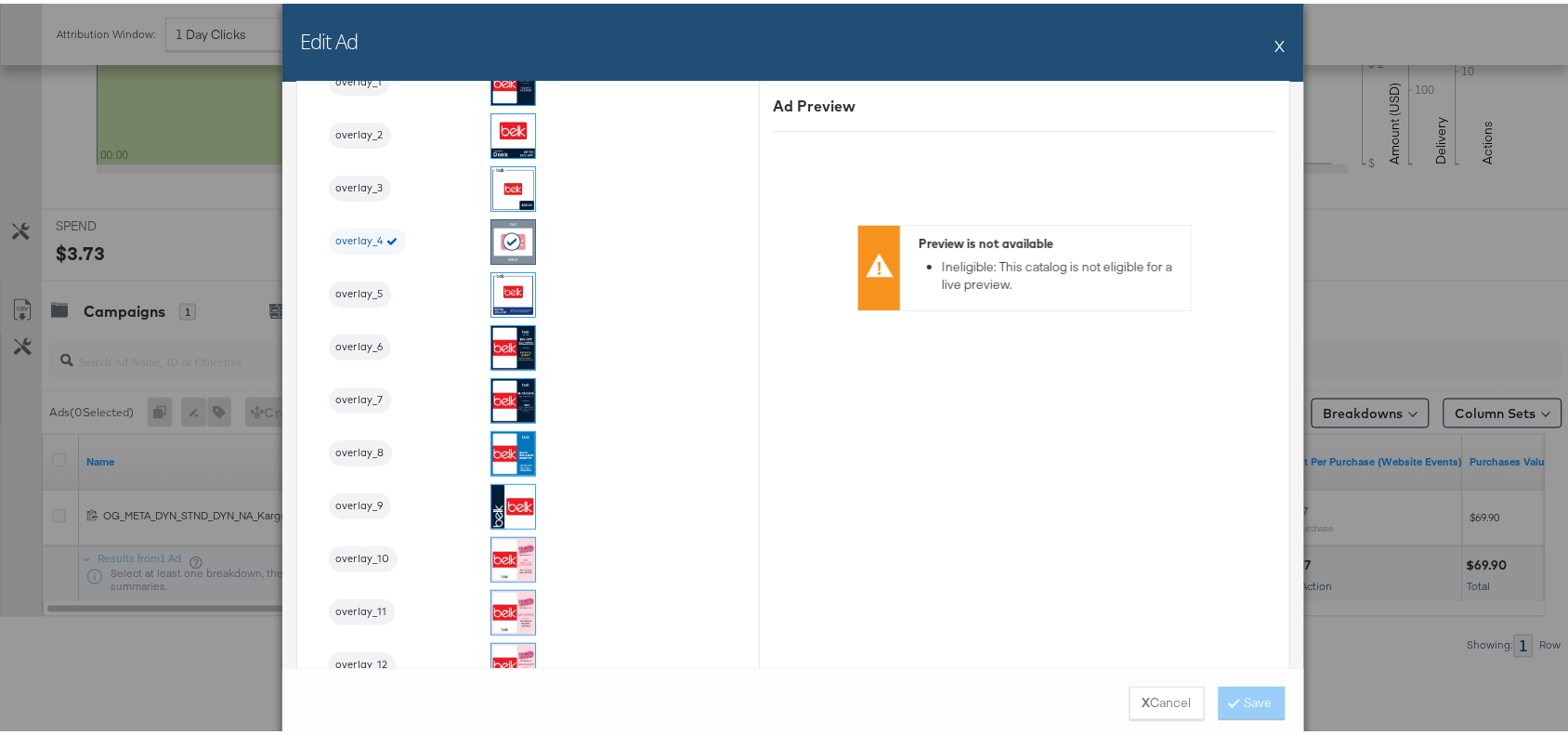
scroll to position [2119, 0]
click at [1275, 42] on button "X" at bounding box center [1280, 42] width 11 height 37
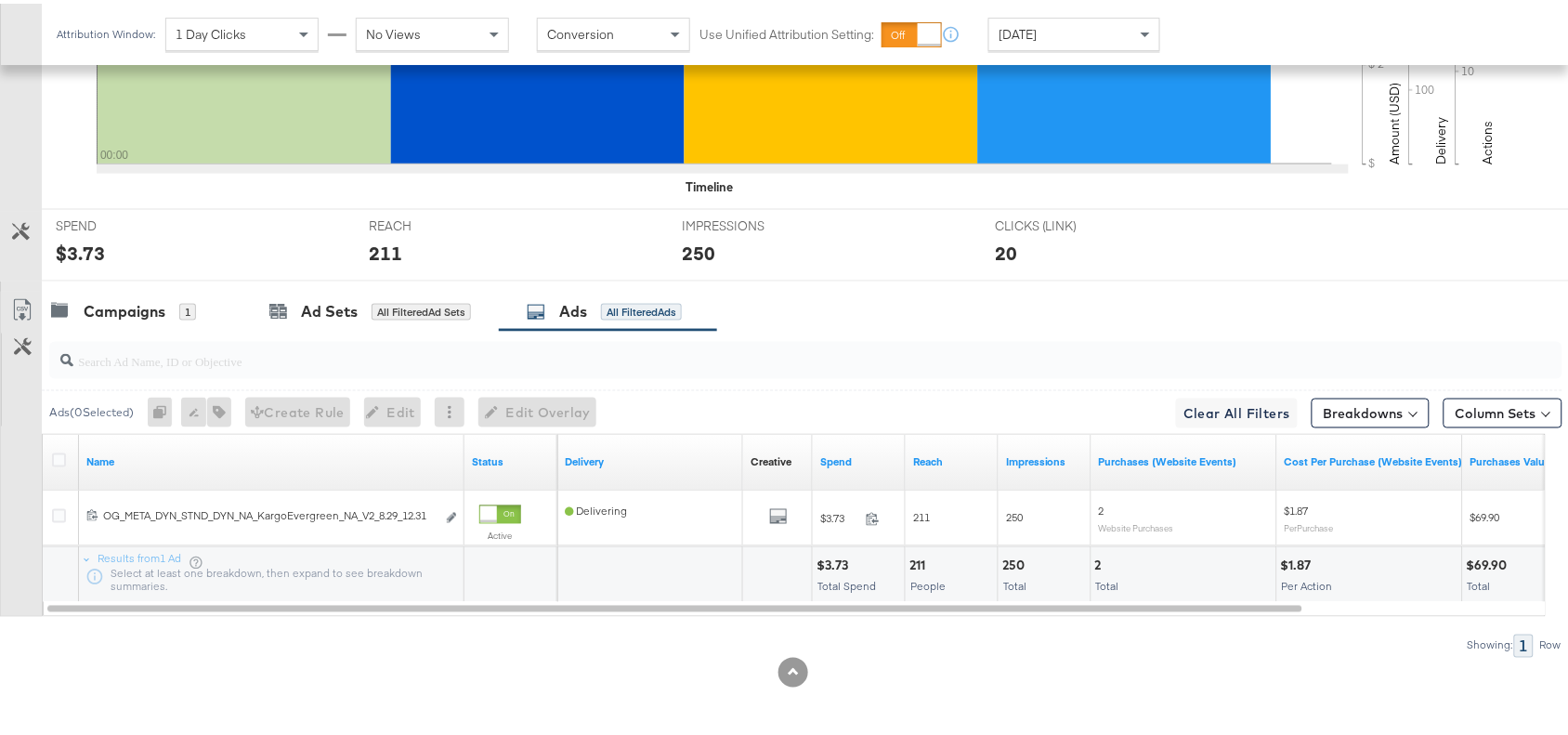
scroll to position [0, 0]
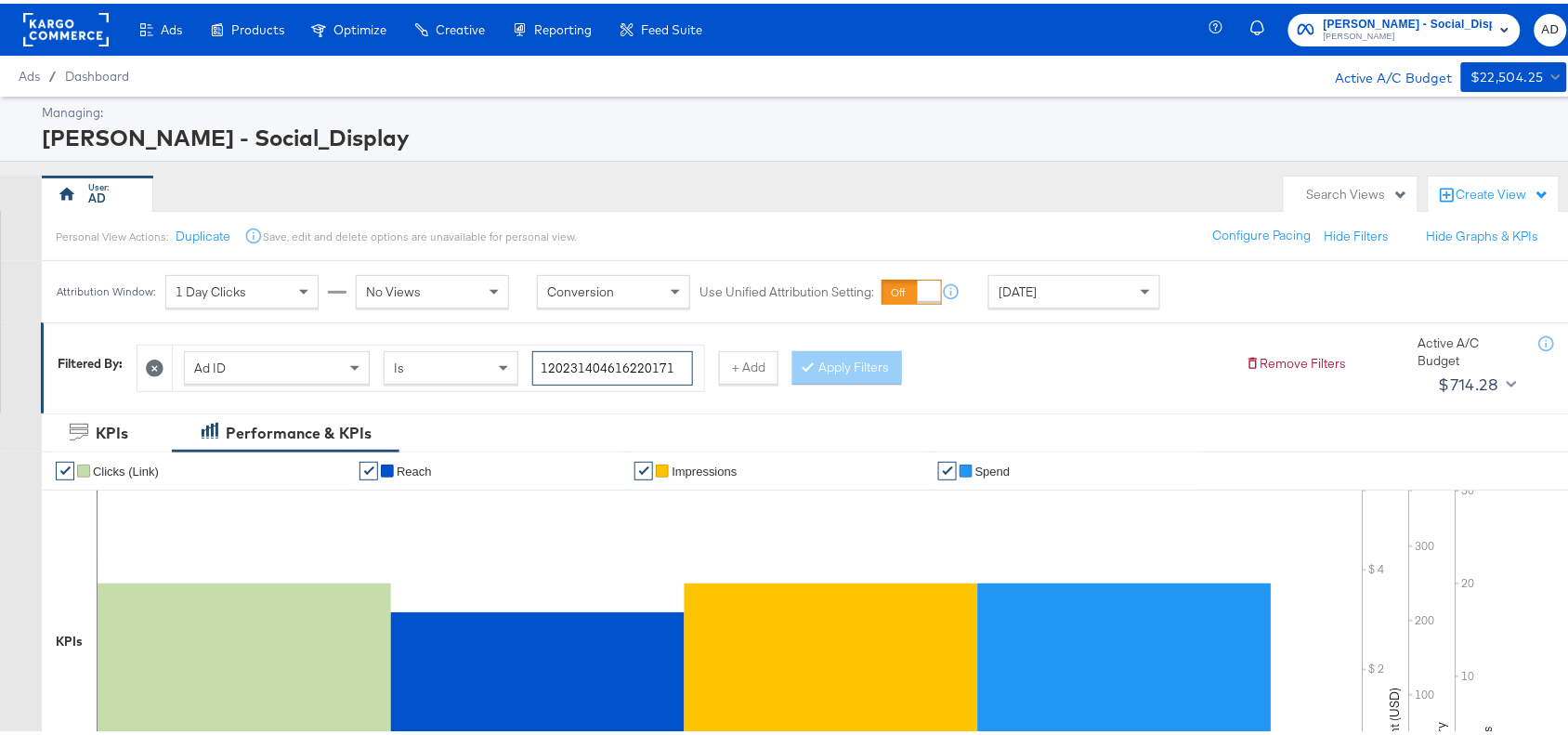
click at [681, 360] on input "120231404616220171" at bounding box center [612, 365] width 160 height 35
paste input "0"
click at [862, 358] on button "Apply Filters" at bounding box center [847, 364] width 110 height 34
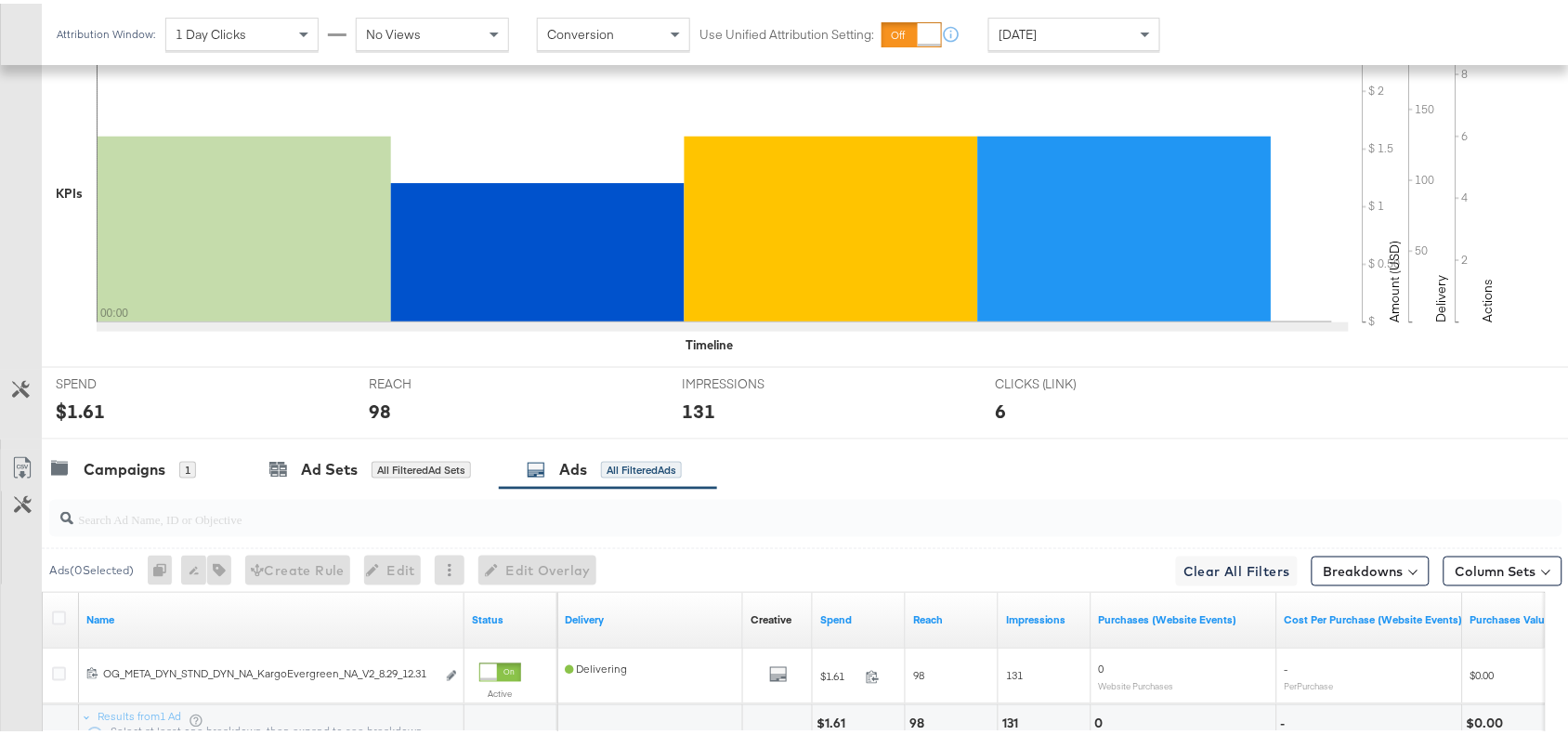
scroll to position [608, 0]
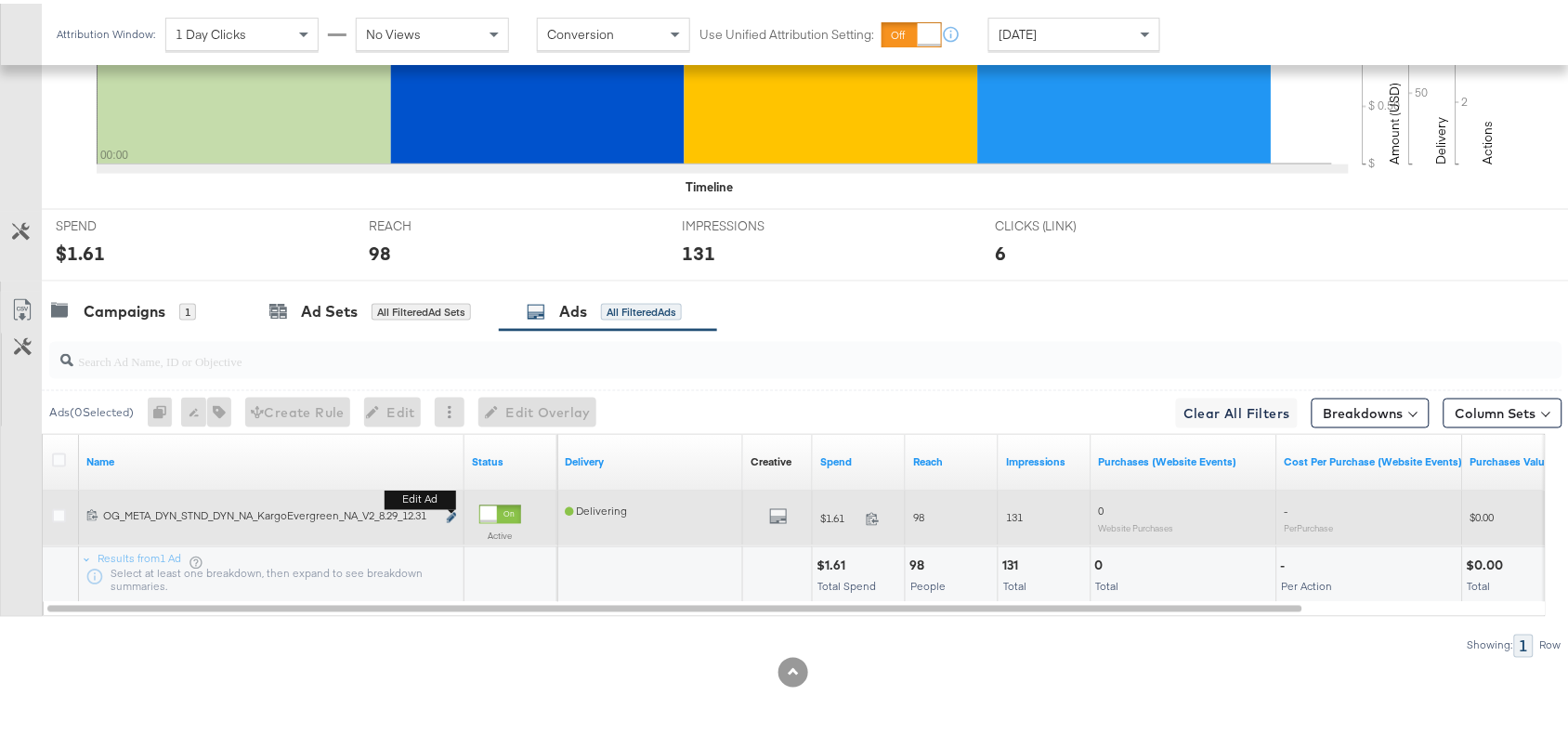
click at [453, 511] on icon "link" at bounding box center [452, 514] width 10 height 11
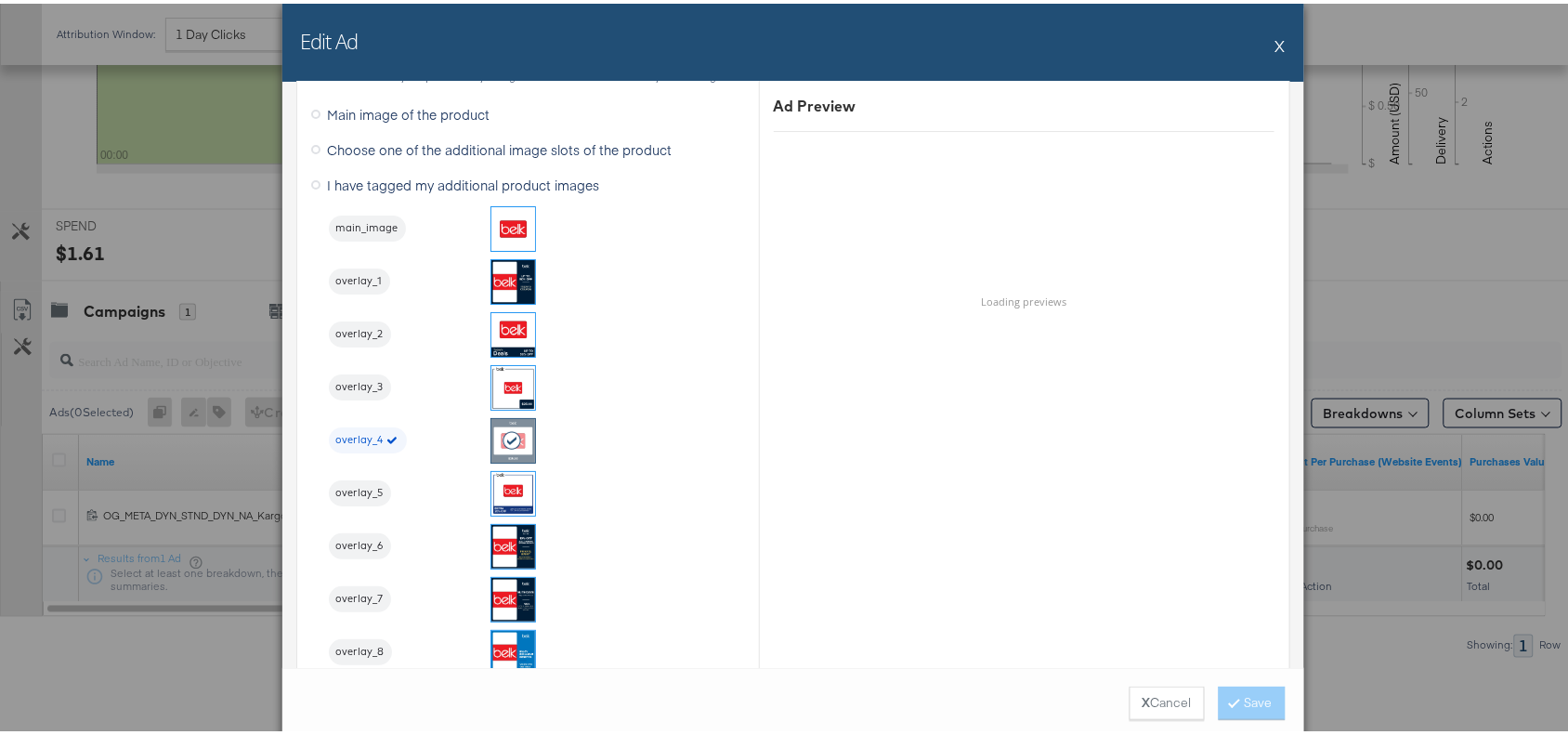
scroll to position [1920, 0]
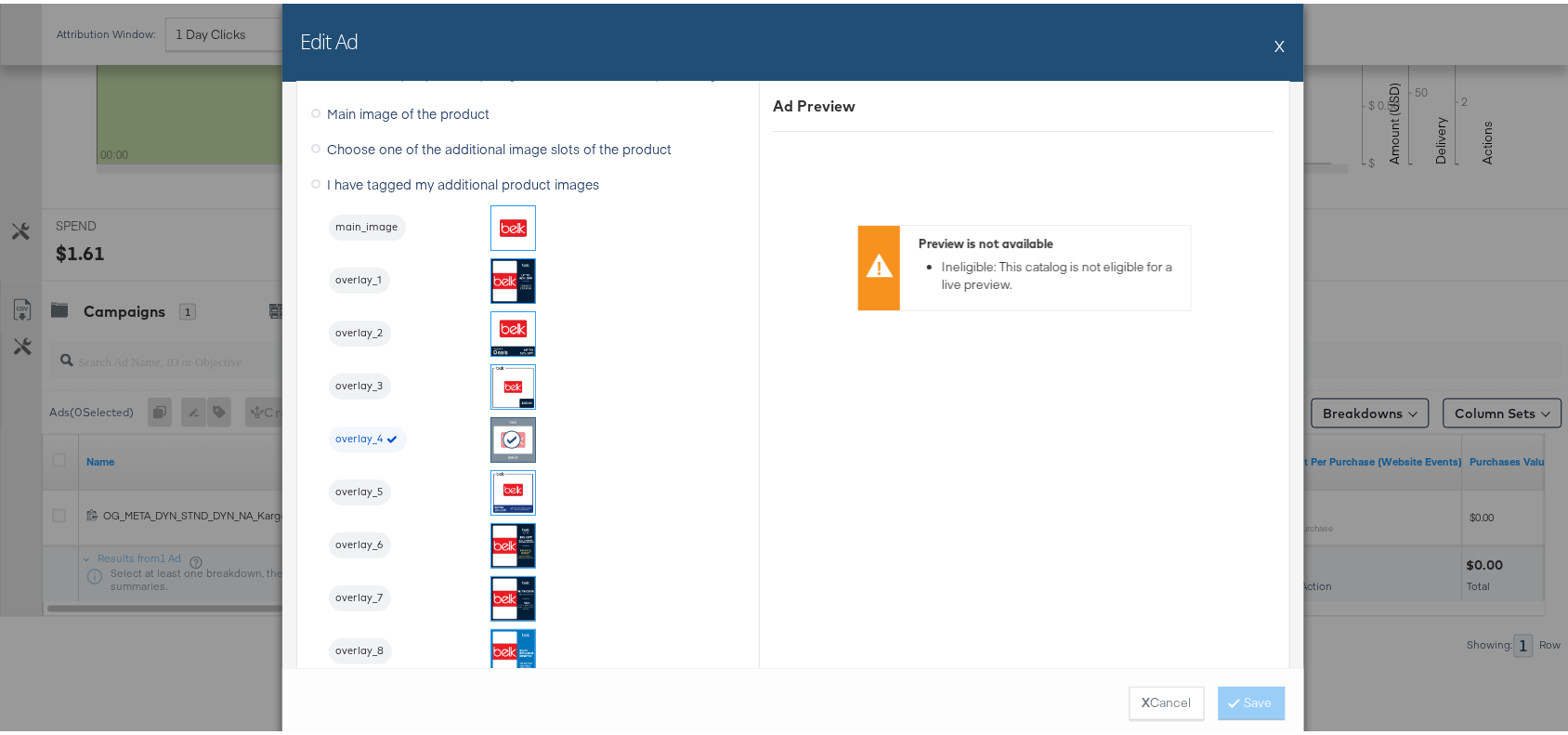
click at [1275, 43] on button "X" at bounding box center [1280, 42] width 11 height 37
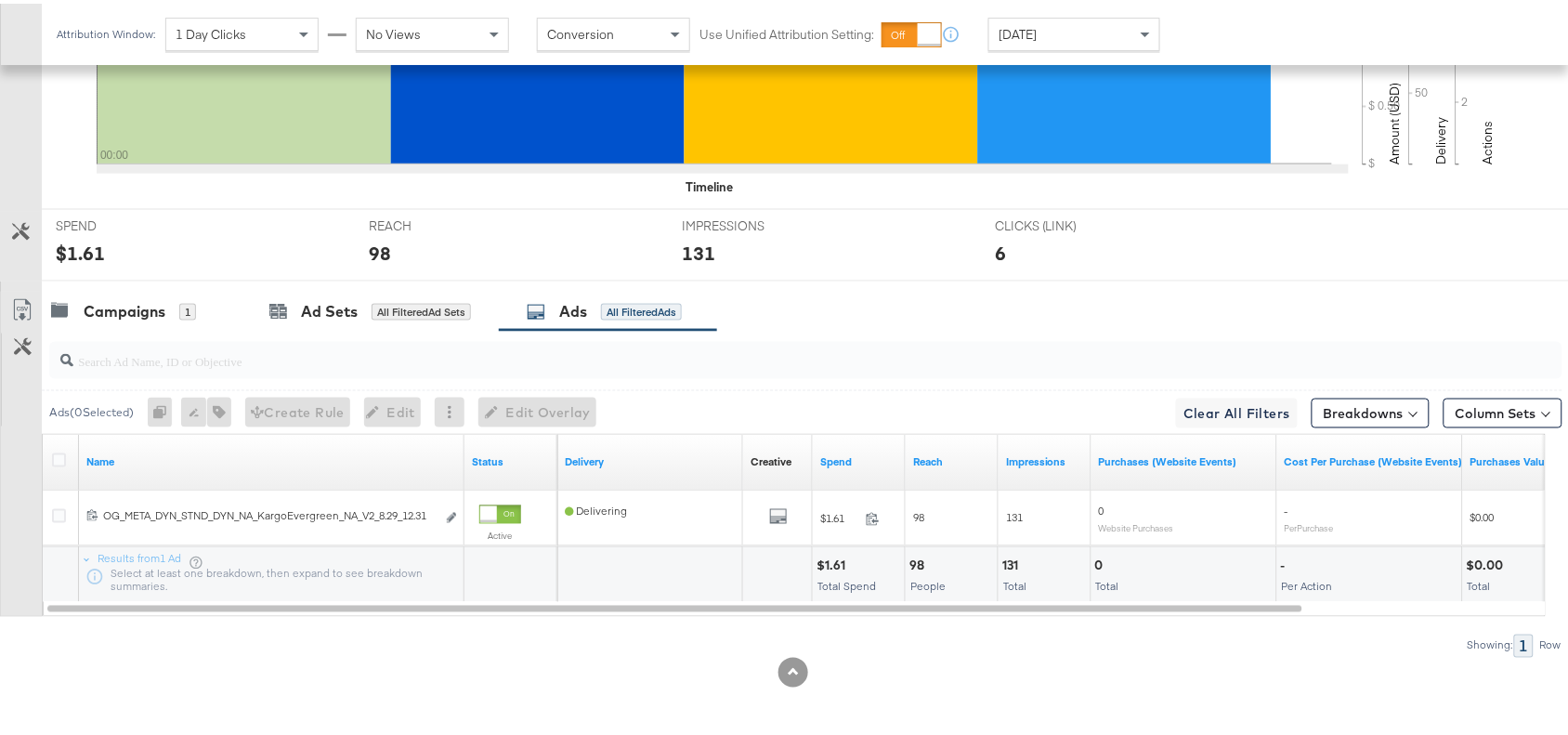
scroll to position [0, 0]
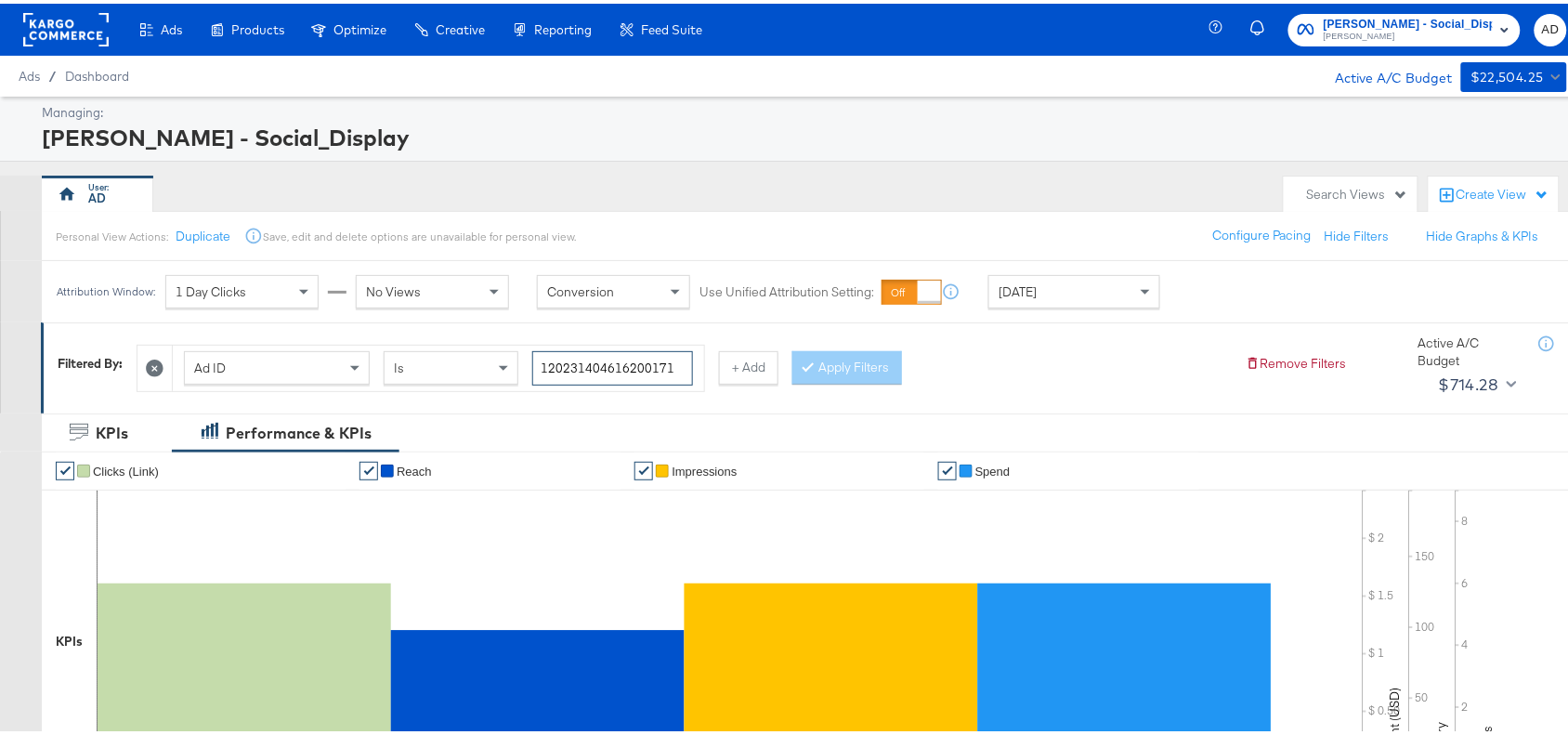
click at [676, 360] on input "120231404616200171" at bounding box center [612, 365] width 160 height 35
paste input "60453057"
type input "120231604530570171"
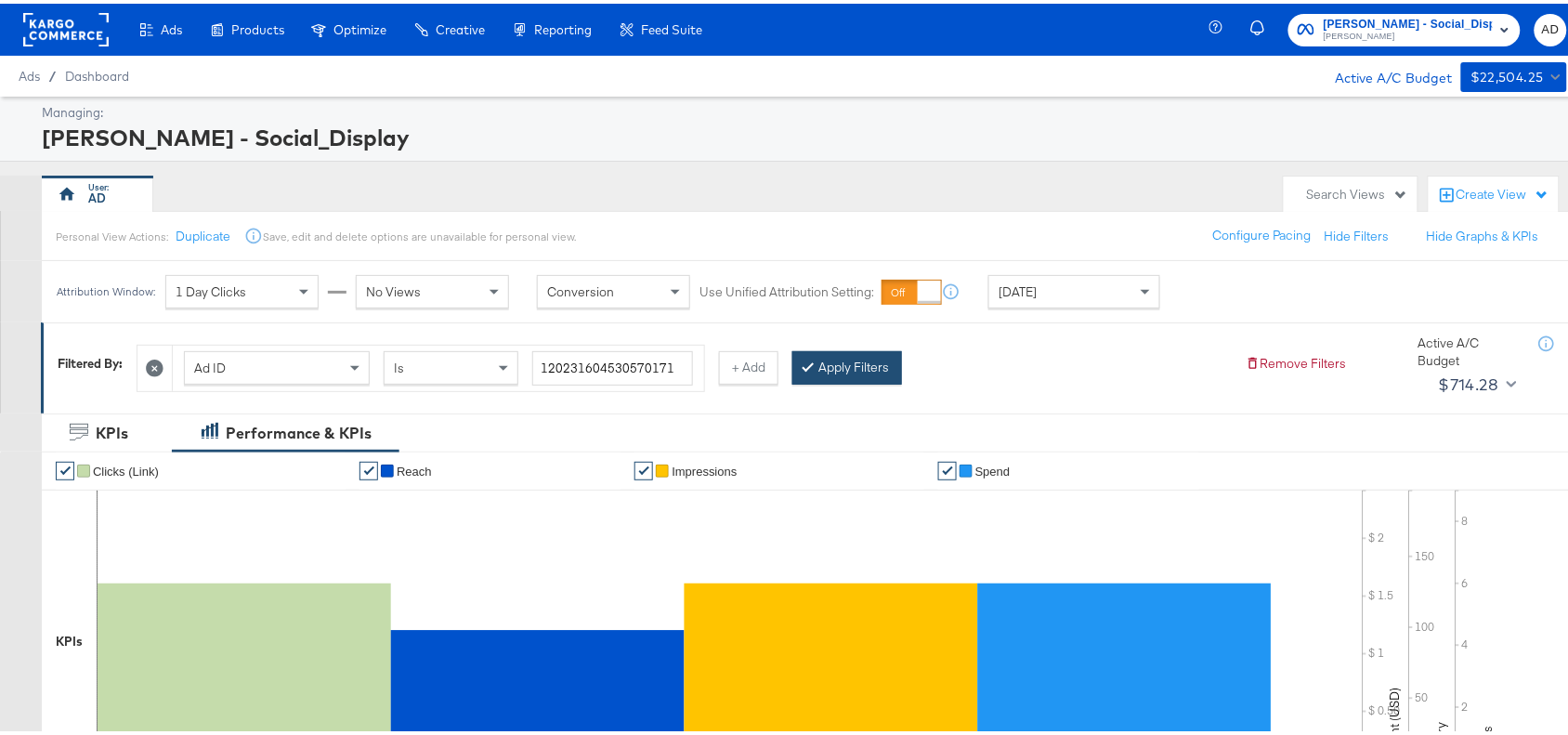
click at [868, 349] on div "Apply Filters" at bounding box center [847, 364] width 110 height 34
click at [889, 365] on button "Apply Filters" at bounding box center [847, 364] width 110 height 34
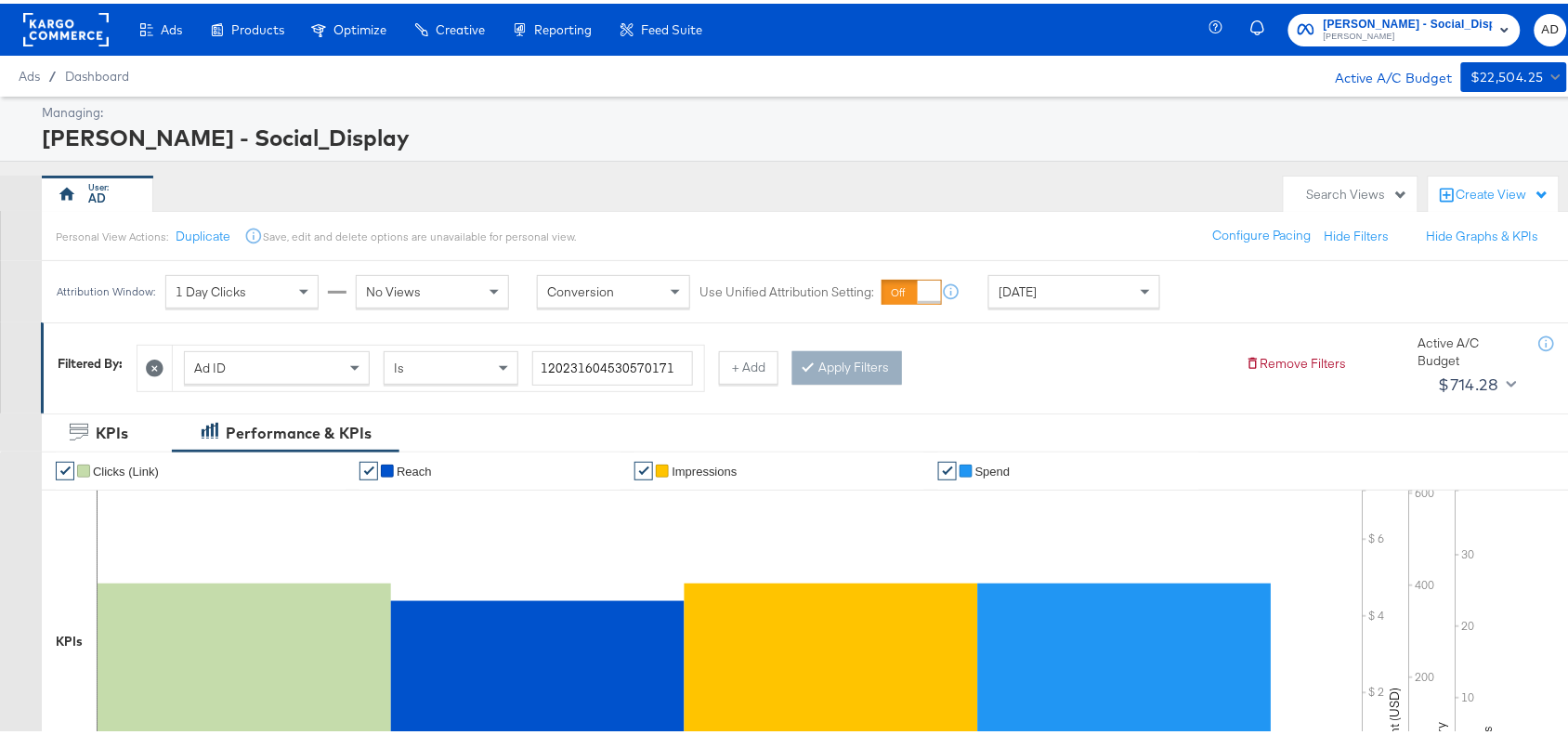
scroll to position [608, 0]
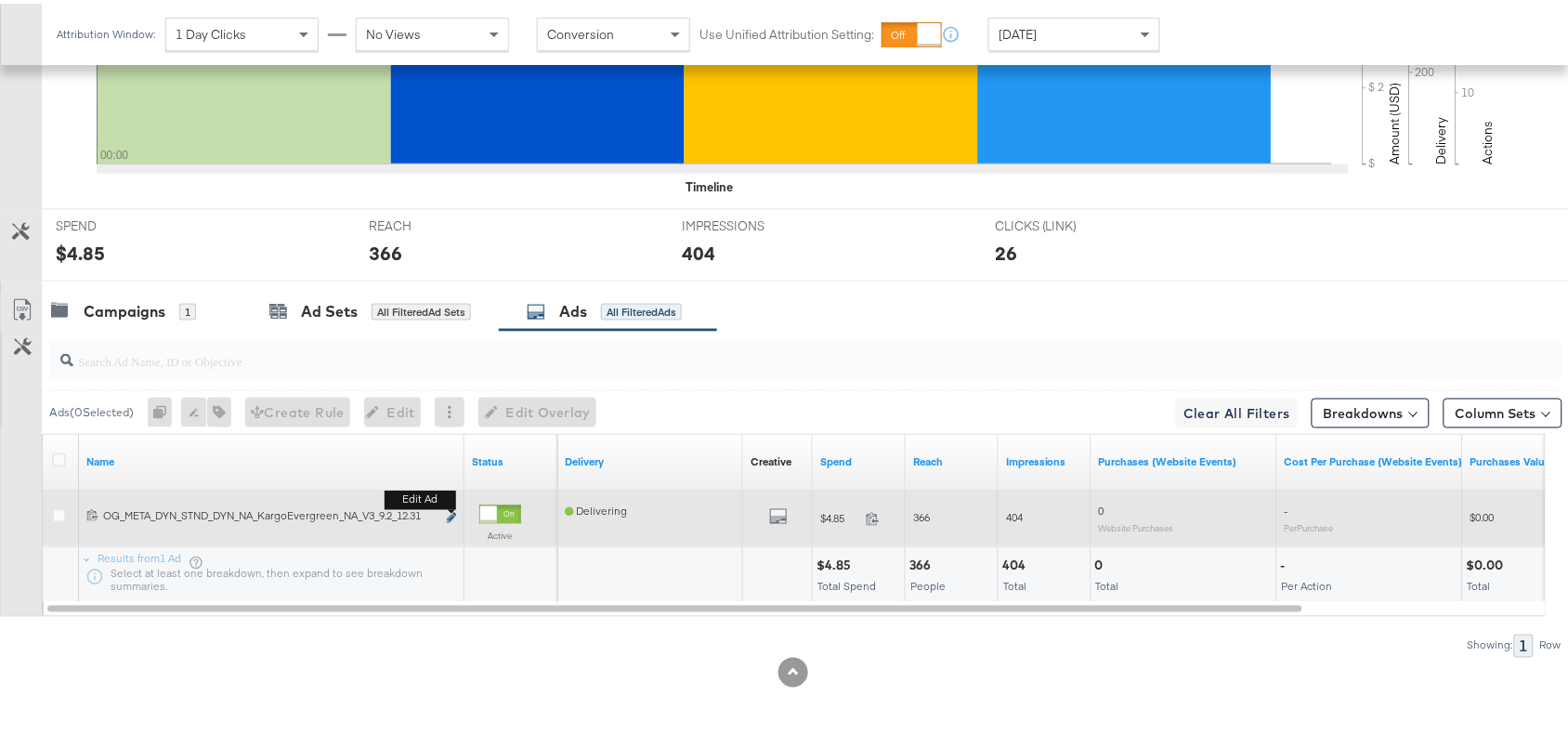
click at [451, 512] on icon "link" at bounding box center [452, 514] width 10 height 11
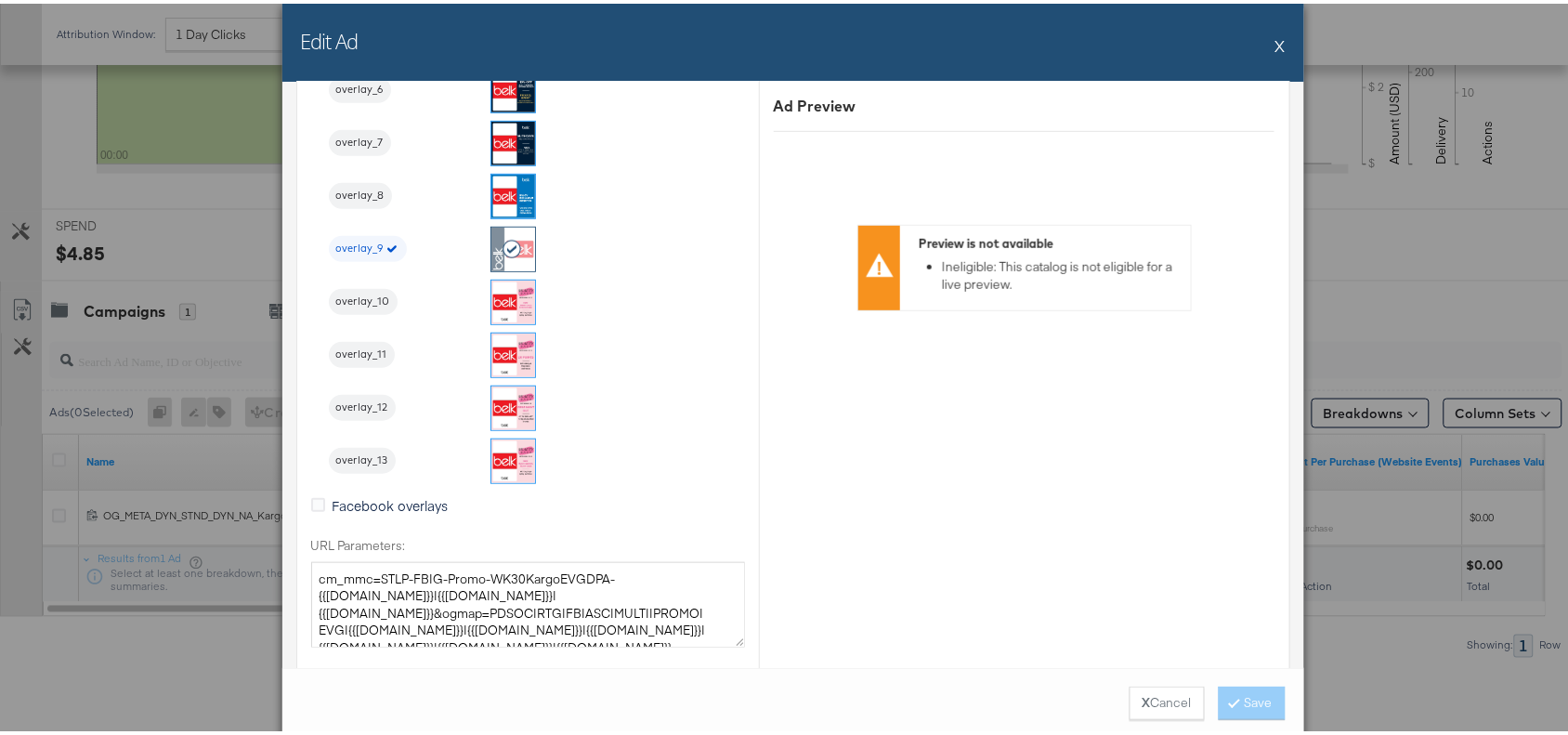
scroll to position [2376, 0]
click at [1275, 42] on button "X" at bounding box center [1280, 42] width 11 height 37
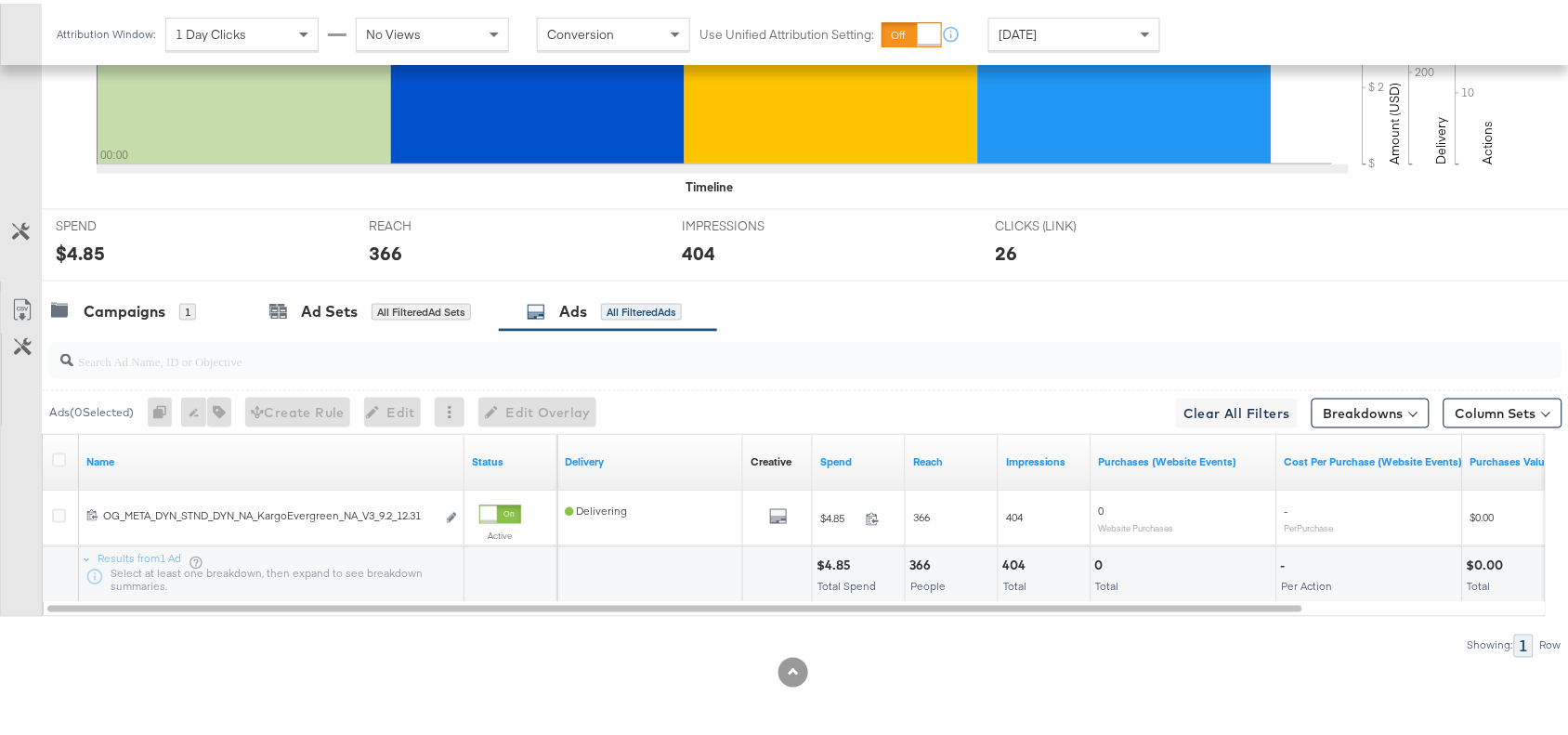
scroll to position [0, 0]
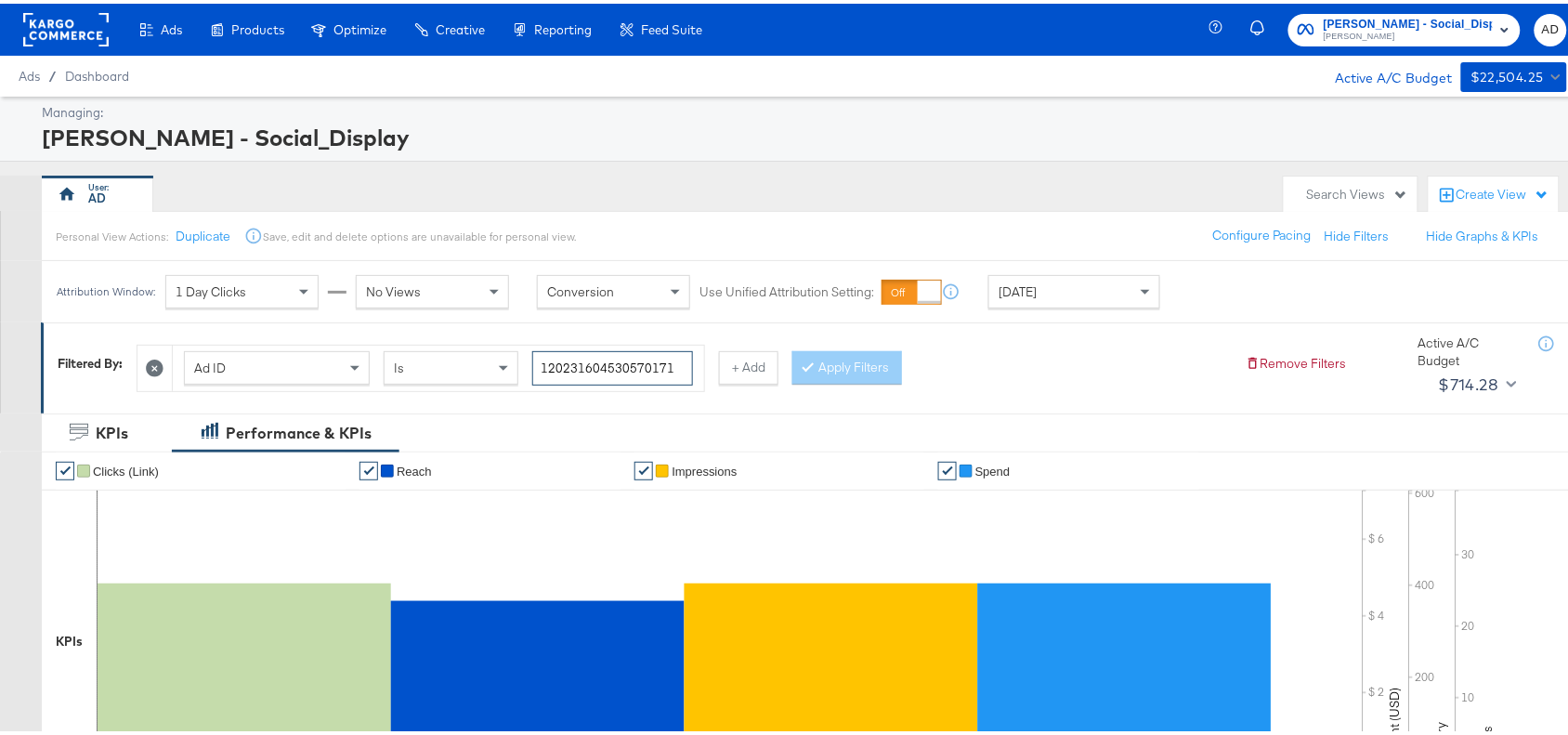
click at [675, 359] on input "120231604530570171" at bounding box center [612, 365] width 160 height 35
paste input "4"
click at [834, 358] on button "Apply Filters" at bounding box center [847, 364] width 110 height 34
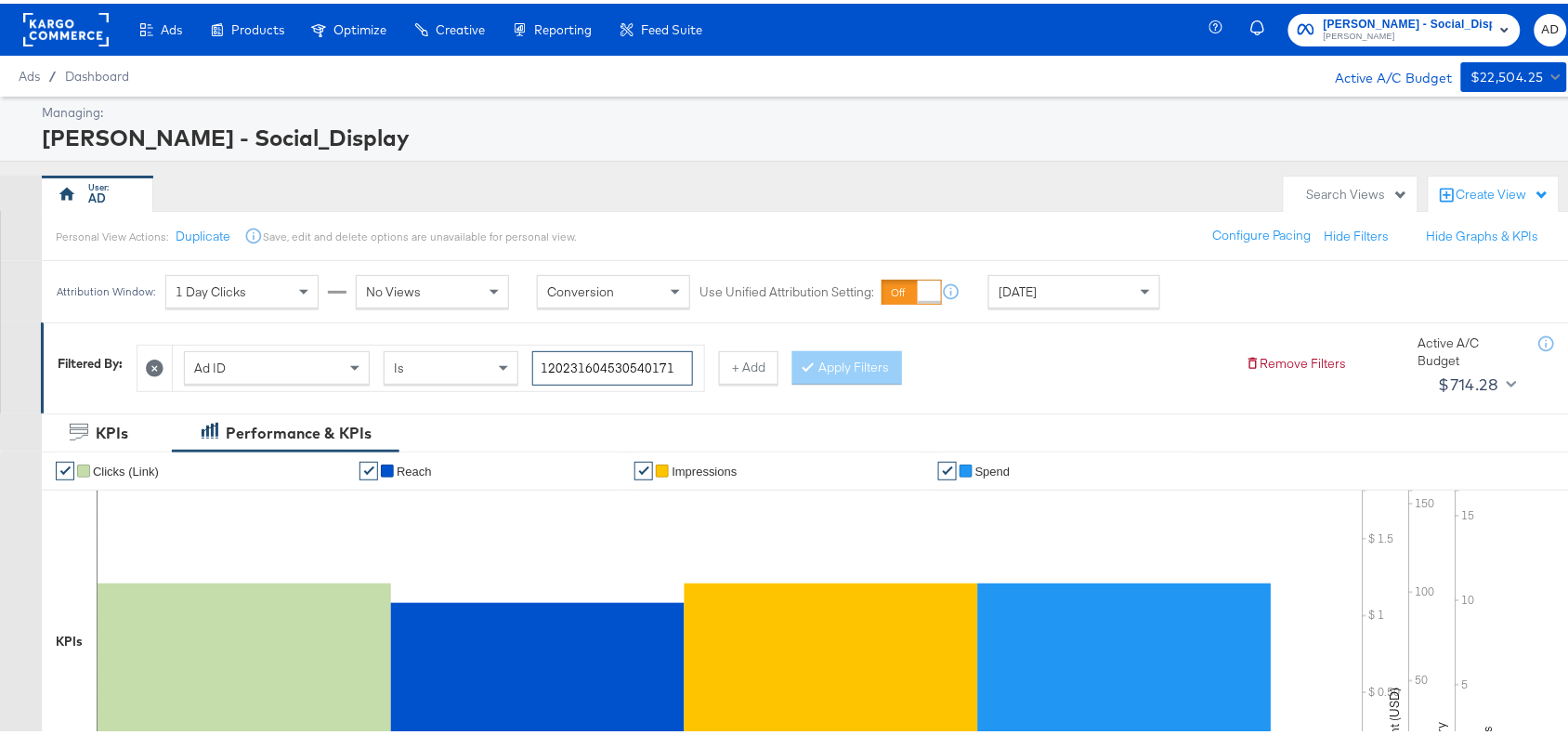
click at [680, 370] on input "120231604530540171" at bounding box center [612, 365] width 160 height 35
click at [828, 379] on div "Apply Filters" at bounding box center [847, 364] width 110 height 34
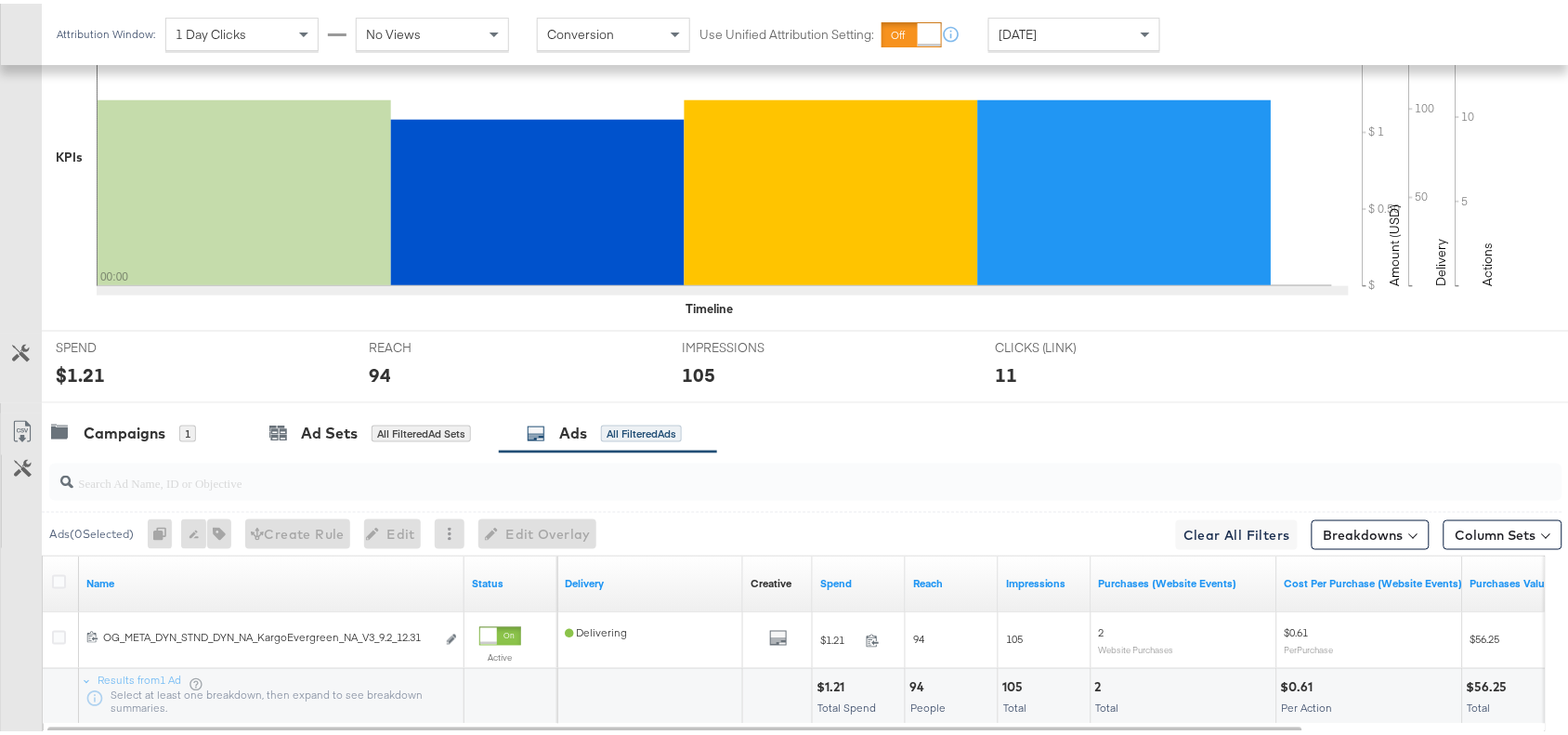
scroll to position [608, 0]
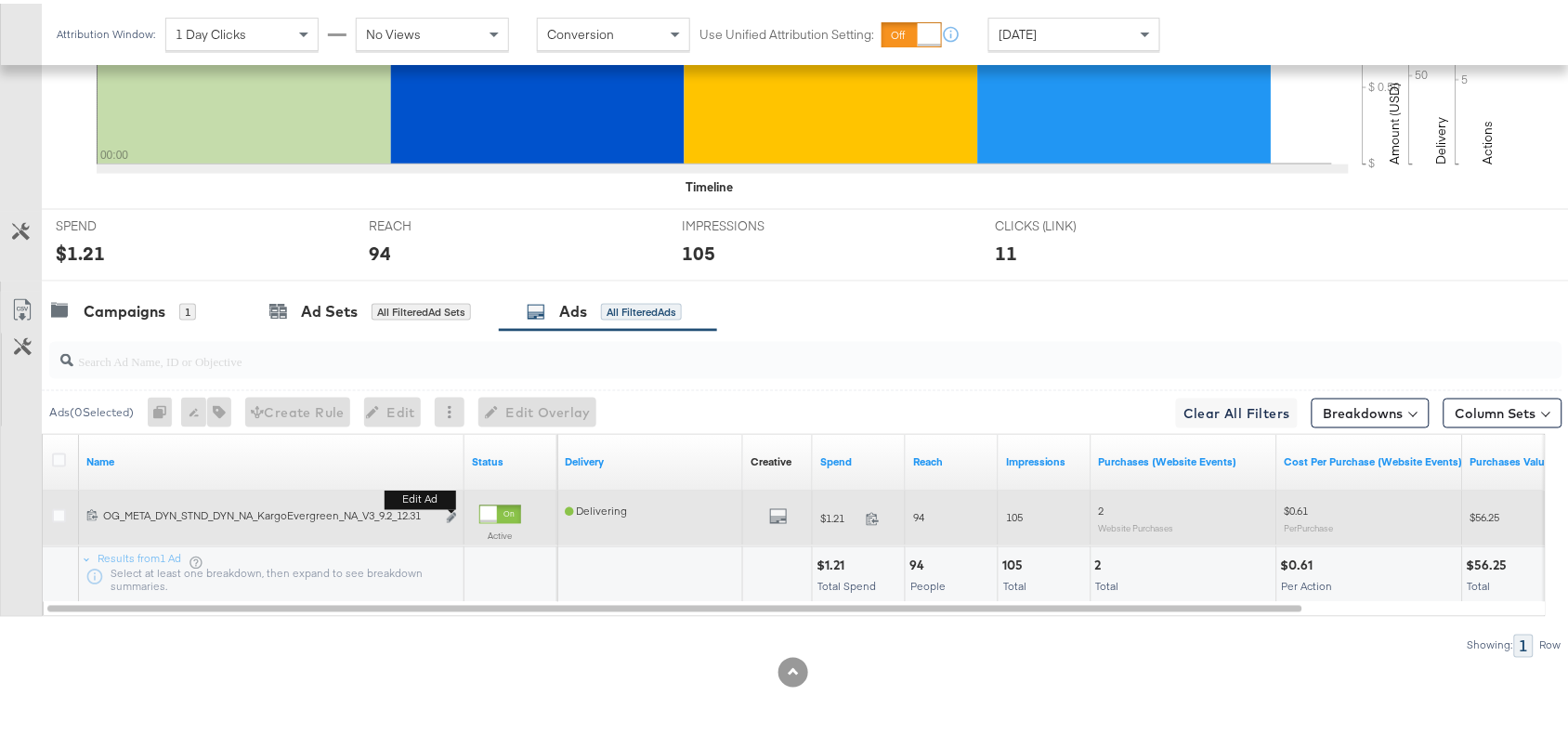
click at [448, 504] on b "Edit ad" at bounding box center [420, 496] width 71 height 19
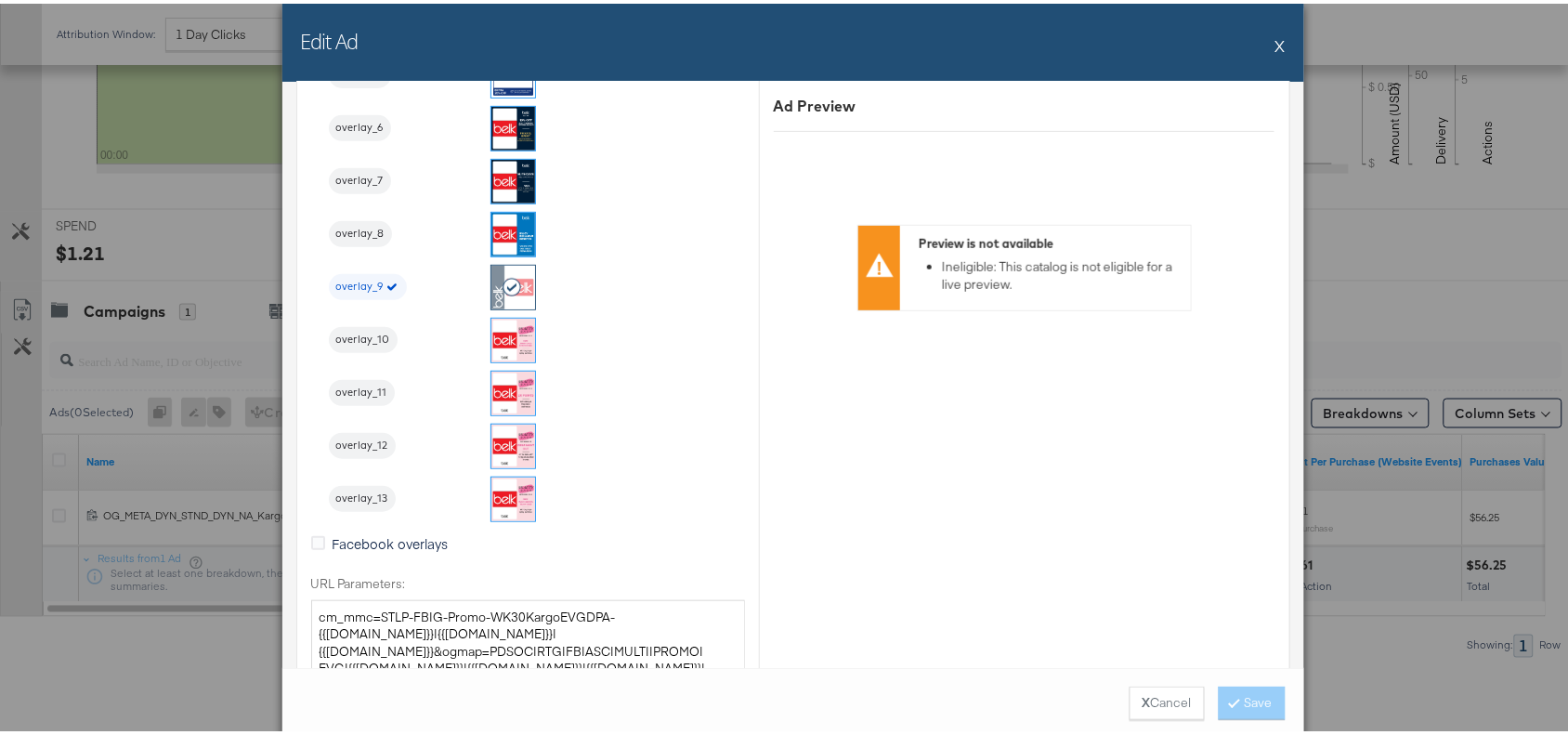
scroll to position [2357, 0]
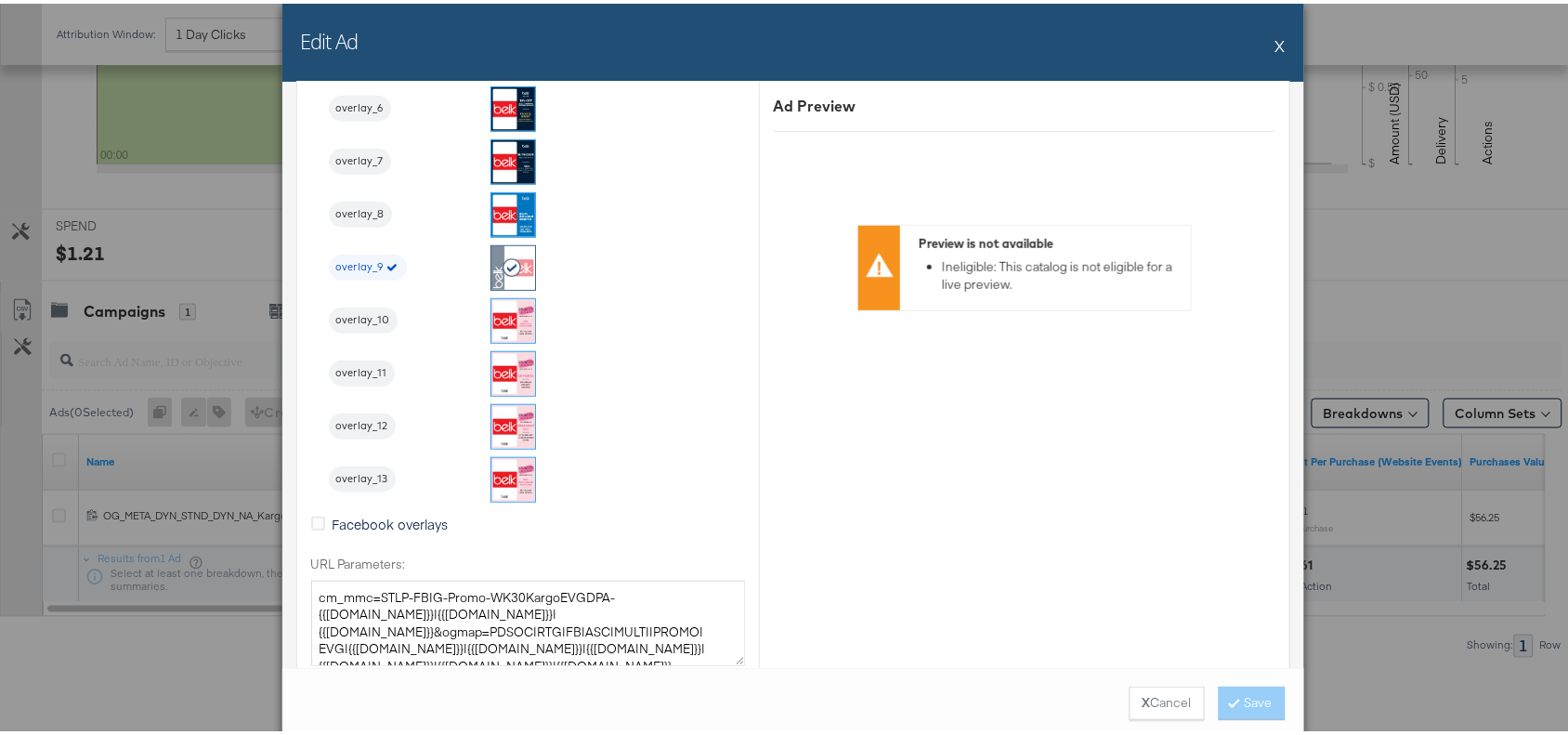
click at [1275, 40] on button "X" at bounding box center [1280, 42] width 11 height 37
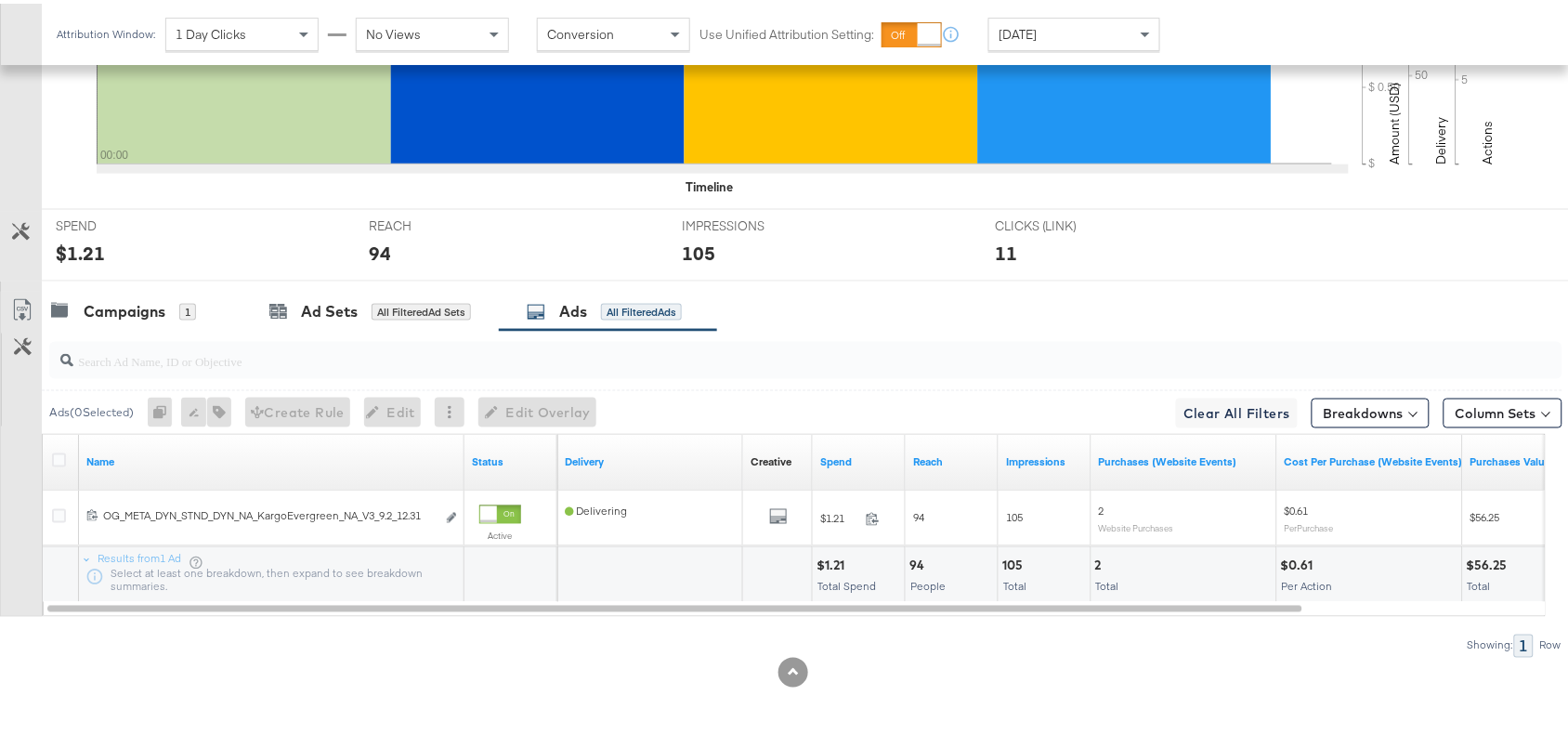
scroll to position [0, 0]
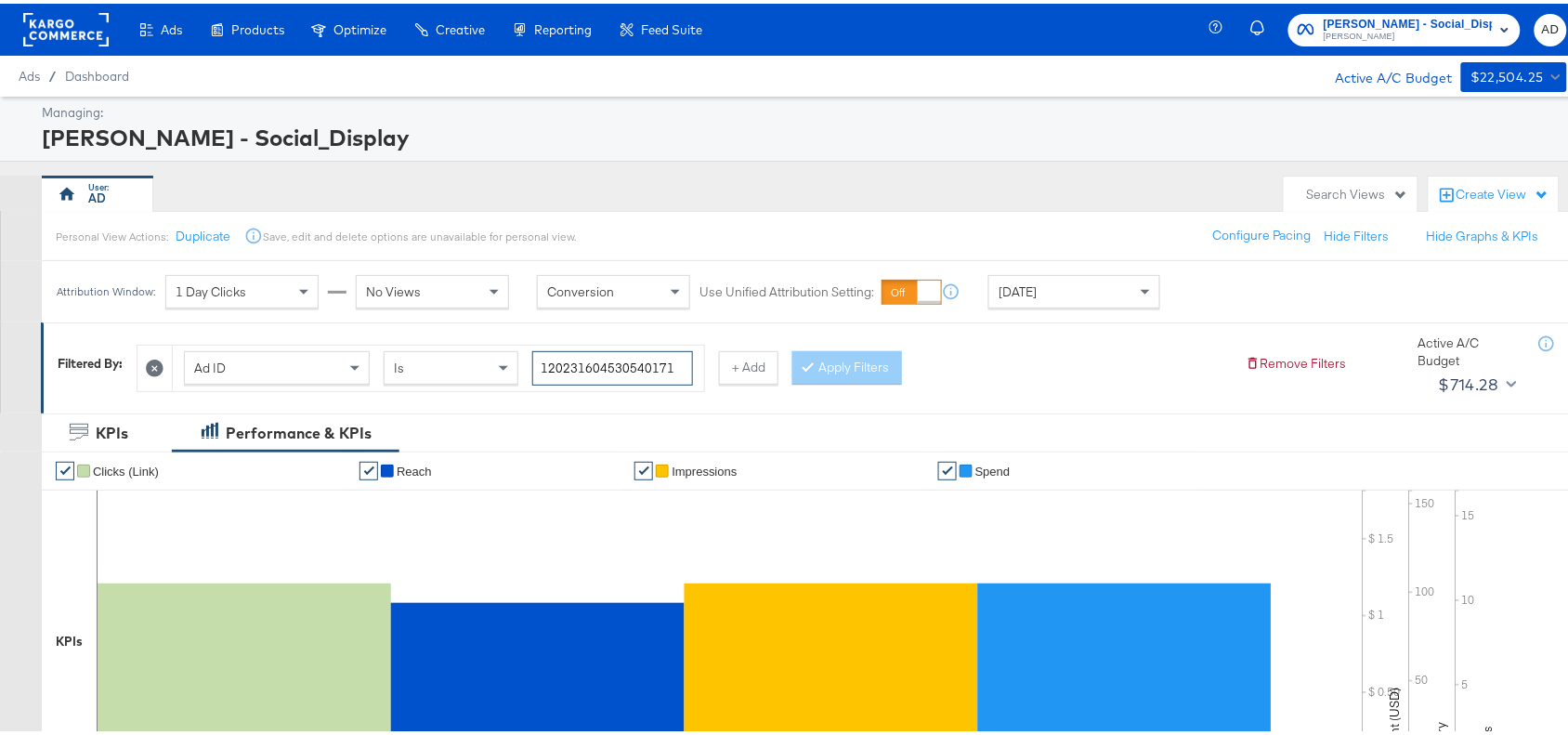
click at [679, 370] on input "120231604530540171" at bounding box center [612, 365] width 160 height 35
paste input "43463476"
click at [679, 370] on input "120231434634760171" at bounding box center [612, 365] width 160 height 35
click at [882, 364] on button "Apply Filters" at bounding box center [847, 364] width 110 height 34
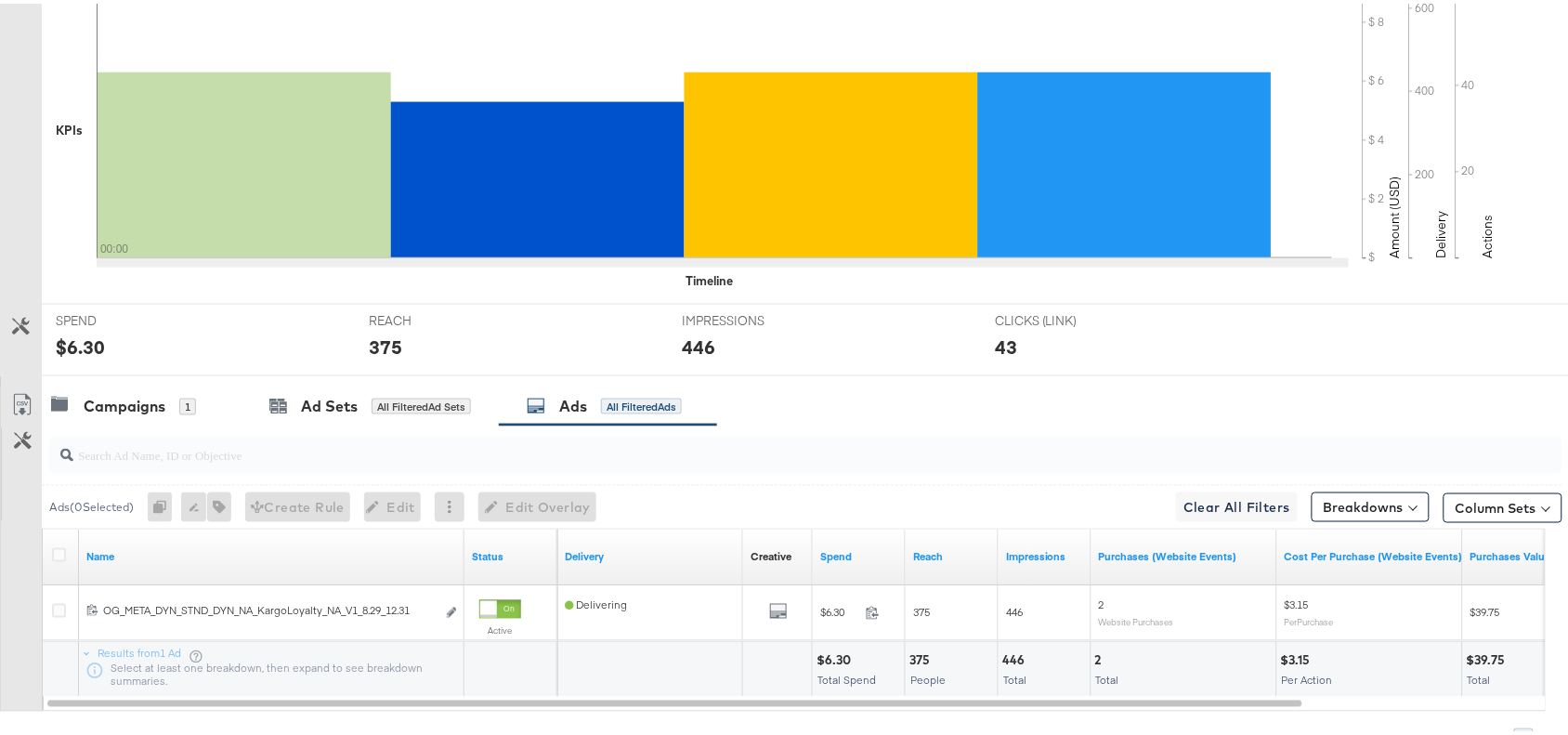
scroll to position [608, 0]
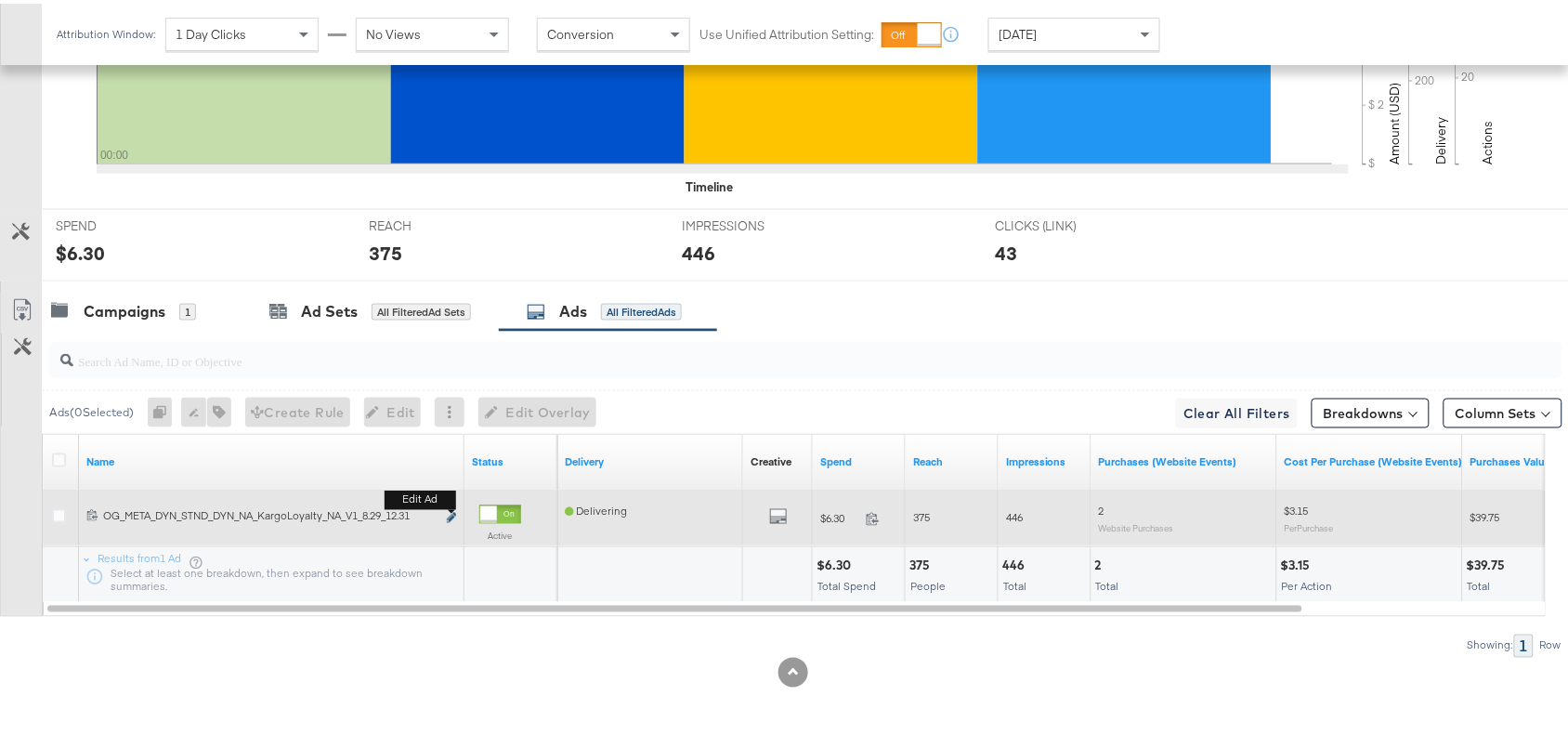
click at [451, 514] on icon "link" at bounding box center [452, 514] width 10 height 11
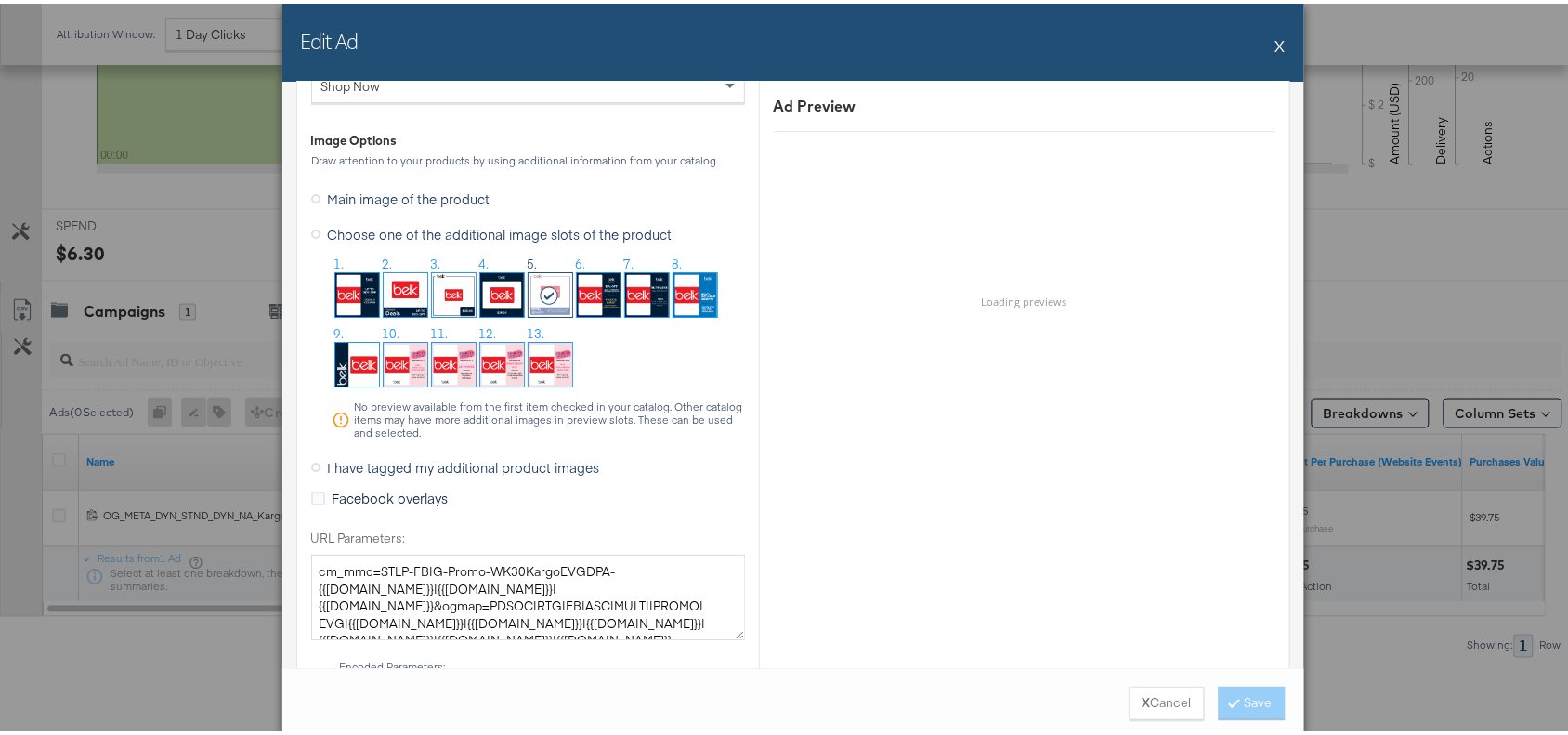
scroll to position [1836, 0]
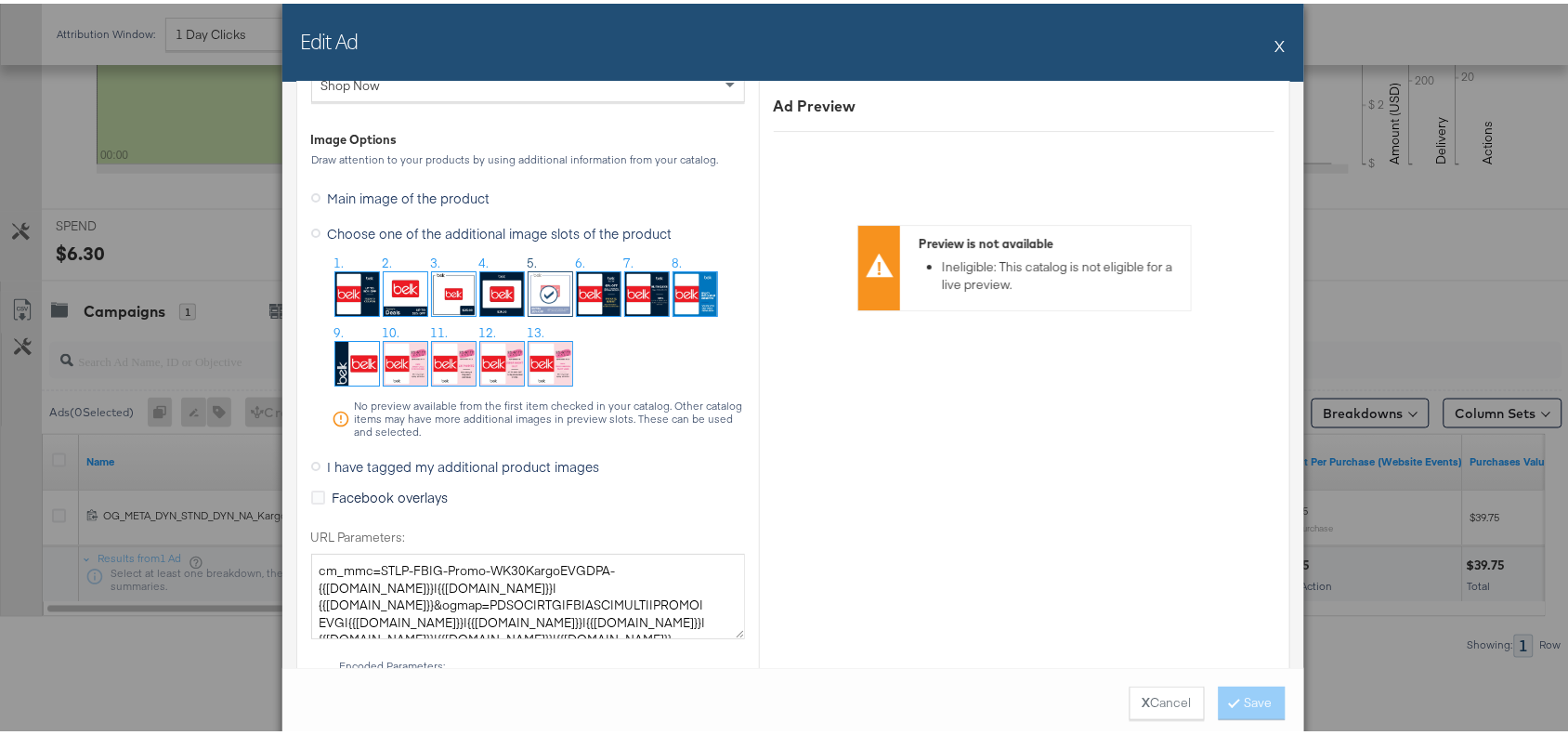
click at [1275, 43] on button "X" at bounding box center [1280, 42] width 11 height 37
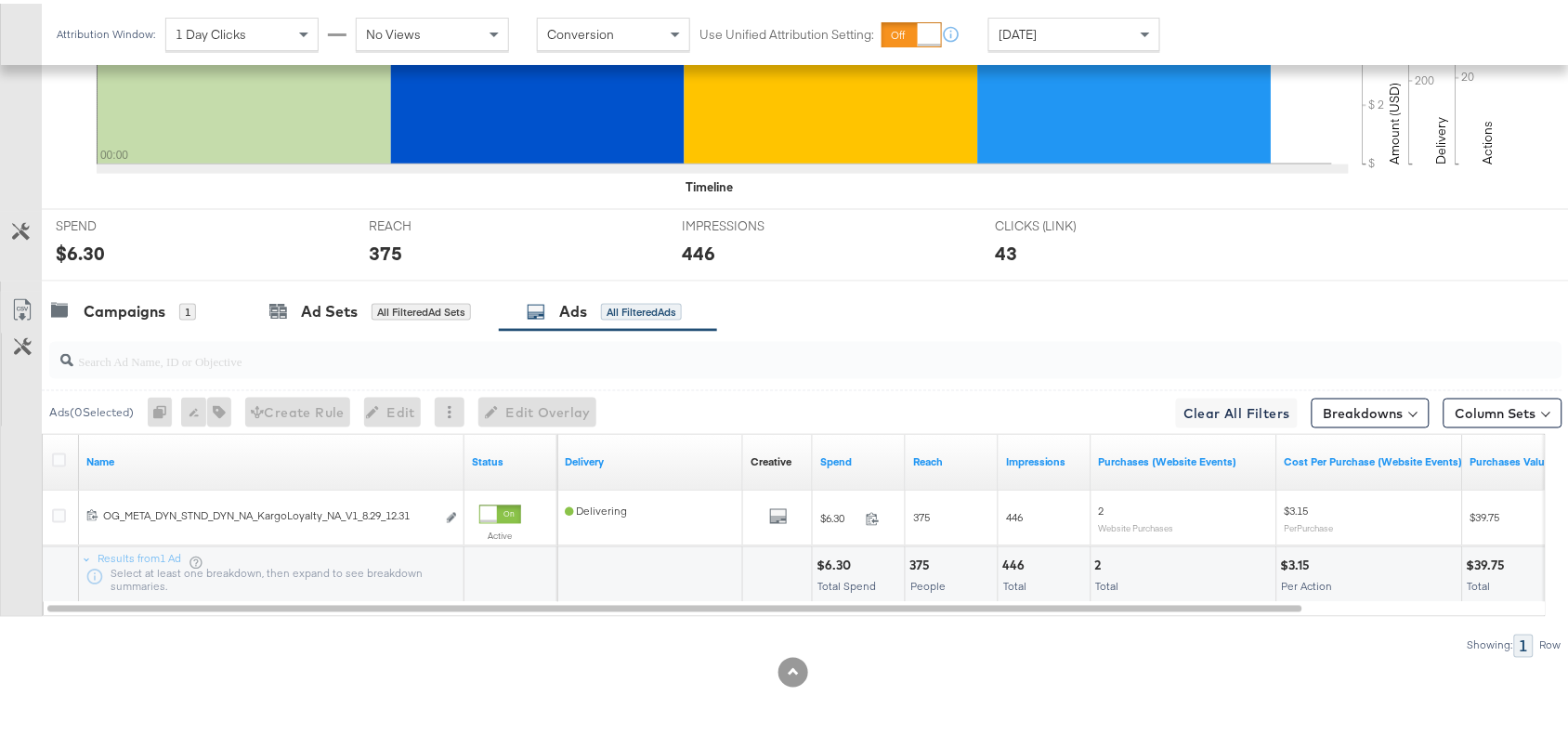
scroll to position [0, 0]
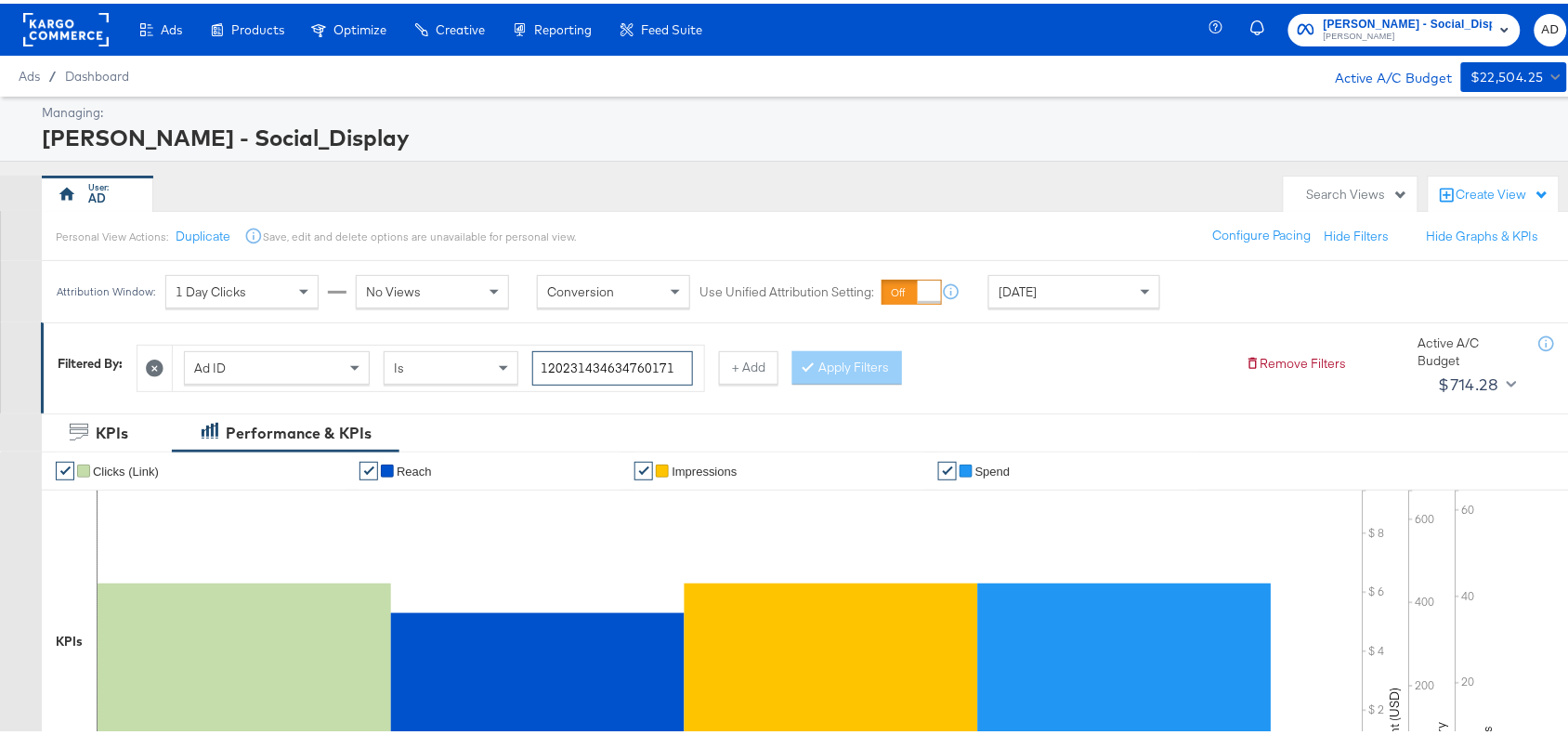
click at [681, 365] on input "120231434634760171" at bounding box center [612, 365] width 160 height 35
paste input "0466415"
click at [831, 360] on button "Apply Filters" at bounding box center [847, 364] width 110 height 34
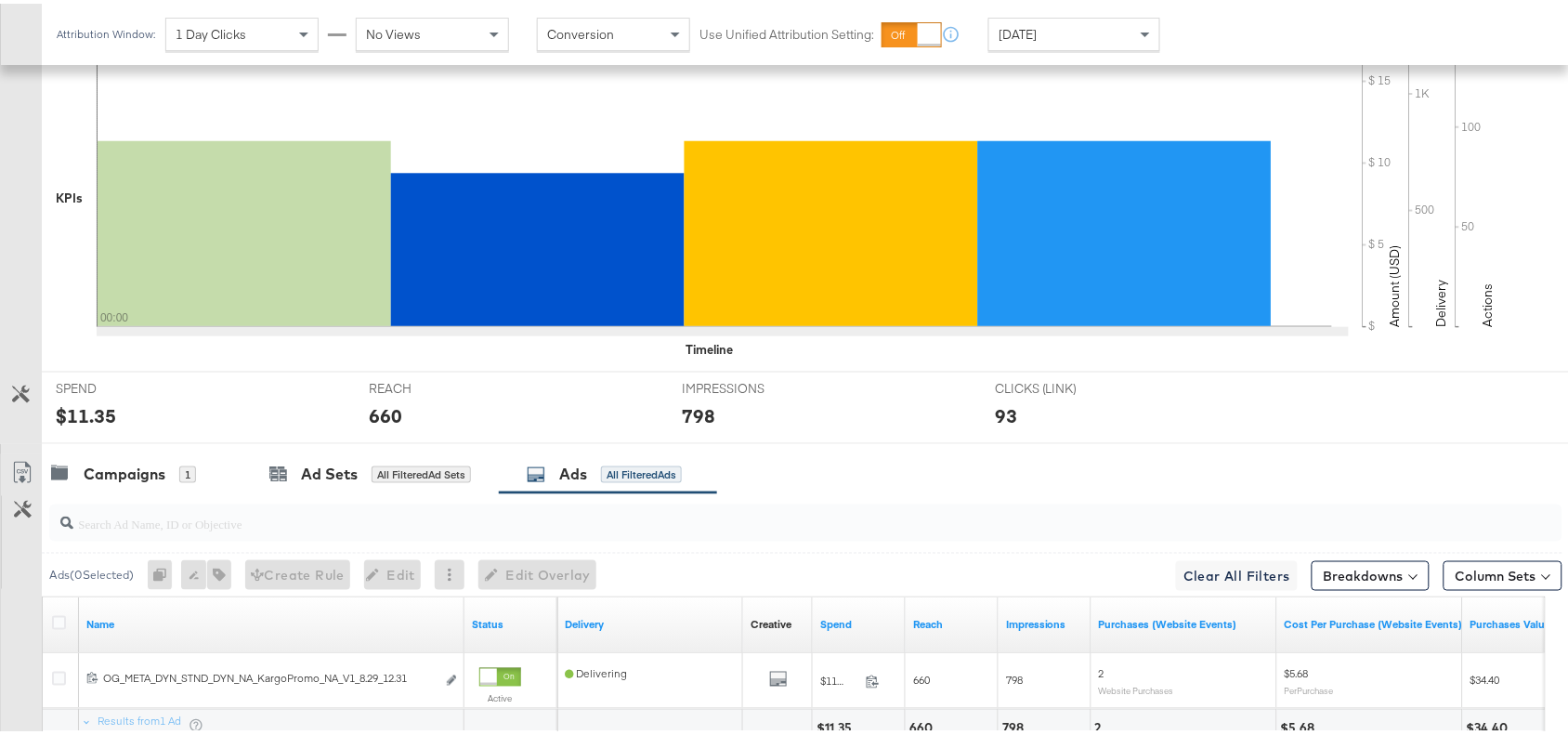
scroll to position [608, 0]
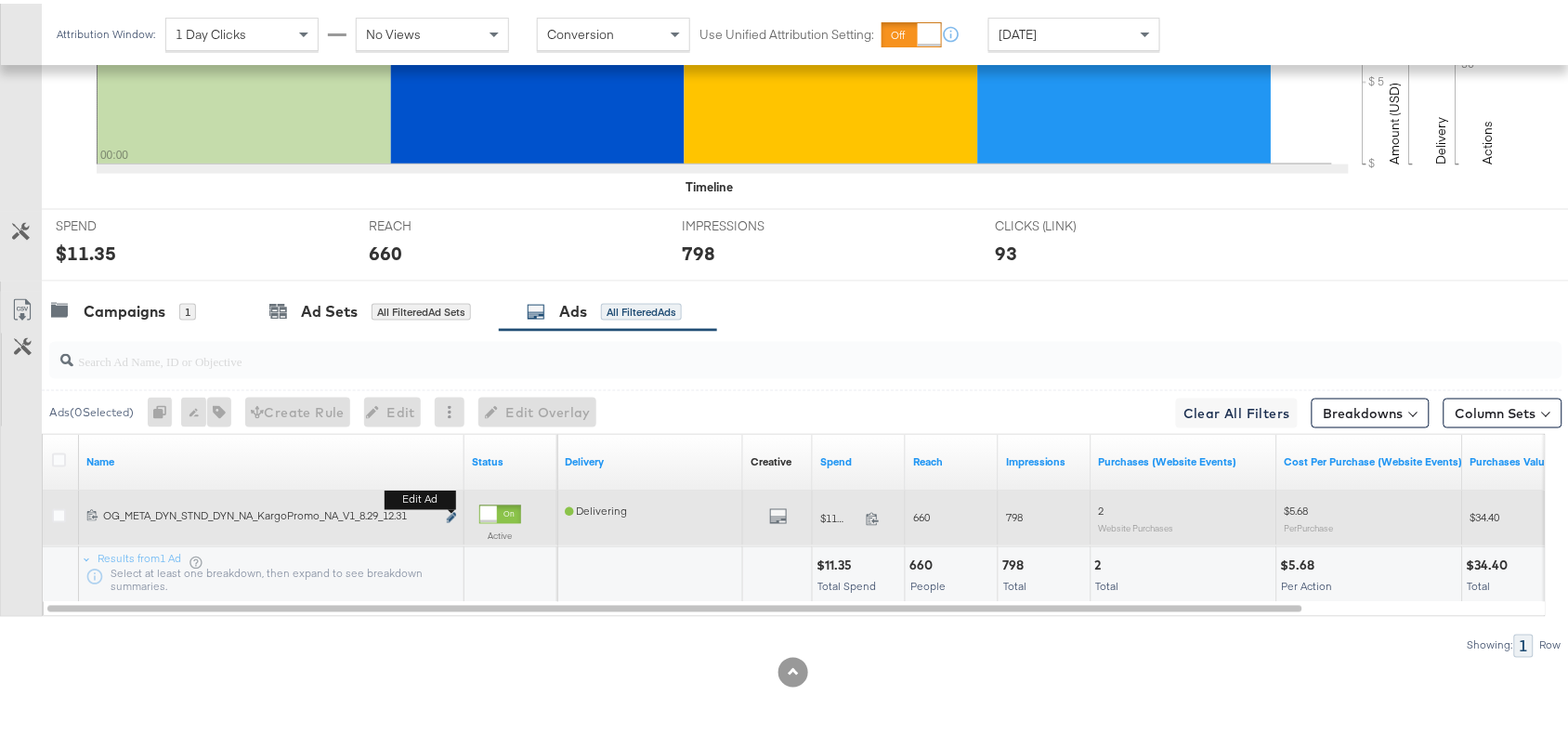
click at [451, 513] on icon "link" at bounding box center [452, 514] width 10 height 11
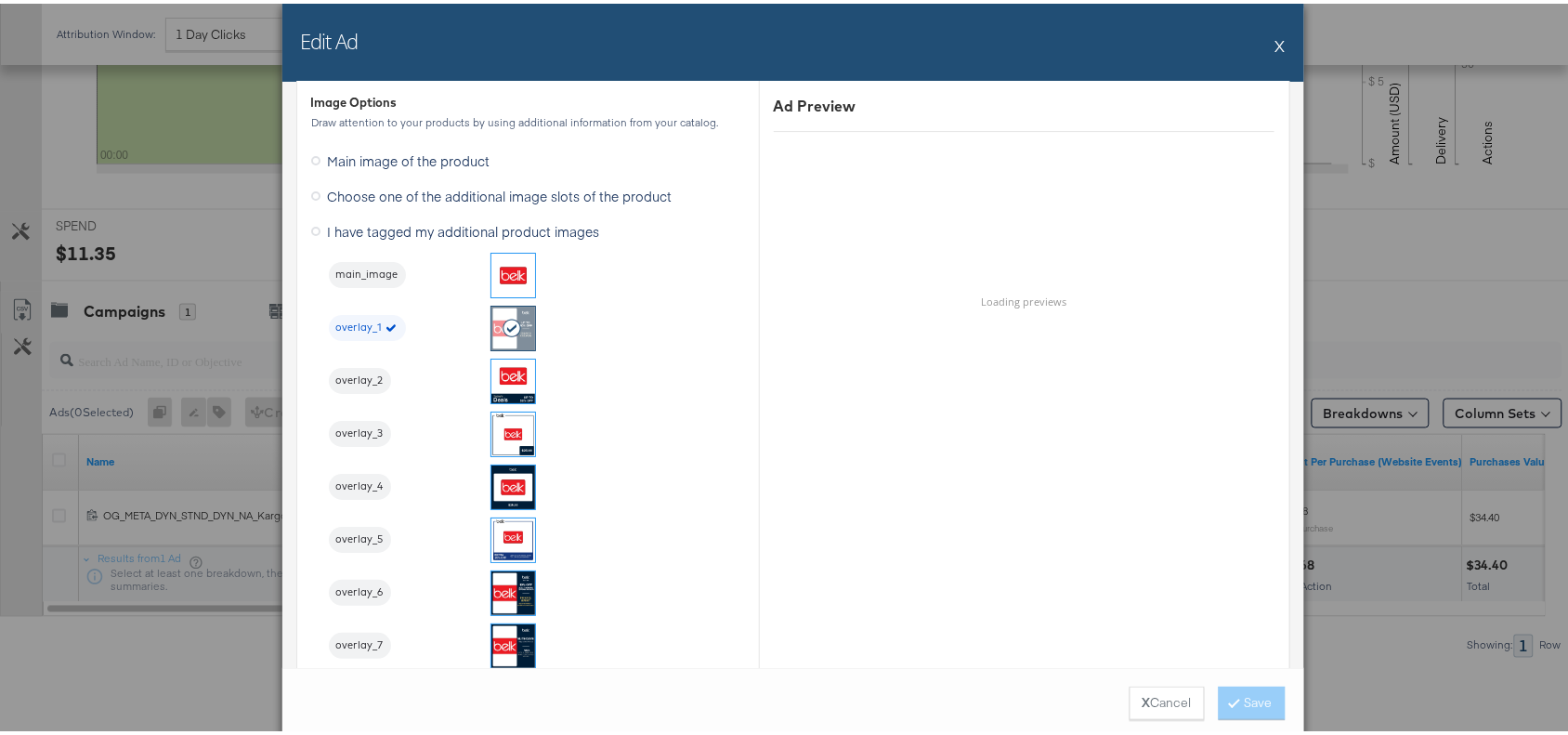
scroll to position [1874, 0]
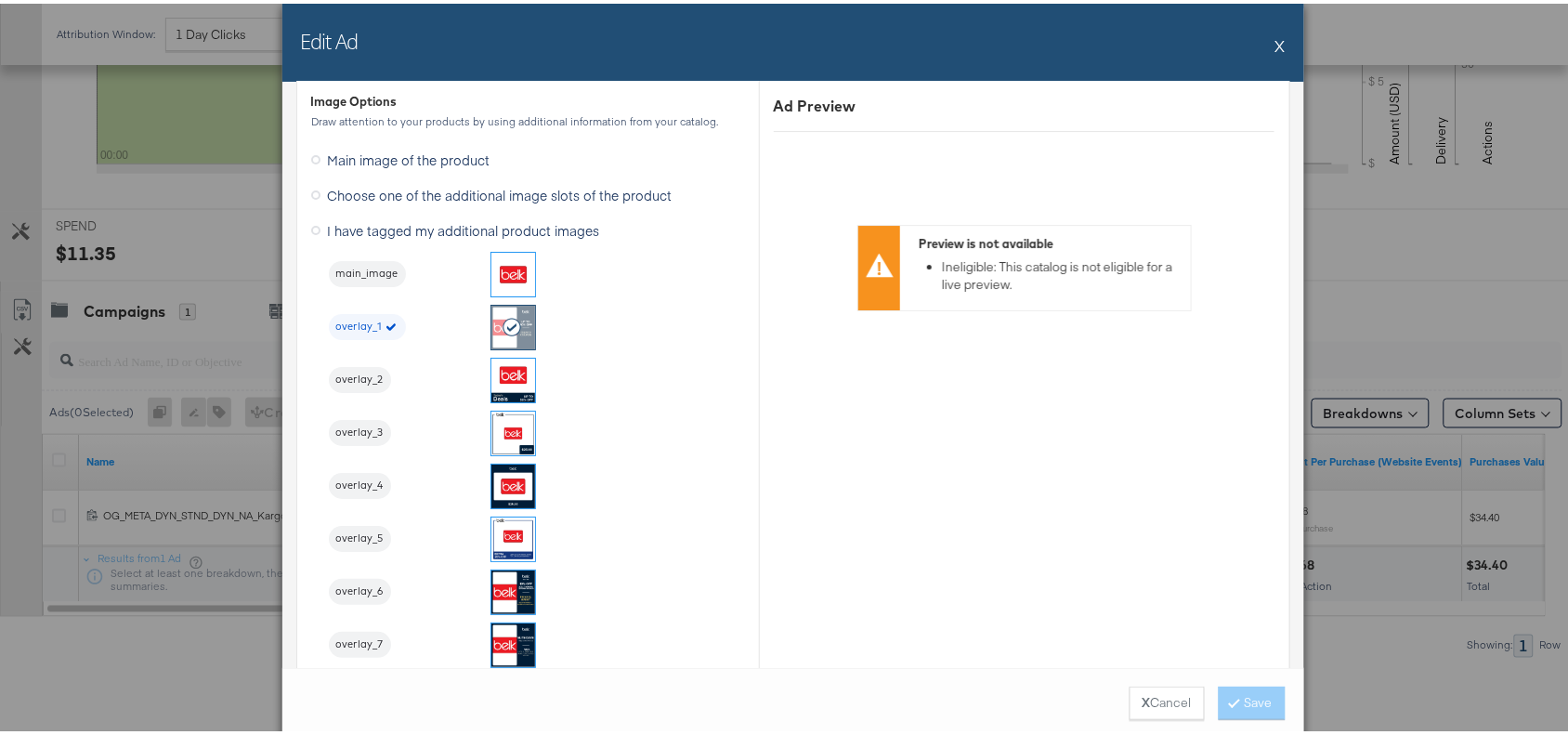
click at [1275, 42] on button "X" at bounding box center [1280, 42] width 11 height 37
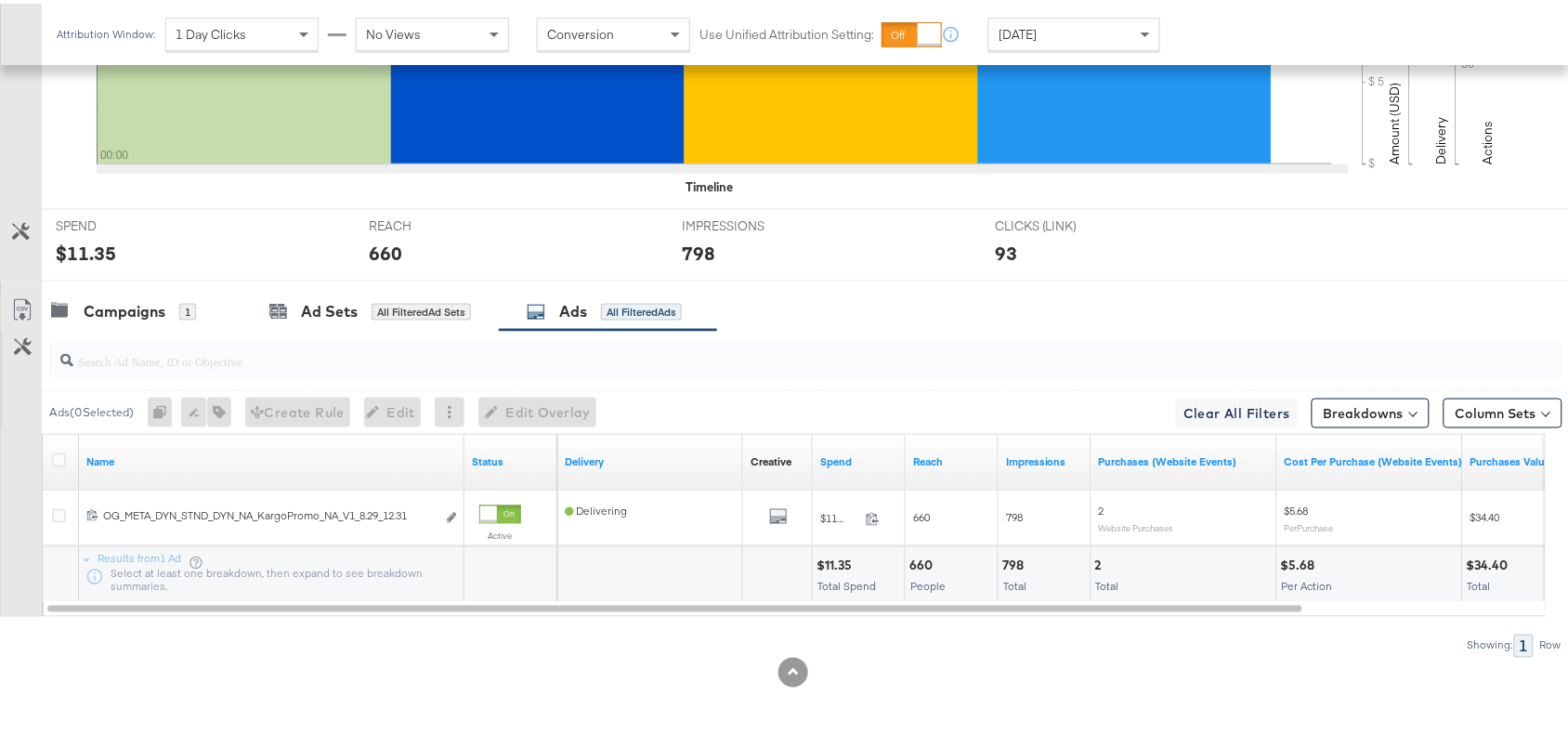
click at [1266, 42] on div "Attribution Window: 1 Day Clicks No Views Conversion Use Unified Attribution Se…" at bounding box center [784, 30] width 1569 height 61
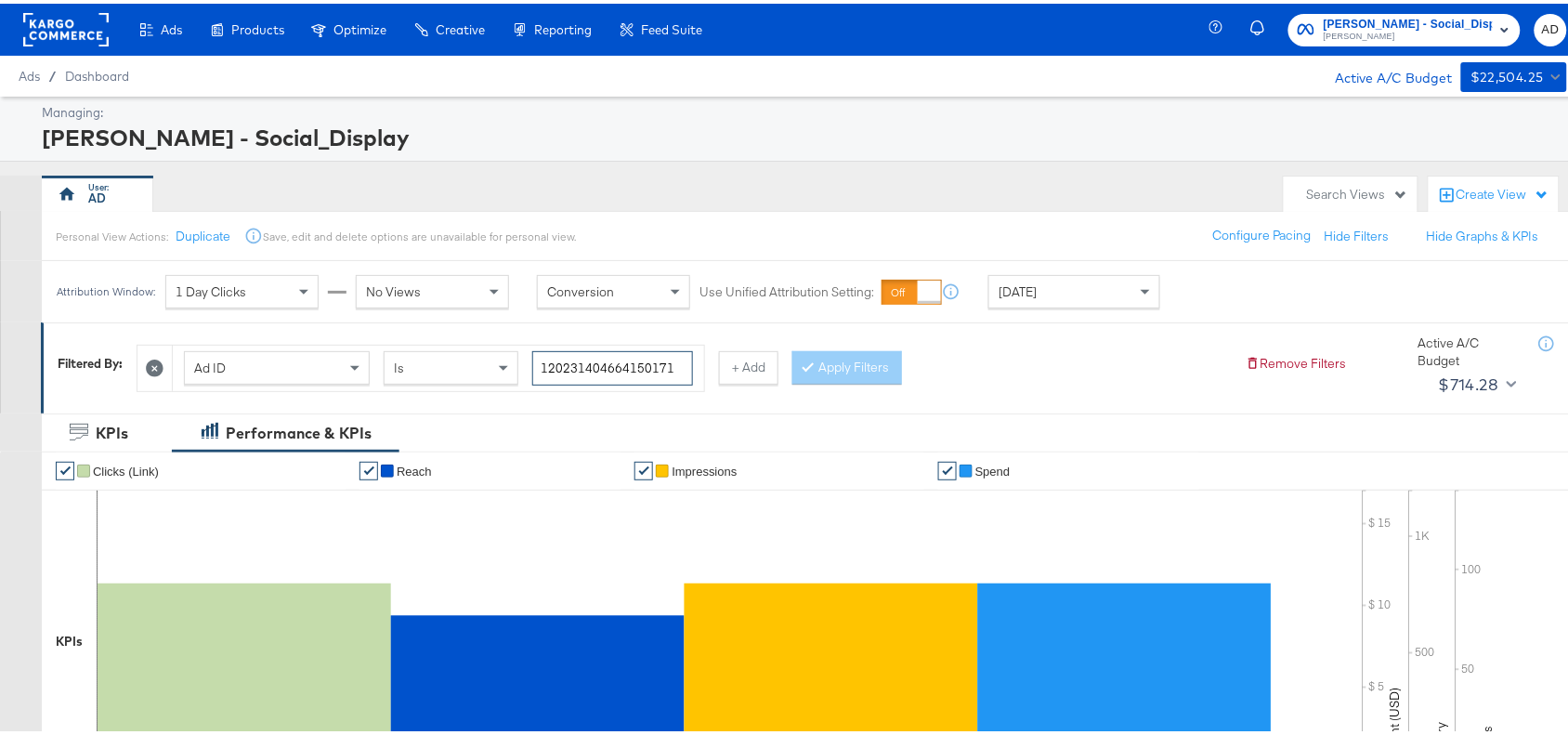
click at [680, 359] on input "120231404664150171" at bounding box center [612, 365] width 160 height 35
paste input "8"
type input "120231404664180171"
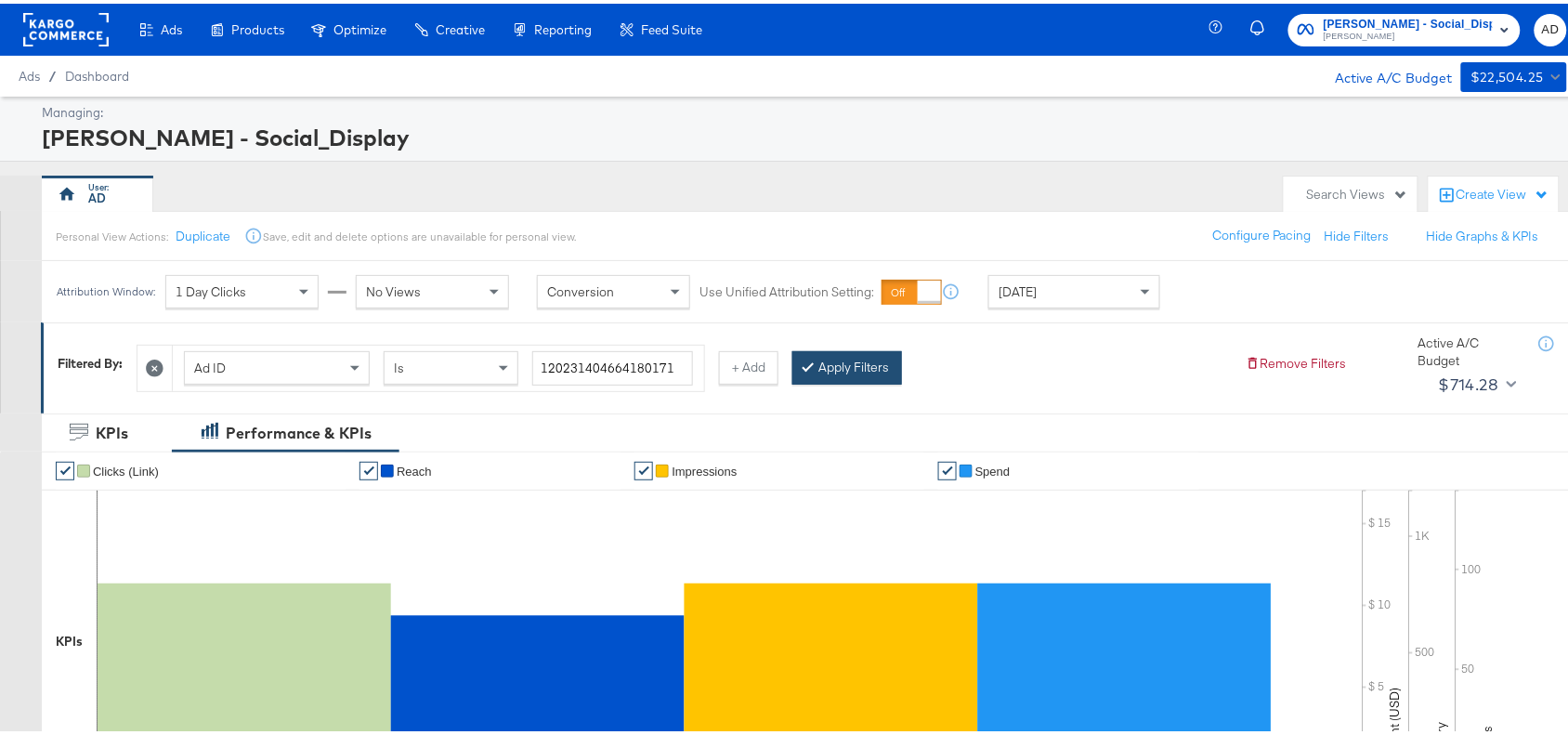
click at [899, 351] on button "Apply Filters" at bounding box center [847, 364] width 110 height 34
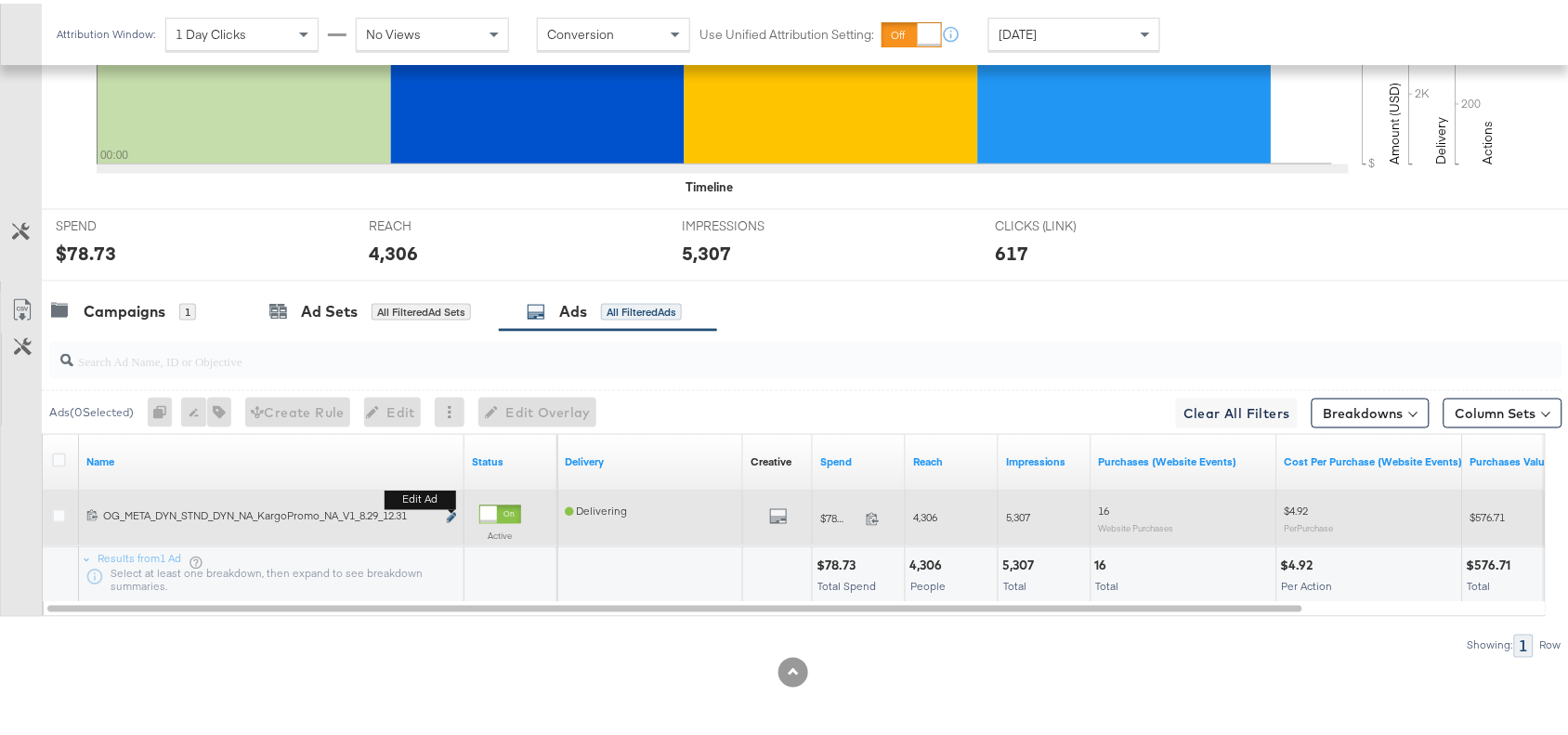
click at [449, 514] on icon "link" at bounding box center [452, 514] width 10 height 11
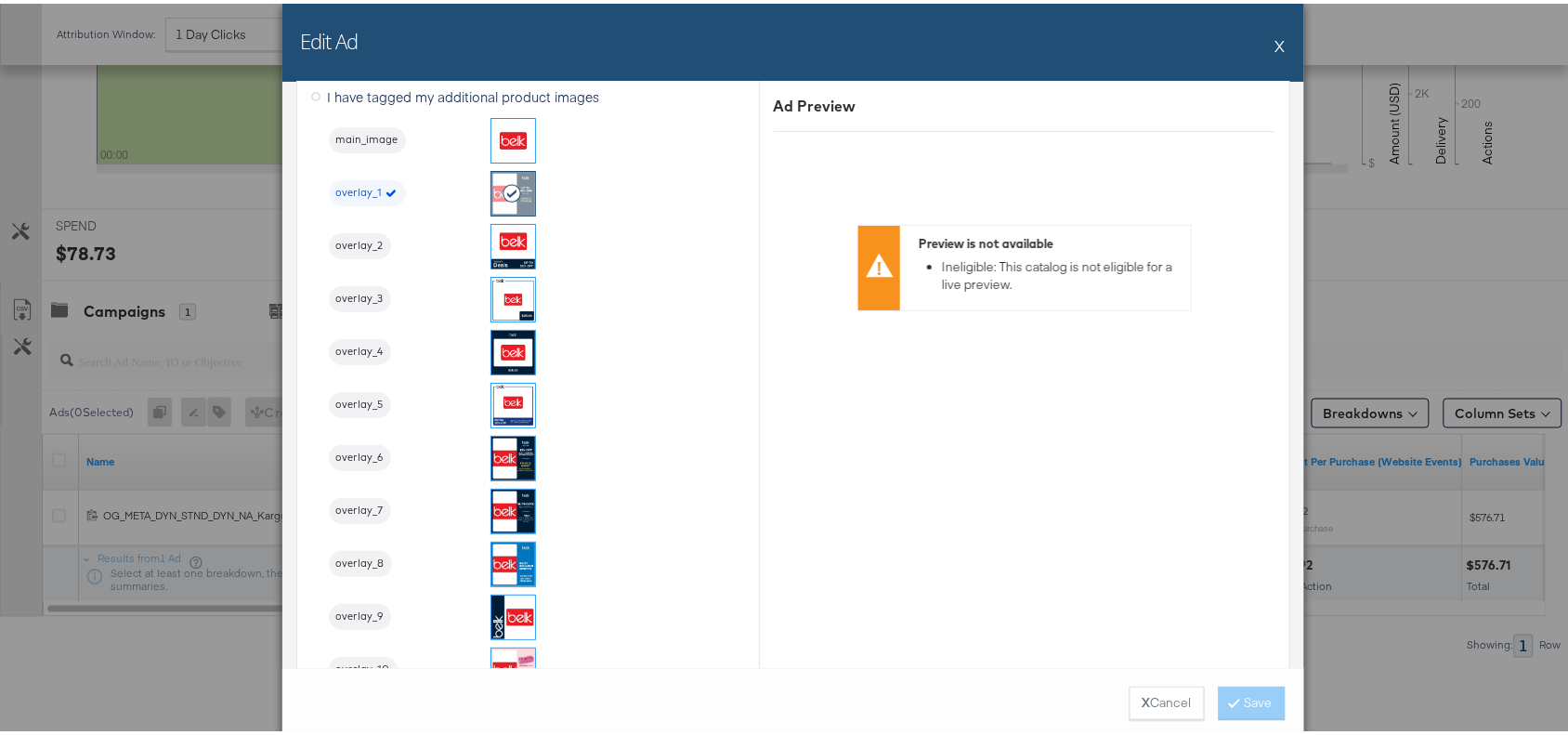
scroll to position [2007, 0]
click at [1275, 42] on button "X" at bounding box center [1280, 42] width 11 height 37
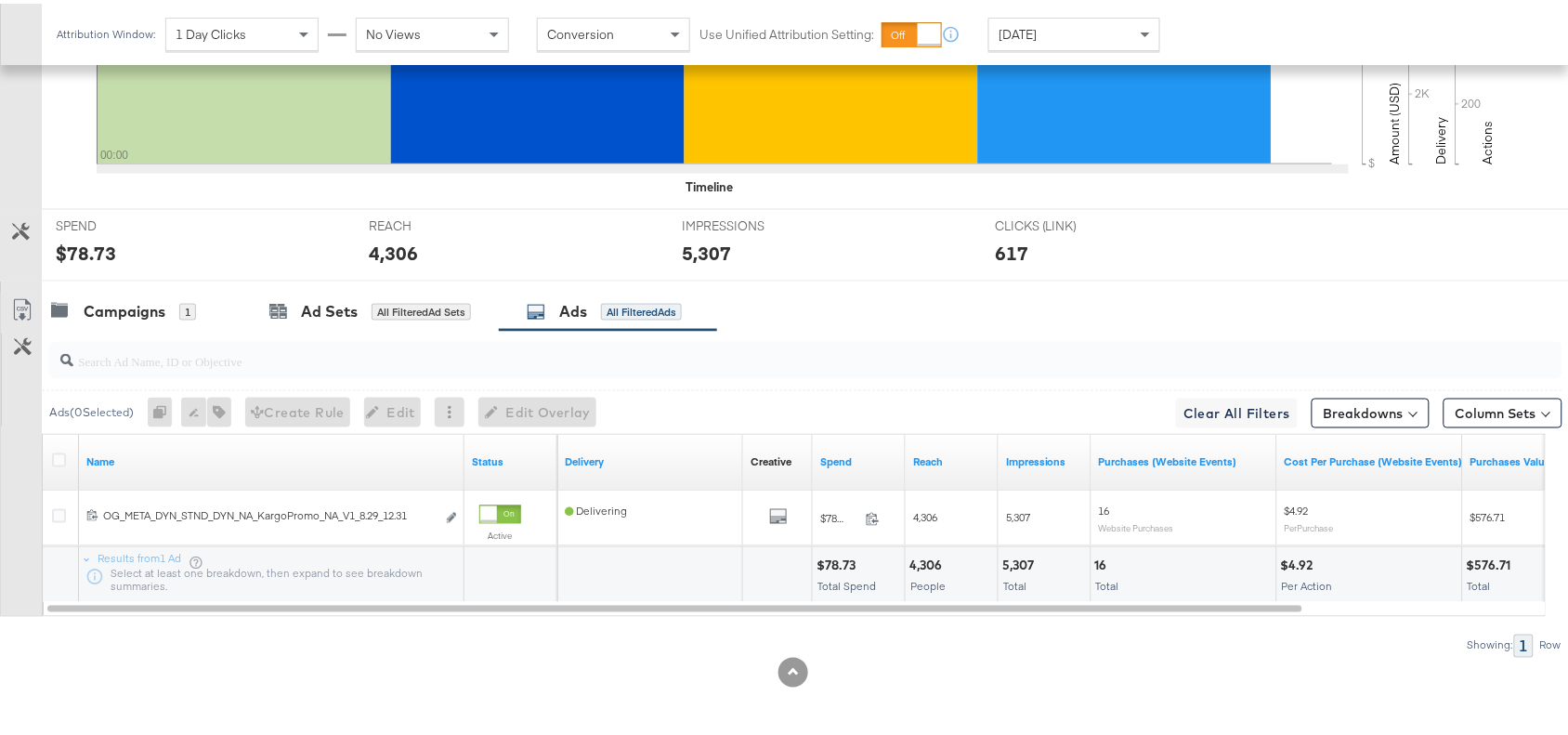
scroll to position [0, 0]
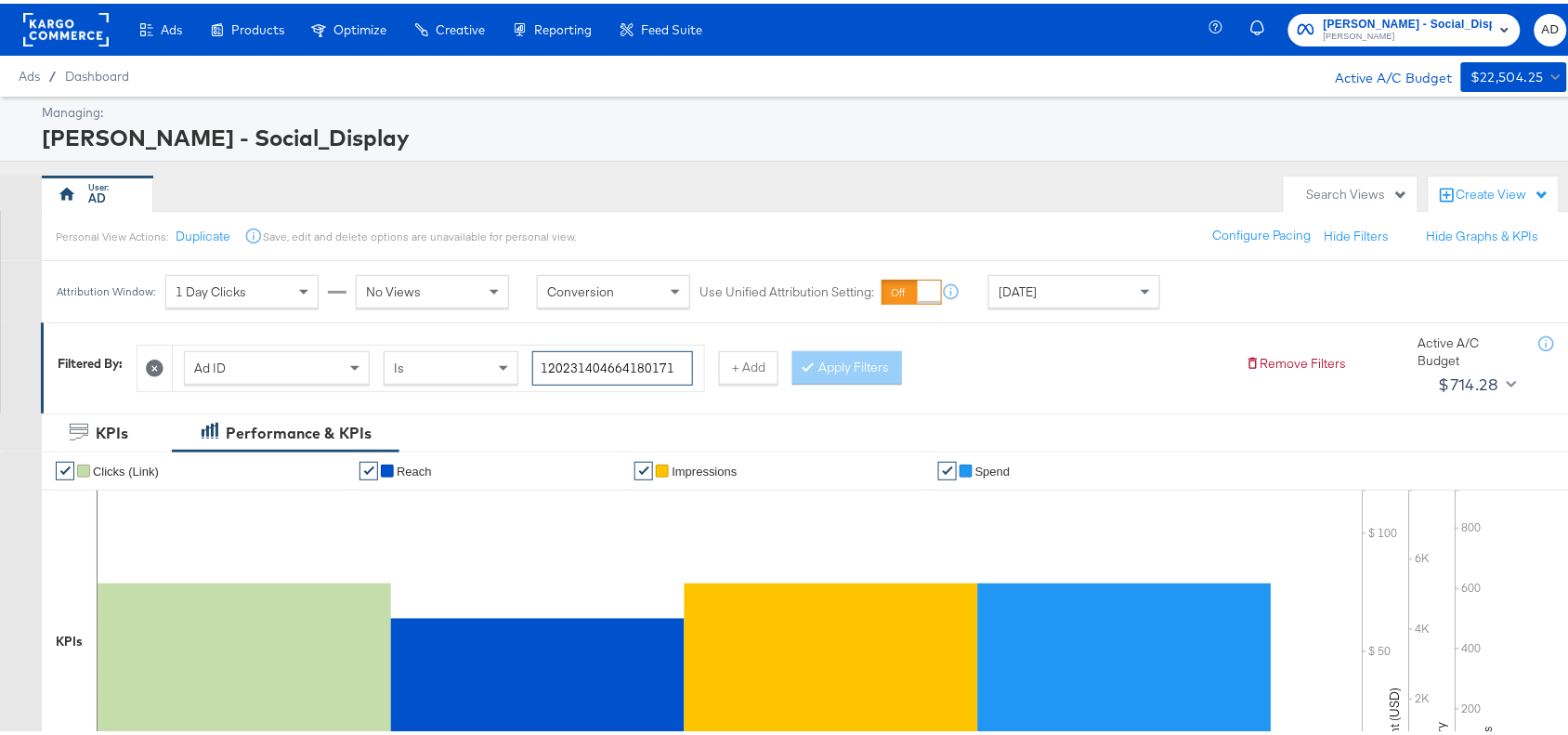
click at [675, 364] on input "120231404664180171" at bounding box center [612, 365] width 160 height 35
paste input "70611"
type input "120231404706110171"
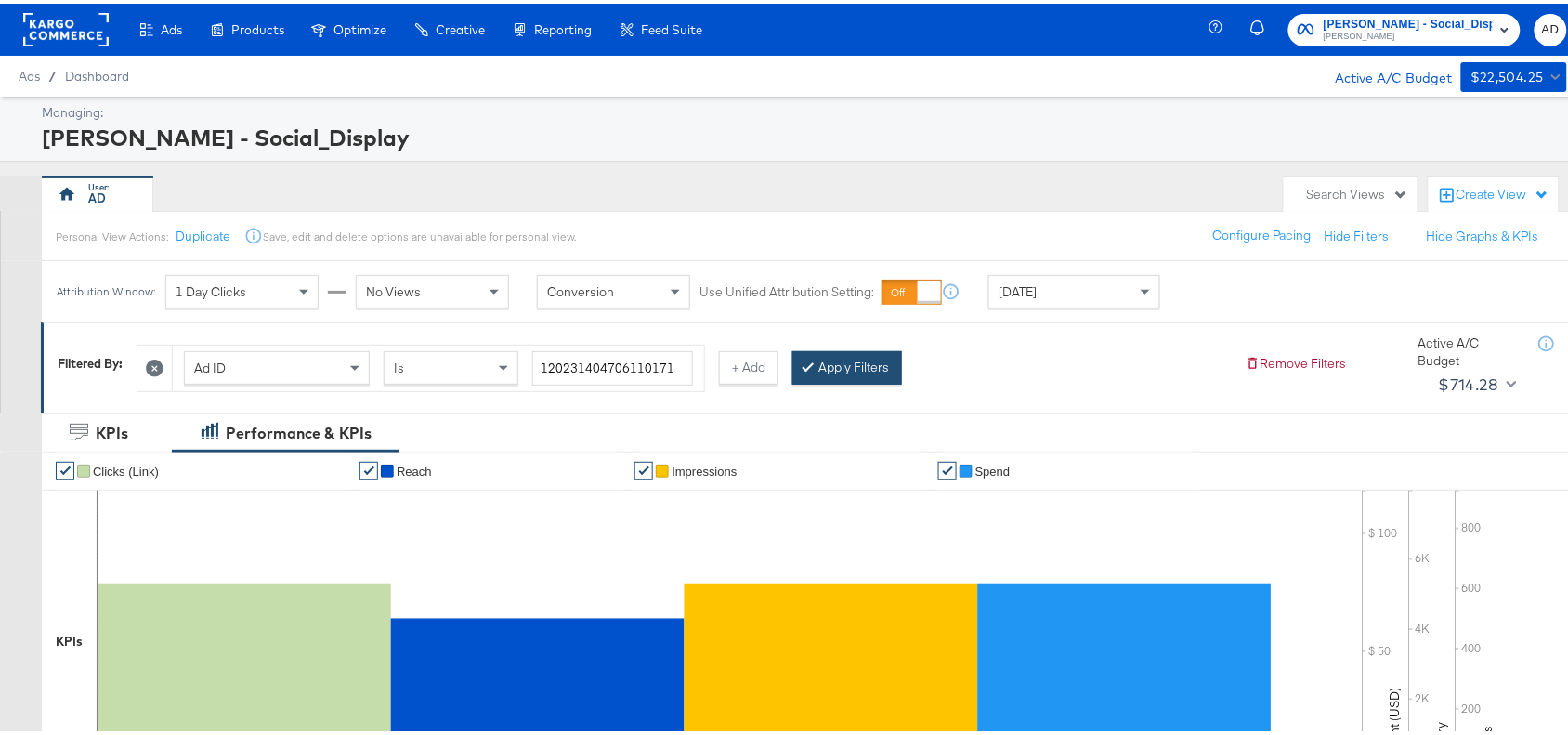
click at [859, 359] on button "Apply Filters" at bounding box center [847, 364] width 110 height 34
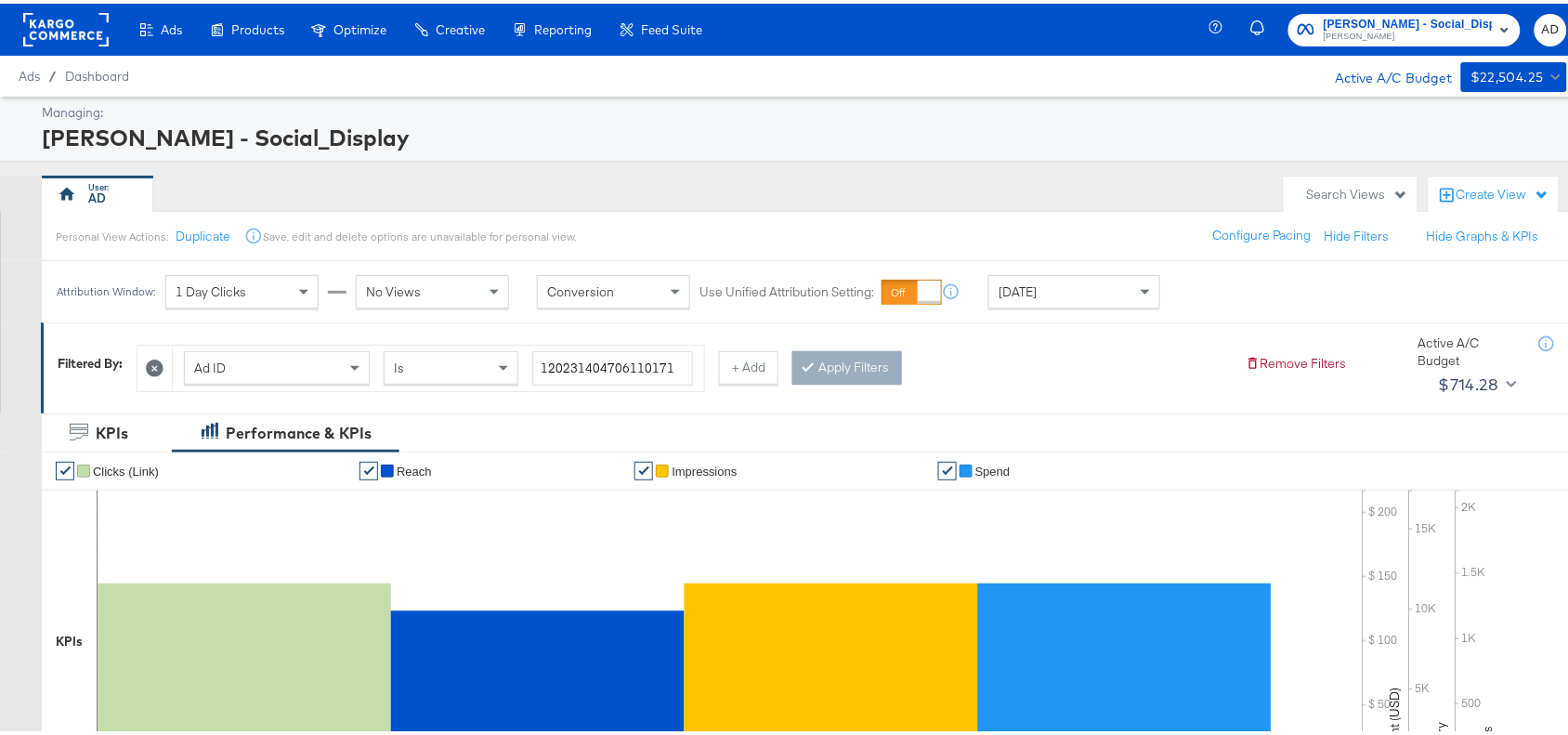
scroll to position [608, 0]
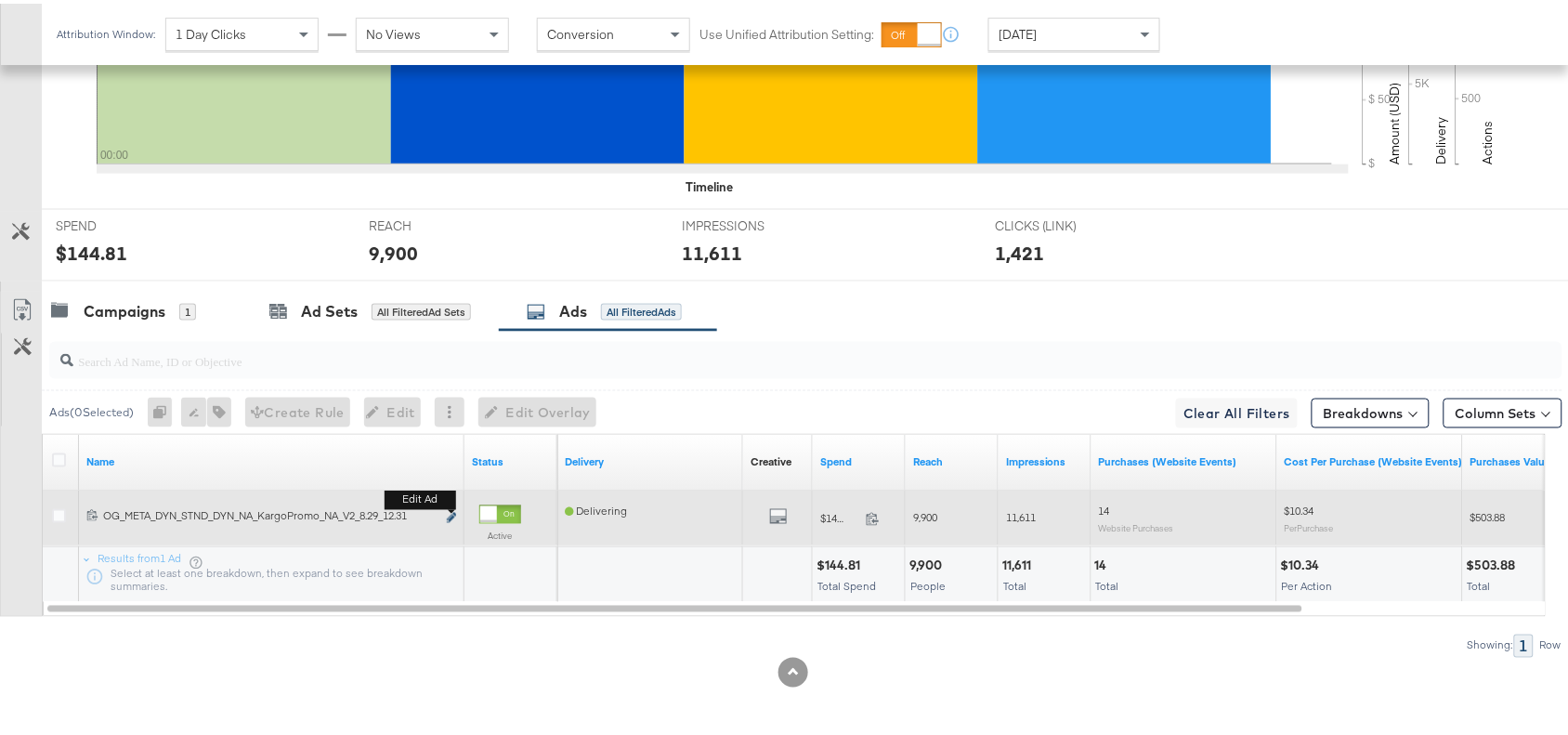
click at [453, 514] on icon "link" at bounding box center [452, 514] width 10 height 11
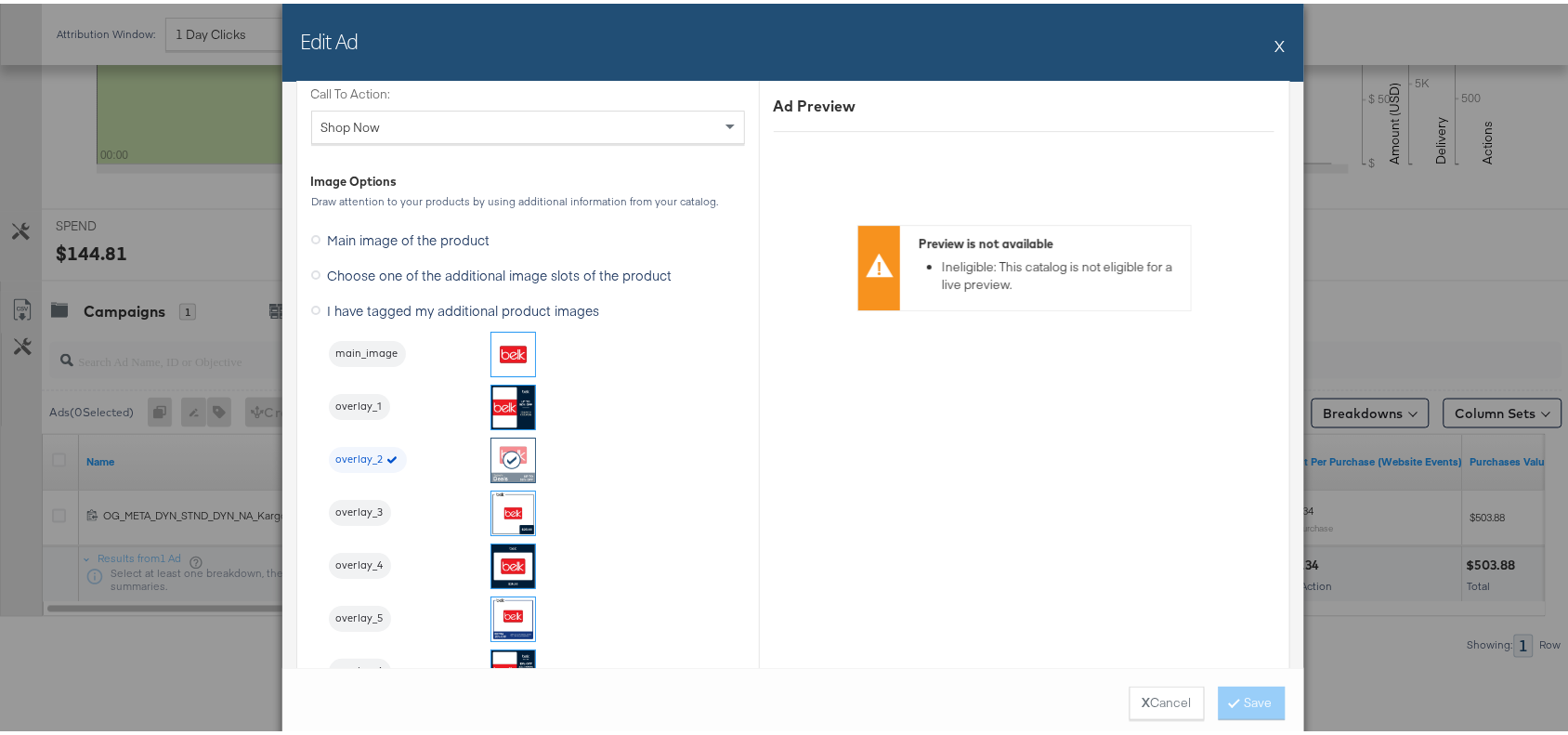
scroll to position [1795, 0]
click at [1275, 43] on button "X" at bounding box center [1280, 42] width 11 height 37
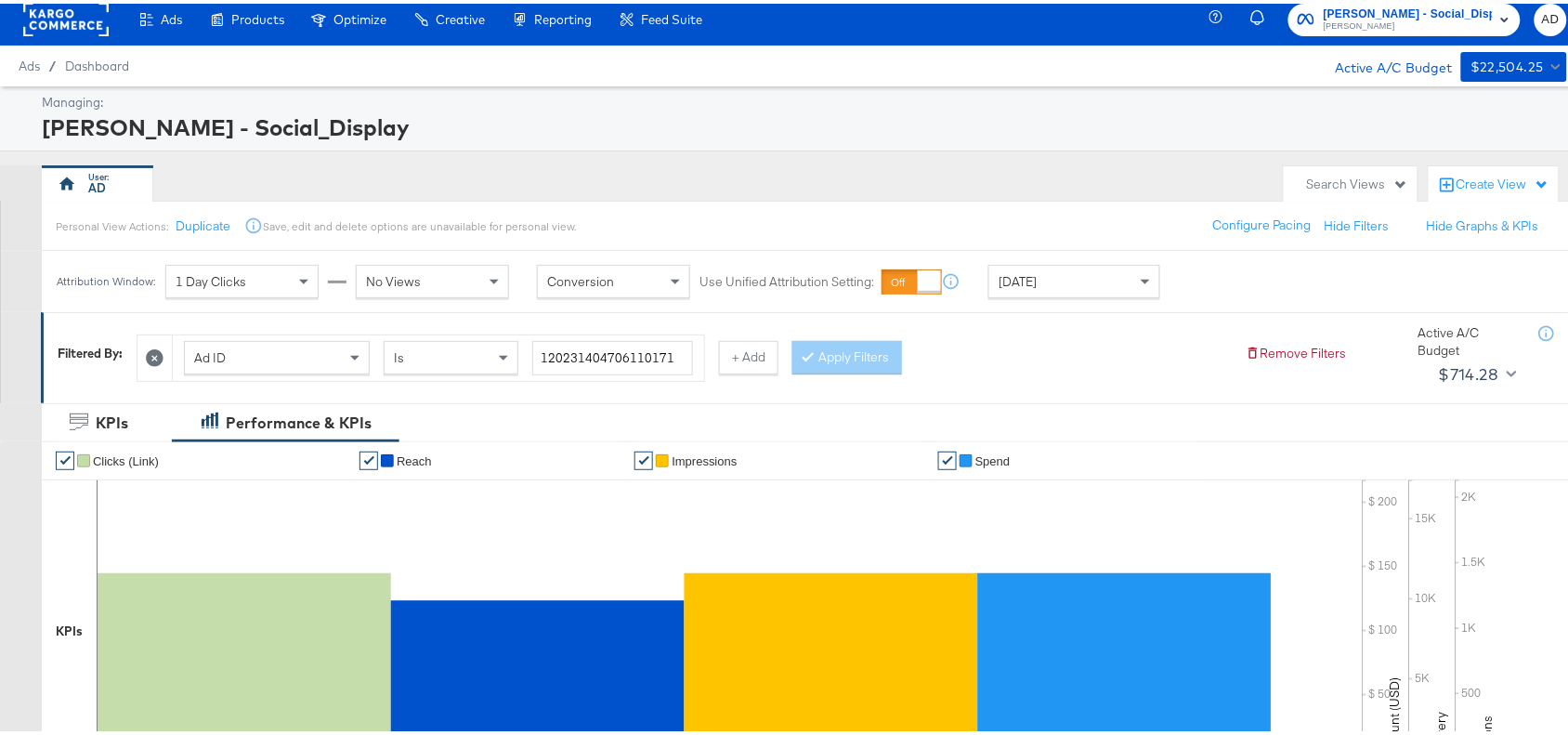
scroll to position [0, 0]
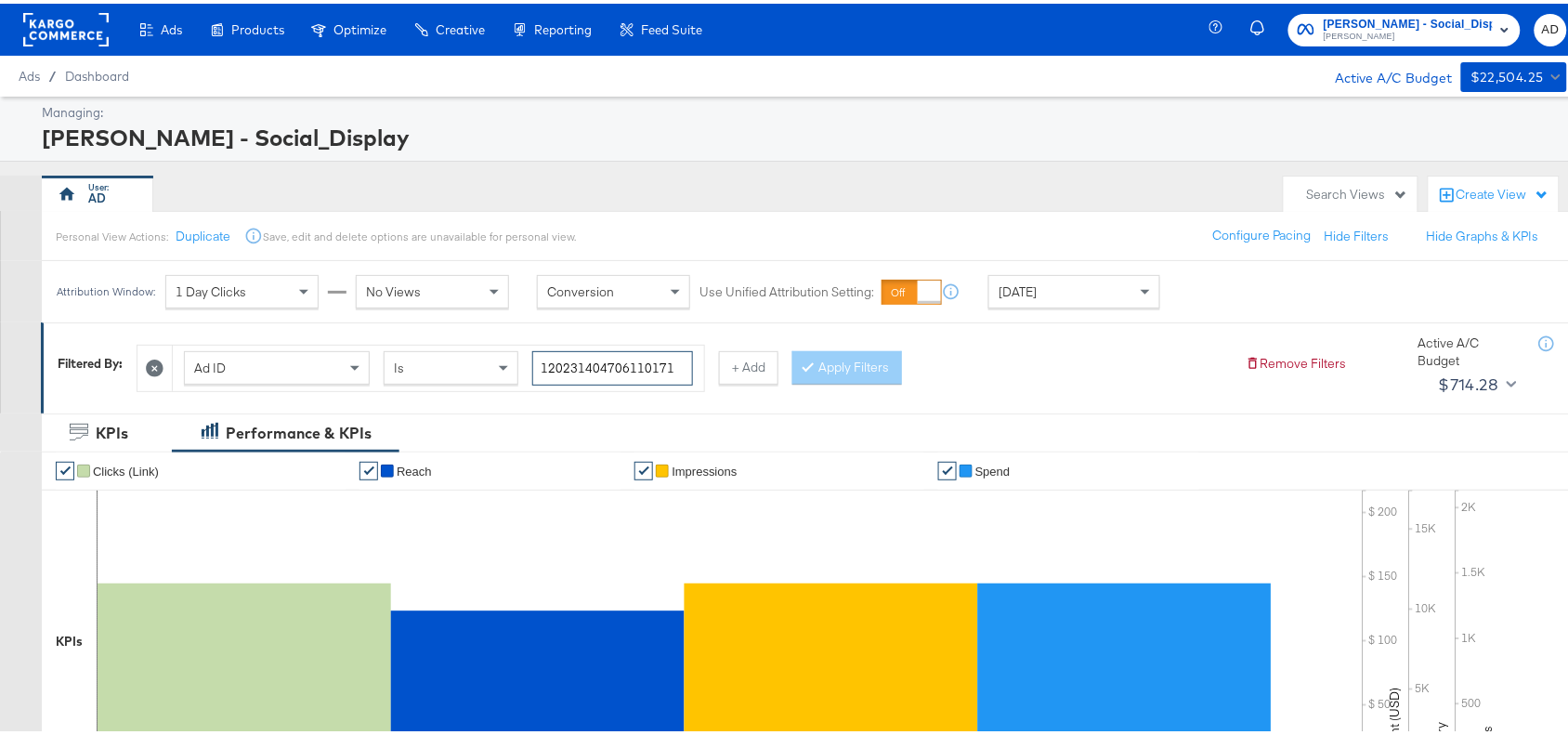
click at [688, 367] on input "120231404706110171" at bounding box center [612, 365] width 160 height 35
paste input "09"
type input "120231404706090171"
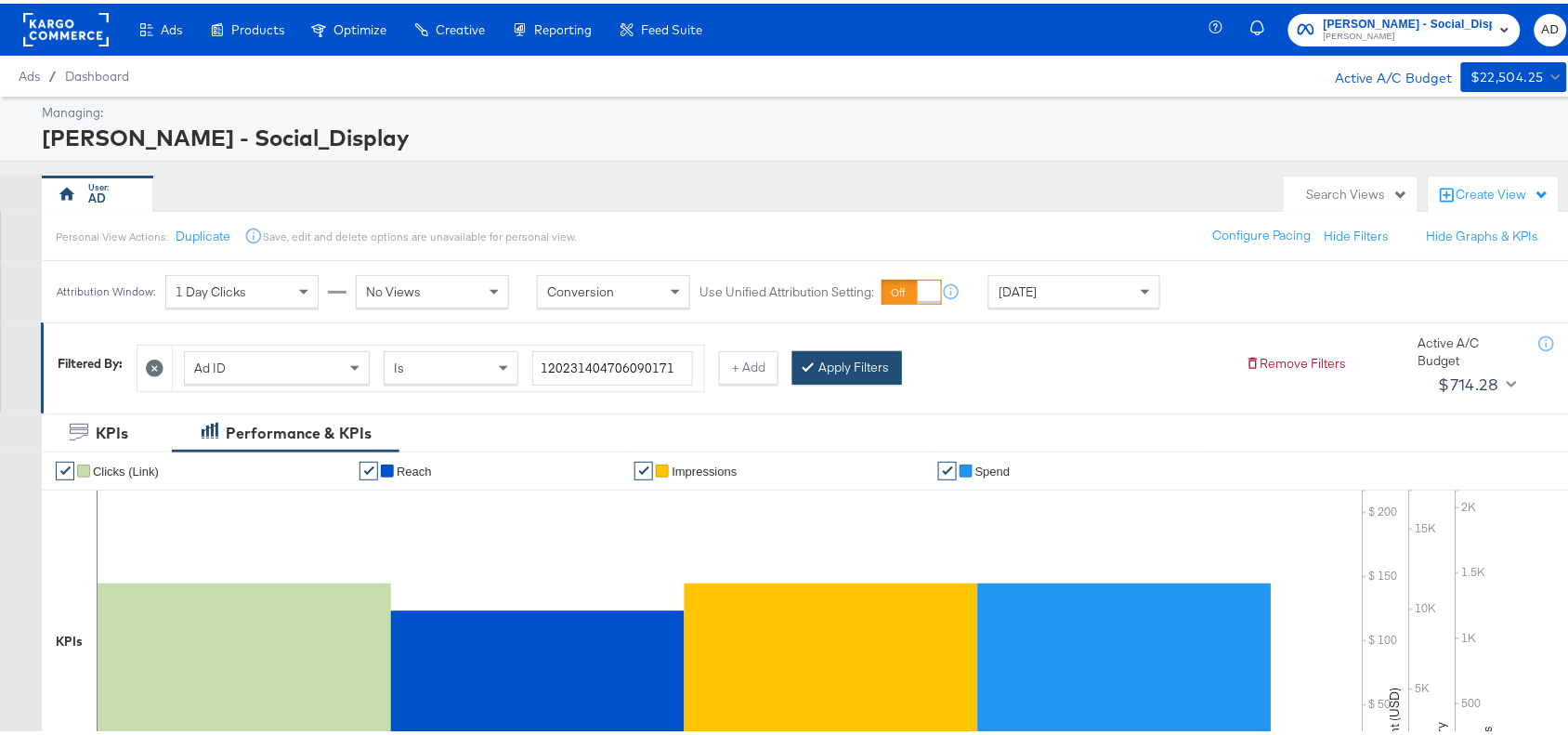
click at [842, 354] on button "Apply Filters" at bounding box center [847, 364] width 110 height 34
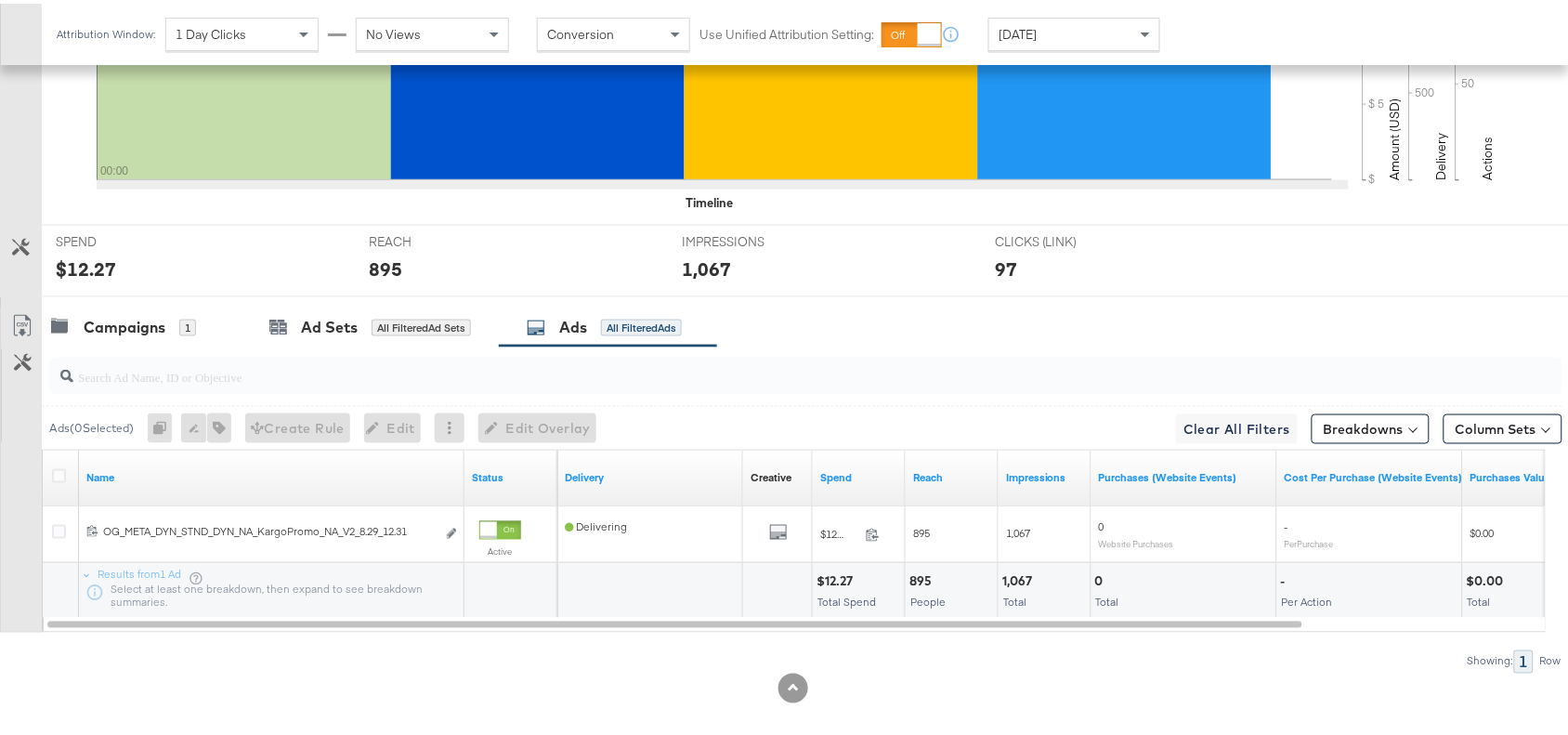
scroll to position [608, 0]
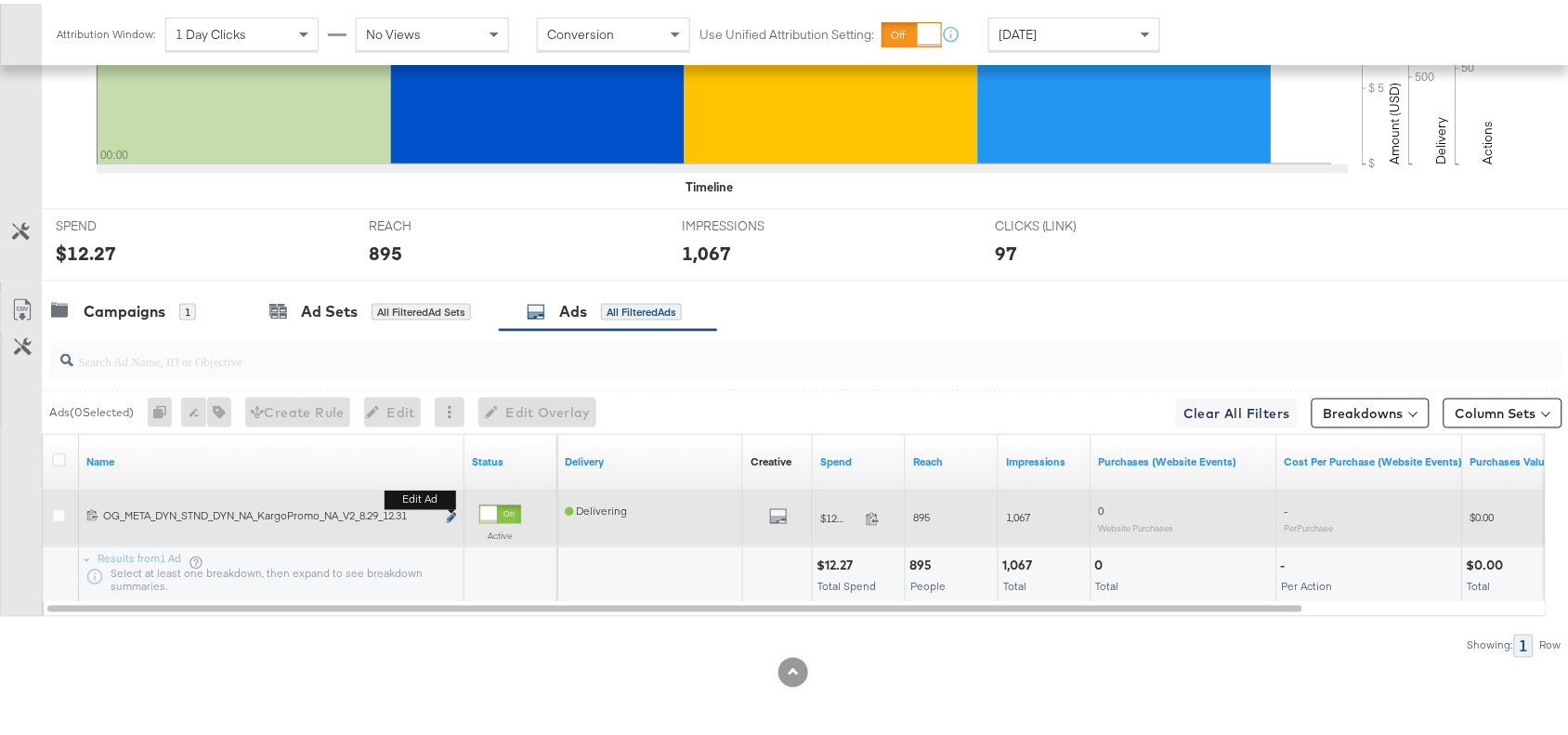
click at [451, 516] on icon "link" at bounding box center [452, 514] width 10 height 11
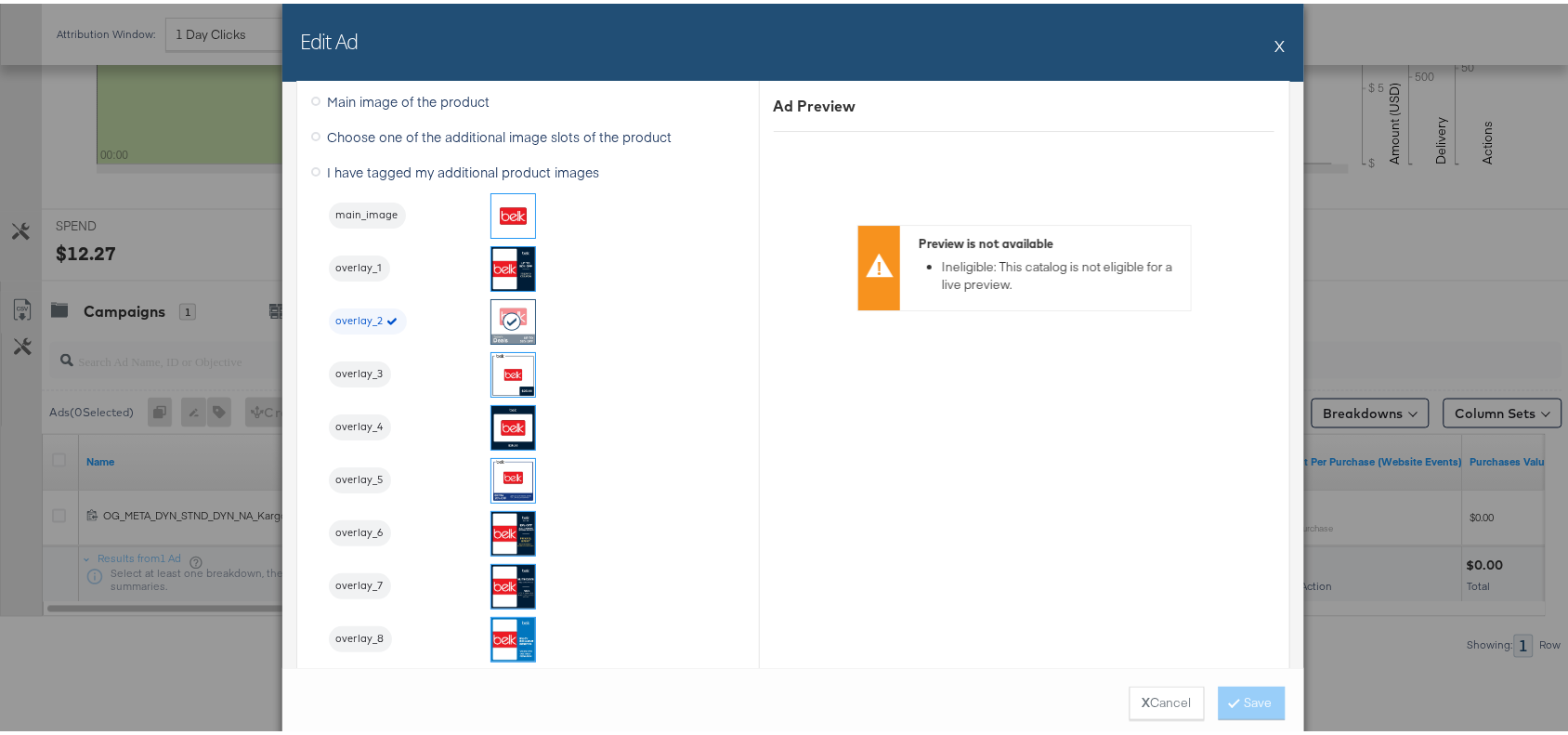
scroll to position [1930, 0]
click at [1275, 44] on button "X" at bounding box center [1280, 42] width 11 height 37
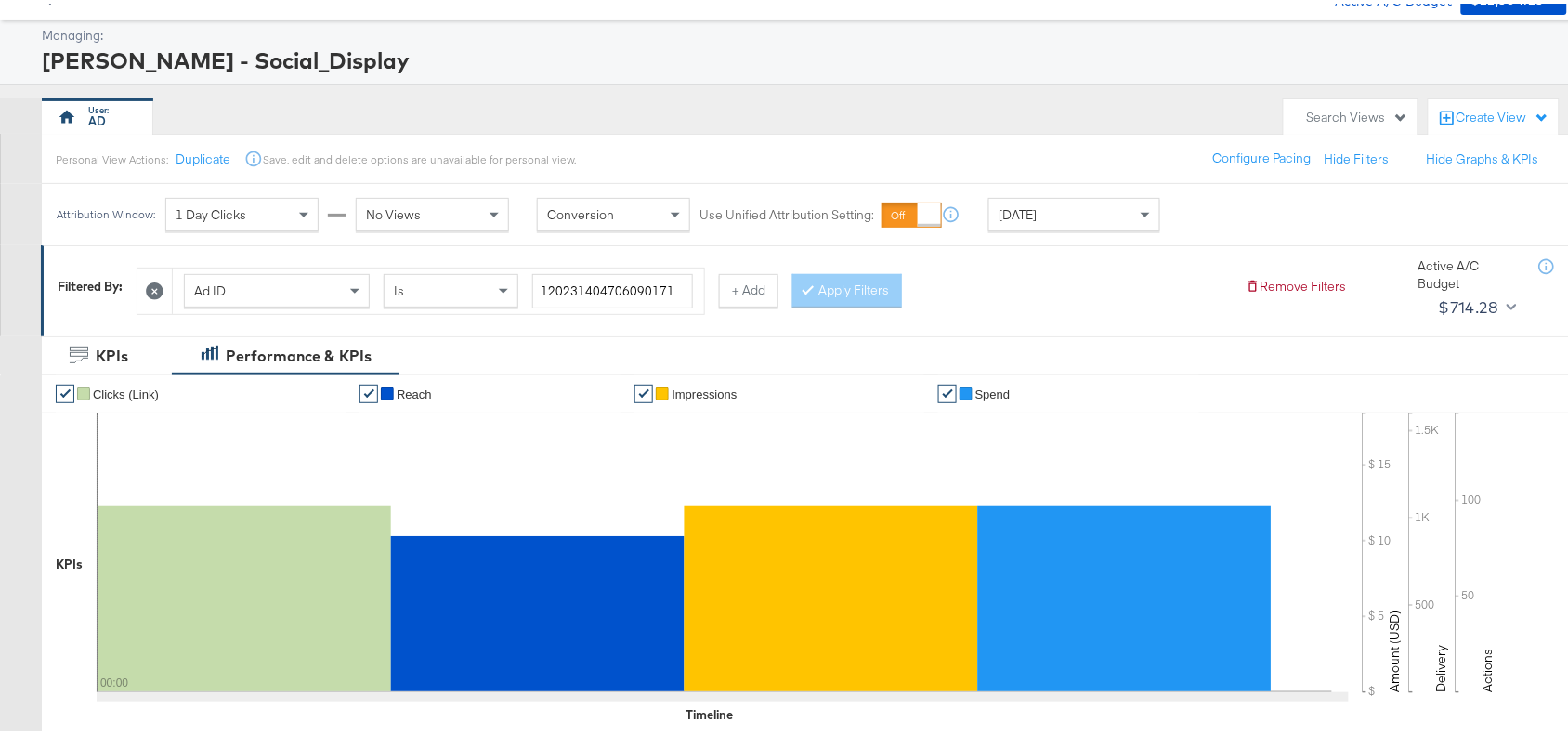
scroll to position [0, 0]
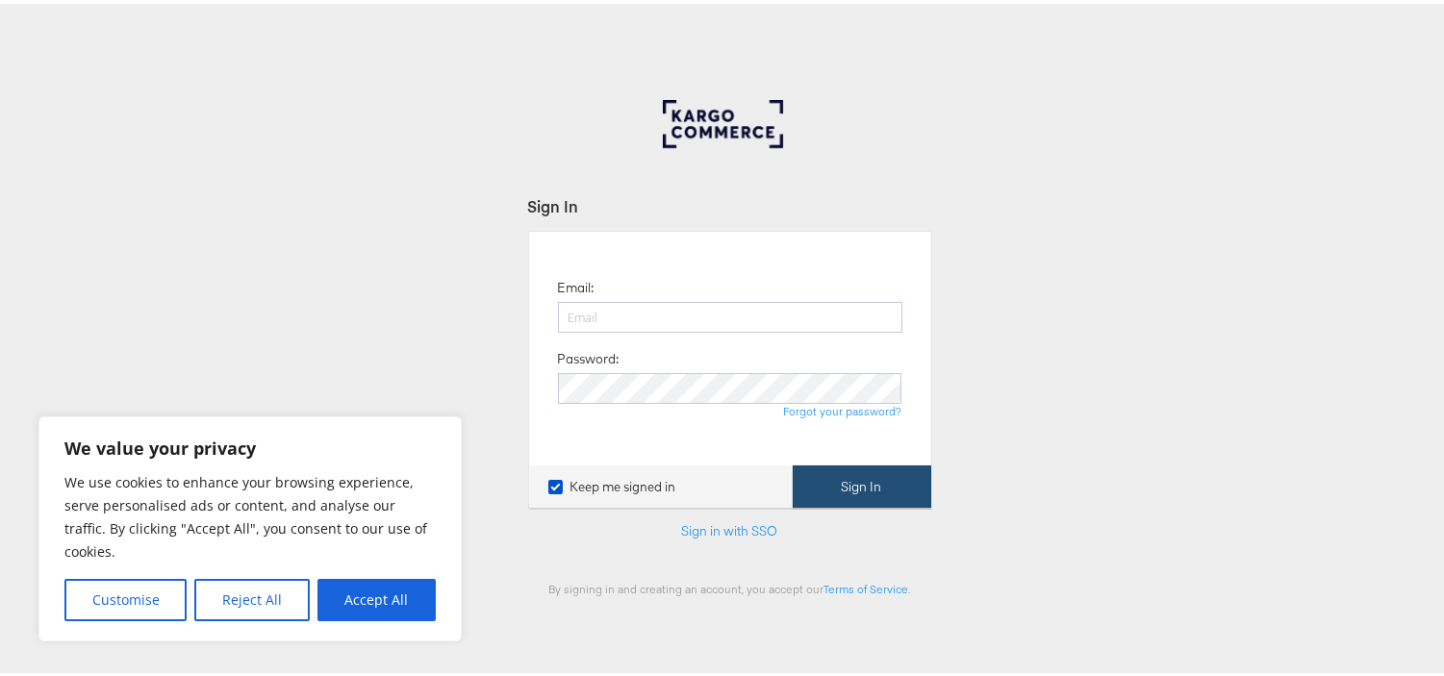
type input "[EMAIL_ADDRESS][PERSON_NAME][DOMAIN_NAME]"
click at [859, 492] on button "Sign In" at bounding box center [862, 483] width 139 height 43
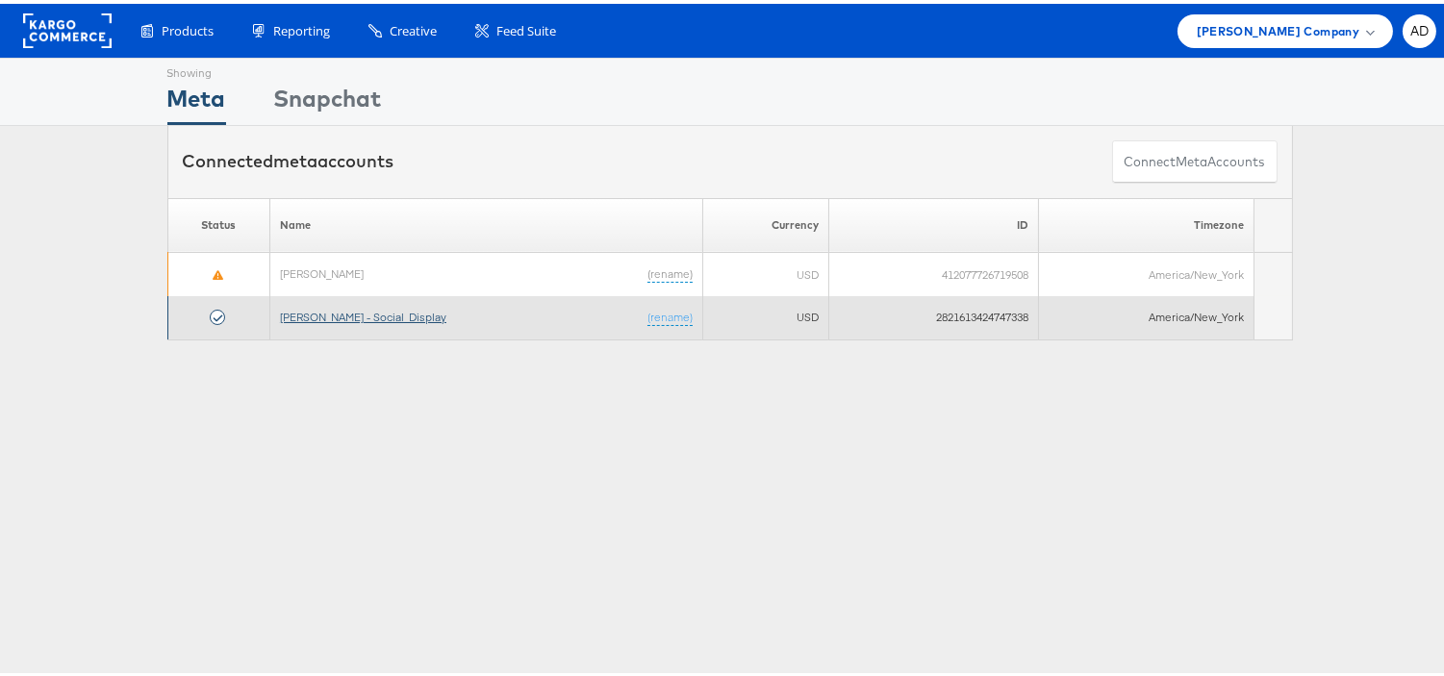
click at [341, 317] on link "[PERSON_NAME] - Social_Display" at bounding box center [363, 313] width 166 height 14
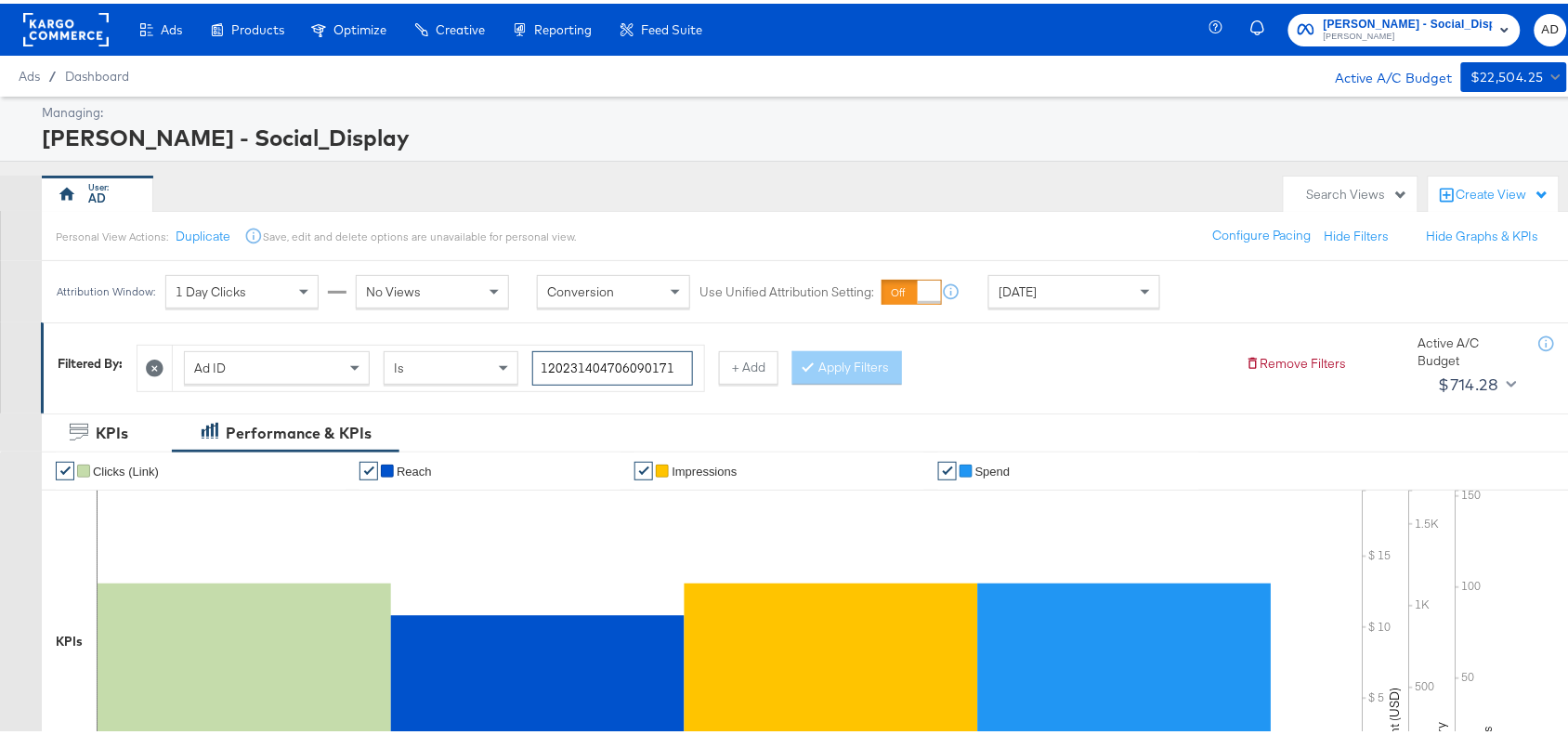
click at [683, 369] on input "120231404706090171" at bounding box center [612, 365] width 160 height 35
paste input "23041"
click at [683, 369] on input "120231402304190171" at bounding box center [612, 365] width 160 height 35
click at [885, 372] on button "Apply Filters" at bounding box center [847, 364] width 110 height 34
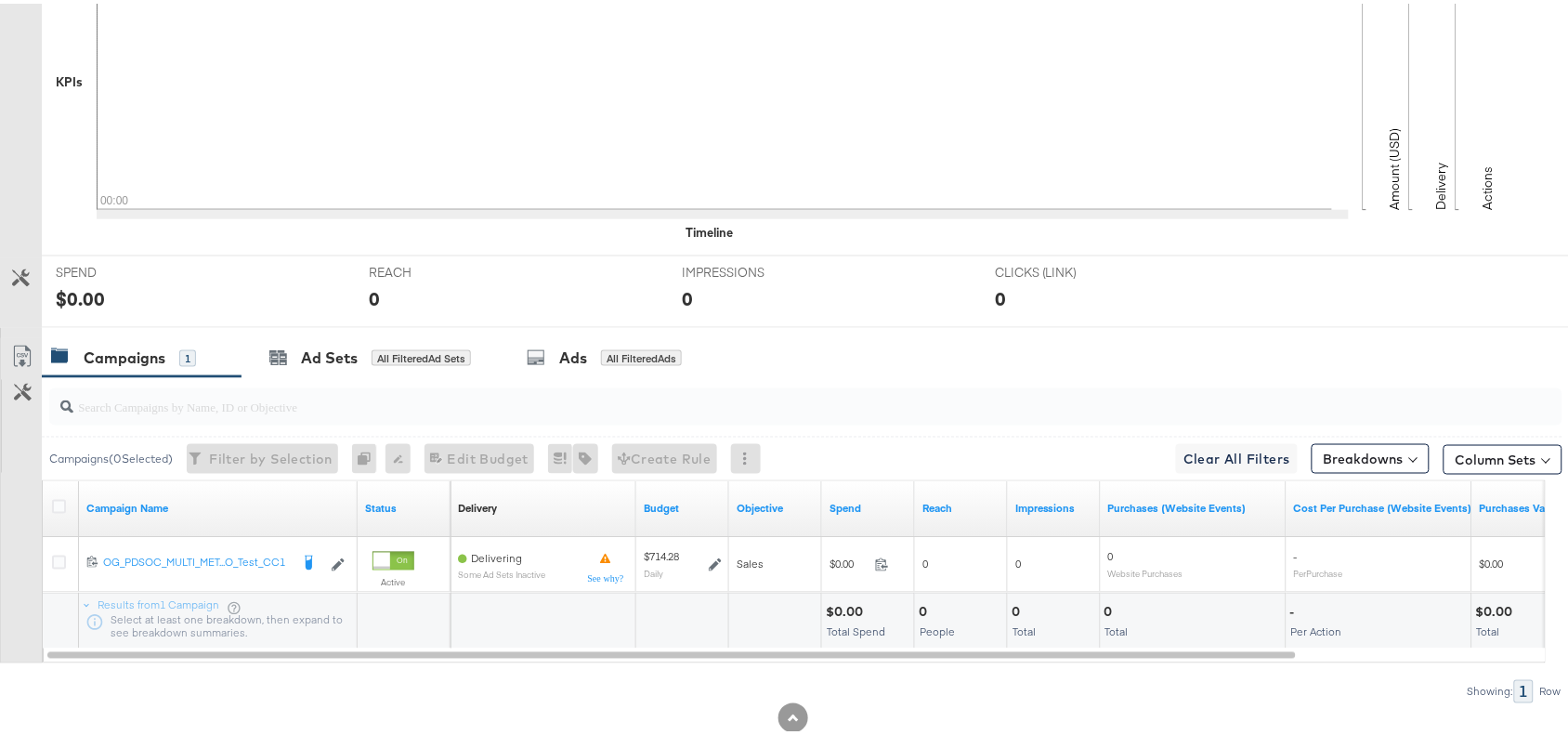
scroll to position [608, 0]
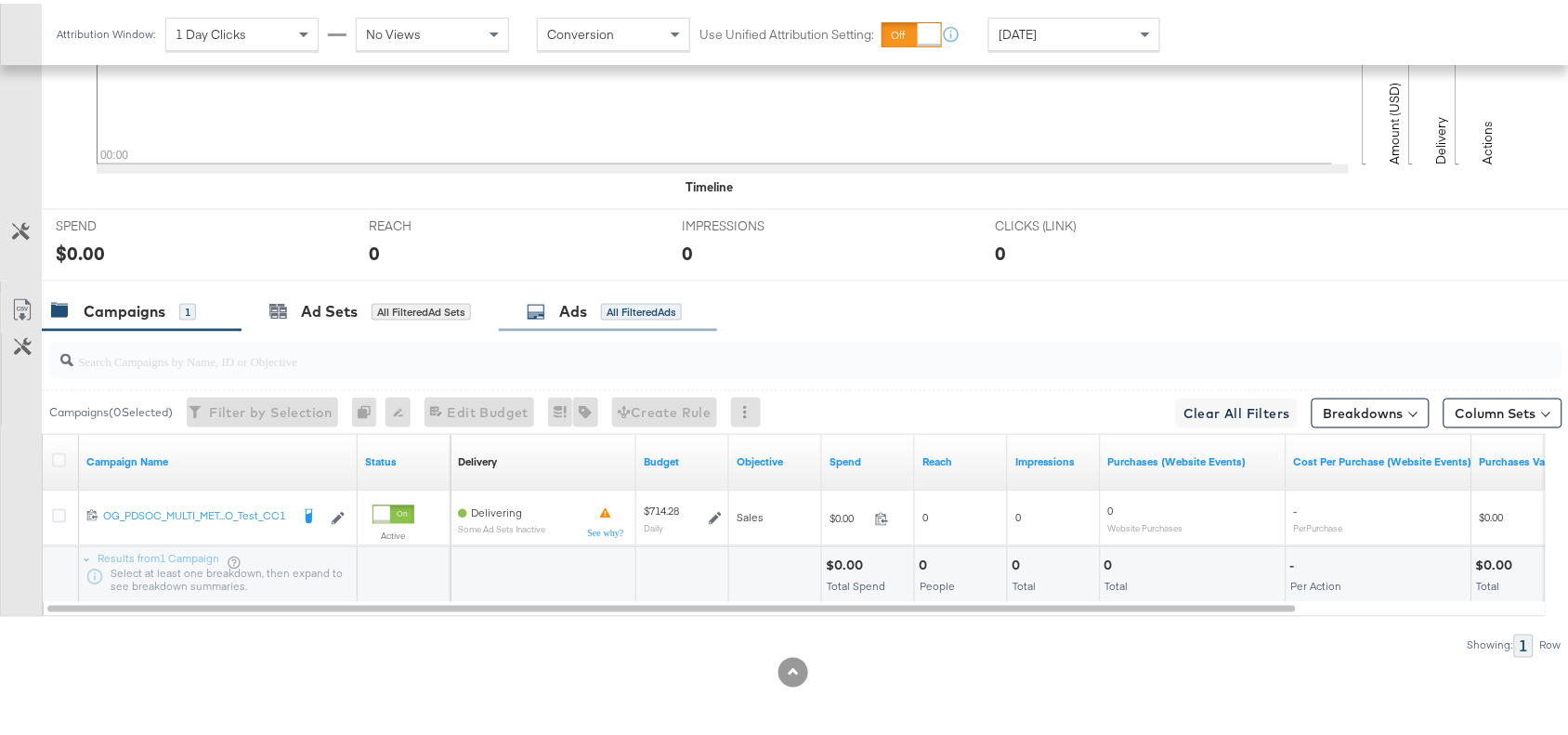
click at [564, 317] on div "Ads" at bounding box center [573, 308] width 28 height 21
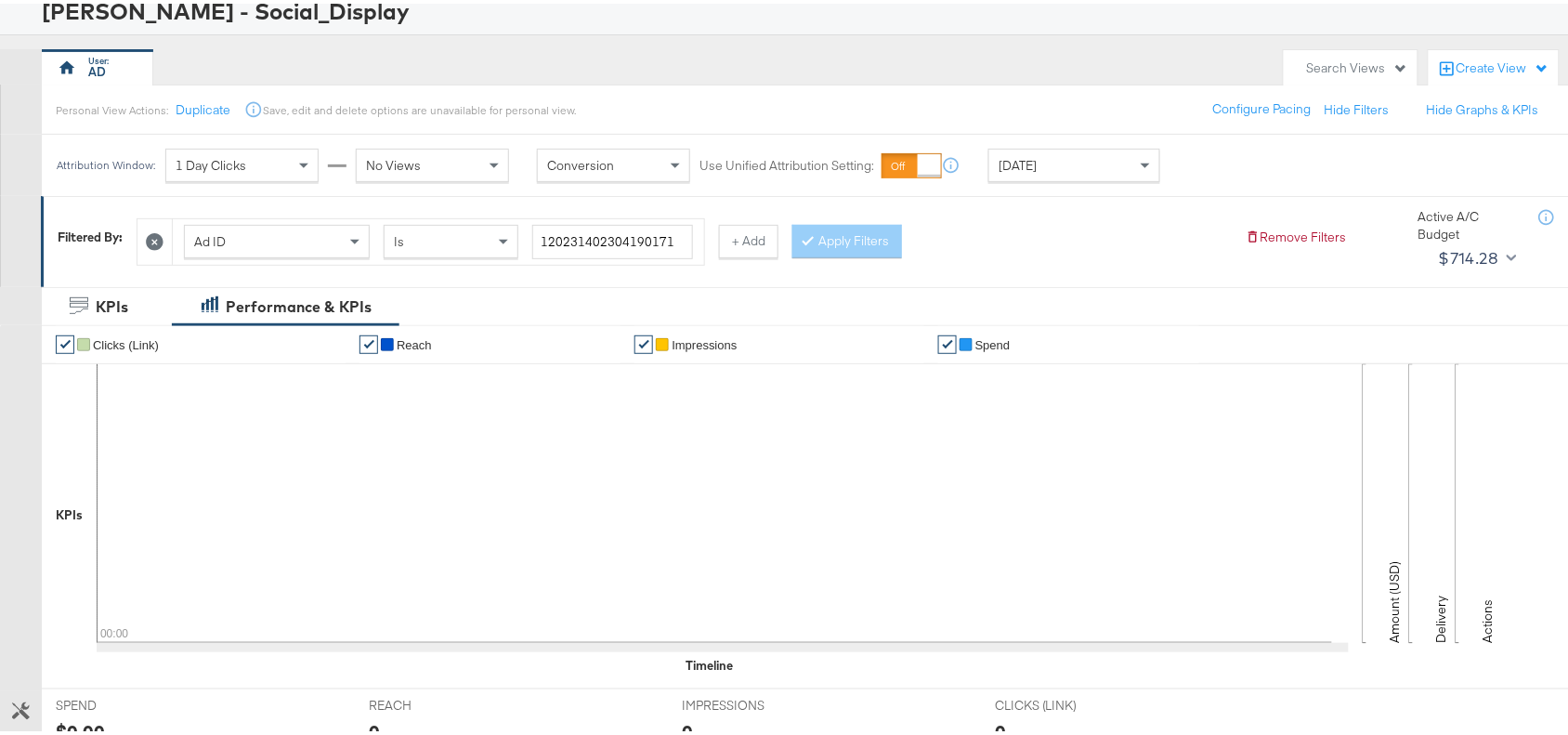
scroll to position [0, 0]
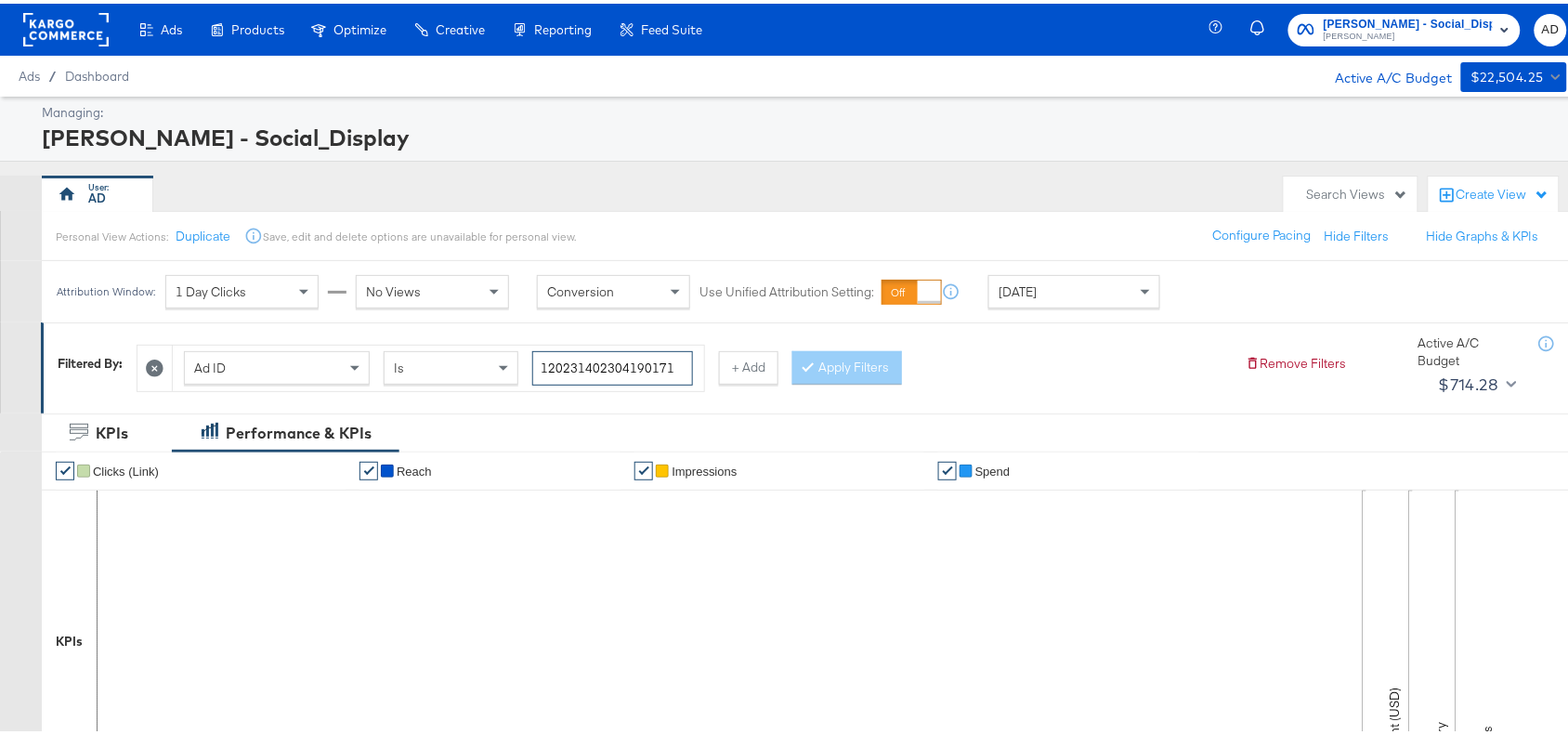
click at [676, 367] on input "120231402304190171" at bounding box center [612, 365] width 160 height 35
paste input "6"
click at [676, 367] on input "120231402304190171" at bounding box center [612, 365] width 160 height 35
type input "120231402304160171"
click at [839, 363] on button "Apply Filters" at bounding box center [847, 364] width 110 height 34
